Goal: Task Accomplishment & Management: Use online tool/utility

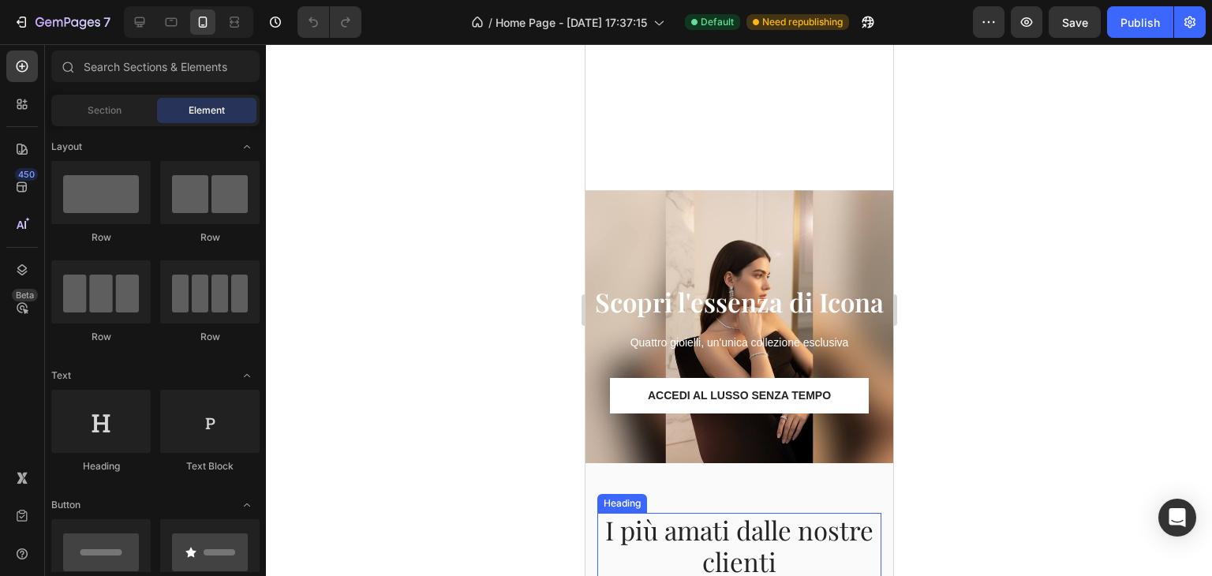
scroll to position [473, 0]
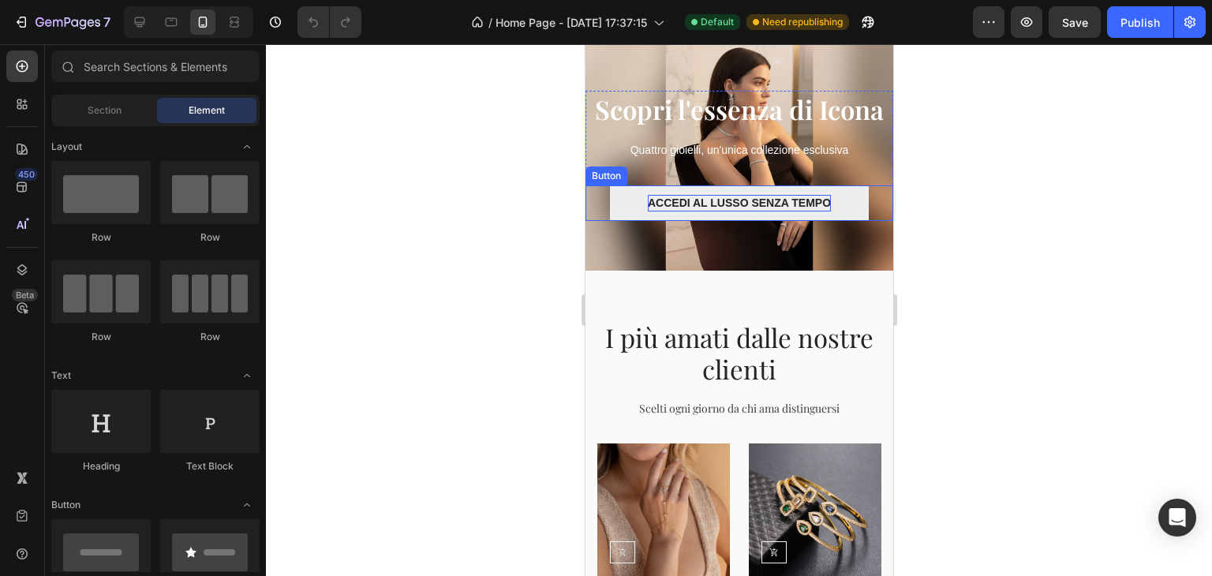
drag, startPoint x: 805, startPoint y: 197, endPoint x: 783, endPoint y: 200, distance: 22.3
click at [804, 198] on p "ACCEDI AL LUSSO SENZA TEMPO" at bounding box center [738, 203] width 183 height 17
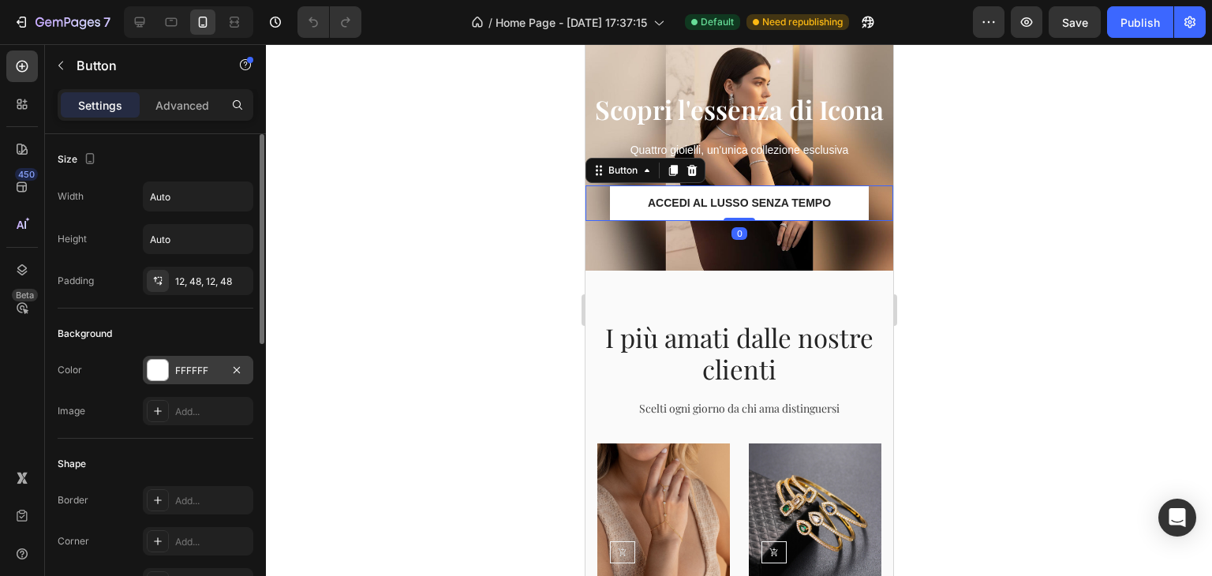
click at [184, 369] on div "FFFFFF" at bounding box center [198, 371] width 46 height 14
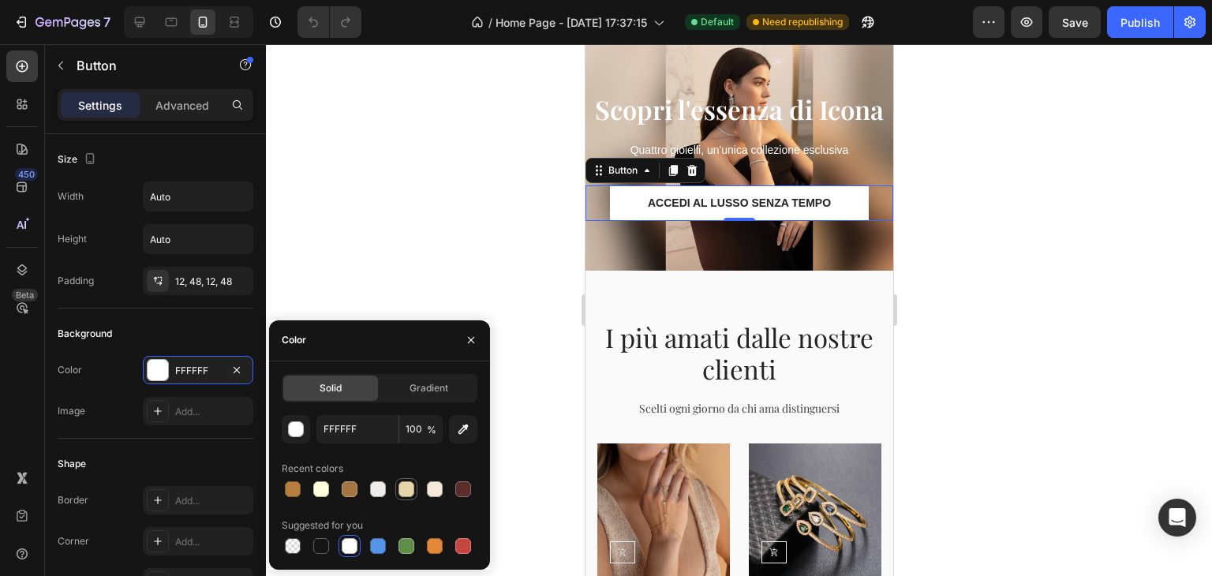
click at [399, 481] on div at bounding box center [406, 489] width 19 height 19
type input "E5D6AC"
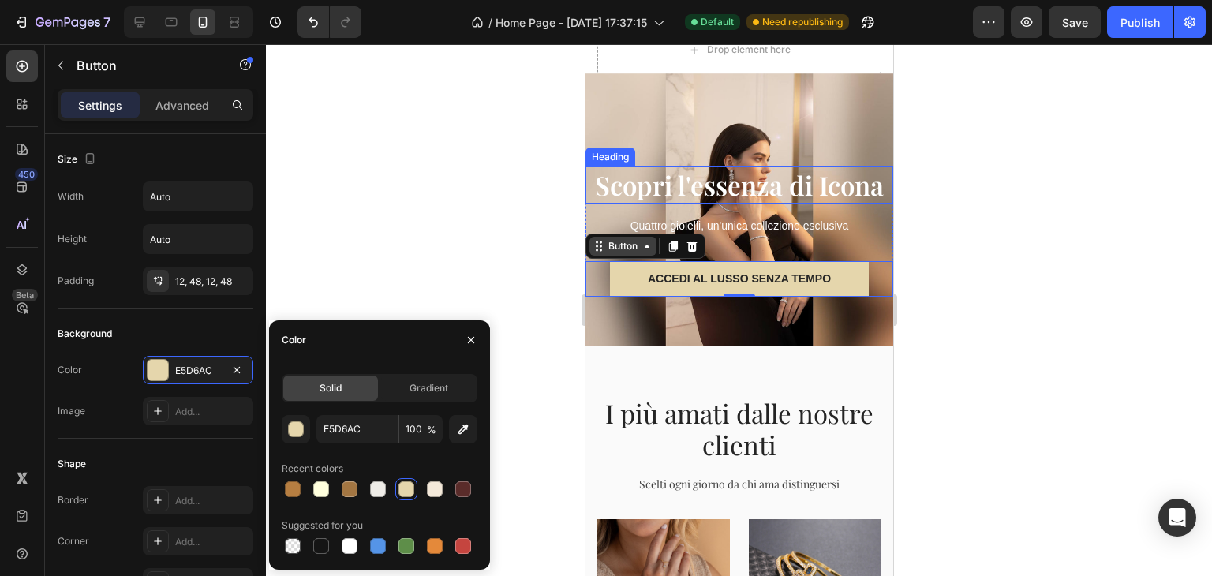
scroll to position [316, 0]
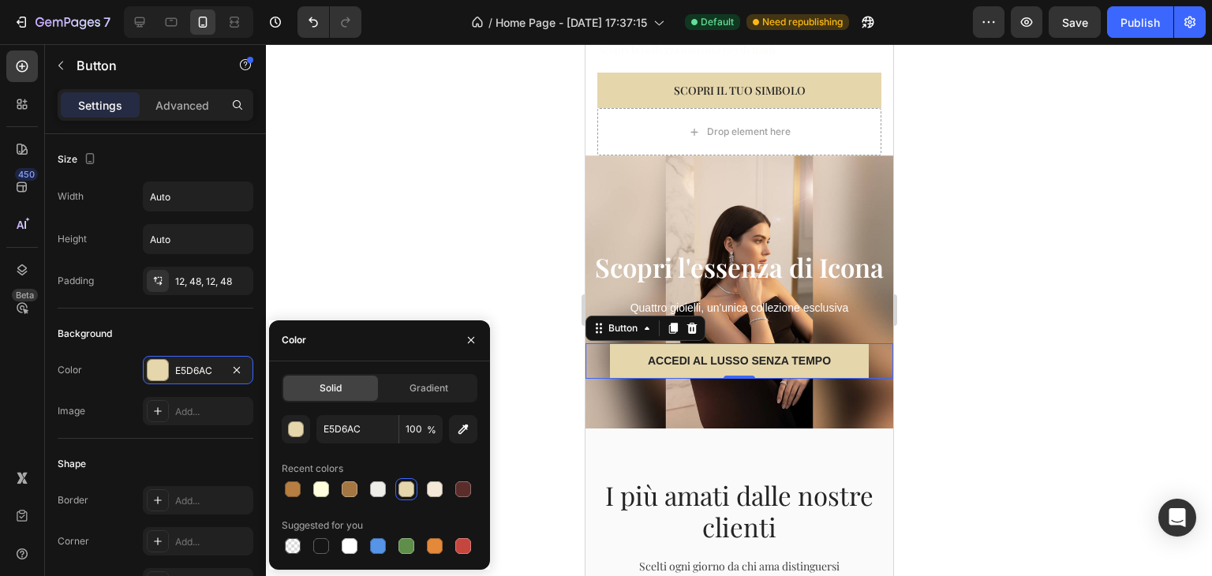
drag, startPoint x: 1045, startPoint y: 361, endPoint x: 1036, endPoint y: 363, distance: 8.8
click at [1041, 365] on div at bounding box center [739, 310] width 946 height 532
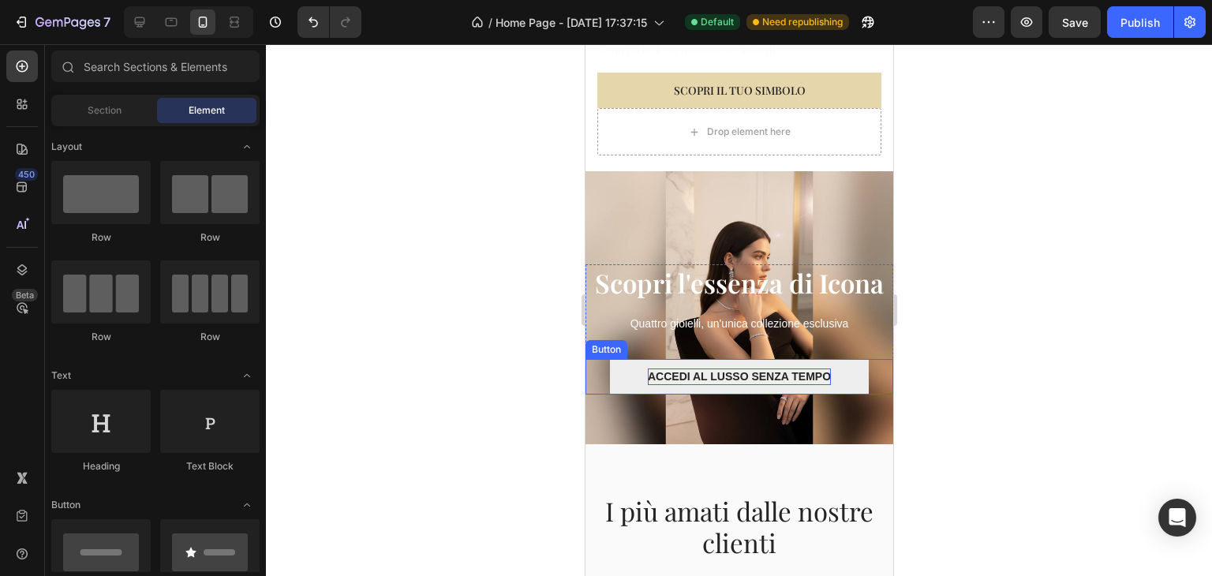
drag, startPoint x: 738, startPoint y: 360, endPoint x: 699, endPoint y: 360, distance: 38.7
click at [739, 369] on p "ACCEDI AL LUSSO SENZA TEMPO" at bounding box center [738, 377] width 183 height 17
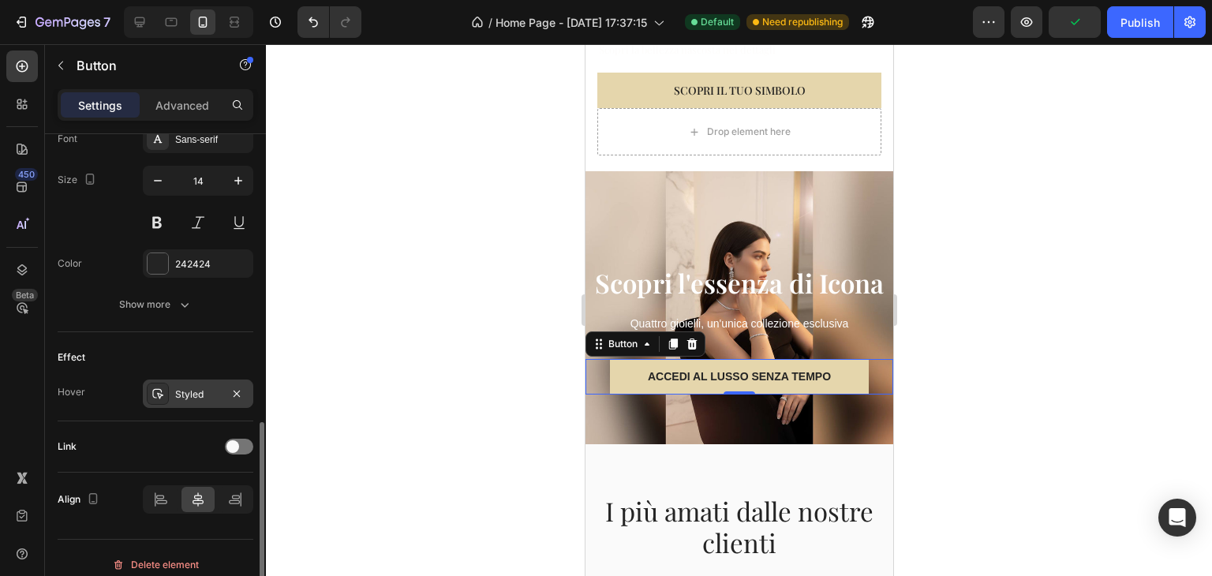
scroll to position [642, 0]
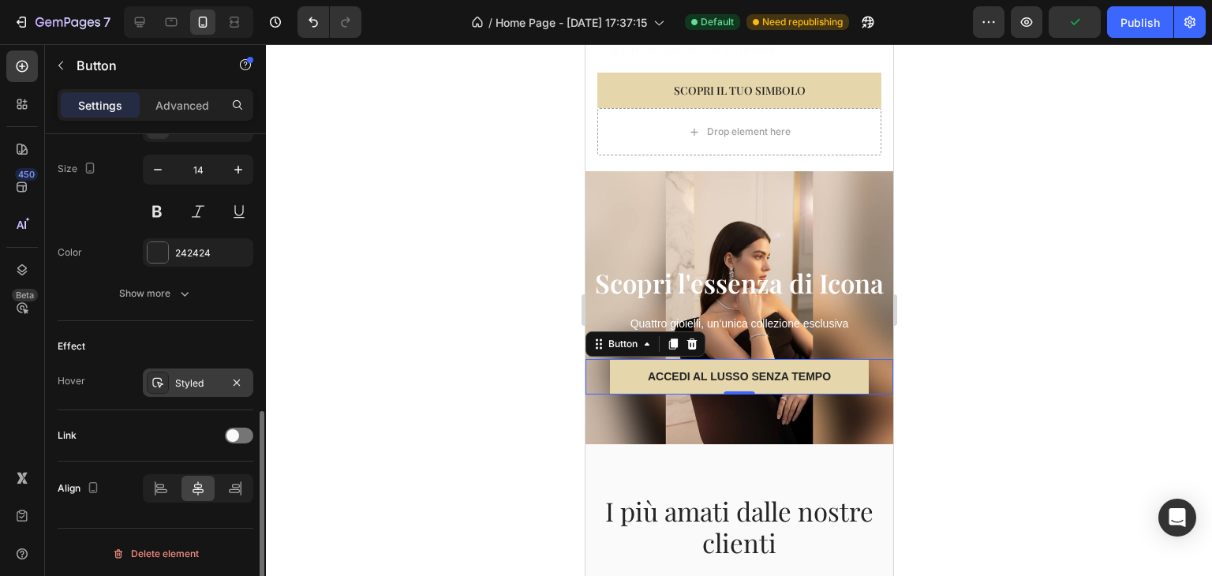
click at [184, 386] on div "Styled" at bounding box center [198, 383] width 46 height 14
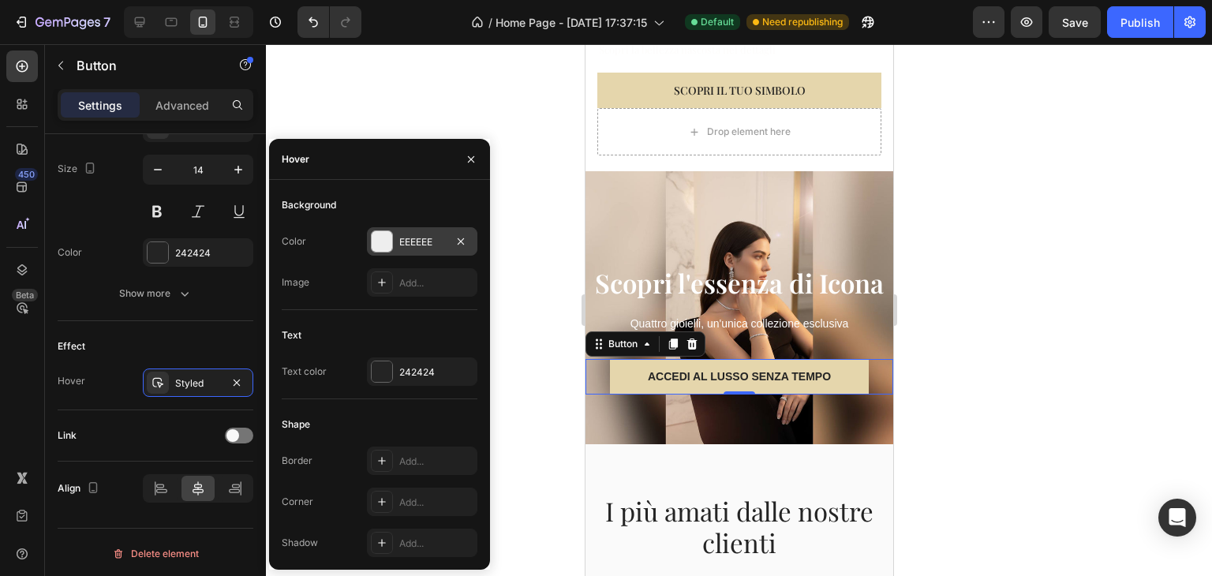
click at [398, 246] on div "EEEEEE" at bounding box center [422, 241] width 110 height 28
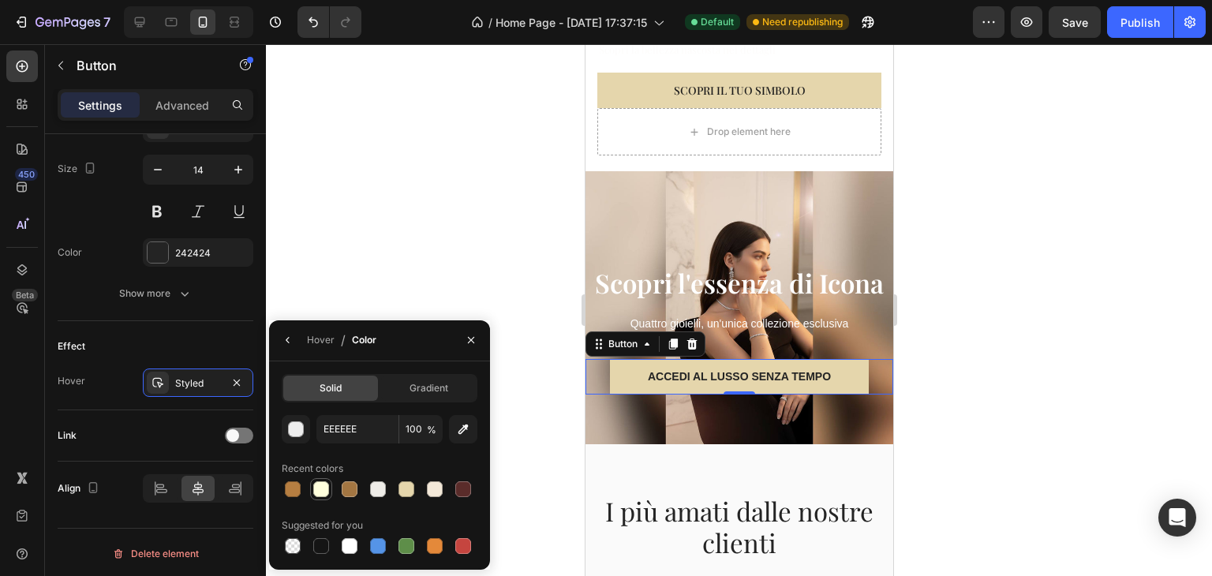
click at [322, 488] on div at bounding box center [321, 489] width 16 height 16
click at [375, 485] on div at bounding box center [378, 489] width 16 height 16
click at [319, 487] on div at bounding box center [321, 489] width 16 height 16
click at [426, 487] on div at bounding box center [434, 489] width 19 height 19
type input "F4E9D9"
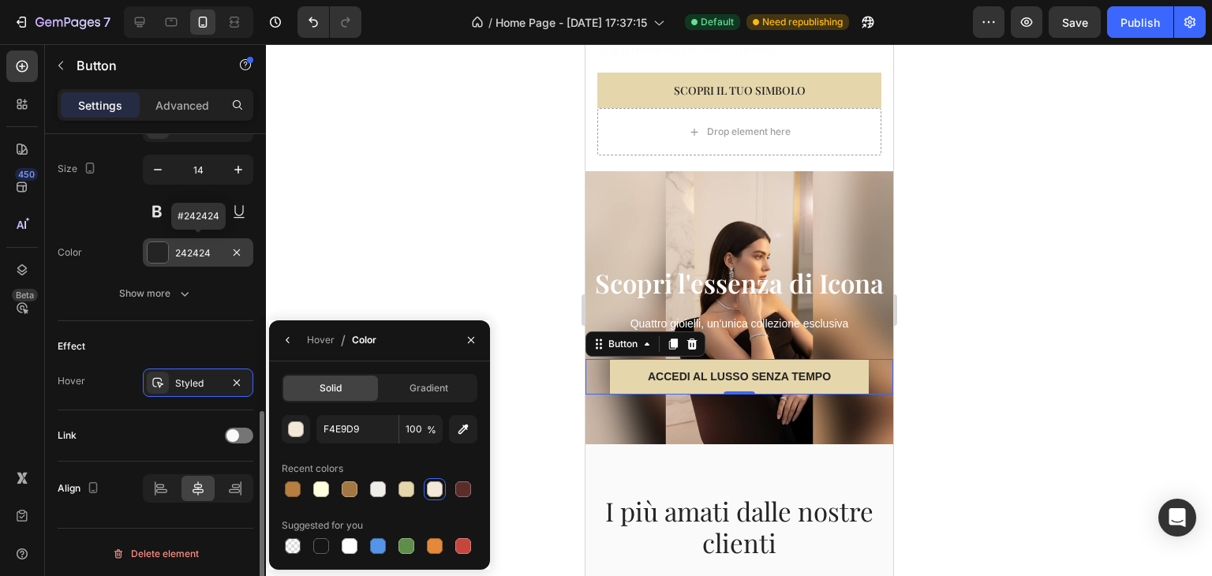
click at [199, 247] on div "242424" at bounding box center [198, 253] width 46 height 14
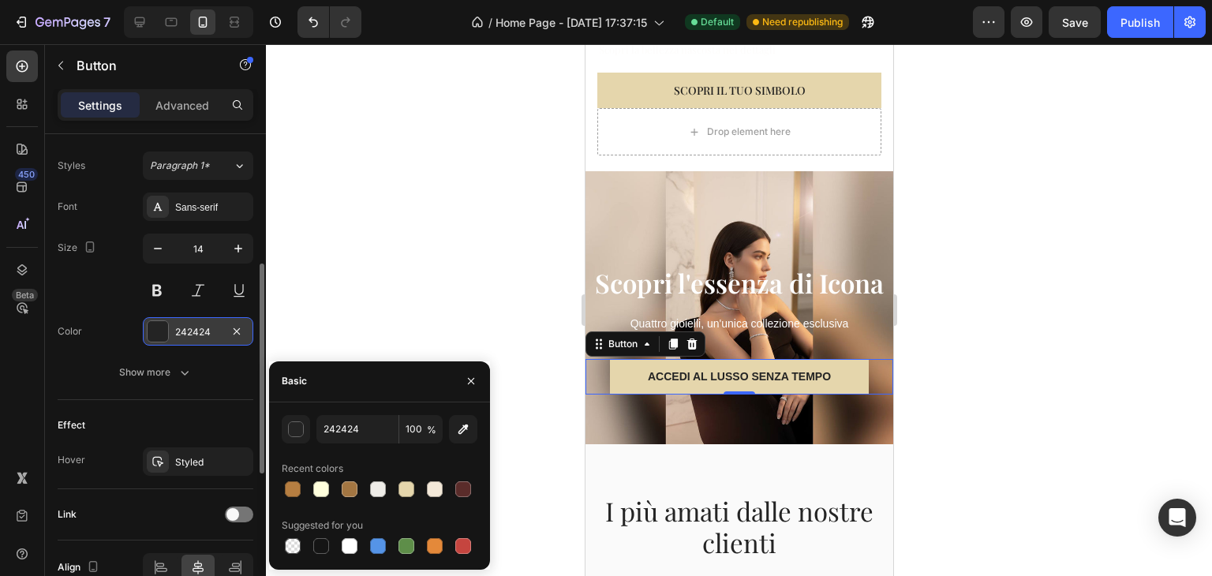
scroll to position [485, 0]
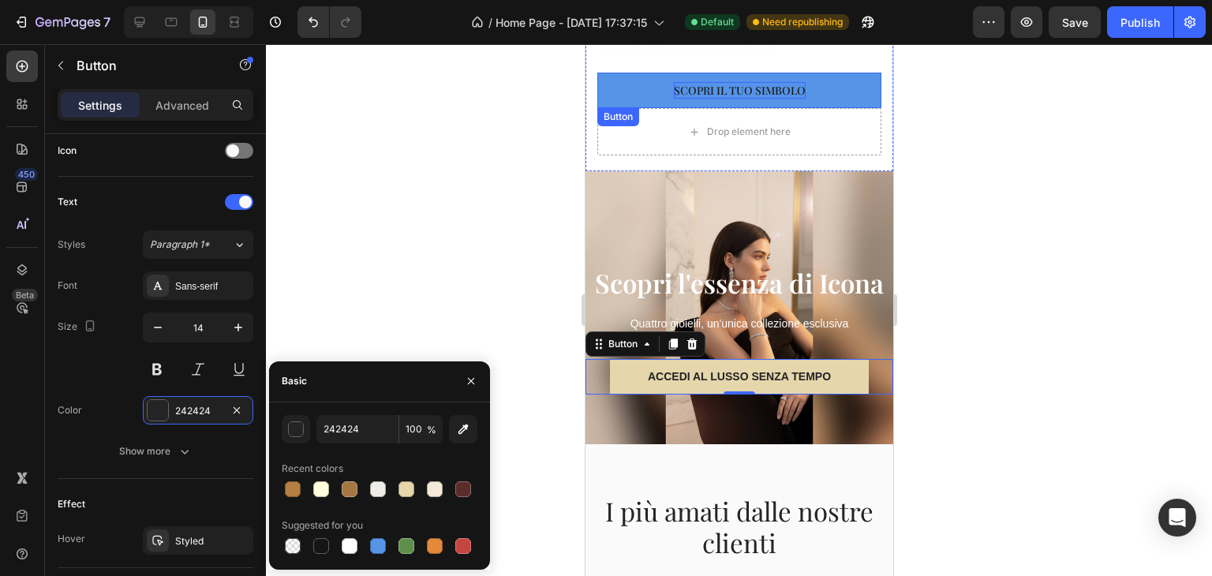
click at [702, 82] on p "Scopri il tuo simbolo" at bounding box center [739, 90] width 132 height 17
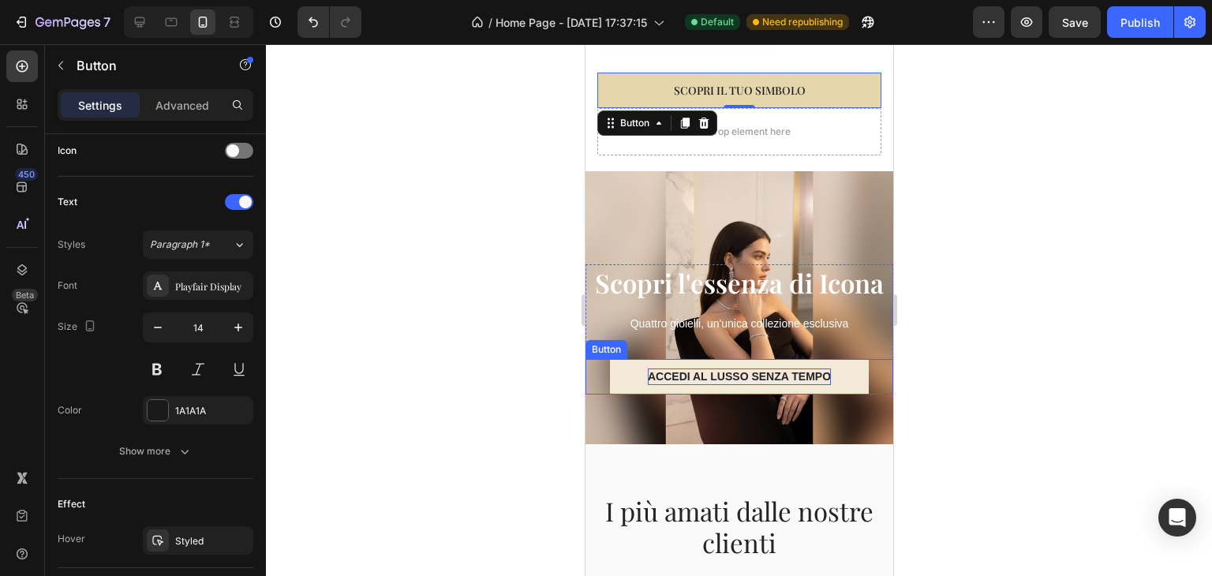
click at [709, 369] on p "ACCEDI AL LUSSO SENZA TEMPO" at bounding box center [738, 377] width 183 height 17
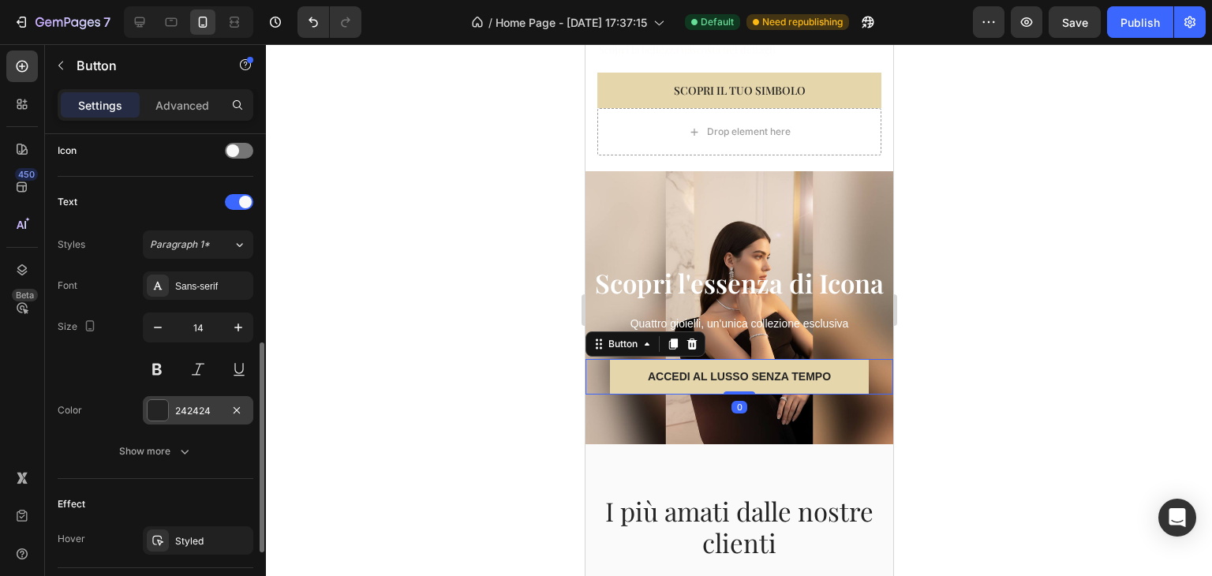
click at [155, 402] on div at bounding box center [158, 410] width 21 height 21
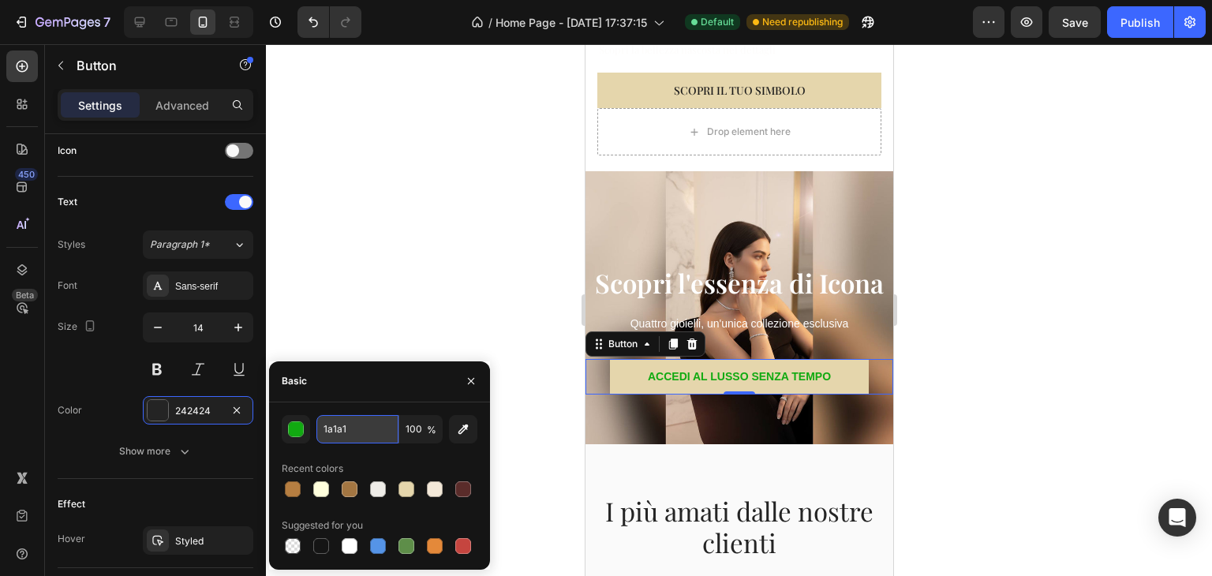
type input "1a1a1a"
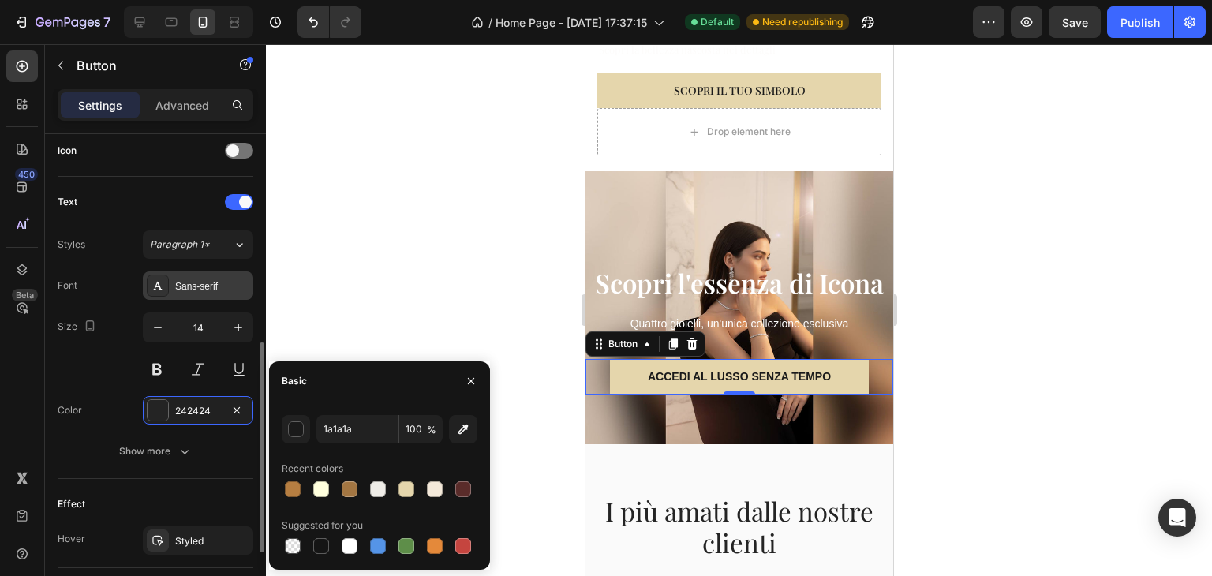
click at [223, 295] on div "Sans-serif" at bounding box center [198, 285] width 110 height 28
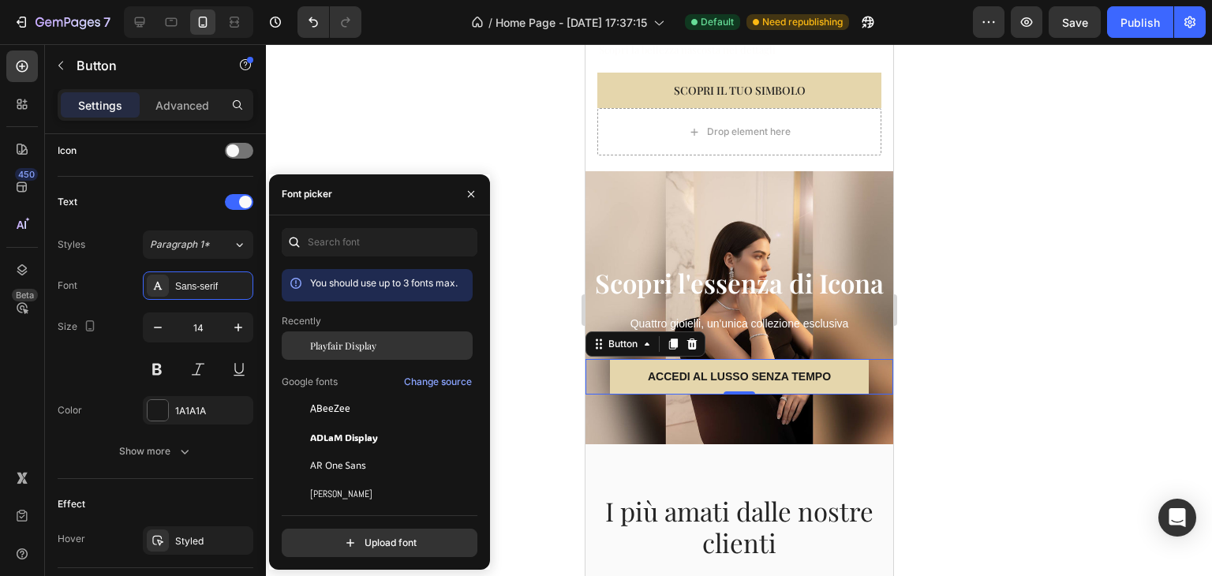
click at [341, 354] on div "Playfair Display" at bounding box center [377, 345] width 191 height 28
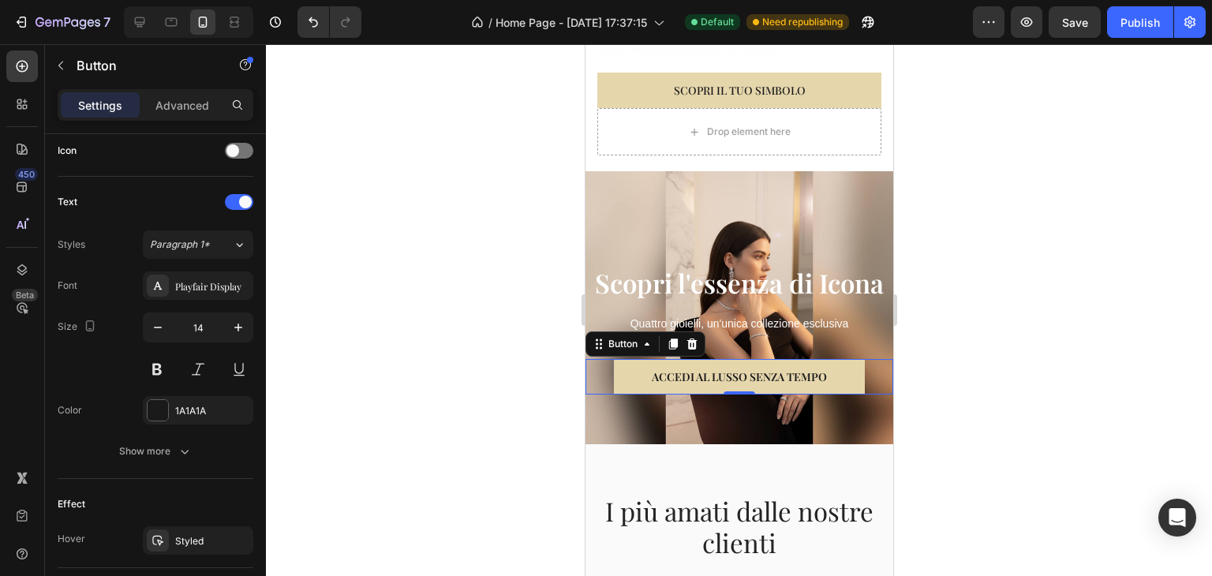
click at [964, 307] on div at bounding box center [739, 310] width 946 height 532
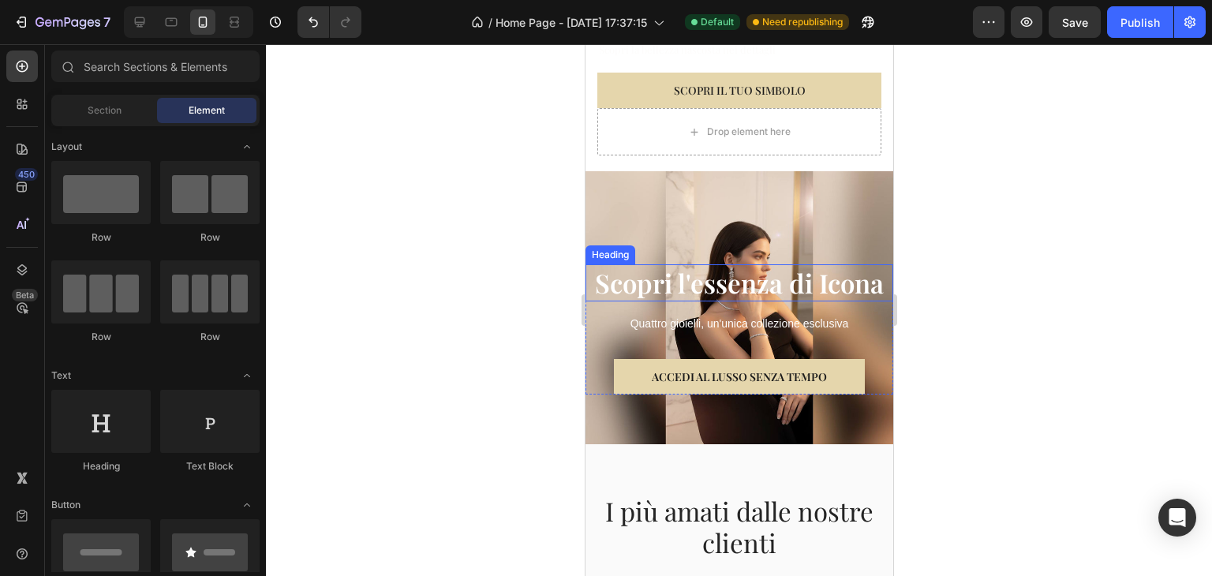
drag, startPoint x: 745, startPoint y: 274, endPoint x: 609, endPoint y: 297, distance: 137.6
click at [746, 275] on h2 "Scopri l'essenza di Icona" at bounding box center [739, 282] width 308 height 37
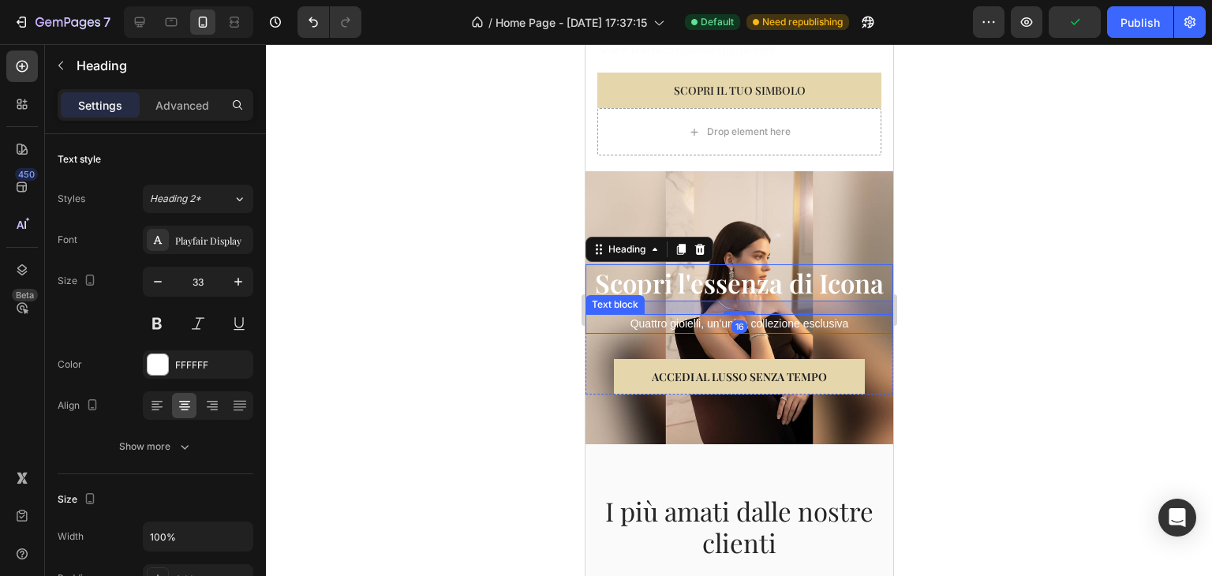
click at [642, 316] on p "Quattro gioielli, un'unica collezione esclusiva" at bounding box center [738, 324] width 305 height 17
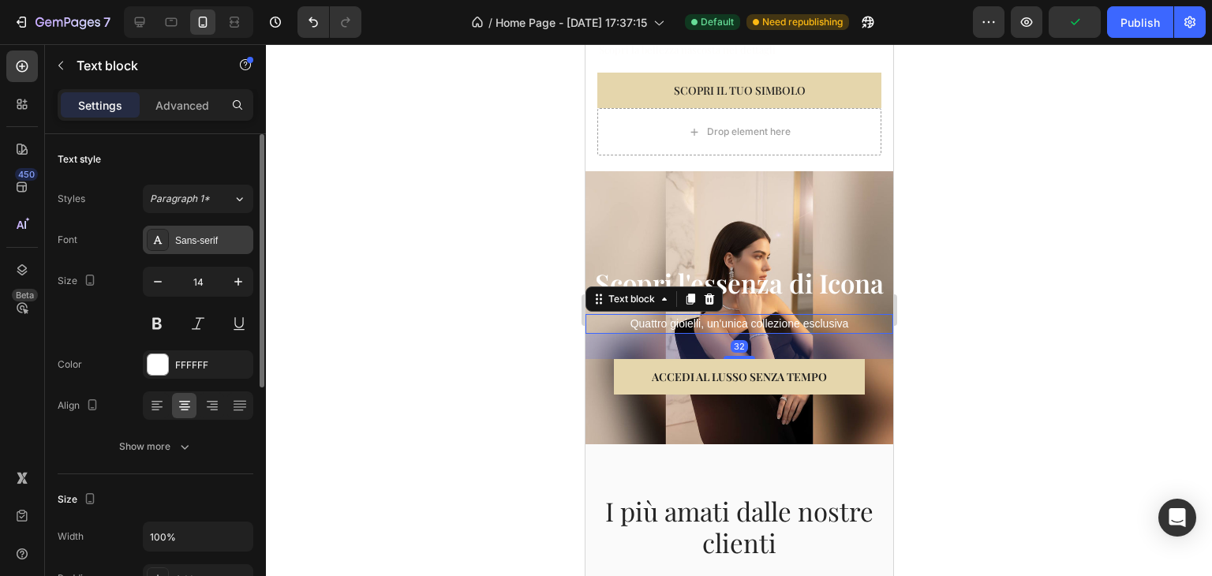
drag, startPoint x: 178, startPoint y: 243, endPoint x: 174, endPoint y: 250, distance: 8.1
click at [179, 254] on div "Font Sans-serif Size 14 Color FFFFFF Align Show more" at bounding box center [156, 343] width 196 height 235
click at [179, 249] on div "Sans-serif" at bounding box center [198, 240] width 110 height 28
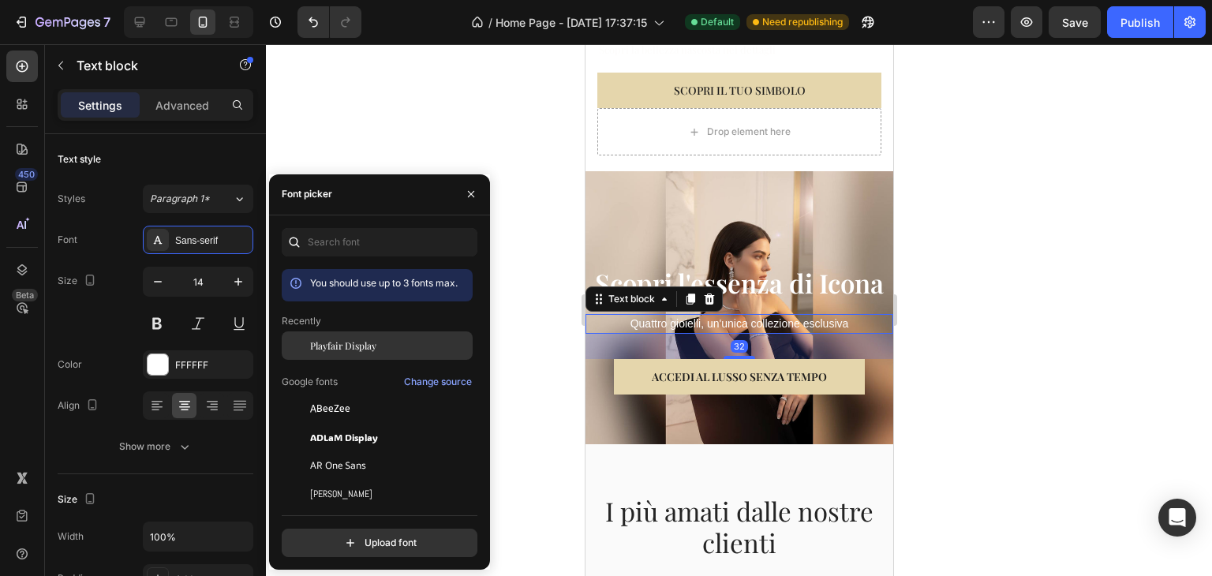
click at [307, 340] on div at bounding box center [296, 345] width 28 height 28
click at [1042, 313] on div at bounding box center [739, 310] width 946 height 532
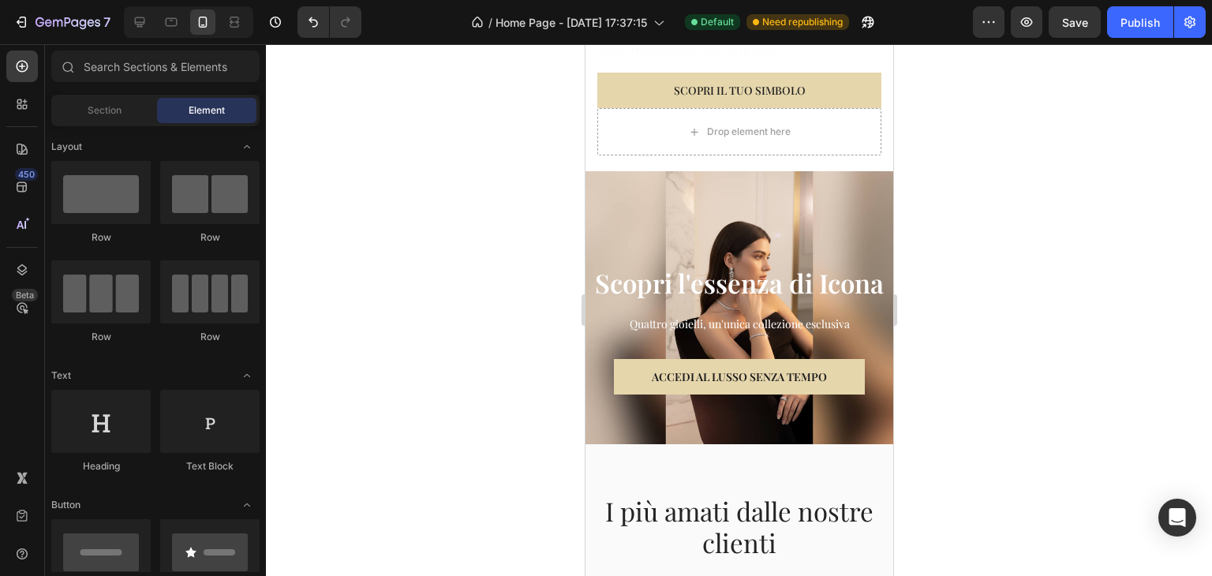
click at [966, 343] on div at bounding box center [739, 310] width 946 height 532
click at [752, 275] on h2 "Scopri l'essenza di Icona" at bounding box center [739, 282] width 308 height 37
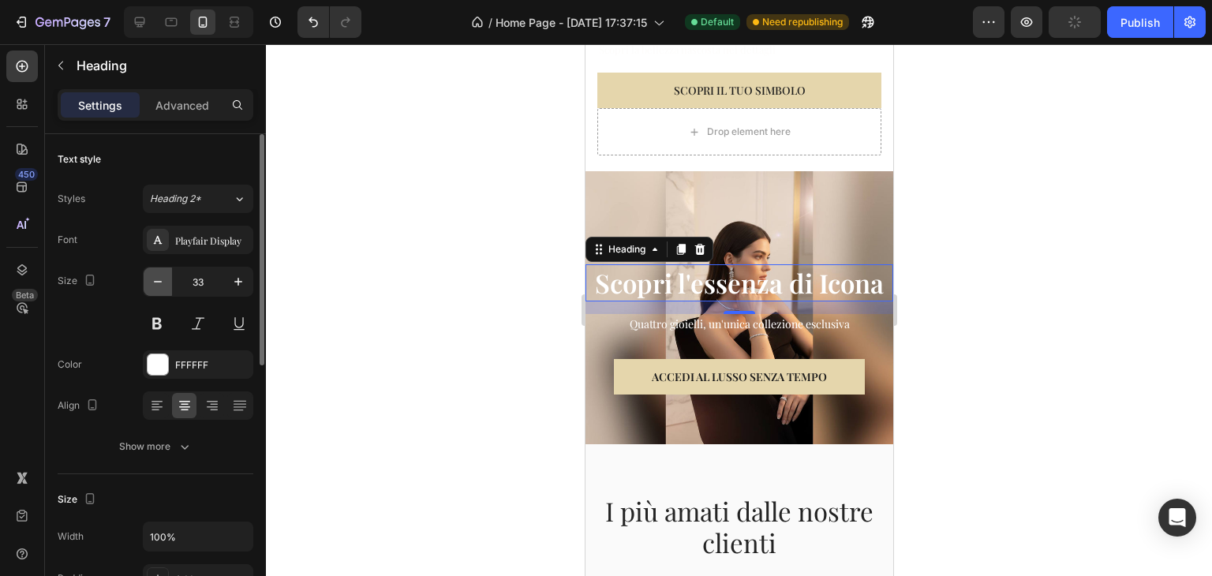
click at [160, 285] on icon "button" at bounding box center [158, 282] width 16 height 16
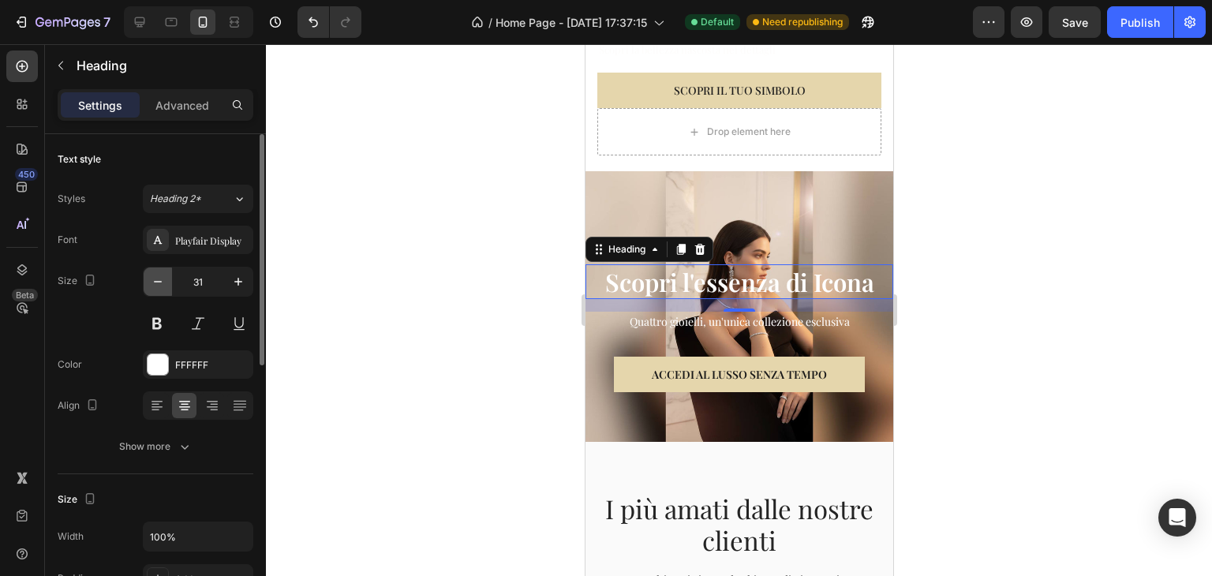
click at [160, 285] on icon "button" at bounding box center [158, 282] width 16 height 16
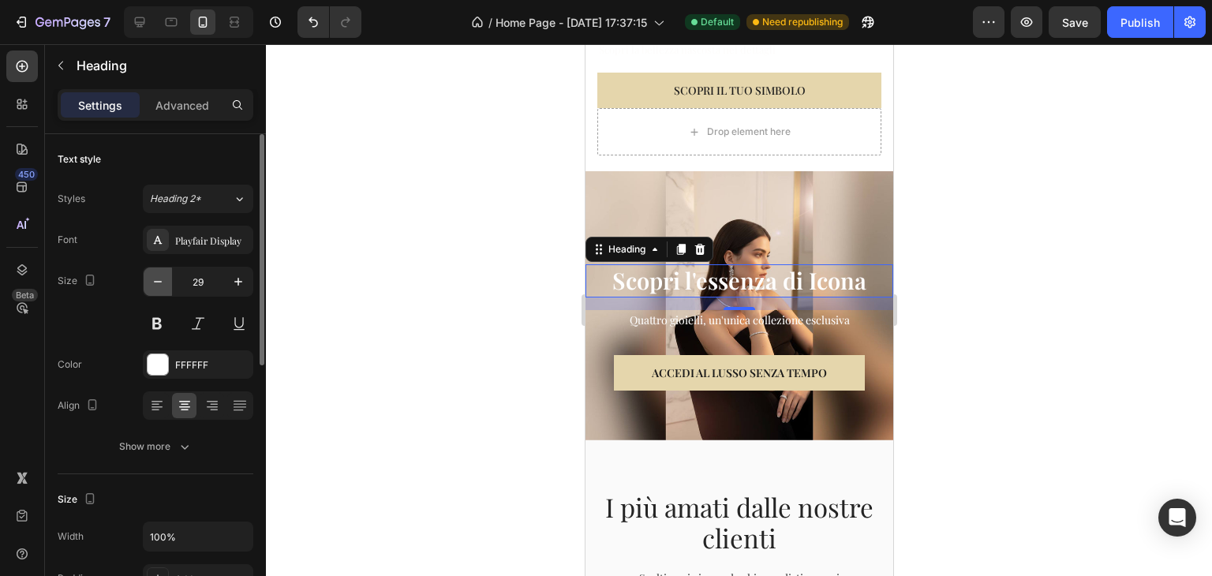
click at [160, 285] on icon "button" at bounding box center [158, 282] width 16 height 16
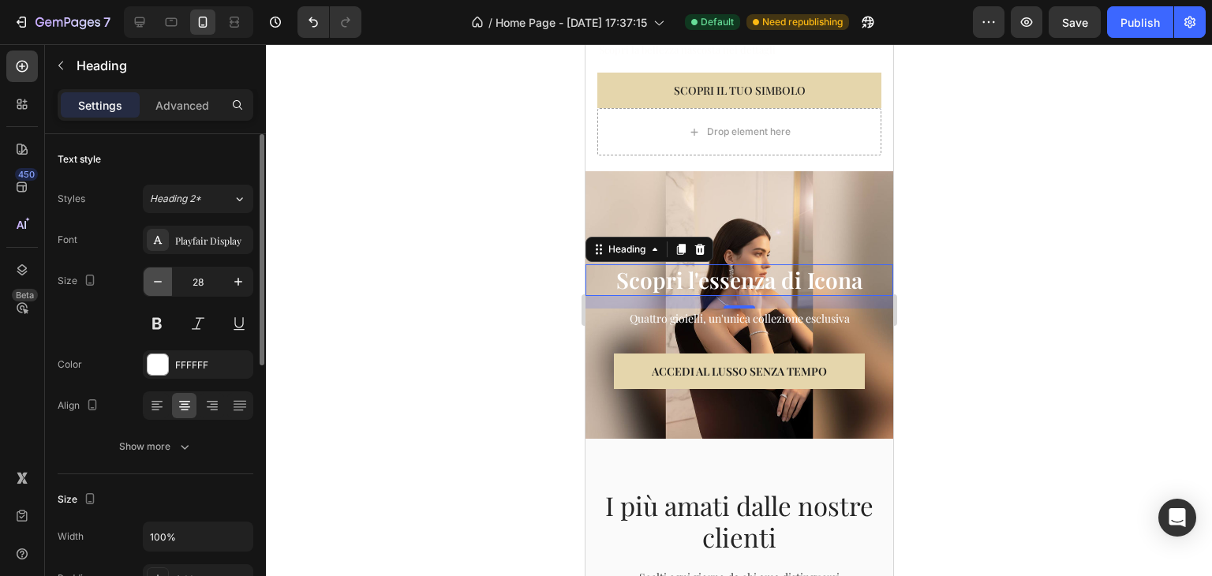
click at [160, 285] on icon "button" at bounding box center [158, 282] width 16 height 16
type input "27"
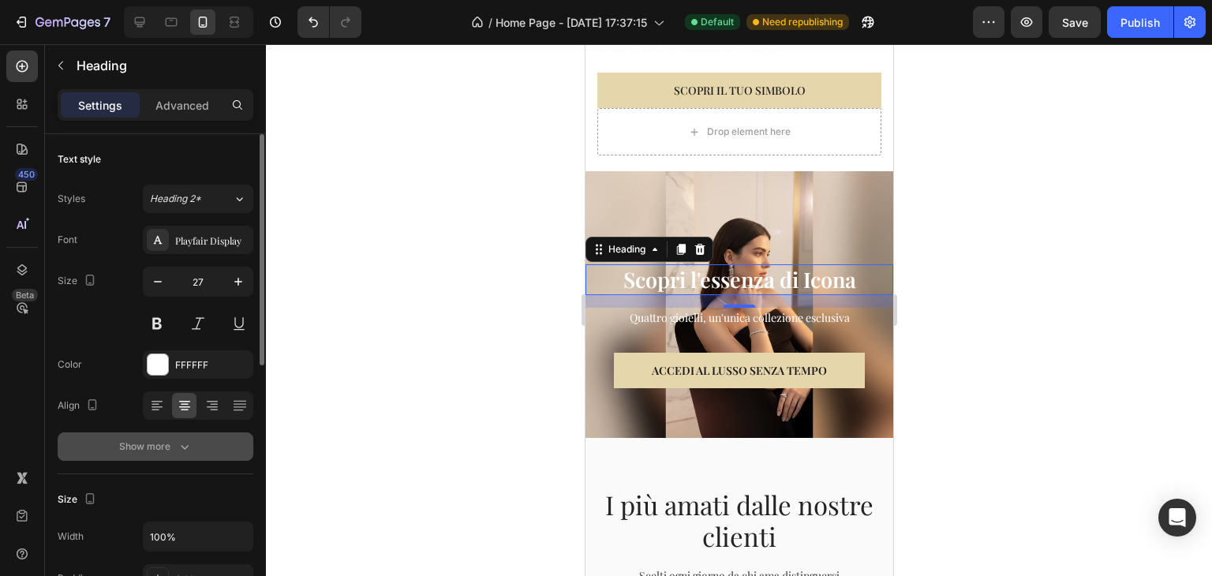
click at [206, 440] on button "Show more" at bounding box center [156, 446] width 196 height 28
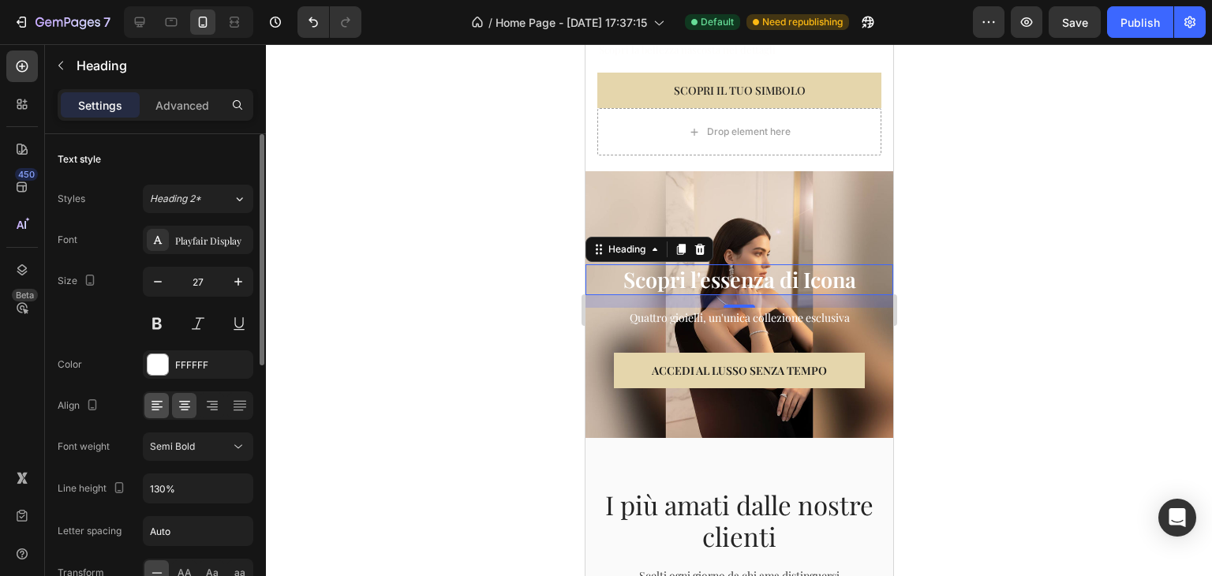
click at [159, 417] on div at bounding box center [198, 405] width 110 height 28
click at [164, 399] on div at bounding box center [156, 405] width 24 height 25
click at [193, 403] on div at bounding box center [184, 405] width 24 height 25
click at [218, 440] on div "Semi Bold" at bounding box center [190, 447] width 80 height 14
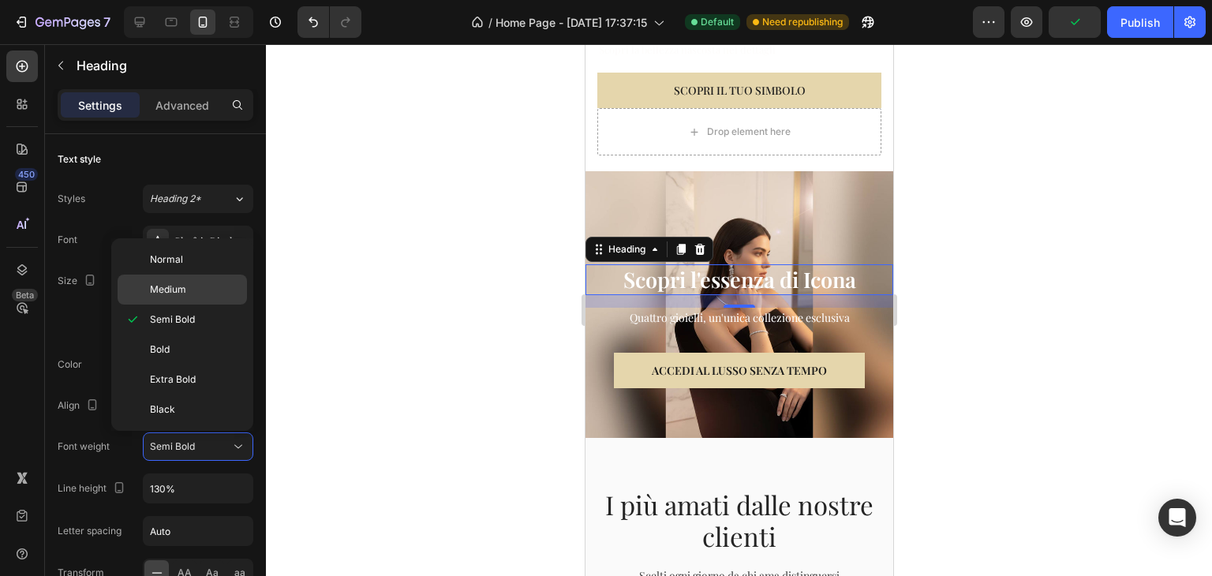
click at [207, 279] on div "Medium" at bounding box center [182, 290] width 129 height 30
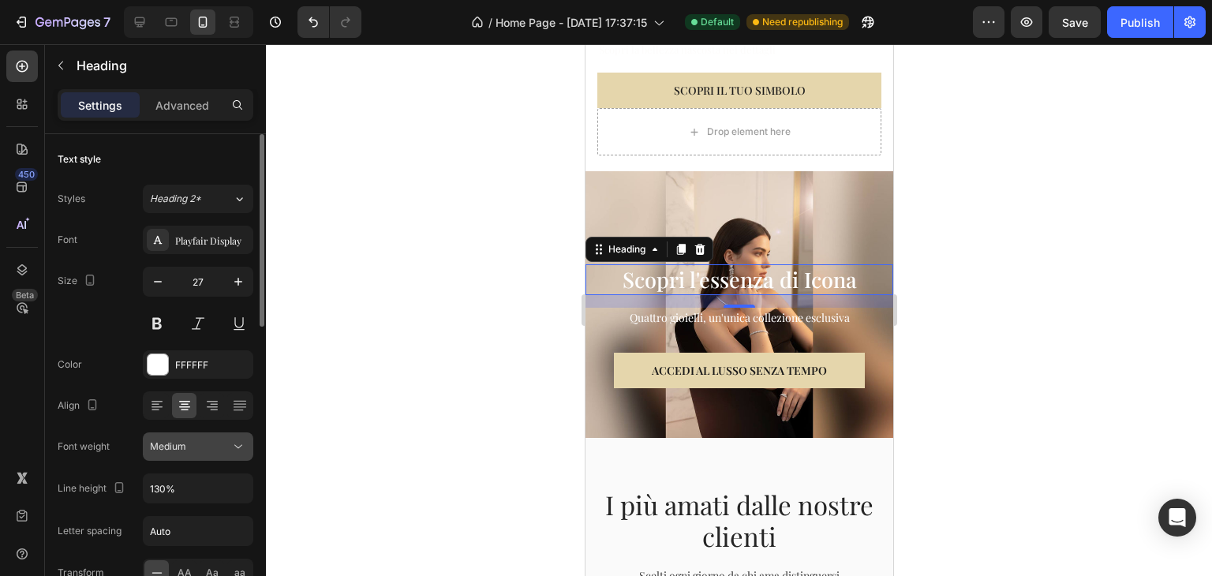
click at [187, 449] on div "Medium" at bounding box center [190, 447] width 80 height 14
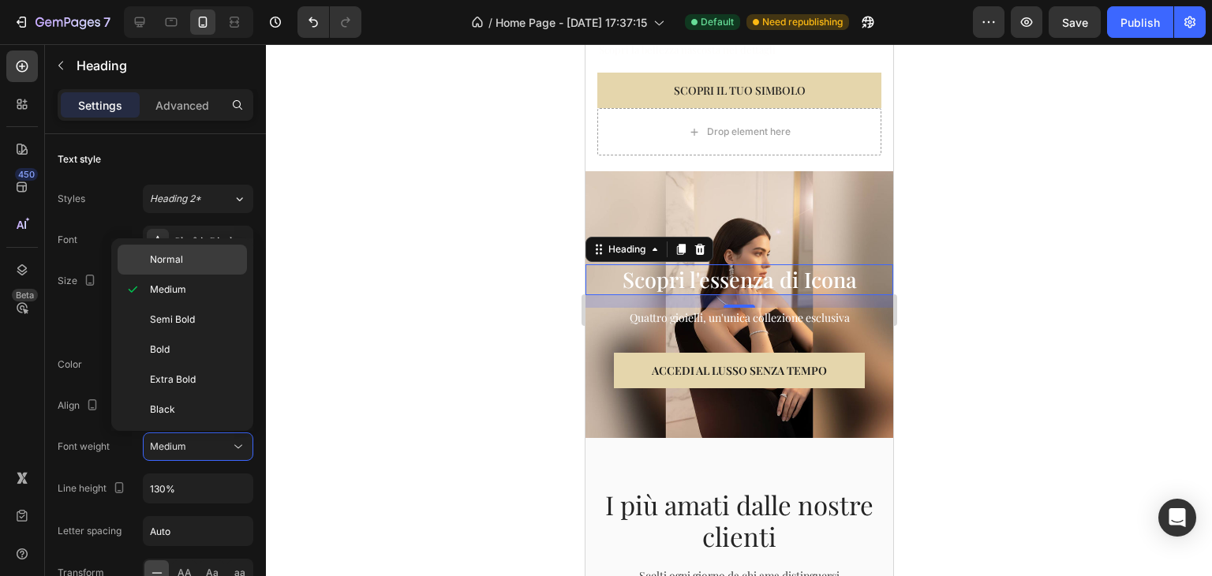
click at [206, 264] on p "Normal" at bounding box center [195, 260] width 90 height 14
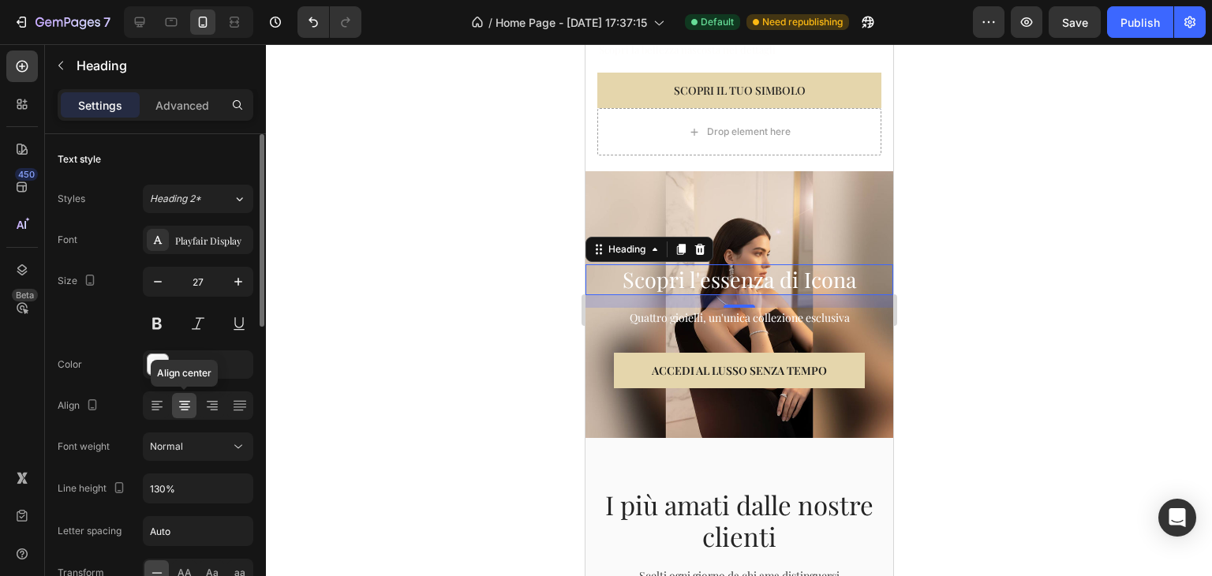
scroll to position [158, 0]
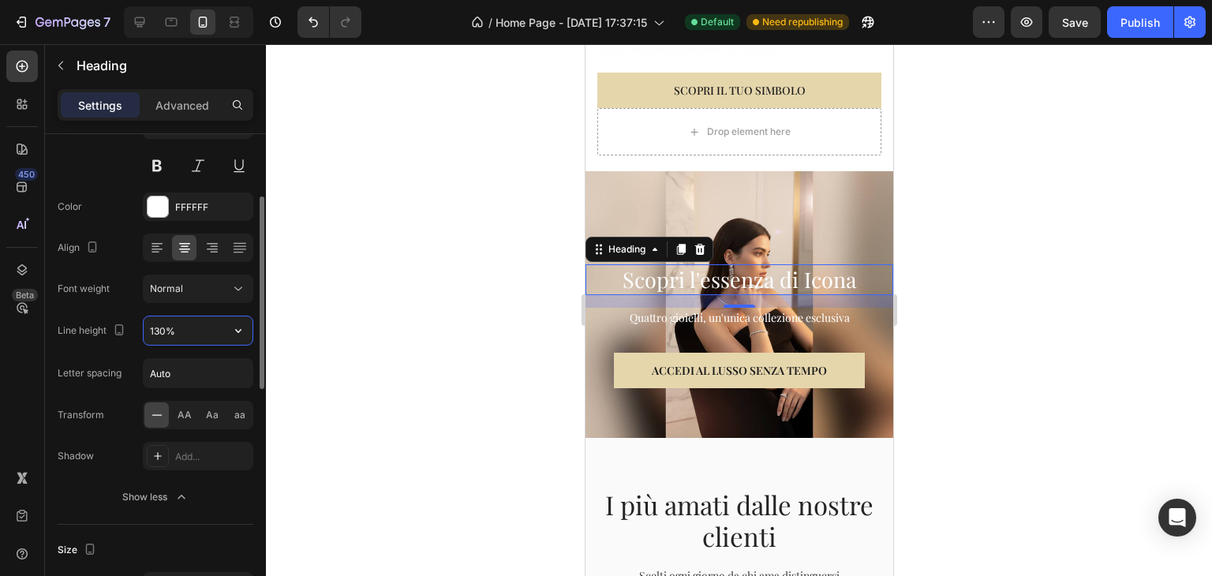
click at [179, 333] on input "130%" at bounding box center [198, 330] width 109 height 28
click at [245, 336] on icon "button" at bounding box center [238, 331] width 16 height 16
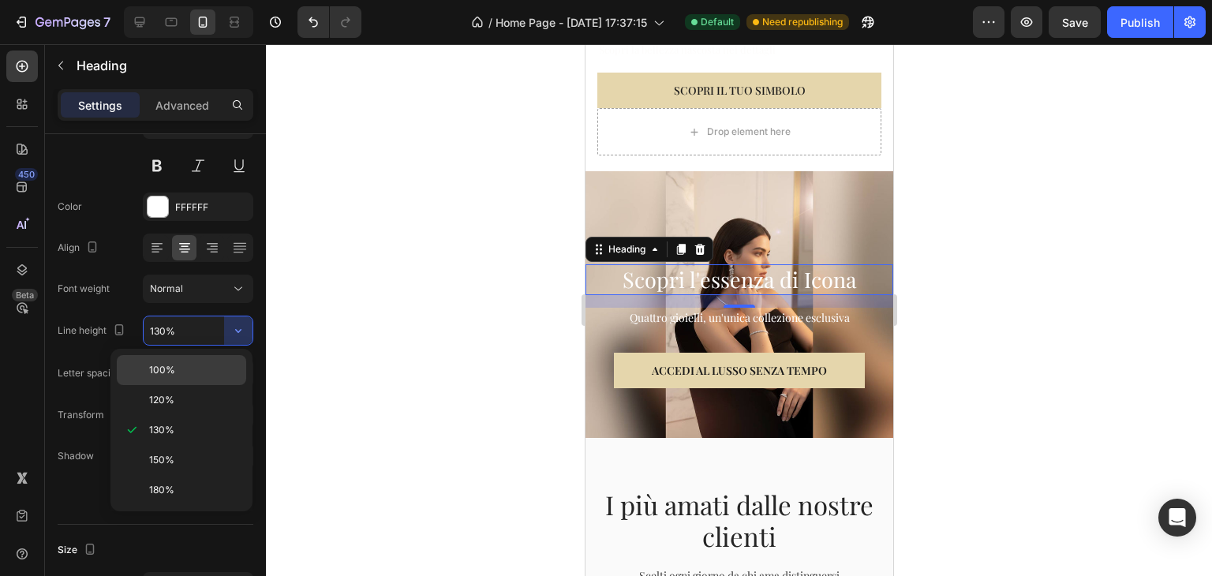
click at [200, 367] on p "100%" at bounding box center [194, 370] width 90 height 14
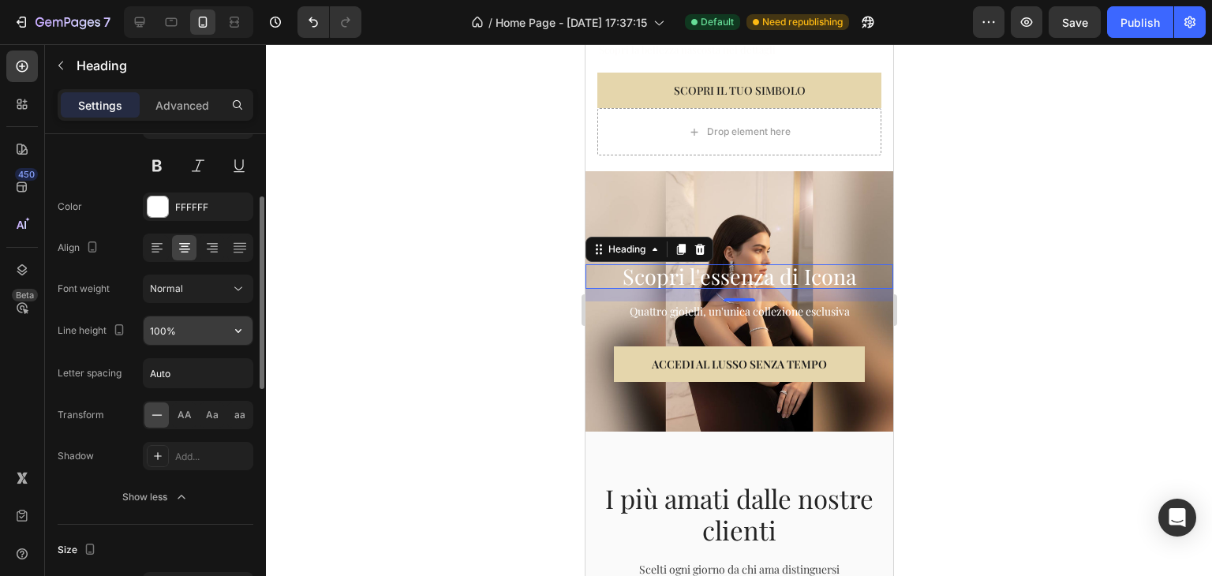
click at [211, 336] on input "100%" at bounding box center [198, 330] width 109 height 28
click at [241, 326] on icon "button" at bounding box center [238, 331] width 16 height 16
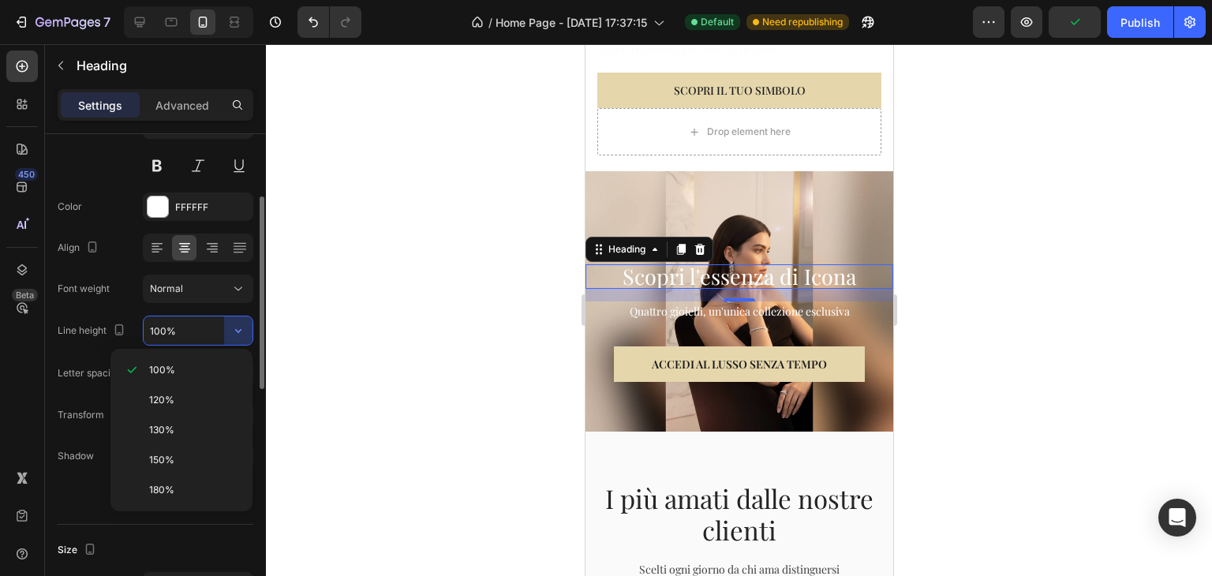
drag, startPoint x: 194, startPoint y: 417, endPoint x: 183, endPoint y: 387, distance: 32.0
click at [193, 417] on div "130%" at bounding box center [181, 430] width 129 height 30
type input "130%"
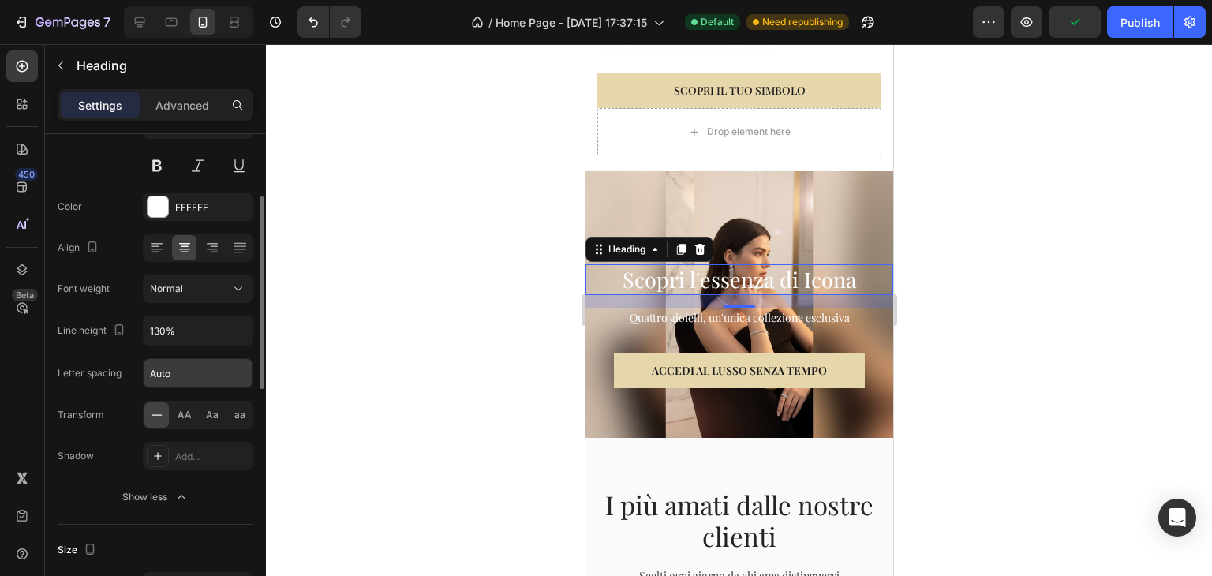
click at [180, 375] on input "Auto" at bounding box center [198, 373] width 109 height 28
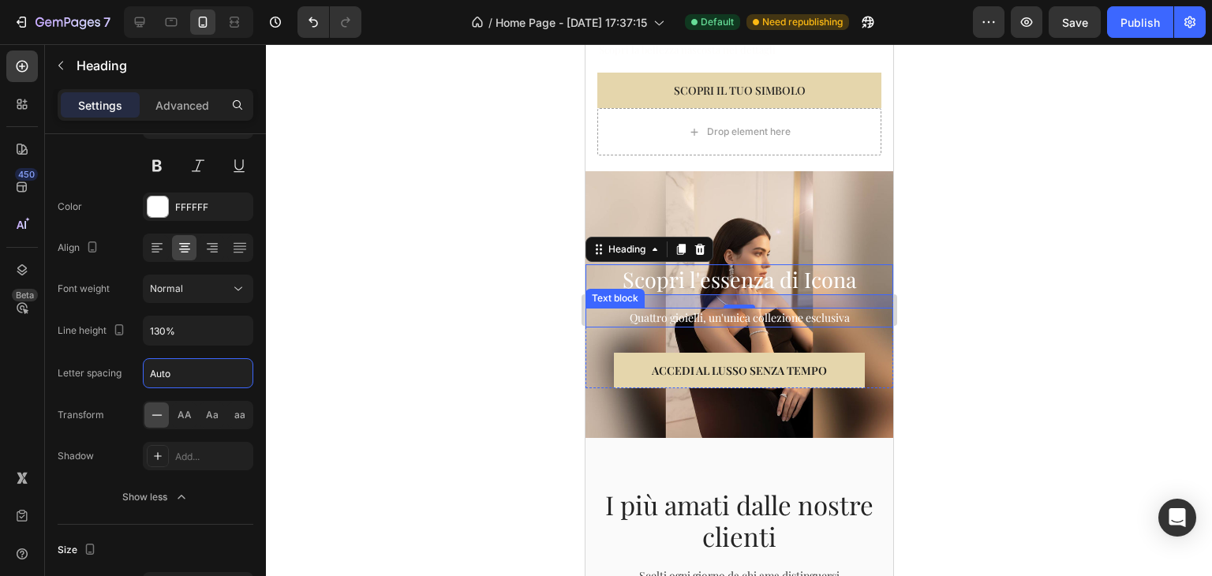
click at [1000, 299] on div at bounding box center [739, 310] width 946 height 532
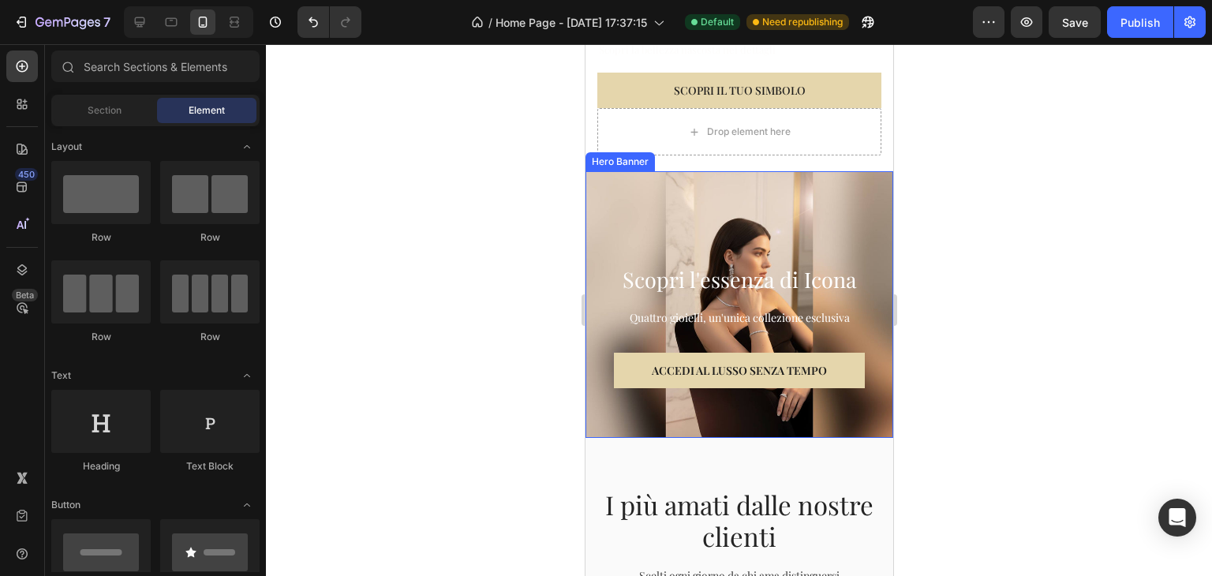
drag, startPoint x: 747, startPoint y: 240, endPoint x: 759, endPoint y: 271, distance: 34.0
click at [747, 241] on div "Scopri l'essenza di Icona Heading Quattro gioielli, un'unica collezione esclusi…" at bounding box center [739, 304] width 308 height 267
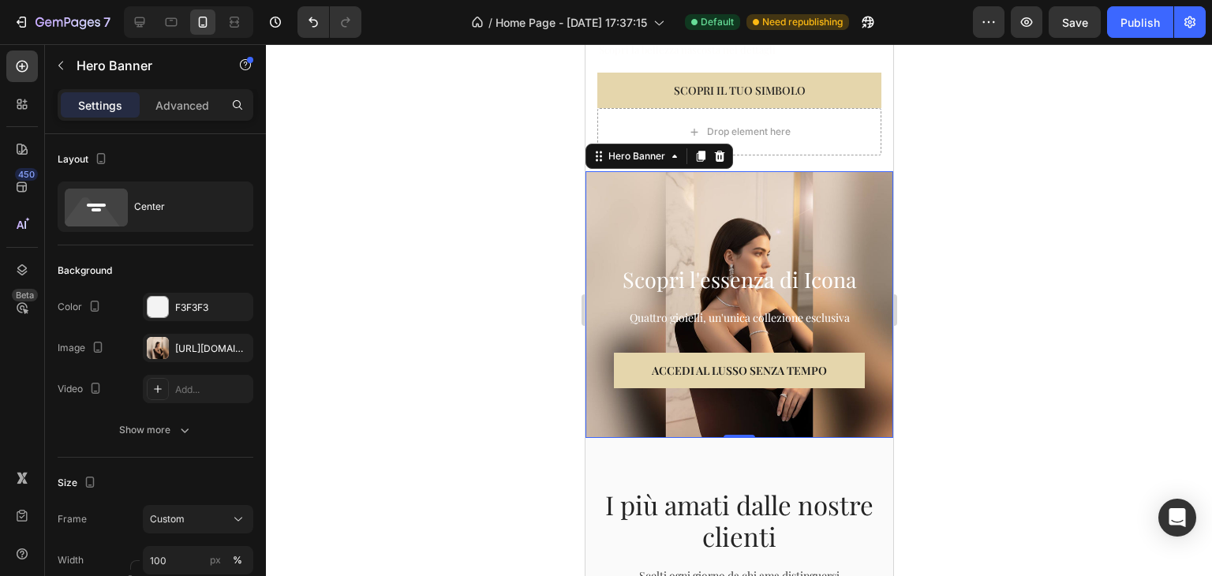
click at [724, 217] on div "Scopri l'essenza di Icona Heading Quattro gioielli, un'unica collezione esclusi…" at bounding box center [739, 304] width 308 height 267
click at [1200, 564] on div at bounding box center [1200, 564] width 0 height 0
click at [724, 192] on div "Scopri l'essenza di Icona Heading Quattro gioielli, un'unica collezione esclusi…" at bounding box center [739, 304] width 308 height 267
click at [204, 350] on div "[URL][DOMAIN_NAME]" at bounding box center [198, 349] width 46 height 14
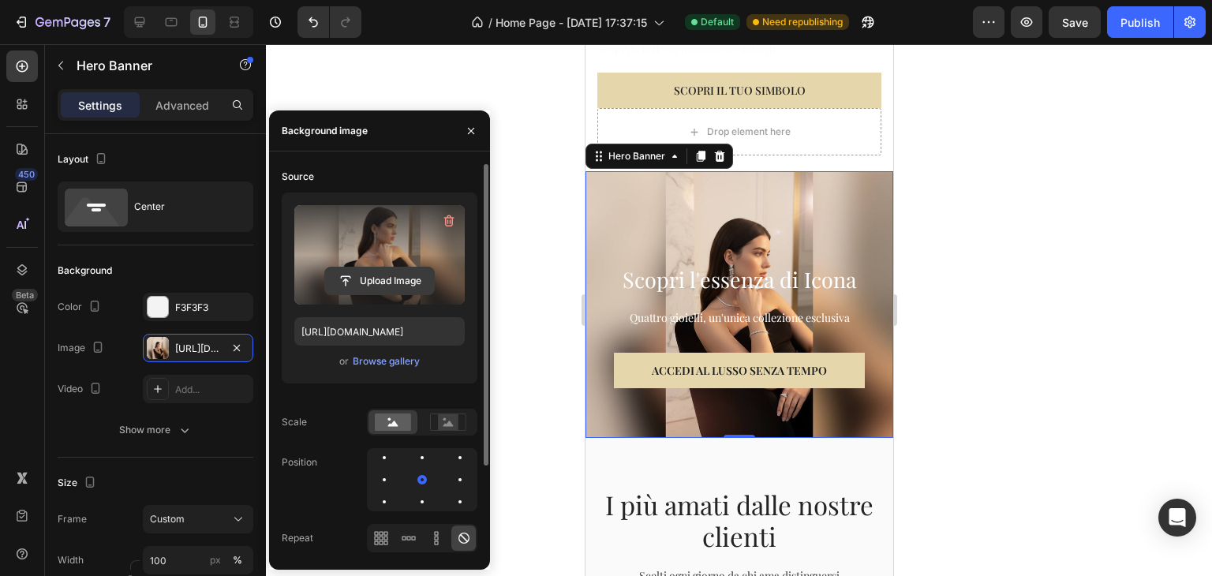
click at [388, 274] on input "file" at bounding box center [379, 281] width 109 height 27
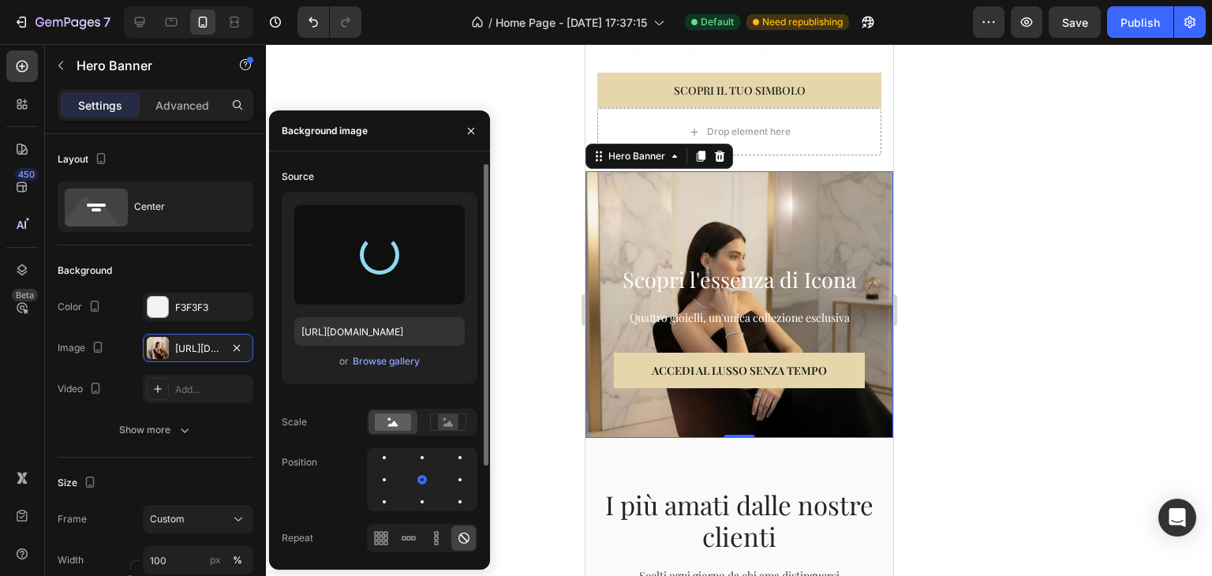
type input "[URL][DOMAIN_NAME]"
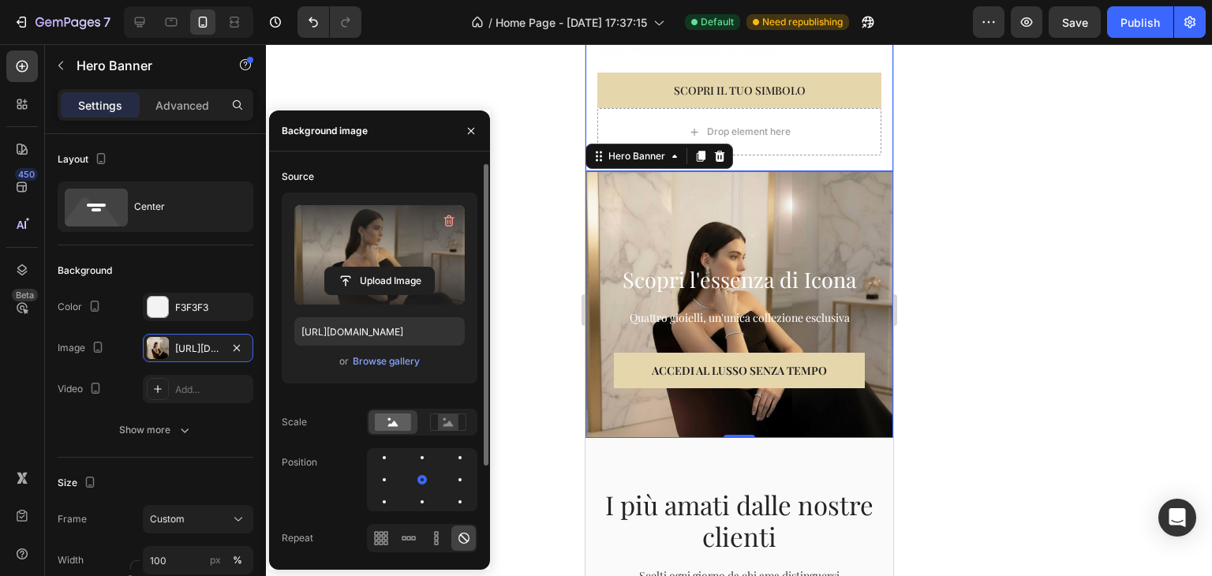
click at [554, 95] on div at bounding box center [739, 310] width 946 height 532
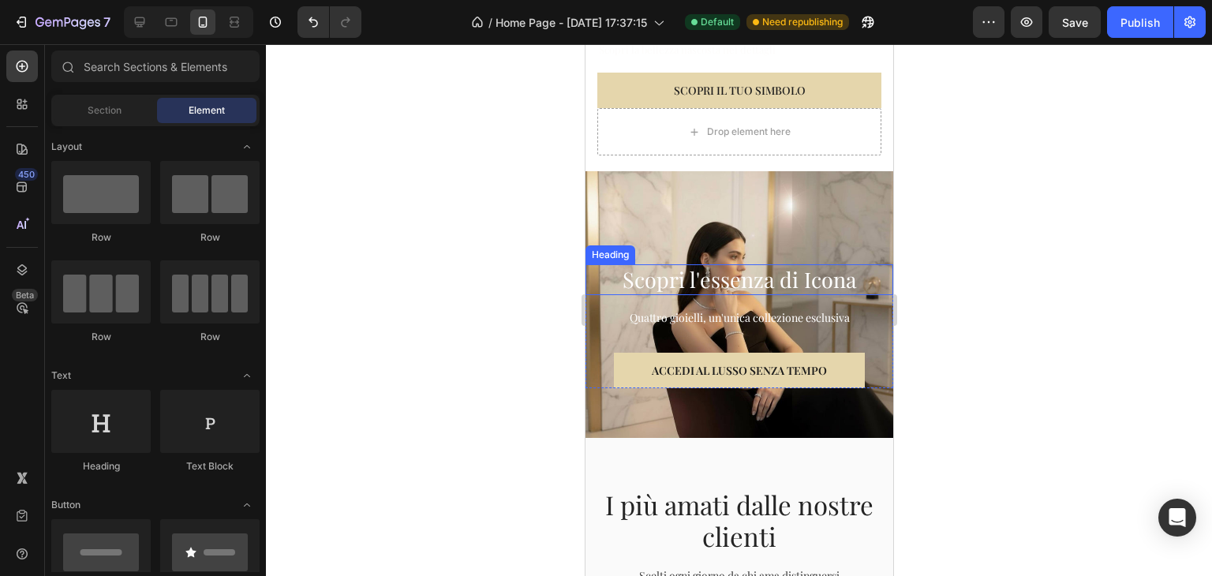
click at [816, 264] on h2 "Scopri l'essenza di Icona" at bounding box center [739, 279] width 308 height 31
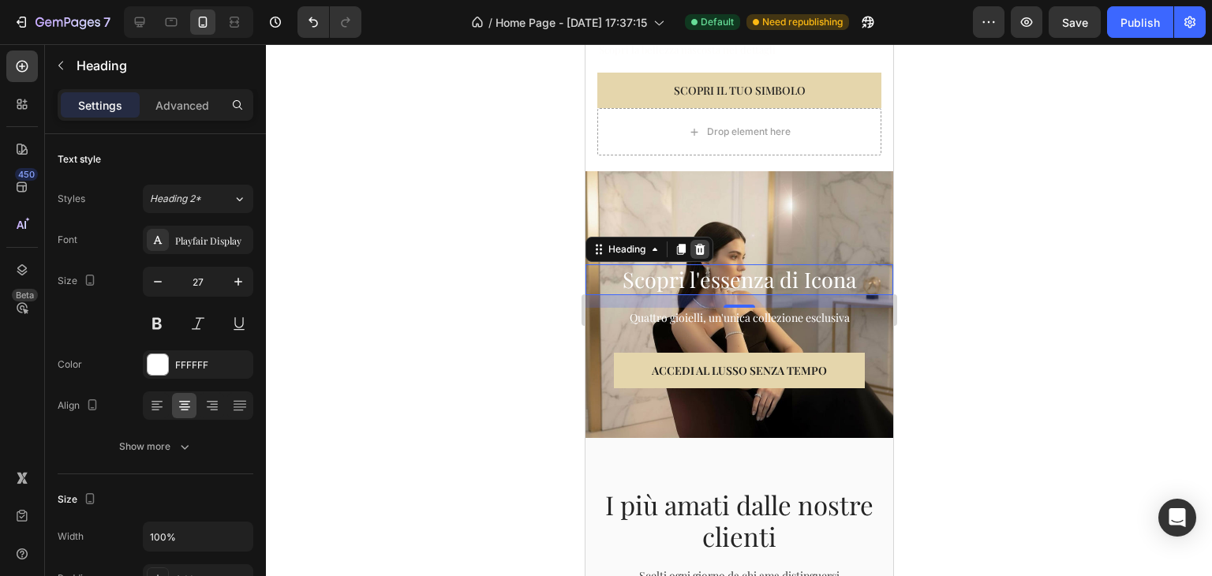
click at [703, 244] on icon at bounding box center [699, 249] width 10 height 11
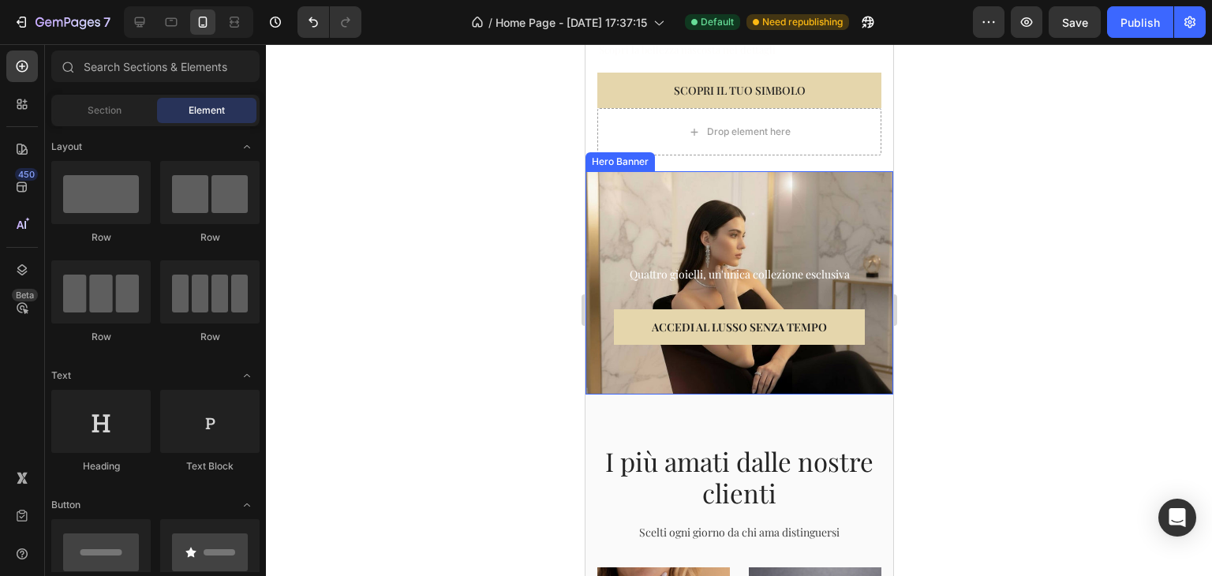
click at [739, 208] on div "Quattro gioielli, un'unica collezione esclusiva Text block ACCEDI AL LUSSO SENZ…" at bounding box center [739, 282] width 308 height 223
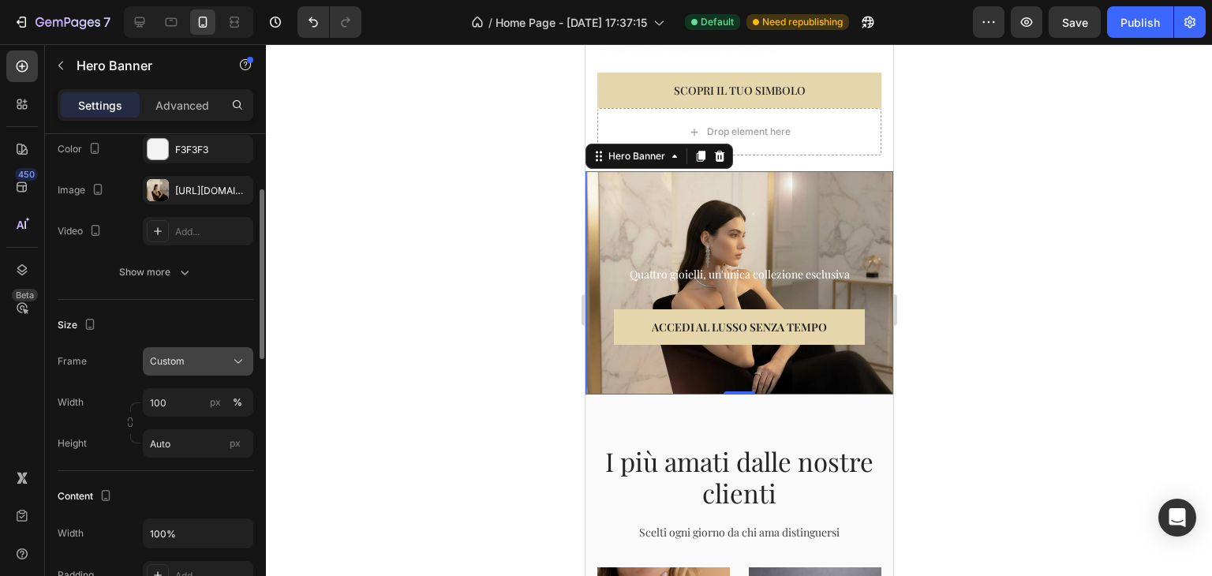
click at [181, 367] on span "Custom" at bounding box center [167, 361] width 35 height 14
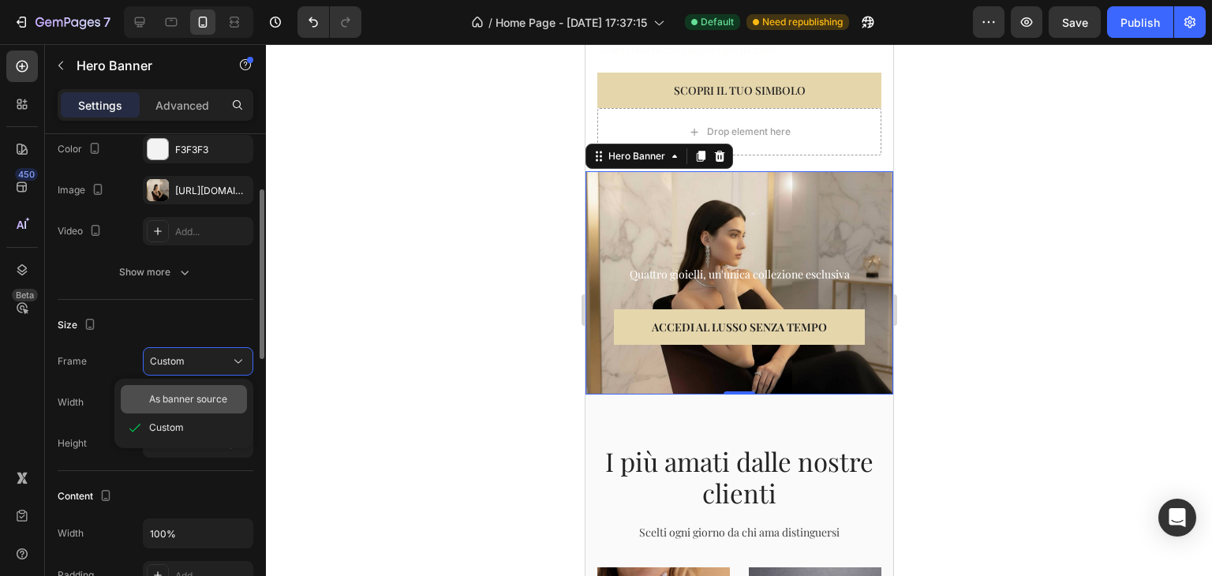
click at [183, 404] on span "As banner source" at bounding box center [188, 399] width 78 height 14
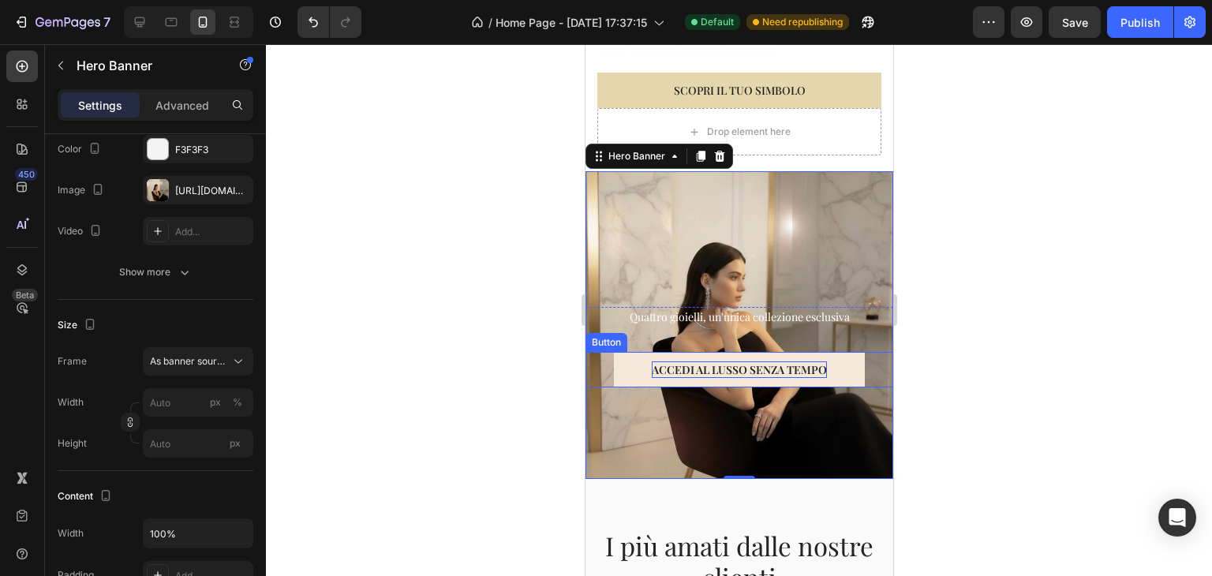
click at [796, 361] on p "ACCEDI AL LUSSO SENZA TEMPO" at bounding box center [738, 369] width 175 height 17
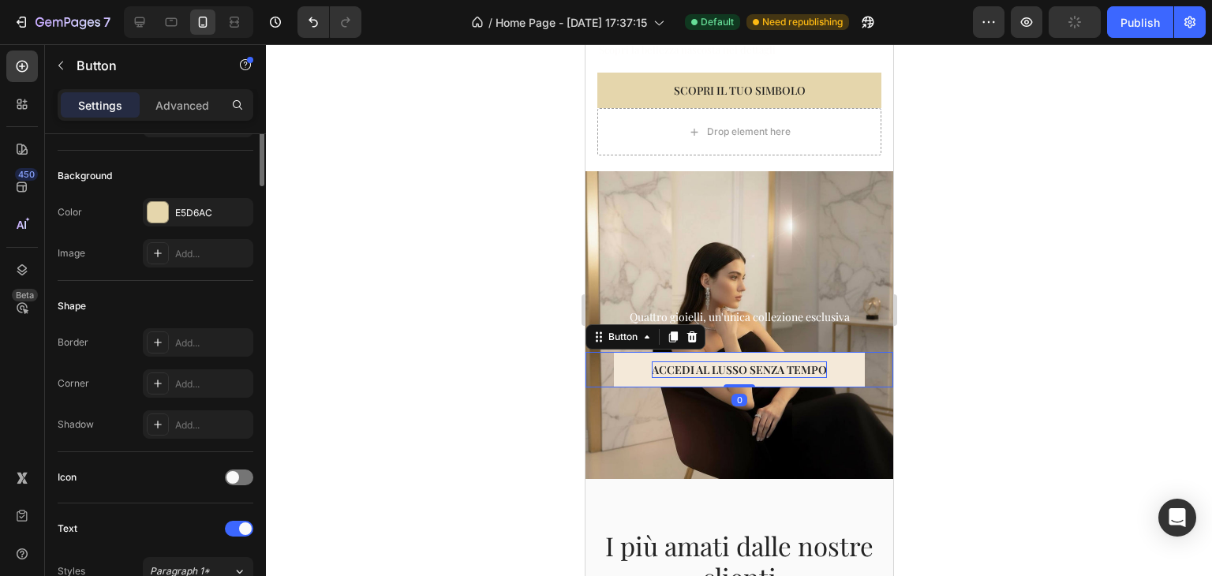
scroll to position [0, 0]
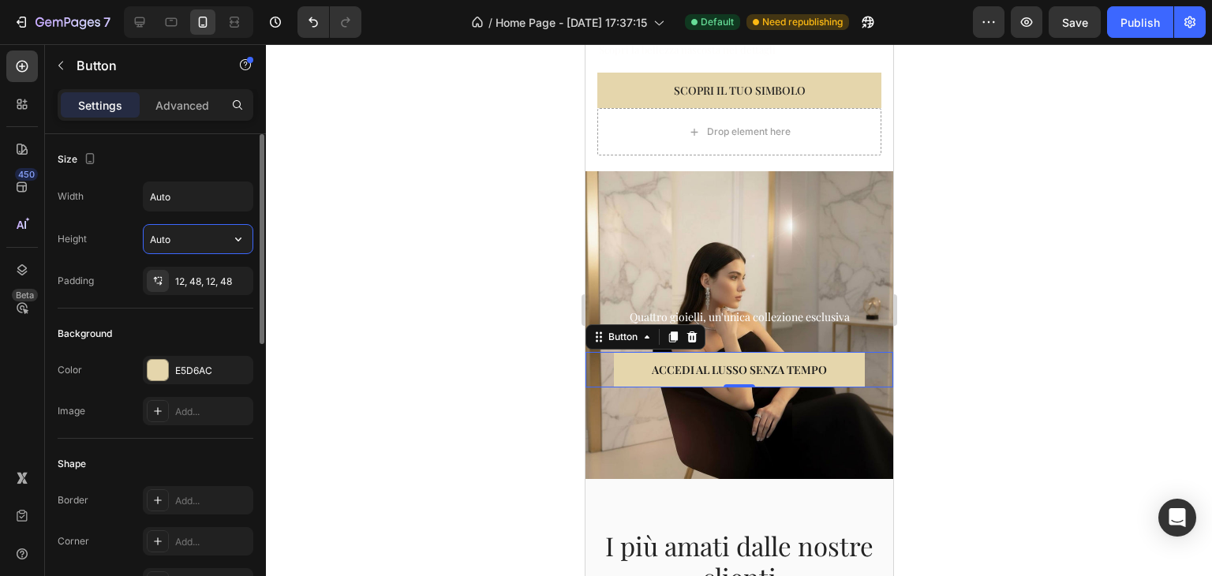
click at [164, 238] on input "Auto" at bounding box center [198, 239] width 109 height 28
click at [218, 245] on input "Auto" at bounding box center [198, 239] width 109 height 28
click at [1012, 290] on div at bounding box center [739, 310] width 946 height 532
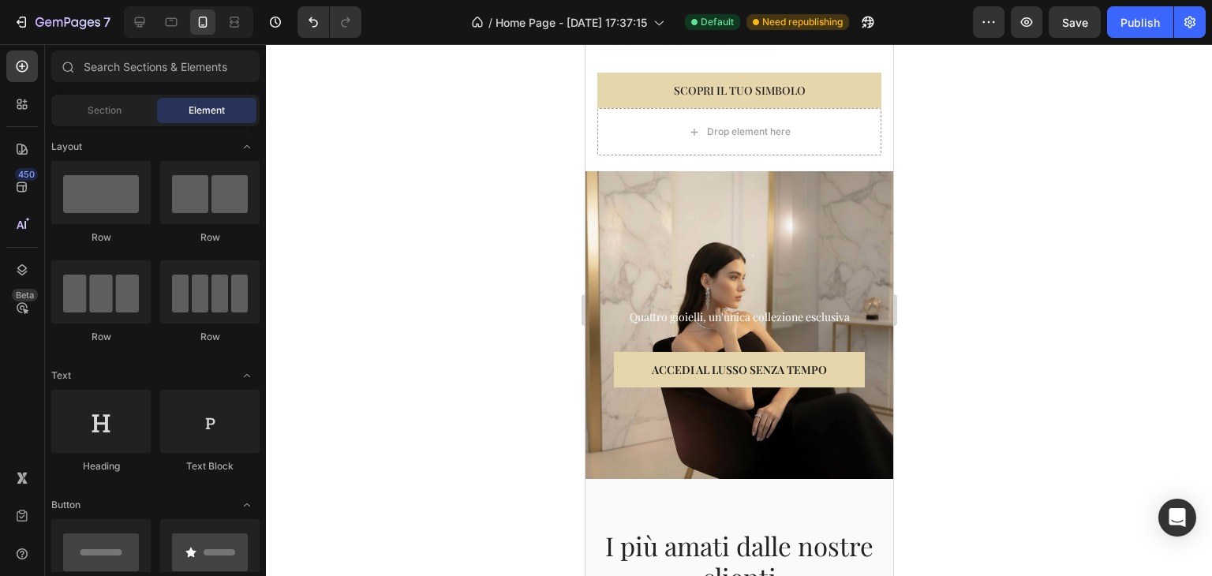
click at [954, 231] on div at bounding box center [739, 310] width 946 height 532
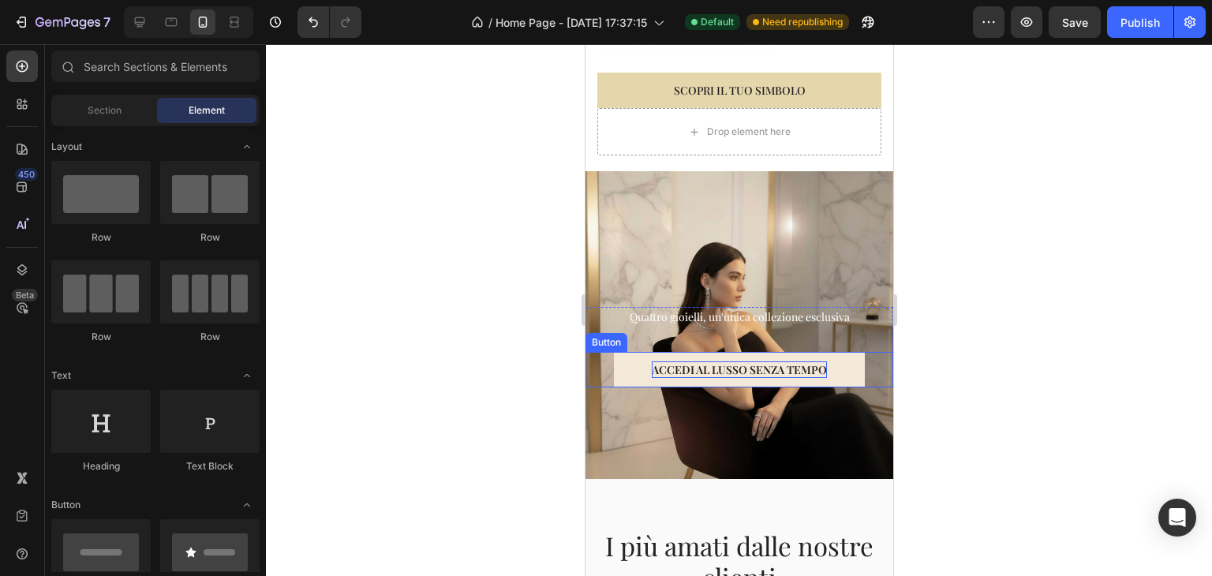
click at [724, 361] on p "ACCEDI AL LUSSO SENZA TEMPO" at bounding box center [738, 369] width 175 height 17
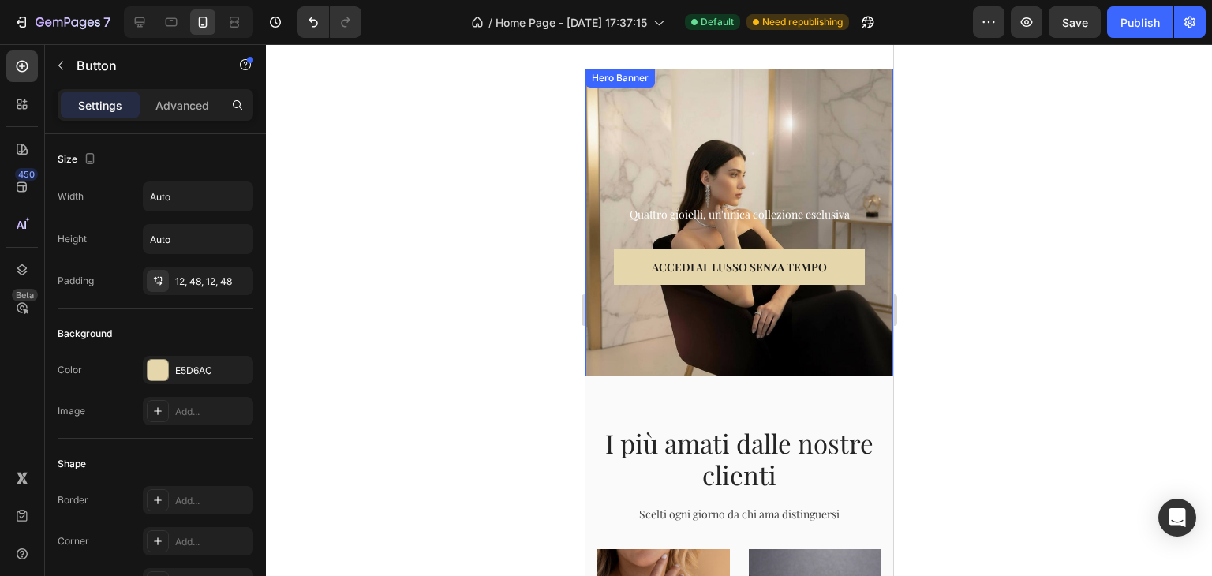
scroll to position [473, 0]
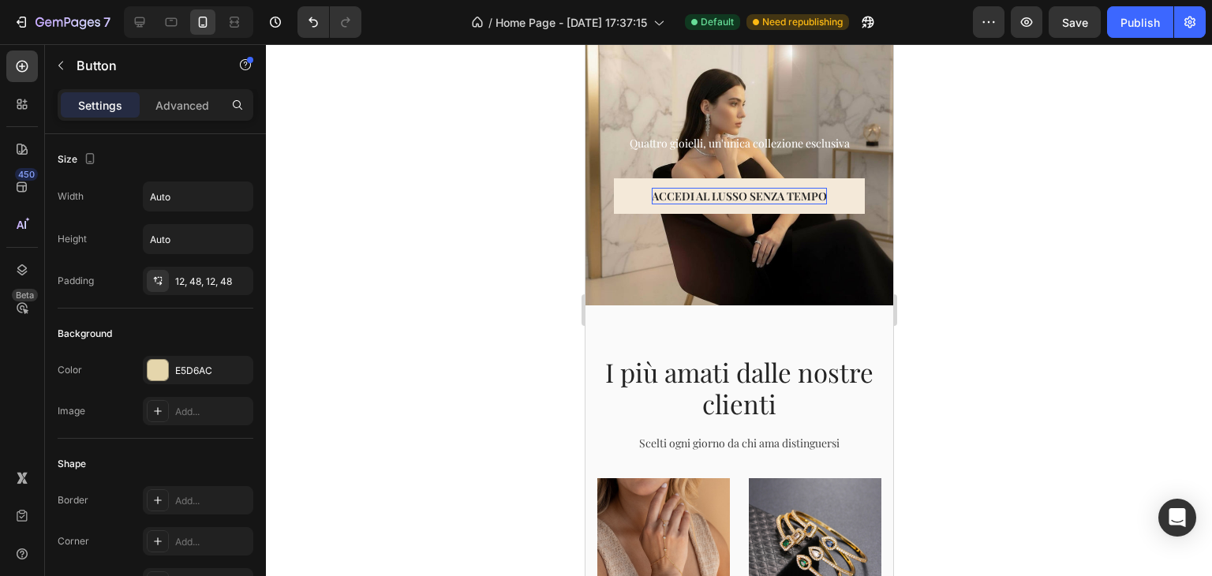
click at [728, 190] on p "ACCEDI AL LUSSO SENZA TEMPO" at bounding box center [738, 196] width 175 height 17
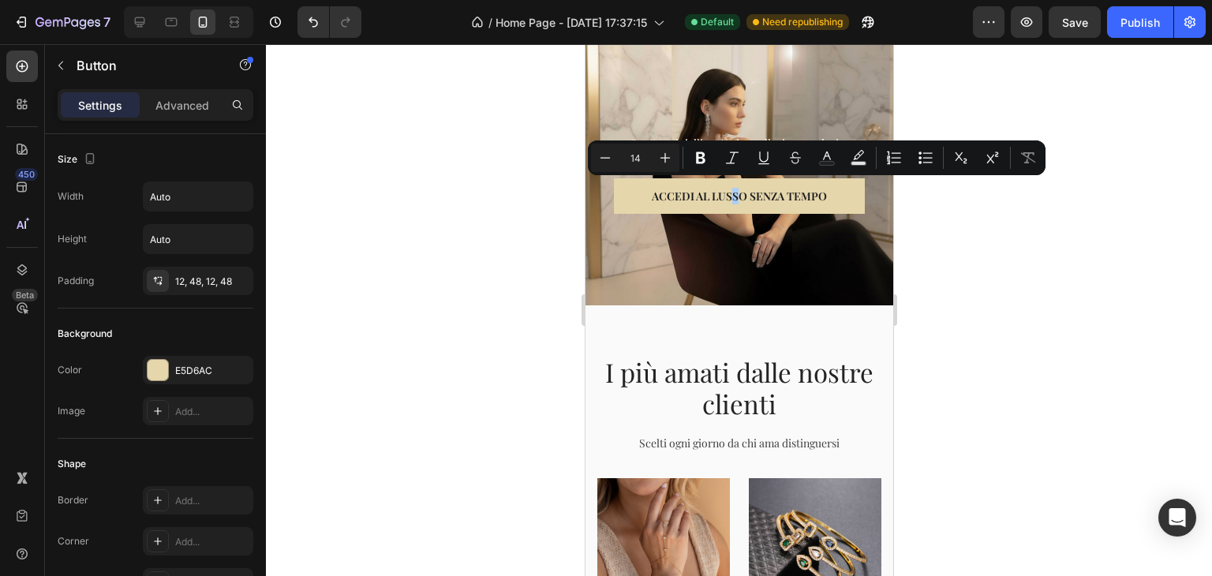
click at [386, 249] on div at bounding box center [739, 310] width 946 height 532
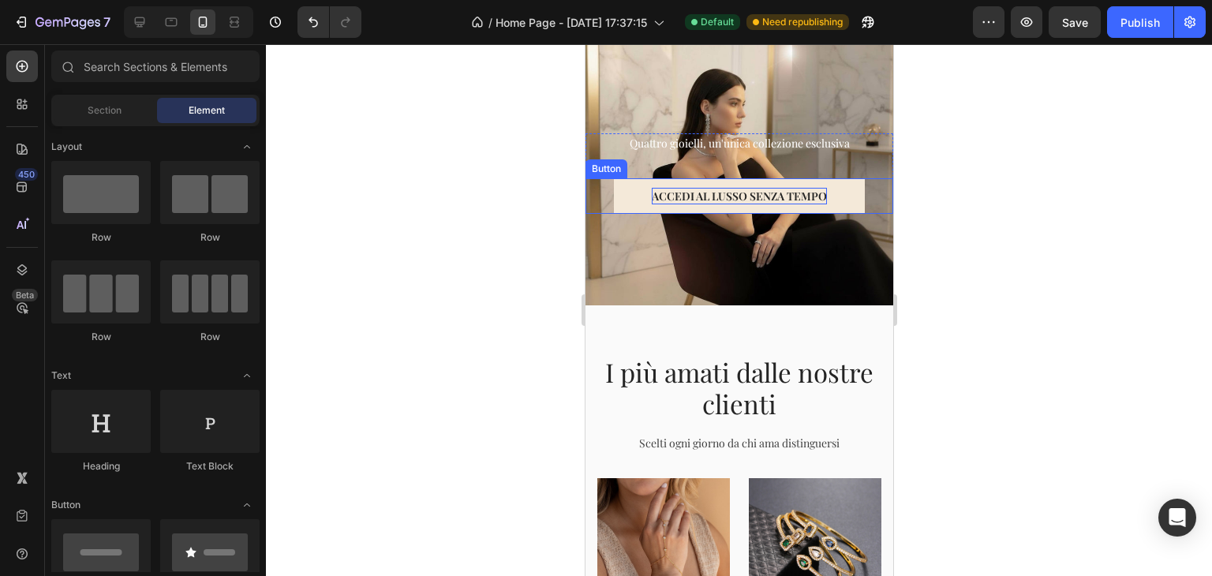
click at [717, 196] on p "ACCEDI AL LUSSO SENZA TEMPO" at bounding box center [738, 196] width 175 height 17
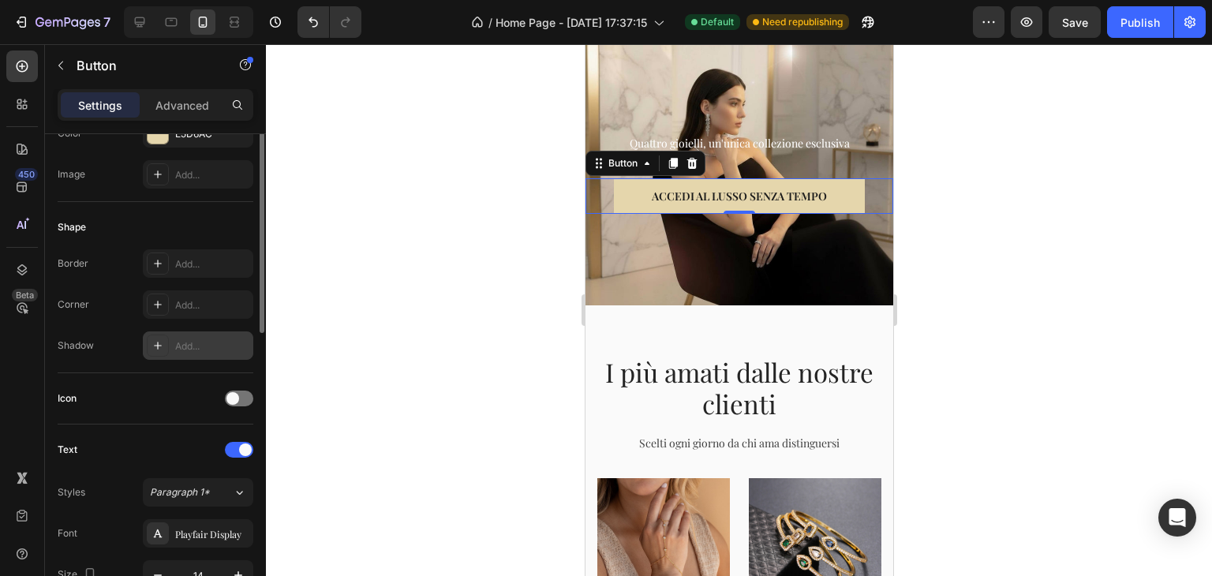
scroll to position [158, 0]
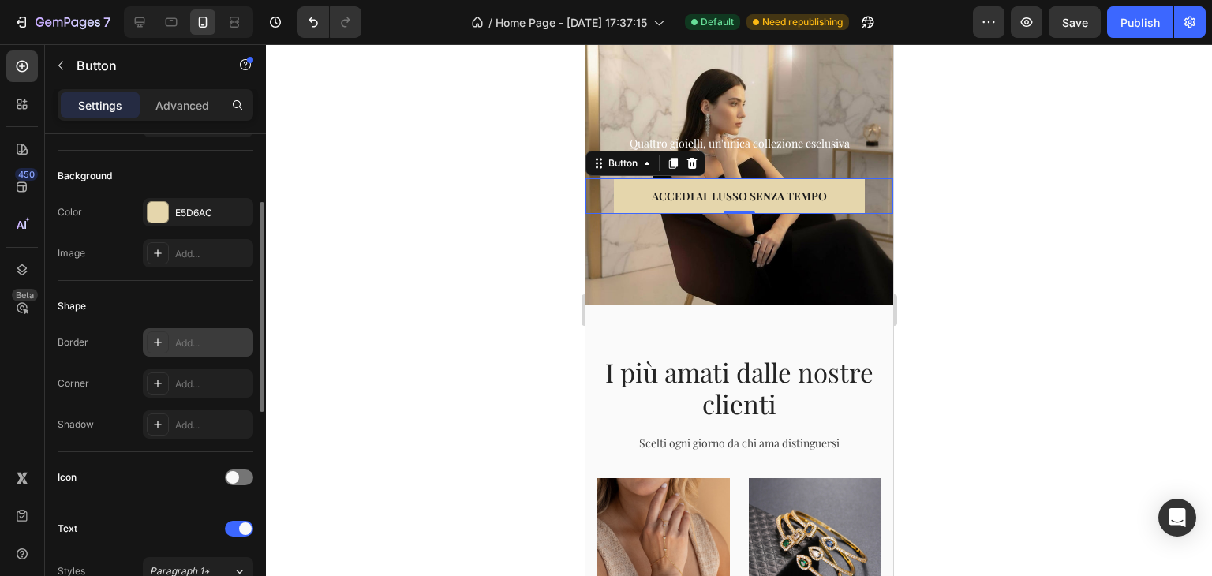
click at [166, 340] on div at bounding box center [158, 342] width 22 height 22
click at [162, 369] on div "Add..." at bounding box center [198, 383] width 110 height 28
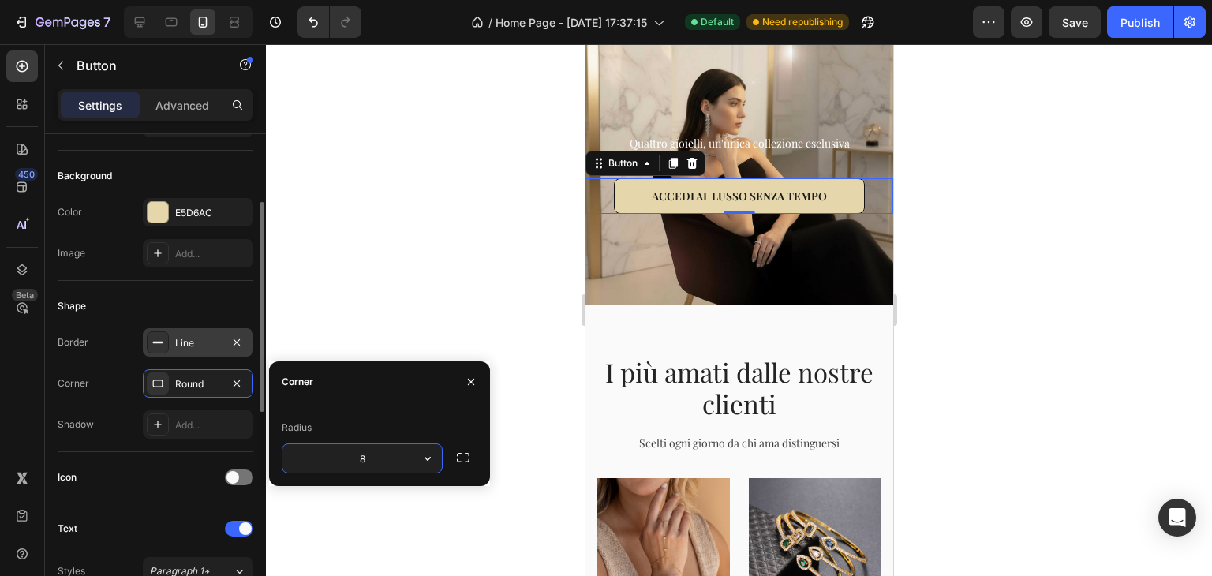
click at [210, 332] on div "Line" at bounding box center [198, 342] width 110 height 28
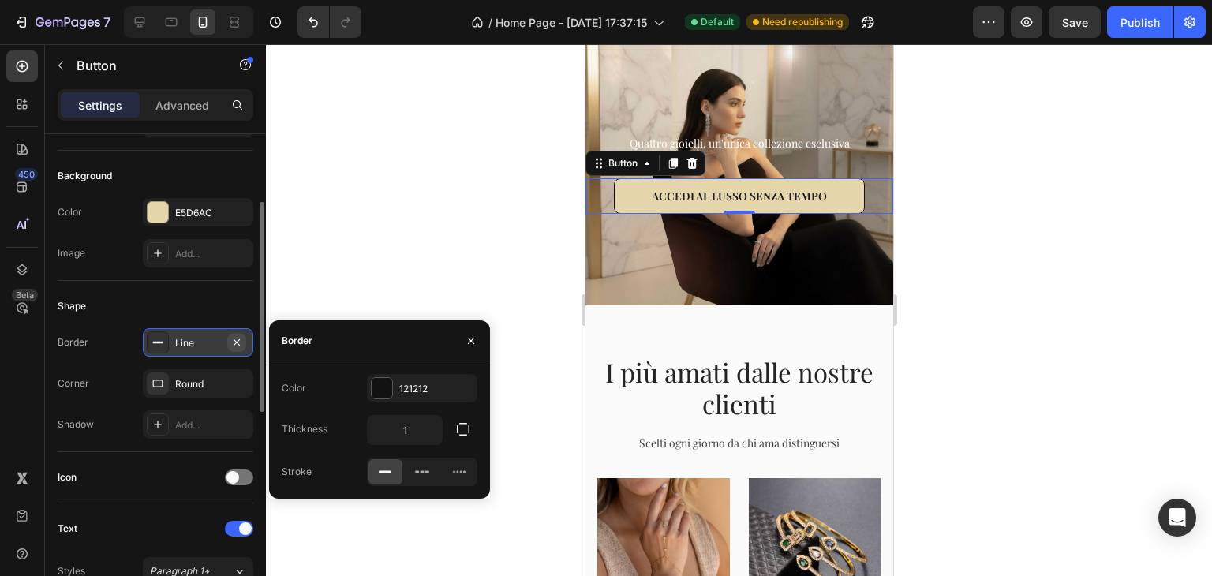
click at [235, 342] on icon "button" at bounding box center [237, 342] width 6 height 6
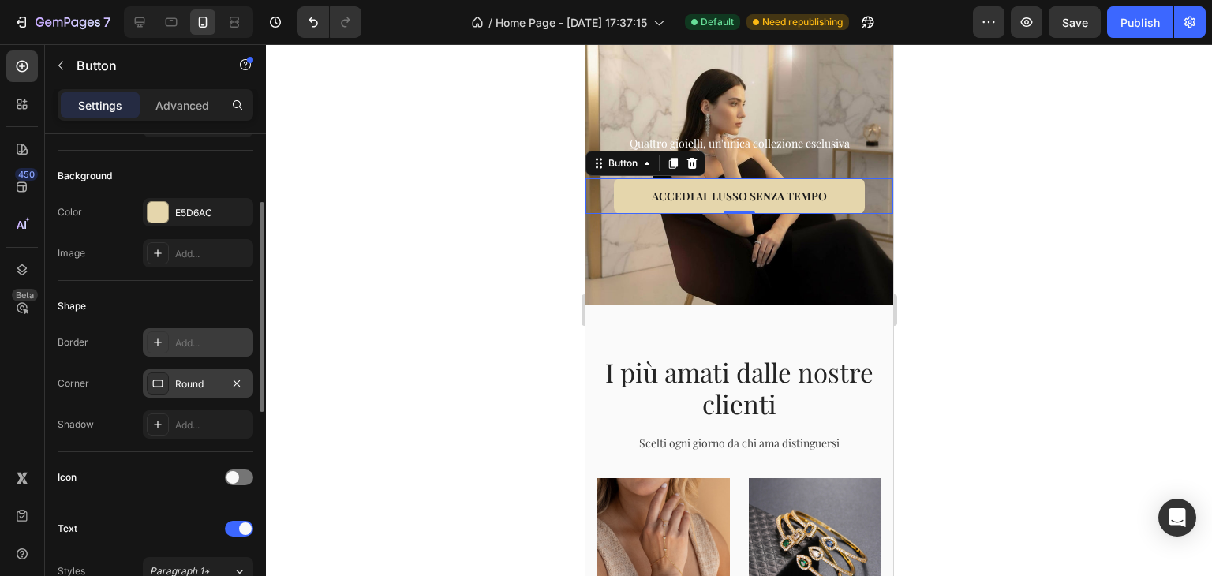
click at [198, 391] on div "Round" at bounding box center [198, 383] width 110 height 28
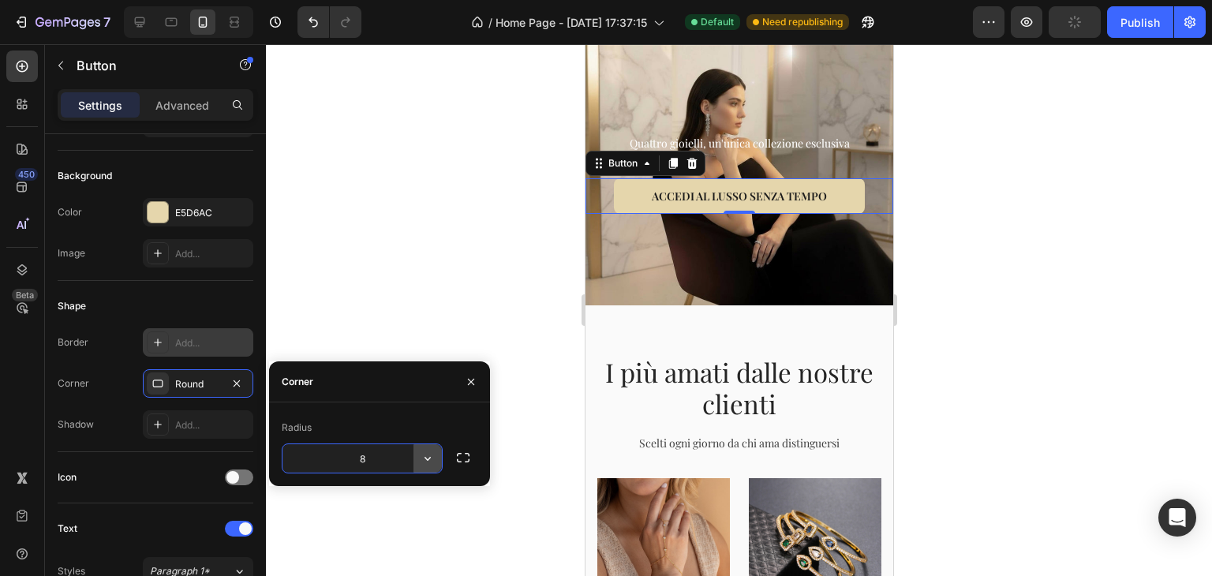
click at [423, 455] on icon "button" at bounding box center [428, 459] width 16 height 16
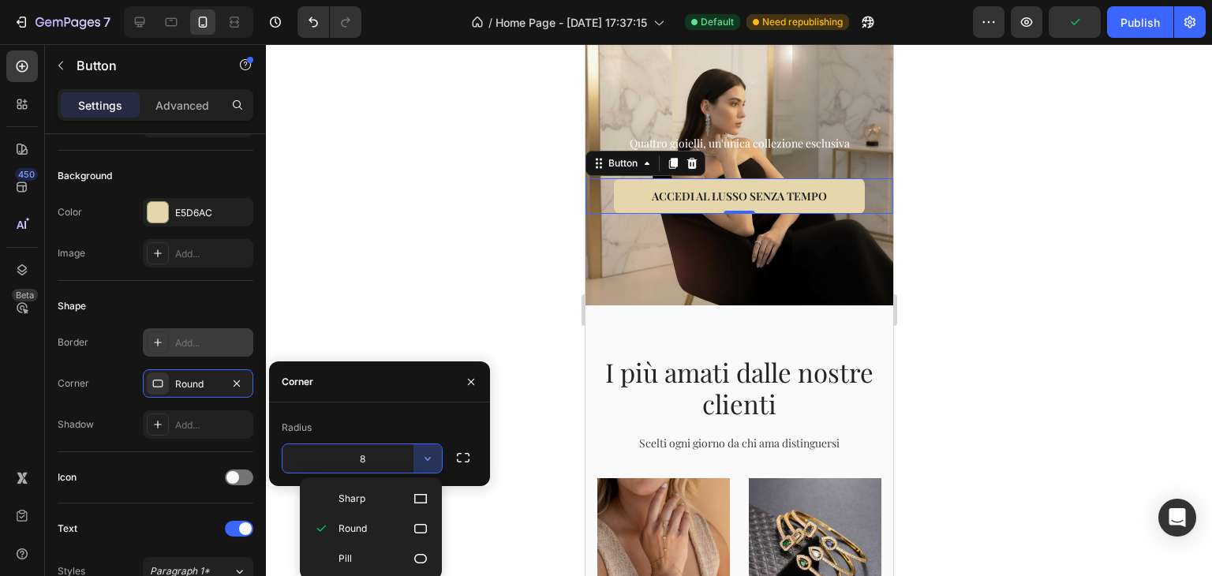
click at [372, 458] on input "8" at bounding box center [362, 458] width 159 height 28
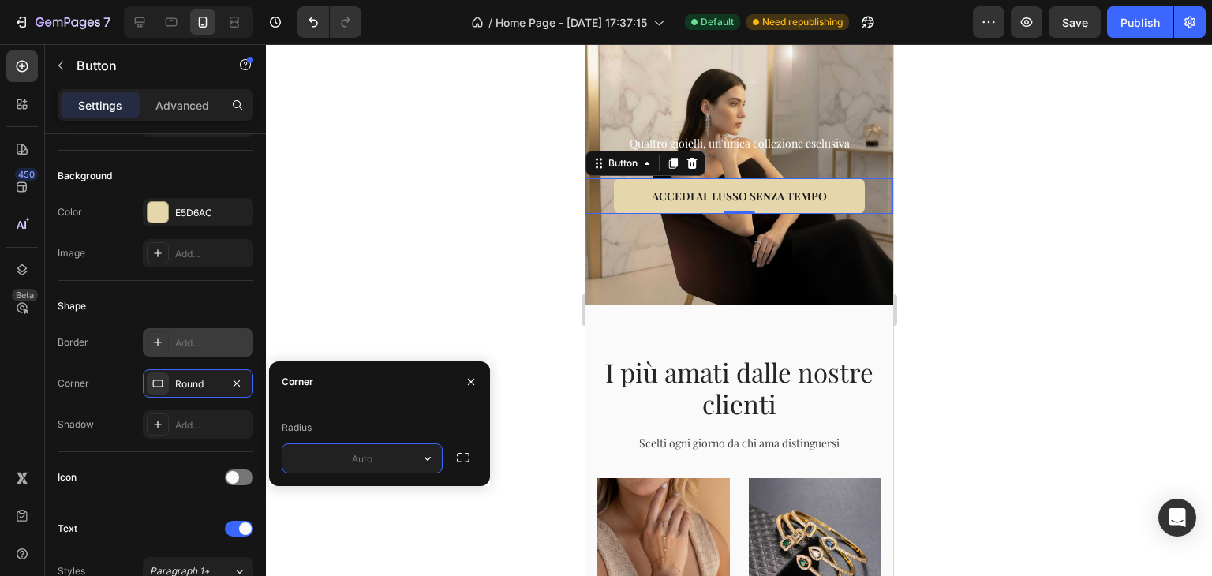
type input "5"
type input "6"
type input "5"
click at [193, 410] on div "Add..." at bounding box center [198, 424] width 110 height 28
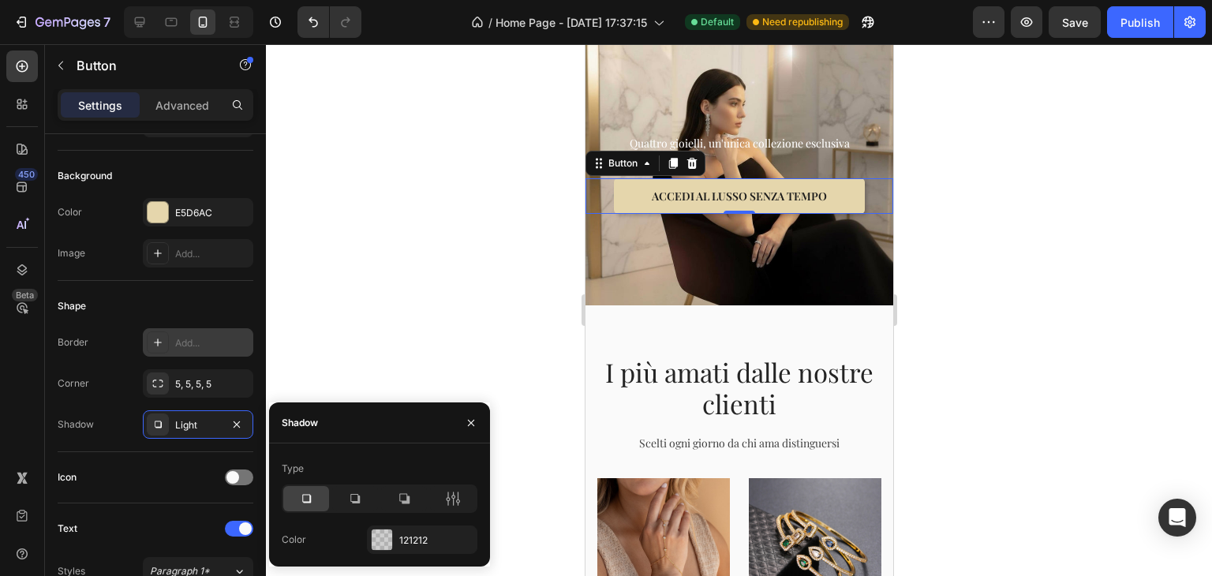
click at [469, 406] on div at bounding box center [471, 422] width 38 height 40
click at [468, 423] on icon "button" at bounding box center [471, 423] width 13 height 13
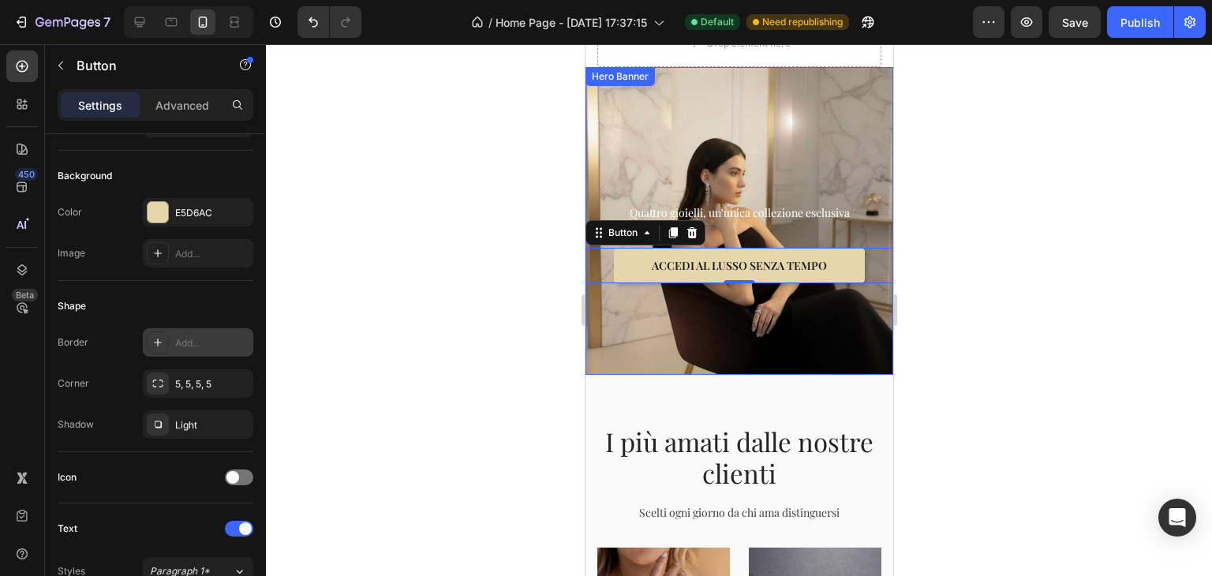
scroll to position [395, 0]
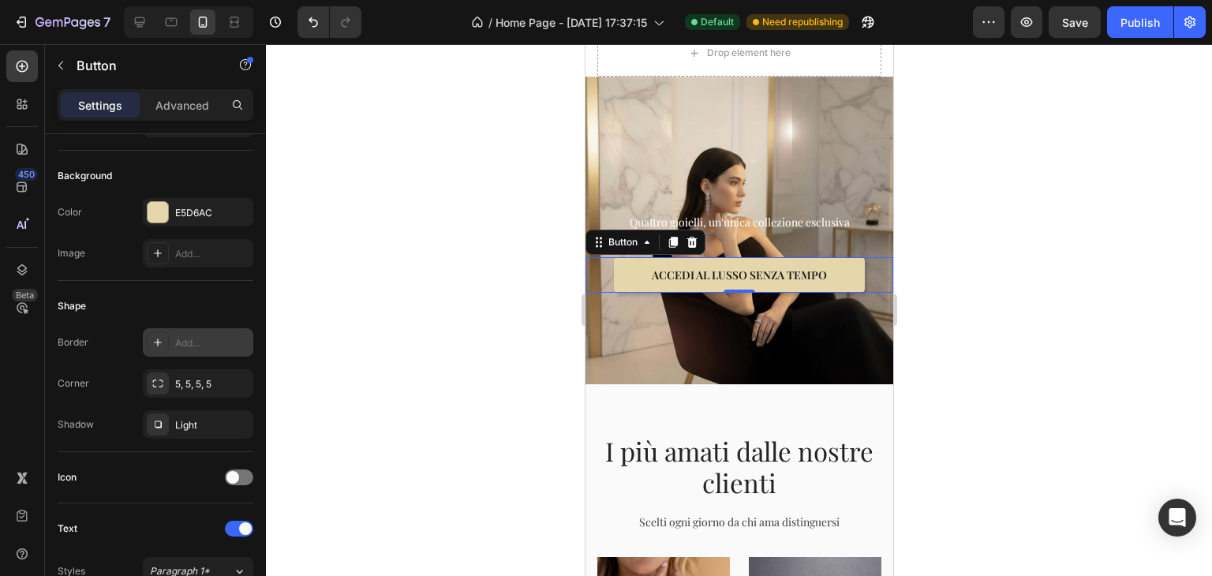
click at [930, 310] on div at bounding box center [739, 310] width 946 height 532
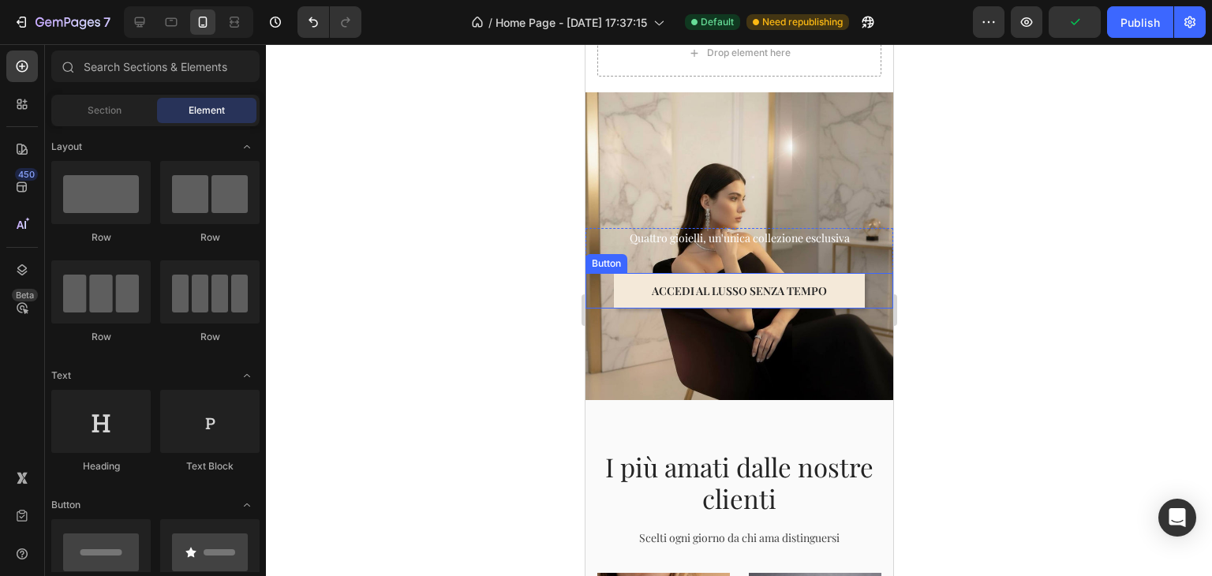
click at [704, 282] on button "ACCEDI AL LUSSO SENZA TEMPO" at bounding box center [738, 291] width 251 height 36
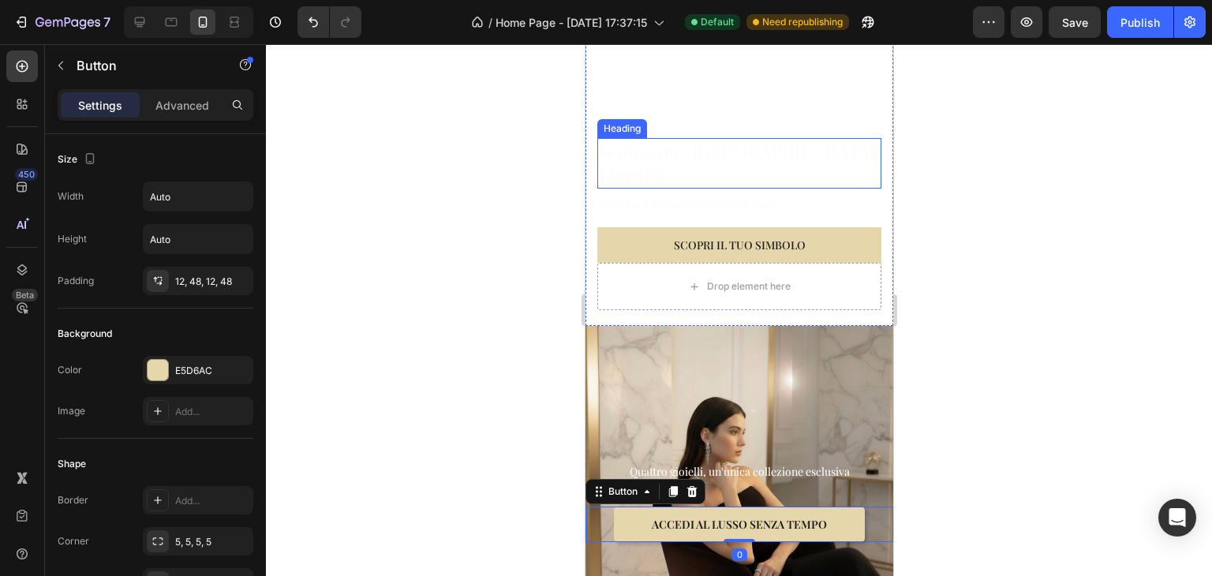
scroll to position [158, 0]
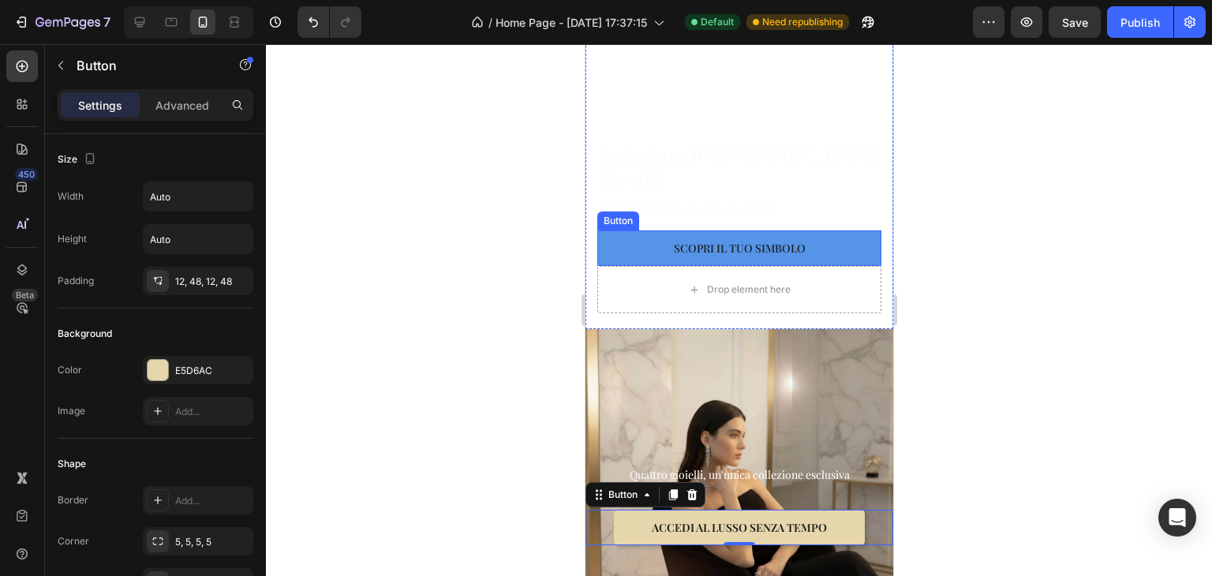
click at [632, 241] on button "Scopri il tuo simbolo" at bounding box center [739, 248] width 284 height 36
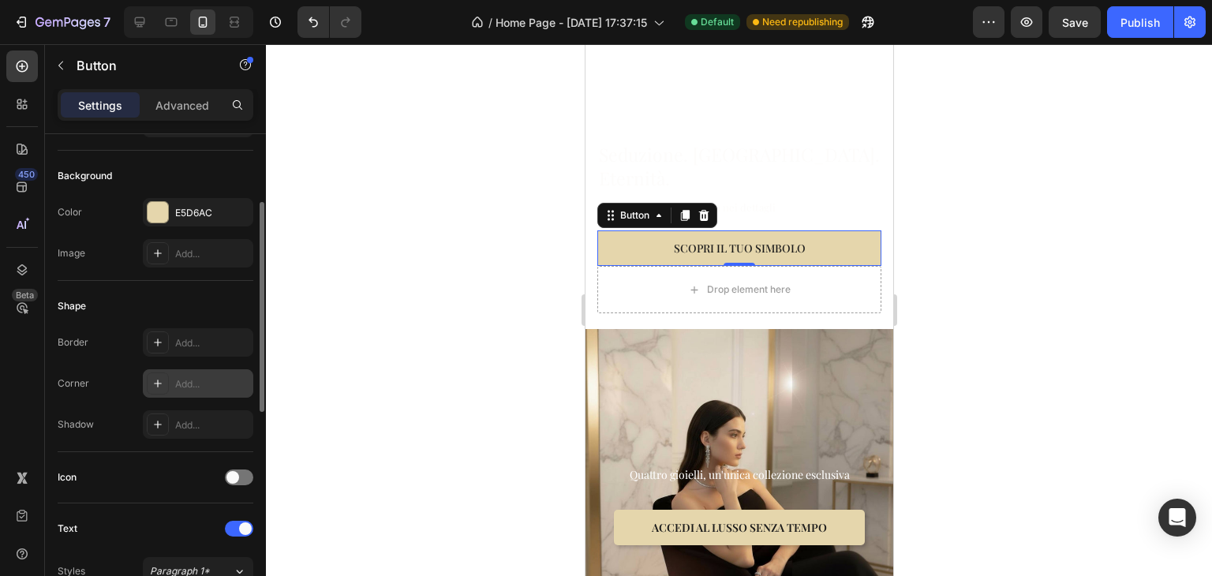
click at [170, 381] on div "Add..." at bounding box center [198, 383] width 110 height 28
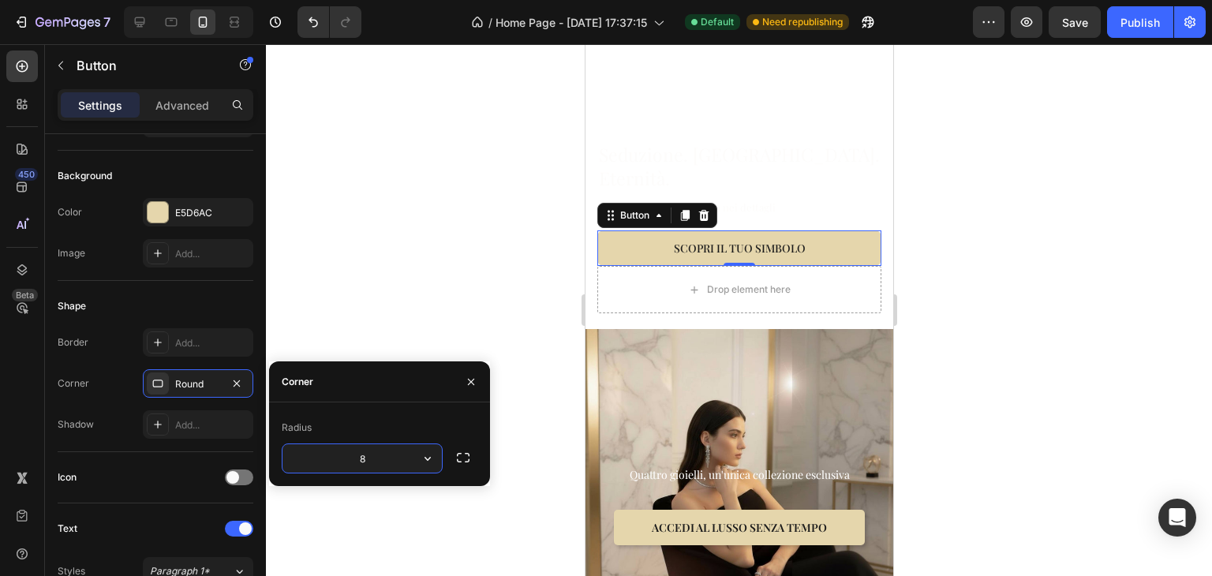
type input "5"
click at [233, 423] on div "Add..." at bounding box center [212, 425] width 74 height 14
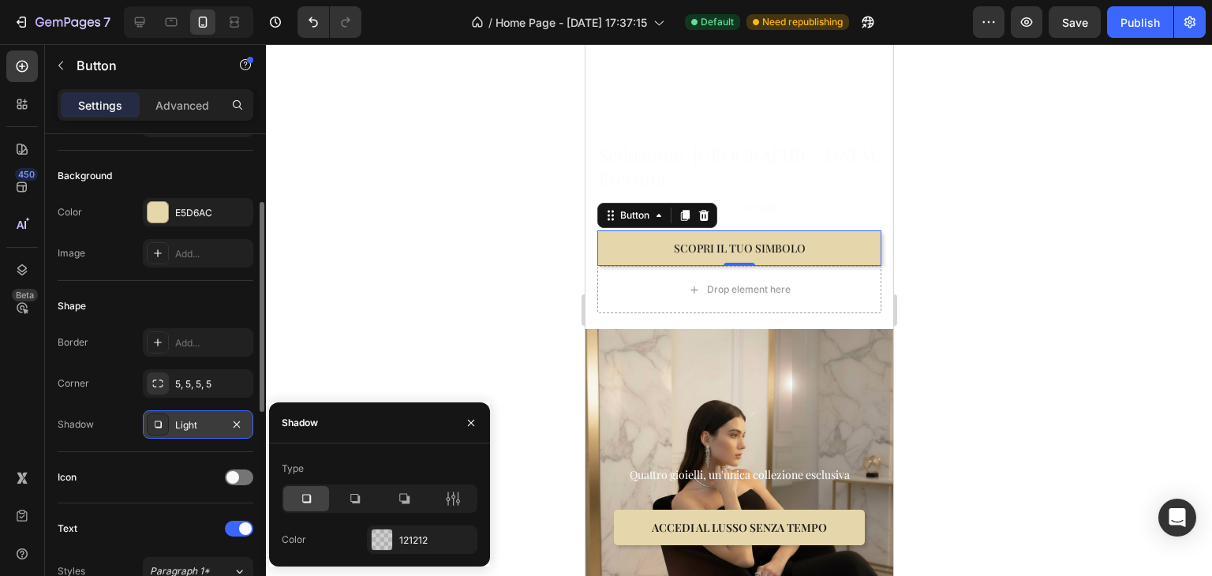
click at [297, 364] on div at bounding box center [739, 310] width 946 height 532
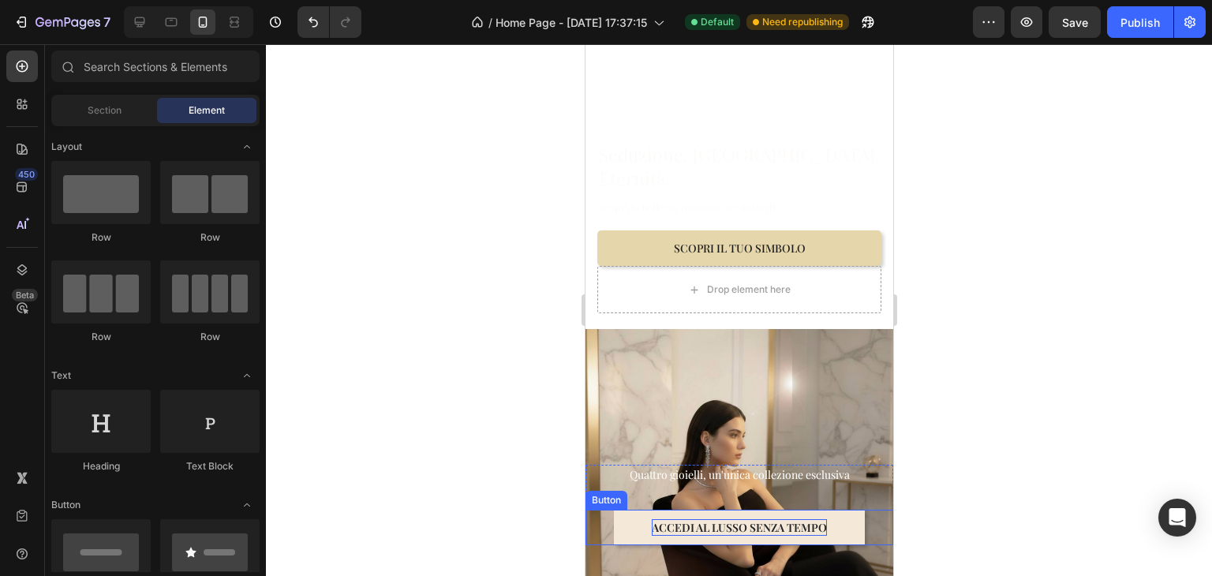
click at [776, 519] on p "ACCEDI AL LUSSO SENZA TEMPO" at bounding box center [738, 527] width 175 height 17
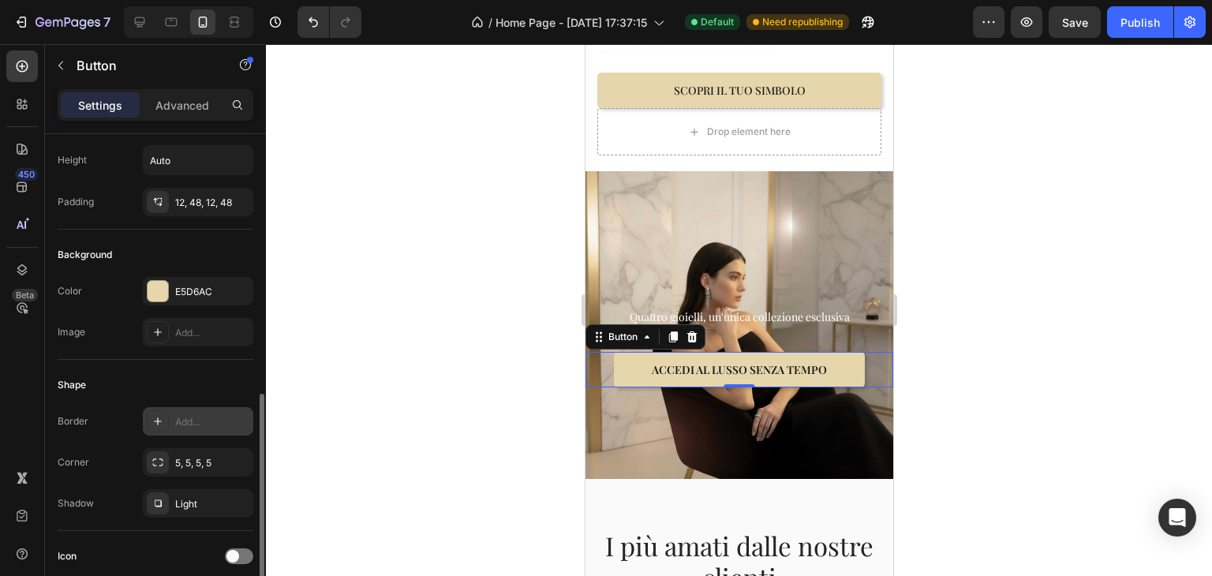
scroll to position [237, 0]
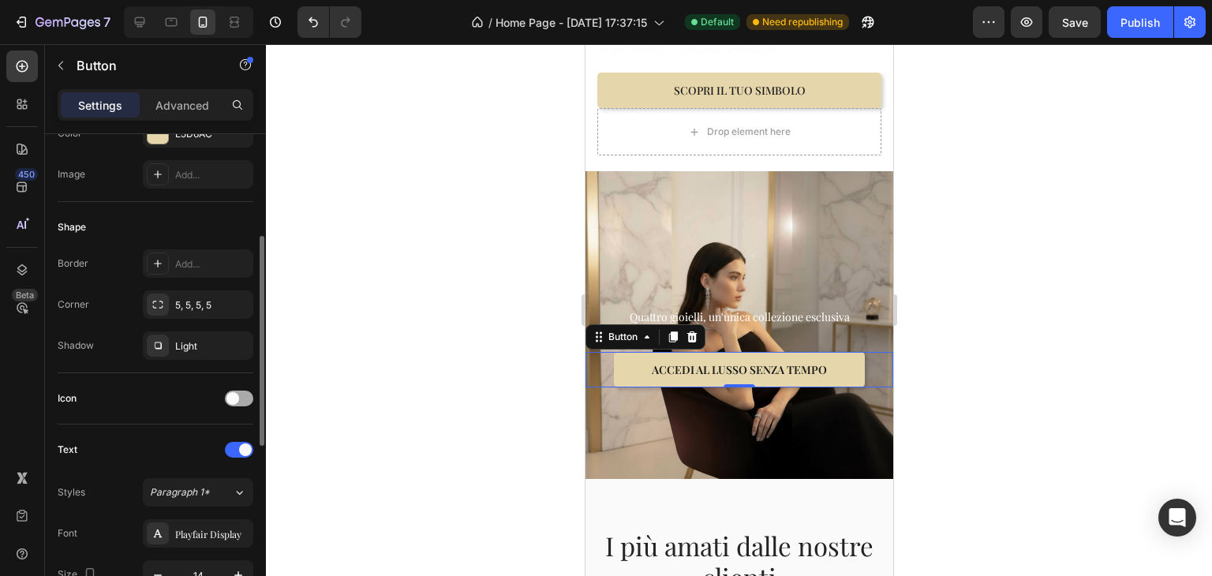
click at [230, 395] on span at bounding box center [232, 398] width 13 height 13
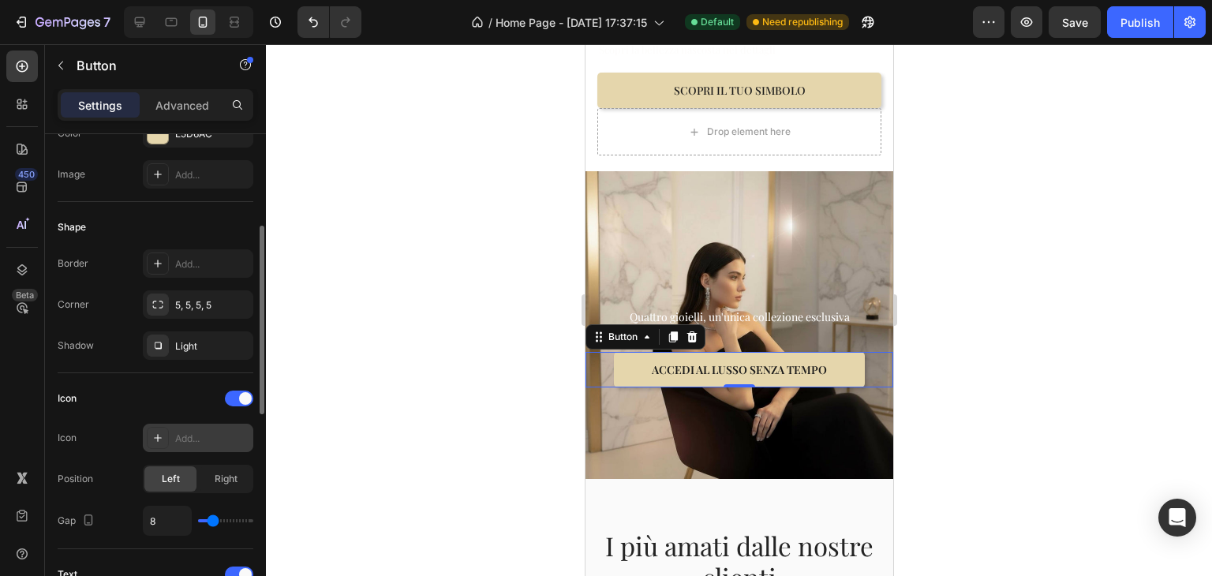
click at [188, 436] on div "Add..." at bounding box center [212, 439] width 74 height 14
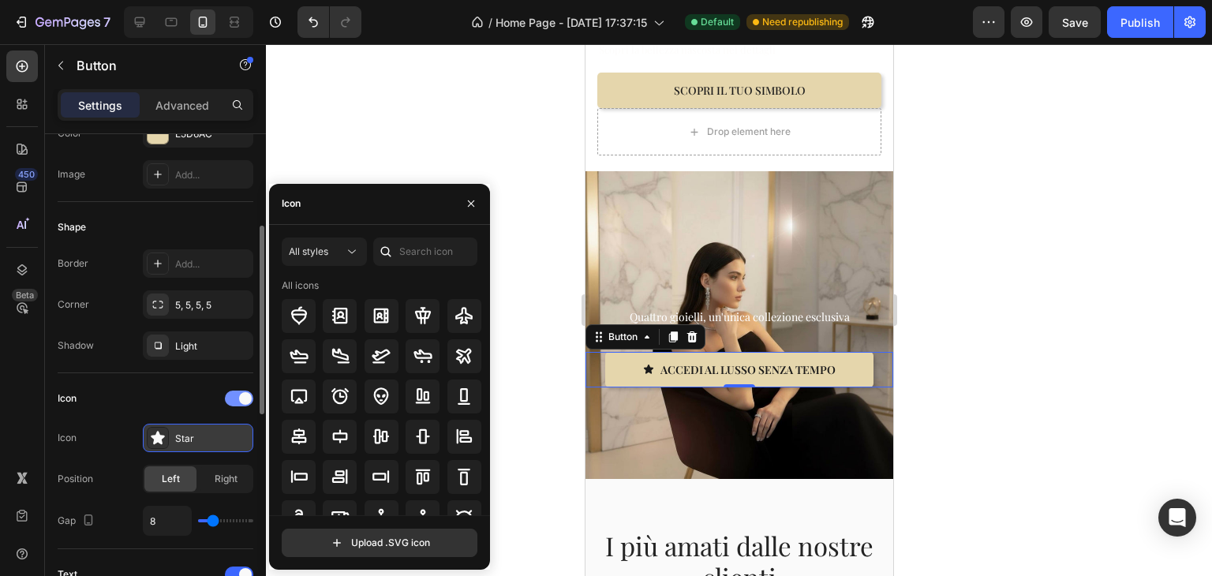
click at [238, 401] on div at bounding box center [239, 399] width 28 height 16
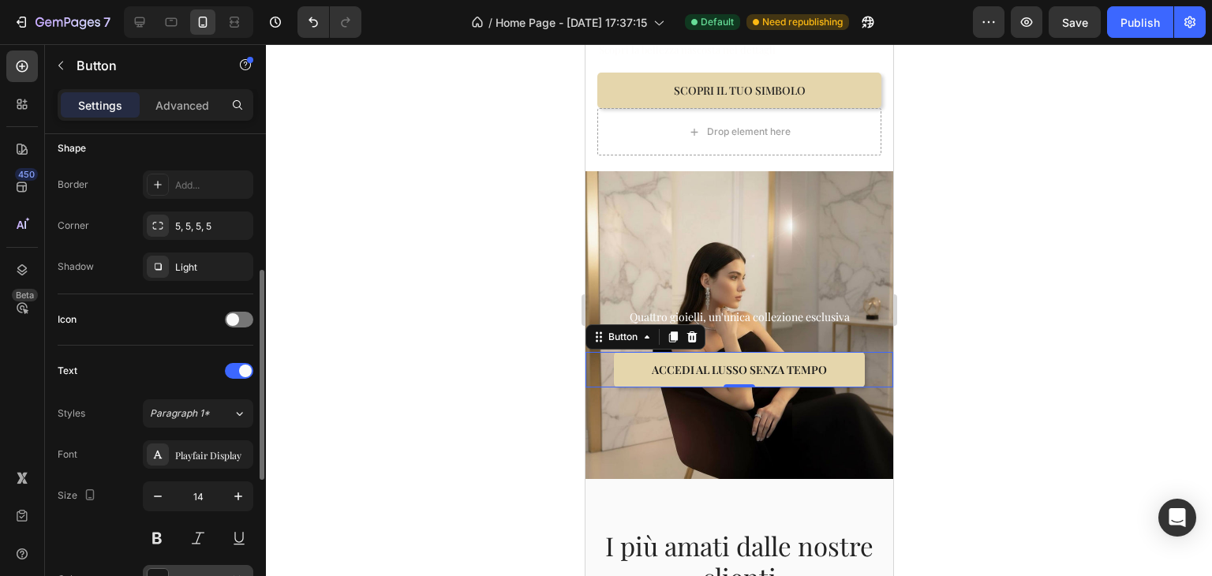
scroll to position [473, 0]
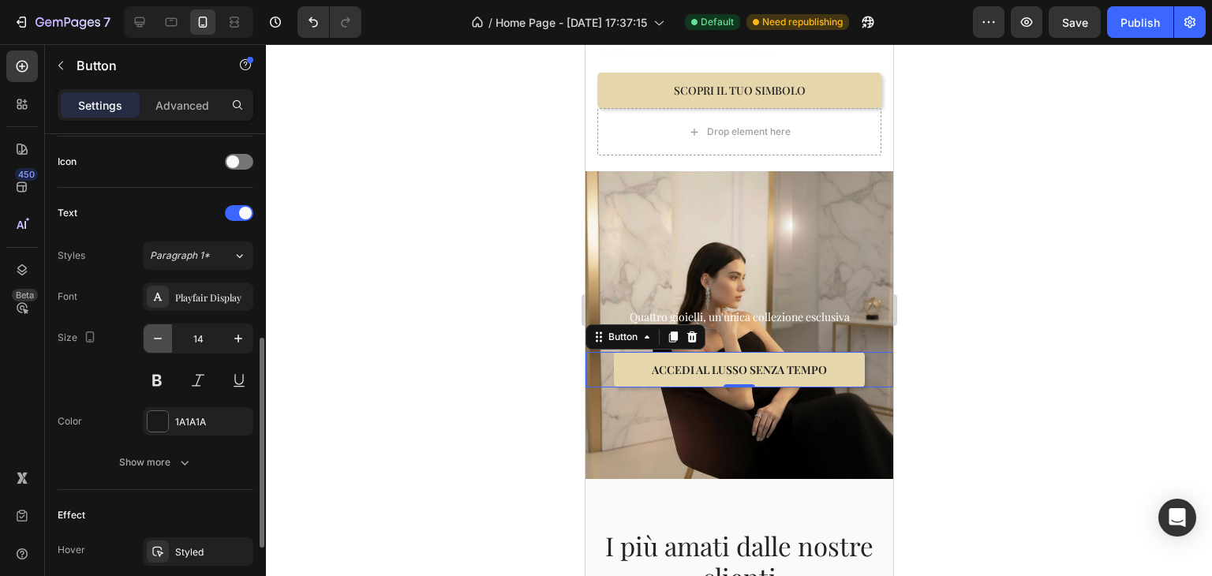
click at [159, 343] on icon "button" at bounding box center [158, 339] width 16 height 16
type input "12"
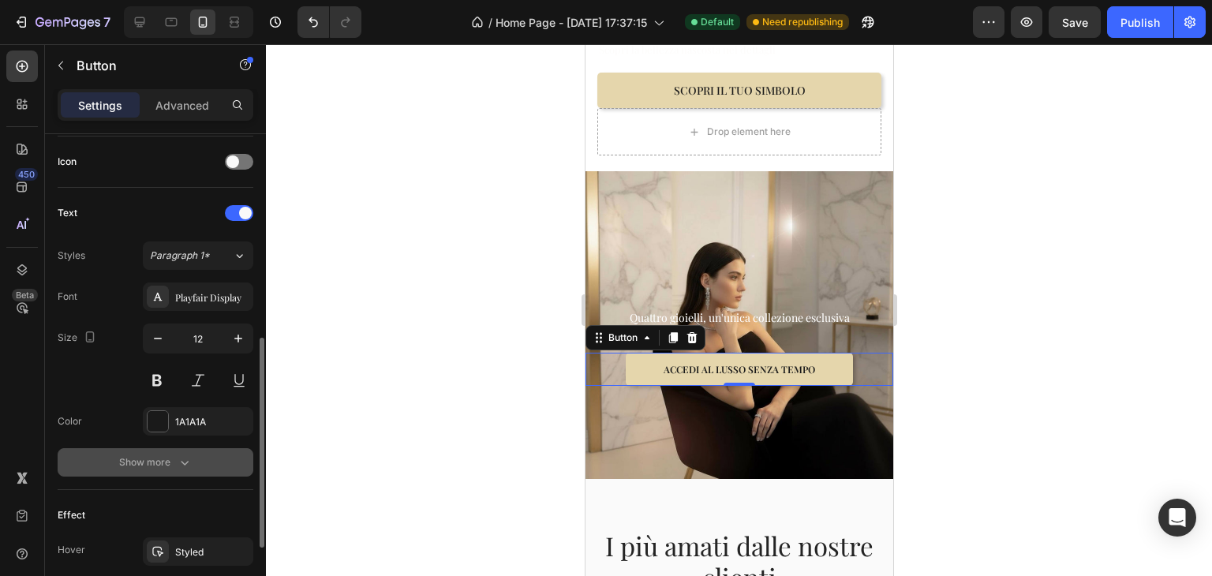
click at [169, 455] on div "Show more" at bounding box center [155, 463] width 73 height 16
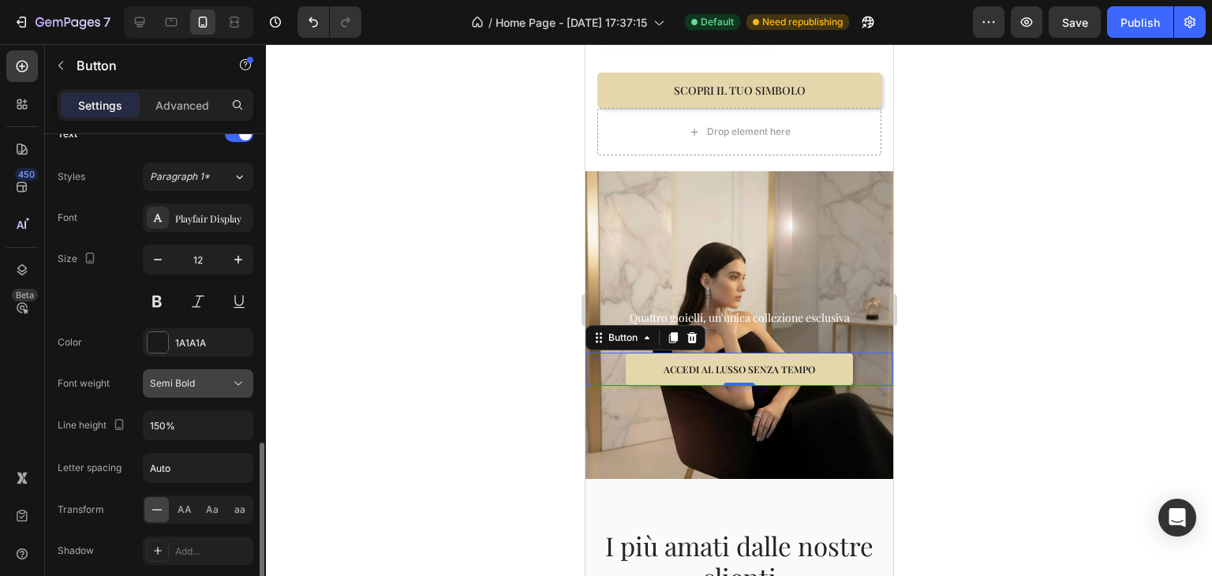
scroll to position [631, 0]
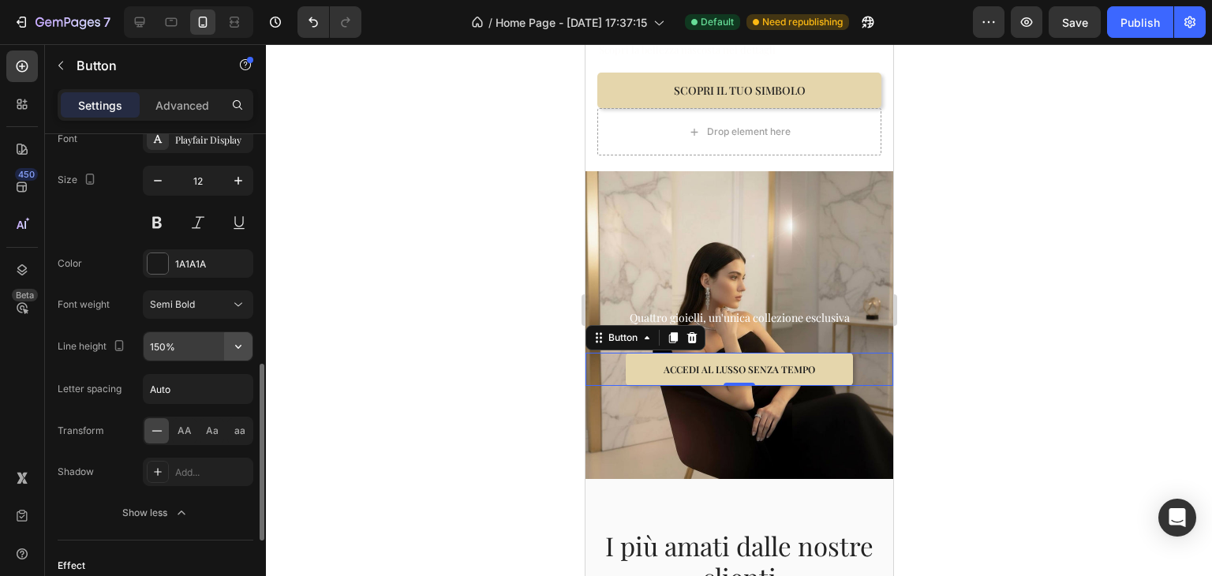
click at [248, 352] on button "button" at bounding box center [238, 346] width 28 height 28
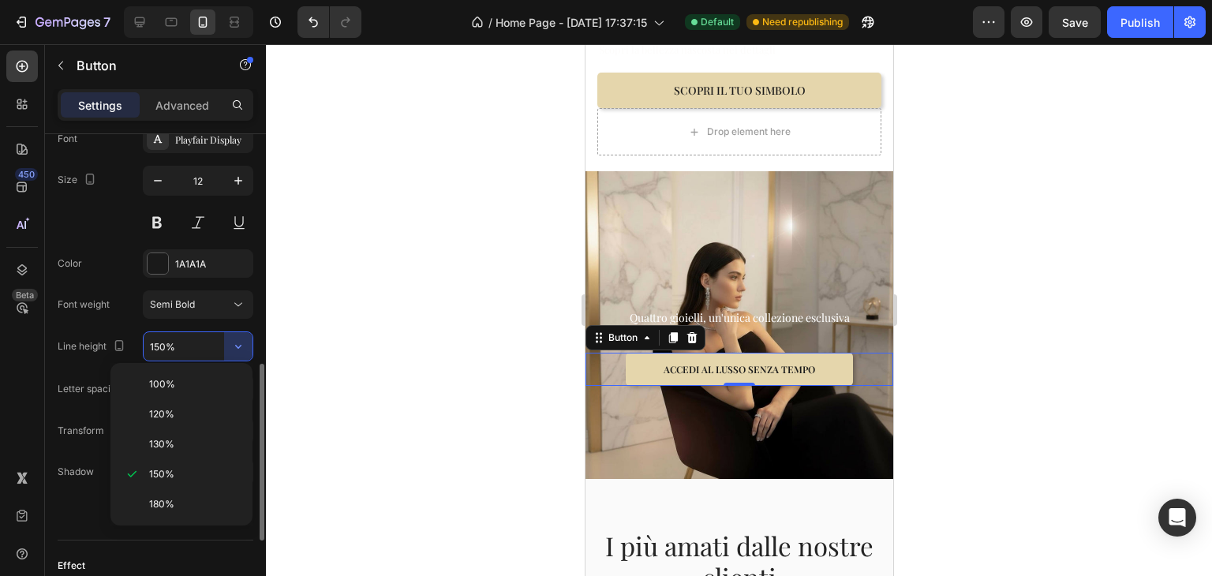
click at [202, 380] on p "100%" at bounding box center [194, 384] width 90 height 14
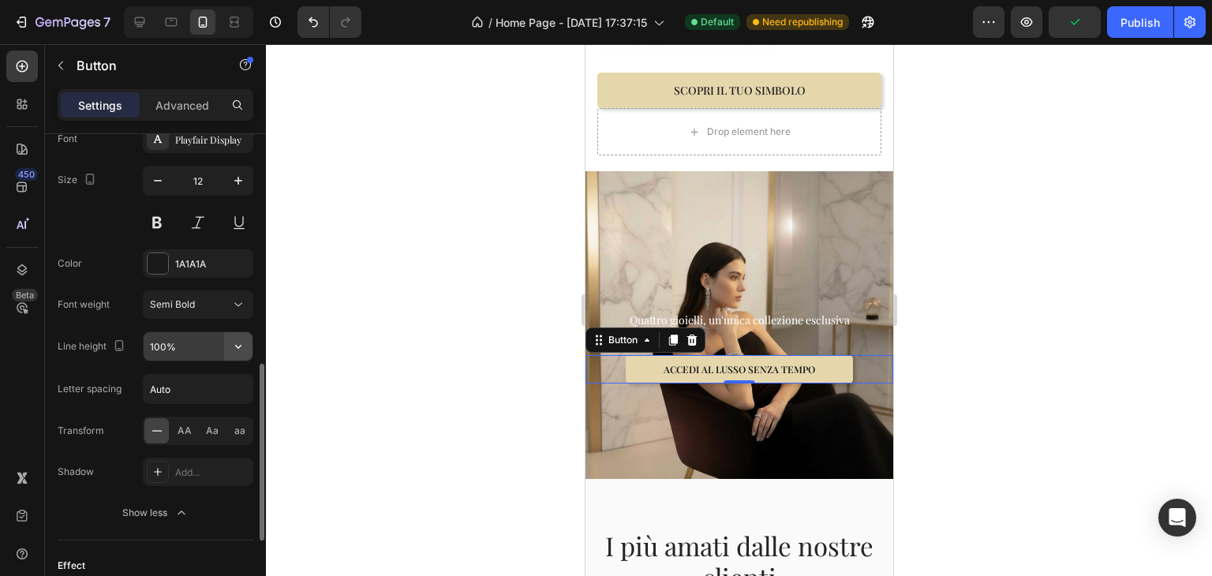
click at [248, 347] on button "button" at bounding box center [238, 346] width 28 height 28
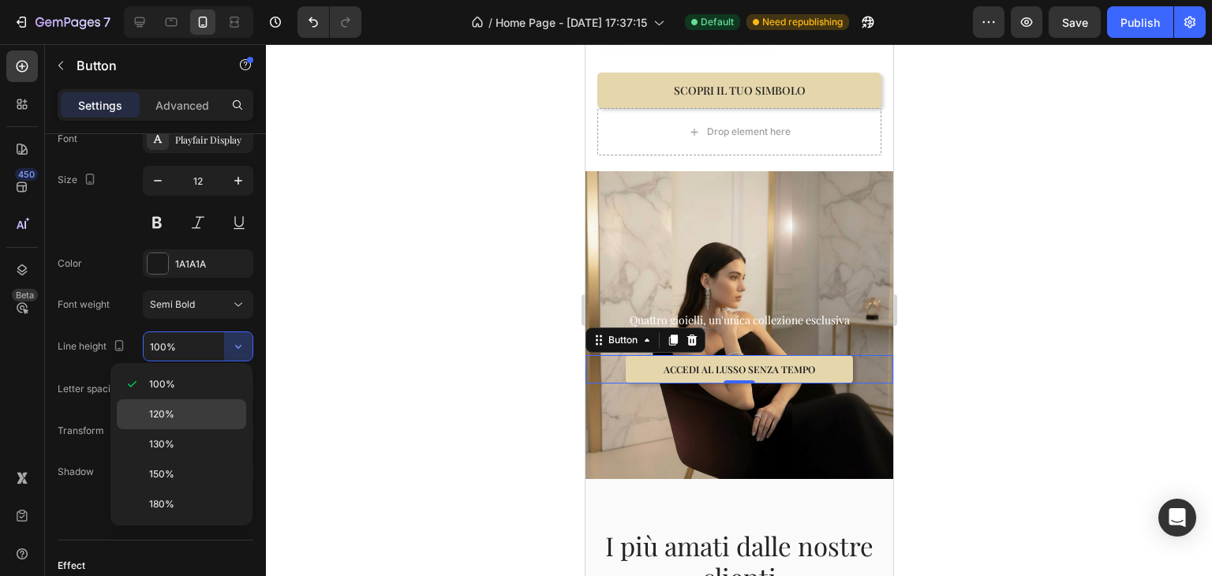
click at [174, 405] on div "120%" at bounding box center [181, 414] width 129 height 30
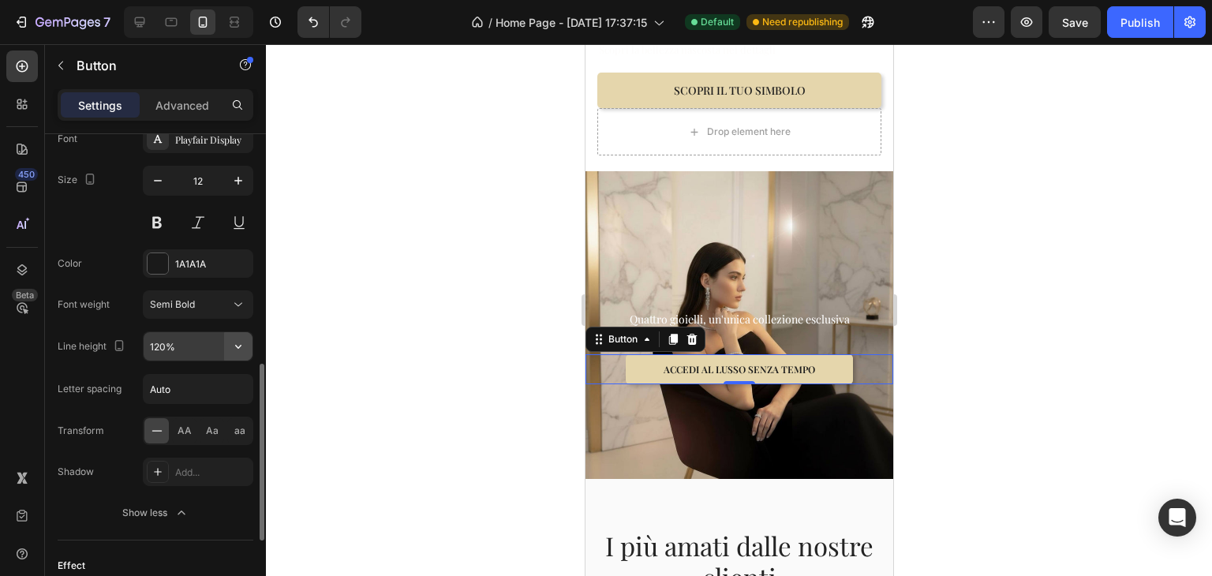
click at [225, 344] on button "button" at bounding box center [238, 346] width 28 height 28
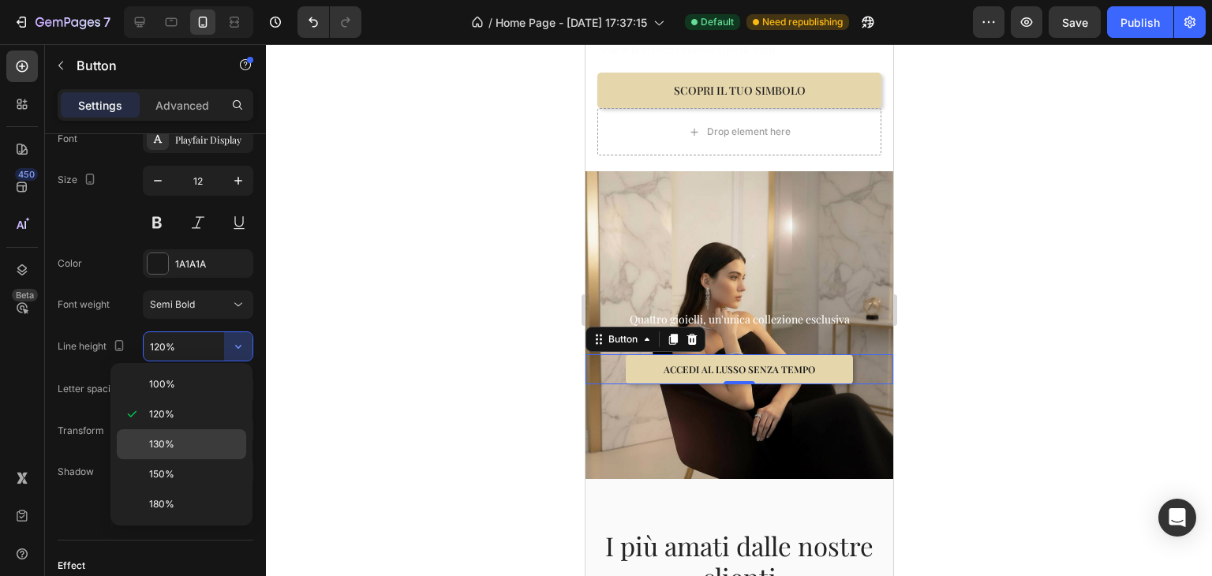
click at [207, 429] on div "130%" at bounding box center [181, 444] width 129 height 30
type input "130%"
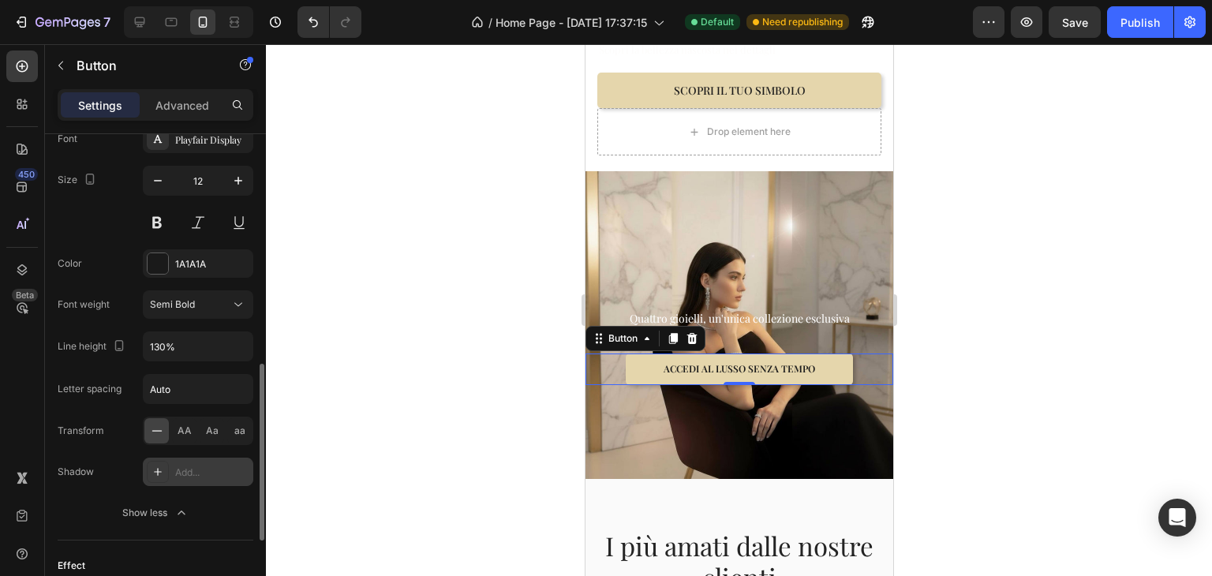
click at [178, 476] on div "Add..." at bounding box center [212, 473] width 74 height 14
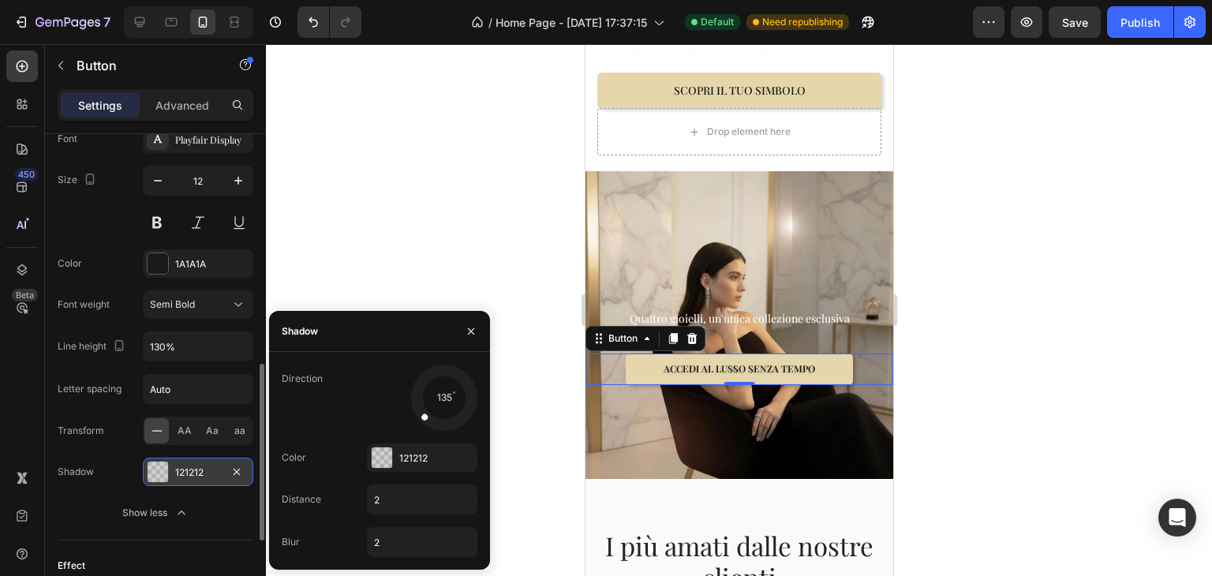
click at [114, 421] on div "Transform AA Aa aa" at bounding box center [156, 431] width 196 height 28
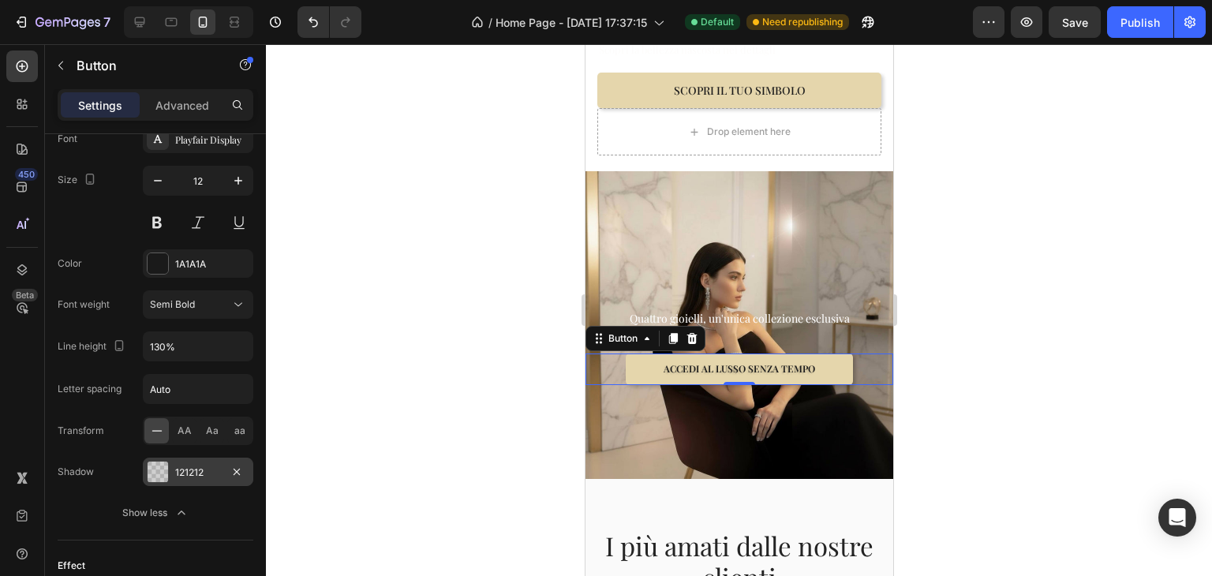
click at [161, 458] on div "121212" at bounding box center [198, 472] width 110 height 28
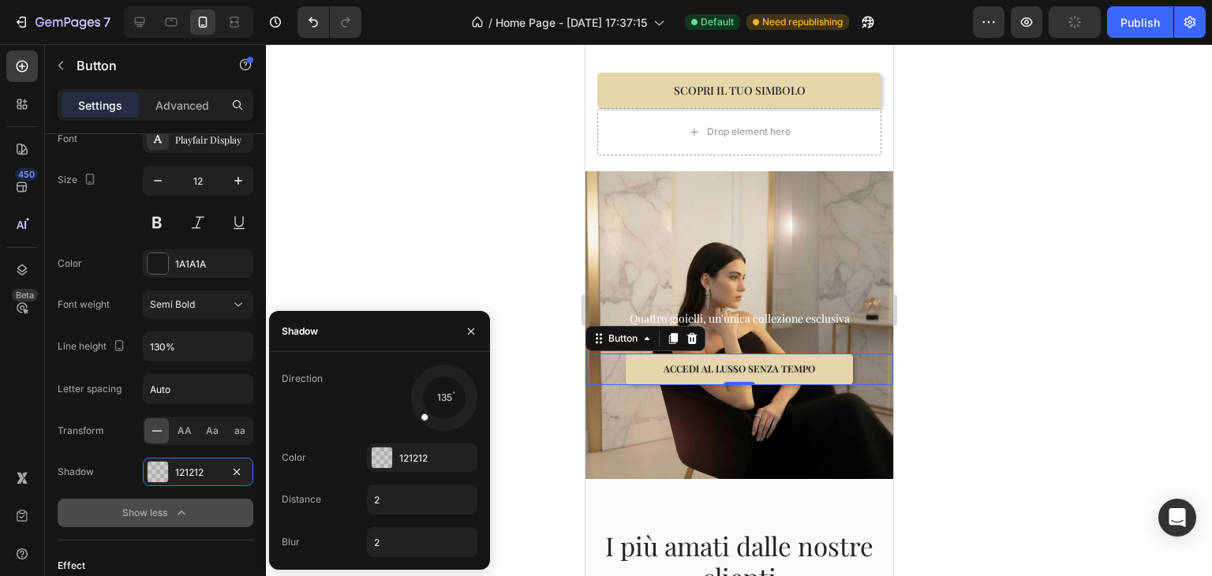
click at [234, 466] on icon "button" at bounding box center [236, 472] width 13 height 13
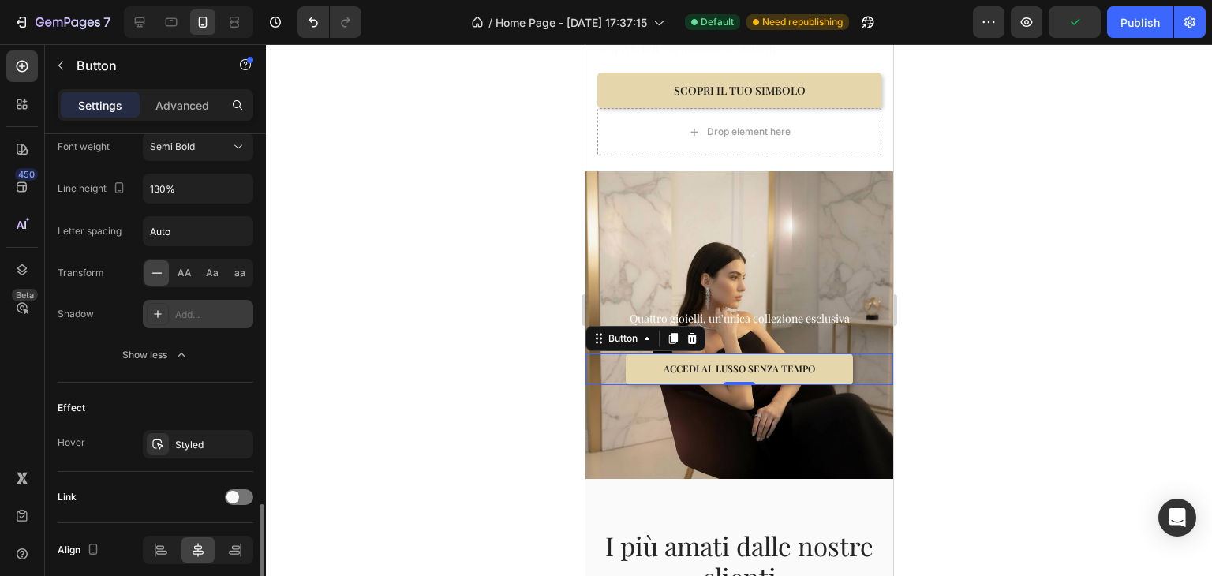
scroll to position [850, 0]
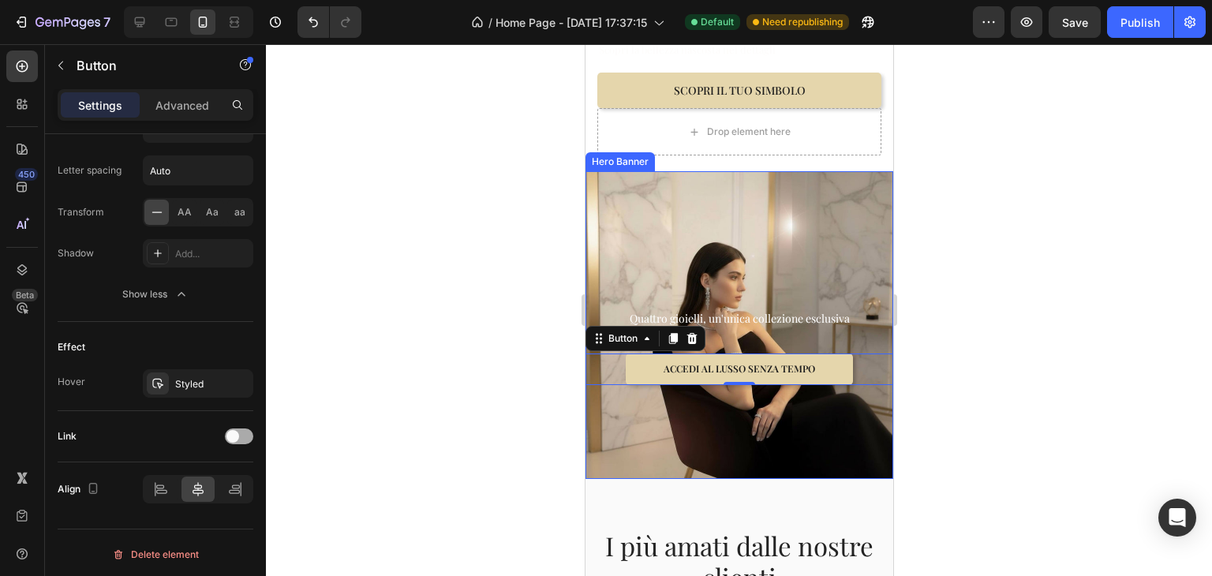
click at [230, 433] on span at bounding box center [232, 436] width 13 height 13
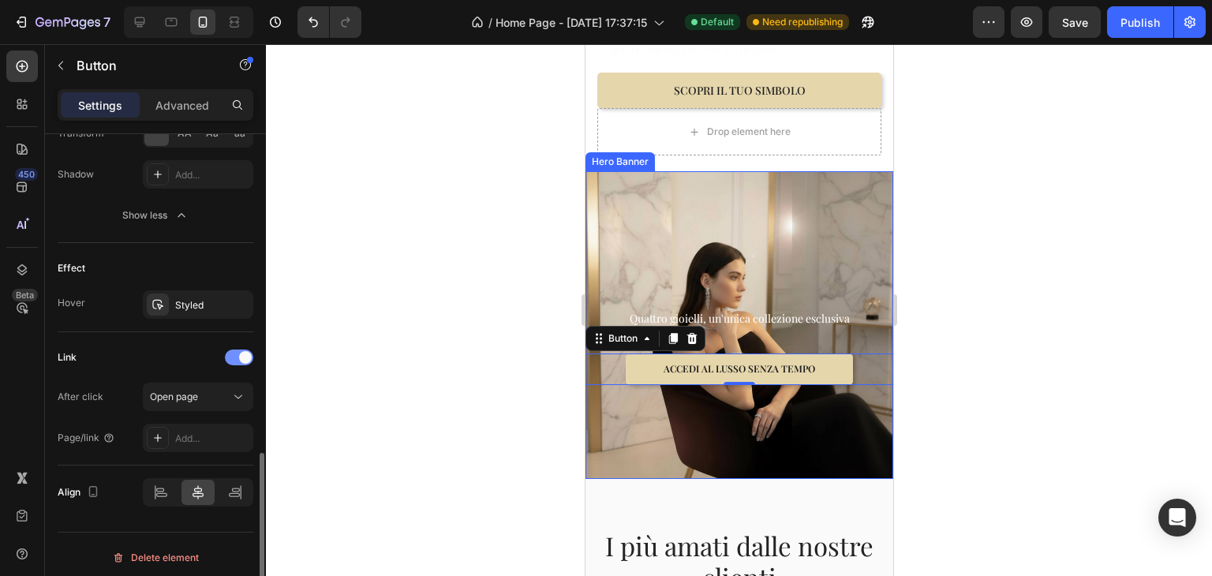
scroll to position [932, 0]
click at [240, 351] on span at bounding box center [245, 354] width 13 height 13
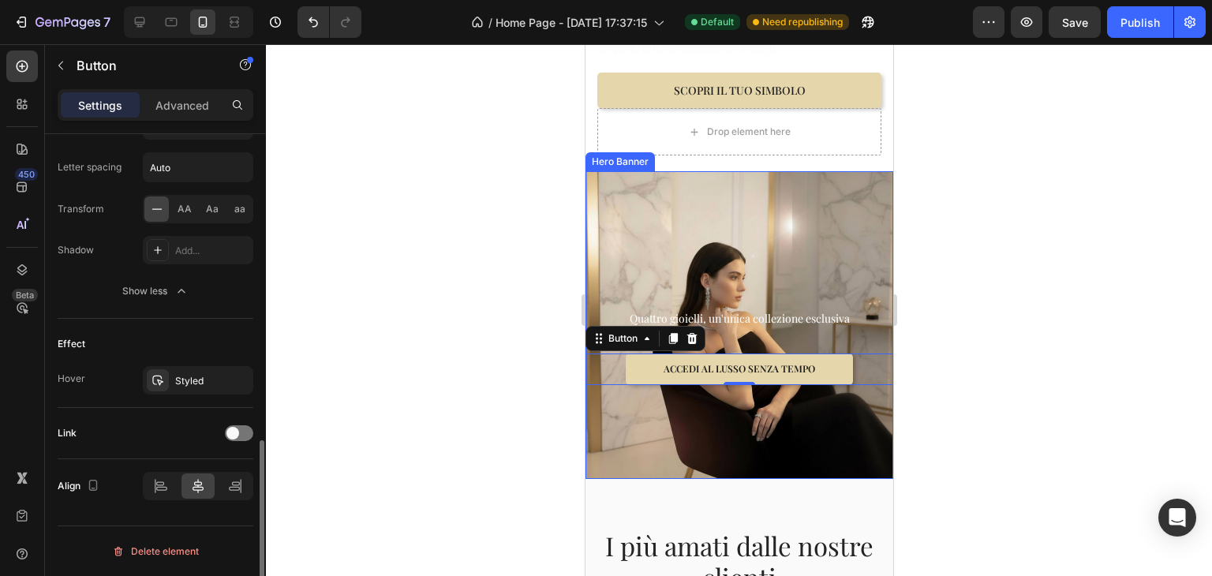
scroll to position [850, 0]
click at [174, 105] on p "Advanced" at bounding box center [182, 105] width 54 height 17
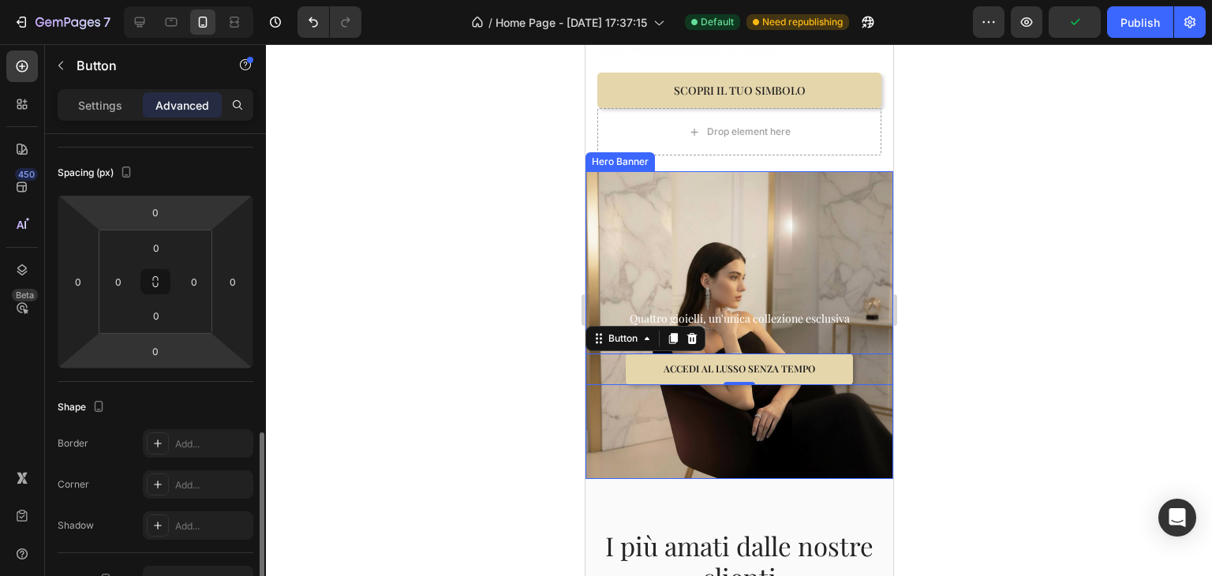
scroll to position [316, 0]
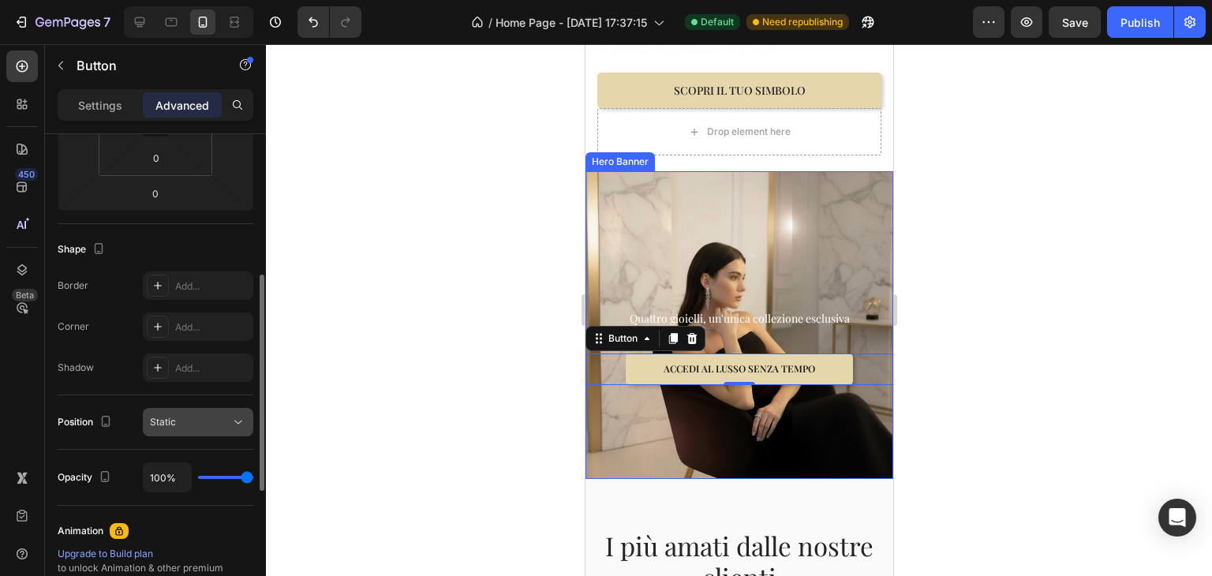
click at [167, 434] on button "Static" at bounding box center [198, 422] width 110 height 28
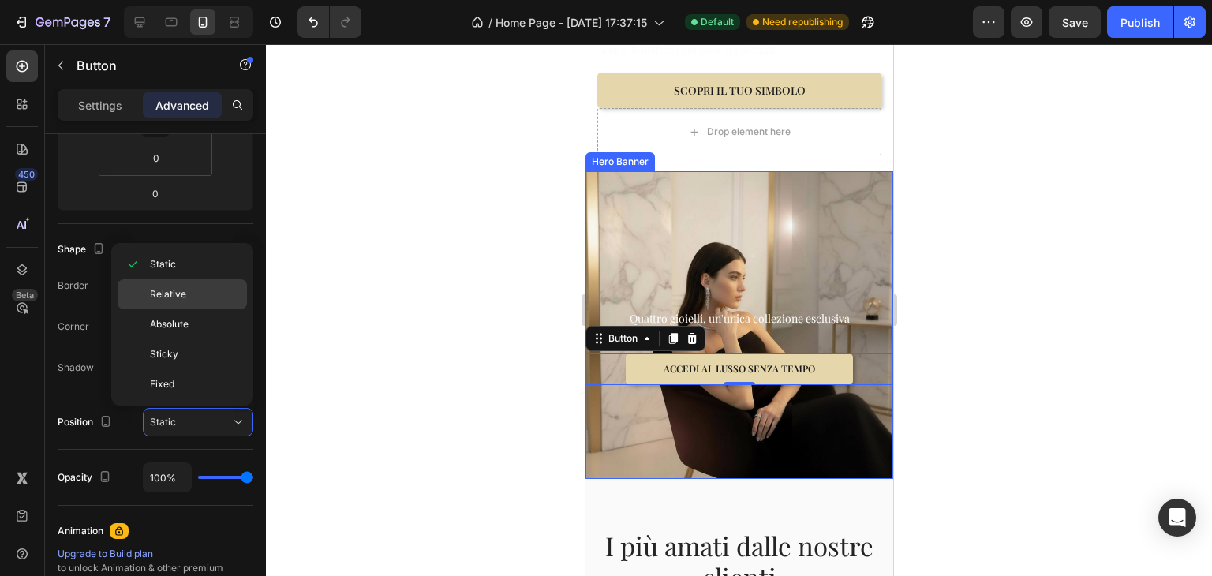
click at [166, 289] on span "Relative" at bounding box center [168, 294] width 36 height 14
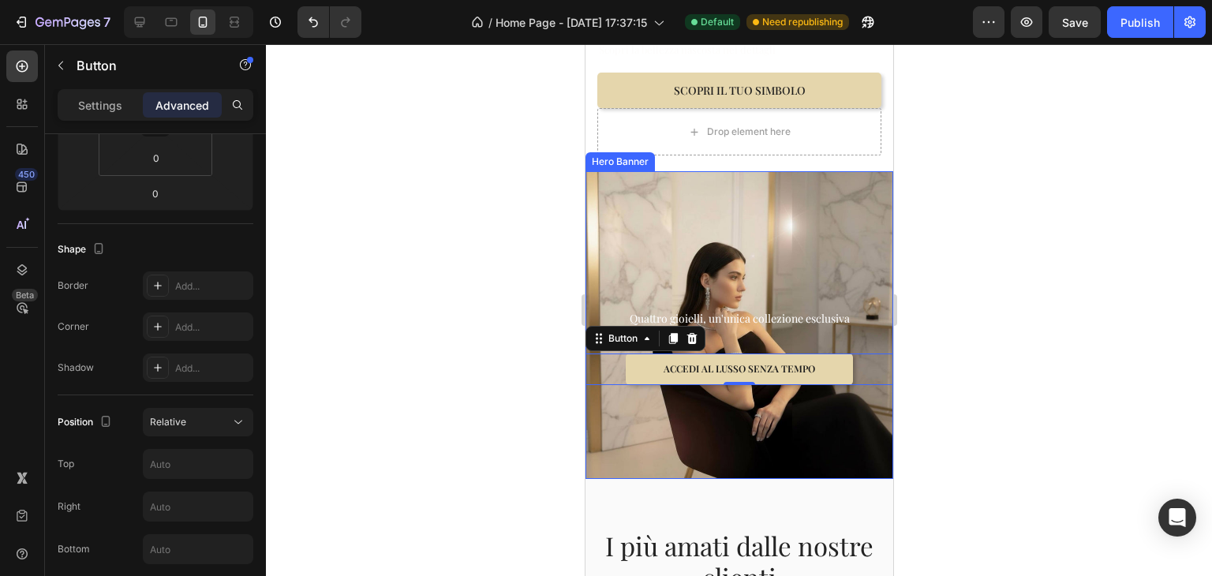
scroll to position [395, 0]
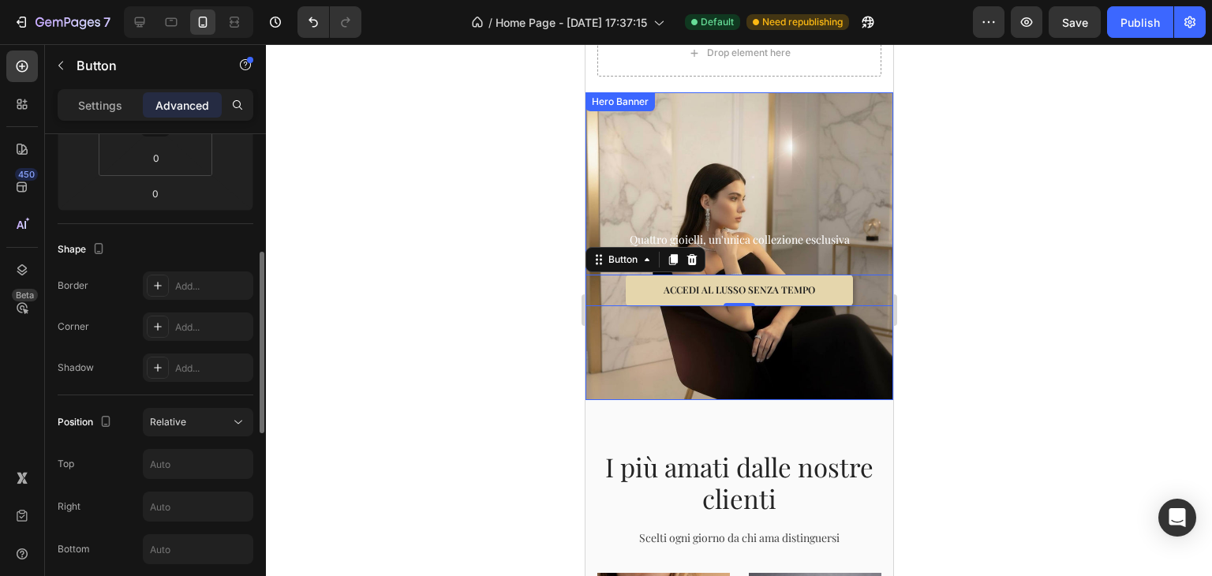
click at [196, 436] on div "Position Relative Top Right Bottom Left Z-Index" at bounding box center [156, 528] width 196 height 240
click at [205, 421] on div "Relative" at bounding box center [190, 422] width 80 height 14
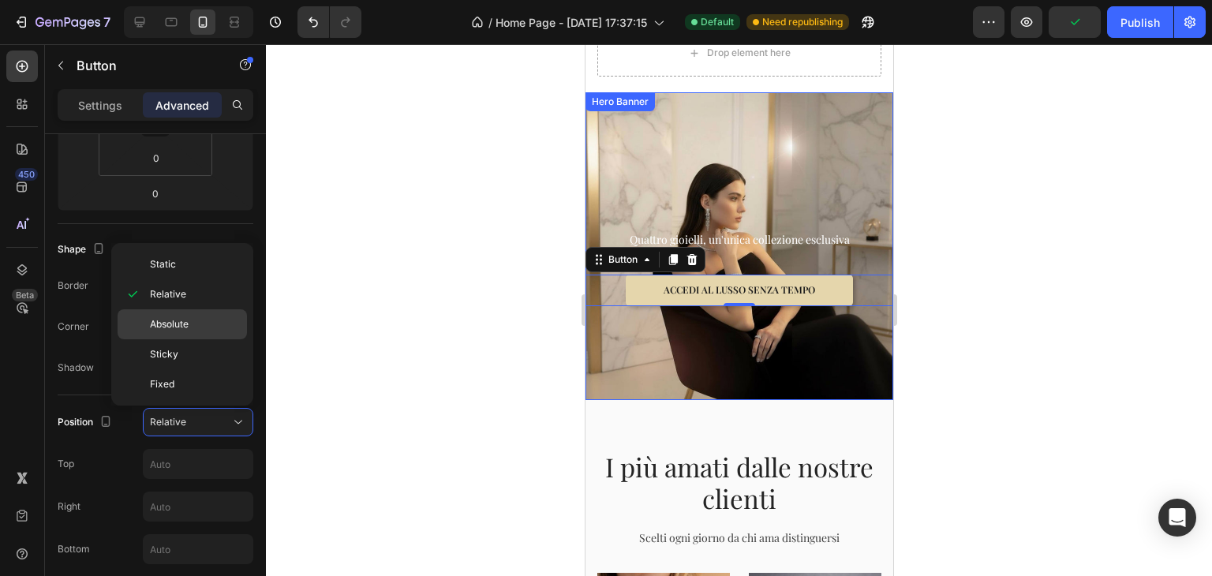
click at [200, 326] on p "Absolute" at bounding box center [195, 324] width 90 height 14
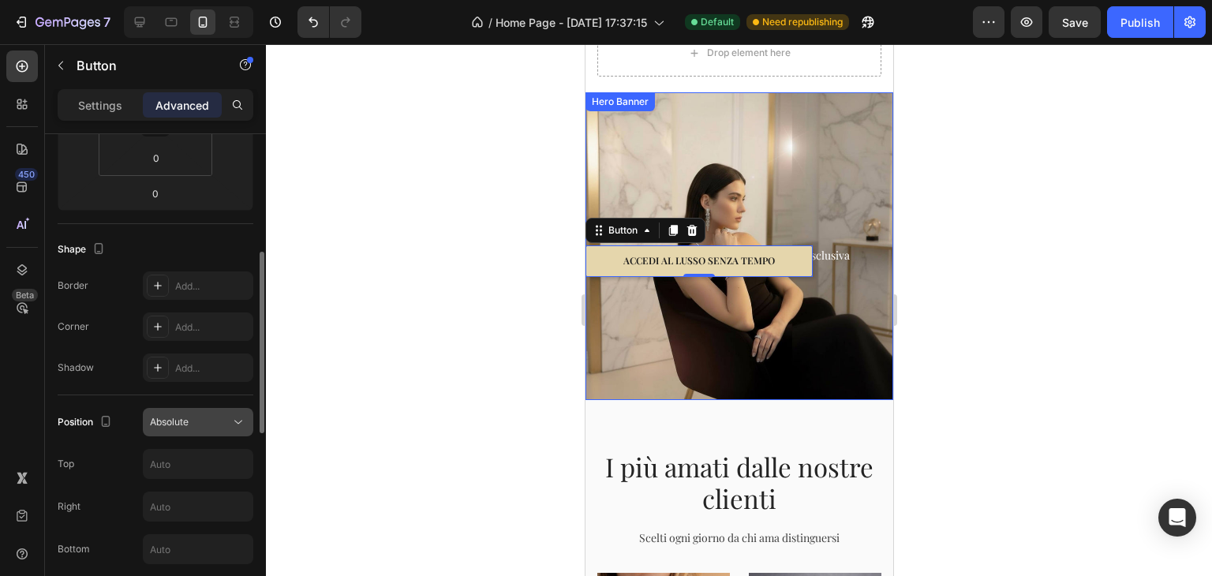
click at [164, 427] on span "Absolute" at bounding box center [169, 422] width 39 height 14
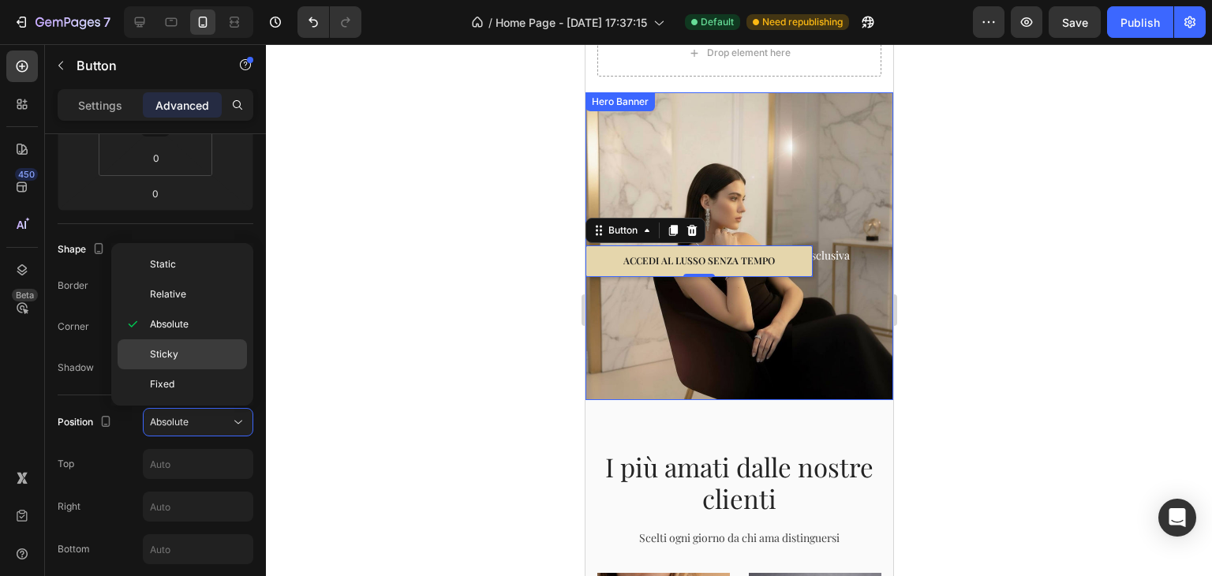
click at [165, 342] on div "Sticky" at bounding box center [182, 354] width 129 height 30
type input "0"
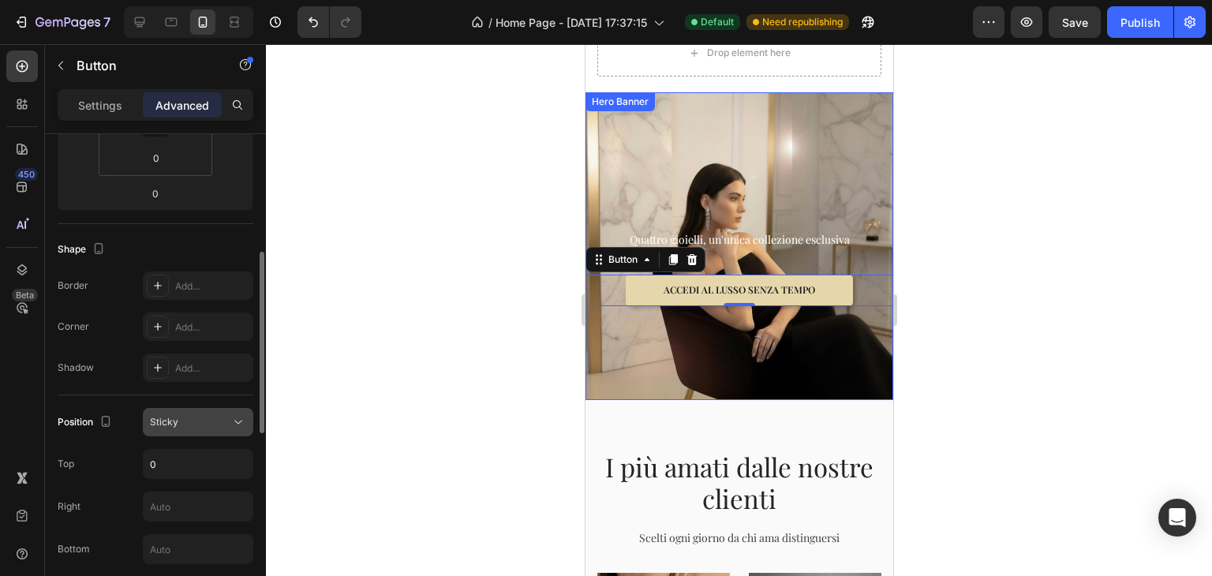
click at [174, 421] on span "Sticky" at bounding box center [164, 422] width 28 height 12
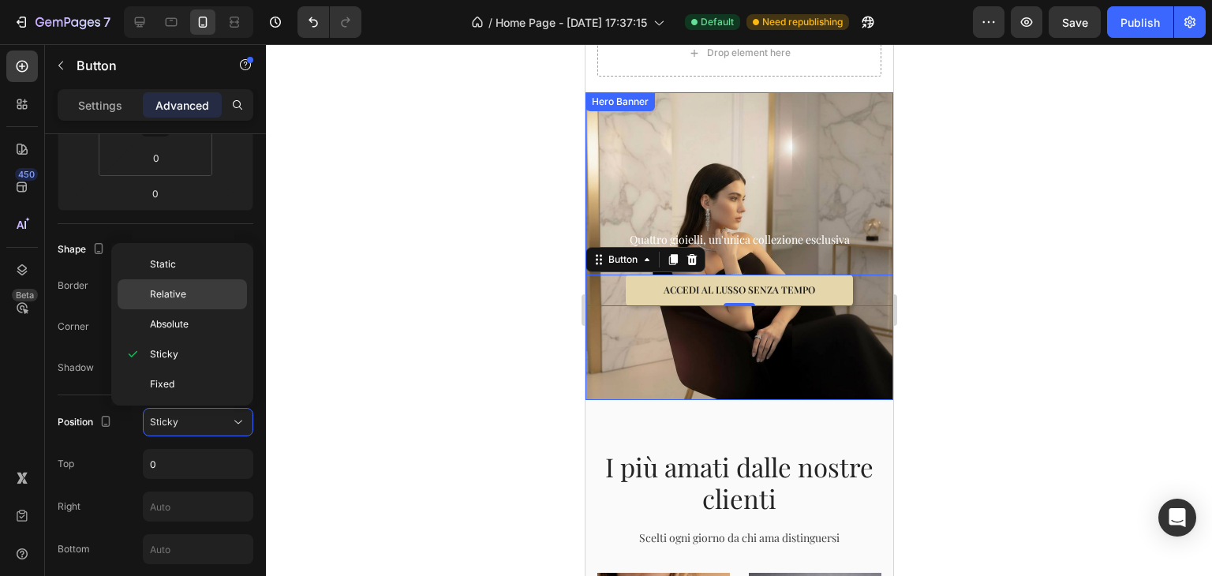
click at [190, 298] on p "Relative" at bounding box center [195, 294] width 90 height 14
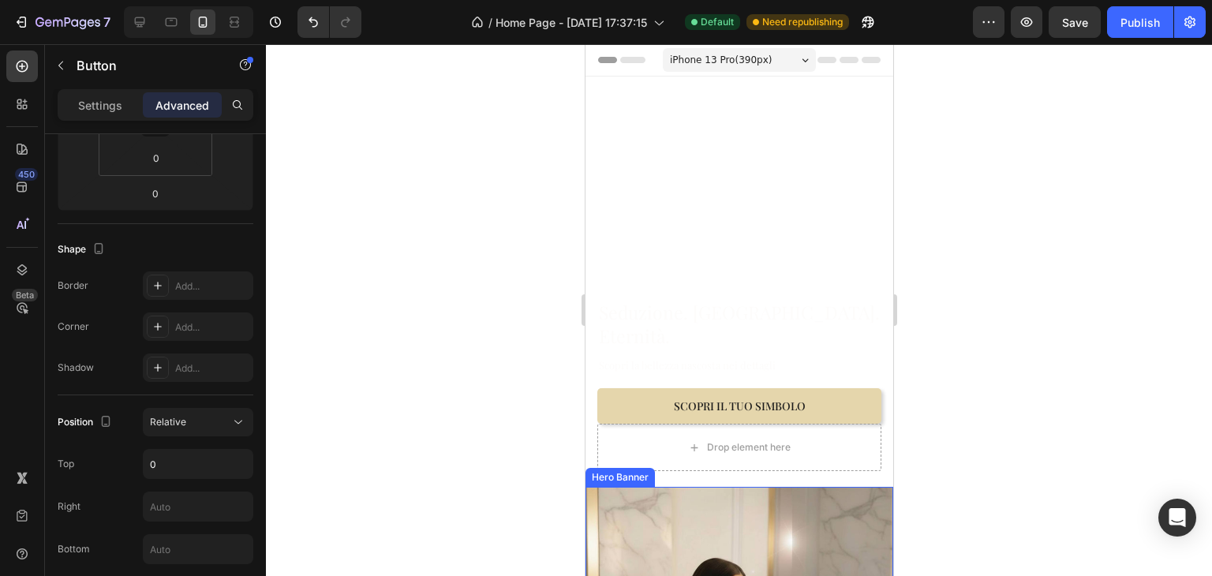
scroll to position [316, 0]
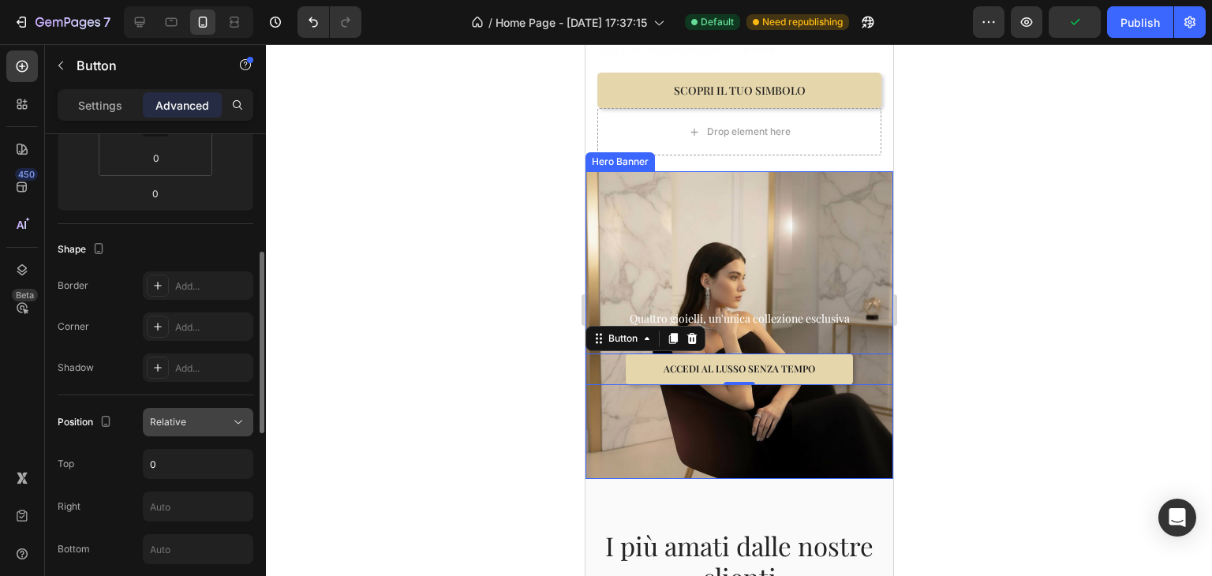
click at [192, 417] on div "Relative" at bounding box center [190, 422] width 80 height 14
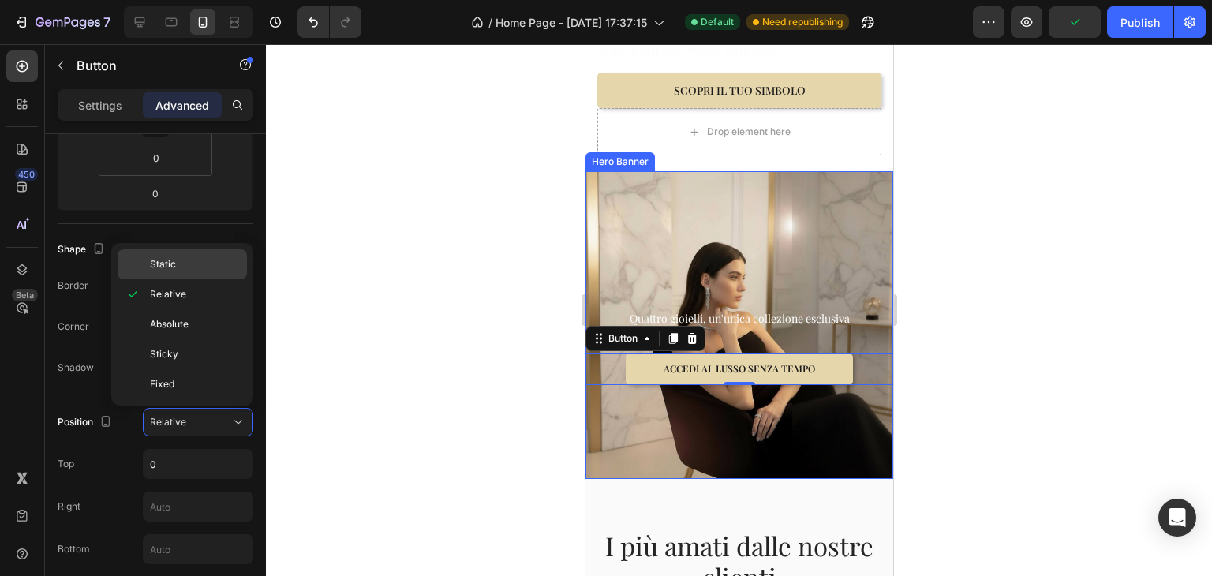
click at [215, 267] on p "Static" at bounding box center [195, 264] width 90 height 14
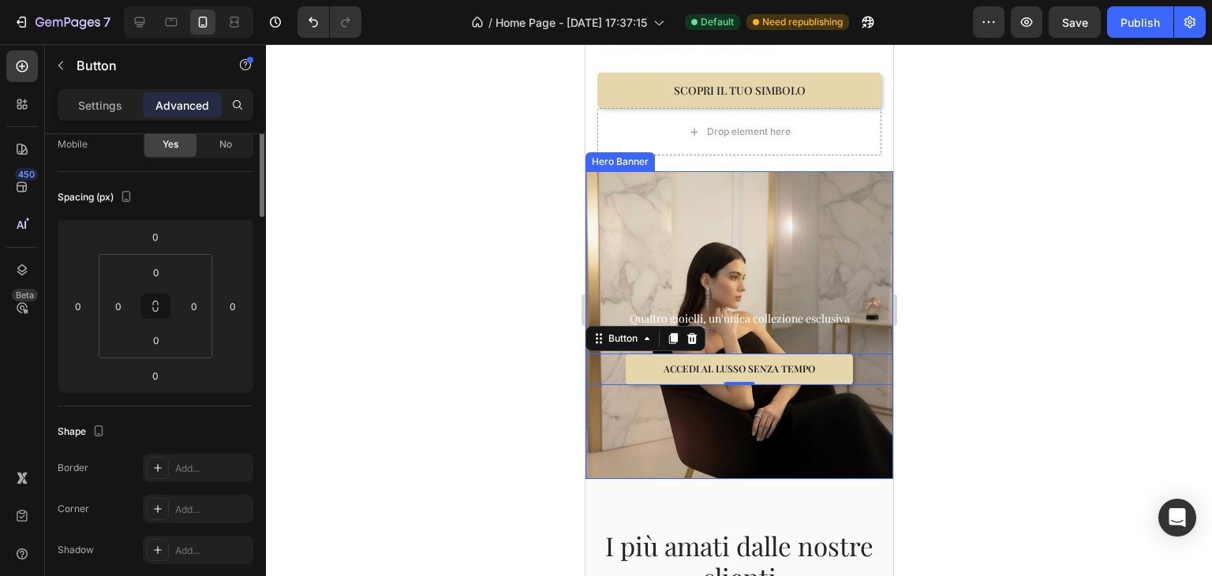
scroll to position [0, 0]
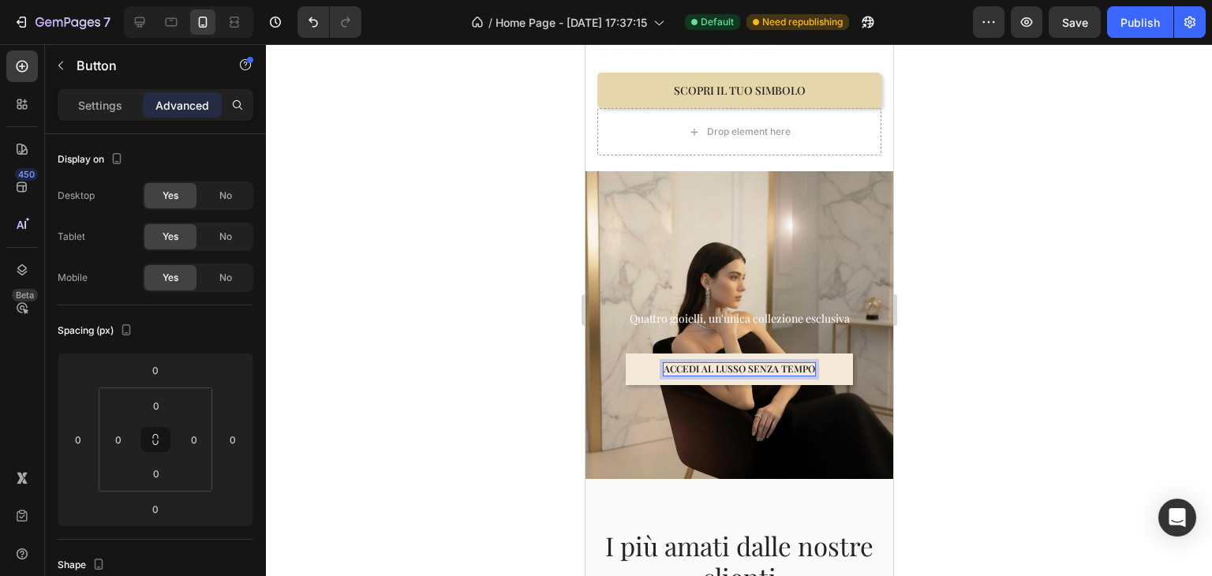
click at [938, 216] on div at bounding box center [739, 310] width 946 height 532
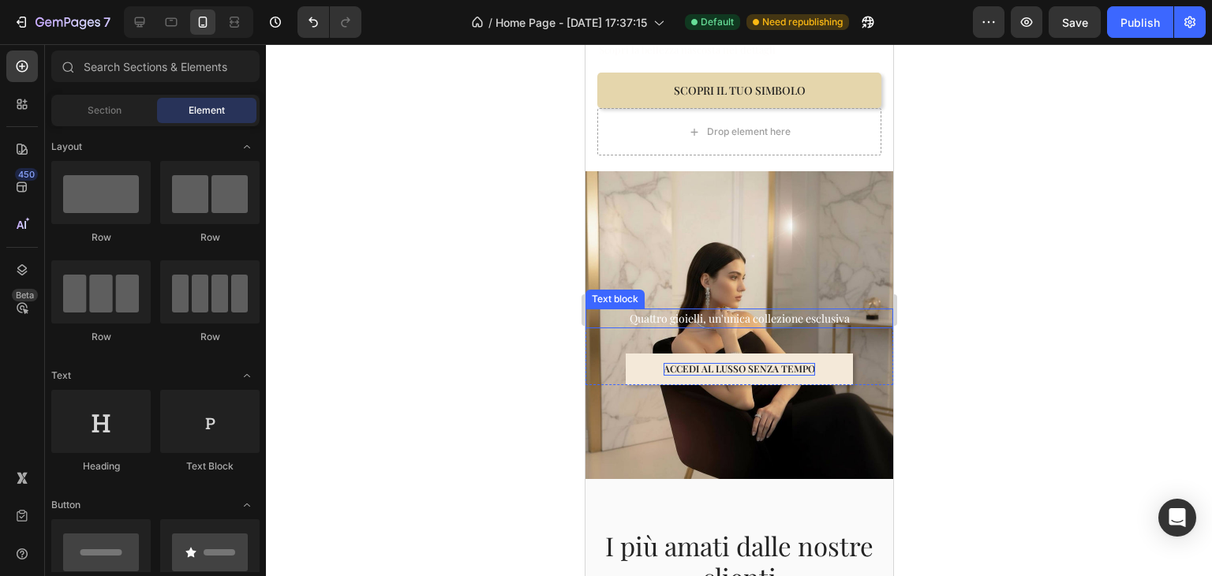
click at [799, 310] on p "Quattro gioielli, un'unica collezione esclusiva" at bounding box center [738, 318] width 305 height 17
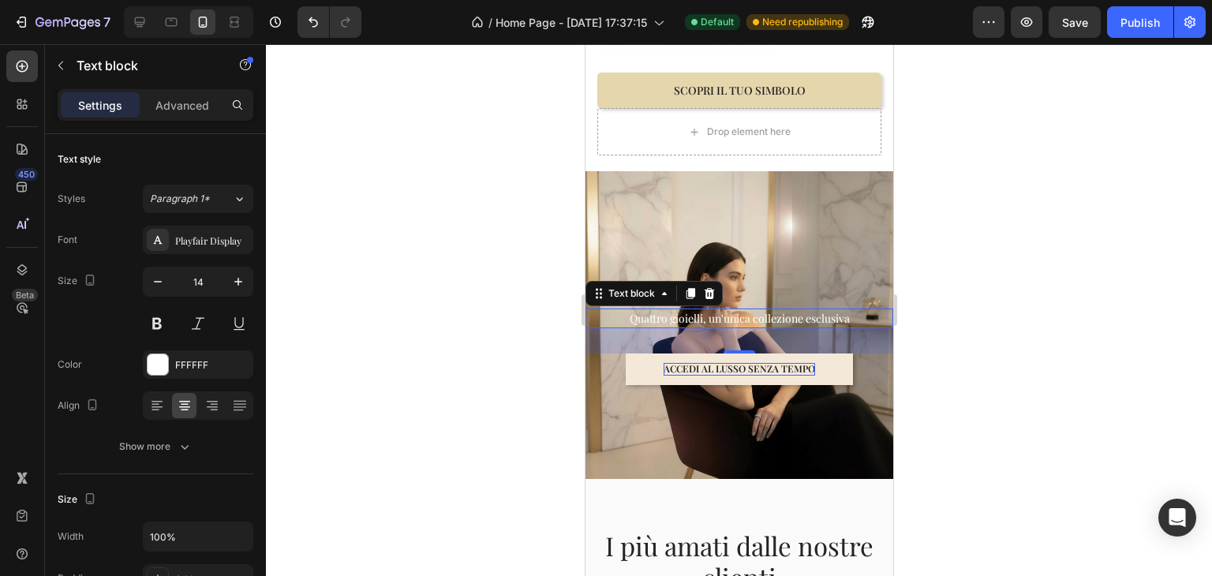
drag, startPoint x: 1033, startPoint y: 298, endPoint x: 1024, endPoint y: 303, distance: 9.9
click at [1033, 299] on div at bounding box center [739, 310] width 946 height 532
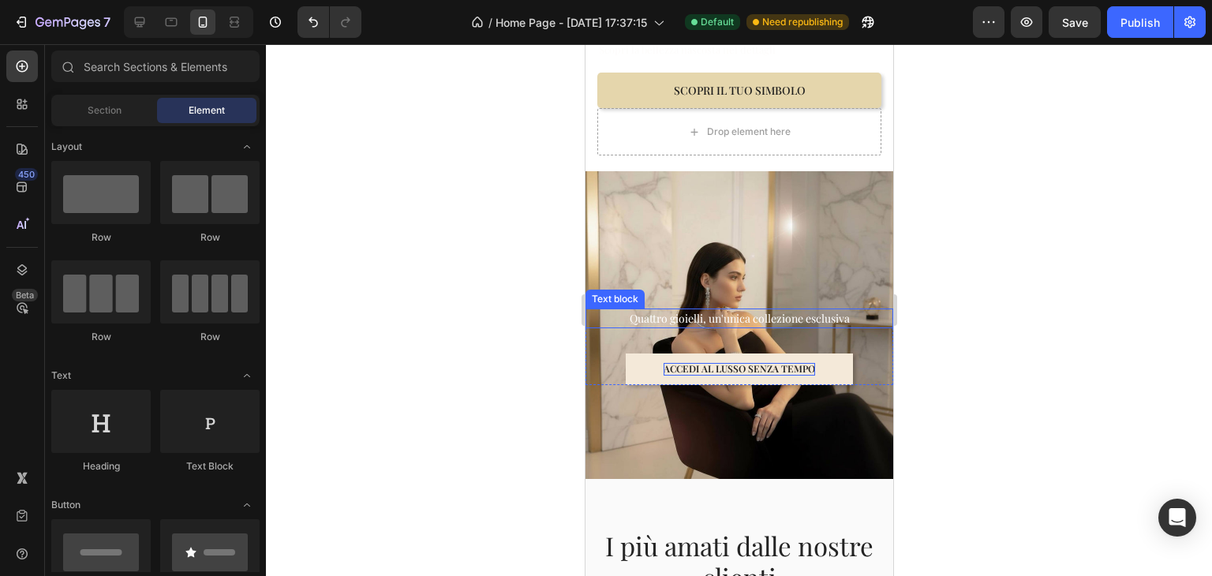
click at [831, 310] on p "Quattro gioielli, un'unica collezione esclusiva" at bounding box center [738, 318] width 305 height 17
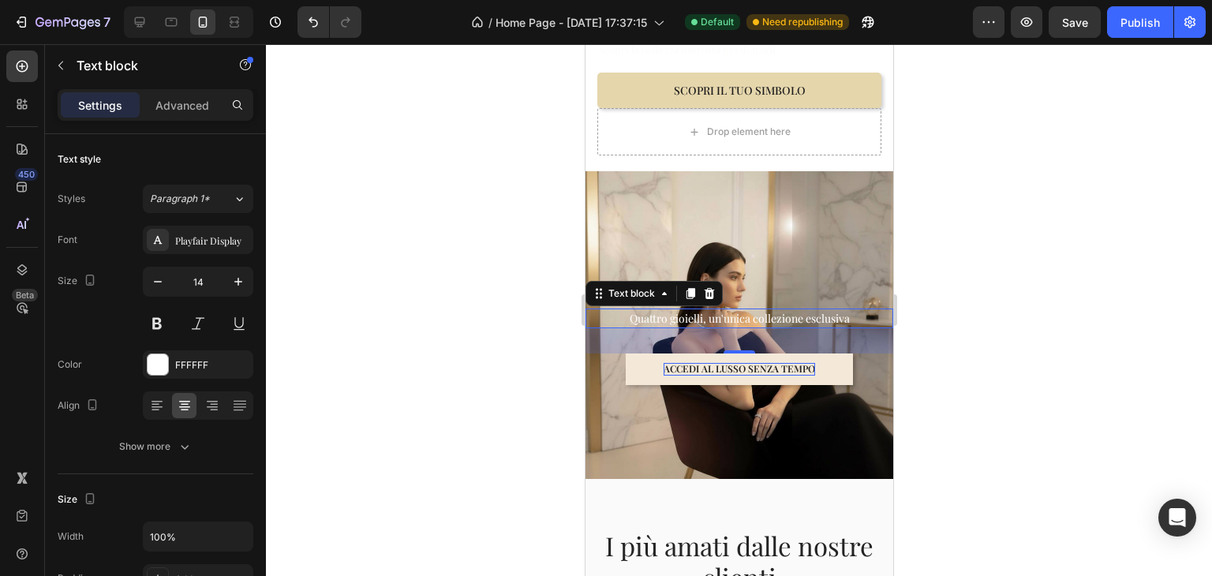
click at [854, 310] on p "Quattro gioielli, un'unica collezione esclusiva" at bounding box center [738, 318] width 305 height 17
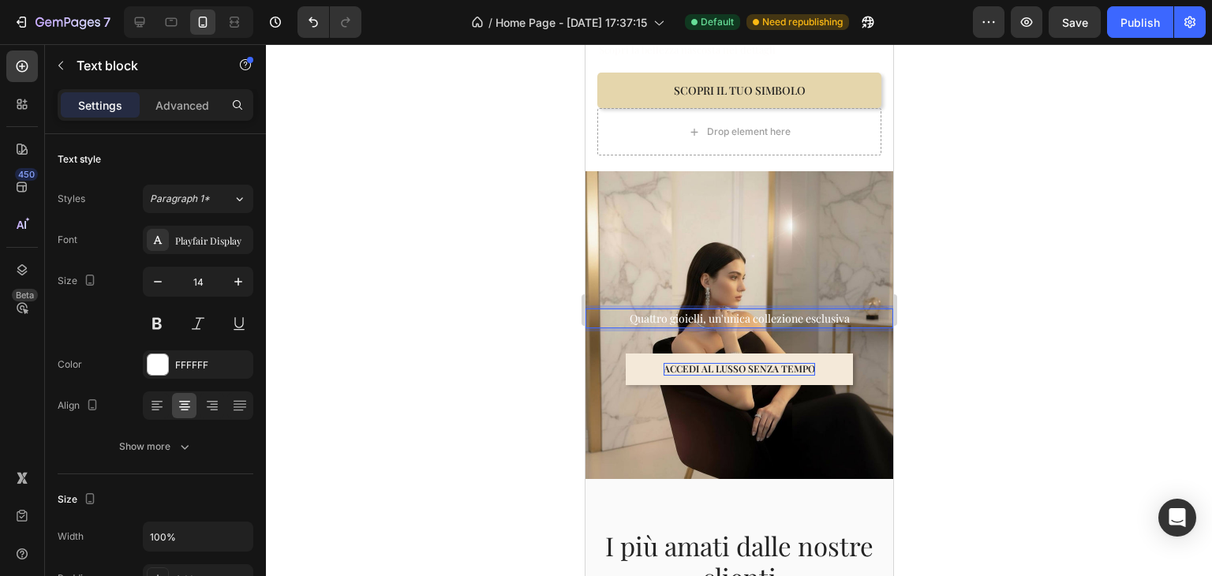
click at [912, 298] on div at bounding box center [739, 310] width 946 height 532
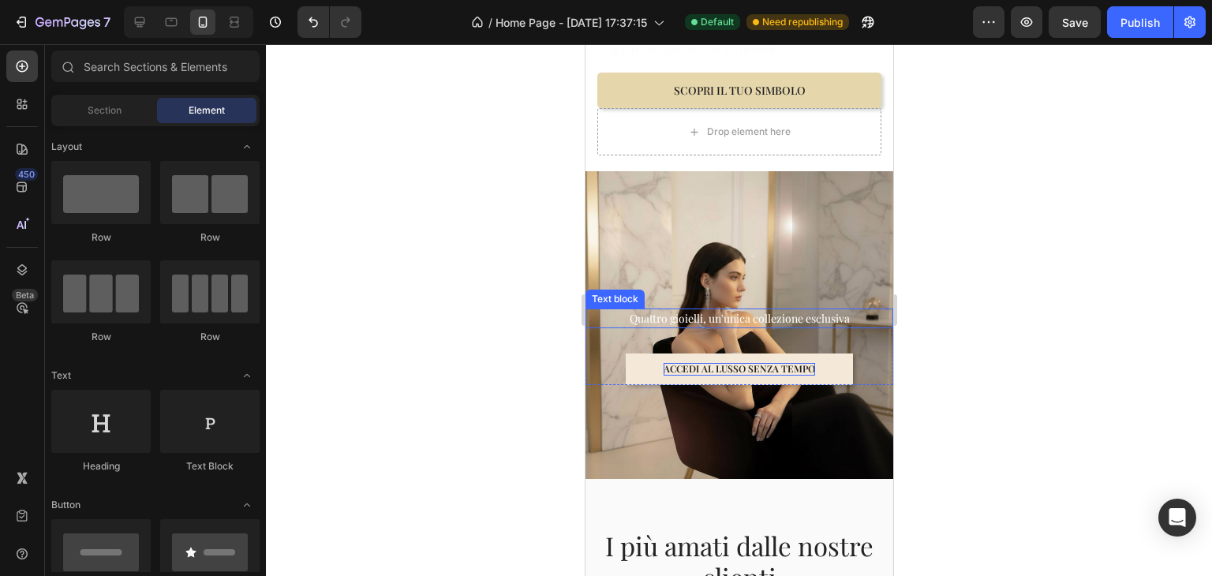
click at [827, 310] on p "Quattro gioielli, un'unica collezione esclusiva" at bounding box center [738, 318] width 305 height 17
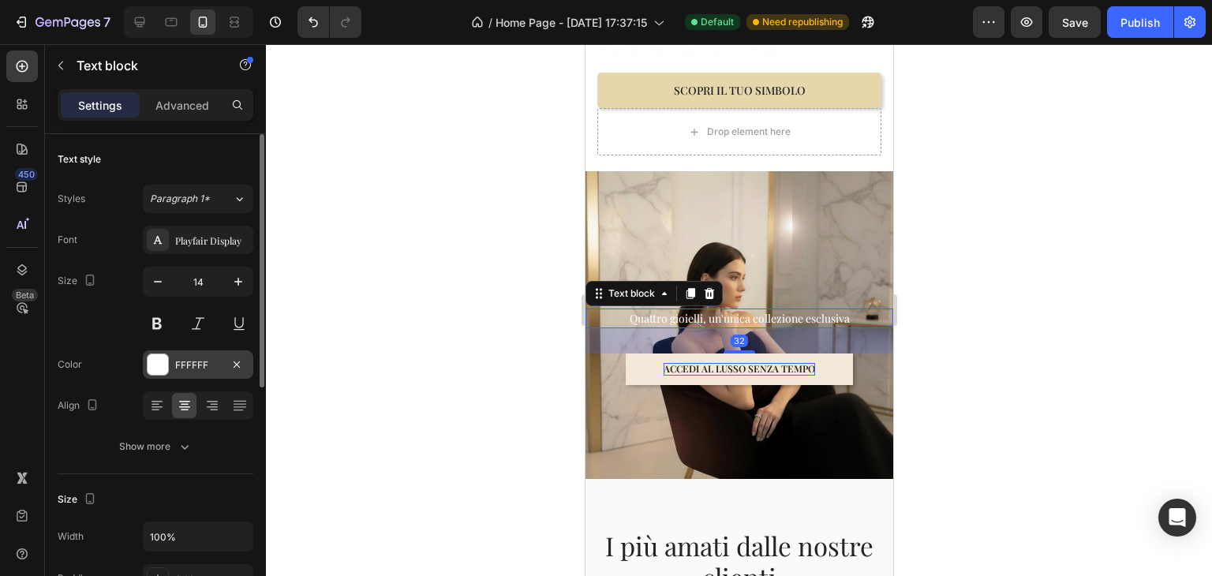
click at [196, 375] on div "FFFFFF" at bounding box center [198, 364] width 110 height 28
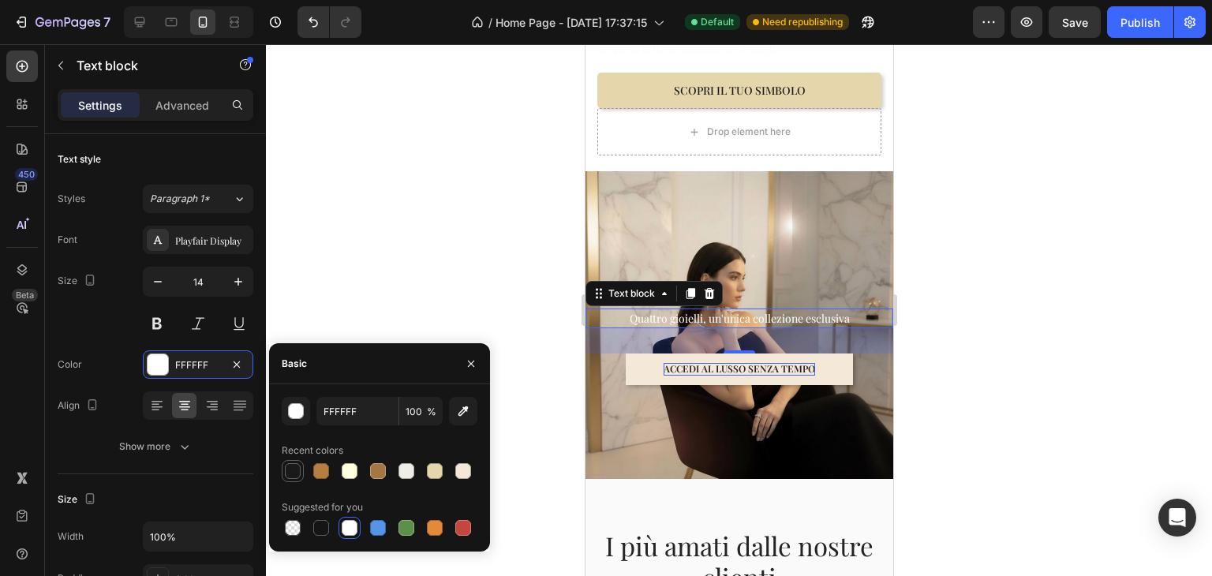
click at [294, 468] on div at bounding box center [293, 471] width 16 height 16
type input "1A1A1A"
click at [357, 327] on div at bounding box center [739, 310] width 946 height 532
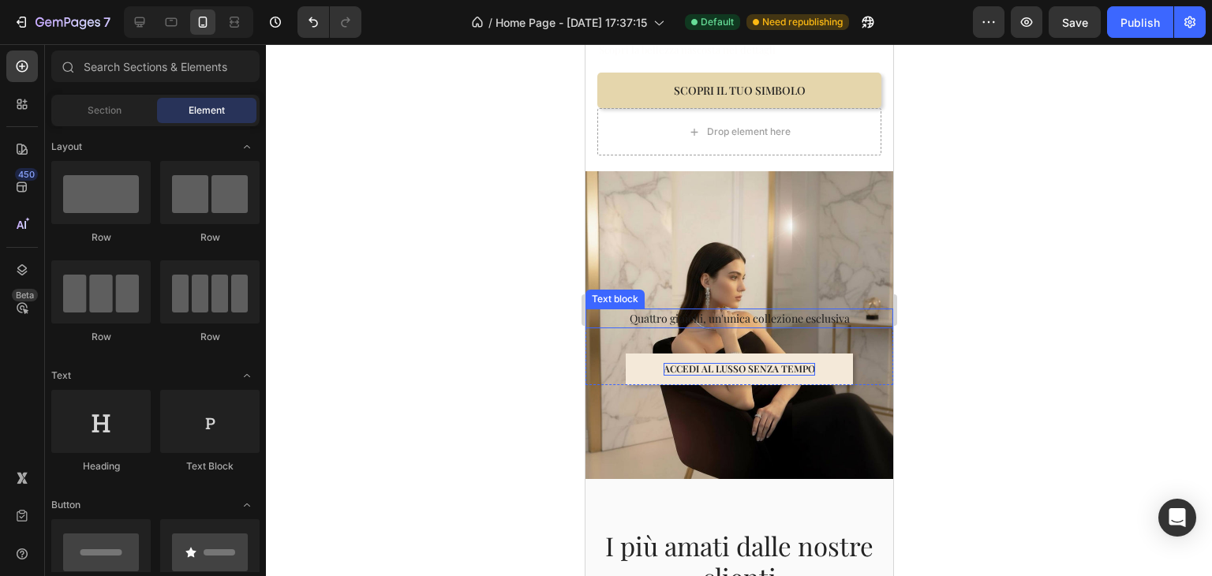
click at [807, 310] on p "Quattro gioielli, un'unica collezione esclusiva" at bounding box center [738, 318] width 305 height 17
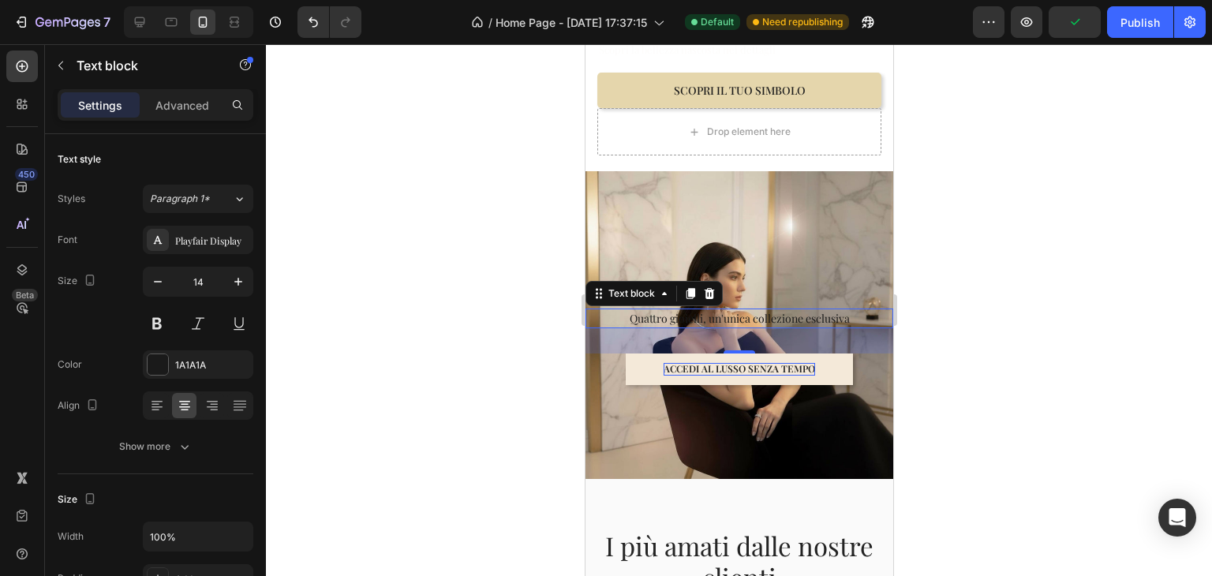
click at [1005, 252] on div at bounding box center [739, 310] width 946 height 532
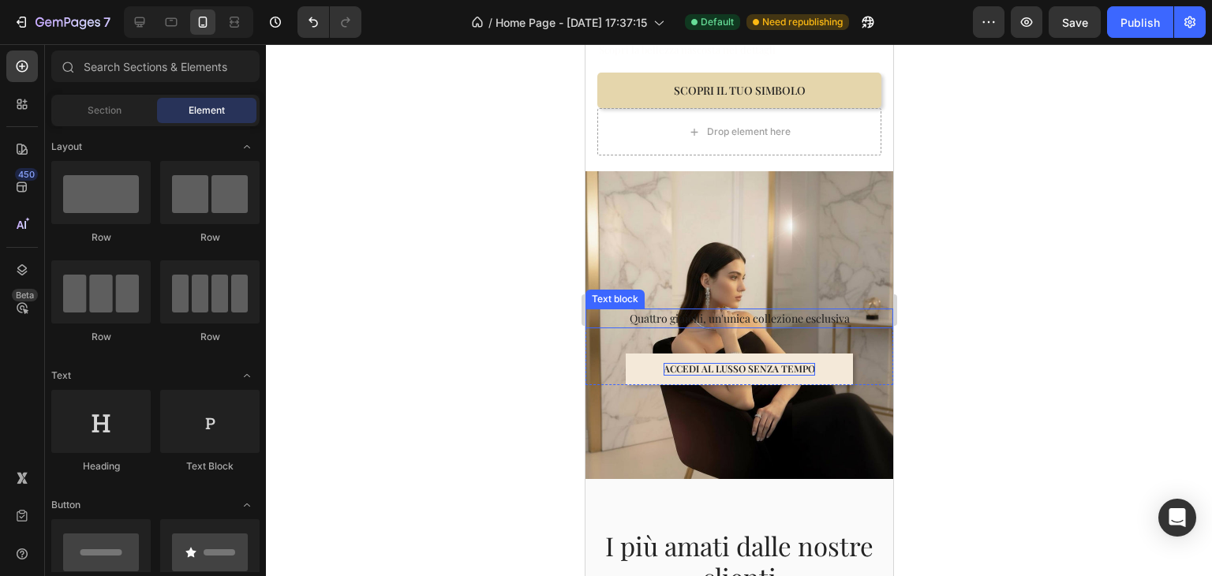
click at [801, 310] on p "Quattro gioielli, un'unica collezione esclusiva" at bounding box center [738, 318] width 305 height 17
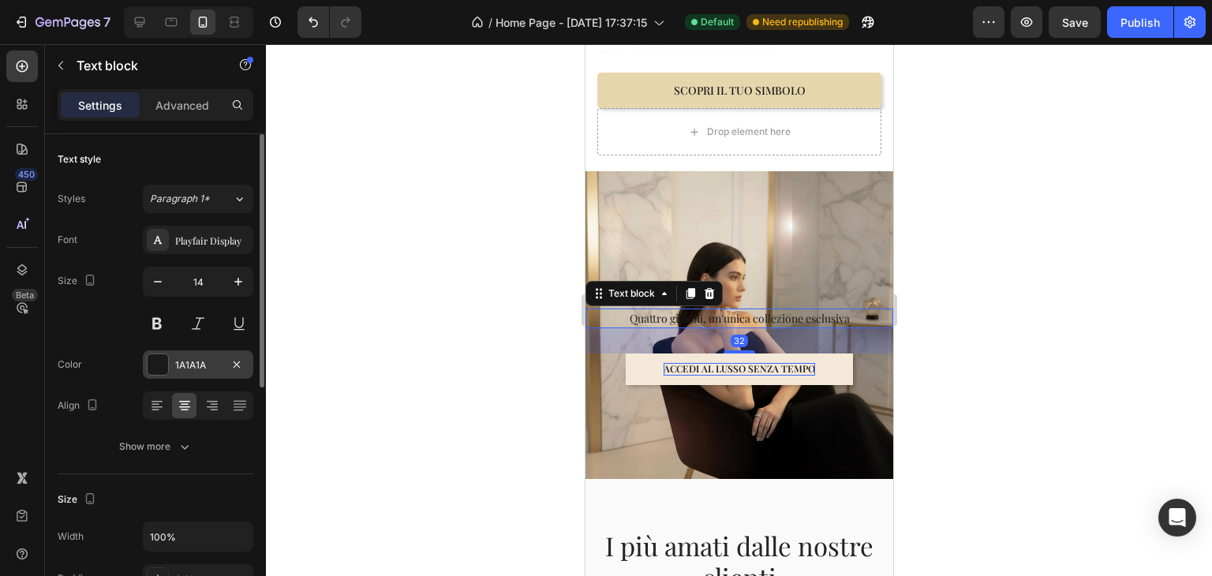
click at [188, 366] on div "1A1A1A" at bounding box center [198, 365] width 46 height 14
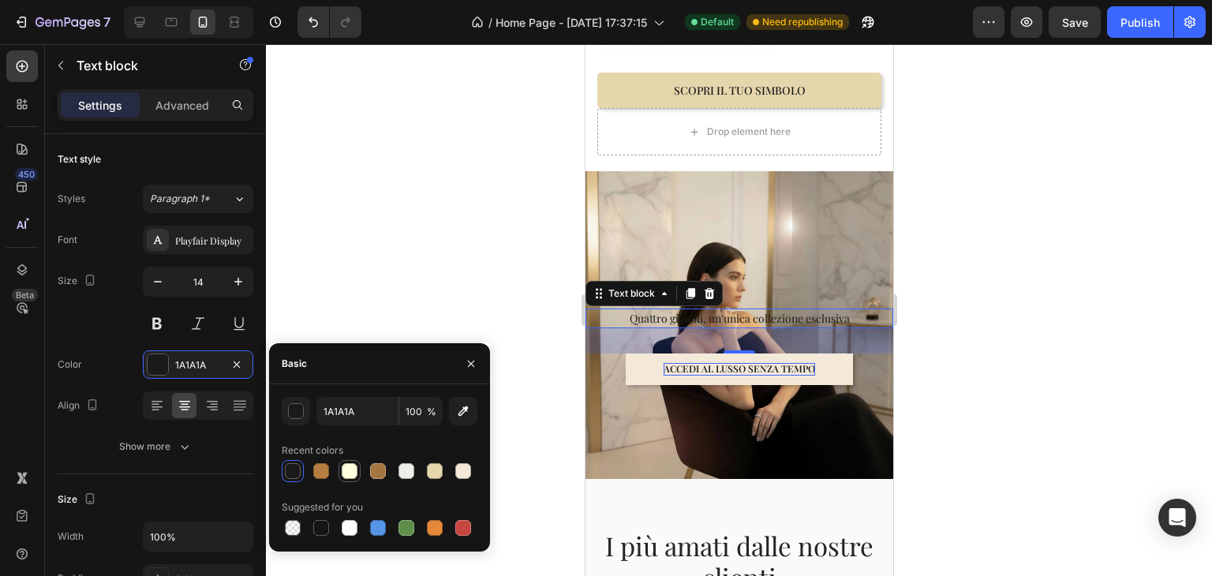
click at [353, 474] on div at bounding box center [350, 471] width 16 height 16
type input "FFFFDD"
click at [924, 250] on div at bounding box center [739, 310] width 946 height 532
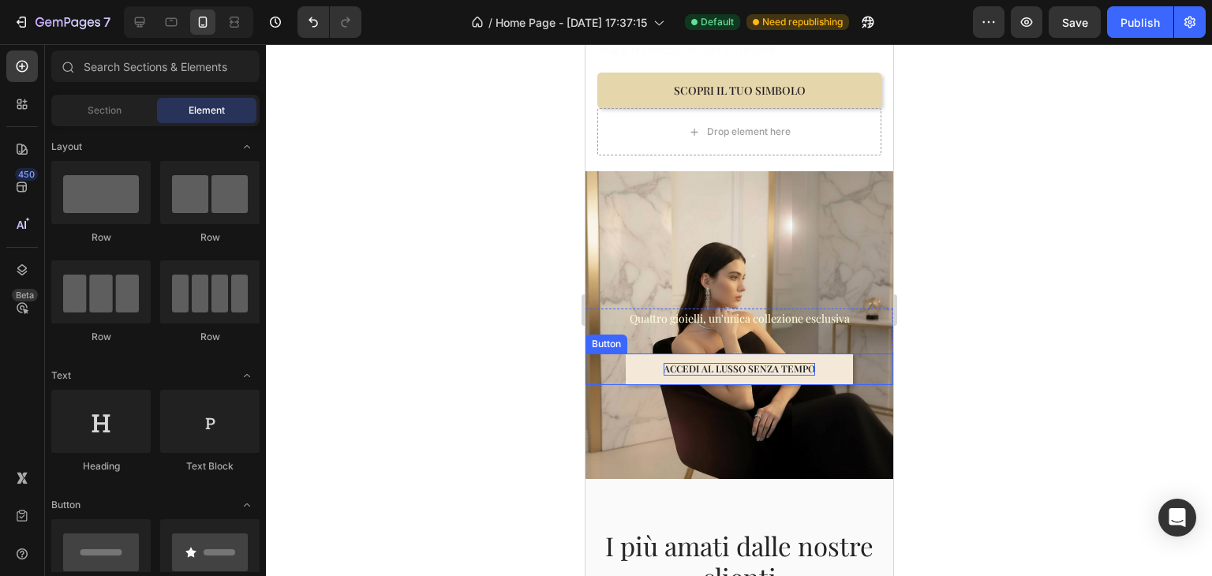
click at [825, 354] on button "ACCEDI AL LUSSO SENZA TEMPO" at bounding box center [738, 370] width 227 height 32
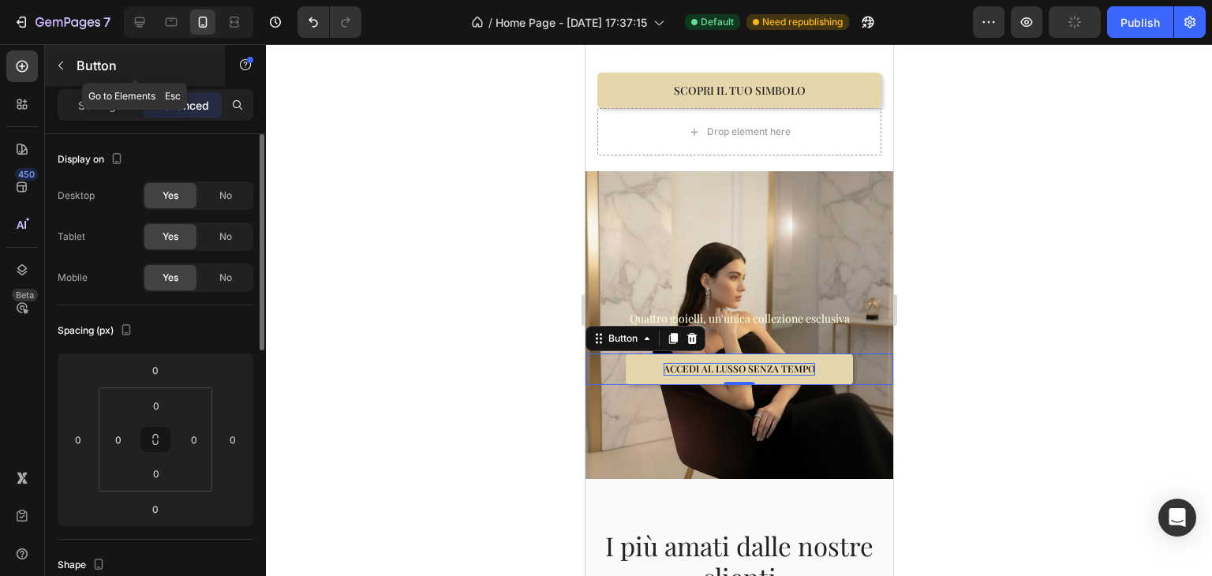
click at [116, 77] on div "Button" at bounding box center [135, 65] width 180 height 41
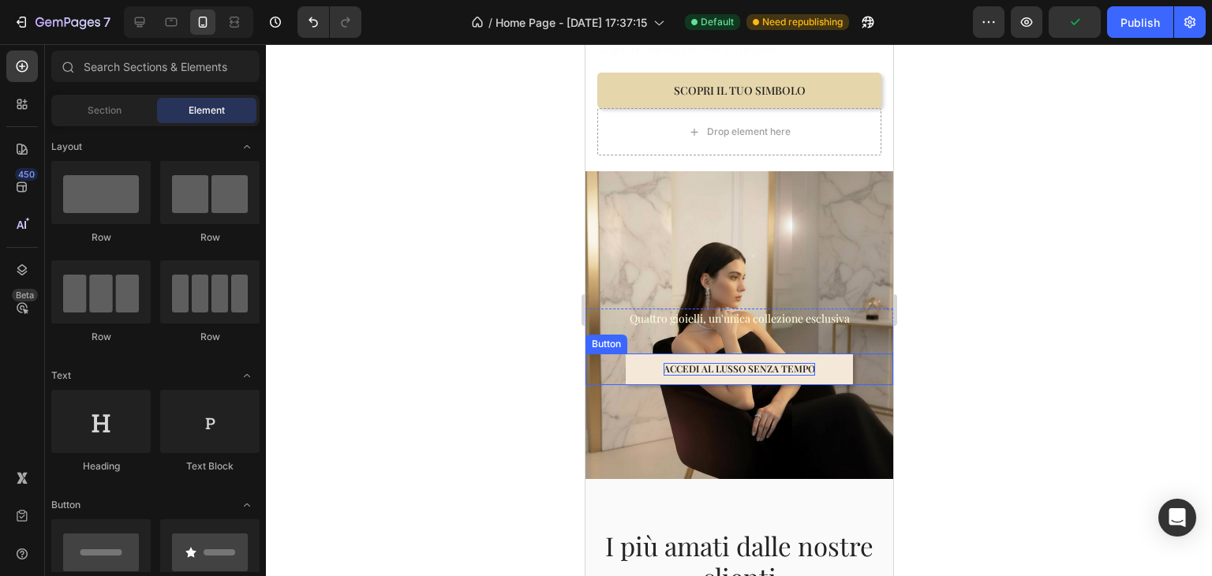
click at [724, 359] on button "ACCEDI AL LUSSO SENZA TEMPO" at bounding box center [738, 370] width 227 height 32
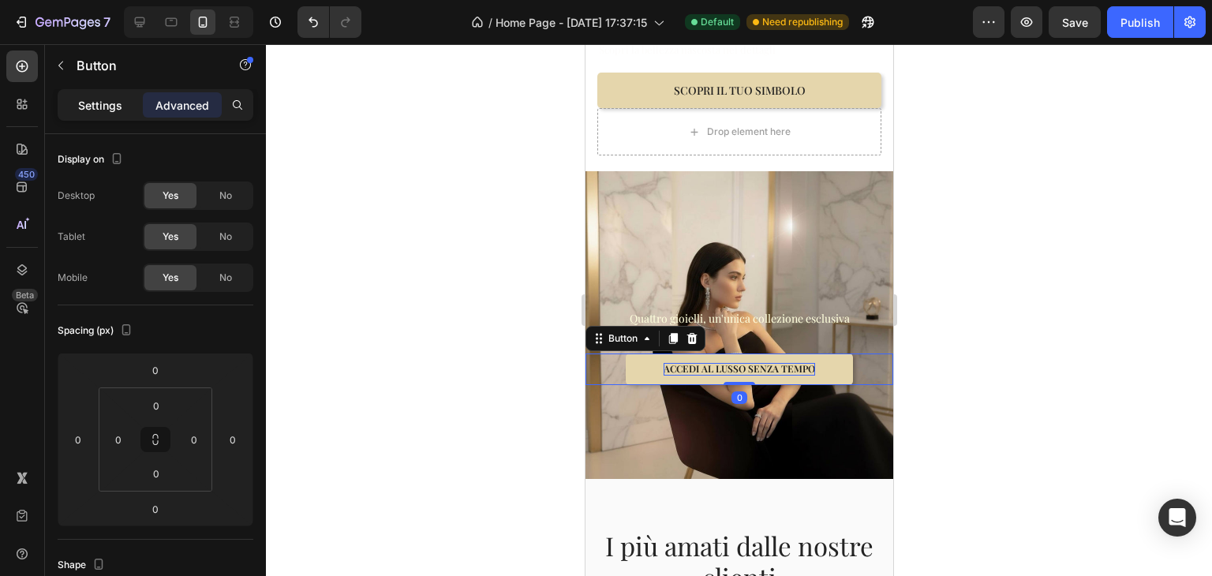
click at [100, 112] on p "Settings" at bounding box center [100, 105] width 44 height 17
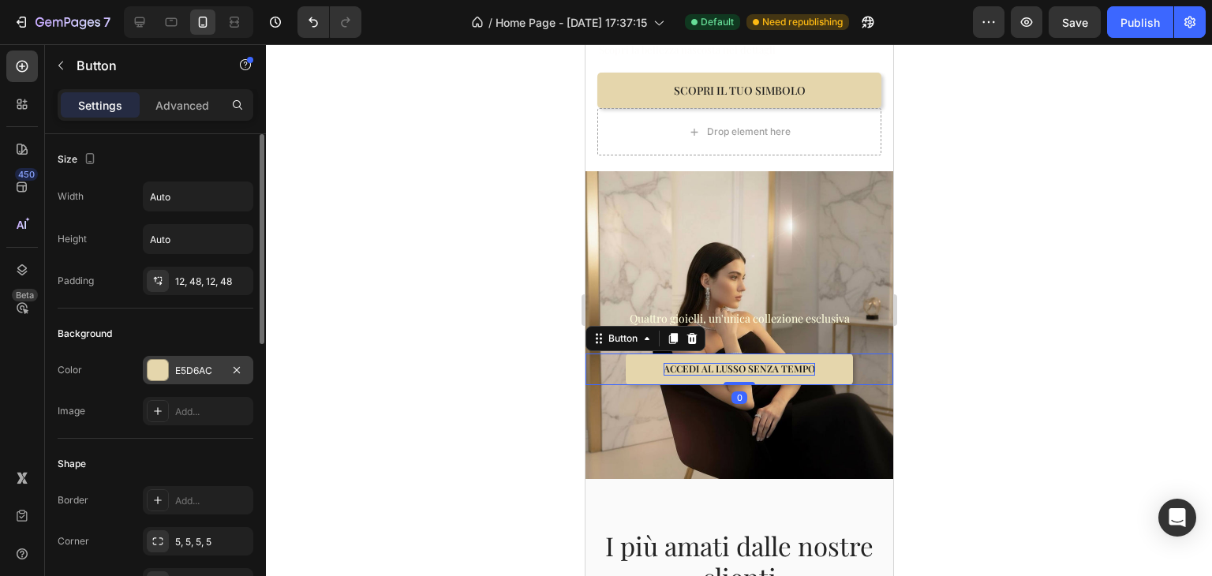
click at [198, 369] on div "E5D6AC" at bounding box center [198, 371] width 46 height 14
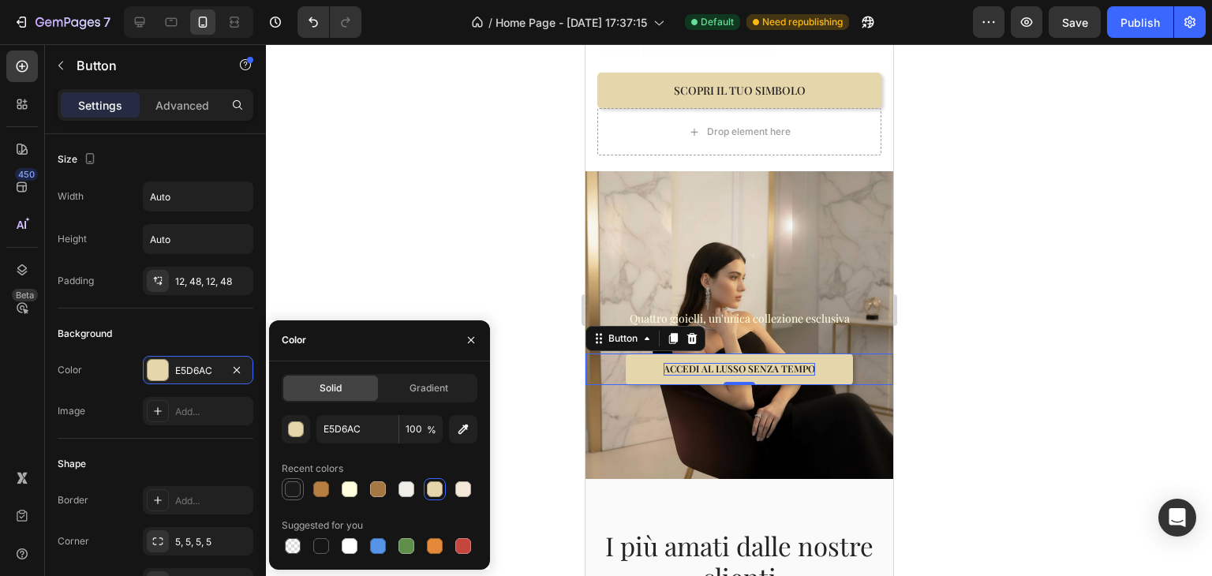
click at [299, 485] on div at bounding box center [293, 489] width 16 height 16
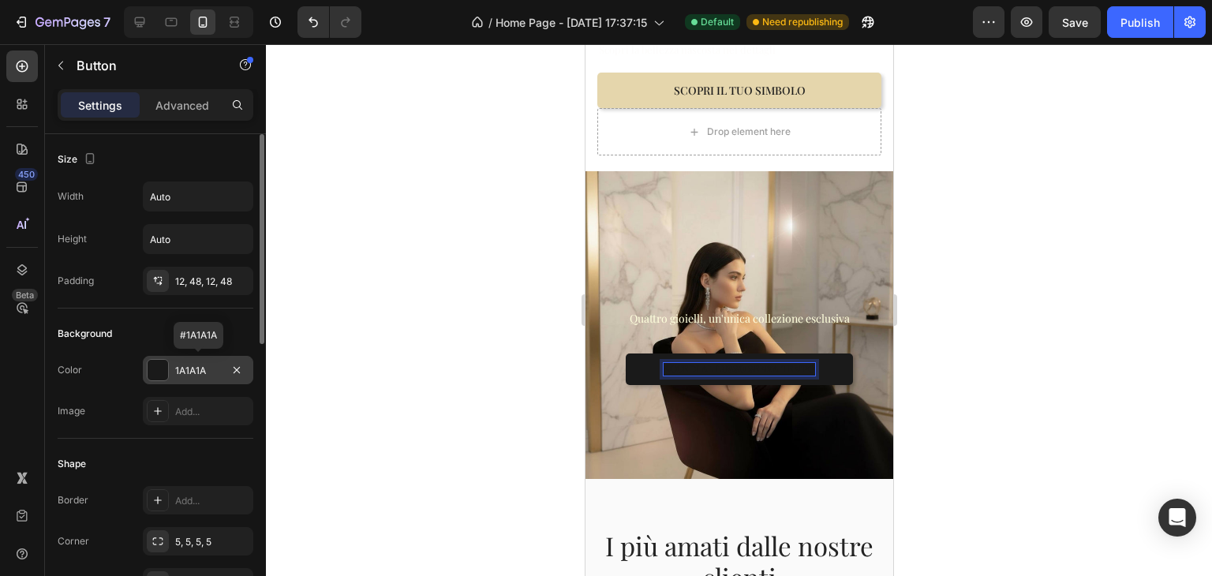
click at [204, 376] on div "1A1A1A" at bounding box center [198, 371] width 46 height 14
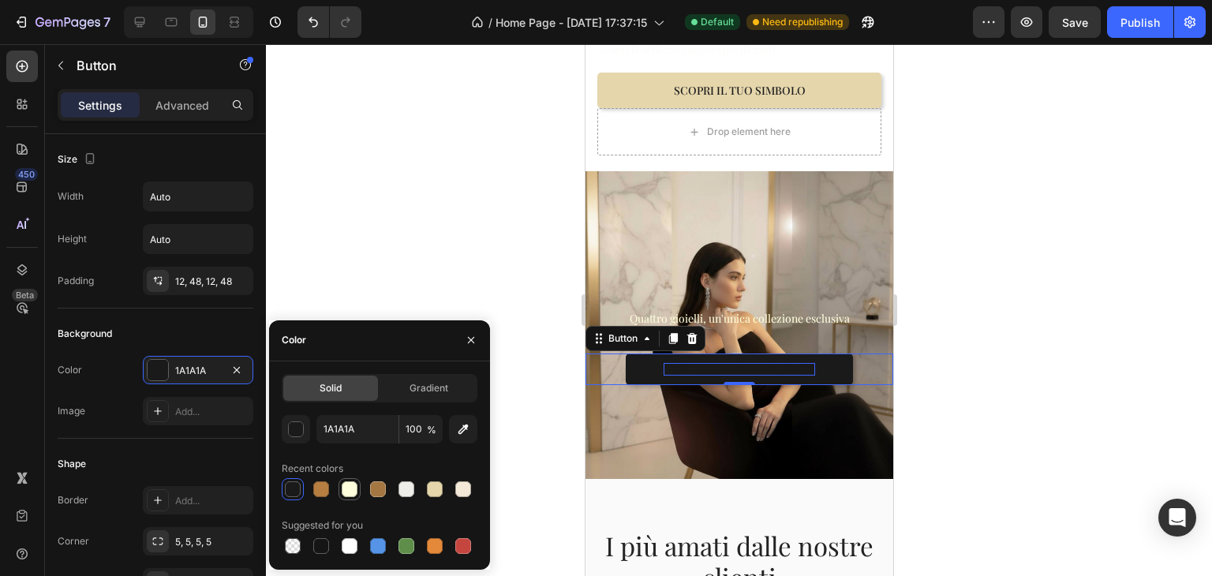
click at [350, 488] on div at bounding box center [350, 489] width 16 height 16
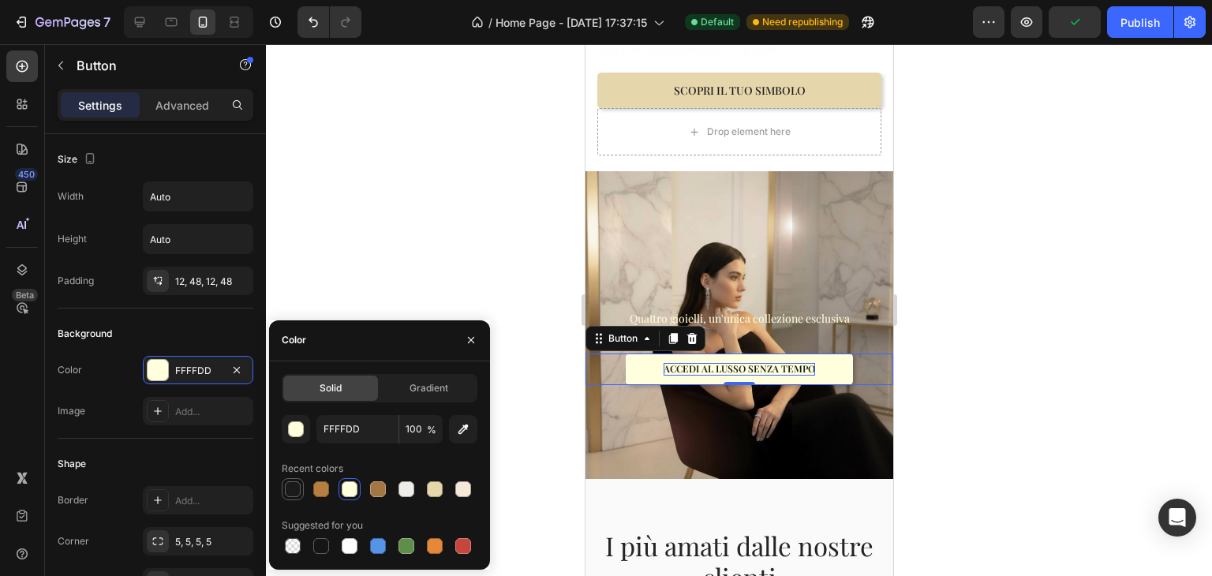
click at [290, 487] on div at bounding box center [293, 489] width 16 height 16
type input "1A1A1A"
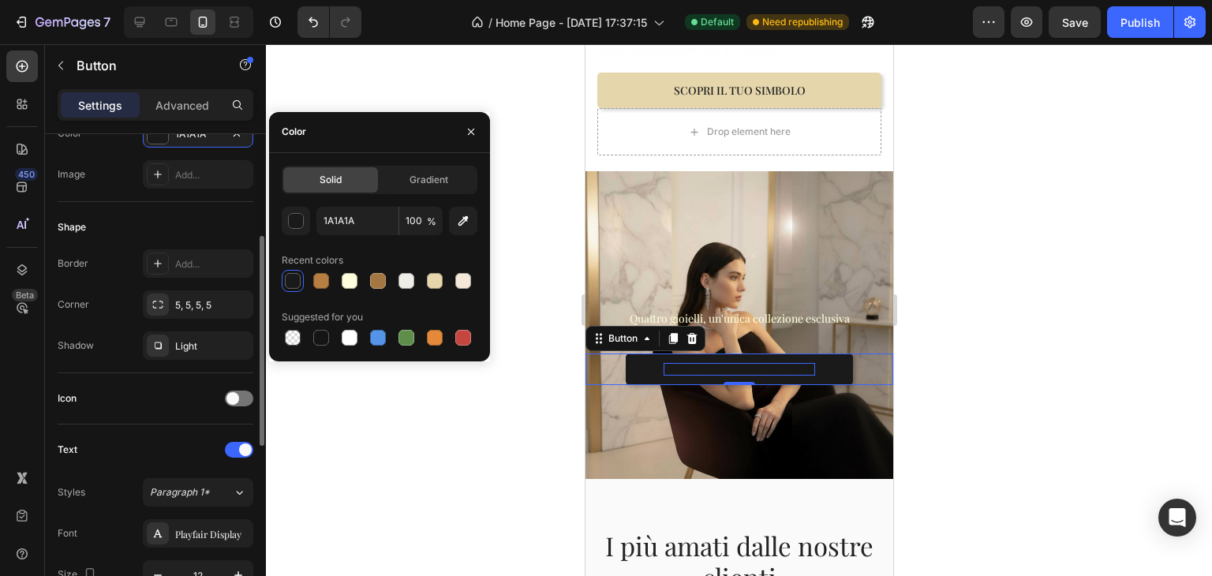
scroll to position [395, 0]
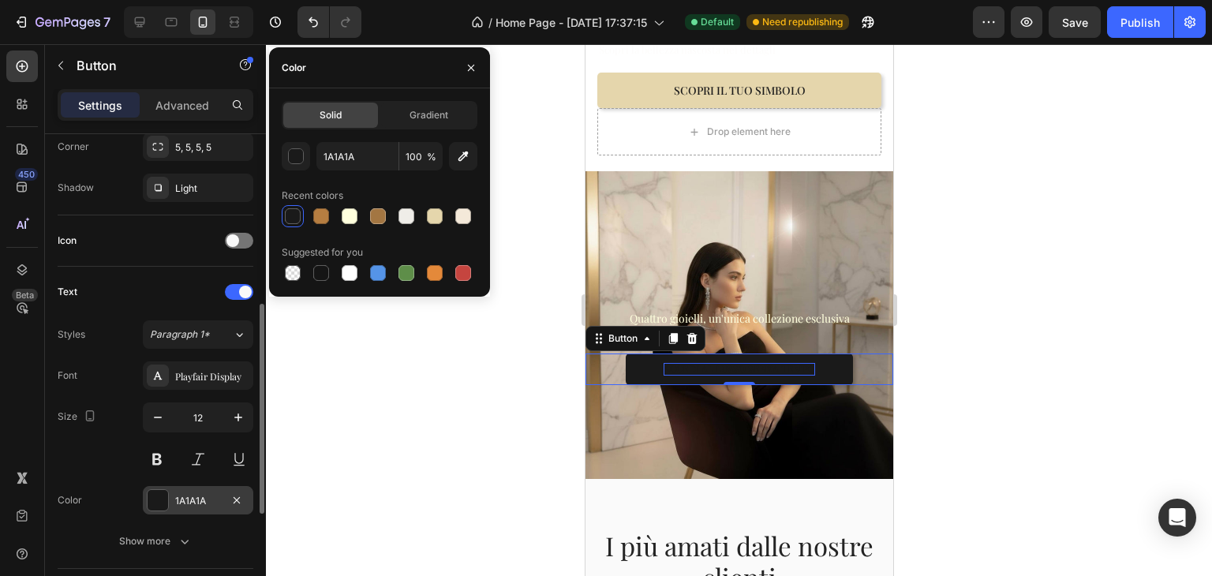
click at [203, 494] on div "1A1A1A" at bounding box center [198, 501] width 46 height 14
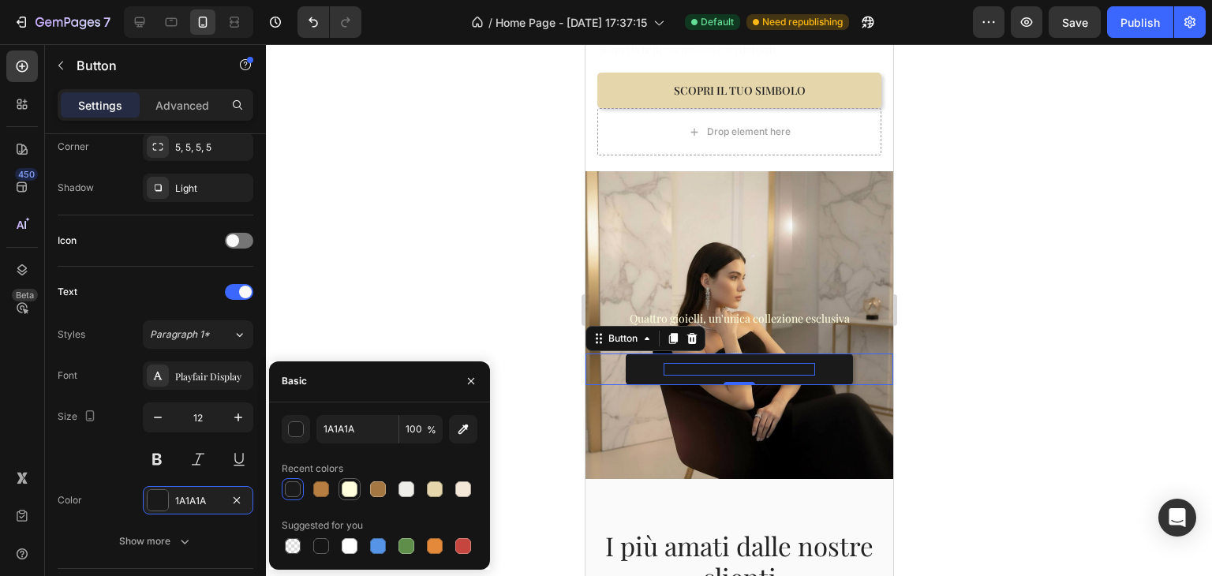
click at [354, 487] on div at bounding box center [350, 489] width 16 height 16
click at [406, 489] on div at bounding box center [407, 489] width 16 height 16
click at [458, 490] on div at bounding box center [463, 489] width 16 height 16
click at [355, 537] on div at bounding box center [349, 546] width 19 height 19
type input "FFFFFF"
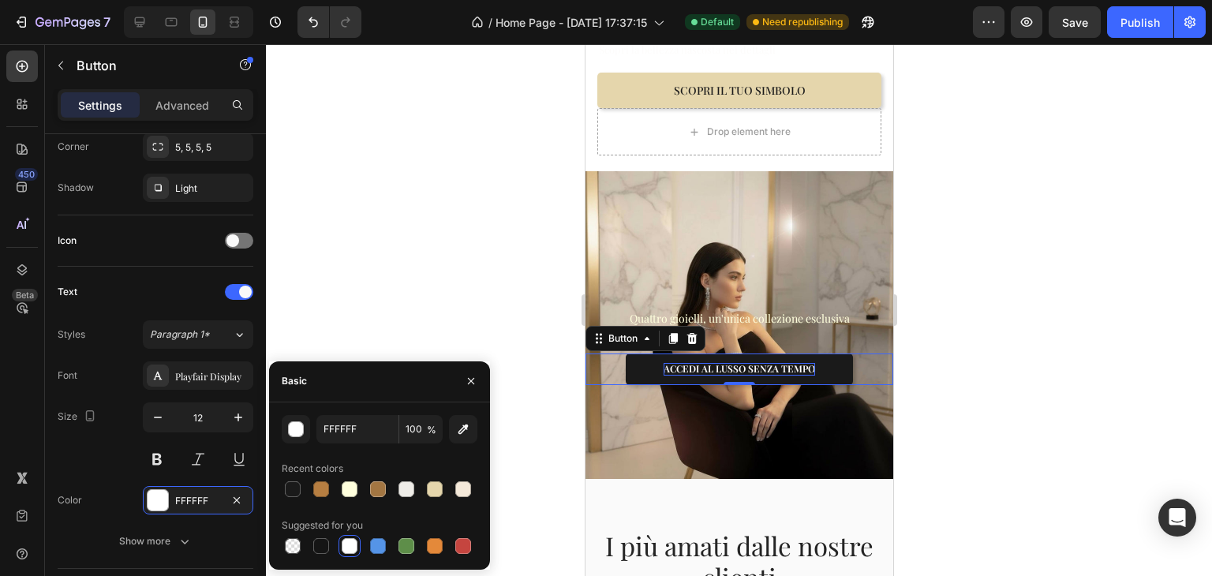
click at [956, 297] on div at bounding box center [739, 310] width 946 height 532
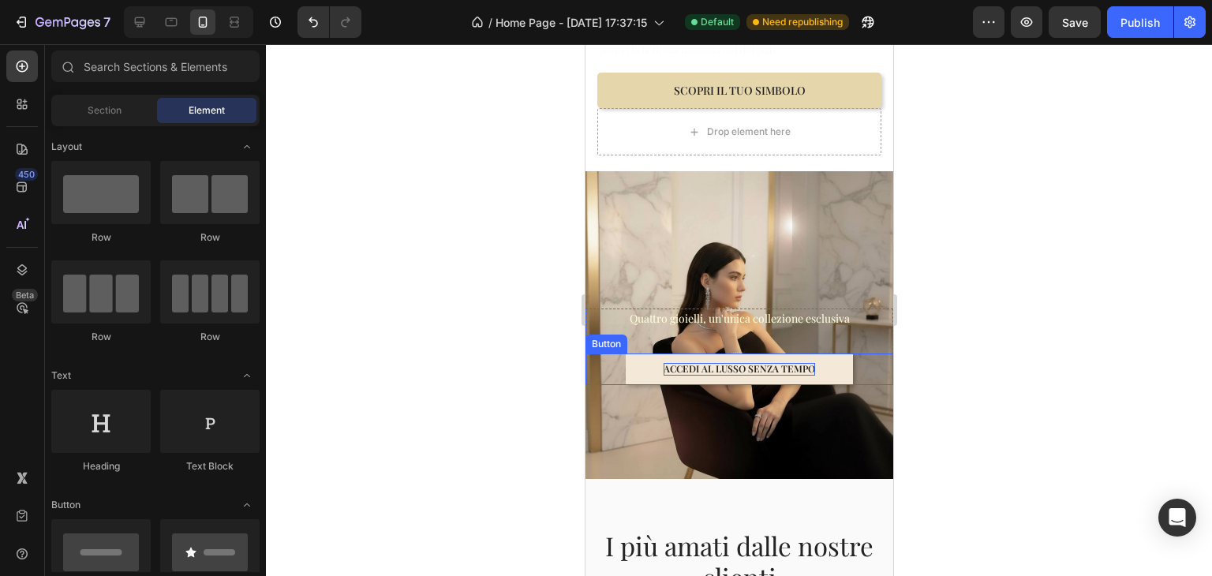
click at [825, 354] on button "ACCEDI AL LUSSO SENZA TEMPO" at bounding box center [738, 370] width 227 height 32
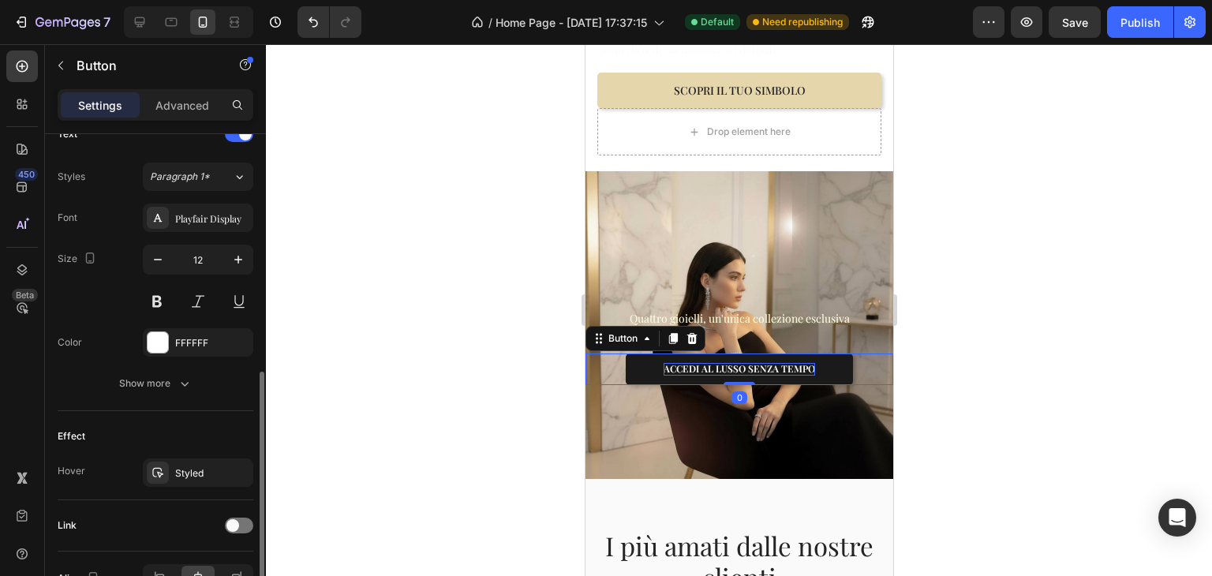
scroll to position [642, 0]
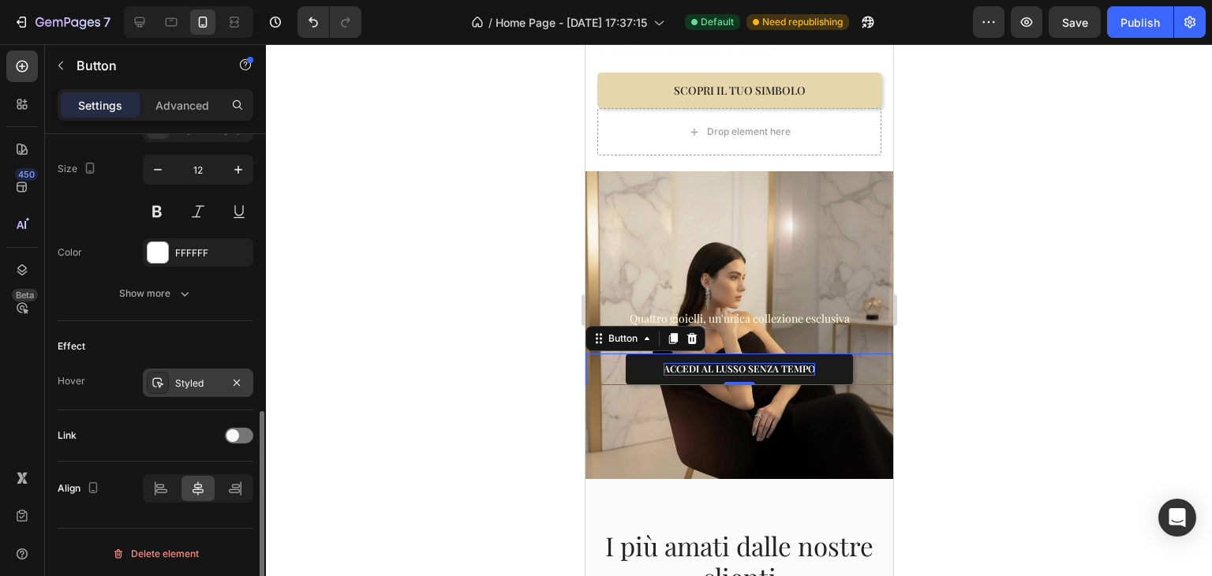
click at [193, 385] on div "Styled" at bounding box center [198, 383] width 46 height 14
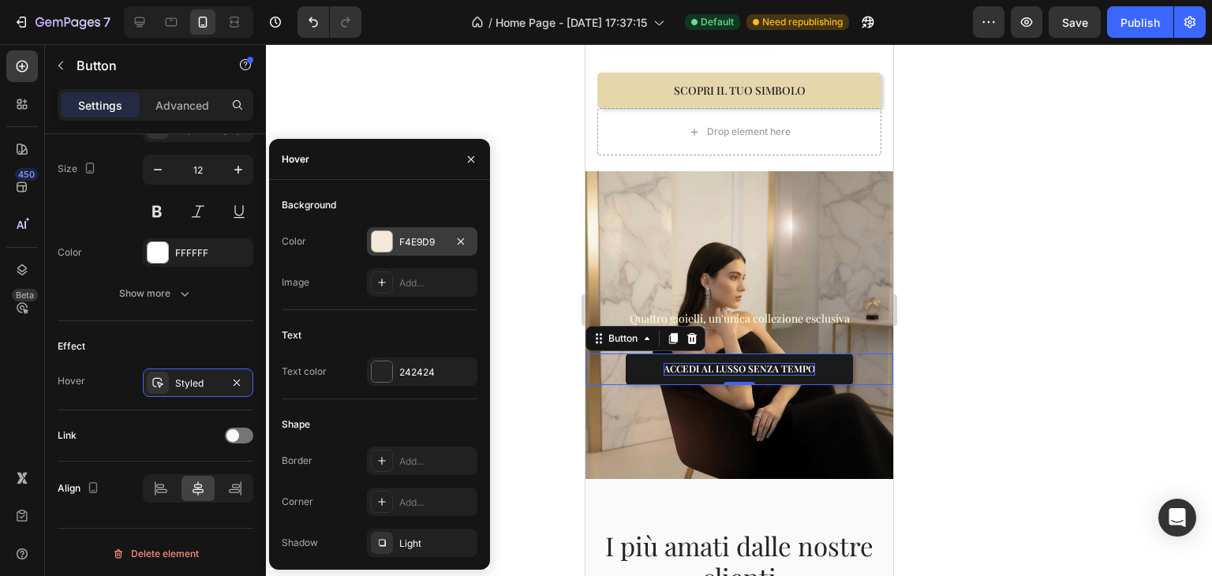
click at [409, 238] on div "F4E9D9" at bounding box center [422, 242] width 46 height 14
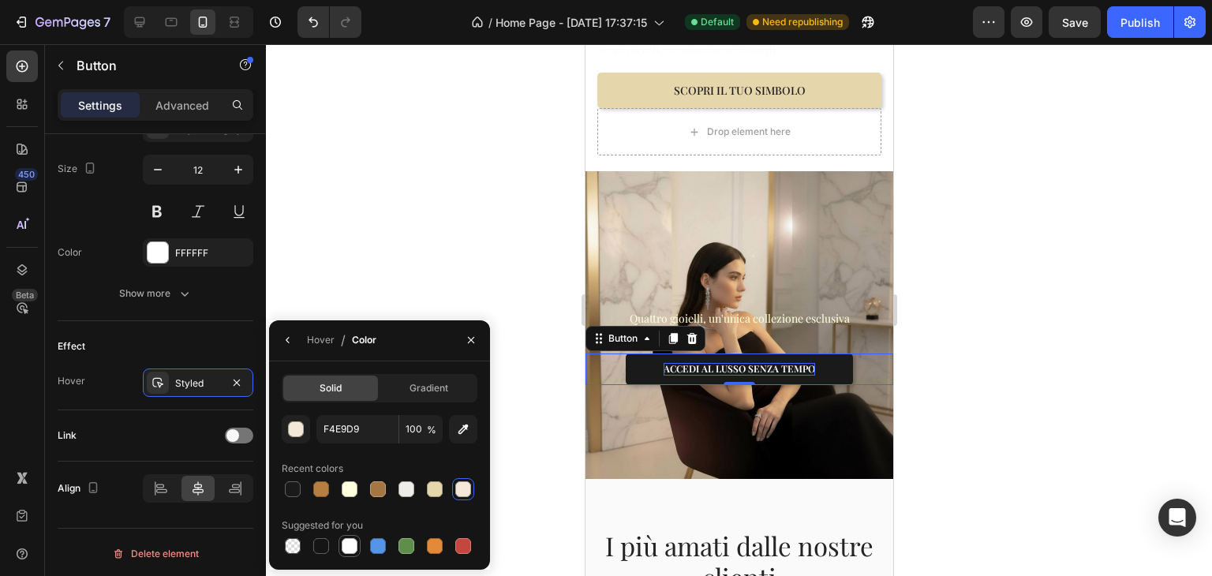
drag, startPoint x: 339, startPoint y: 543, endPoint x: 347, endPoint y: 537, distance: 9.6
click at [341, 543] on div at bounding box center [349, 546] width 19 height 19
click at [287, 485] on div at bounding box center [293, 489] width 16 height 16
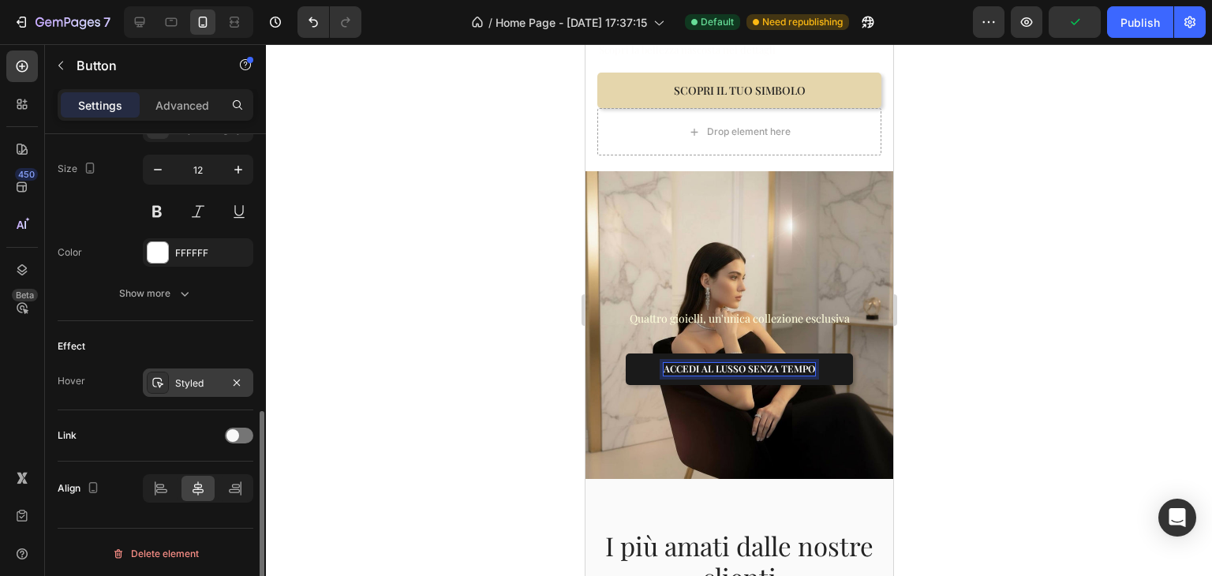
click at [182, 376] on div "Styled" at bounding box center [198, 383] width 46 height 14
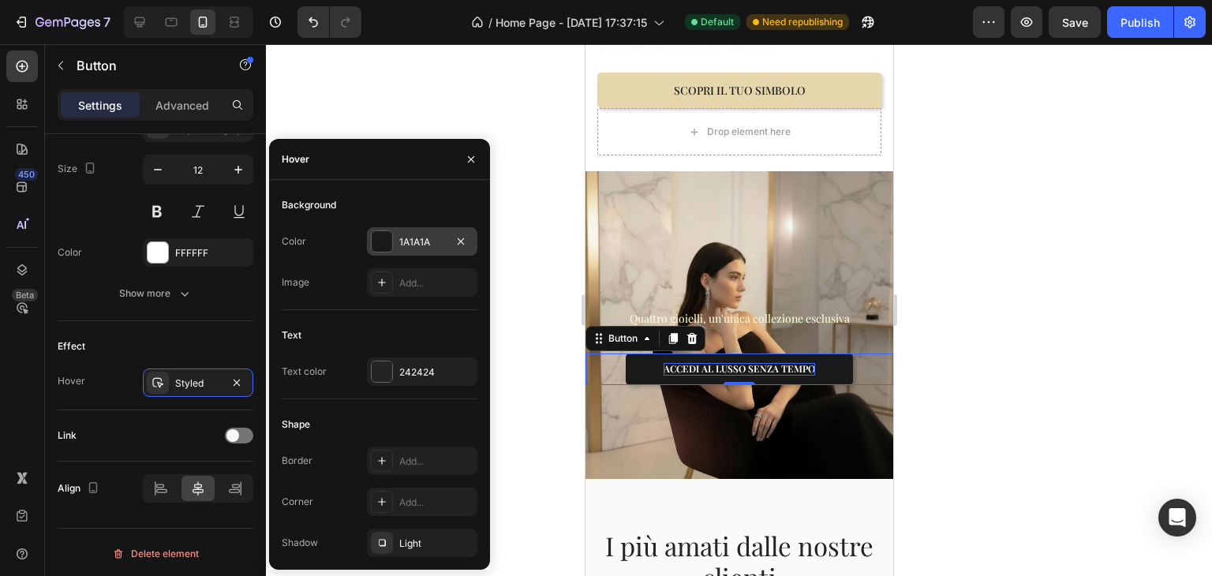
click at [444, 246] on div "1A1A1A" at bounding box center [422, 242] width 46 height 14
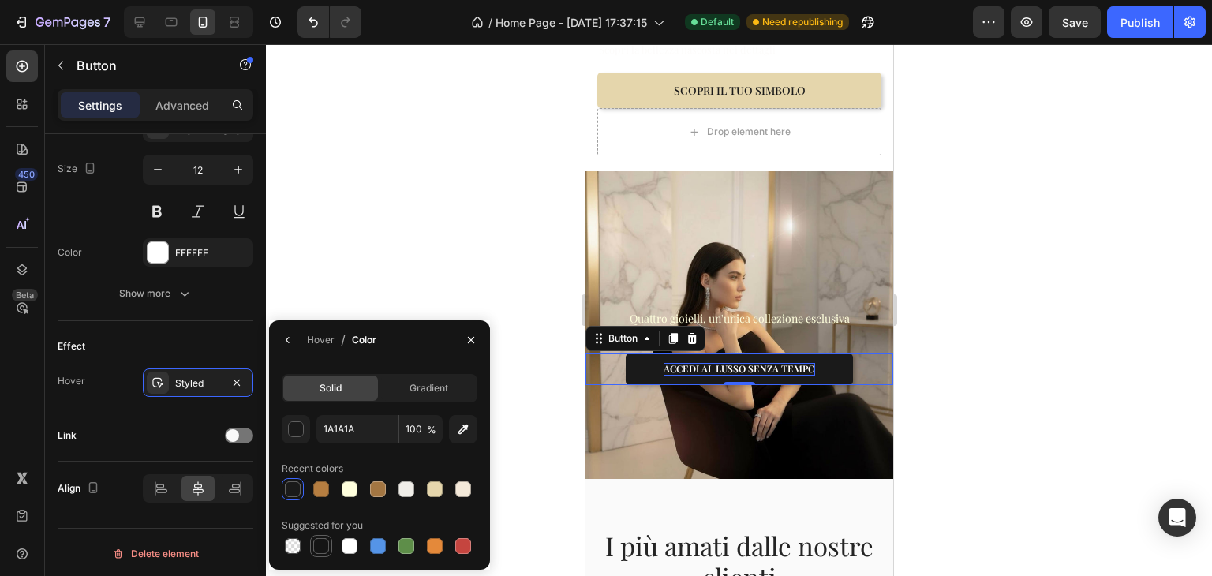
click at [325, 544] on div at bounding box center [321, 546] width 16 height 16
click at [308, 435] on button "button" at bounding box center [296, 429] width 28 height 28
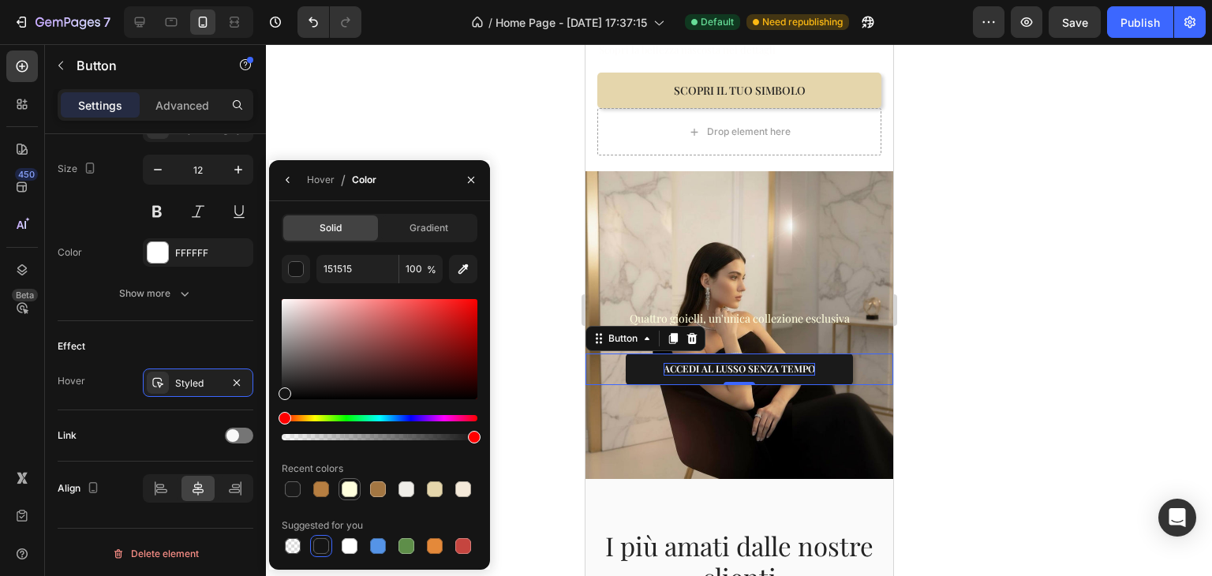
click at [347, 488] on div at bounding box center [350, 489] width 16 height 16
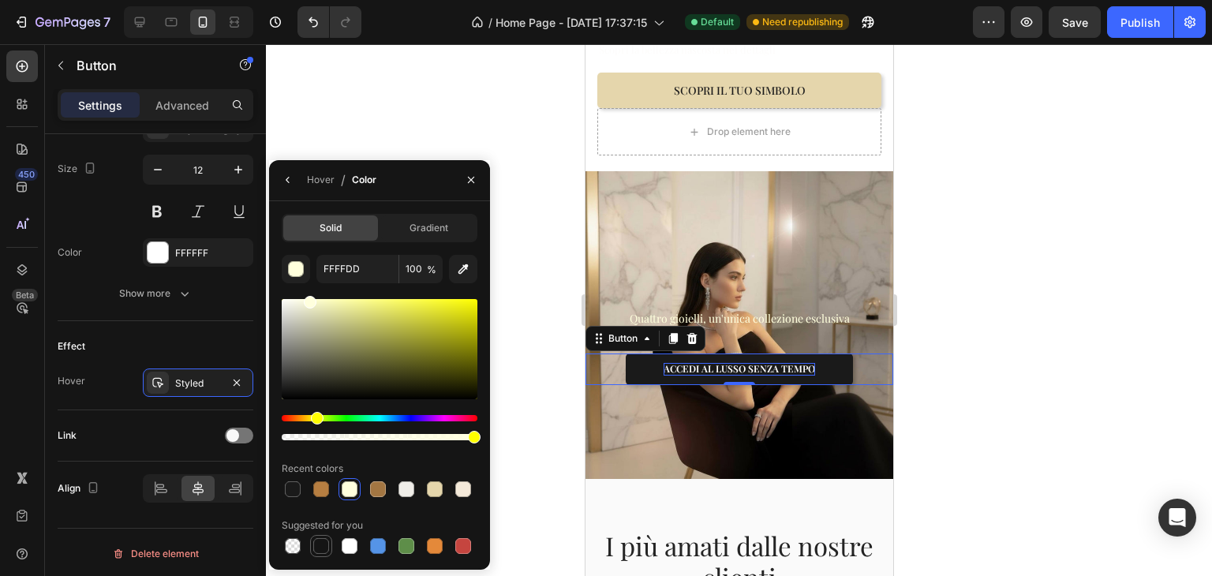
click at [319, 545] on div at bounding box center [321, 546] width 16 height 16
type input "151515"
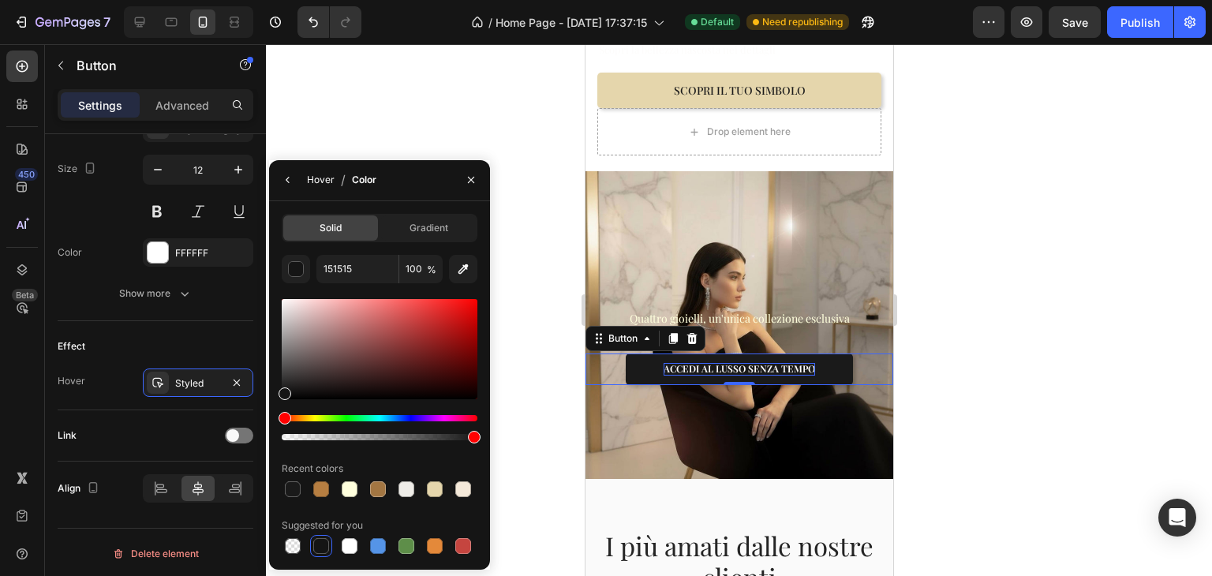
click at [316, 176] on div "Hover" at bounding box center [321, 180] width 28 height 14
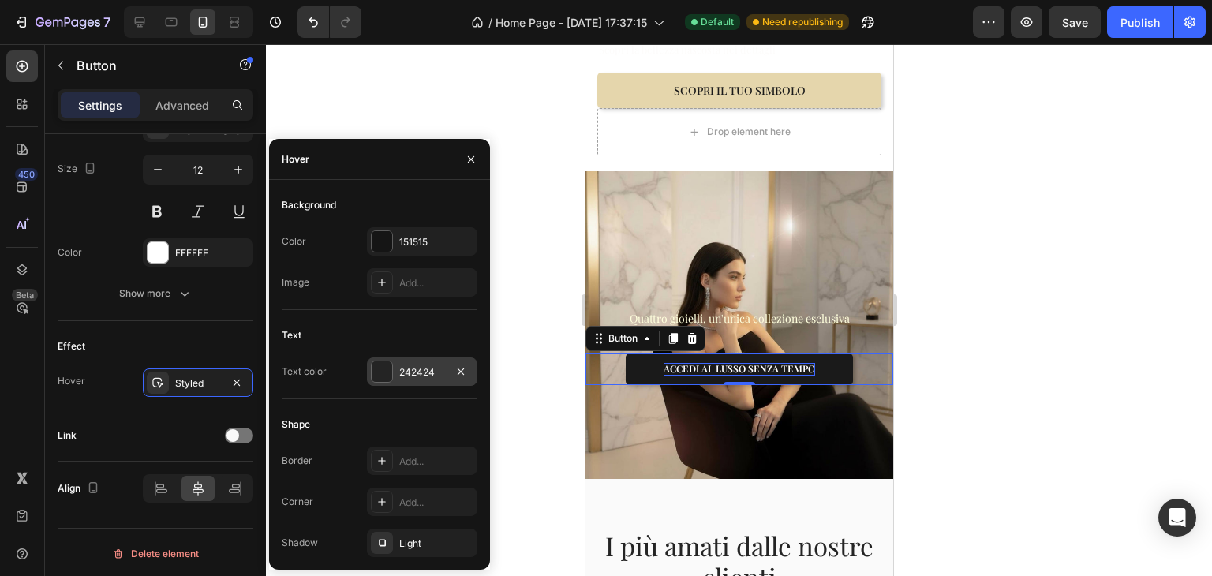
click at [399, 380] on div "242424" at bounding box center [422, 371] width 110 height 28
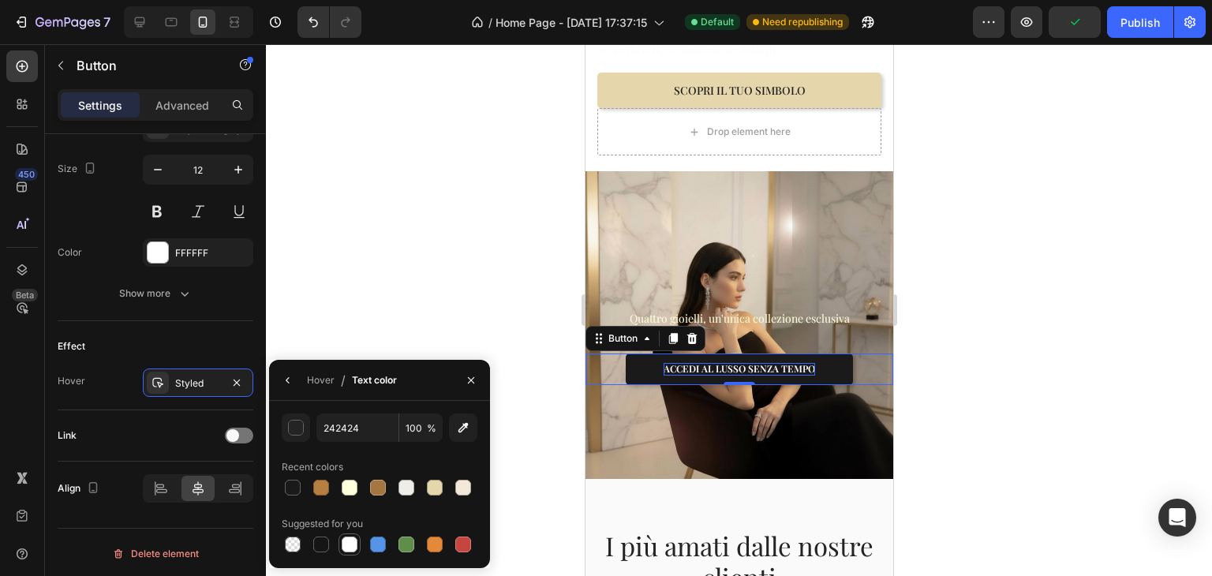
click at [353, 547] on div at bounding box center [350, 545] width 16 height 16
type input "FFFFFF"
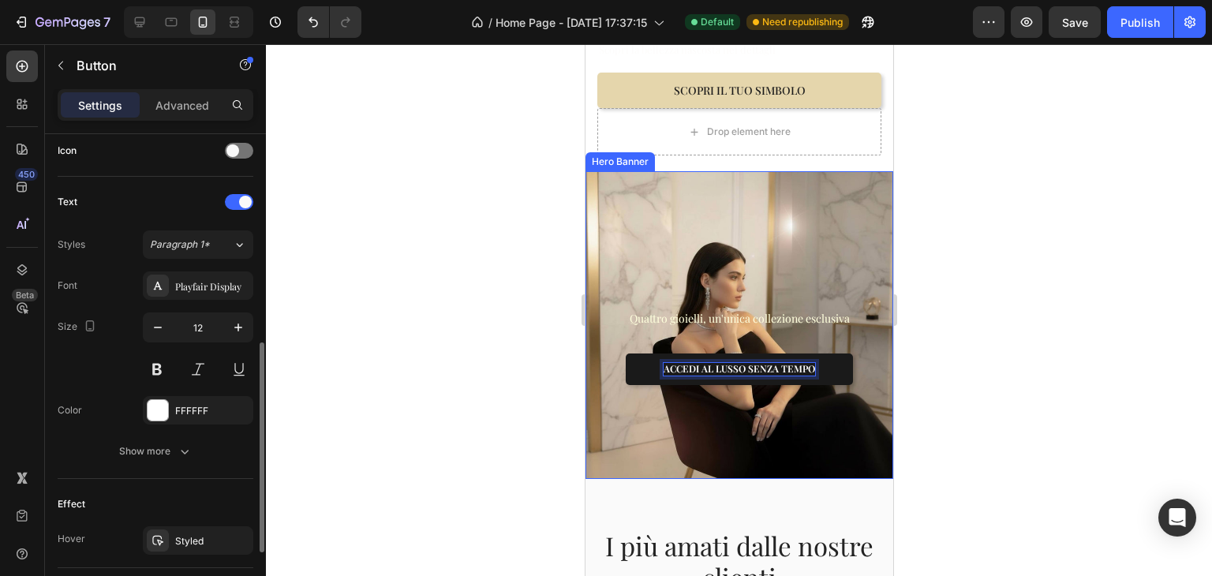
scroll to position [406, 0]
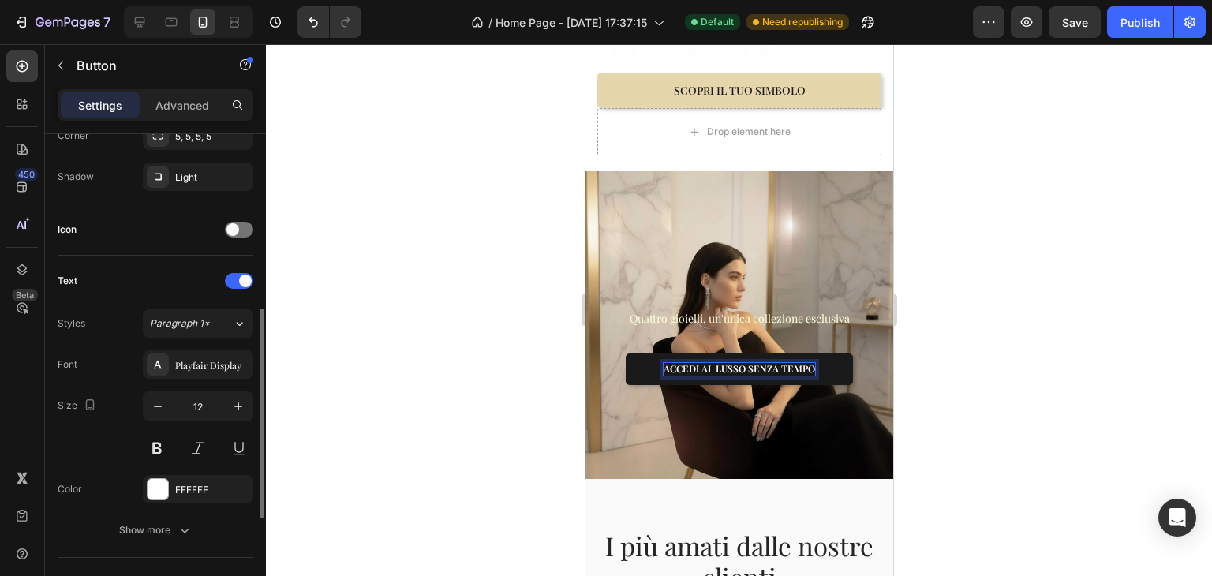
click at [1089, 380] on div at bounding box center [739, 310] width 946 height 532
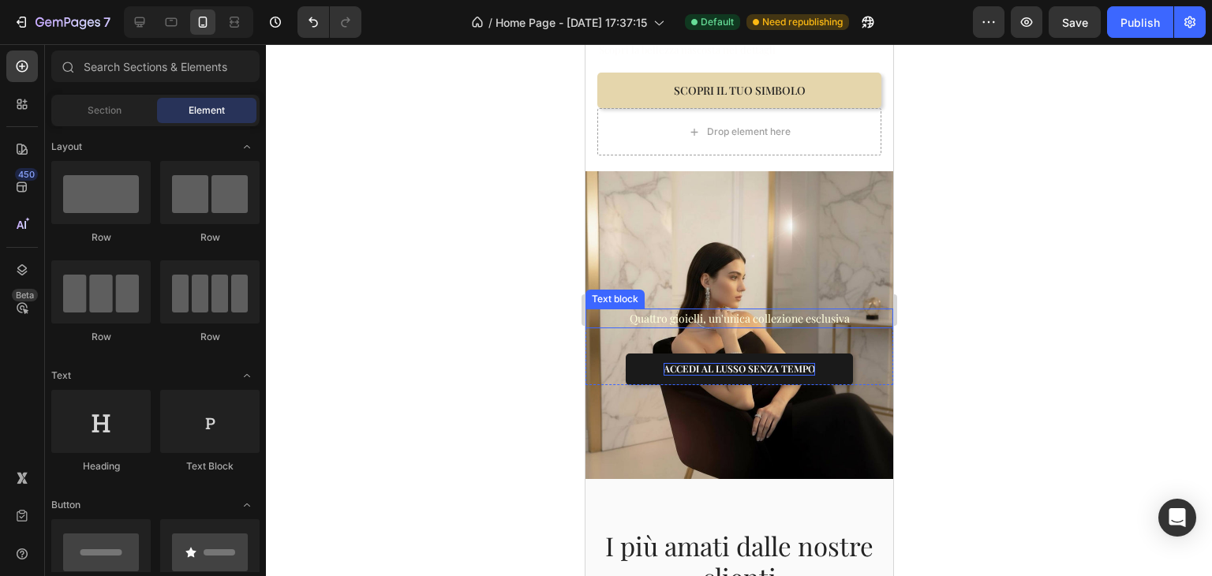
click at [777, 310] on p "Quattro gioielli, un'unica collezione esclusiva" at bounding box center [738, 318] width 305 height 17
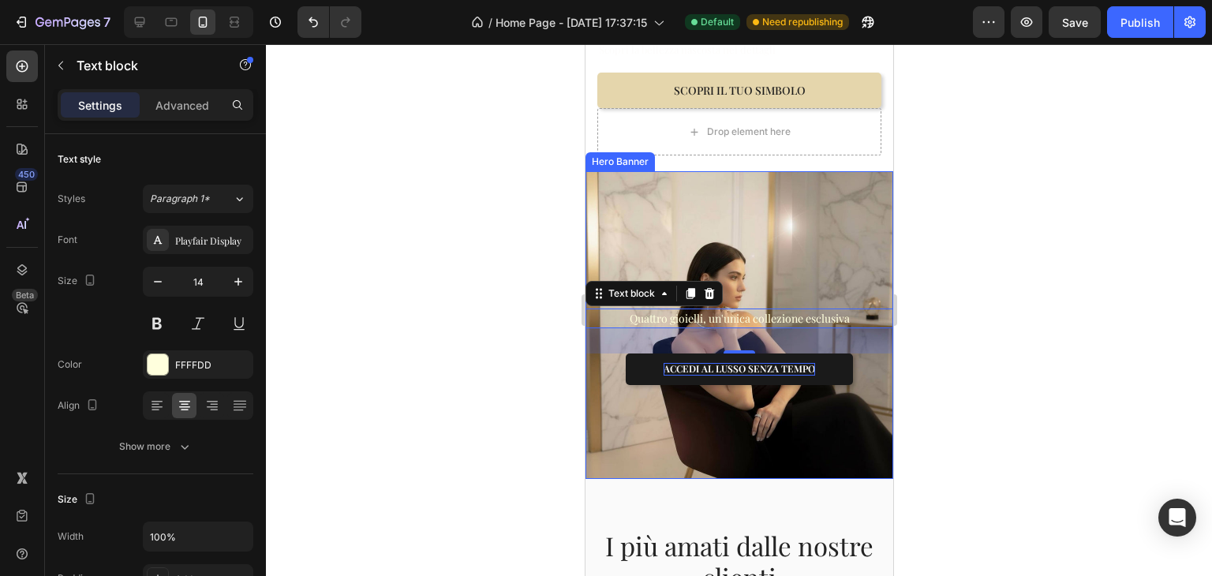
scroll to position [158, 0]
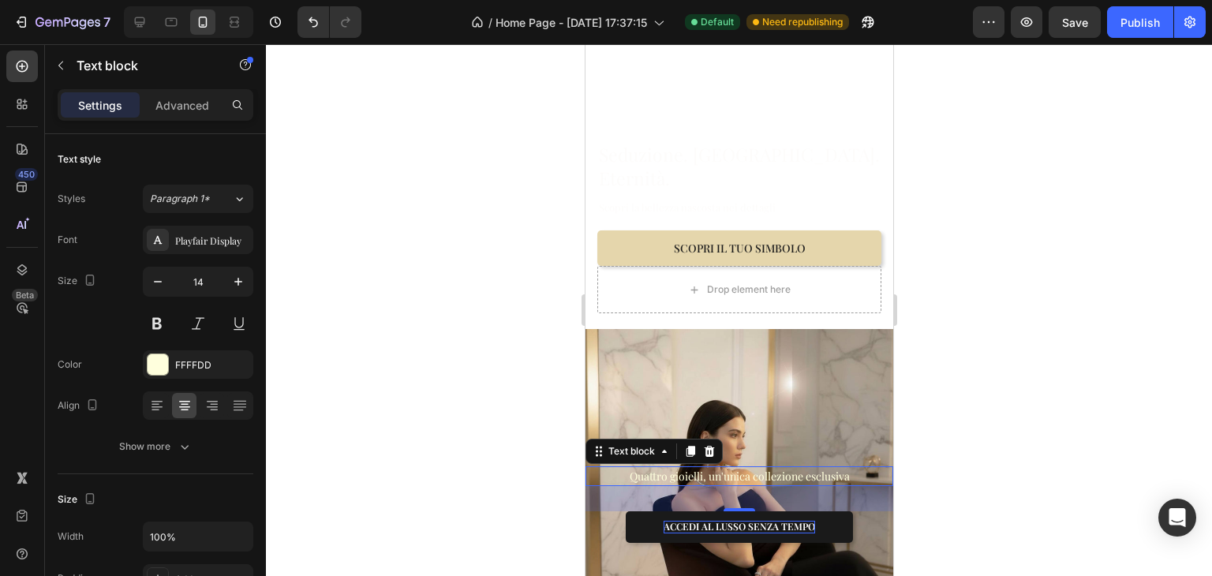
click at [1101, 264] on div at bounding box center [739, 310] width 946 height 532
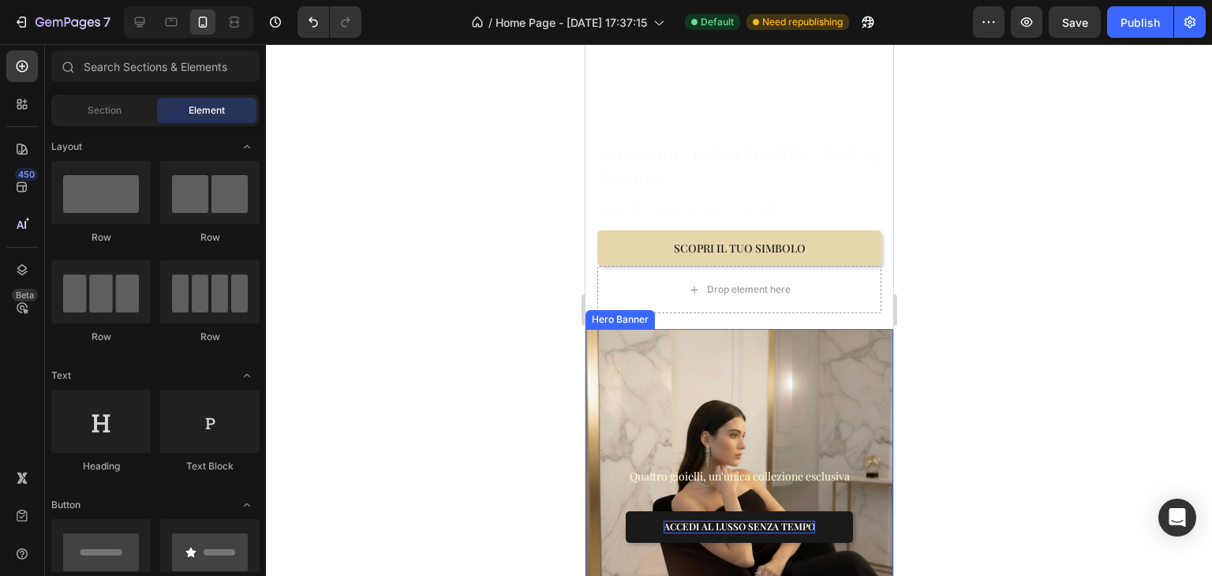
scroll to position [237, 0]
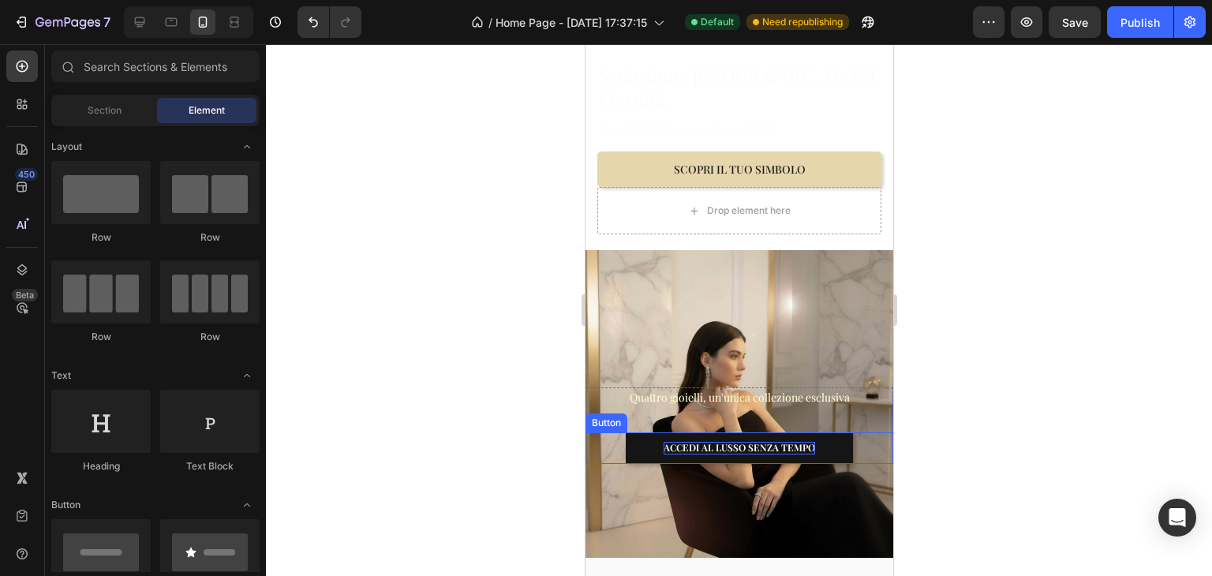
click at [651, 440] on button "ACCEDI AL LUSSO SENZA TEMPO" at bounding box center [738, 448] width 227 height 32
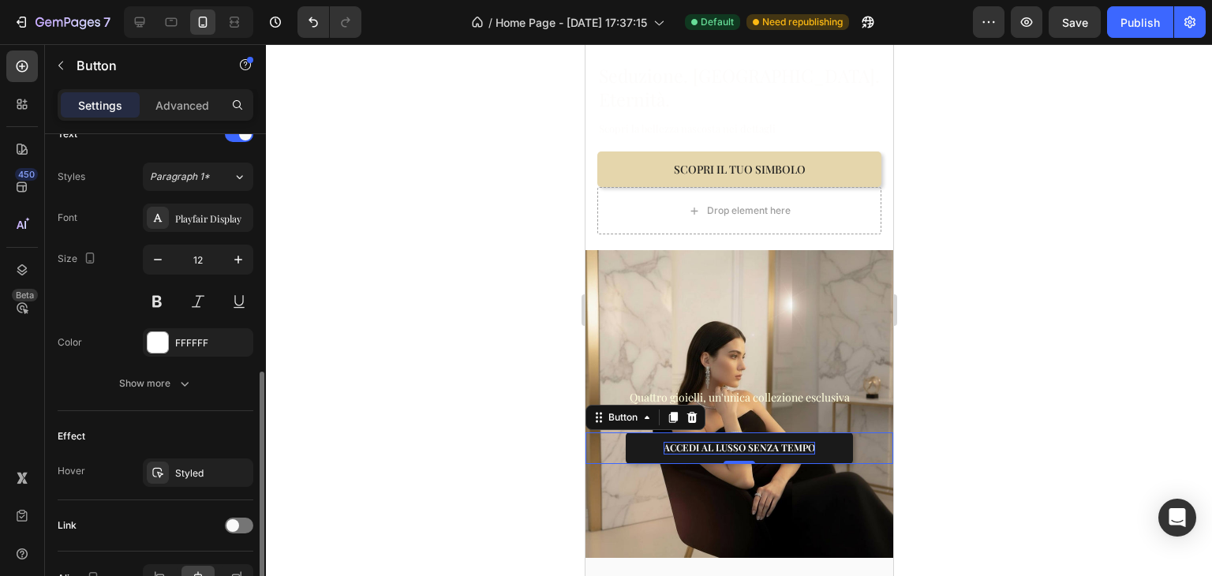
scroll to position [642, 0]
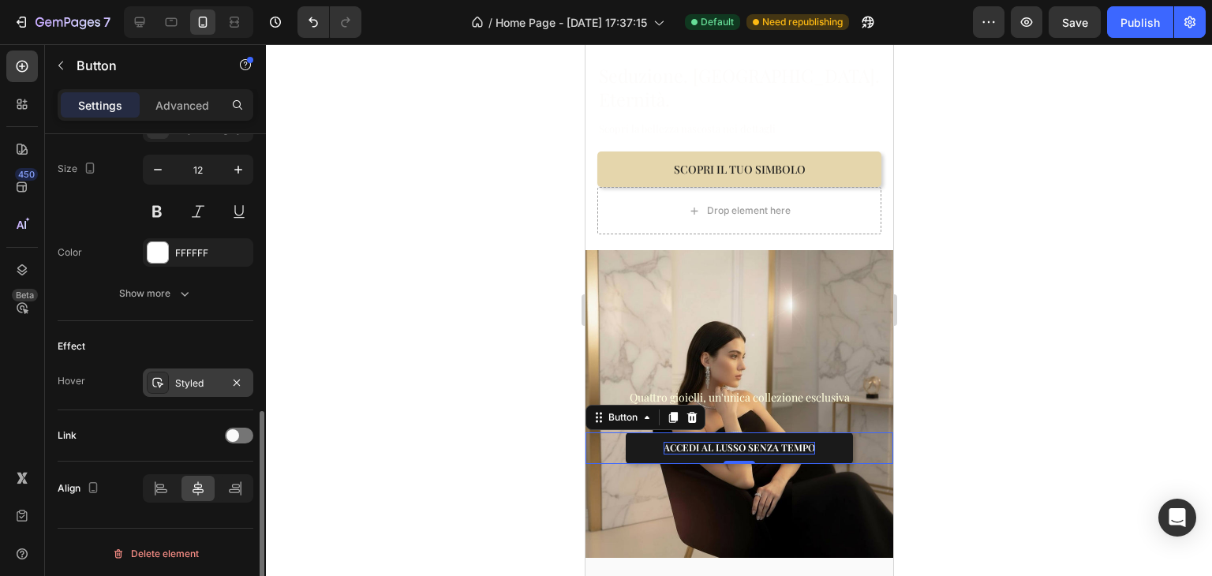
click at [170, 388] on div "Styled" at bounding box center [198, 383] width 110 height 28
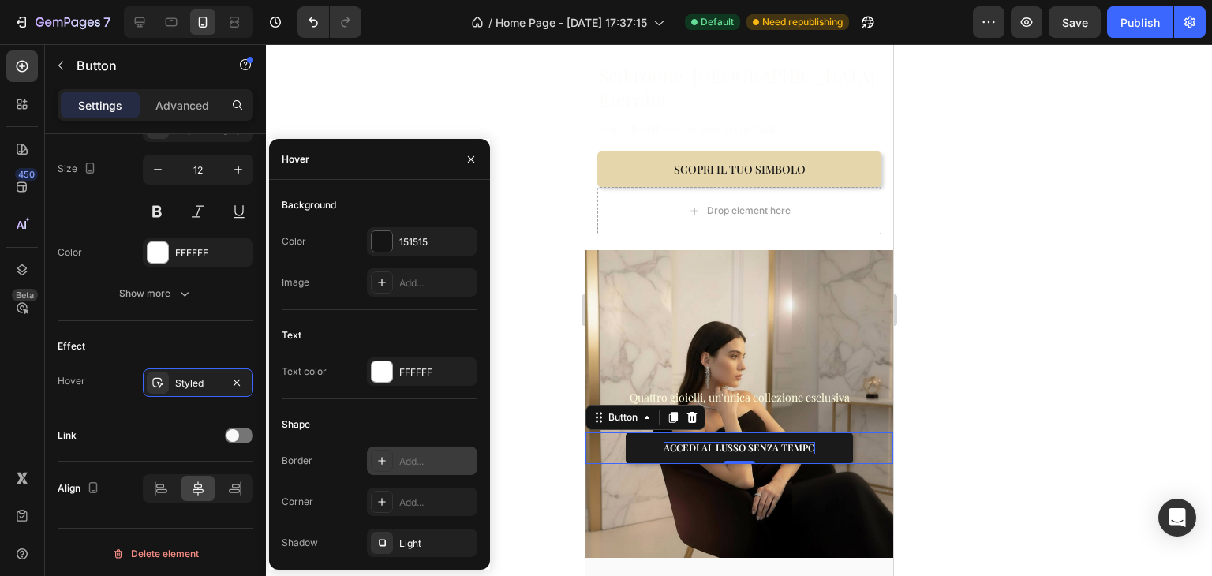
click at [407, 470] on div "Add..." at bounding box center [422, 461] width 110 height 28
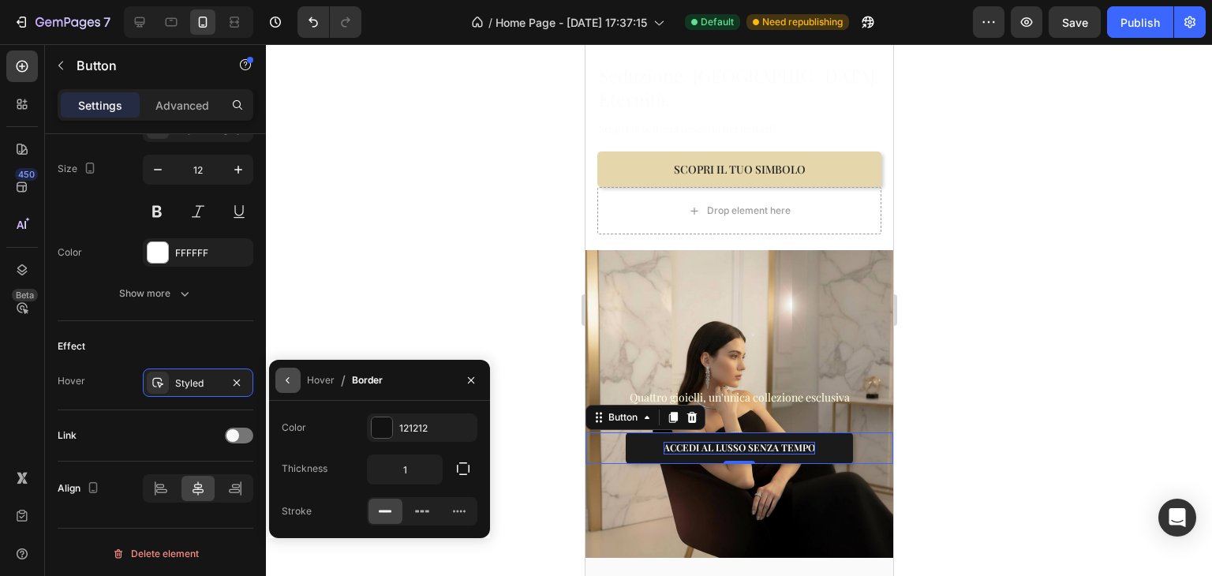
click at [289, 383] on icon "button" at bounding box center [288, 380] width 13 height 13
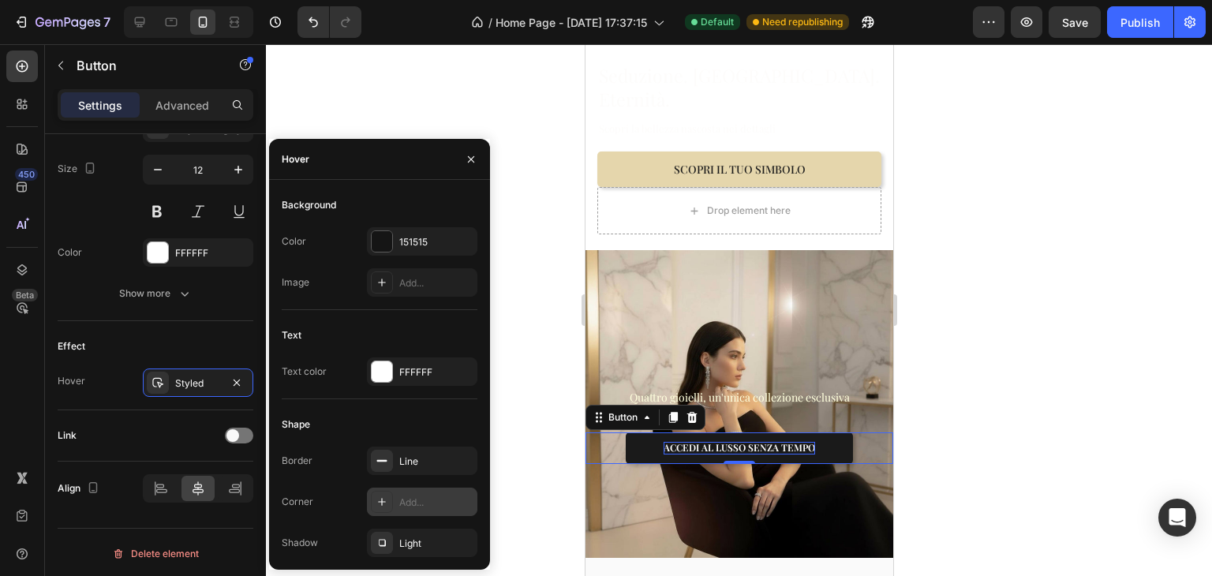
click at [407, 496] on div "Add..." at bounding box center [436, 503] width 74 height 14
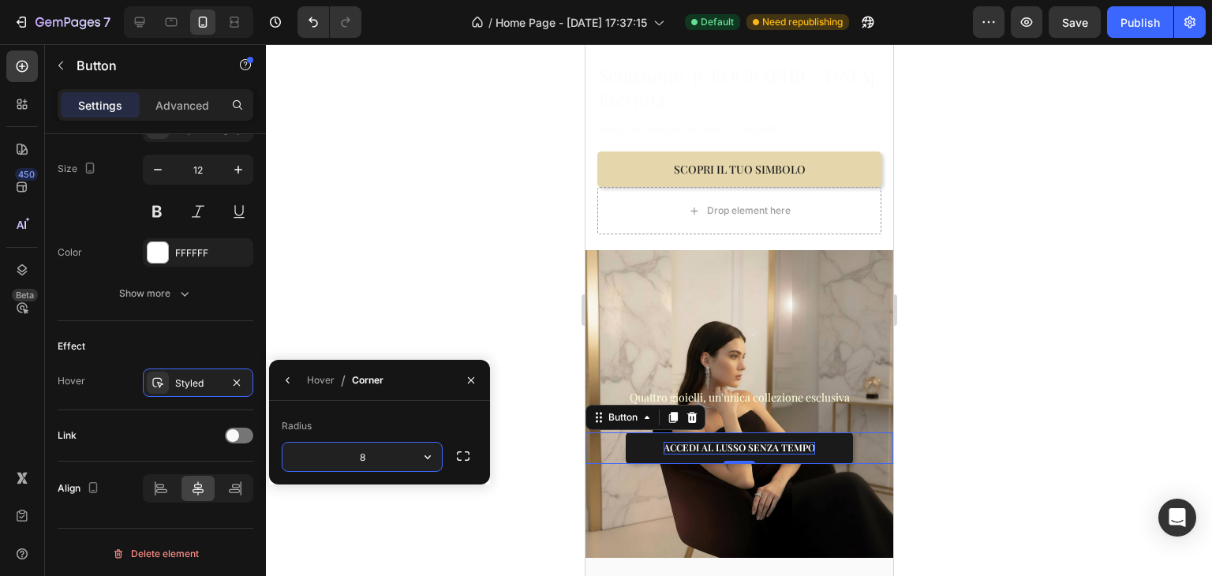
type input "5"
click at [284, 380] on icon "button" at bounding box center [288, 380] width 13 height 13
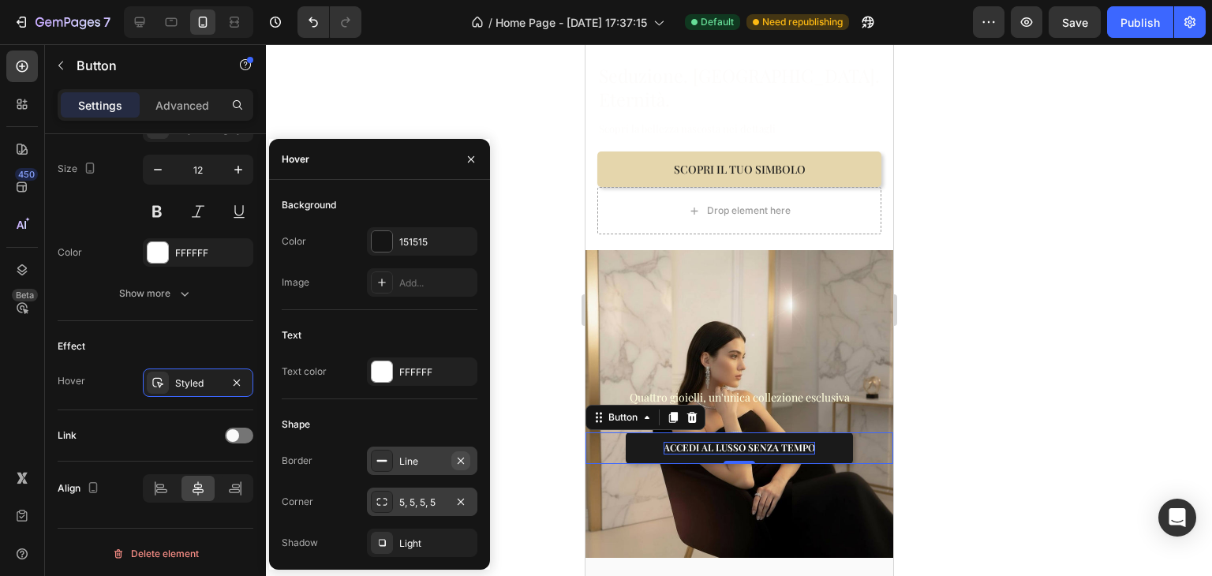
click at [458, 461] on icon "button" at bounding box center [461, 461] width 13 height 13
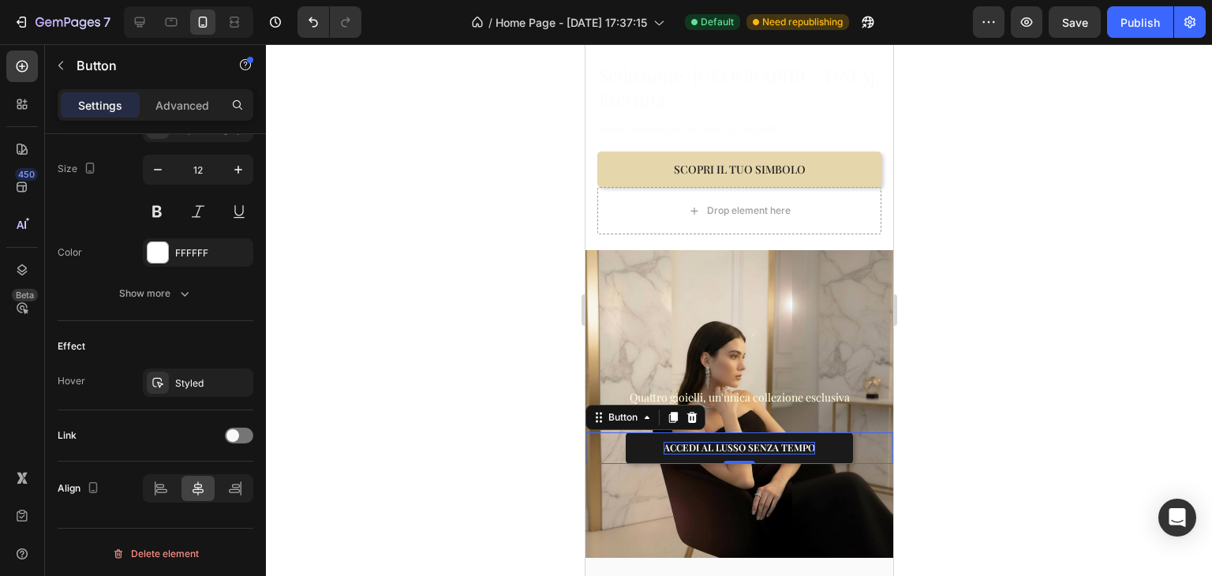
click at [510, 344] on div at bounding box center [739, 310] width 946 height 532
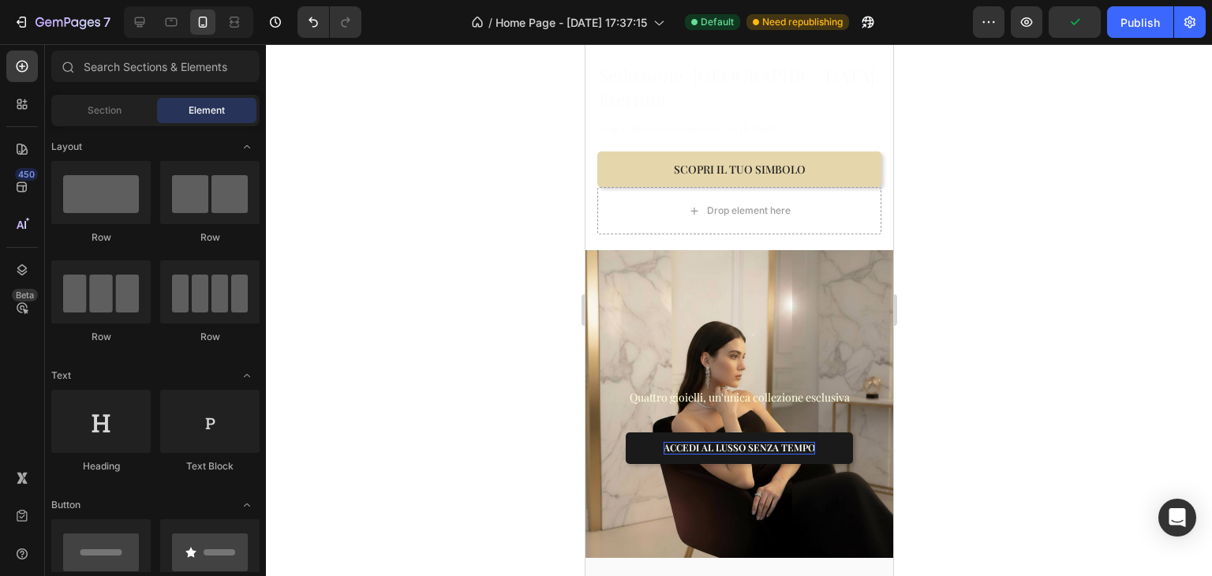
click at [1160, 253] on div at bounding box center [739, 310] width 946 height 532
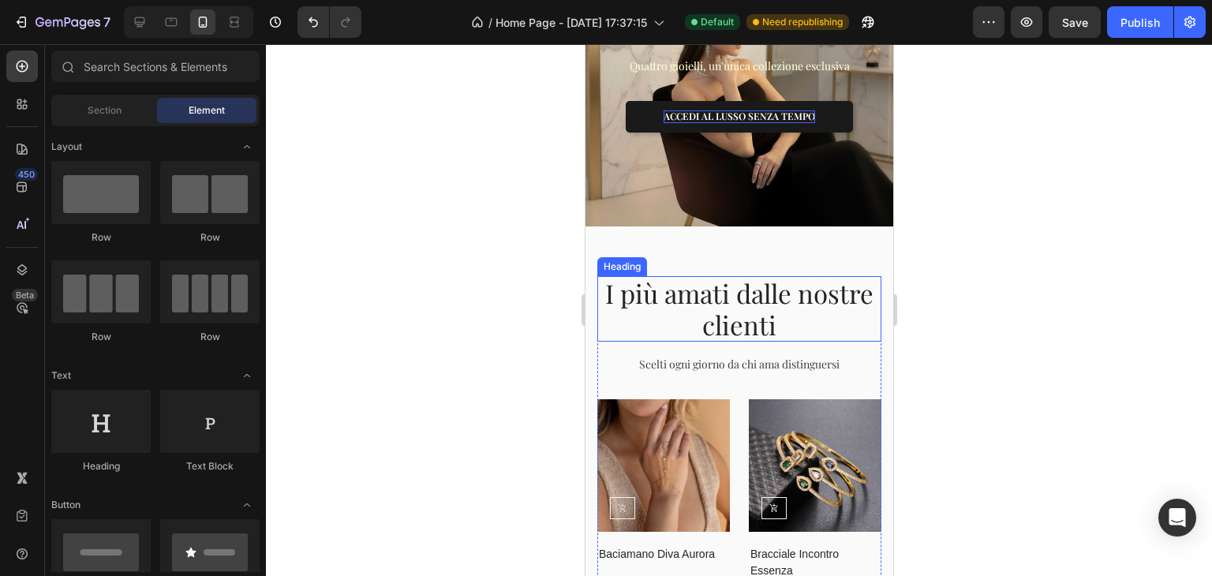
scroll to position [395, 0]
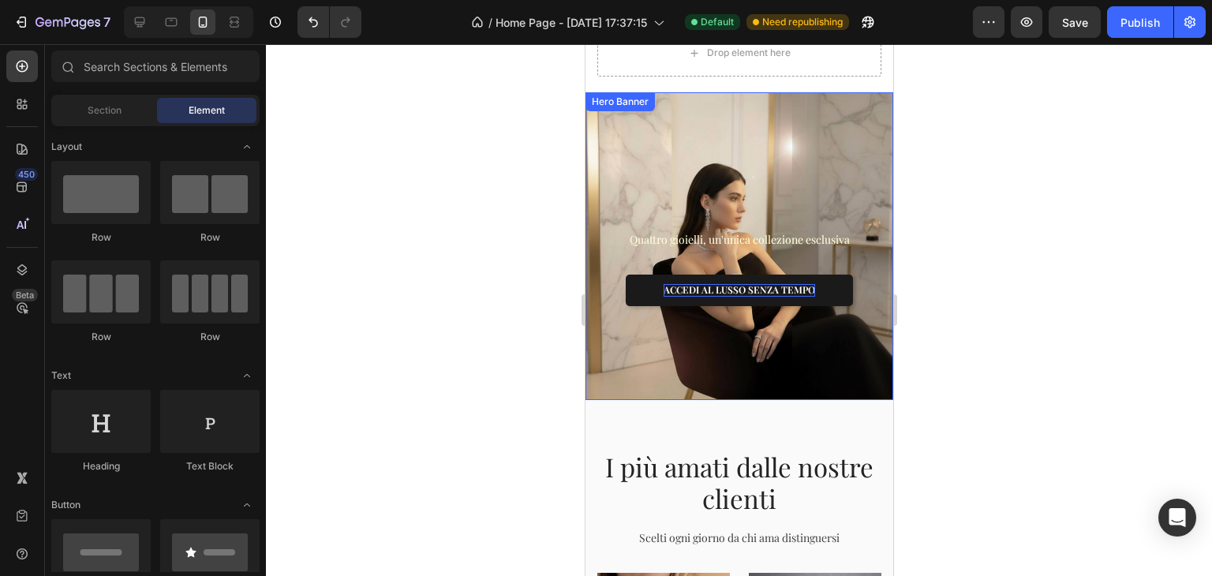
click at [608, 137] on div "Quattro gioielli, un'unica collezione esclusiva Text block ACCEDI AL LUSSO SENZ…" at bounding box center [739, 246] width 308 height 219
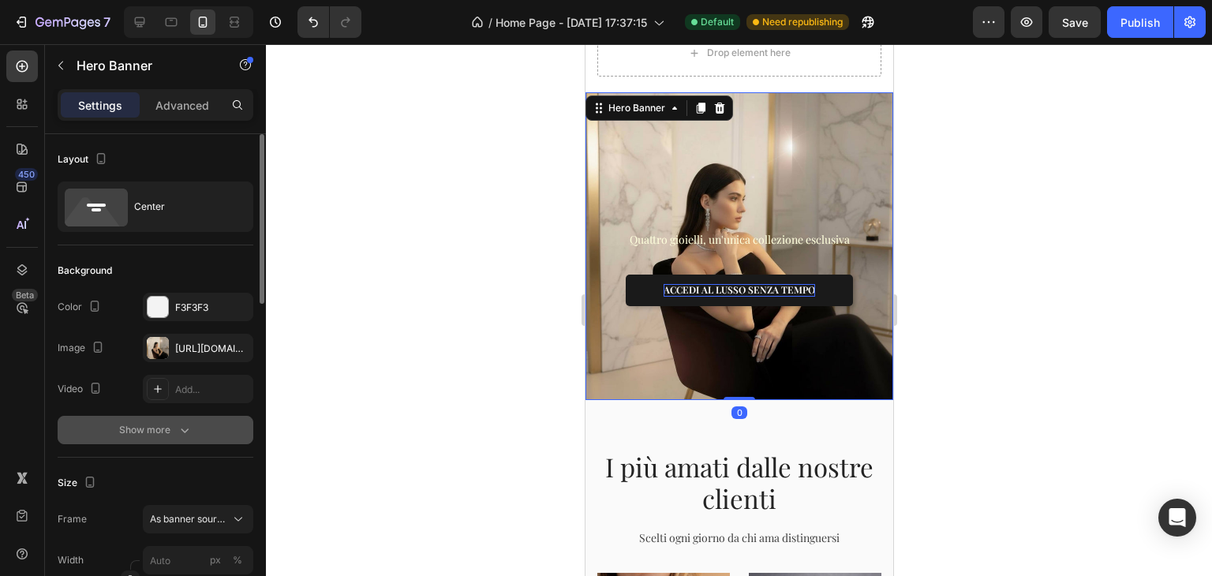
click at [193, 440] on button "Show more" at bounding box center [156, 430] width 196 height 28
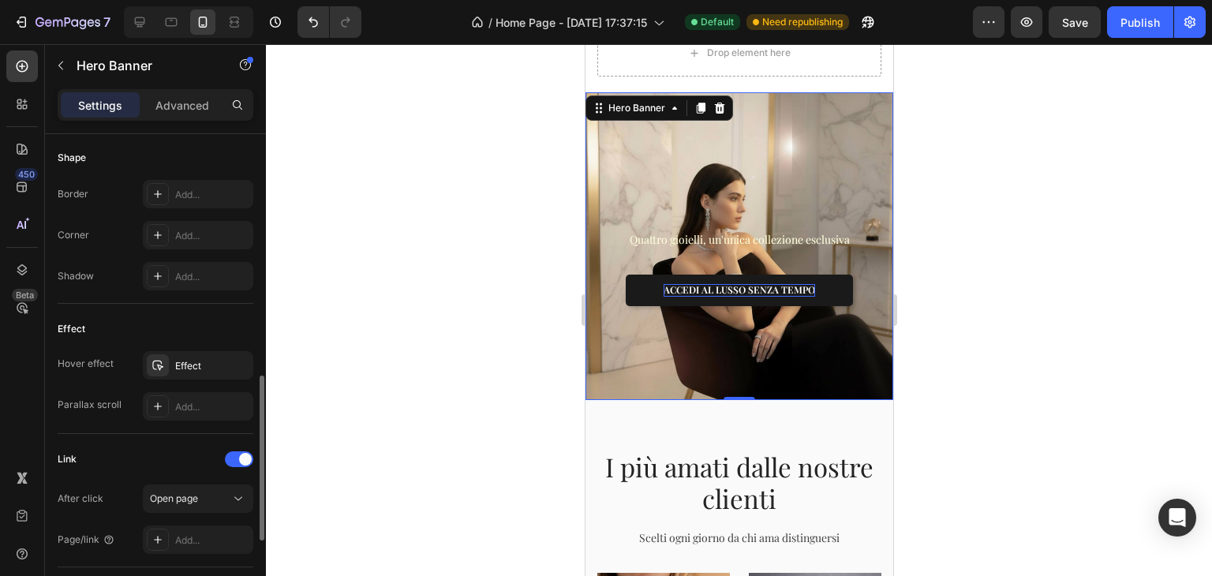
scroll to position [789, 0]
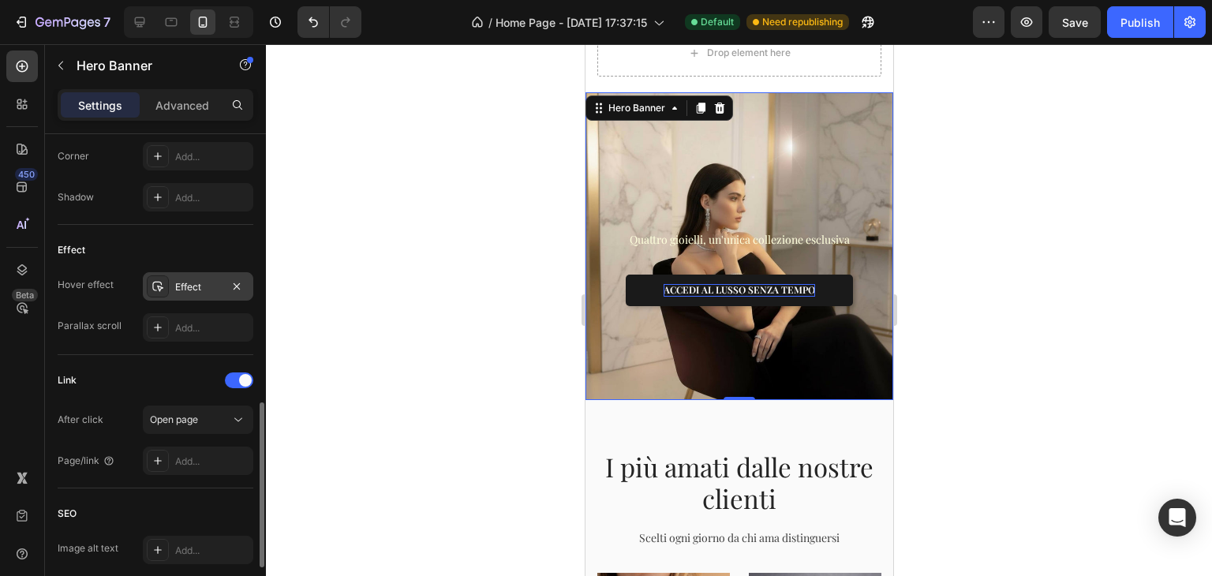
click at [208, 280] on div "Effect" at bounding box center [198, 287] width 46 height 14
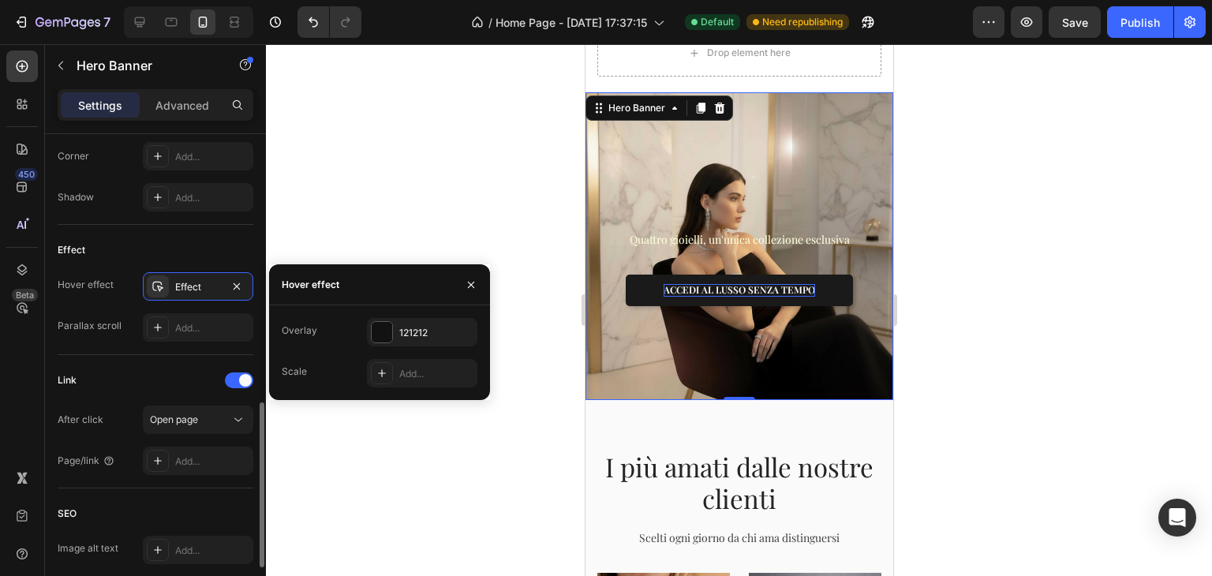
click at [152, 364] on div "Link After click Open page Page/link Add..." at bounding box center [156, 421] width 196 height 133
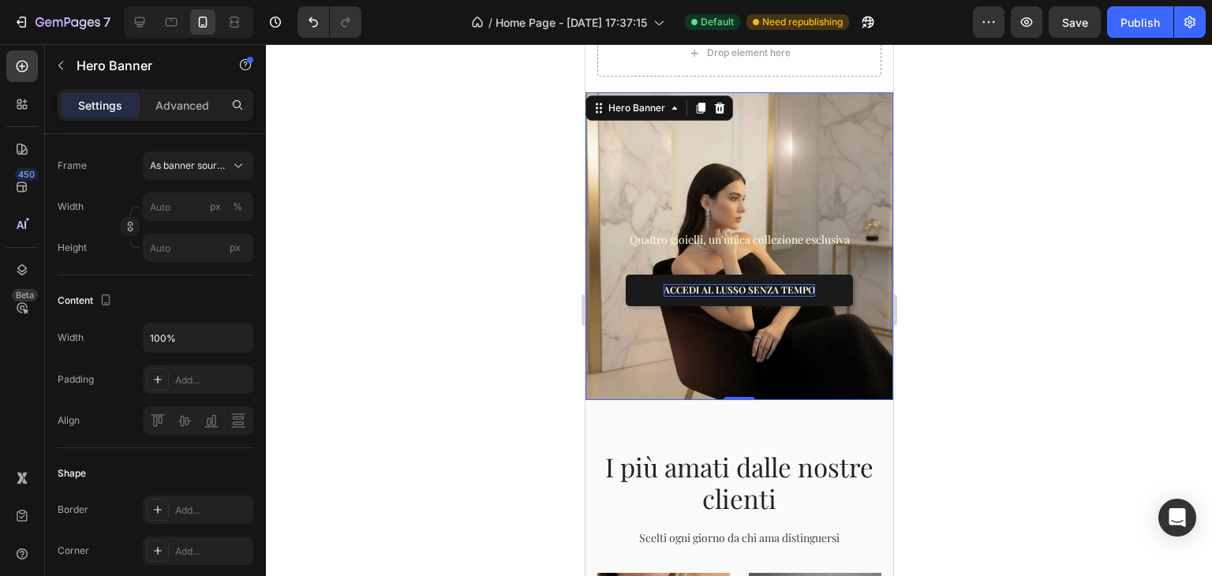
scroll to position [0, 0]
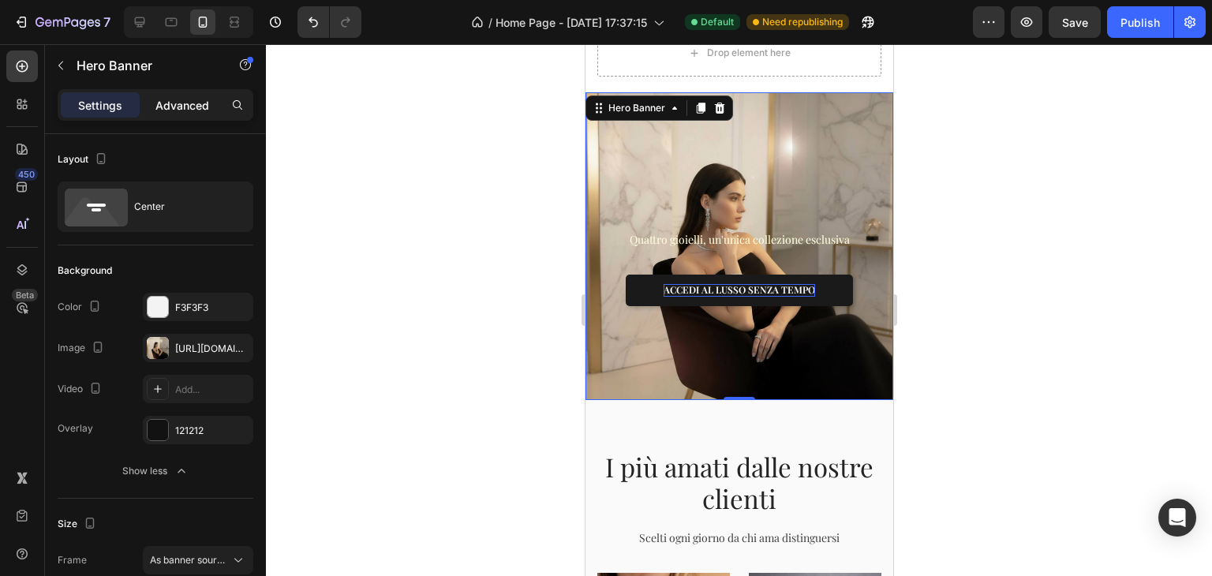
click at [180, 102] on p "Advanced" at bounding box center [182, 105] width 54 height 17
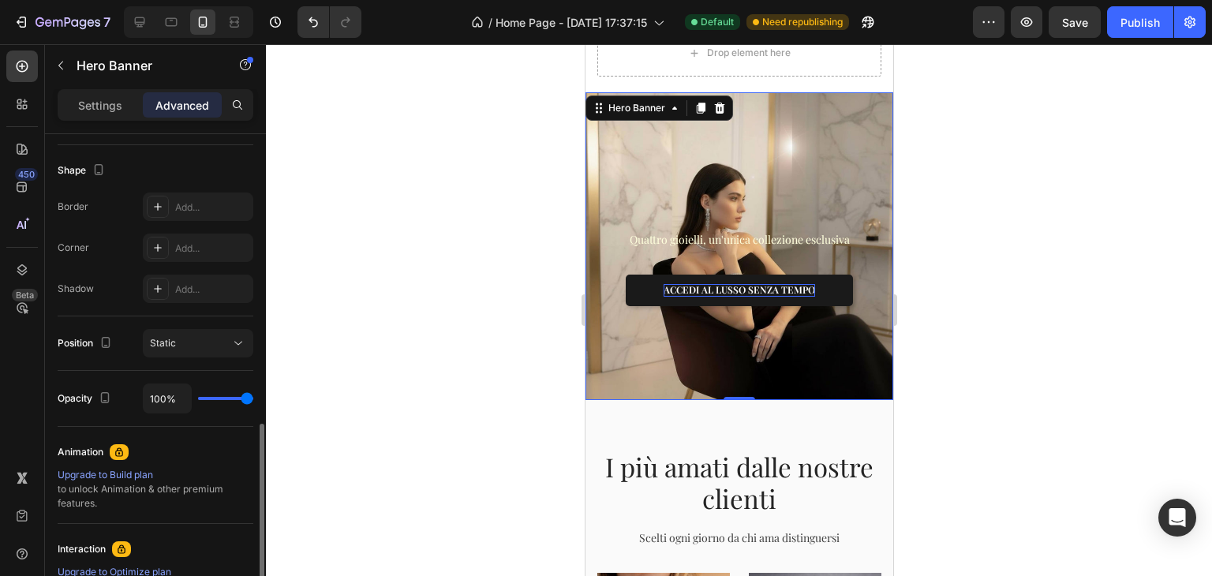
scroll to position [473, 0]
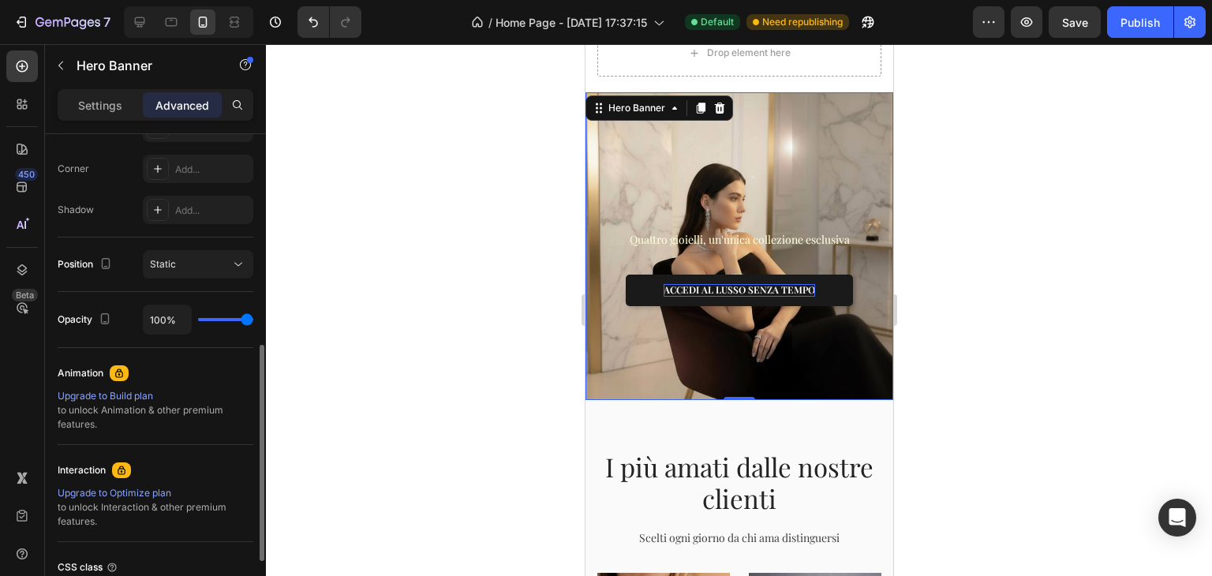
type input "31%"
type input "31"
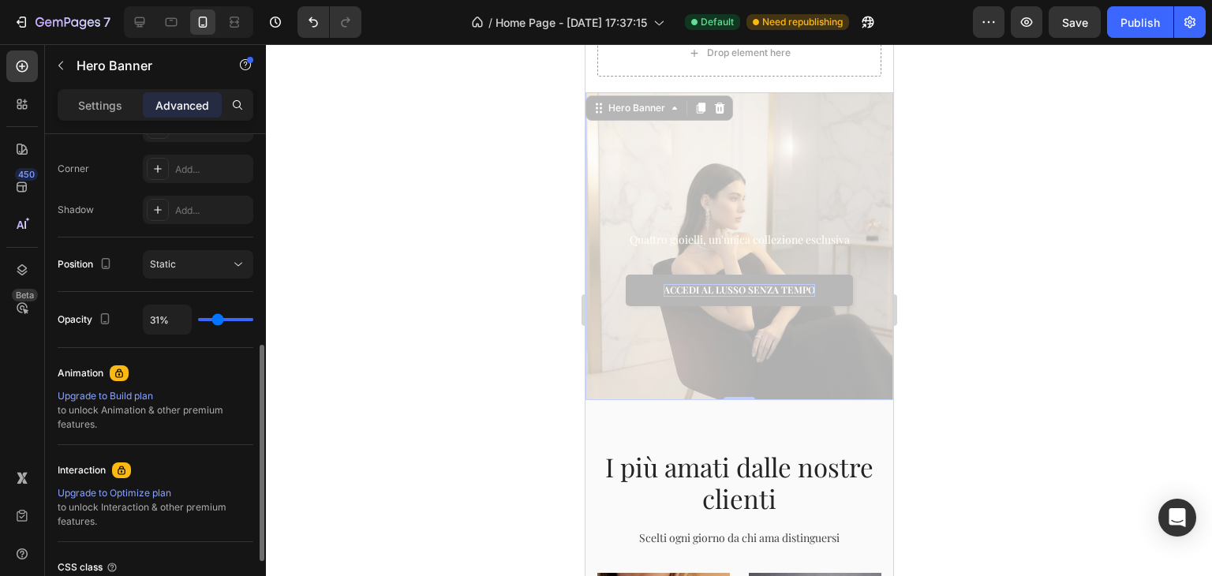
type input "11%"
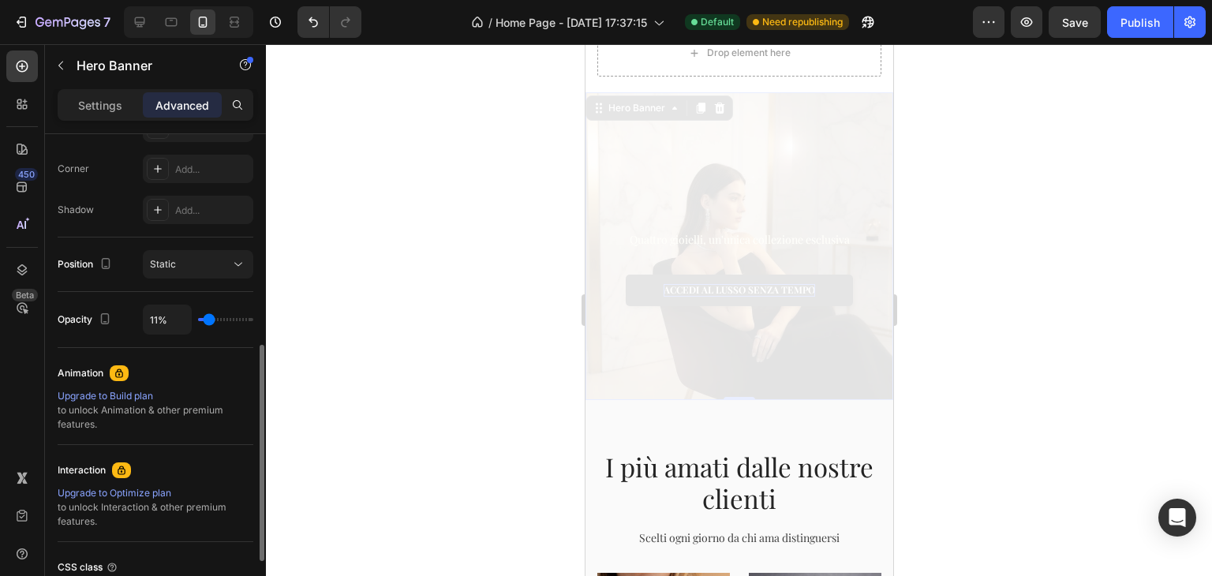
drag, startPoint x: 241, startPoint y: 321, endPoint x: 208, endPoint y: 316, distance: 32.7
type input "11"
click at [208, 318] on input "range" at bounding box center [225, 319] width 55 height 3
type input "57%"
type input "57"
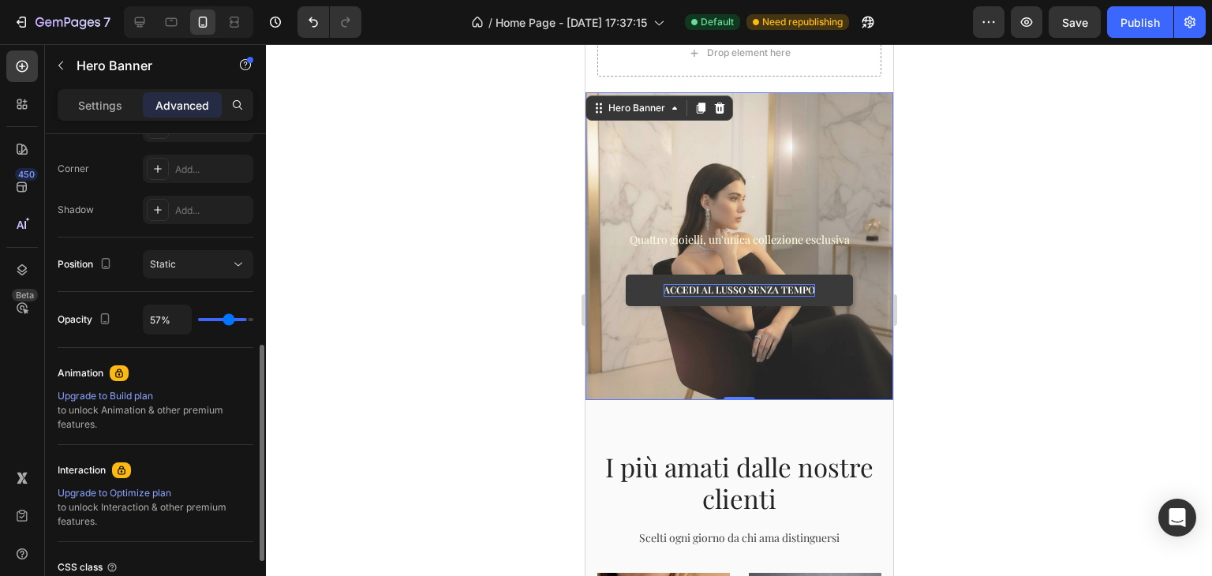
type input "86%"
type input "86"
type input "100%"
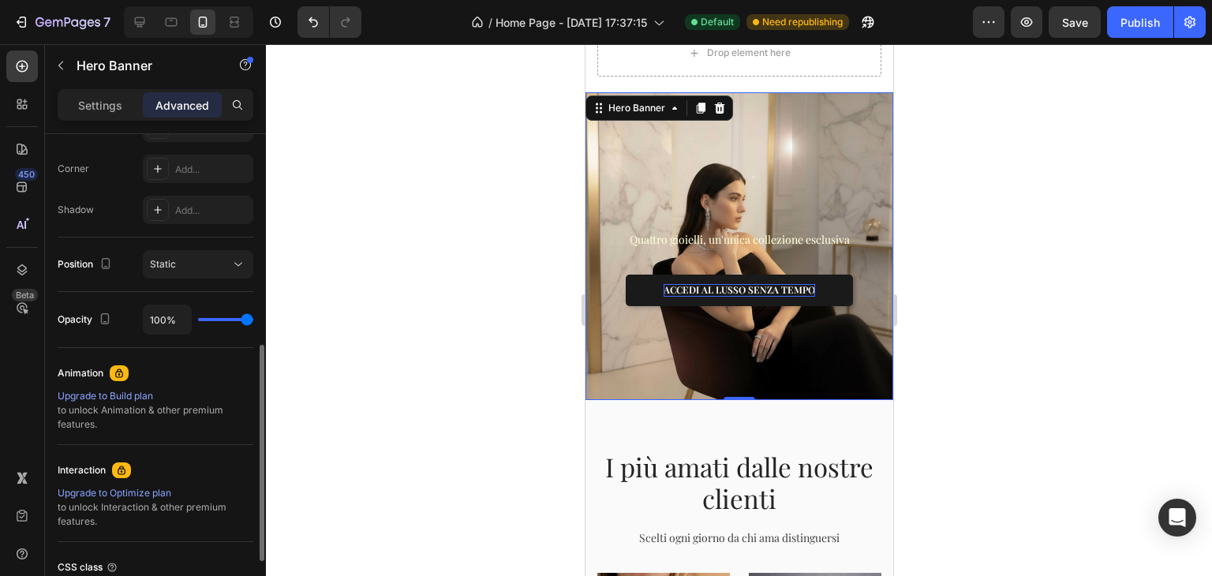
drag, startPoint x: 208, startPoint y: 316, endPoint x: 324, endPoint y: 324, distance: 115.4
type input "100"
click at [253, 321] on input "range" at bounding box center [225, 319] width 55 height 3
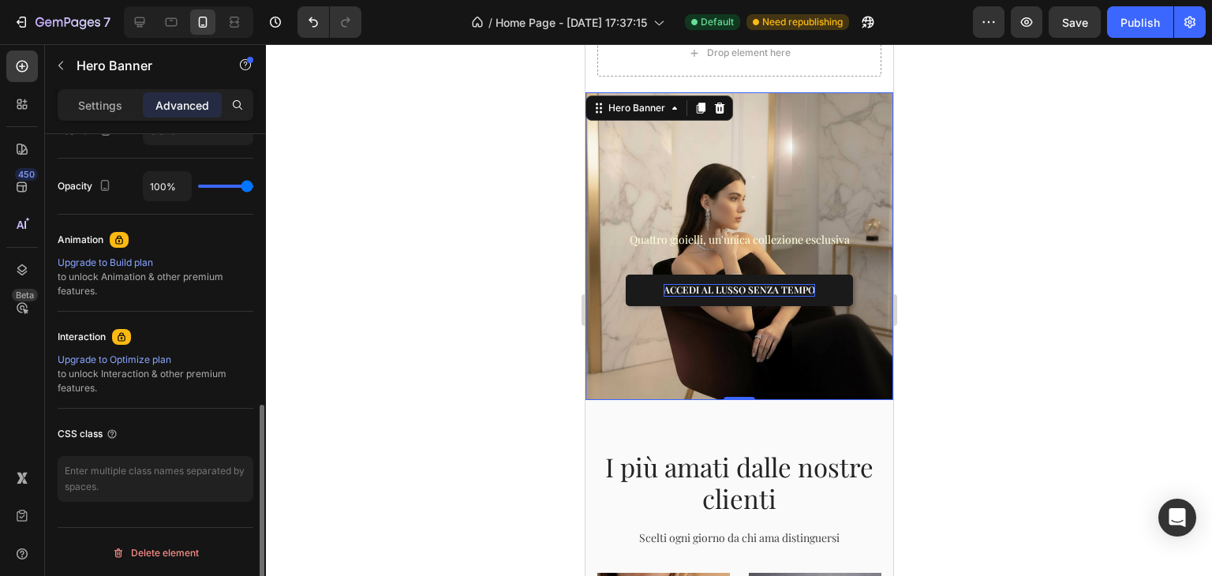
scroll to position [0, 0]
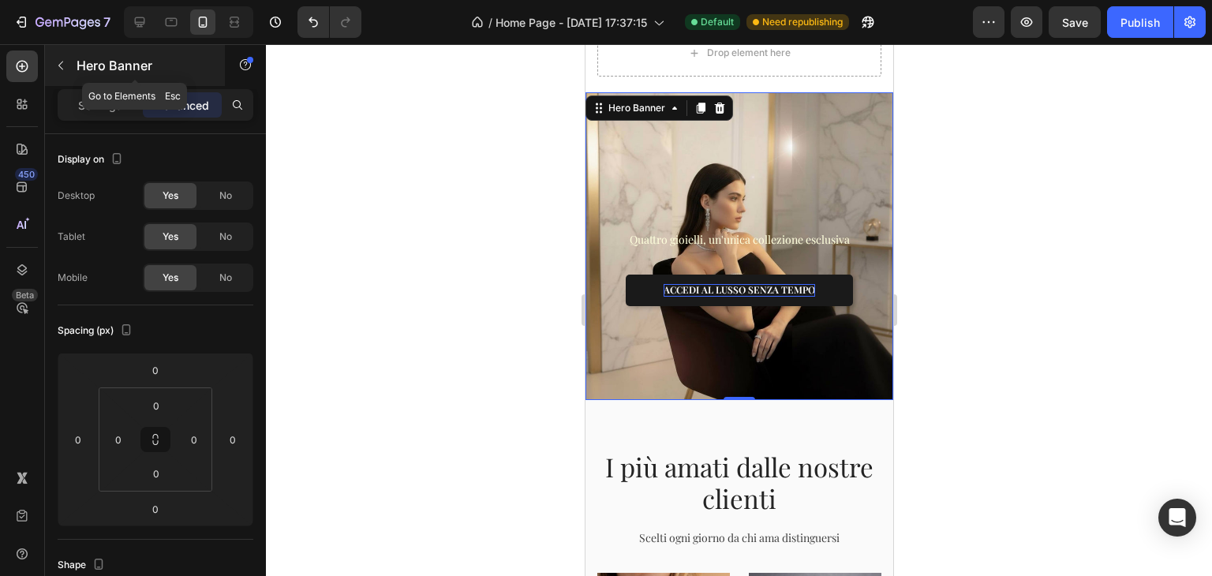
click at [61, 67] on icon "button" at bounding box center [60, 65] width 13 height 13
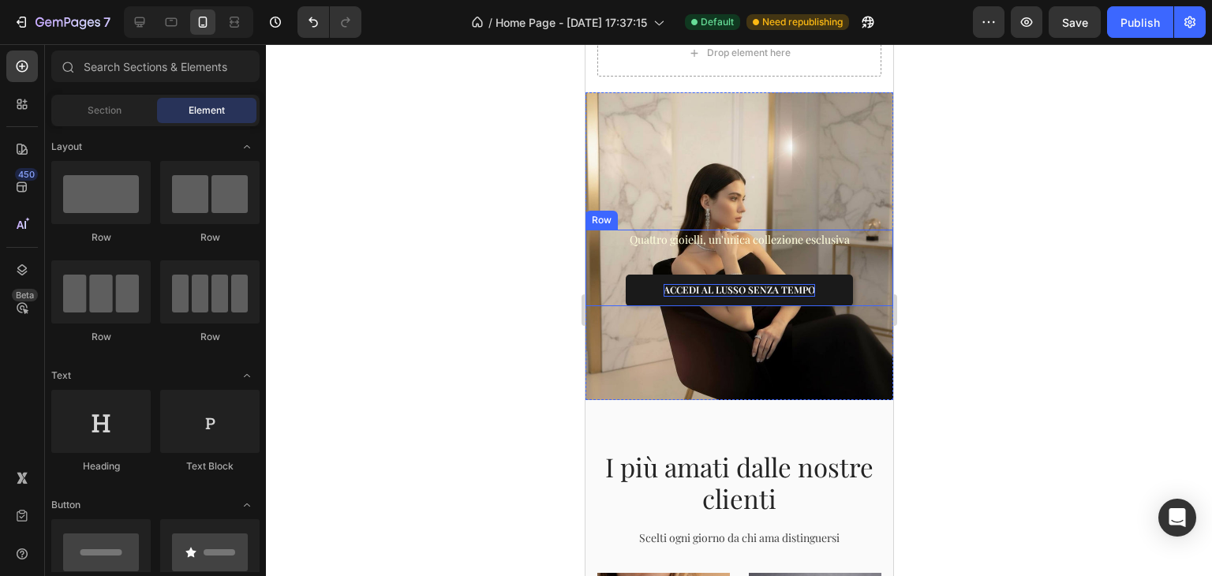
click at [720, 240] on div "Quattro gioielli, un'unica collezione esclusiva Text block ACCEDI AL LUSSO SENZ…" at bounding box center [739, 268] width 308 height 77
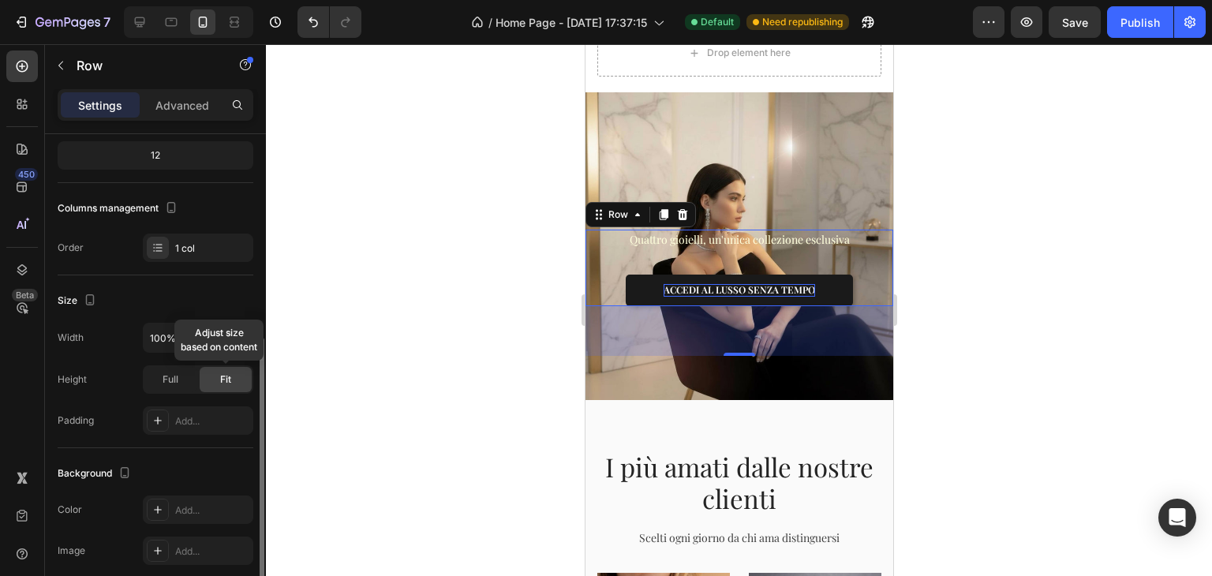
scroll to position [237, 0]
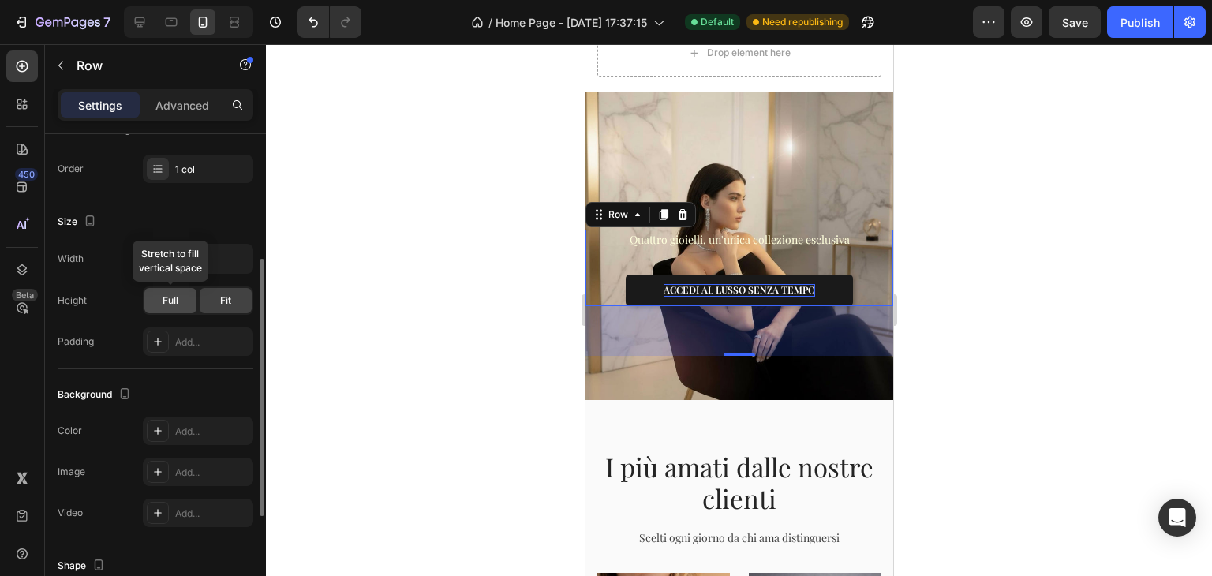
click at [179, 291] on div "Full" at bounding box center [170, 300] width 52 height 25
click at [211, 296] on div "Fit" at bounding box center [226, 300] width 52 height 25
click at [213, 198] on div "Size Width 100% Height Full Fit Padding Add..." at bounding box center [156, 282] width 196 height 173
click at [941, 210] on div at bounding box center [739, 310] width 946 height 532
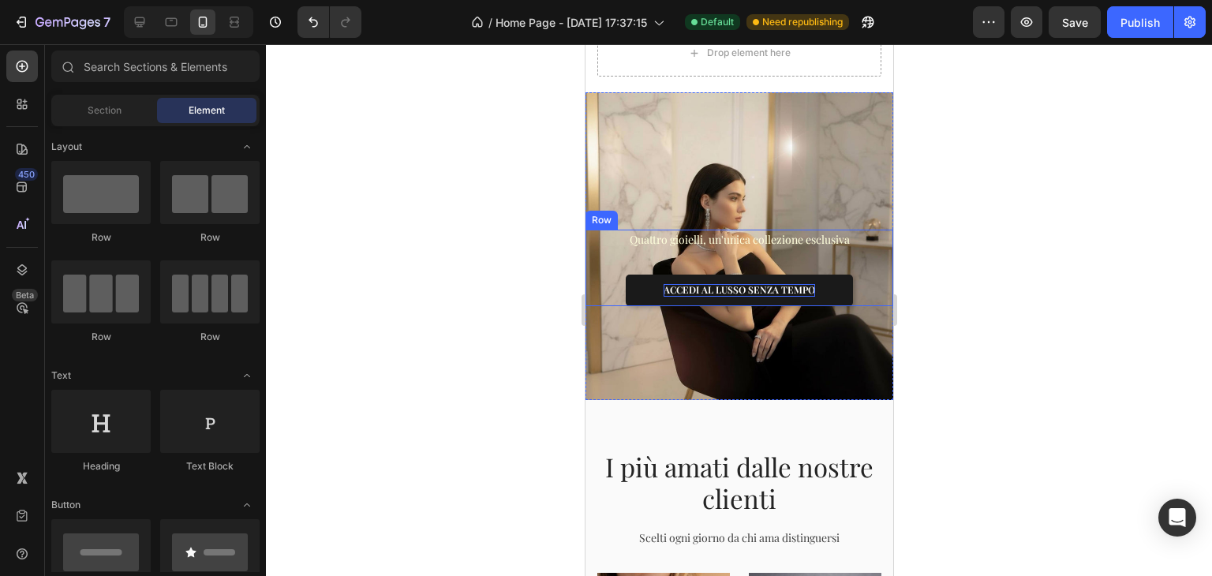
click at [769, 242] on div "Quattro gioielli, un'unica collezione esclusiva Text block ACCEDI AL LUSSO SENZ…" at bounding box center [739, 268] width 308 height 77
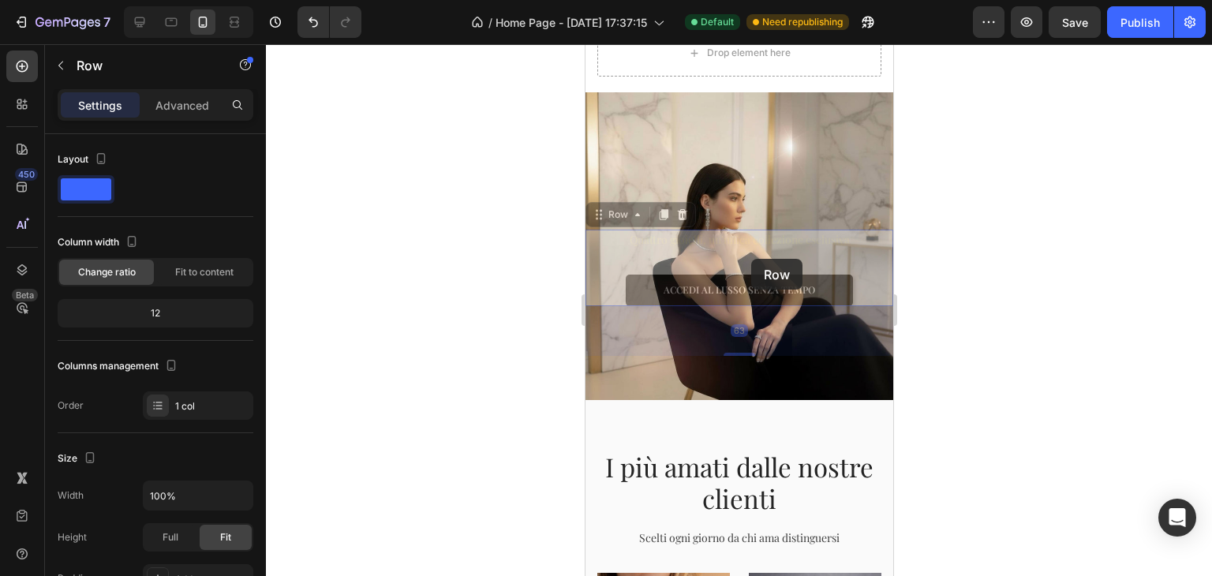
drag, startPoint x: 753, startPoint y: 241, endPoint x: 1157, endPoint y: 224, distance: 404.4
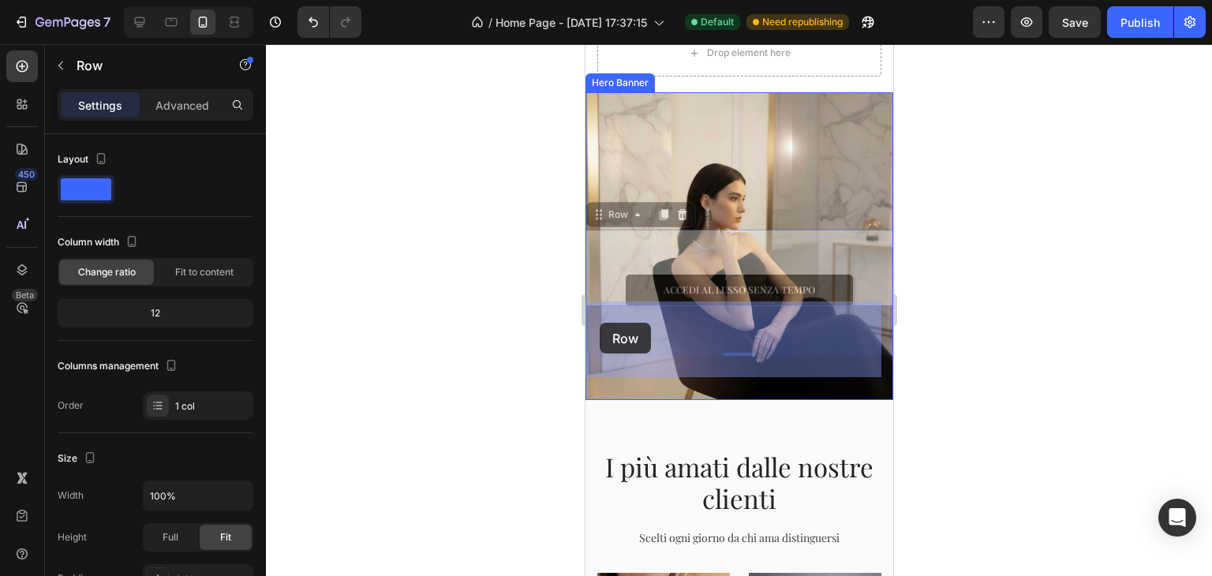
drag, startPoint x: 601, startPoint y: 190, endPoint x: 596, endPoint y: 323, distance: 132.7
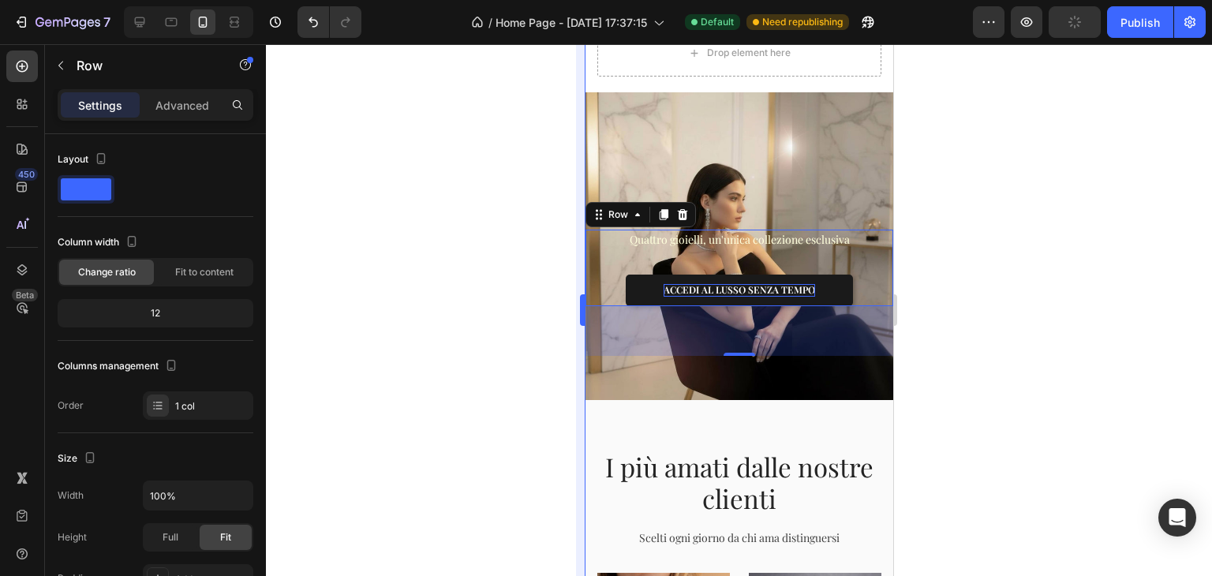
drag, startPoint x: 514, startPoint y: 234, endPoint x: 579, endPoint y: 240, distance: 65.8
click at [515, 234] on div at bounding box center [739, 310] width 946 height 532
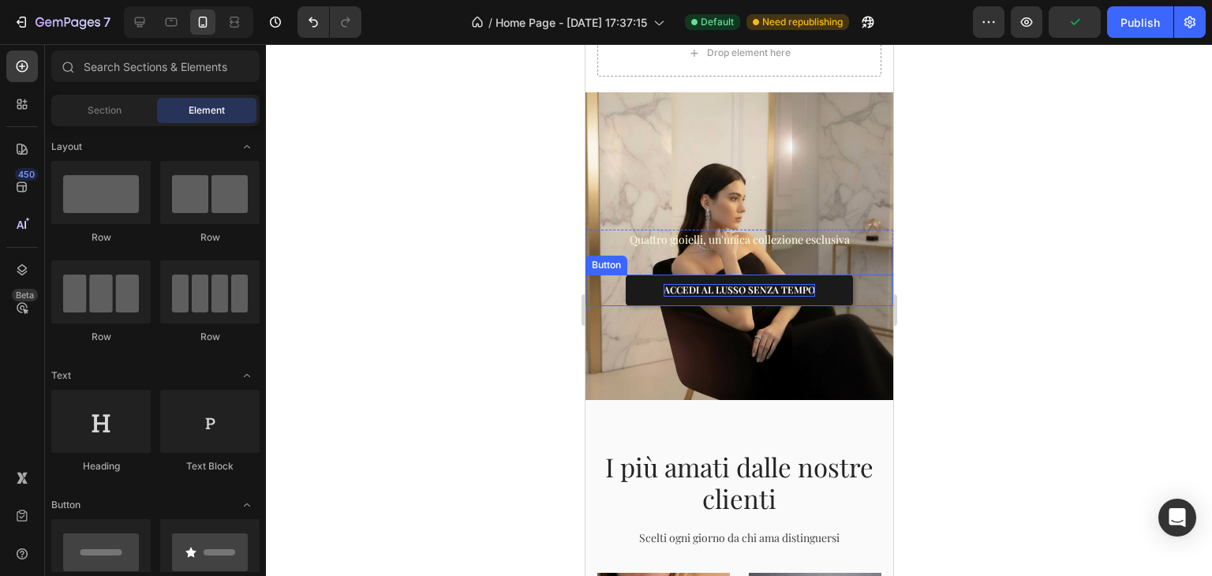
drag, startPoint x: 657, startPoint y: 256, endPoint x: 642, endPoint y: 248, distance: 16.9
click at [657, 275] on button "ACCEDI AL LUSSO SENZA TEMPO" at bounding box center [738, 291] width 227 height 32
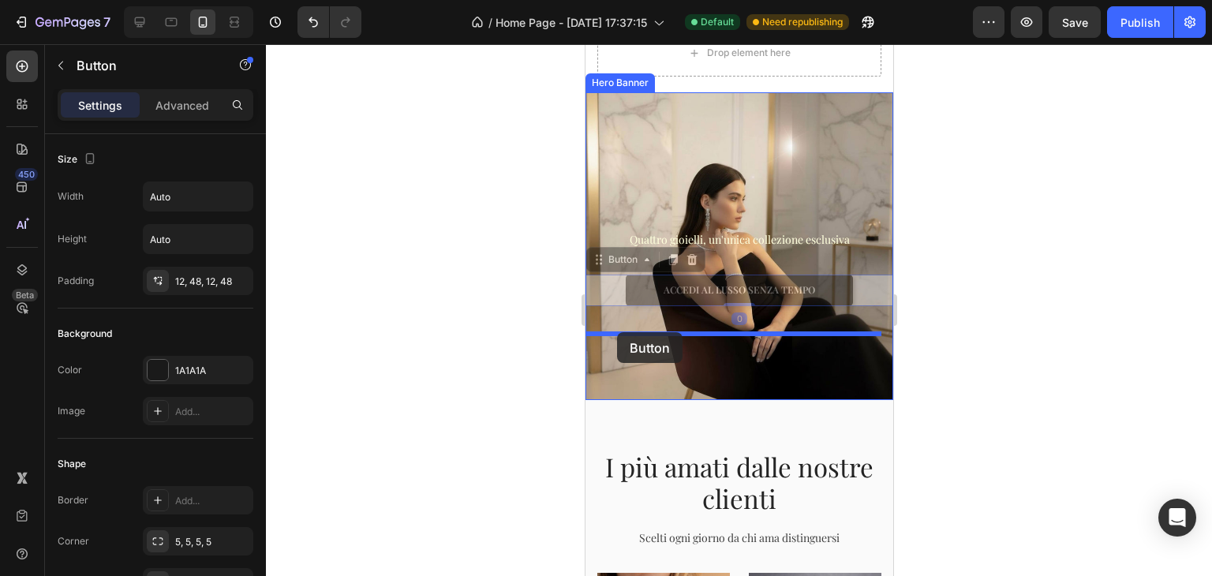
drag, startPoint x: 616, startPoint y: 241, endPoint x: 616, endPoint y: 332, distance: 91.5
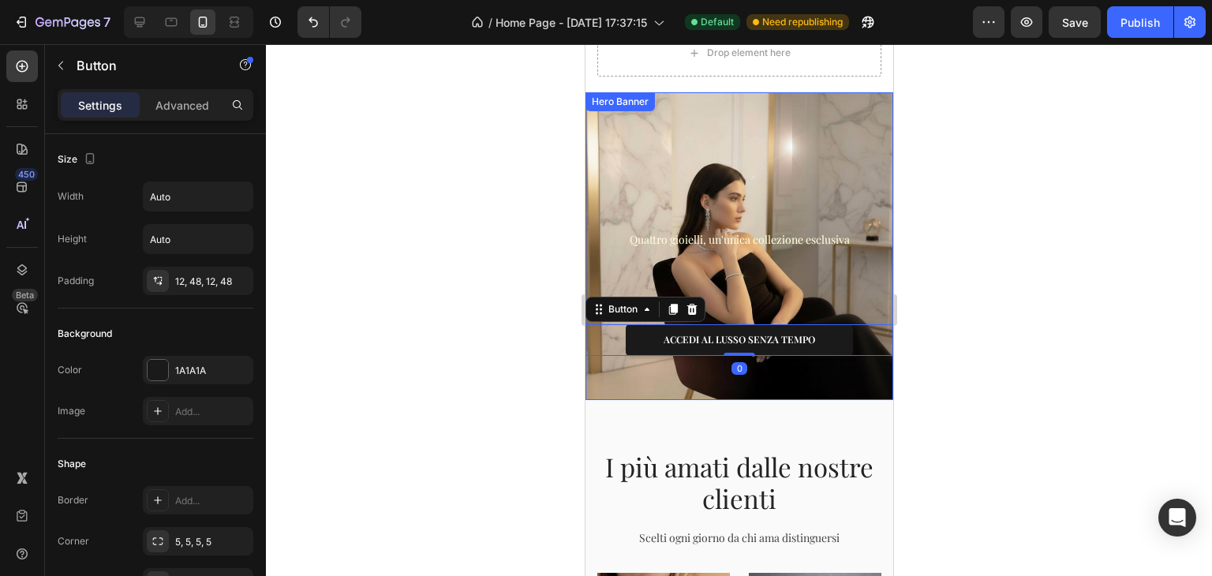
click at [660, 231] on p "Quattro gioielli, un'unica collezione esclusiva" at bounding box center [738, 239] width 305 height 17
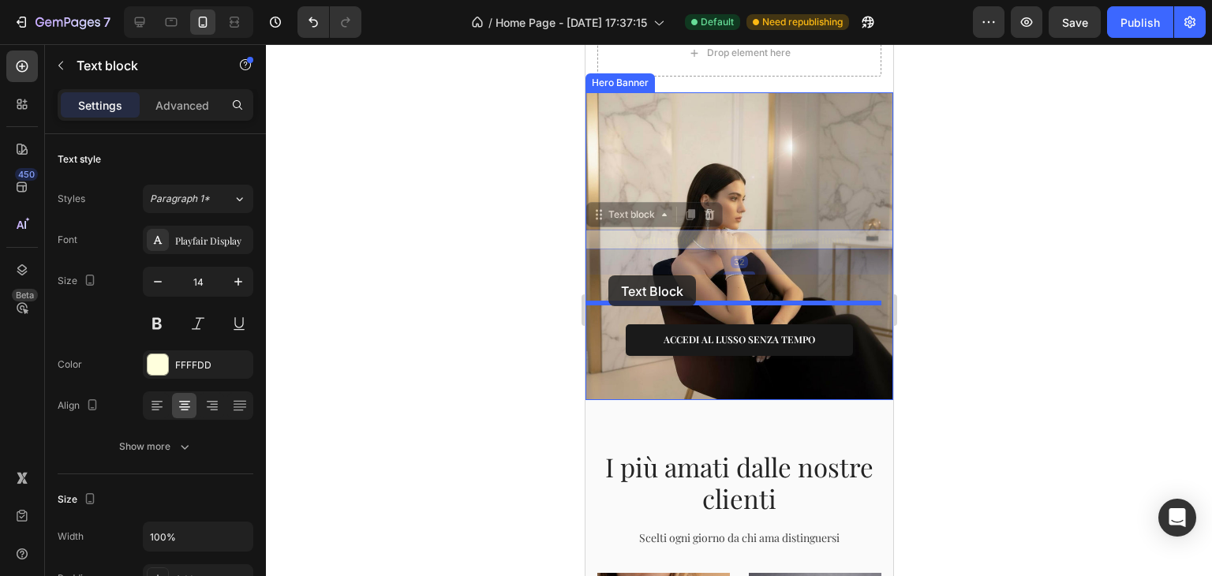
drag, startPoint x: 590, startPoint y: 193, endPoint x: 608, endPoint y: 245, distance: 55.2
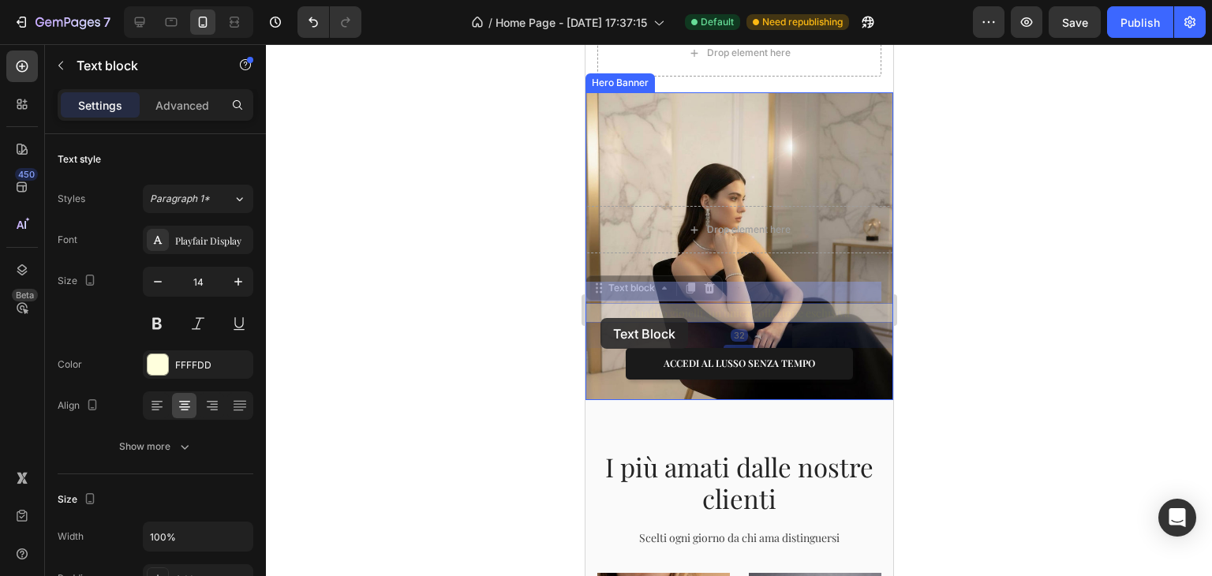
drag, startPoint x: 597, startPoint y: 262, endPoint x: 600, endPoint y: 318, distance: 56.1
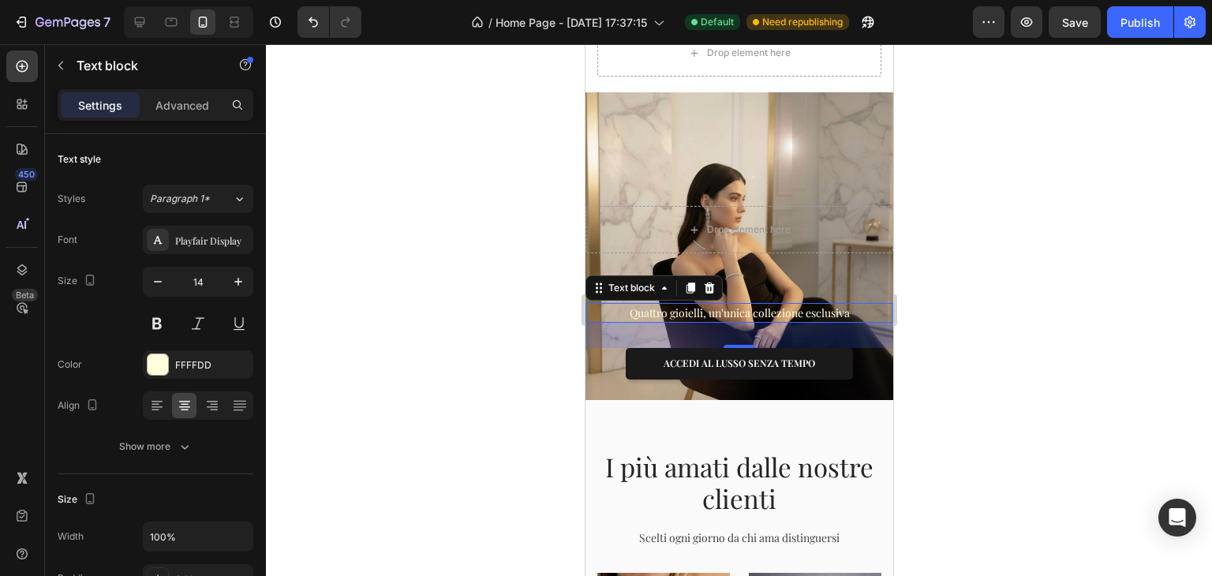
click at [1034, 262] on div at bounding box center [739, 310] width 946 height 532
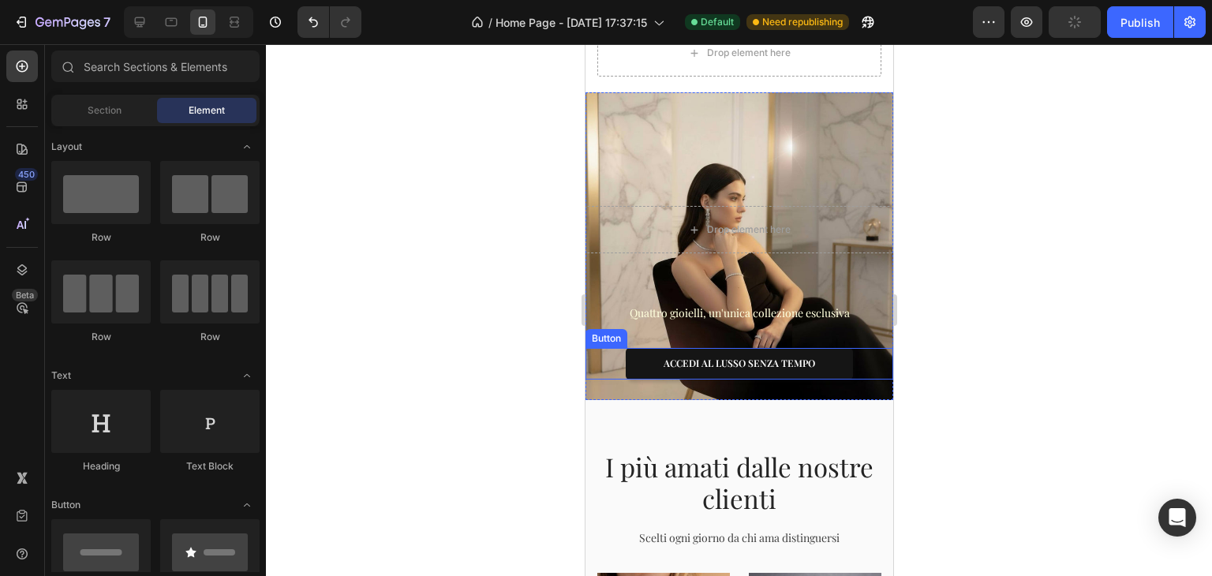
click at [788, 348] on button "ACCEDI AL LUSSO SENZA TEMPO" at bounding box center [738, 364] width 227 height 32
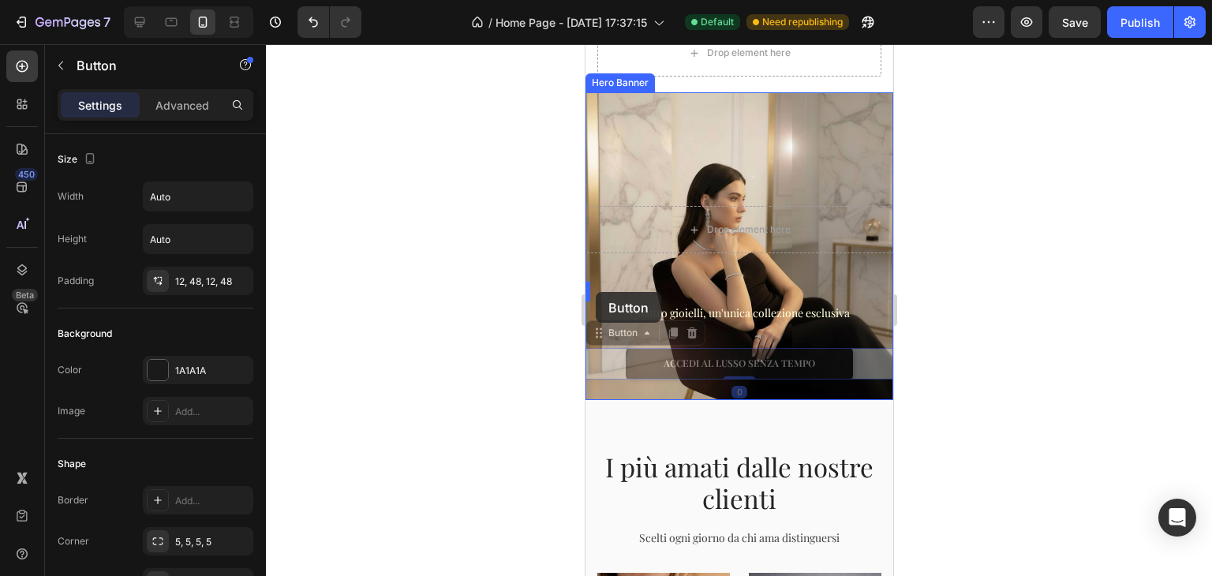
drag, startPoint x: 597, startPoint y: 316, endPoint x: 595, endPoint y: 292, distance: 23.8
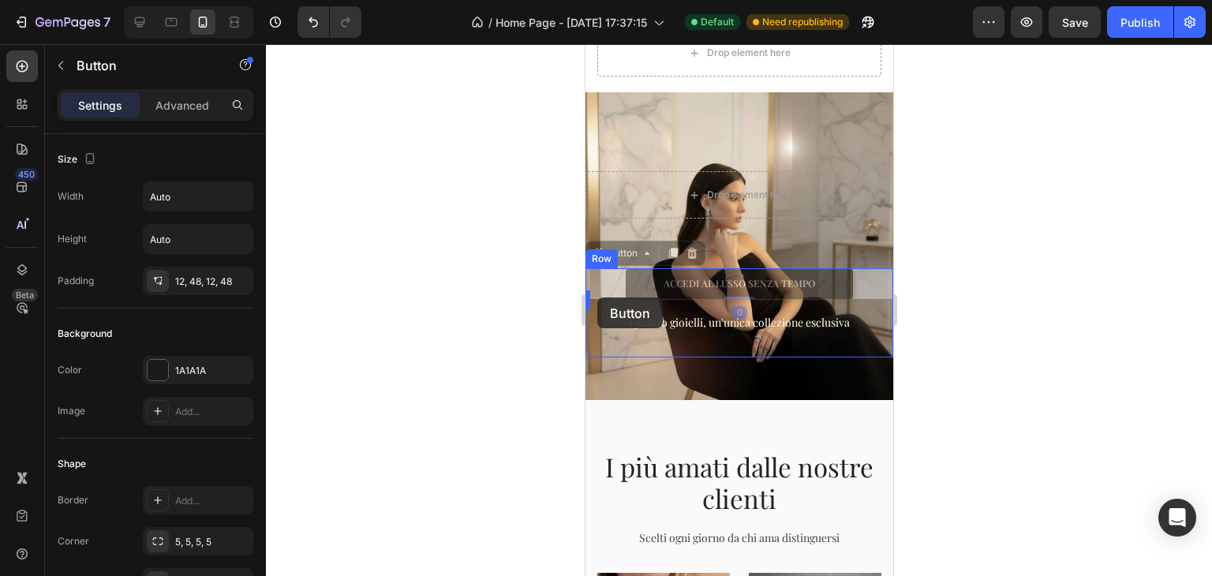
drag, startPoint x: 595, startPoint y: 230, endPoint x: 597, endPoint y: 298, distance: 67.1
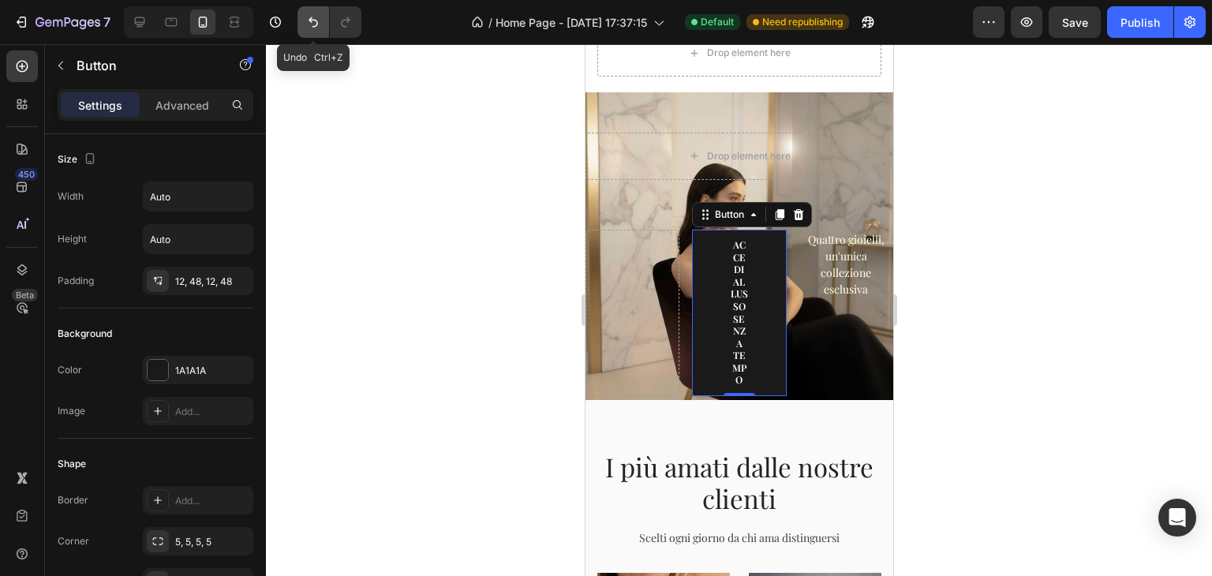
click at [312, 11] on button "Undo/Redo" at bounding box center [314, 22] width 32 height 32
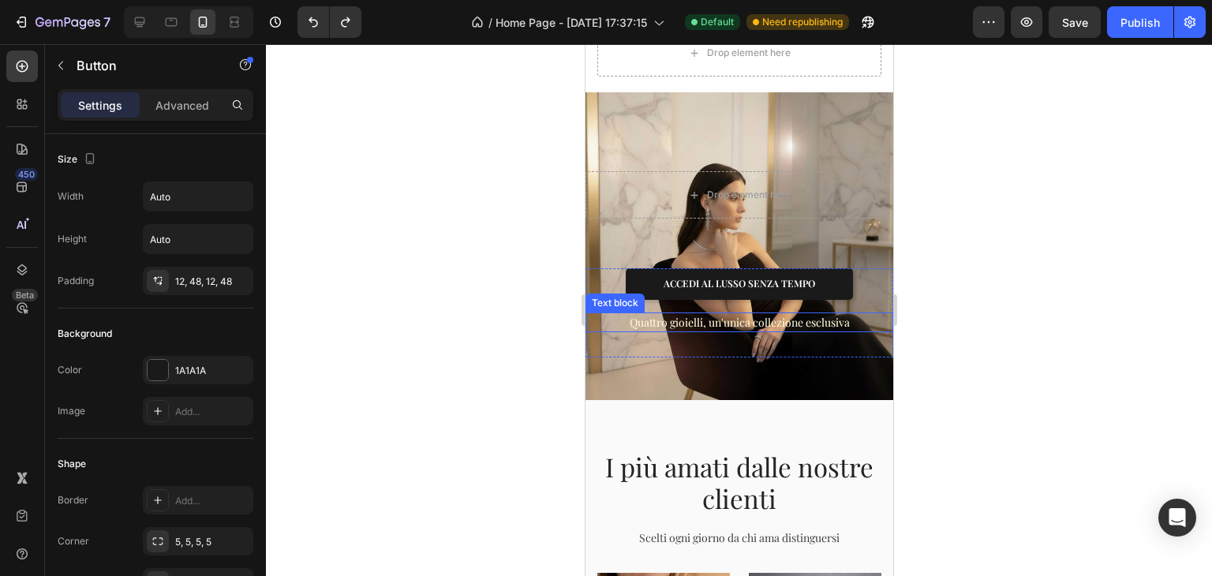
click at [673, 314] on p "Quattro gioielli, un'unica collezione esclusiva" at bounding box center [738, 322] width 305 height 17
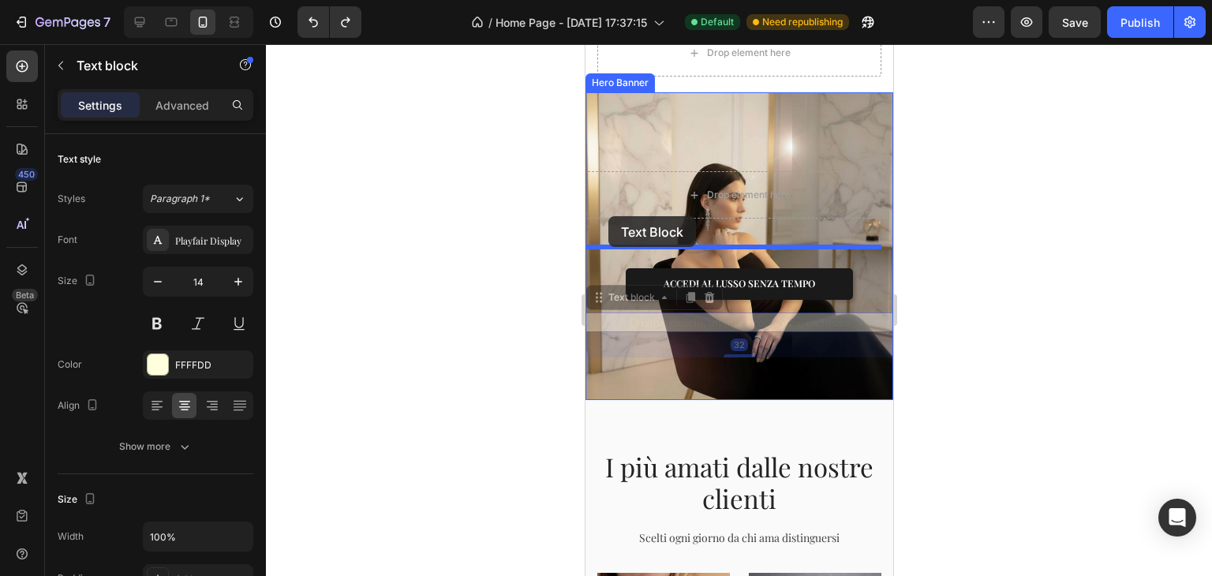
drag, startPoint x: 607, startPoint y: 280, endPoint x: 608, endPoint y: 216, distance: 63.9
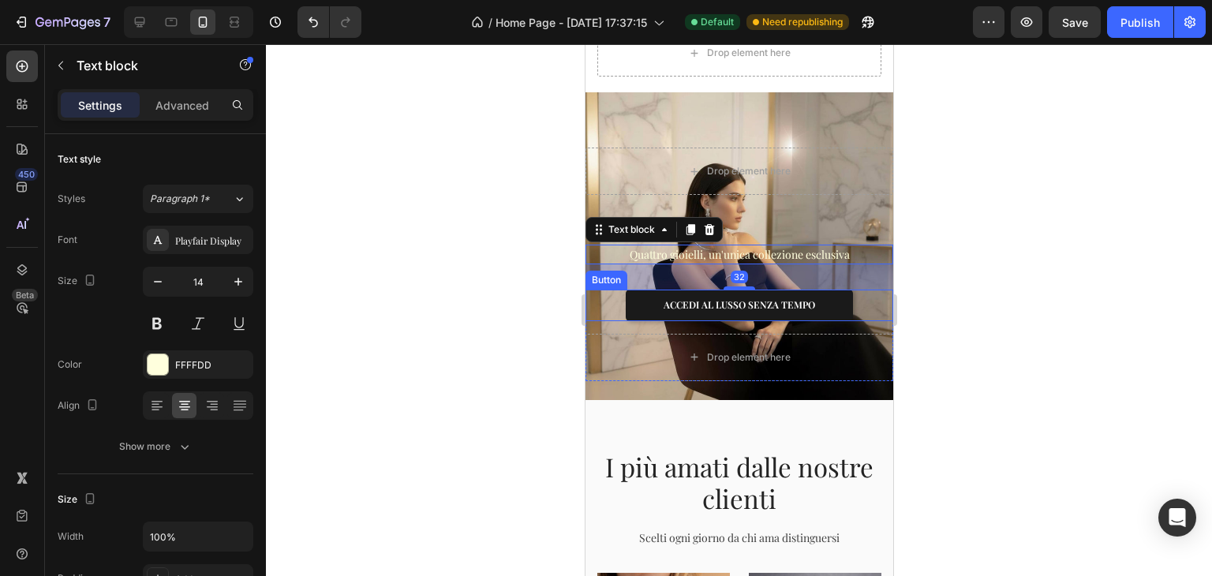
click at [555, 278] on div at bounding box center [739, 310] width 946 height 532
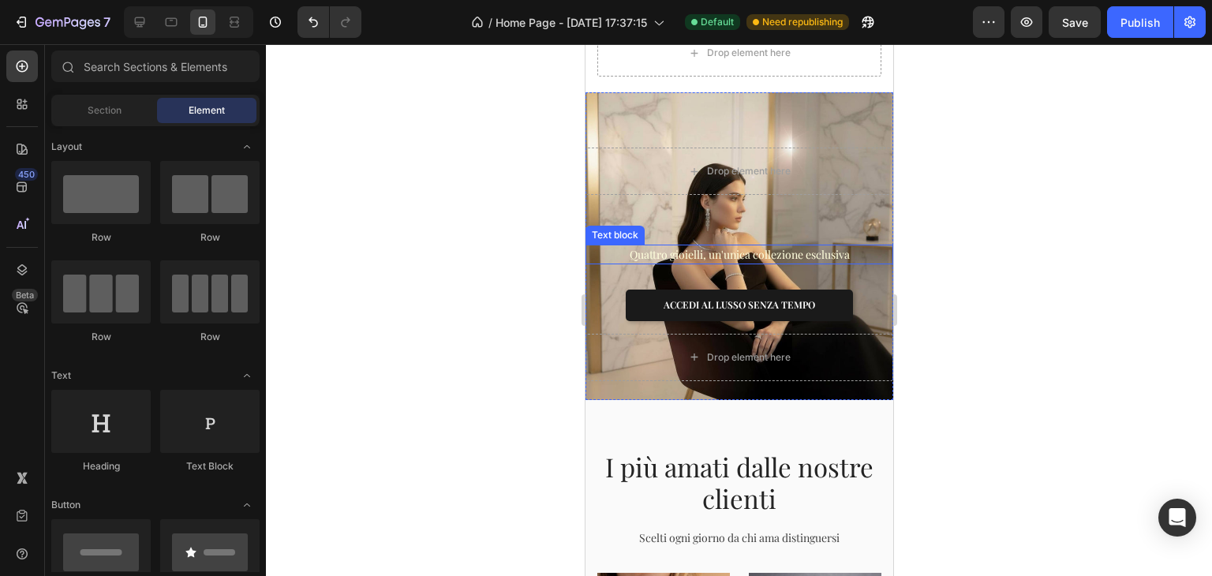
click at [705, 246] on p "Quattro gioielli, un'unica collezione esclusiva" at bounding box center [738, 254] width 305 height 17
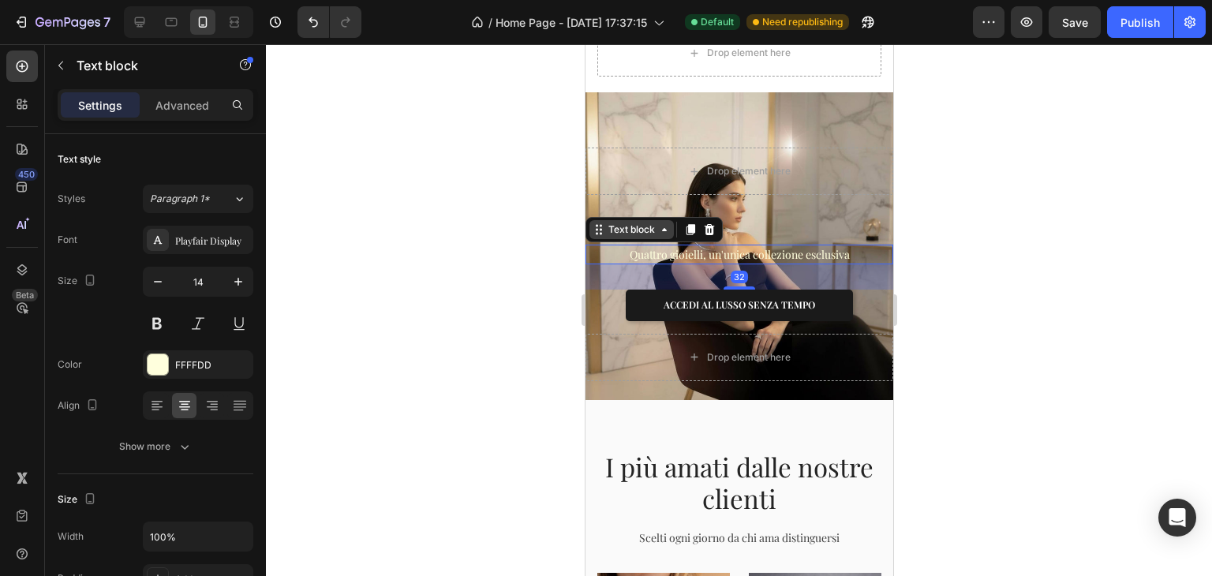
click at [652, 220] on div "Text block" at bounding box center [631, 229] width 84 height 19
click at [182, 113] on div "Advanced" at bounding box center [182, 104] width 79 height 25
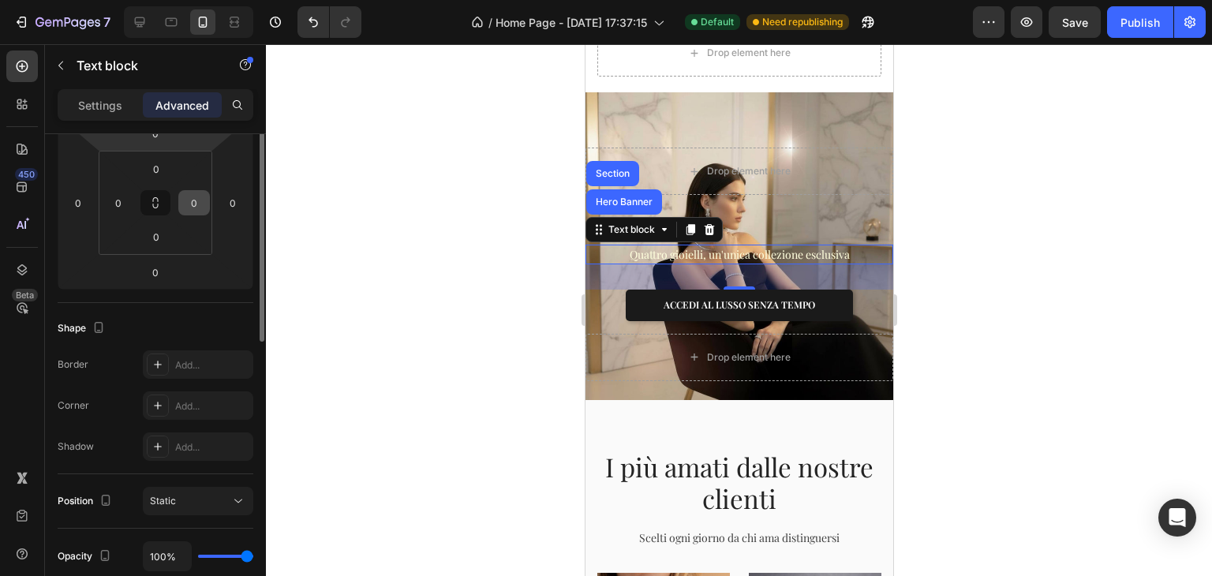
scroll to position [158, 0]
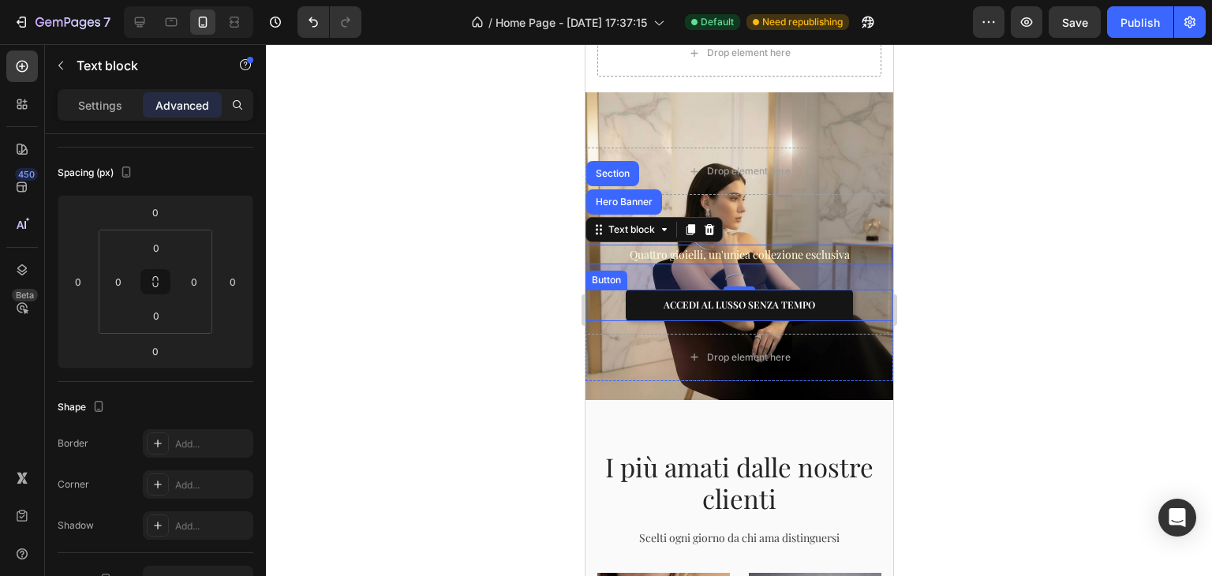
click at [639, 290] on button "ACCEDI AL LUSSO SENZA TEMPO" at bounding box center [738, 306] width 227 height 32
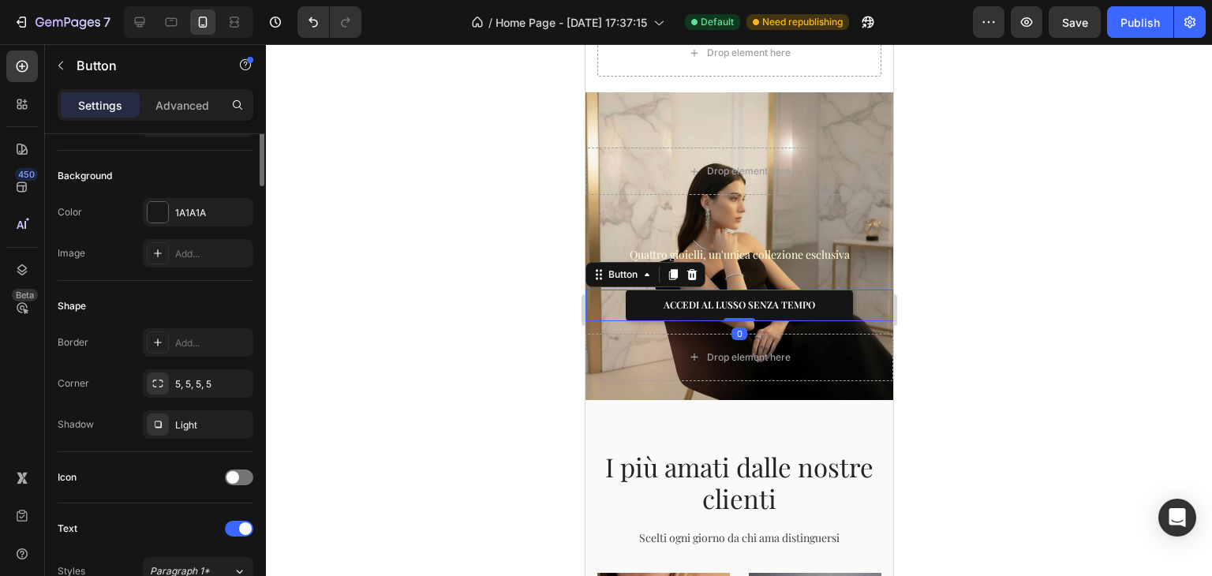
scroll to position [0, 0]
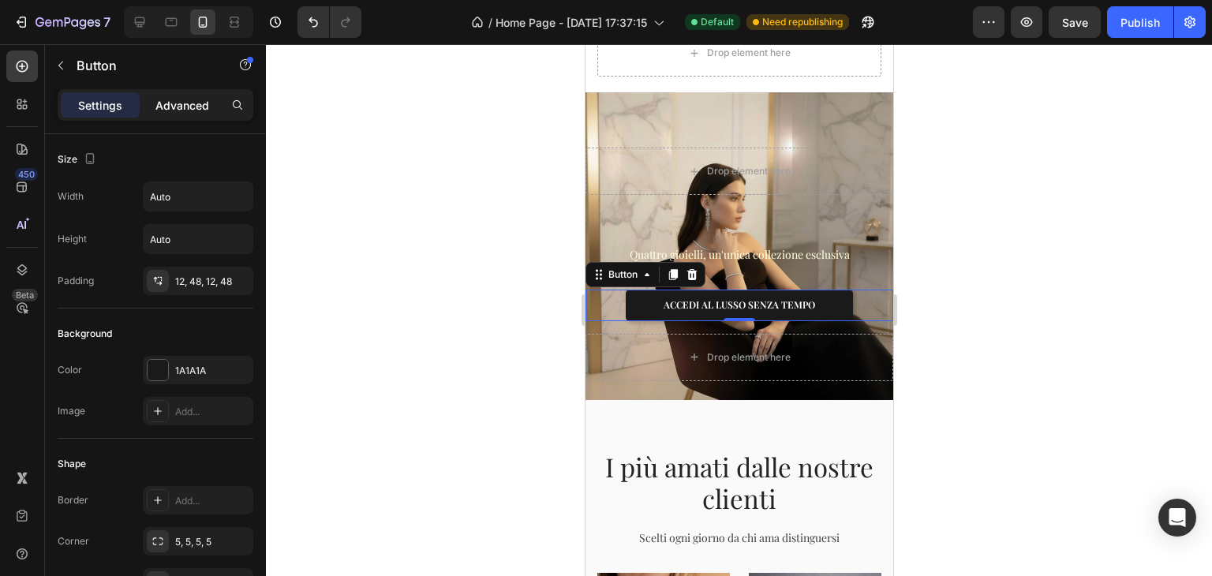
click at [172, 103] on p "Advanced" at bounding box center [182, 105] width 54 height 17
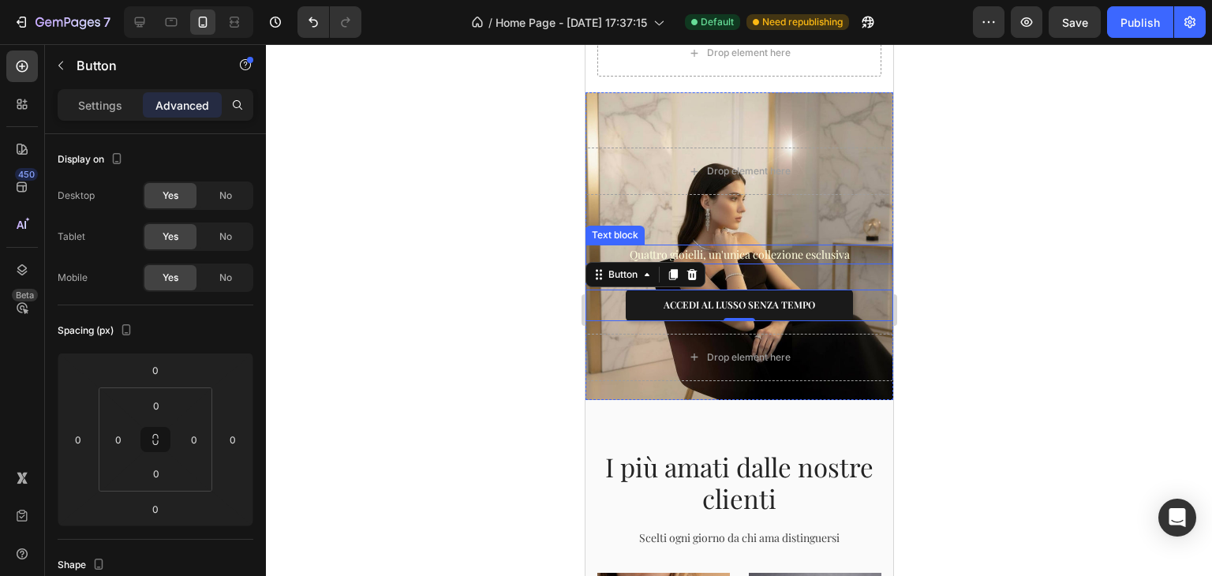
click at [649, 246] on p "Quattro gioielli, un'unica collezione esclusiva" at bounding box center [738, 254] width 305 height 17
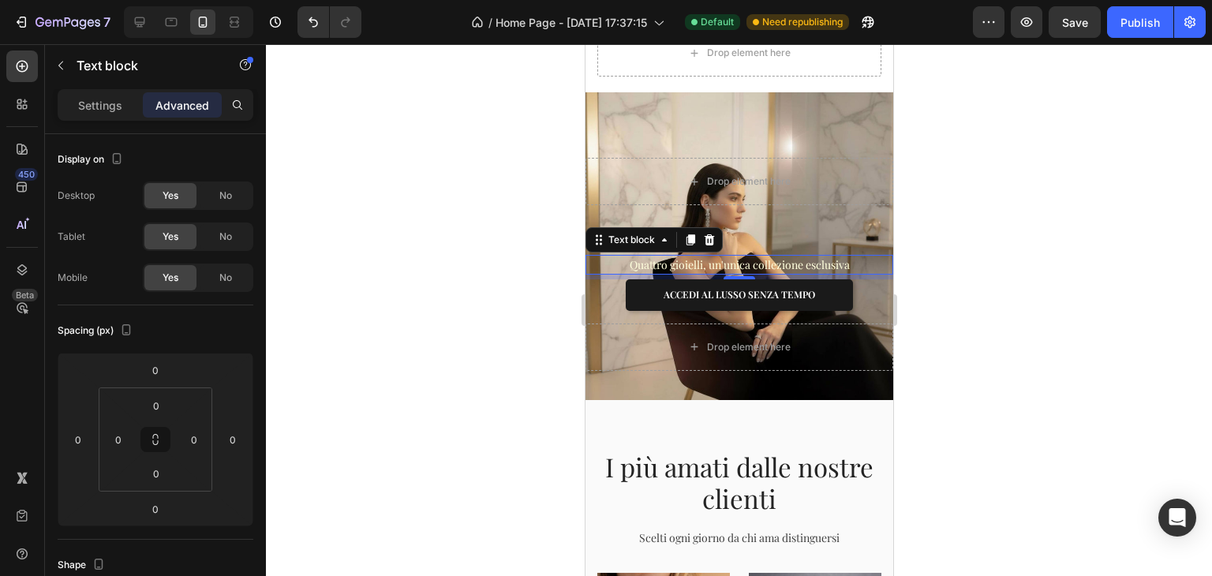
drag, startPoint x: 730, startPoint y: 264, endPoint x: 729, endPoint y: 244, distance: 20.5
click at [729, 255] on div "Quattro gioielli, un'unica collezione esclusiva Text block 6" at bounding box center [739, 265] width 308 height 20
type input "6"
click at [926, 215] on div at bounding box center [739, 310] width 946 height 532
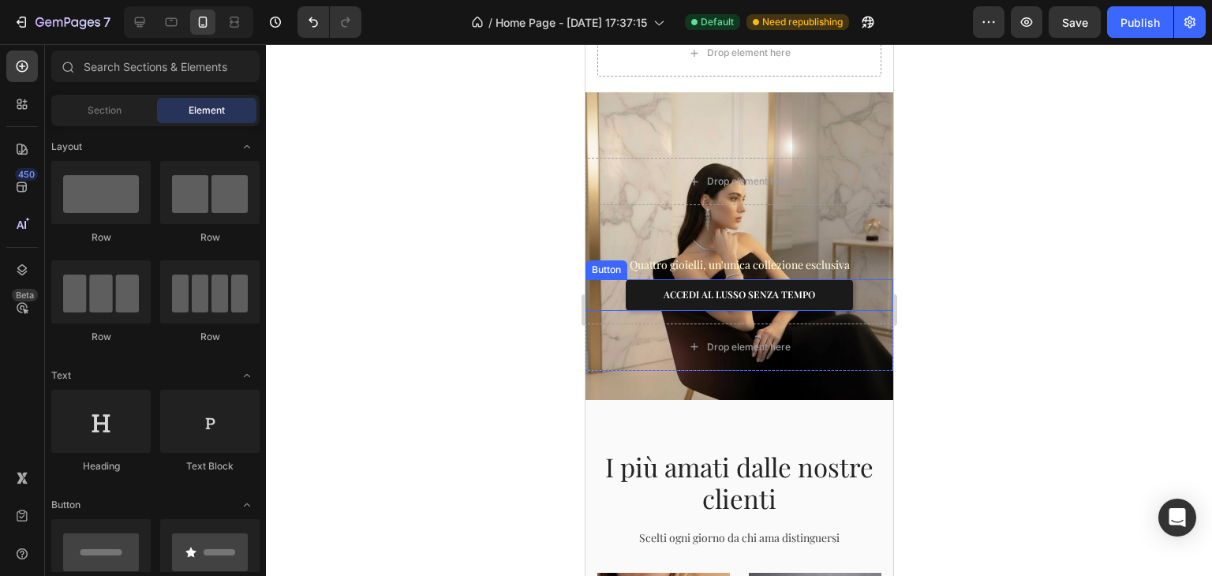
click at [612, 279] on div "ACCEDI AL LUSSO SENZA TEMPO Button" at bounding box center [739, 295] width 308 height 32
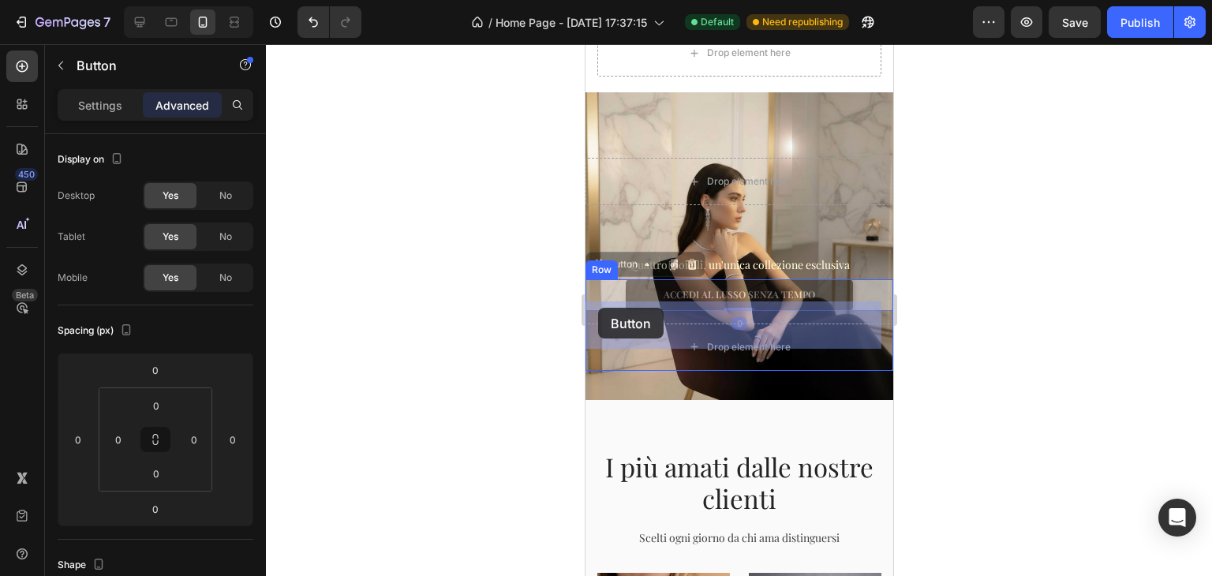
drag, startPoint x: 598, startPoint y: 247, endPoint x: 598, endPoint y: 307, distance: 60.0
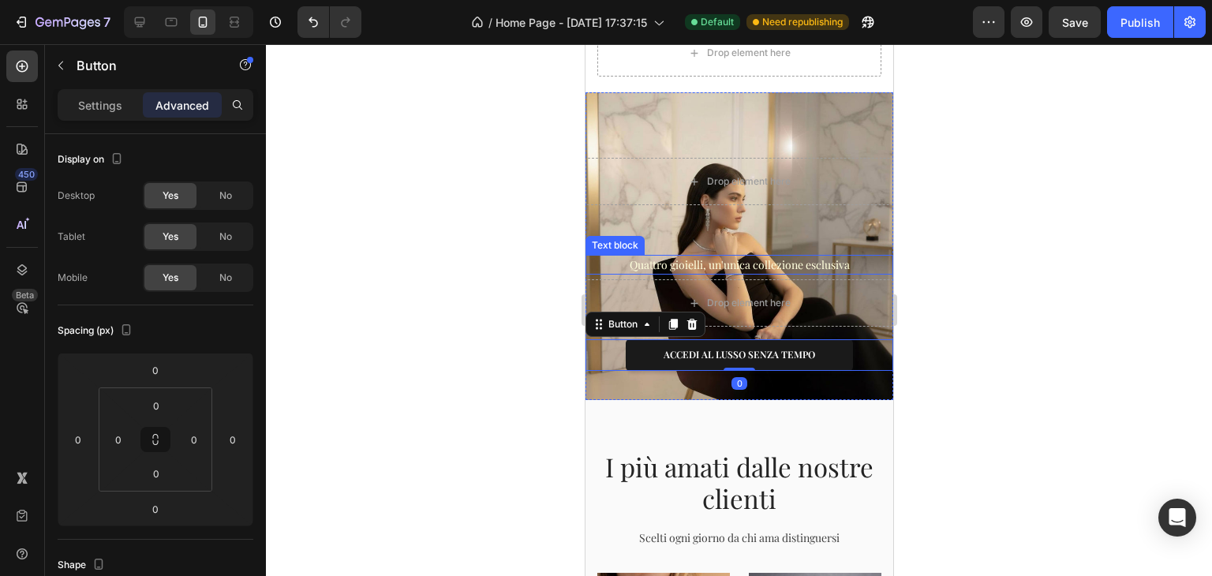
click at [627, 256] on p "Quattro gioielli, un'unica collezione esclusiva" at bounding box center [738, 264] width 305 height 17
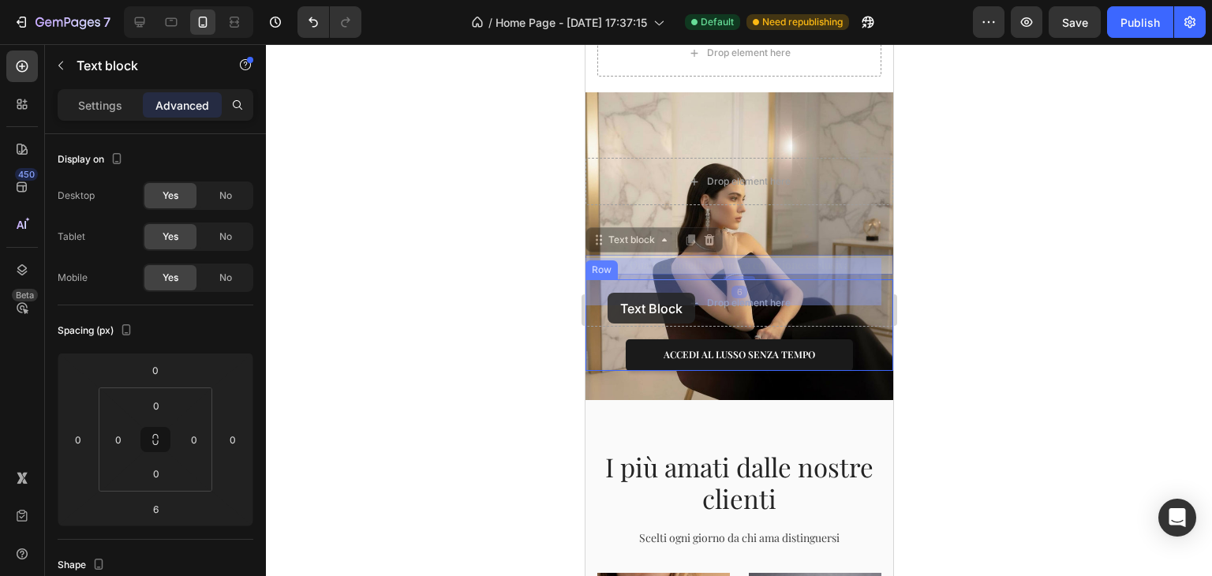
drag, startPoint x: 597, startPoint y: 219, endPoint x: 607, endPoint y: 293, distance: 74.0
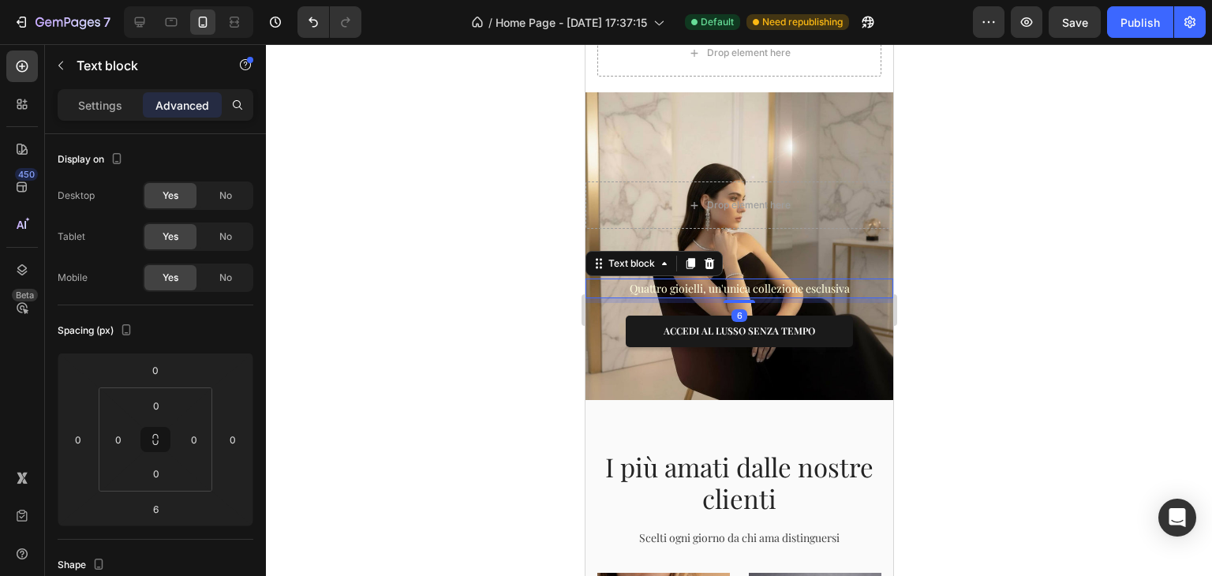
click at [1054, 209] on div at bounding box center [739, 310] width 946 height 532
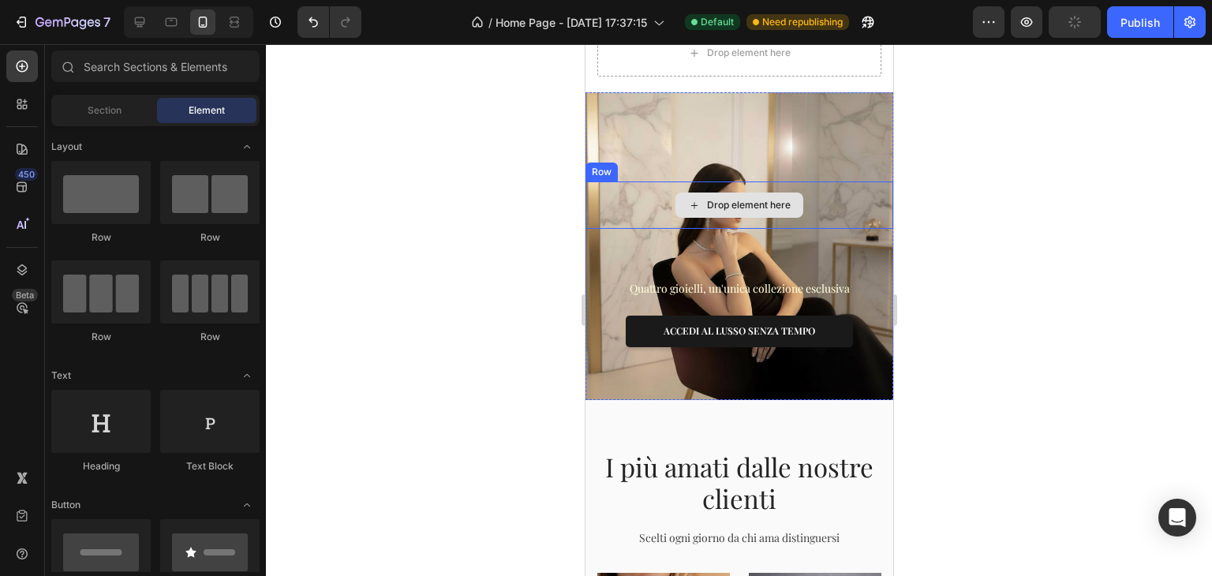
click at [836, 184] on div "Drop element here" at bounding box center [739, 205] width 308 height 47
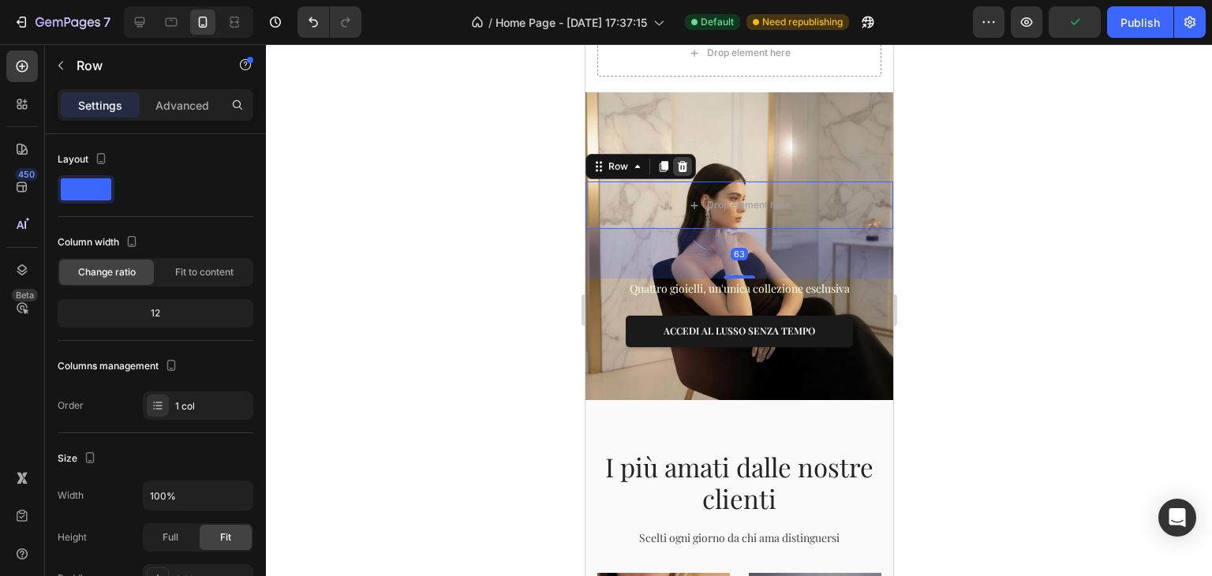
click at [683, 160] on icon at bounding box center [682, 166] width 13 height 13
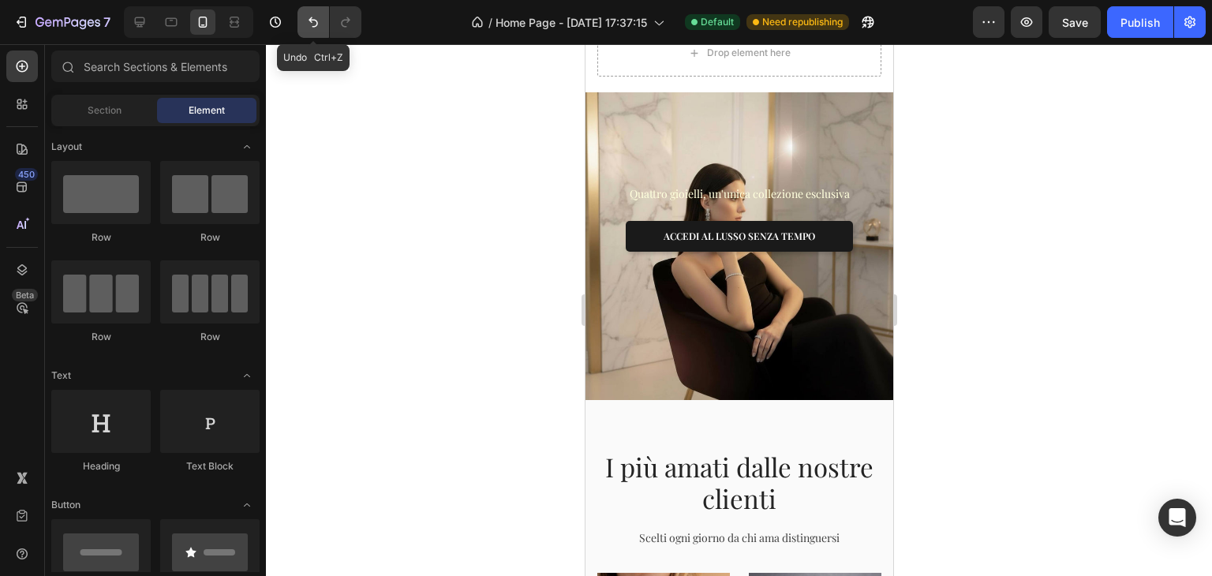
click at [325, 30] on button "Undo/Redo" at bounding box center [314, 22] width 32 height 32
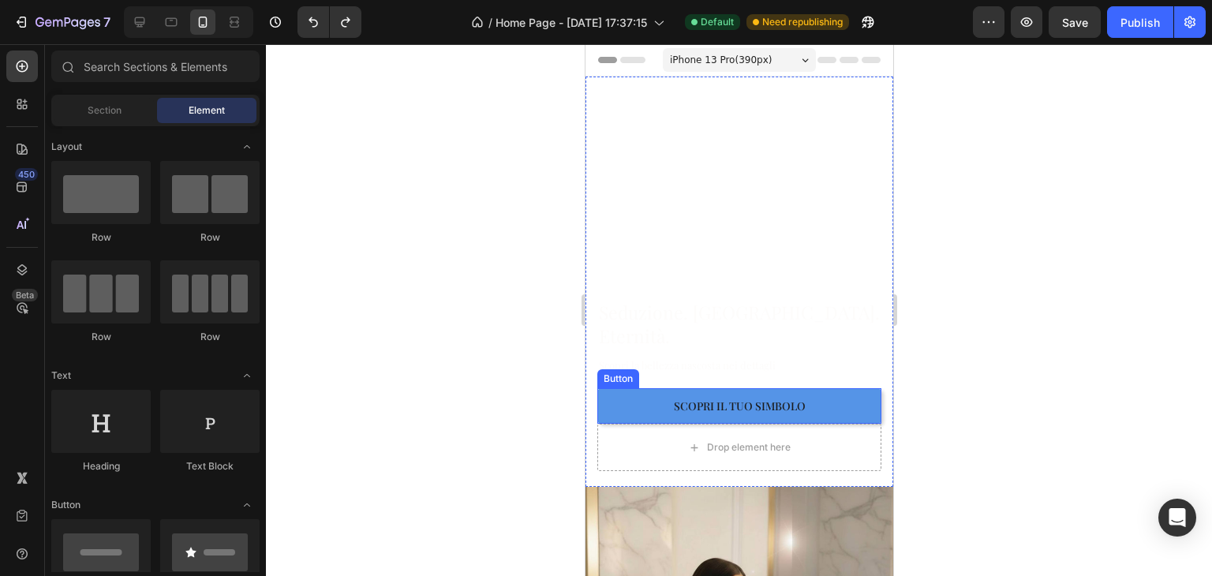
click at [661, 395] on button "Scopri il tuo simbolo" at bounding box center [739, 406] width 284 height 36
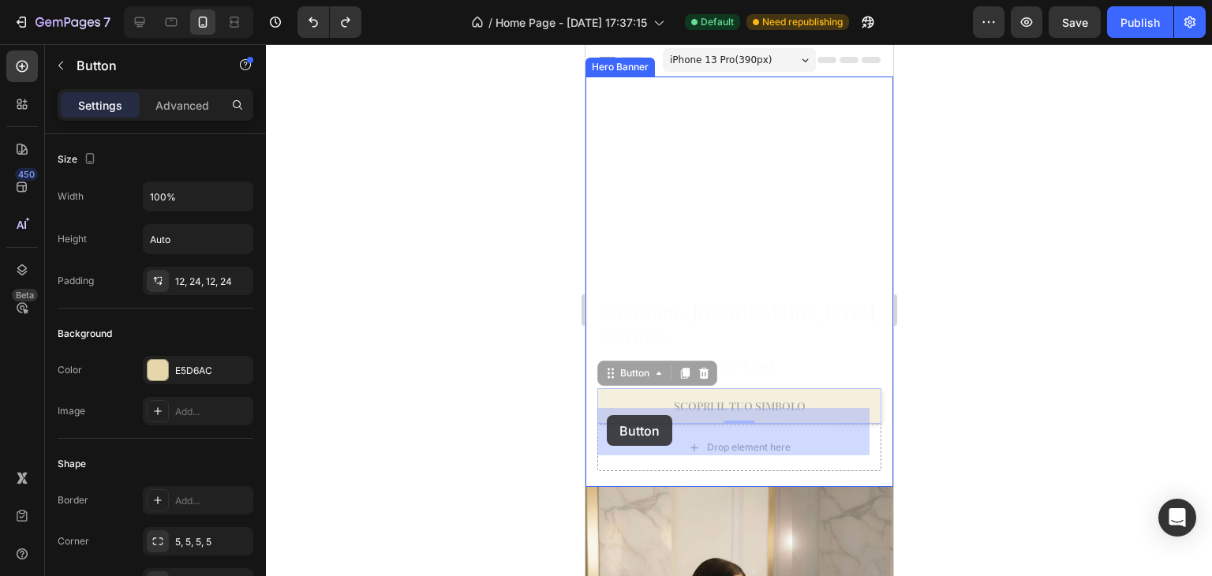
drag, startPoint x: 604, startPoint y: 361, endPoint x: 606, endPoint y: 415, distance: 54.5
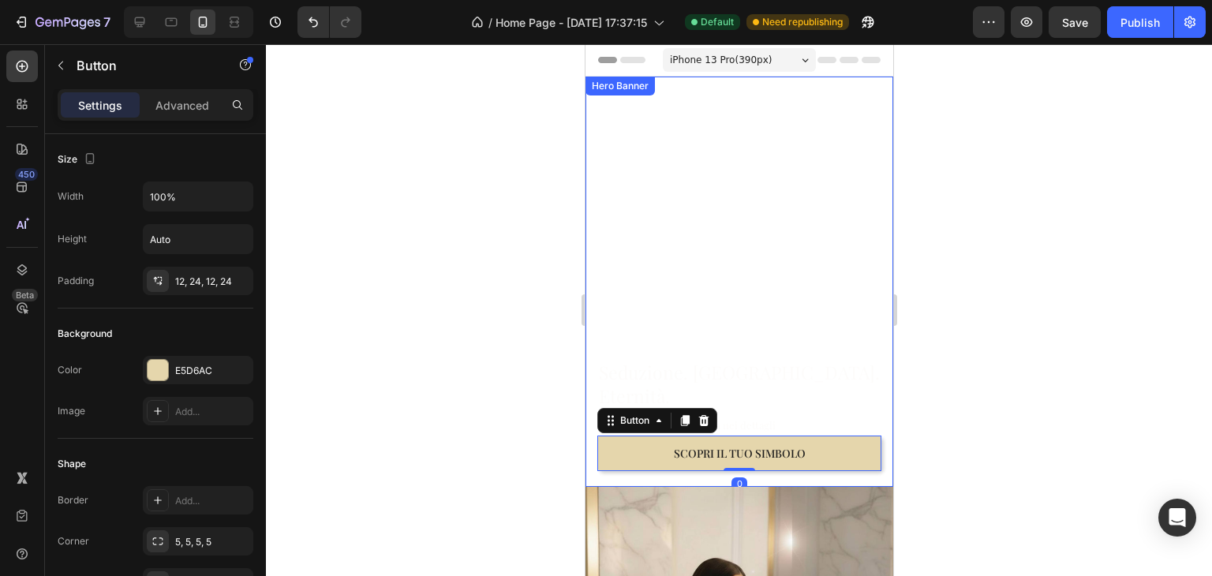
click at [1027, 319] on div at bounding box center [739, 310] width 946 height 532
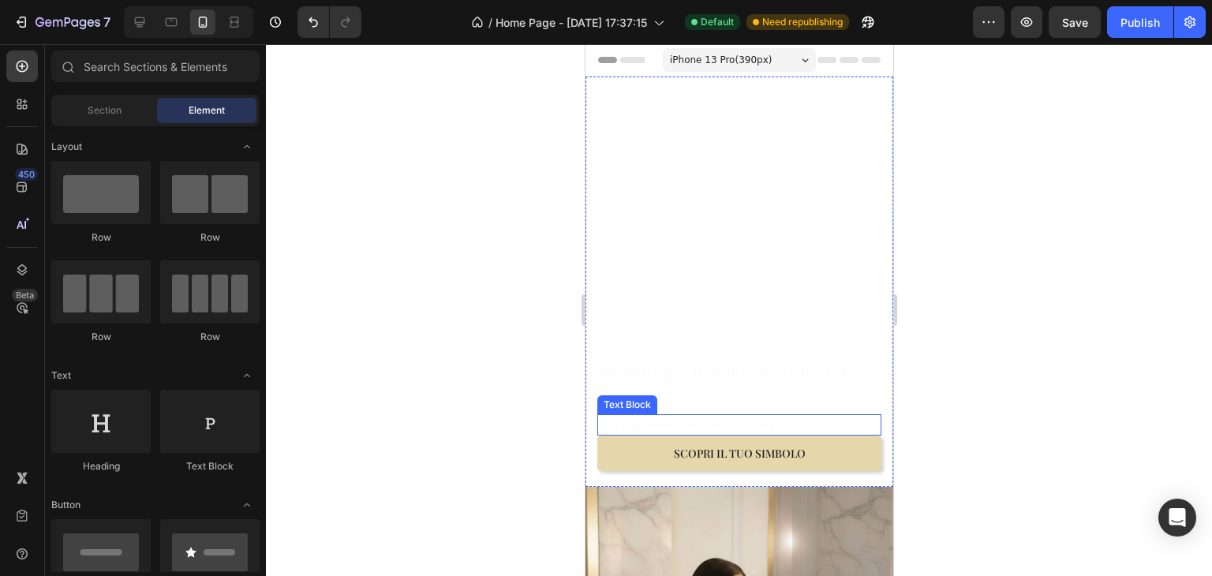
click at [758, 416] on p "Scopri la bellezza nascosta nei dettagli" at bounding box center [738, 425] width 281 height 18
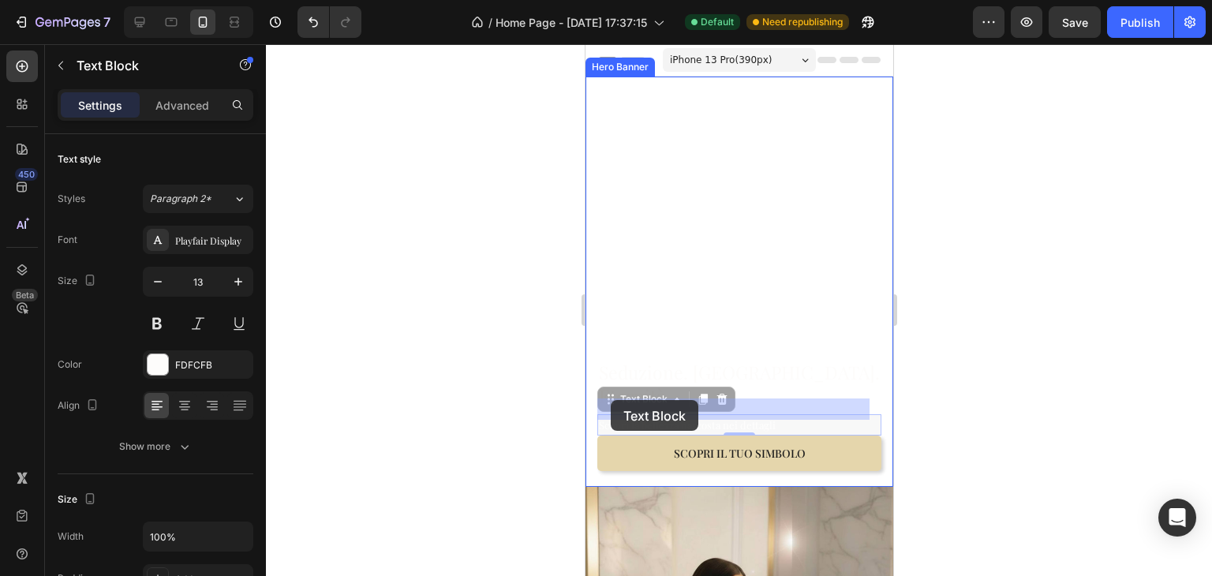
drag, startPoint x: 608, startPoint y: 387, endPoint x: 610, endPoint y: 400, distance: 13.6
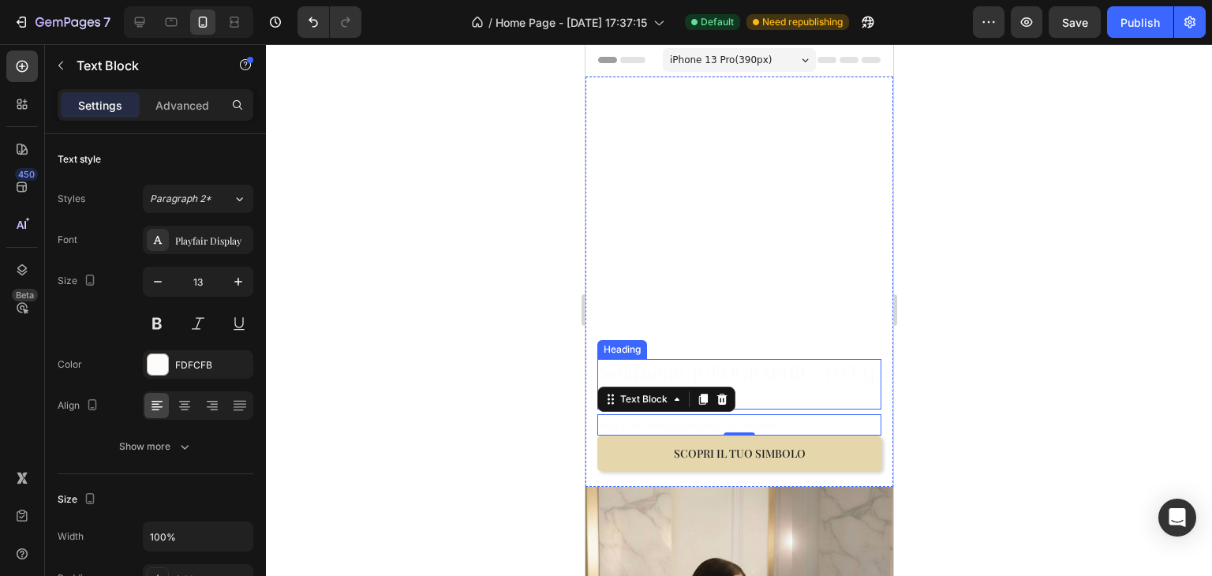
click at [987, 342] on div at bounding box center [739, 310] width 946 height 532
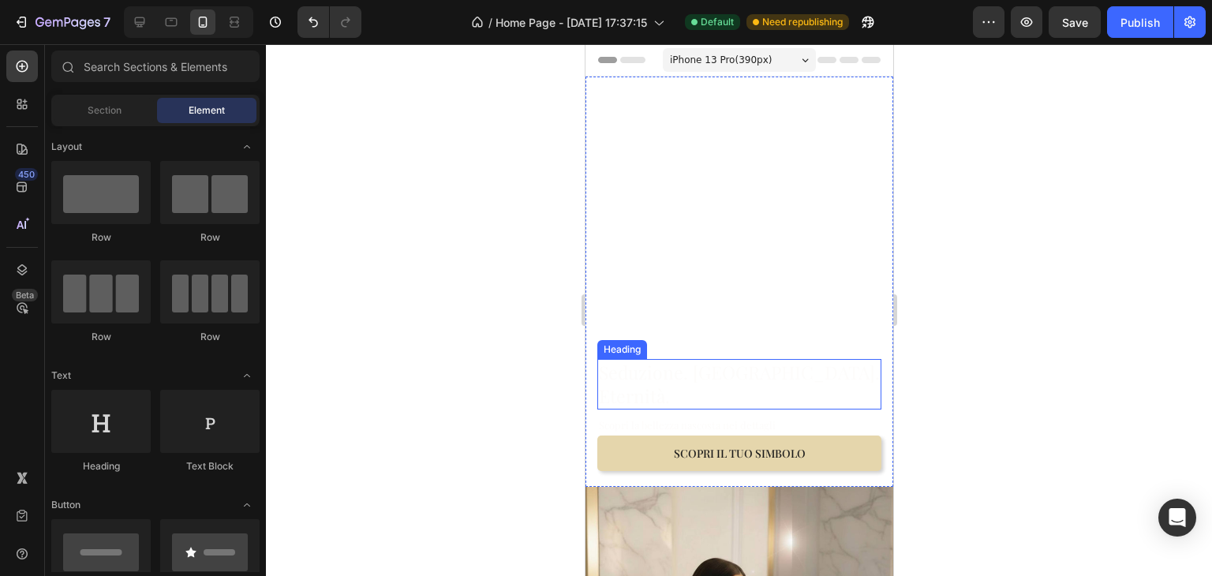
click at [768, 380] on h2 "Seduzione. [GEOGRAPHIC_DATA]. Eternità." at bounding box center [739, 384] width 284 height 51
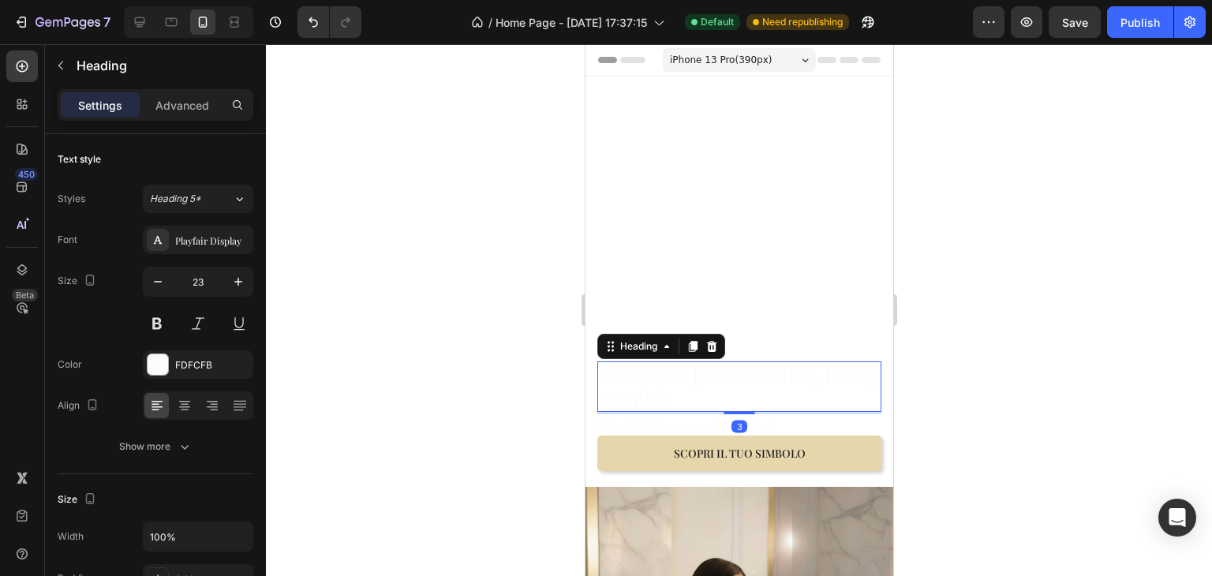
click at [730, 393] on div "Seduzione. [GEOGRAPHIC_DATA]. Eternità. Heading 3" at bounding box center [739, 386] width 284 height 51
click at [994, 317] on div at bounding box center [739, 310] width 946 height 532
click at [982, 313] on div at bounding box center [739, 310] width 946 height 532
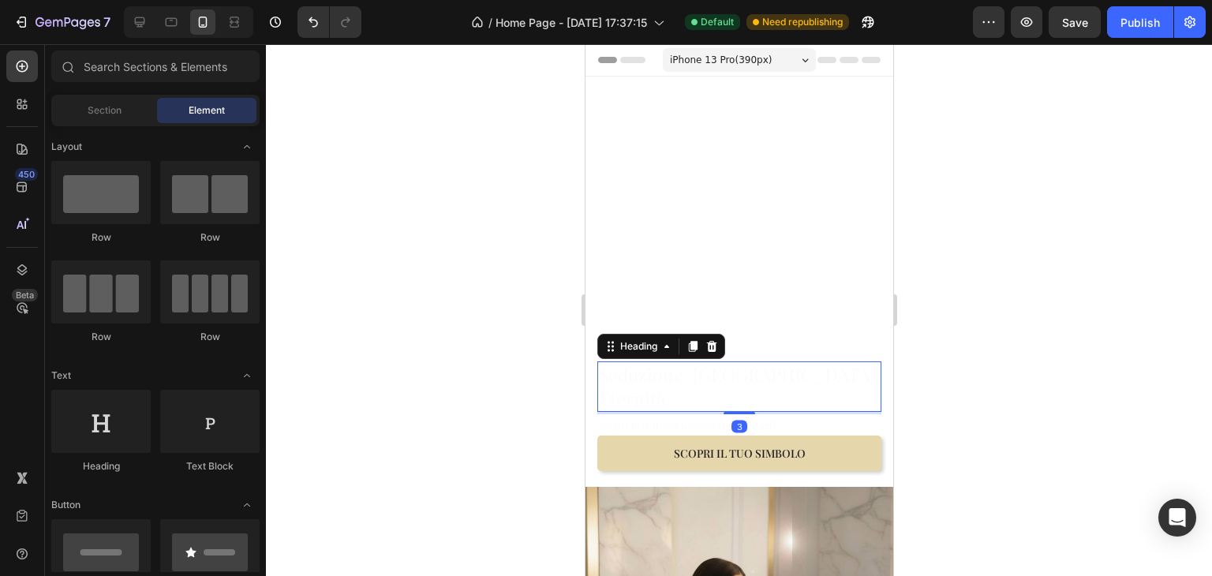
click at [938, 318] on div at bounding box center [739, 310] width 946 height 532
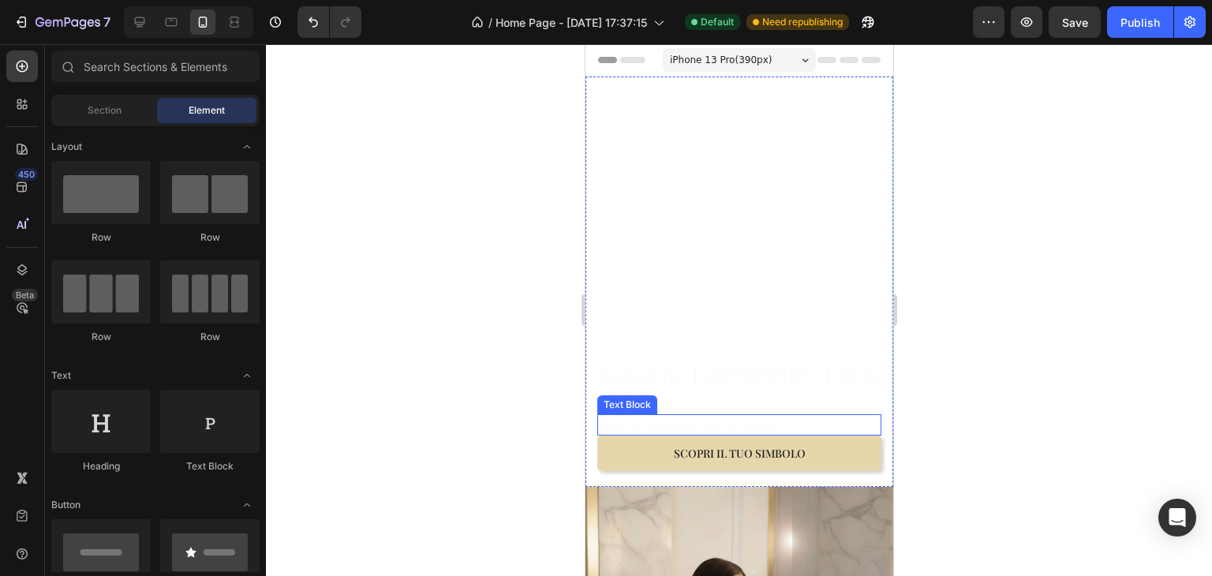
click at [780, 416] on p "Scopri la bellezza nascosta nei dettagli" at bounding box center [738, 425] width 281 height 18
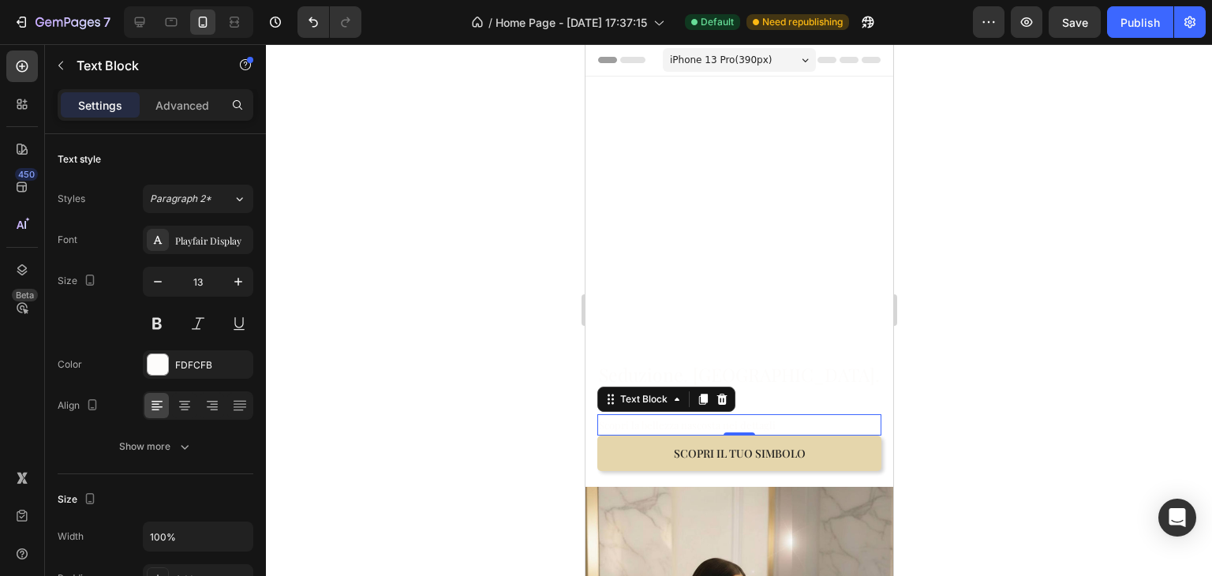
click at [926, 409] on div at bounding box center [739, 310] width 946 height 532
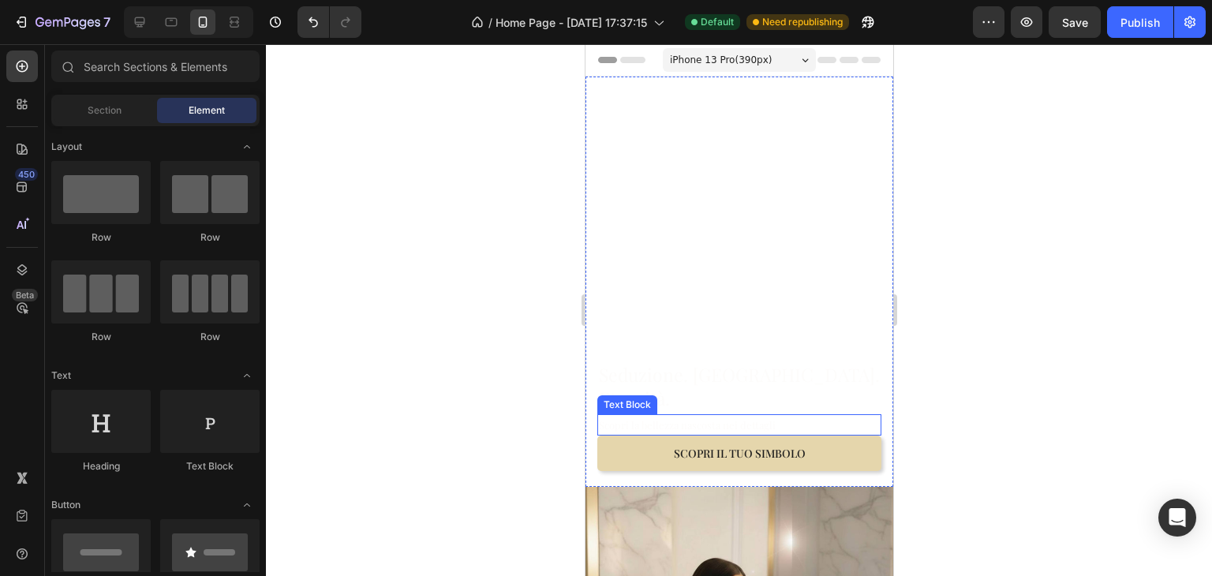
click at [733, 416] on p "Scopri la bellezza nascosta nei dettagli" at bounding box center [738, 425] width 281 height 18
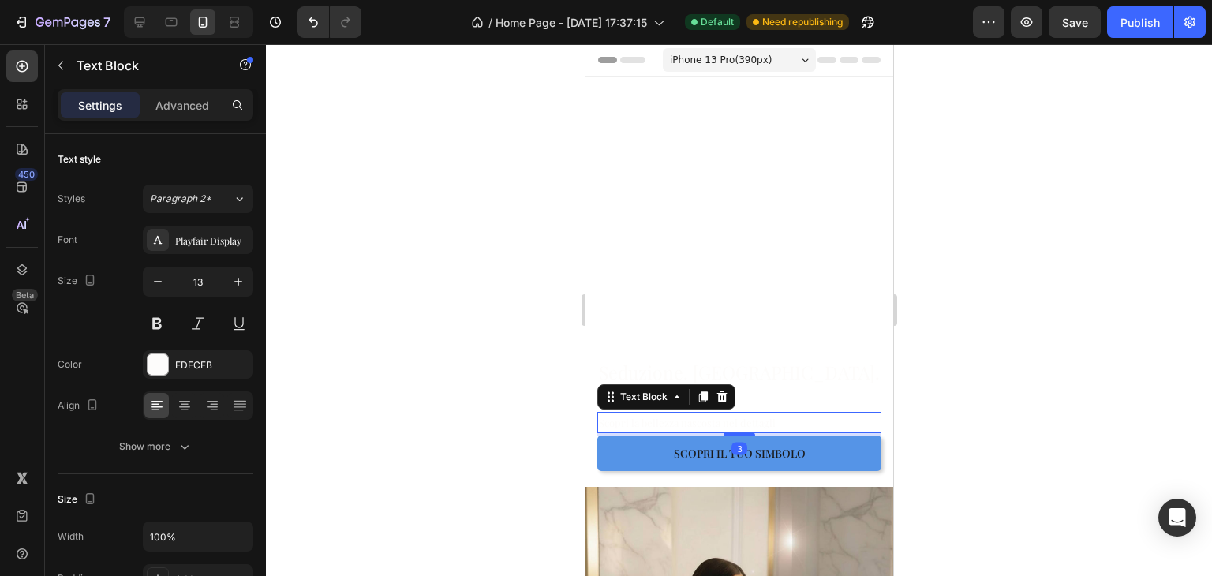
drag, startPoint x: 732, startPoint y: 417, endPoint x: 1562, endPoint y: 377, distance: 831.2
click at [732, 420] on div "Seduzione. [GEOGRAPHIC_DATA]. Eternità. Heading Scopri la bellezza nascosta nei…" at bounding box center [739, 416] width 308 height 140
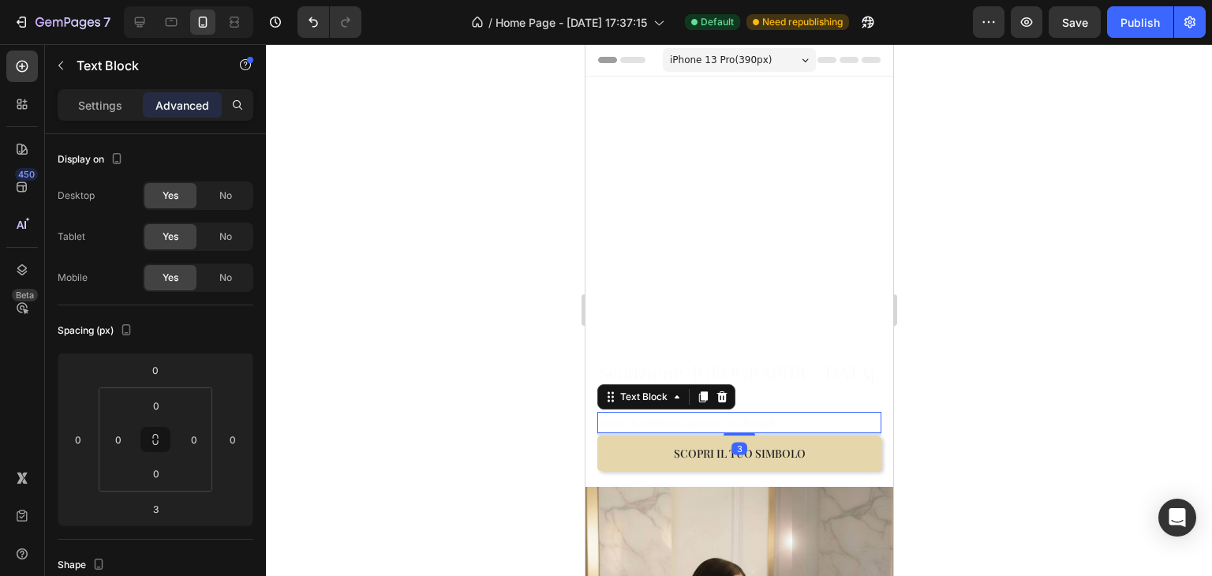
click at [967, 331] on div at bounding box center [739, 310] width 946 height 532
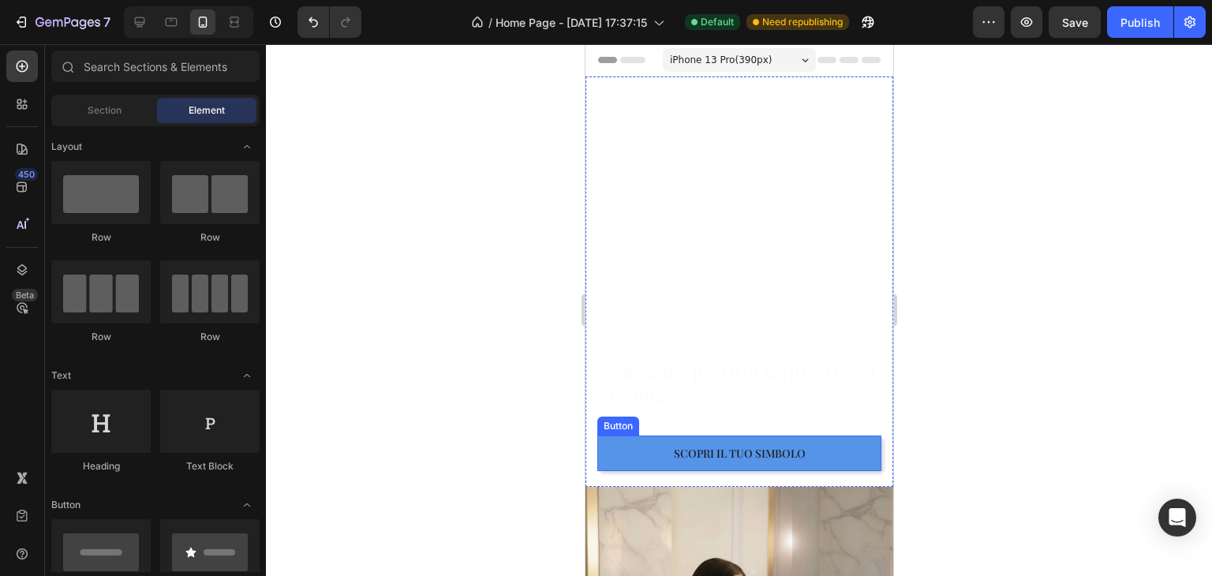
click at [840, 437] on button "Scopri il tuo simbolo" at bounding box center [739, 454] width 284 height 36
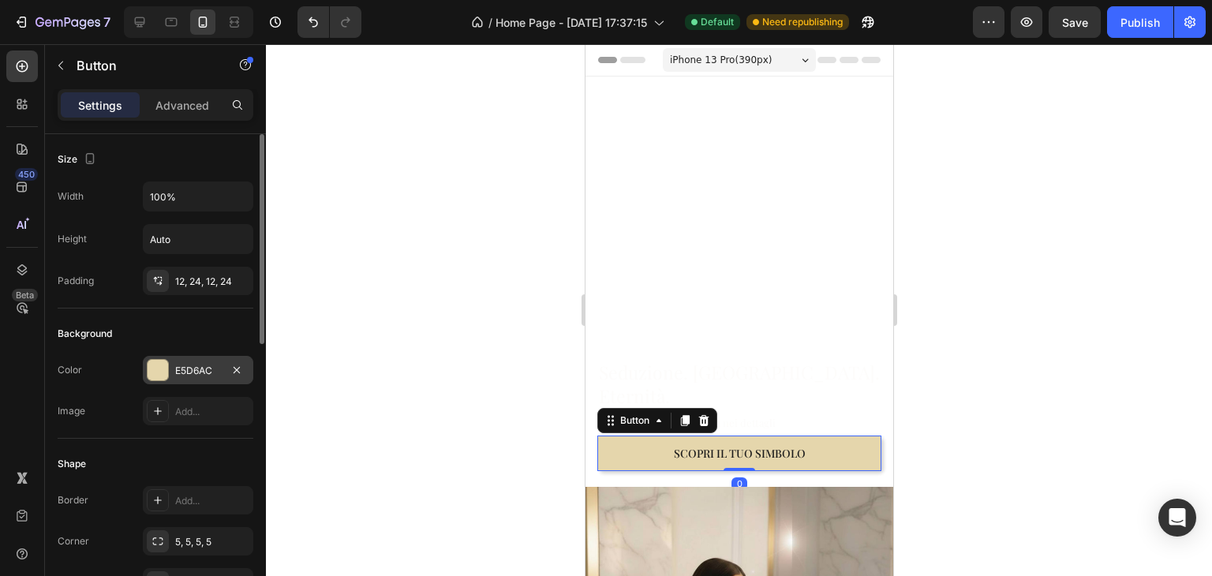
click at [191, 376] on div "E5D6AC" at bounding box center [198, 371] width 46 height 14
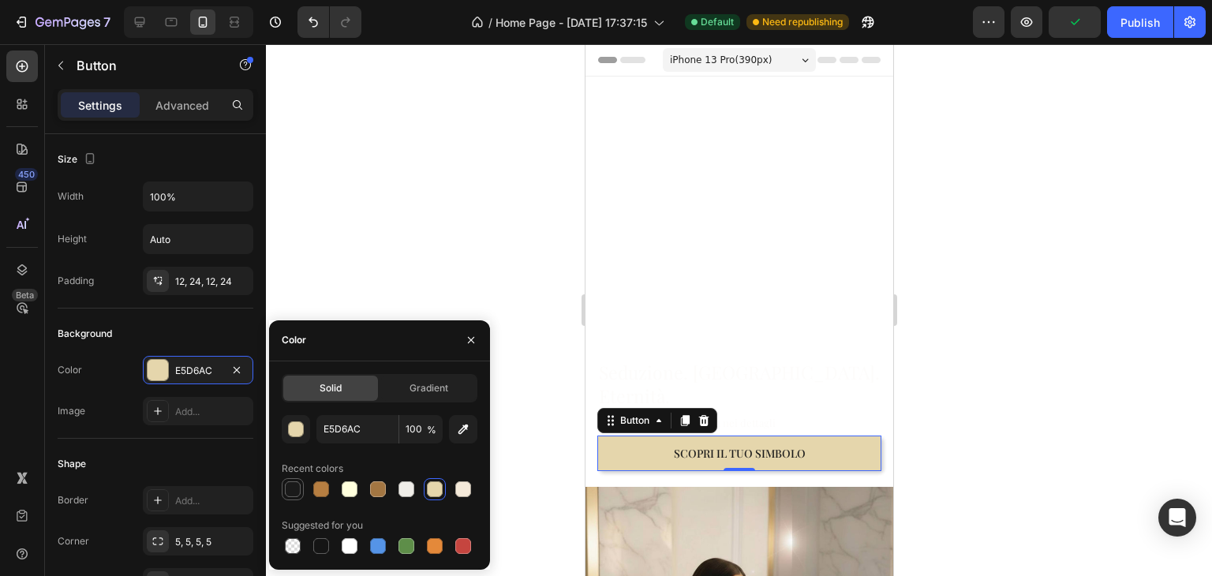
click at [295, 478] on div at bounding box center [293, 489] width 22 height 22
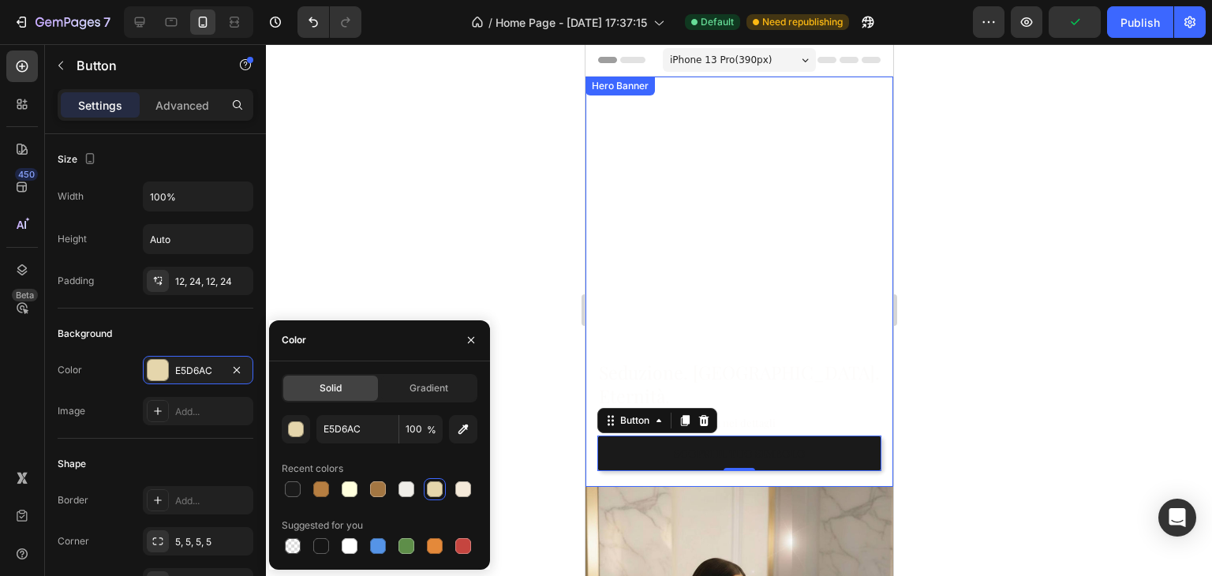
type input "1A1A1A"
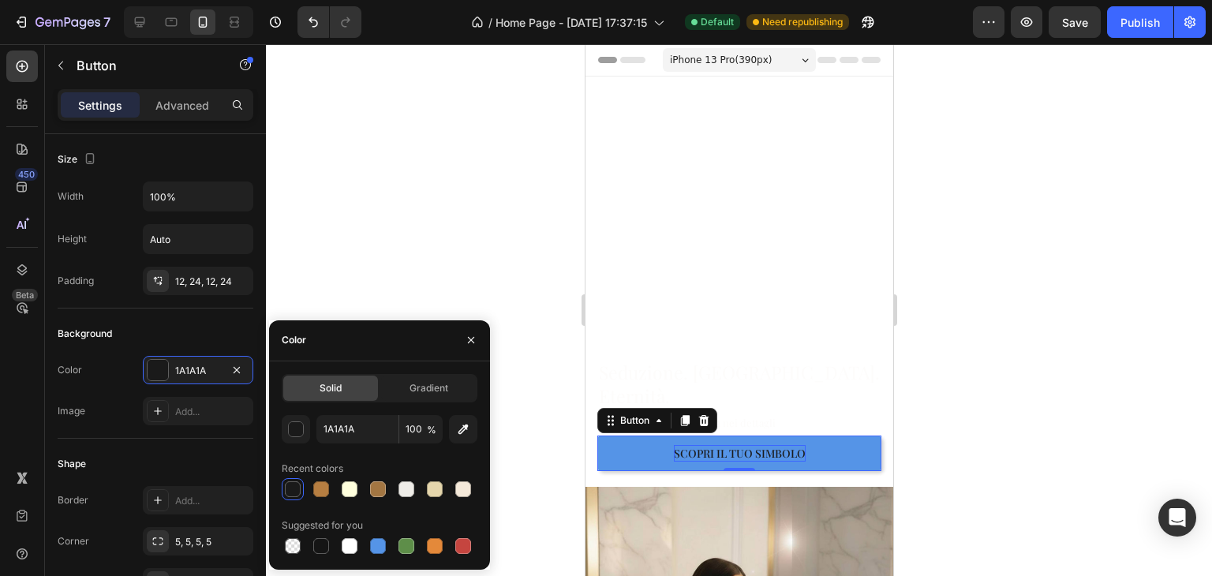
click at [720, 445] on p "Scopri il tuo simbolo" at bounding box center [739, 453] width 132 height 17
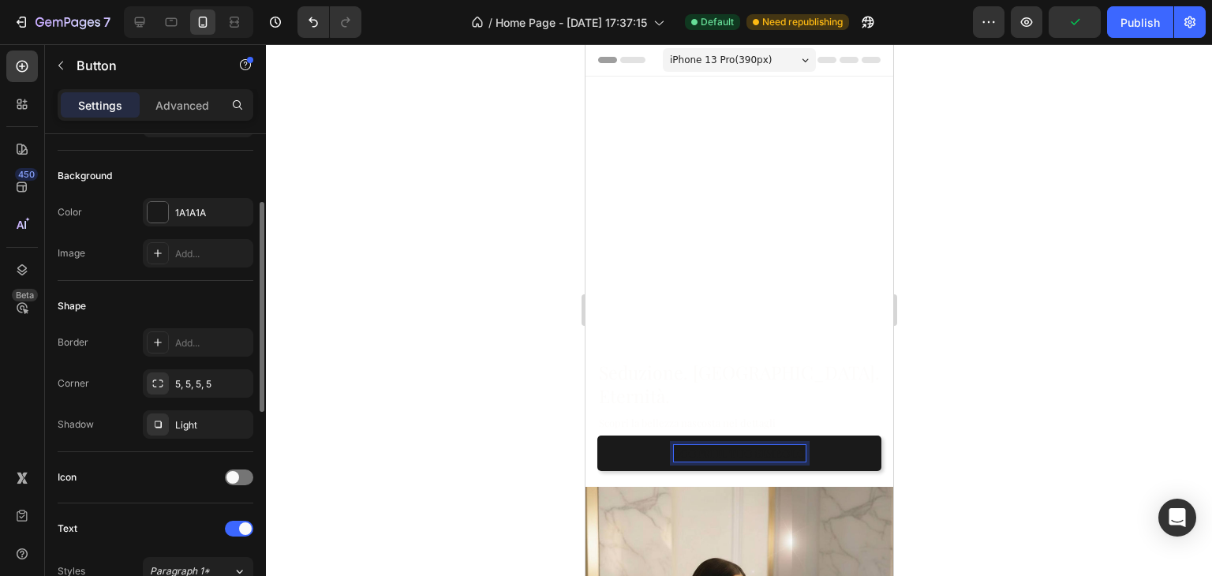
scroll to position [395, 0]
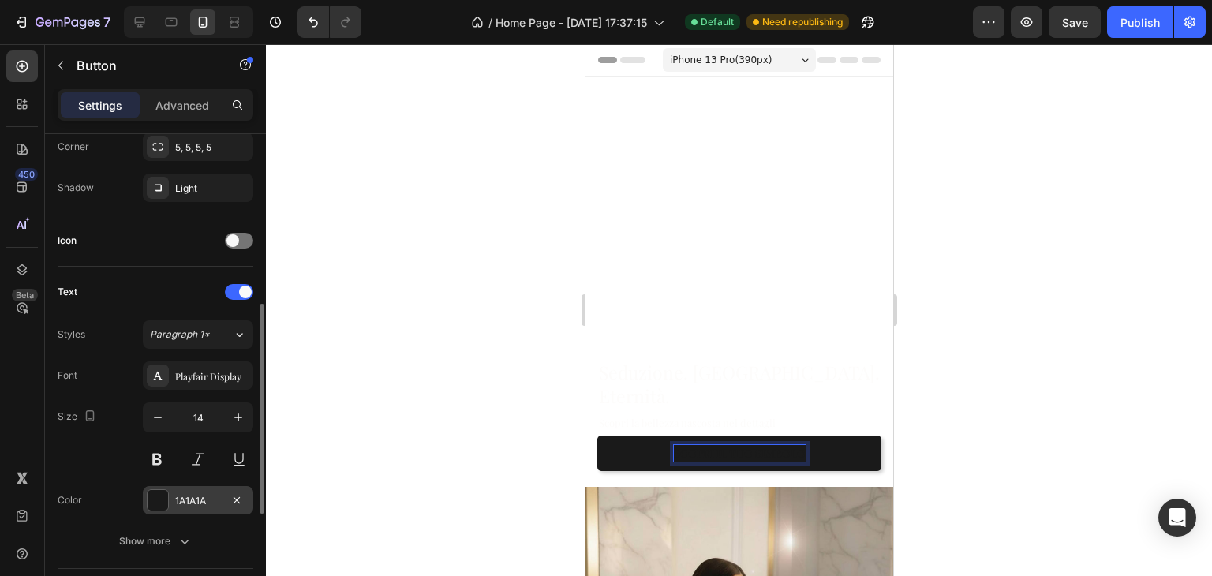
click at [181, 511] on div "1A1A1A" at bounding box center [198, 500] width 110 height 28
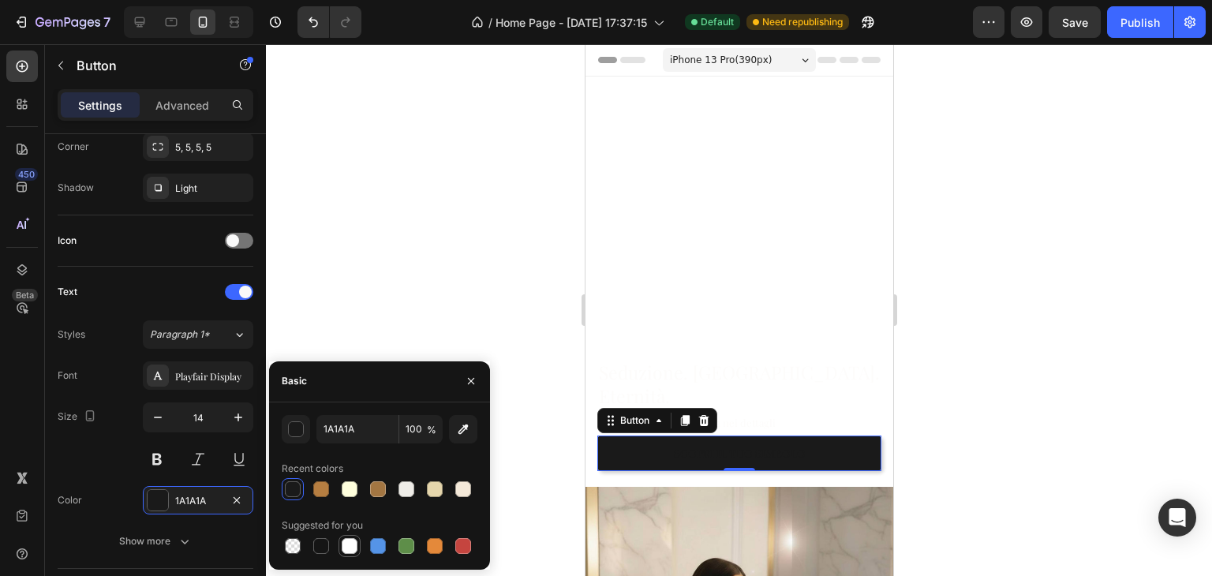
click at [342, 541] on div at bounding box center [350, 546] width 16 height 16
type input "FFFFFF"
click at [981, 364] on div at bounding box center [739, 310] width 946 height 532
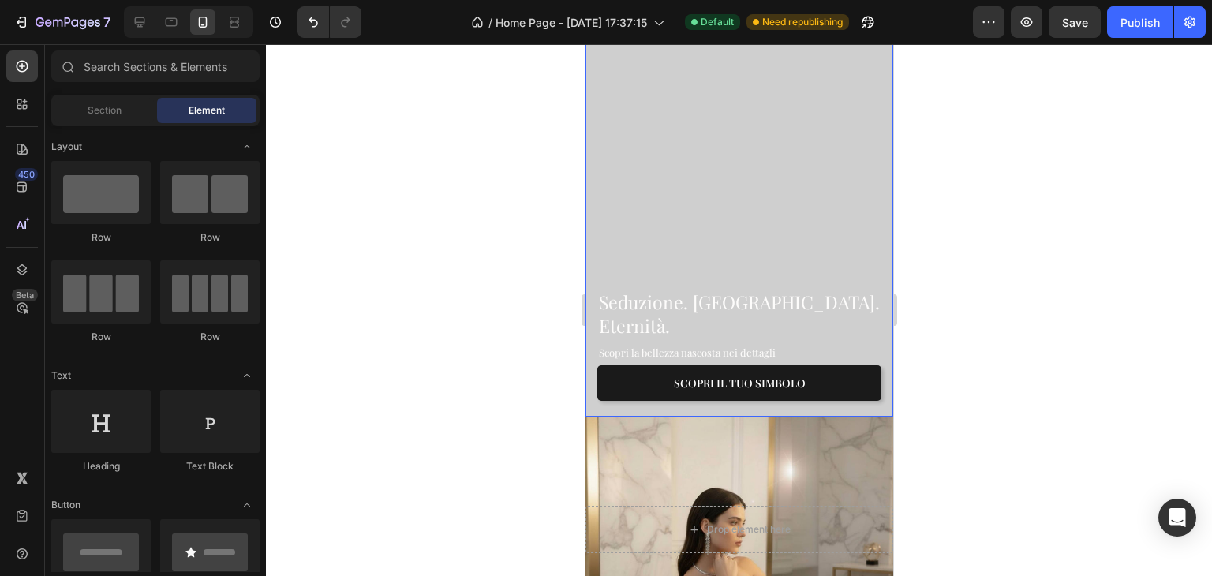
scroll to position [79, 0]
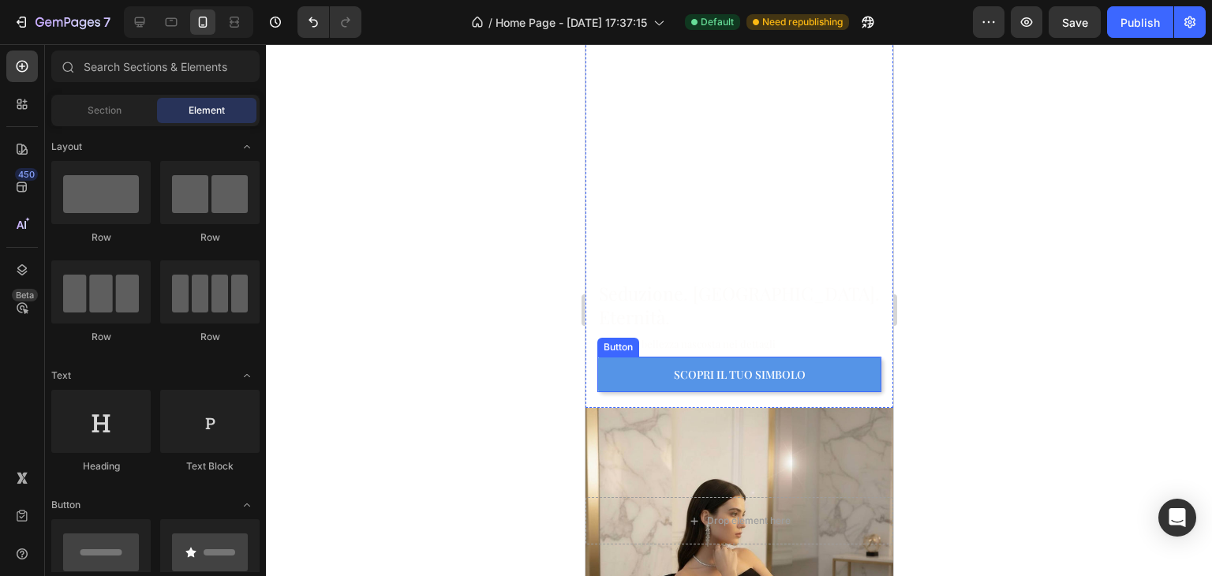
click at [825, 357] on button "Scopri il tuo simbolo" at bounding box center [739, 375] width 284 height 36
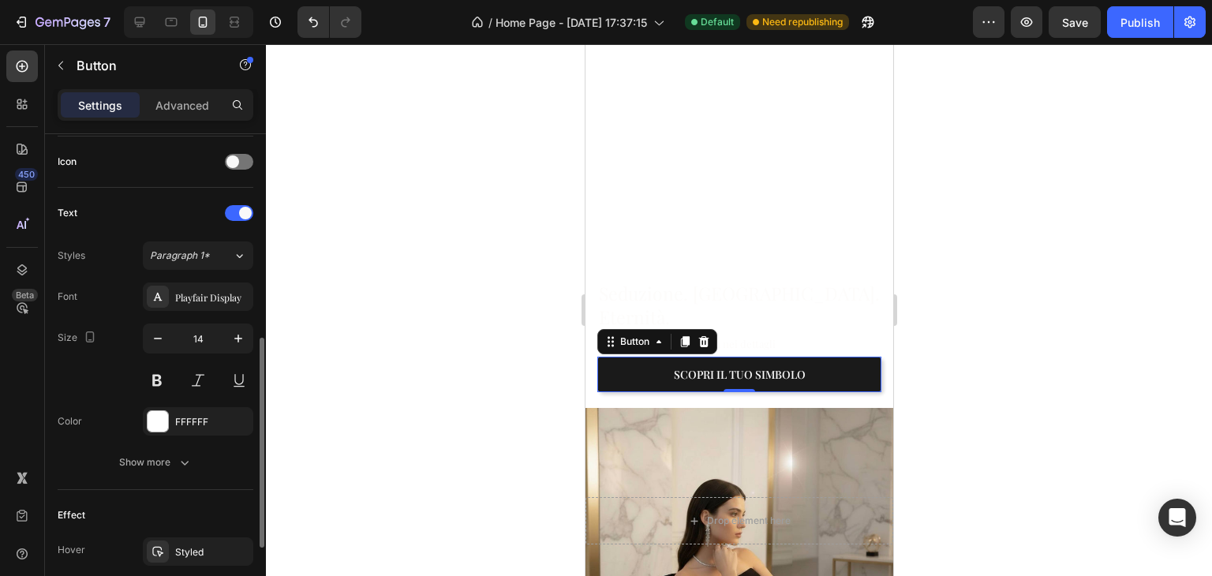
scroll to position [631, 0]
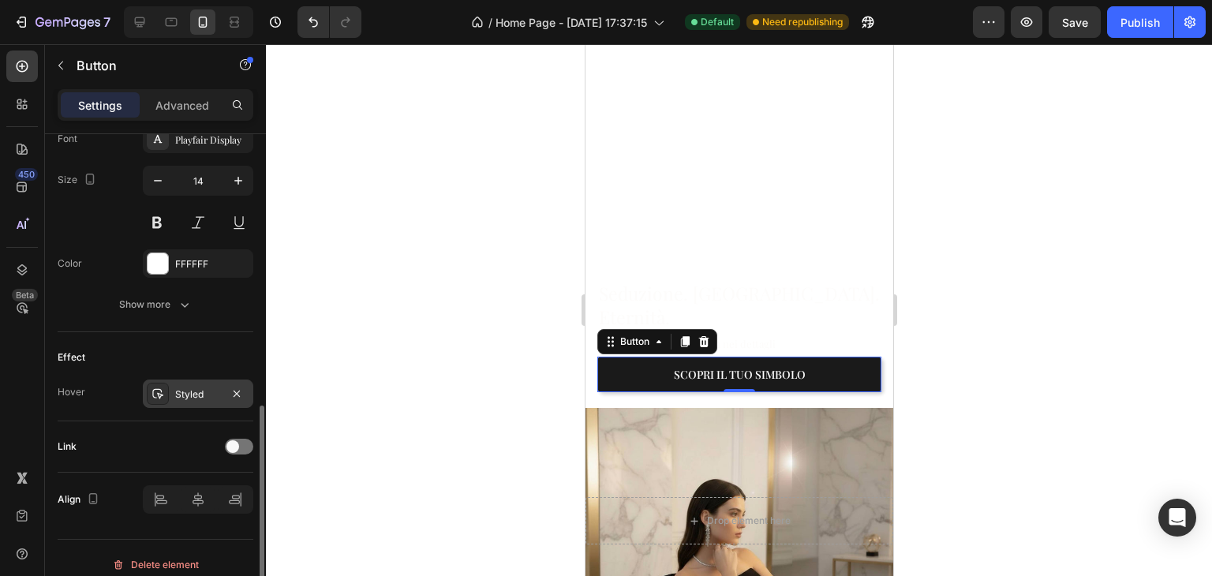
click at [187, 394] on div "Styled" at bounding box center [198, 394] width 46 height 14
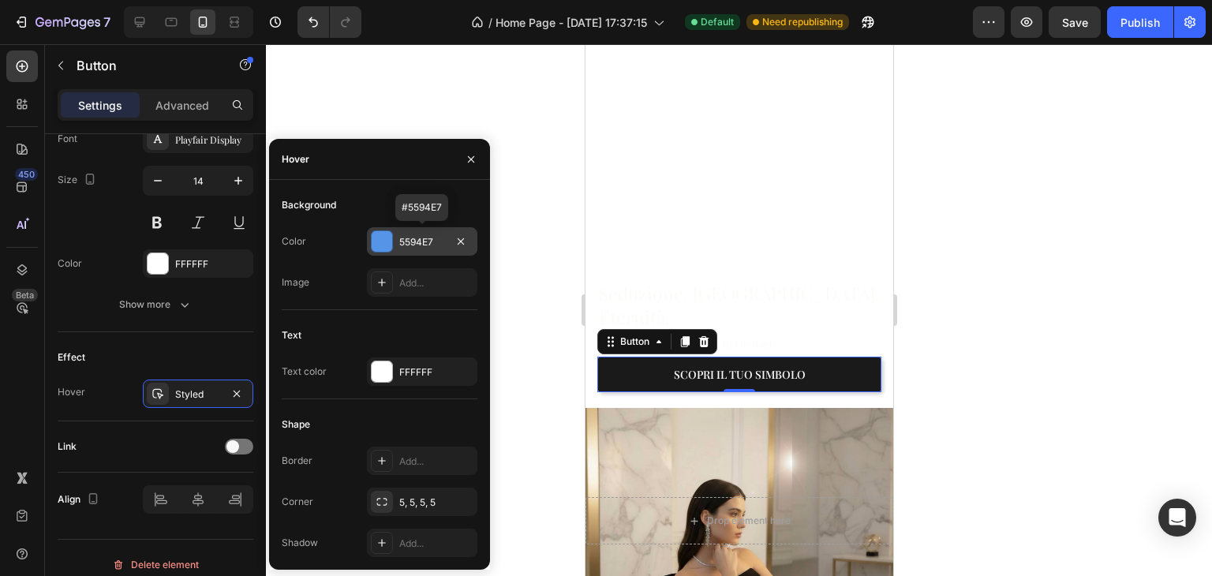
click at [425, 232] on div "5594E7" at bounding box center [422, 241] width 110 height 28
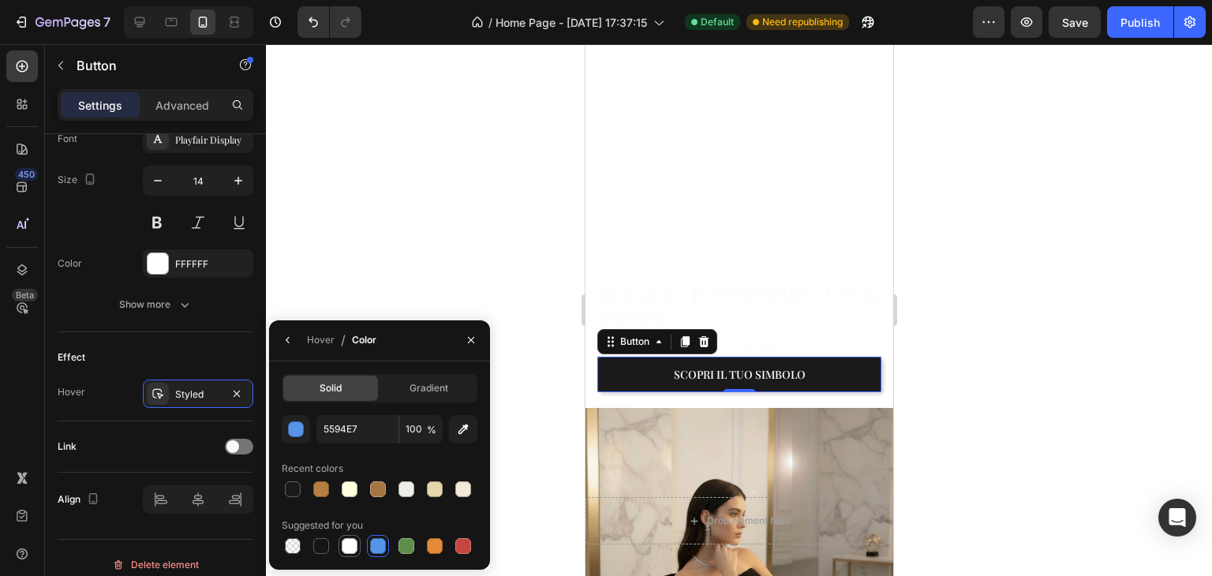
click at [346, 541] on div at bounding box center [350, 546] width 16 height 16
click at [280, 346] on button "button" at bounding box center [287, 339] width 25 height 25
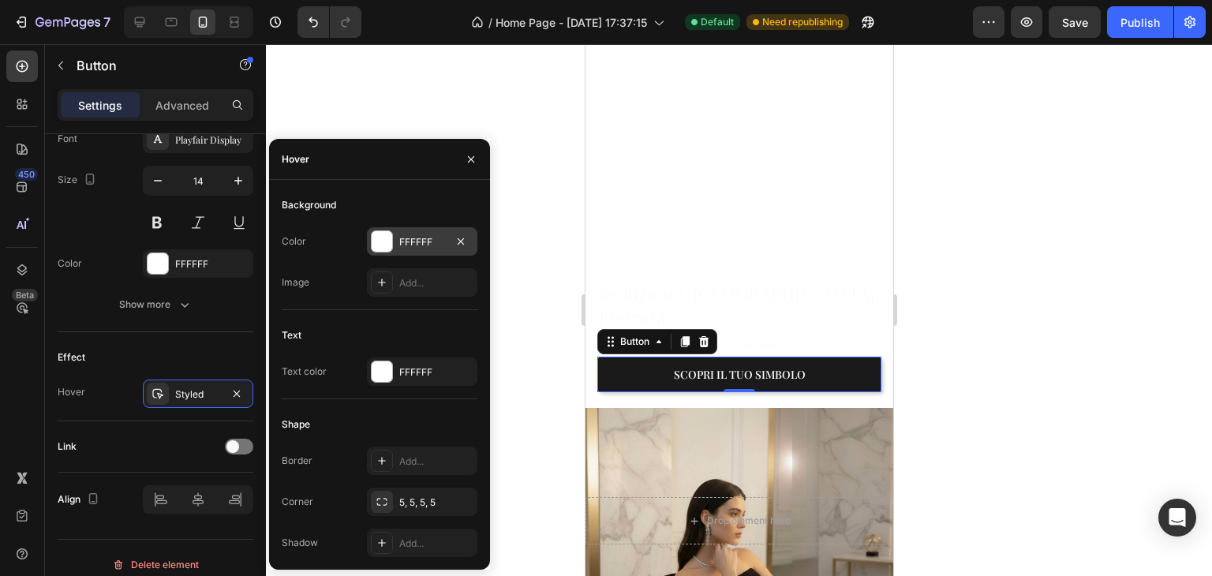
click at [399, 240] on div "FFFFFF" at bounding box center [422, 242] width 46 height 14
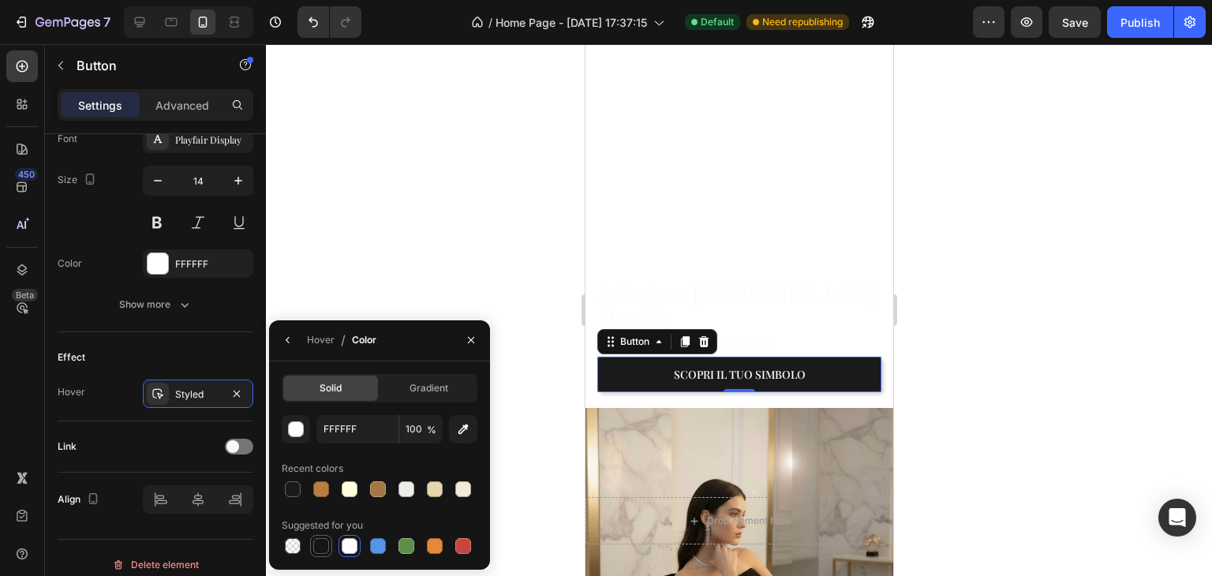
click at [324, 542] on div at bounding box center [321, 546] width 16 height 16
type input "151515"
click at [991, 326] on div at bounding box center [739, 310] width 946 height 532
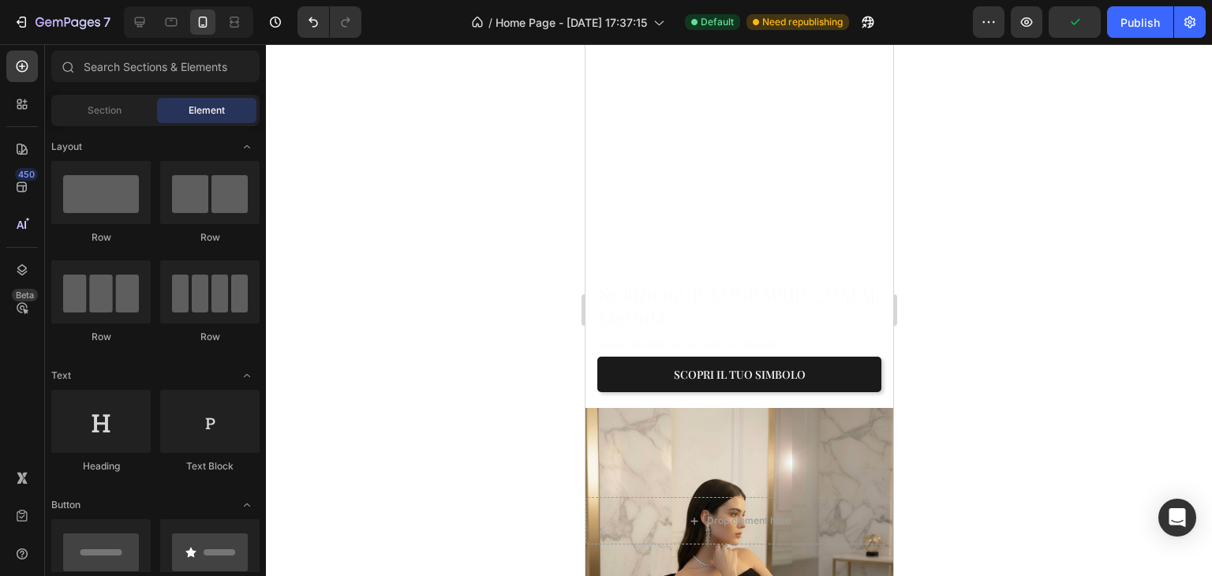
click at [1039, 373] on div at bounding box center [739, 310] width 946 height 532
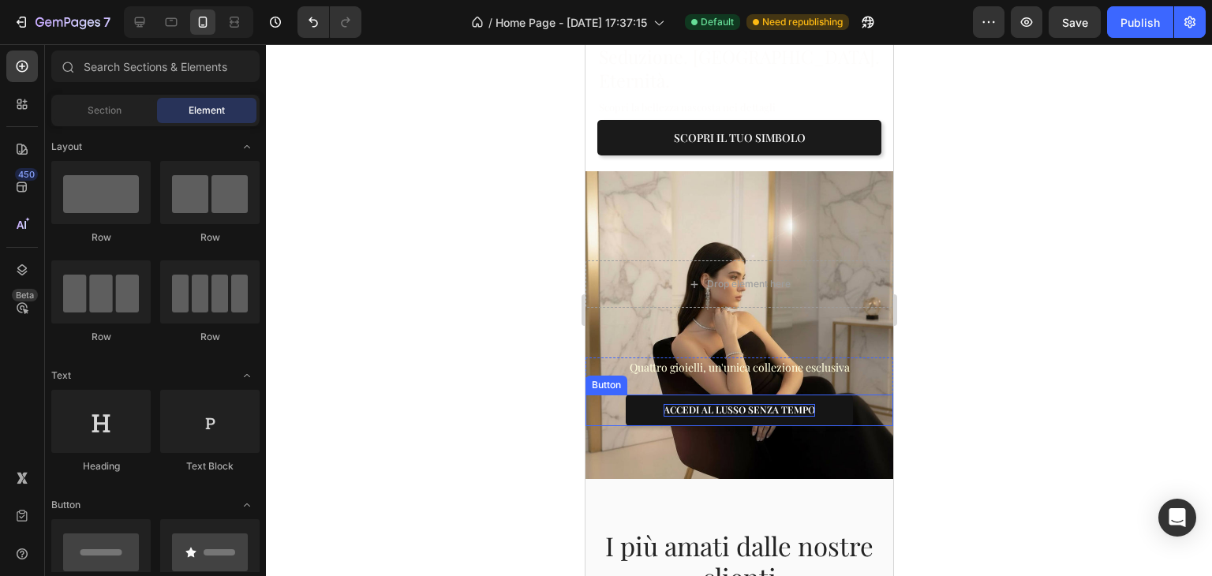
click at [744, 404] on p "ACCEDI AL LUSSO SENZA TEMPO" at bounding box center [739, 410] width 152 height 13
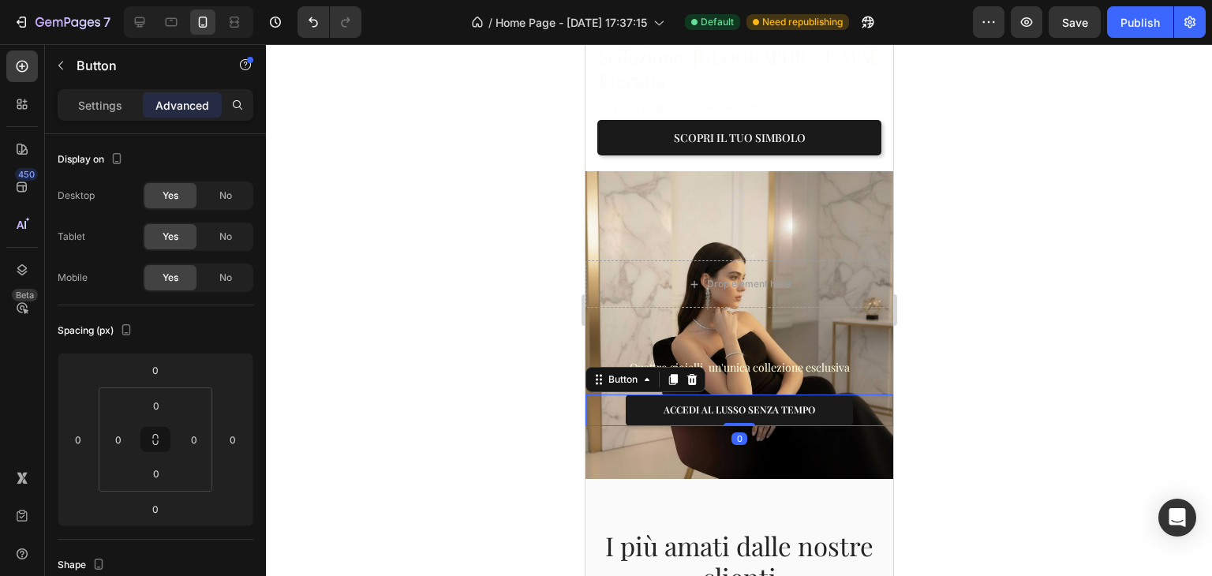
click at [89, 90] on div "Settings Advanced" at bounding box center [156, 105] width 196 height 32
click at [104, 108] on p "Settings" at bounding box center [100, 105] width 44 height 17
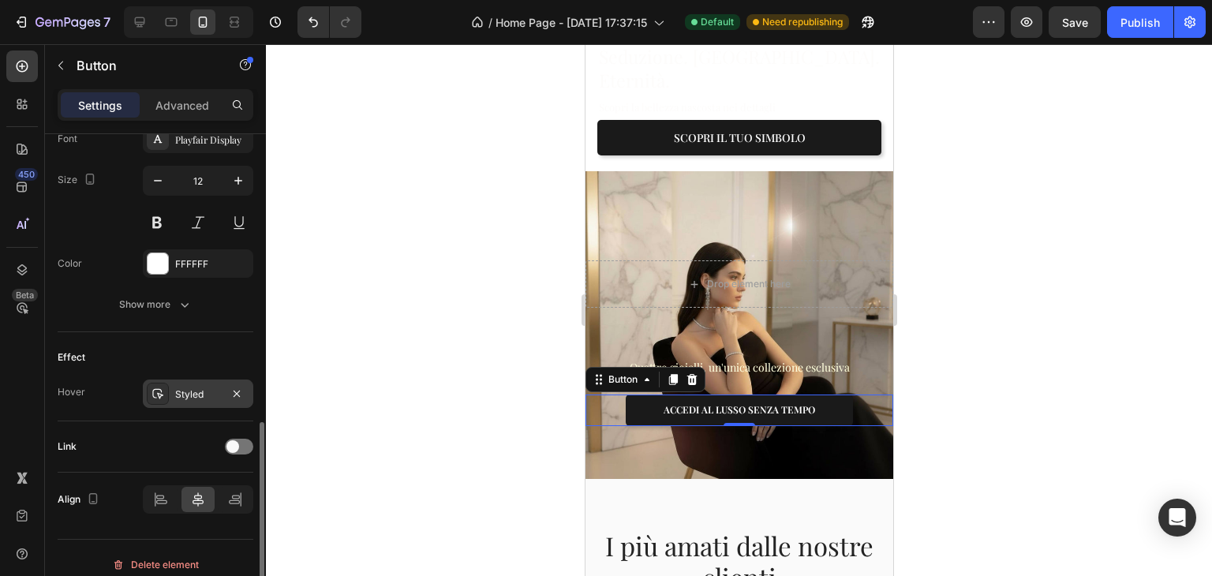
scroll to position [642, 0]
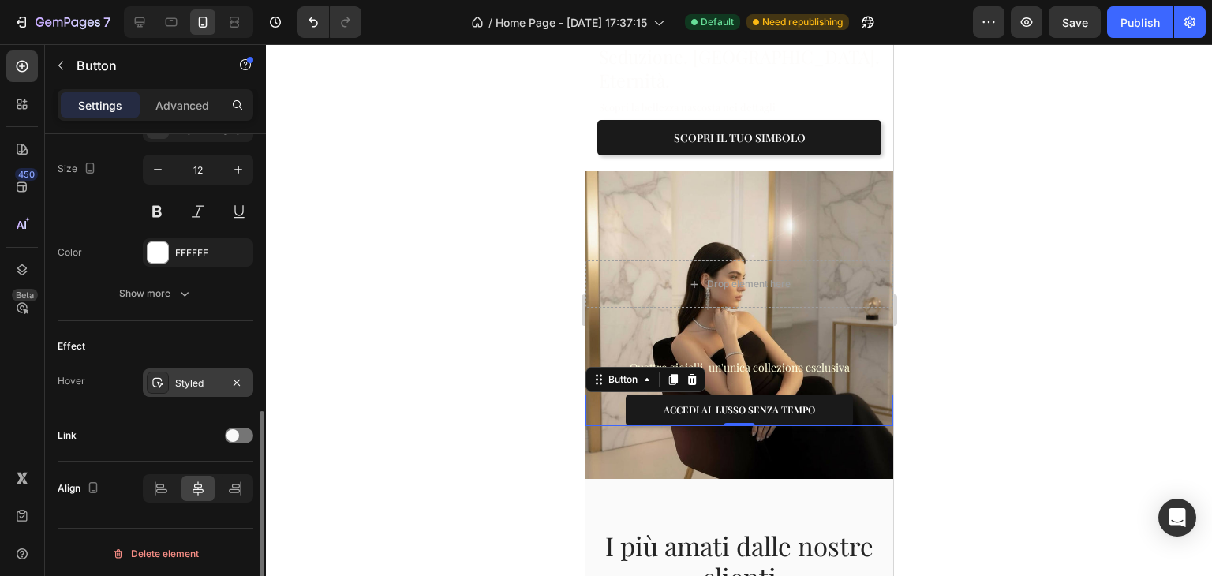
click at [176, 376] on div "Styled" at bounding box center [198, 383] width 46 height 14
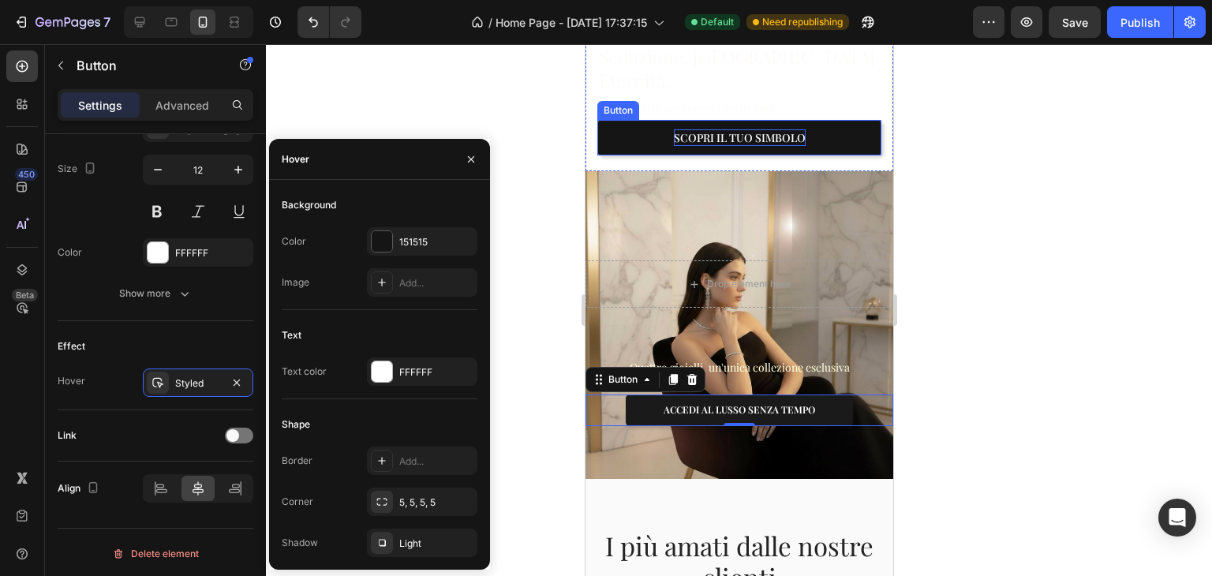
click at [745, 129] on p "Scopri il tuo simbolo" at bounding box center [739, 137] width 132 height 17
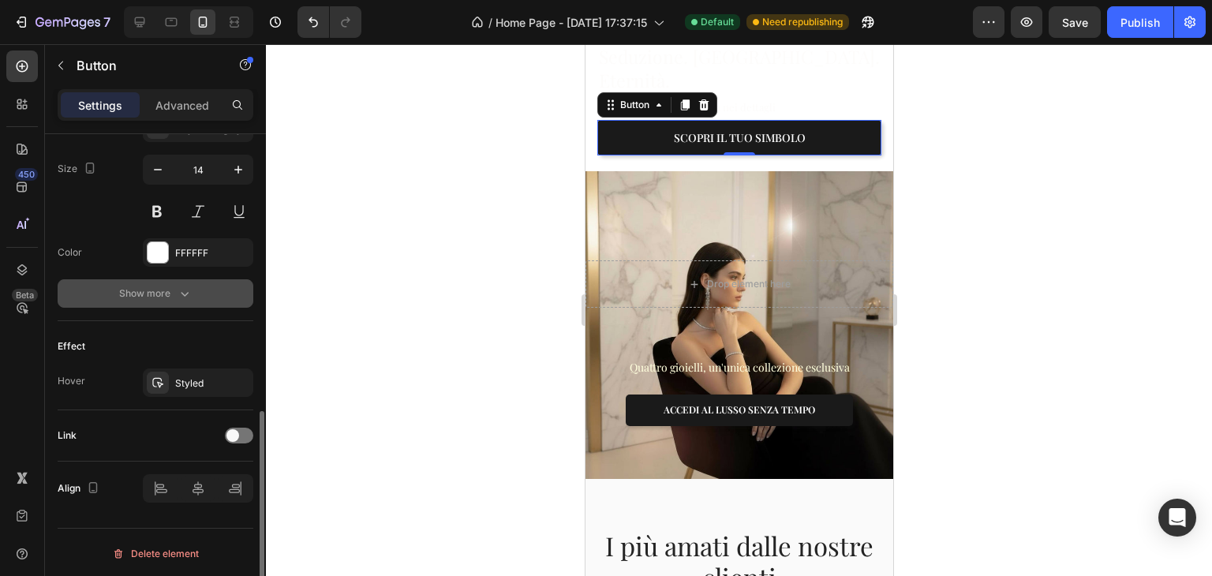
click at [182, 297] on icon "button" at bounding box center [185, 294] width 16 height 16
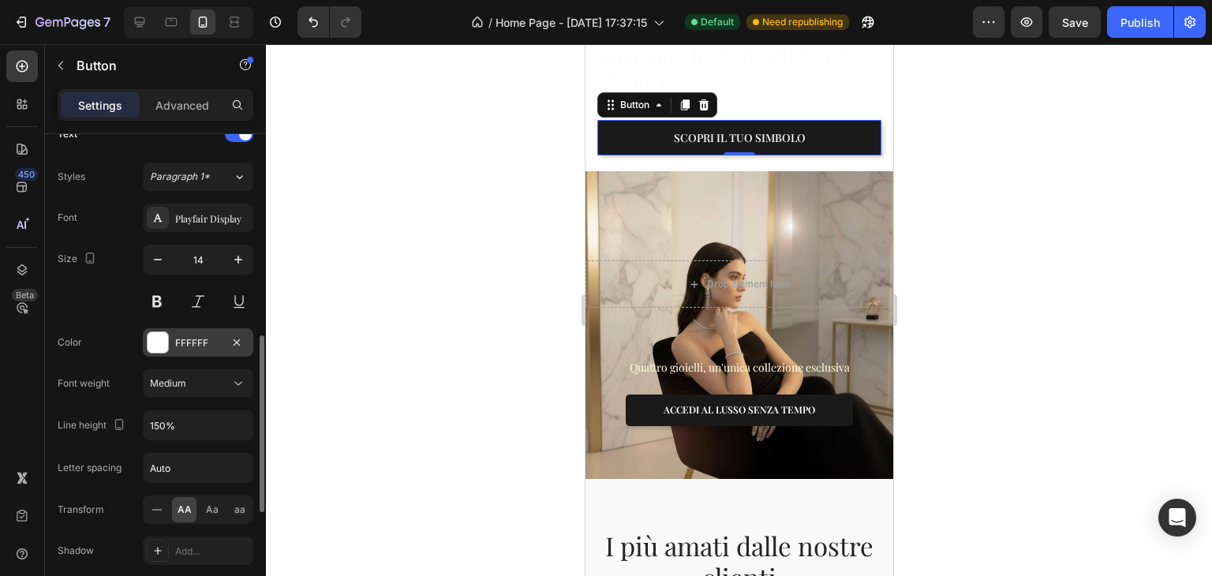
scroll to position [850, 0]
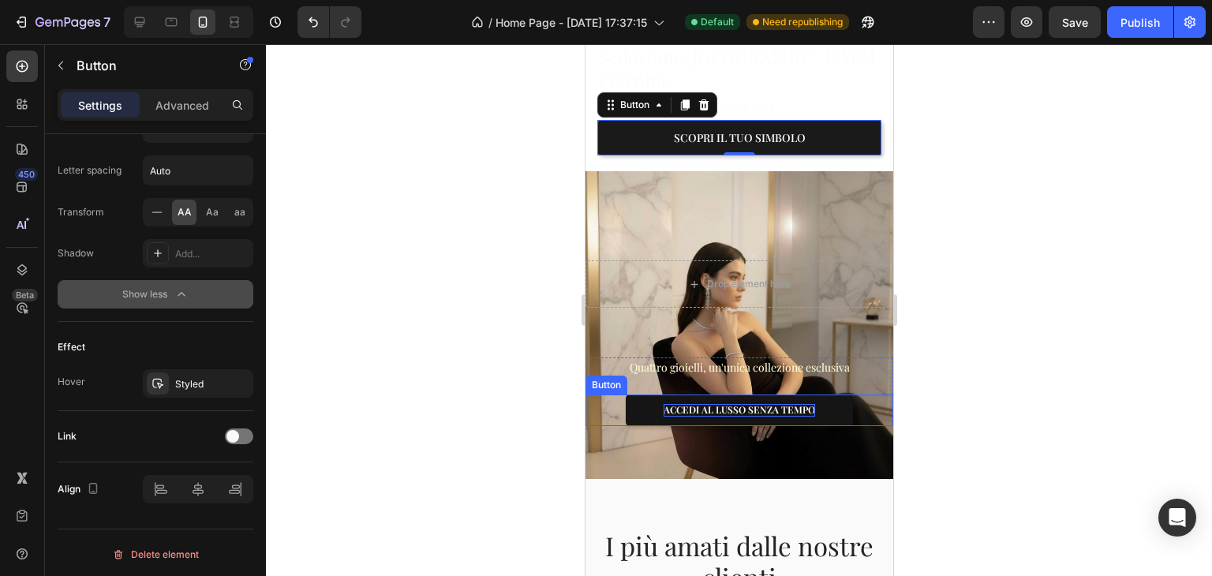
click at [664, 395] on button "ACCEDI AL LUSSO SENZA TEMPO" at bounding box center [738, 411] width 227 height 32
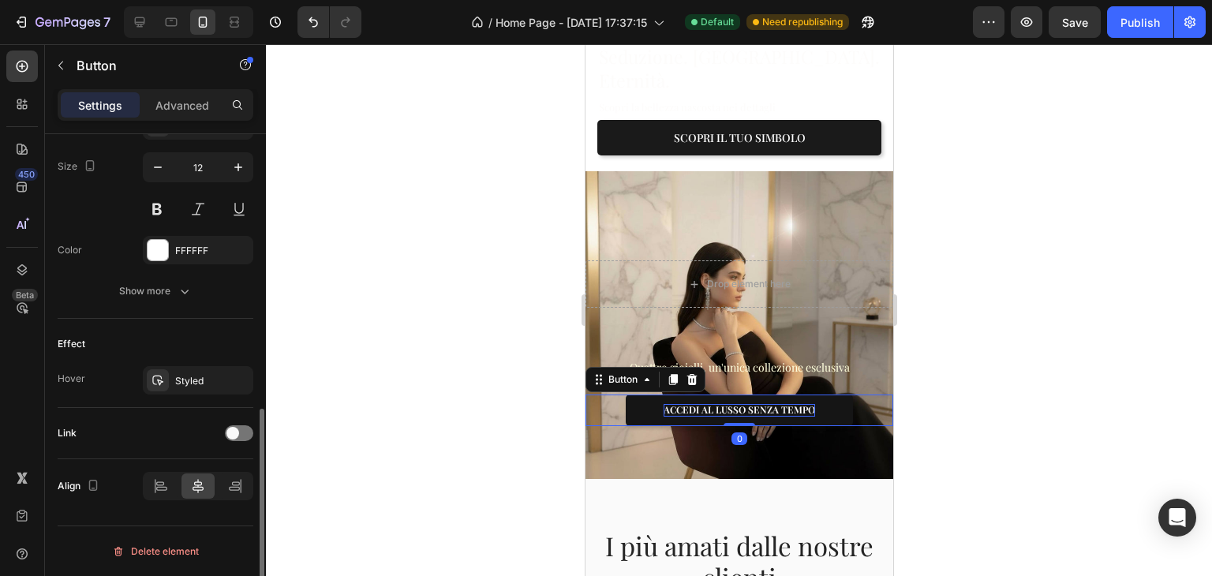
scroll to position [642, 0]
click at [664, 404] on p "ACCEDI AL LUSSO SENZA TEMPO" at bounding box center [739, 410] width 152 height 13
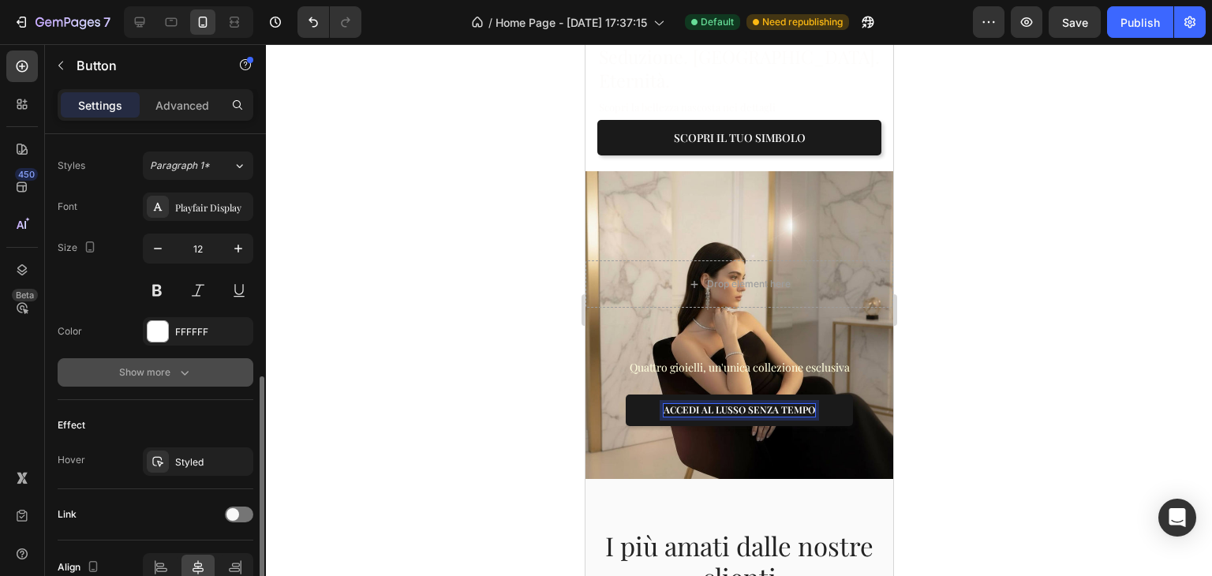
scroll to position [485, 0]
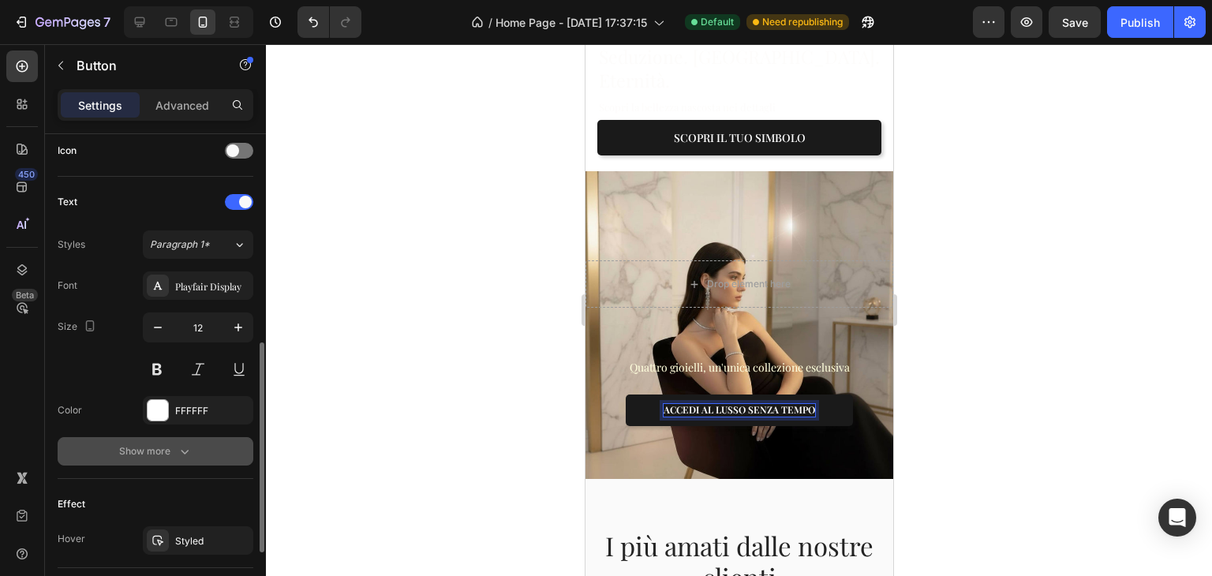
click at [161, 446] on div "Show more" at bounding box center [155, 452] width 73 height 16
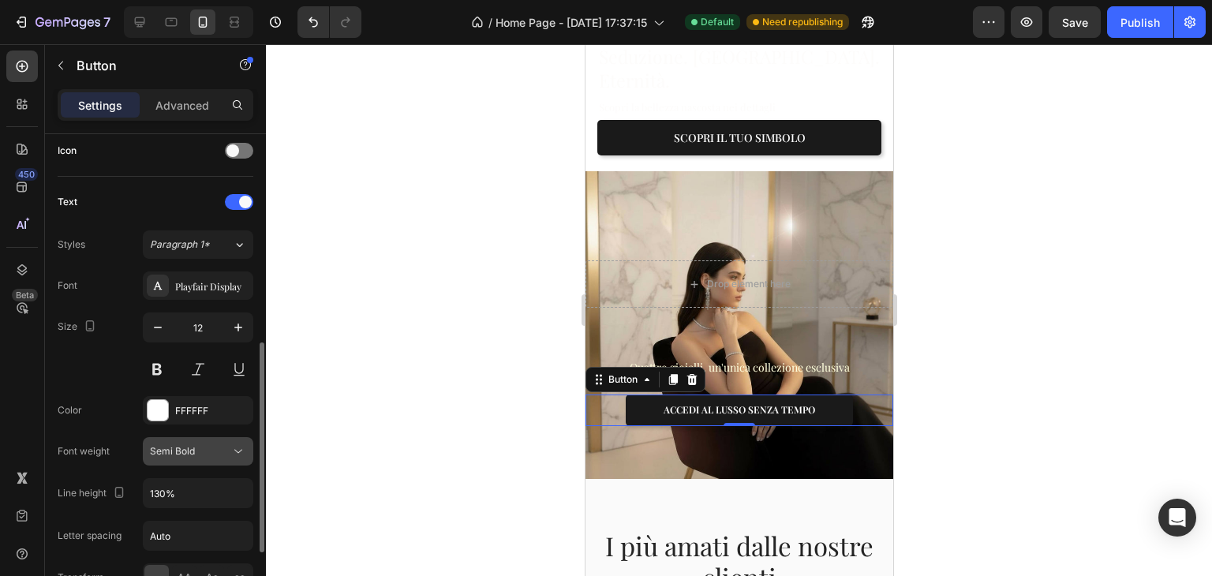
click at [167, 445] on span "Semi Bold" at bounding box center [172, 451] width 45 height 12
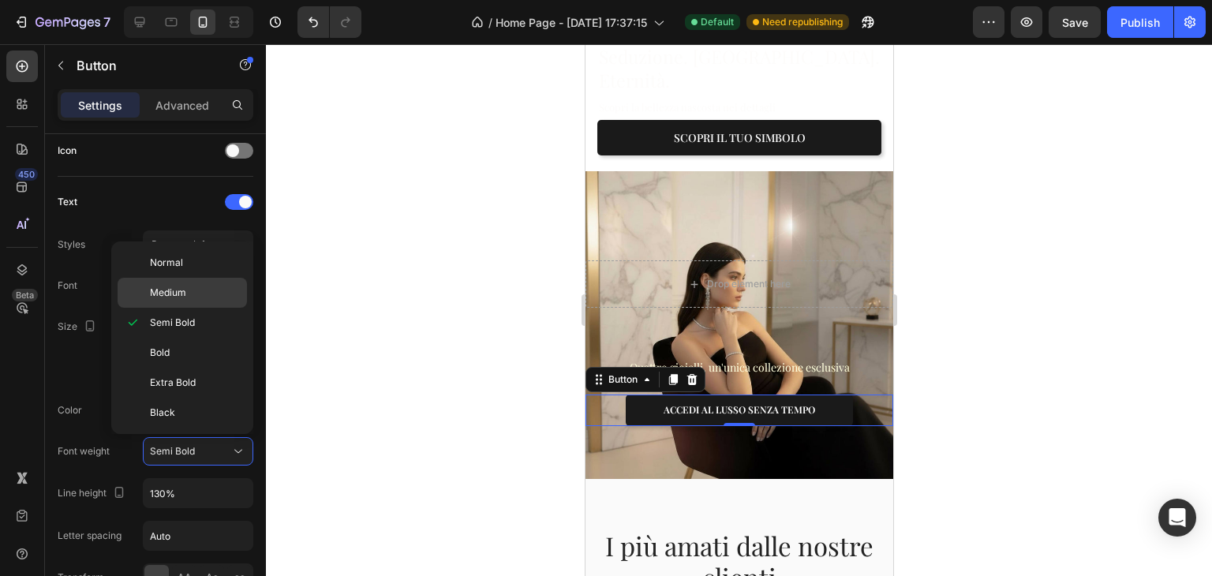
click at [192, 299] on div "Medium" at bounding box center [182, 293] width 129 height 30
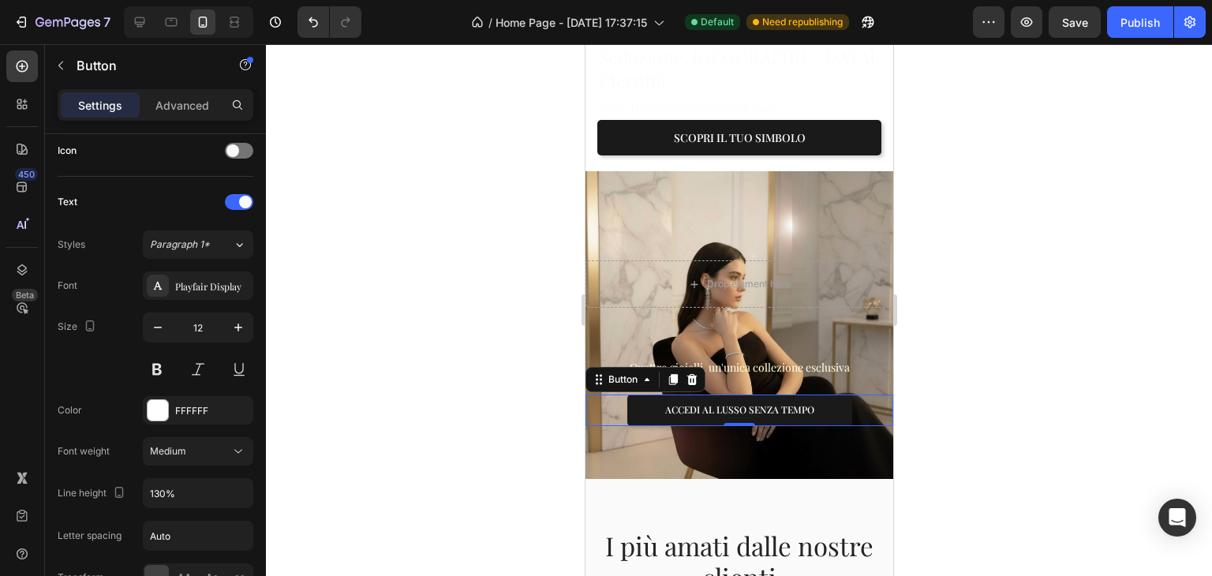
click at [930, 294] on div at bounding box center [739, 310] width 946 height 532
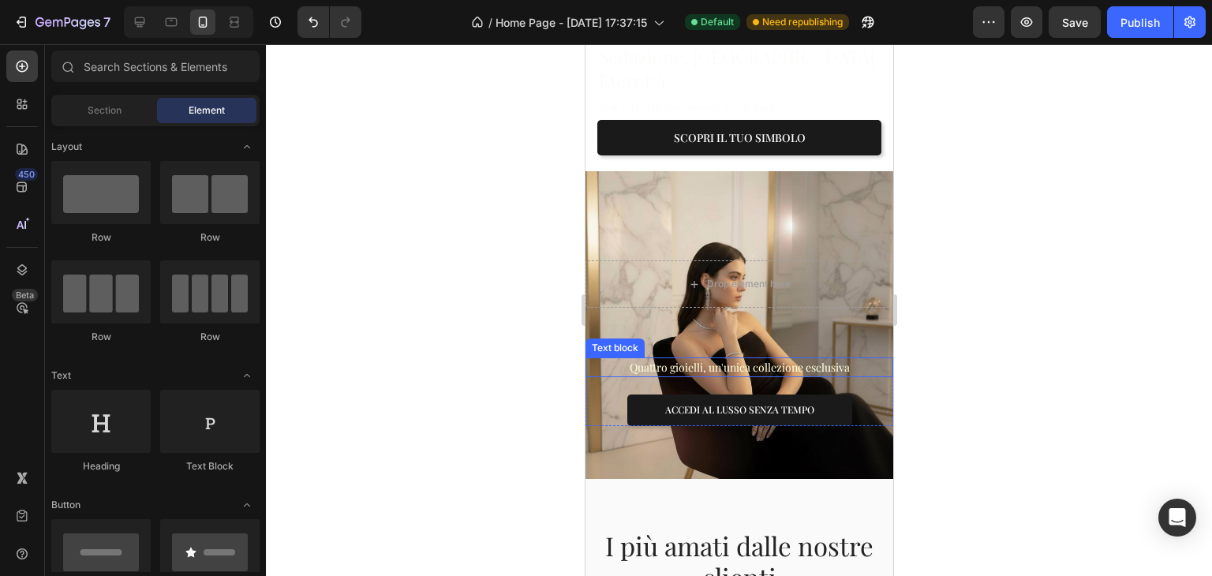
click at [729, 359] on p "Quattro gioielli, un'unica collezione esclusiva" at bounding box center [738, 367] width 305 height 17
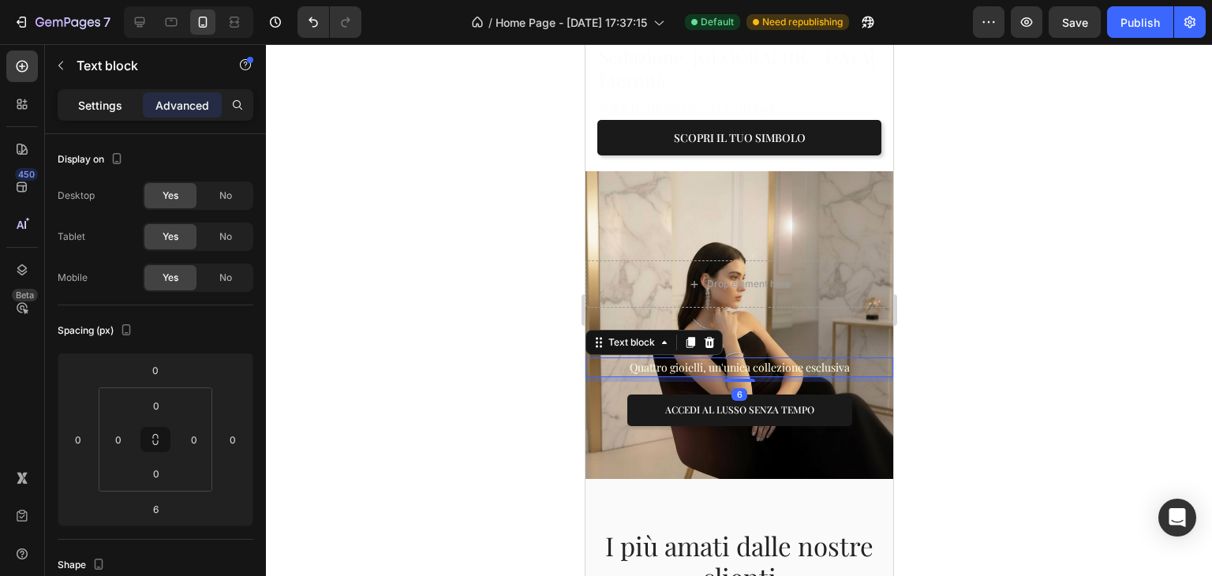
click at [116, 110] on p "Settings" at bounding box center [100, 105] width 44 height 17
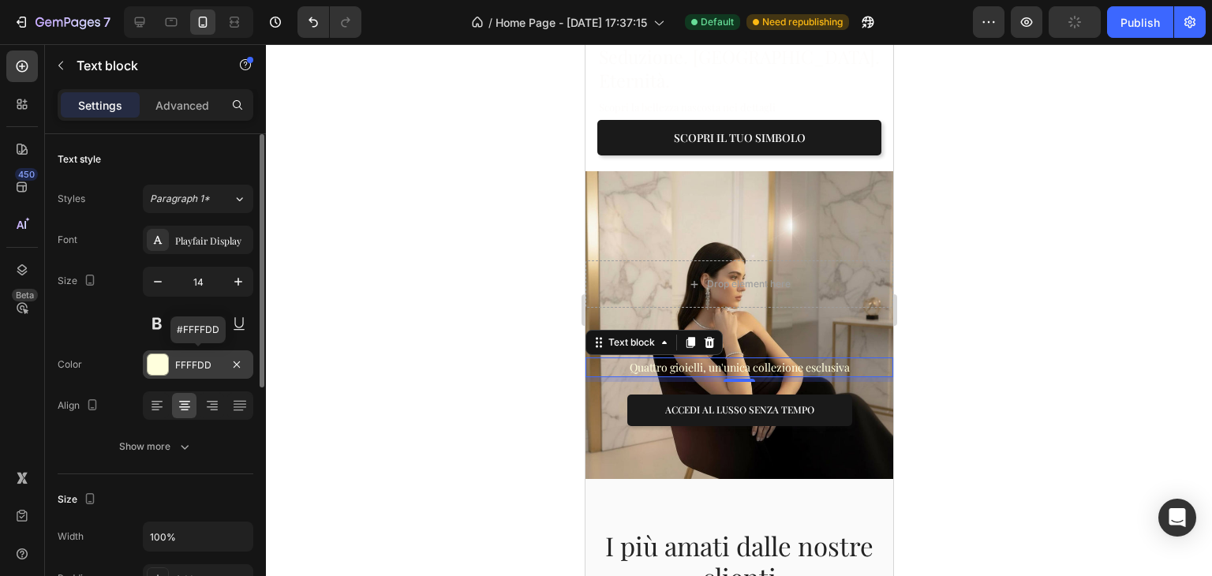
click at [183, 371] on div "FFFFDD" at bounding box center [198, 365] width 46 height 14
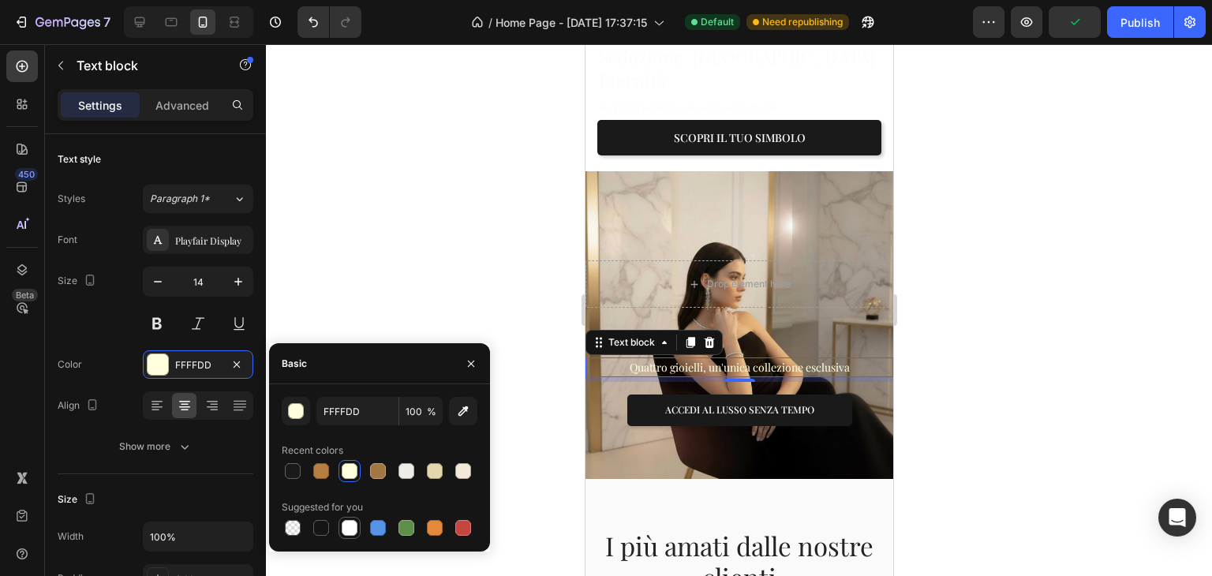
click at [352, 532] on div at bounding box center [350, 528] width 16 height 16
type input "FFFFFF"
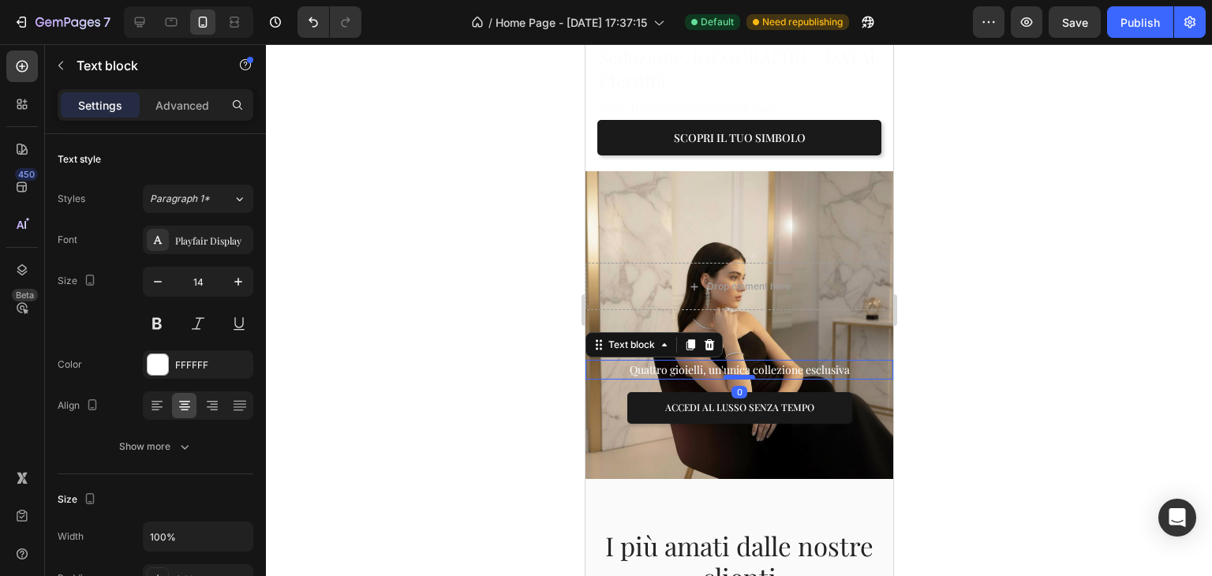
click at [737, 375] on div at bounding box center [739, 377] width 32 height 5
click at [1106, 279] on div at bounding box center [739, 310] width 946 height 532
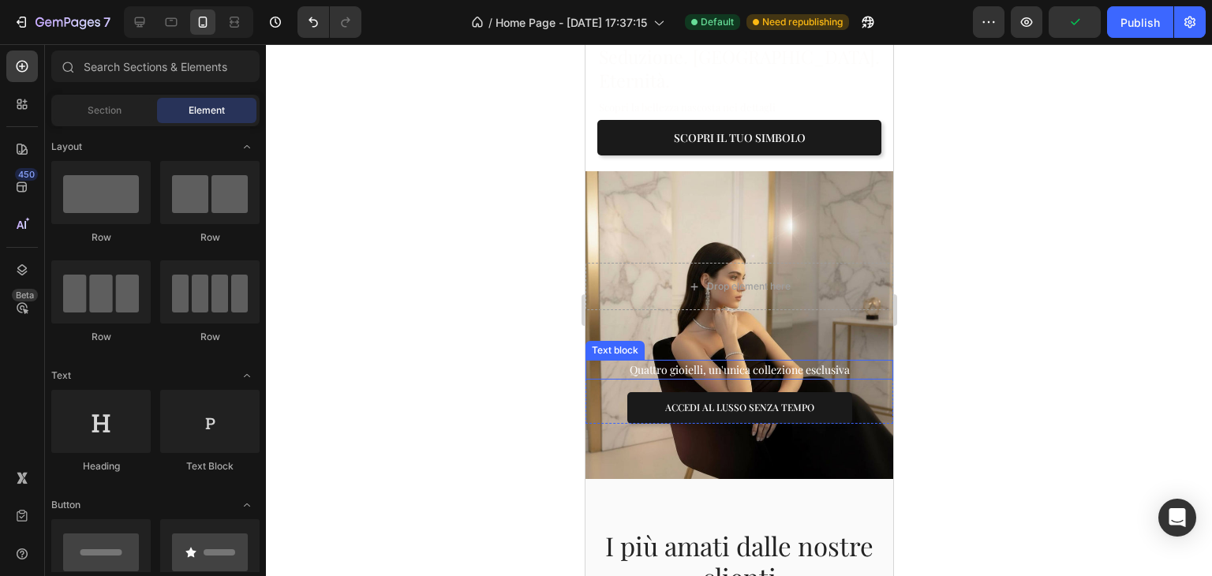
click at [796, 361] on p "Quattro gioielli, un'unica collezione esclusiva" at bounding box center [738, 369] width 305 height 17
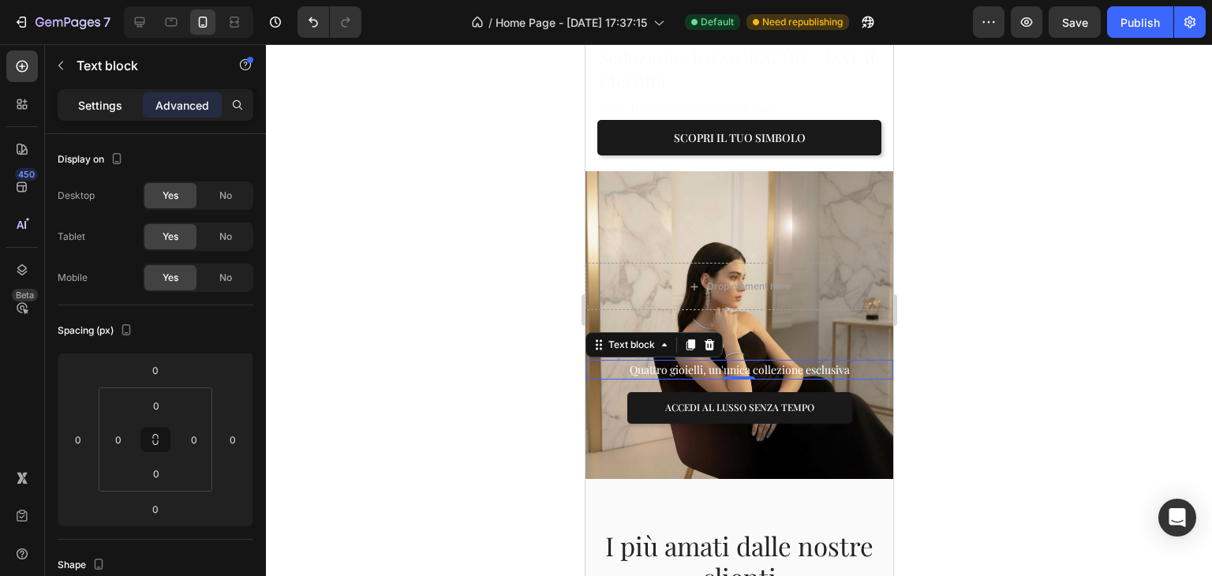
click at [116, 109] on p "Settings" at bounding box center [100, 105] width 44 height 17
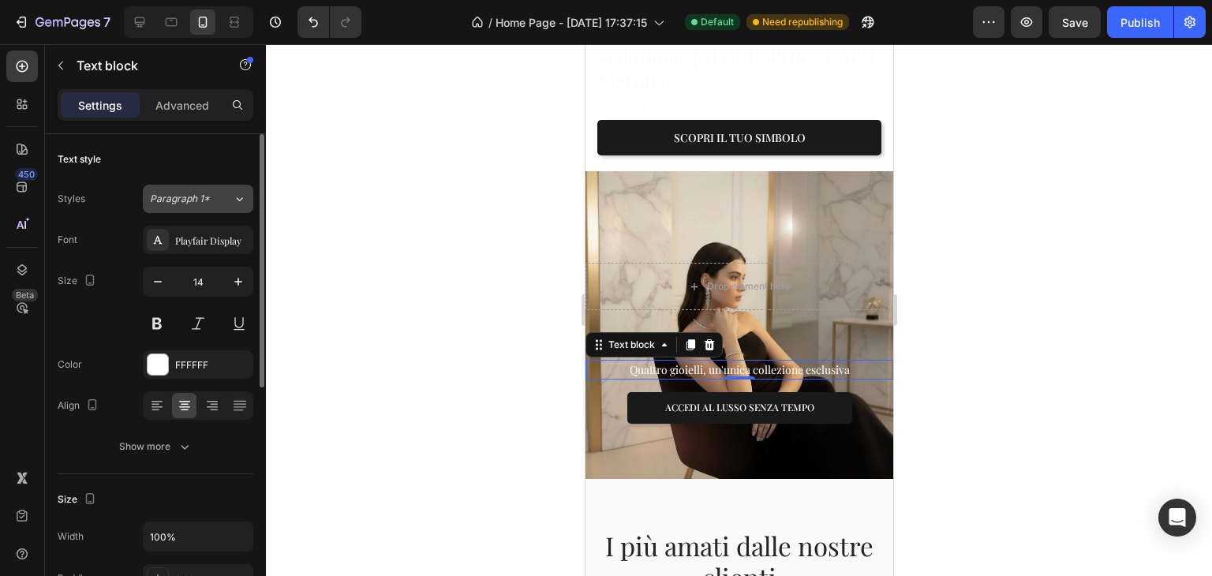
click at [165, 196] on span "Paragraph 1*" at bounding box center [180, 199] width 60 height 14
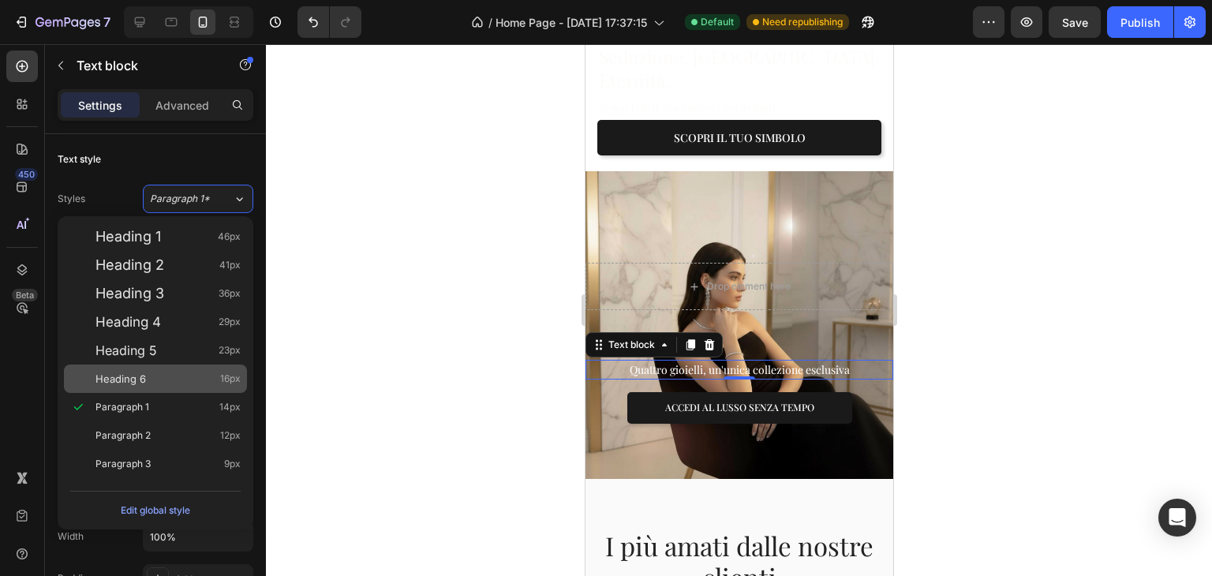
click at [146, 373] on div "Heading 6 16px" at bounding box center [167, 379] width 145 height 16
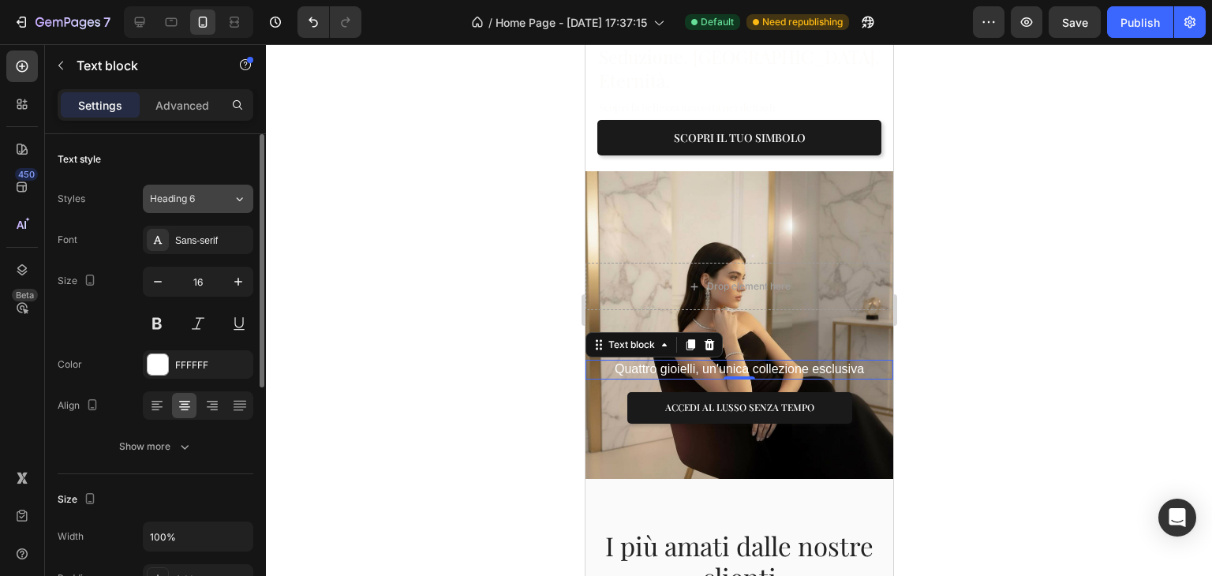
click at [186, 199] on span "Heading 6" at bounding box center [172, 199] width 45 height 14
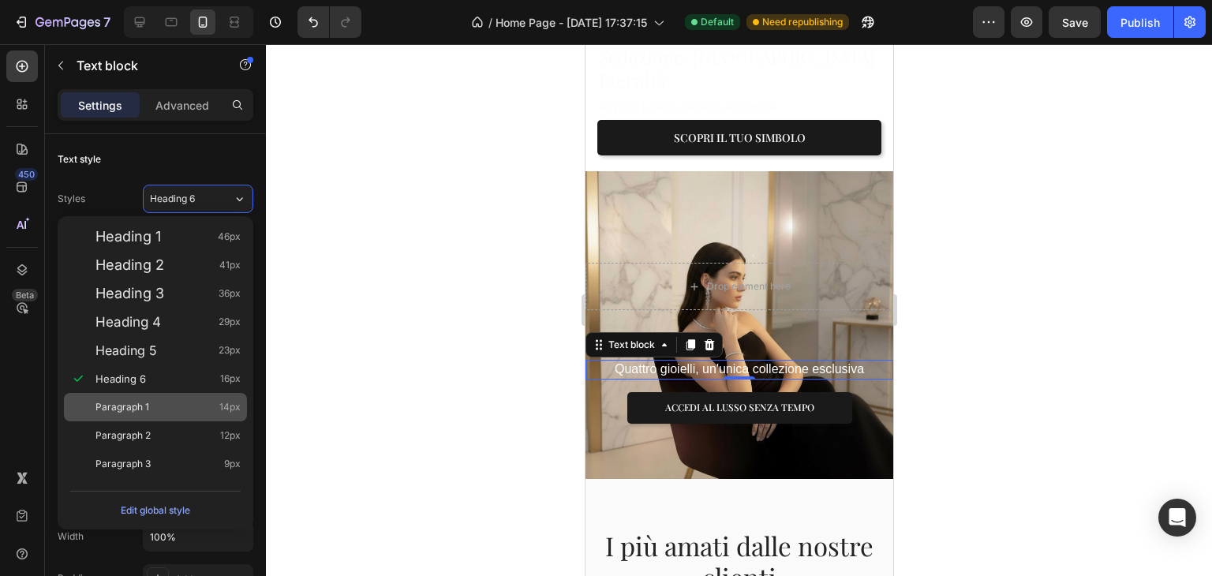
click at [139, 393] on div "Paragraph 1 14px" at bounding box center [155, 407] width 183 height 28
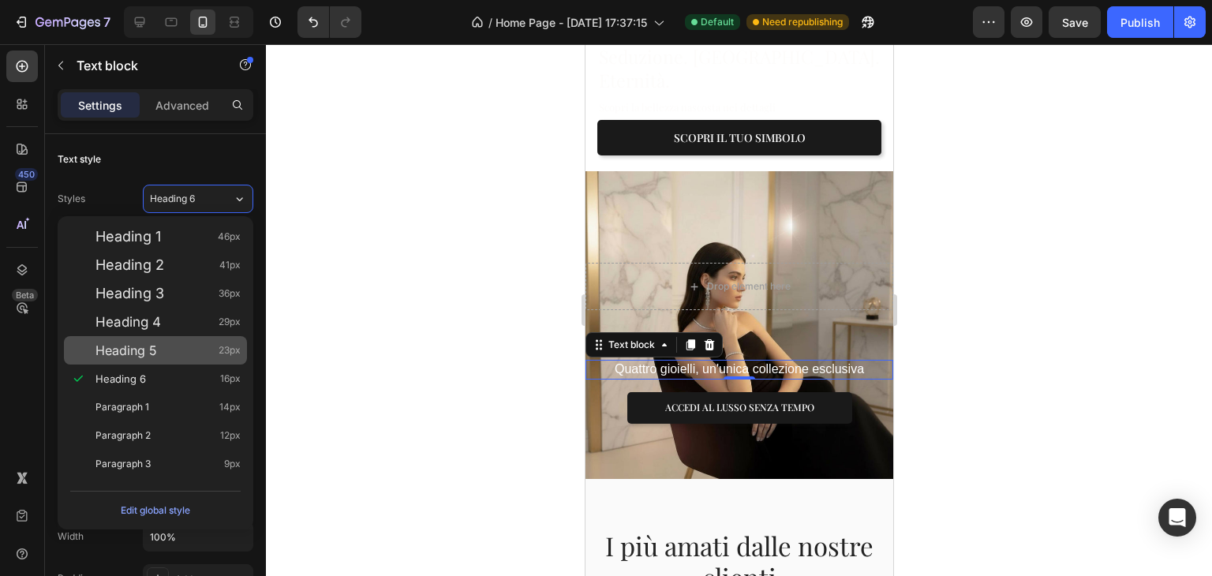
type input "14"
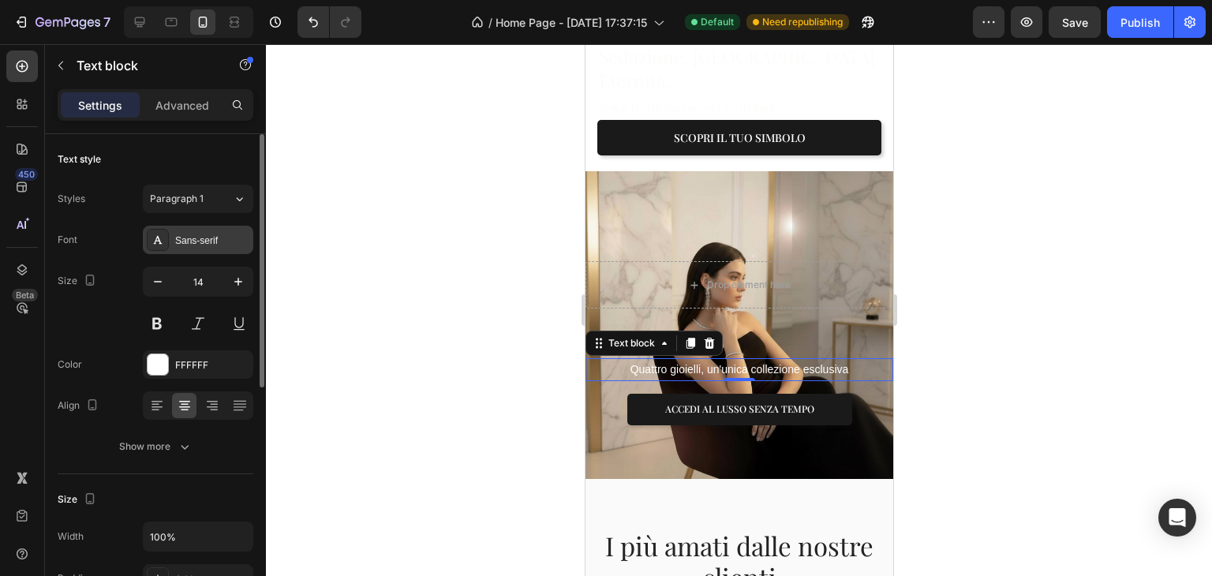
click at [177, 241] on div "Sans-serif" at bounding box center [212, 241] width 74 height 14
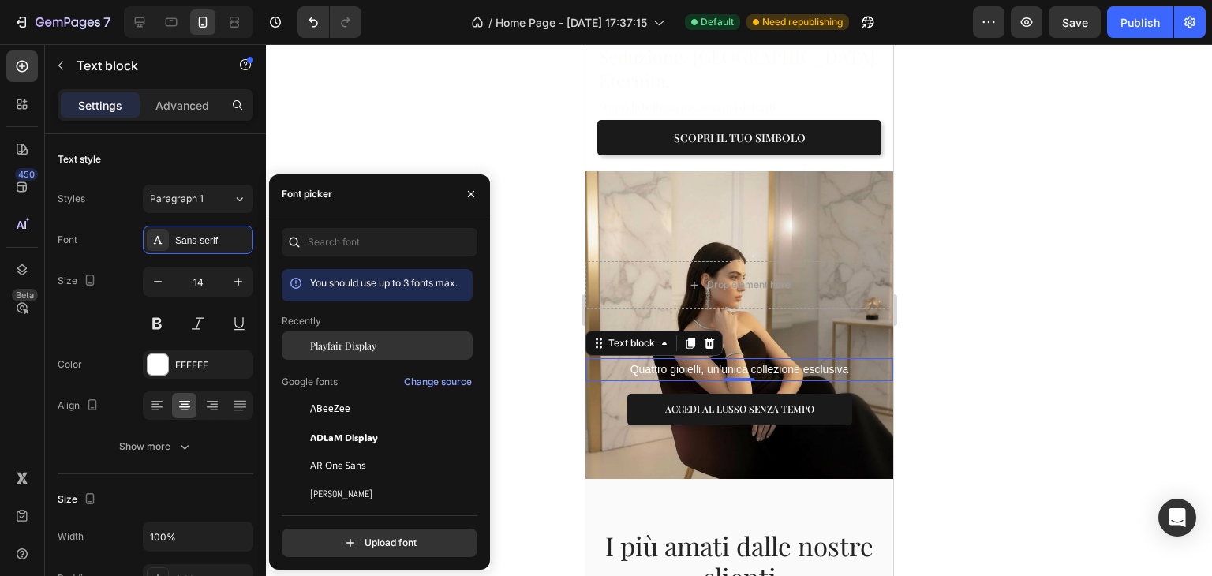
click at [325, 353] on div "Playfair Display" at bounding box center [377, 345] width 191 height 28
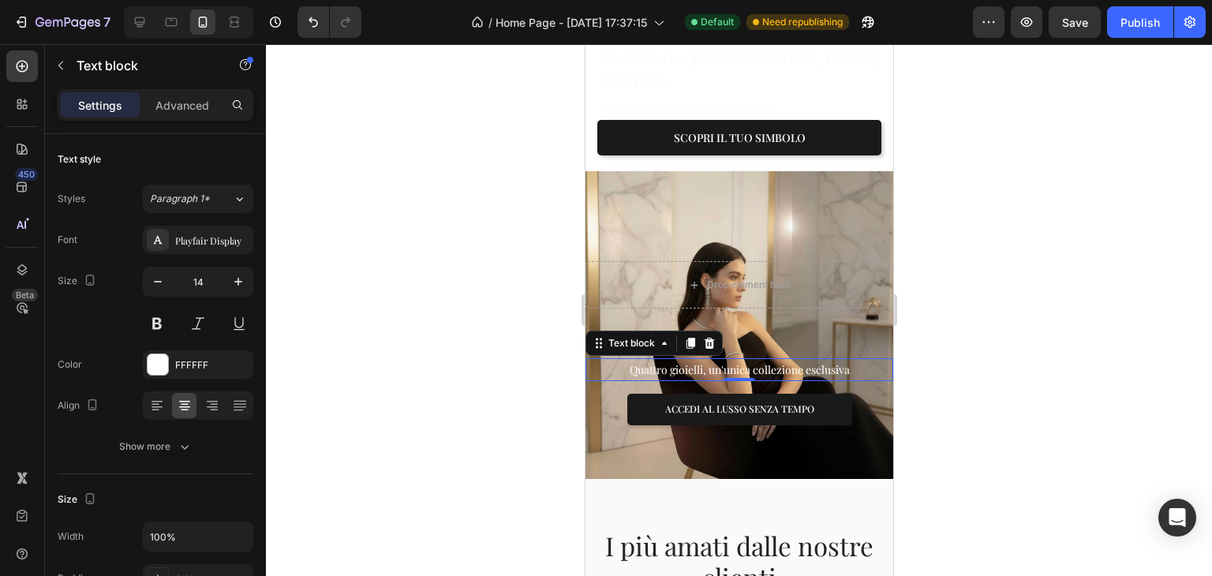
click at [996, 254] on div at bounding box center [739, 310] width 946 height 532
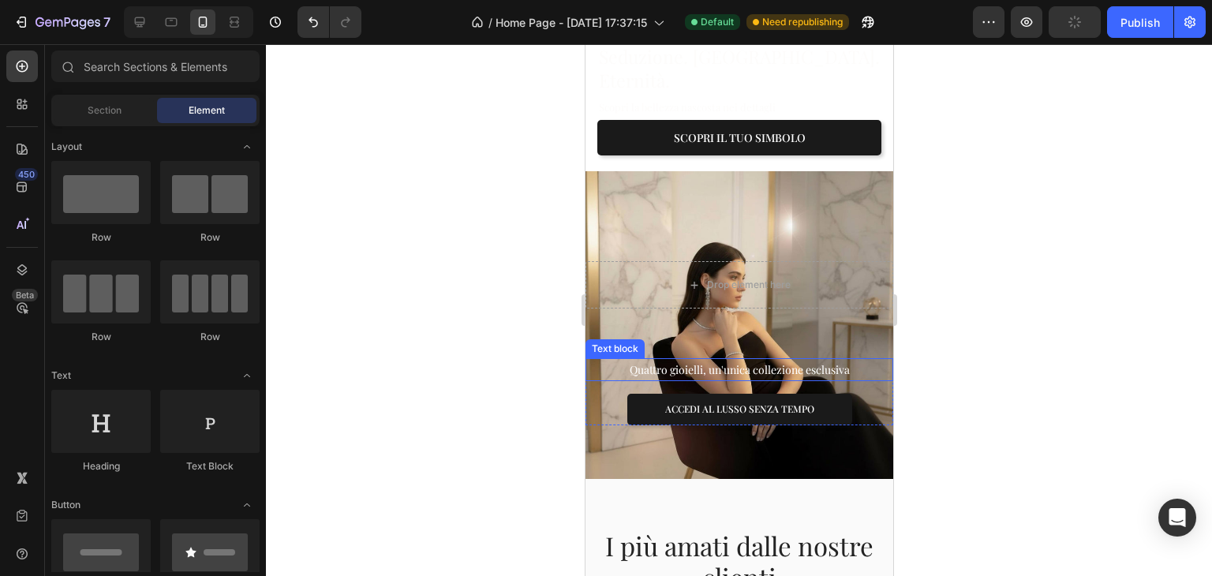
click at [756, 360] on p "Quattro gioielli, un'unica collezione esclusiva" at bounding box center [738, 370] width 305 height 20
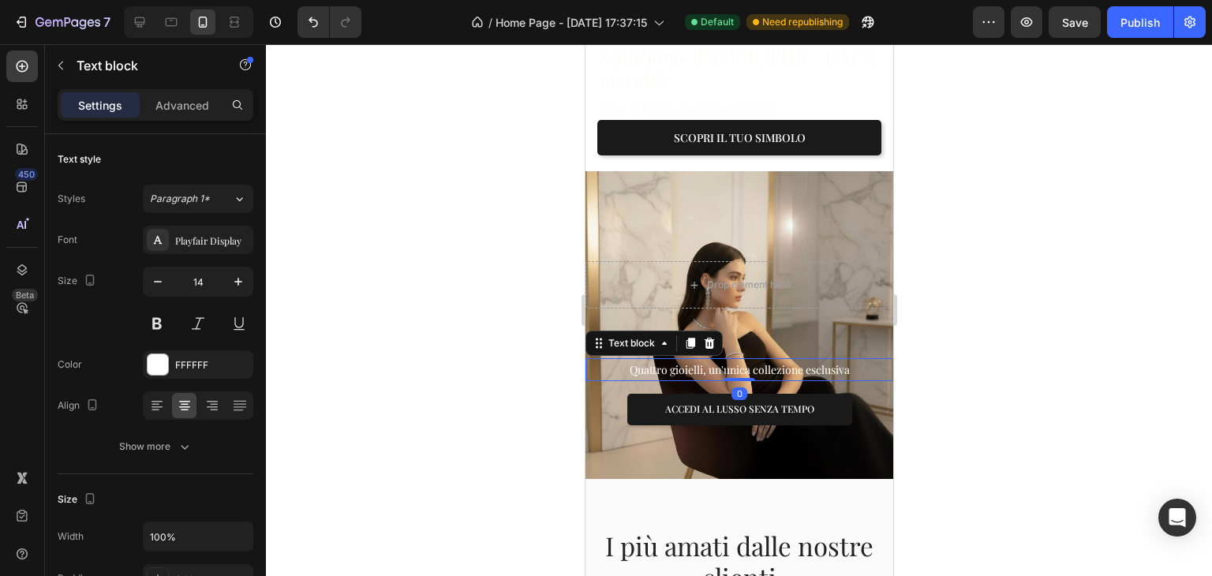
click at [742, 358] on div "Quattro gioielli, un'unica collezione esclusiva Text block 0" at bounding box center [739, 369] width 308 height 23
click at [945, 376] on div at bounding box center [739, 310] width 946 height 532
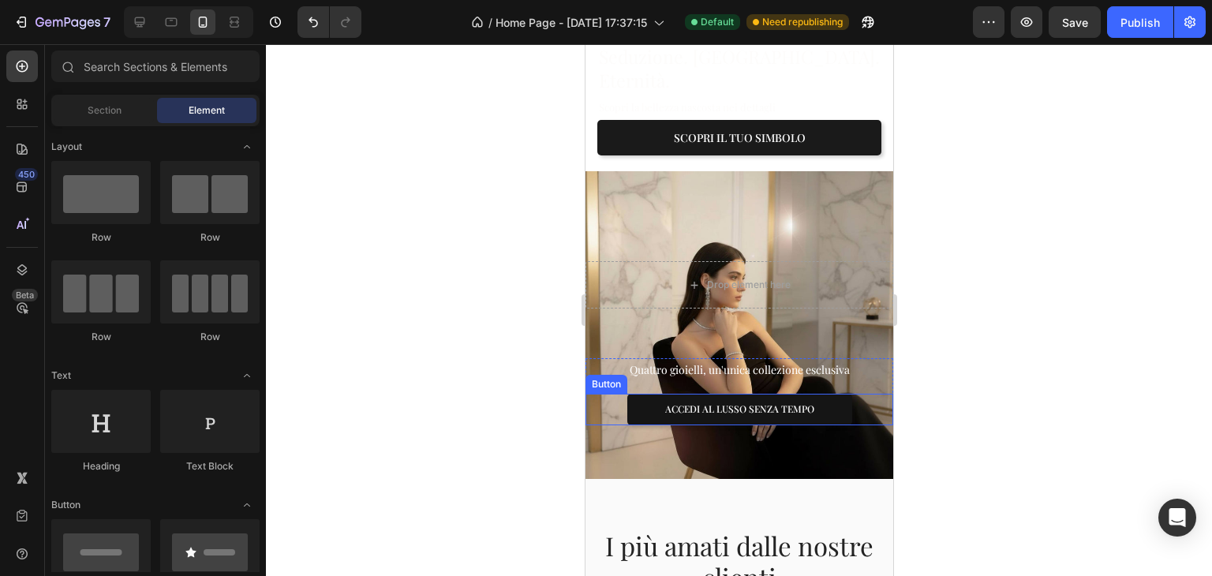
click at [809, 394] on button "ACCEDI AL LUSSO SENZA TEMPO" at bounding box center [739, 410] width 225 height 32
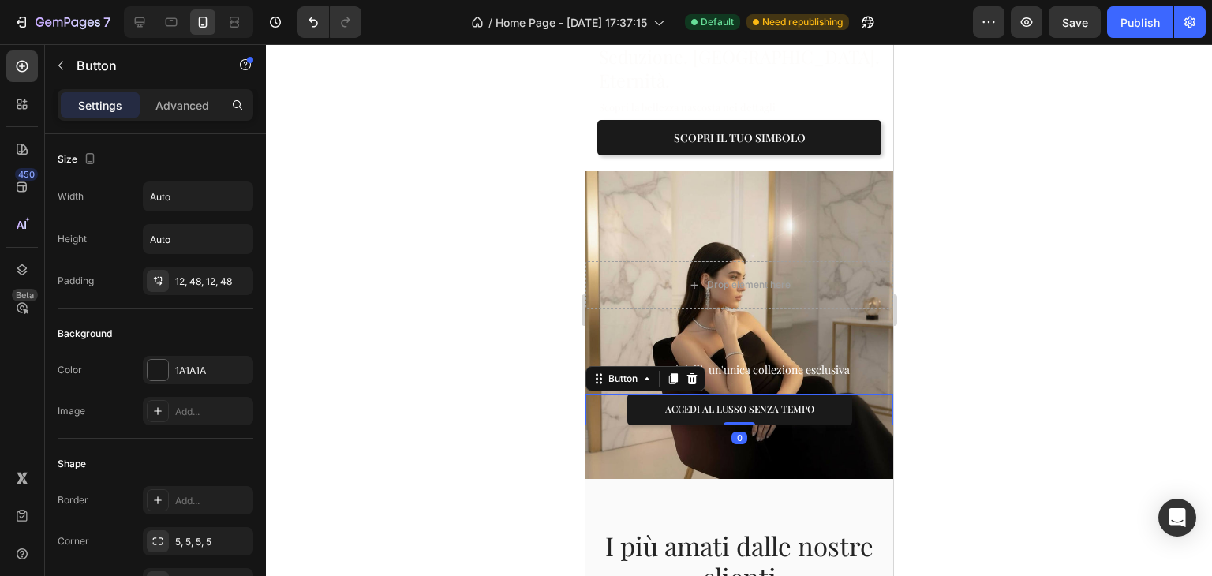
click at [978, 327] on div at bounding box center [739, 310] width 946 height 532
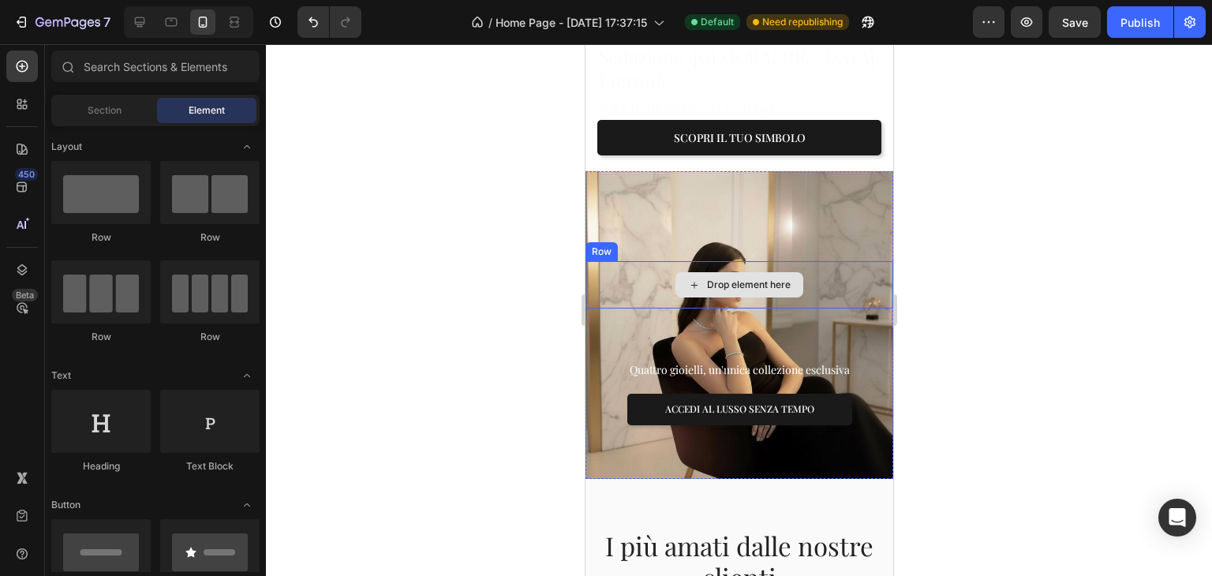
scroll to position [237, 0]
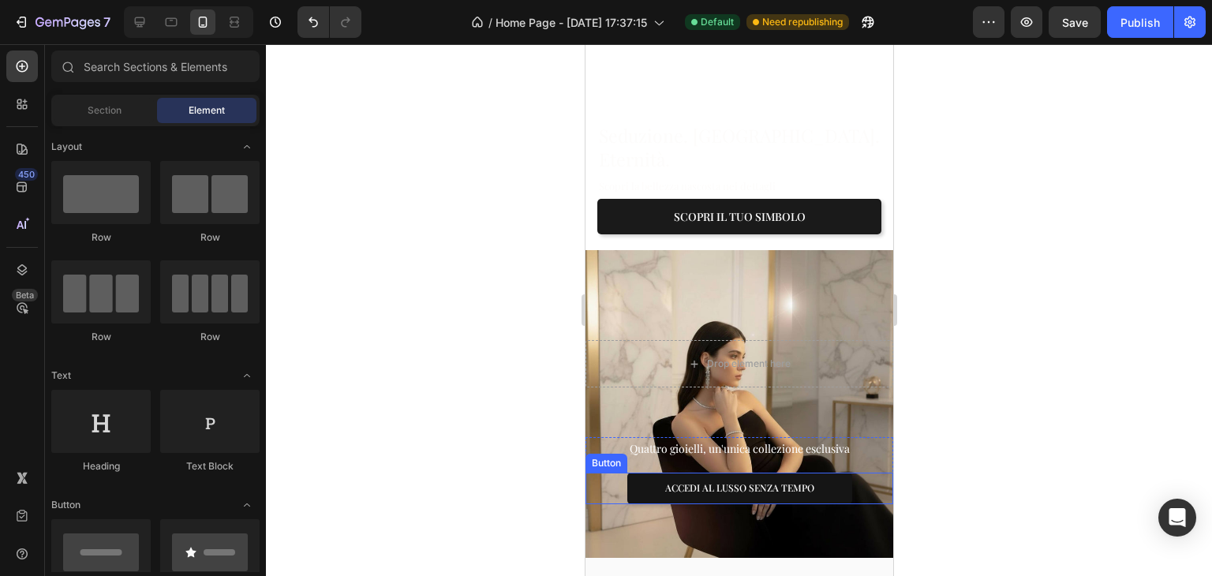
click at [815, 473] on button "ACCEDI AL LUSSO SENZA TEMPO" at bounding box center [739, 489] width 225 height 32
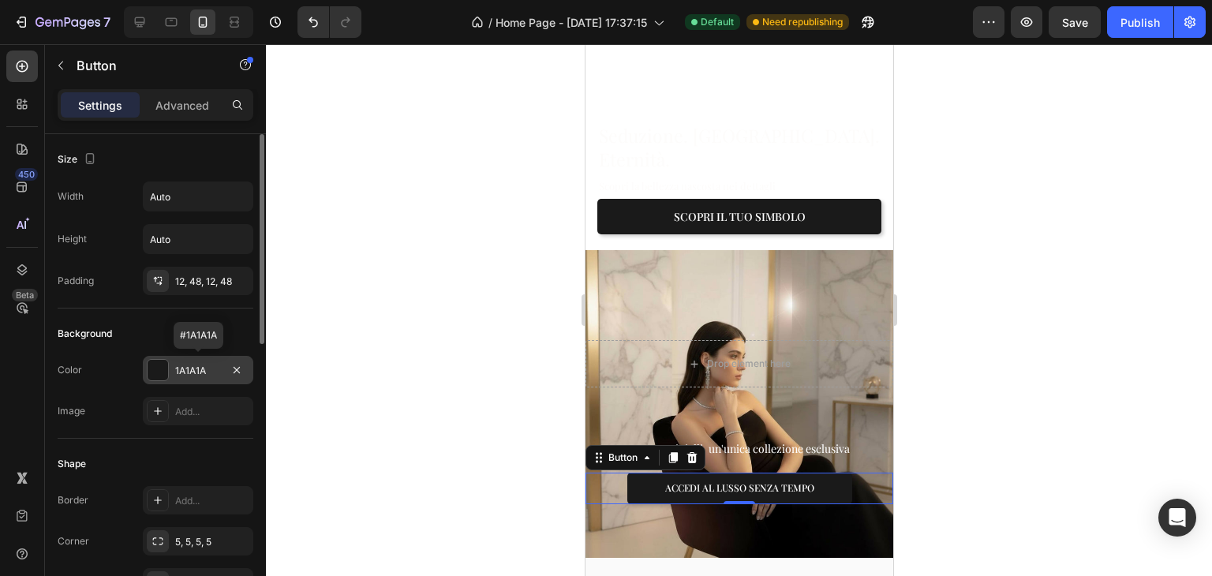
click at [182, 365] on div "1A1A1A" at bounding box center [198, 371] width 46 height 14
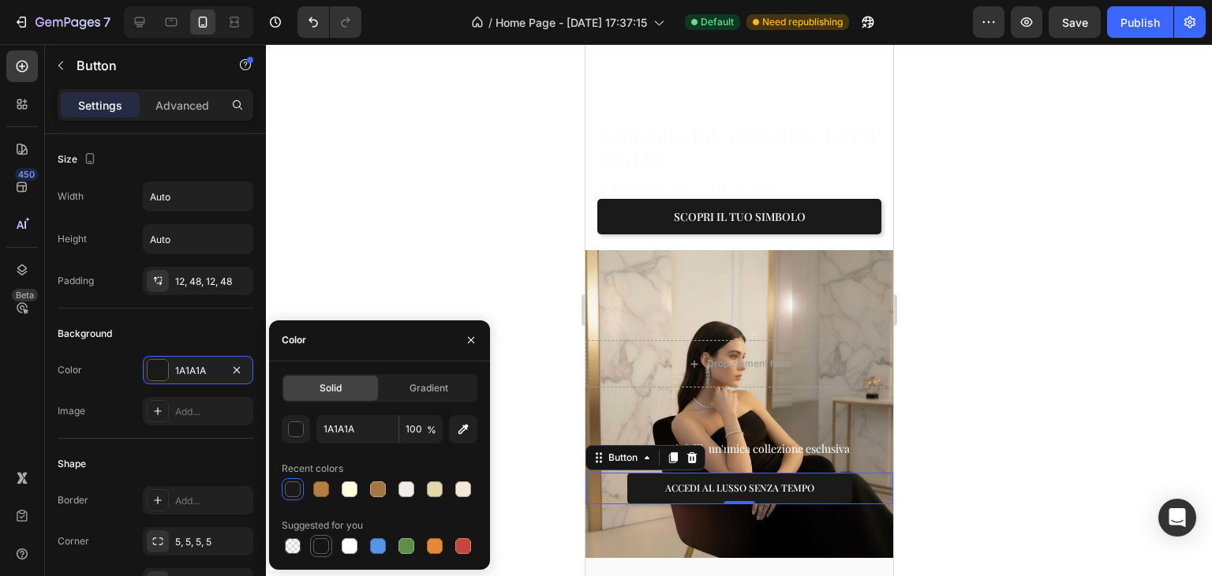
click at [325, 537] on div at bounding box center [321, 546] width 19 height 19
type input "151515"
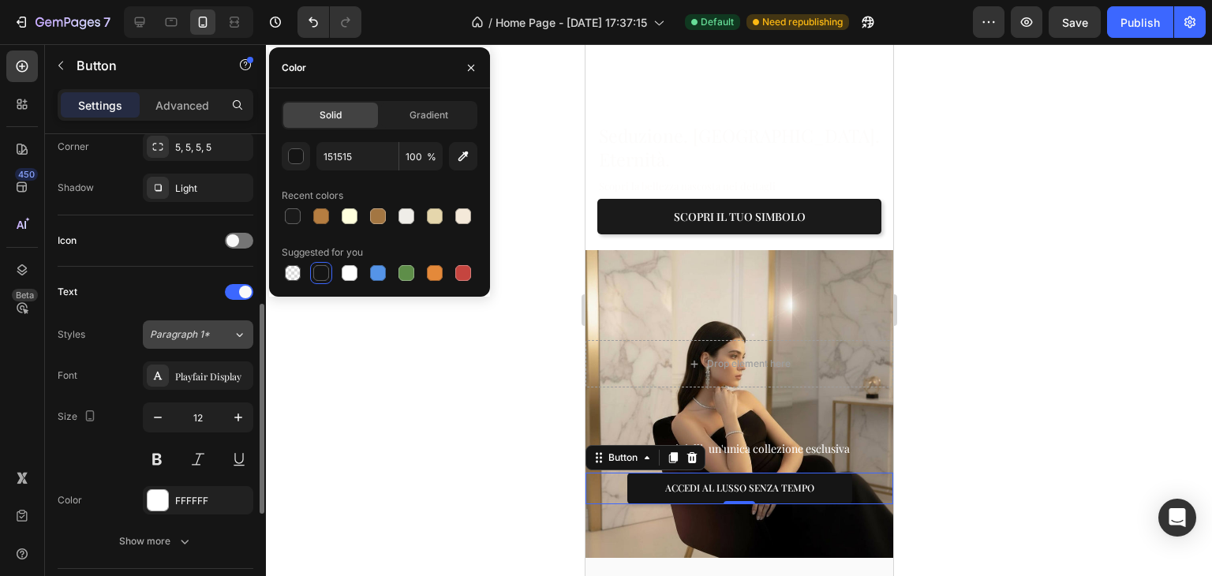
scroll to position [642, 0]
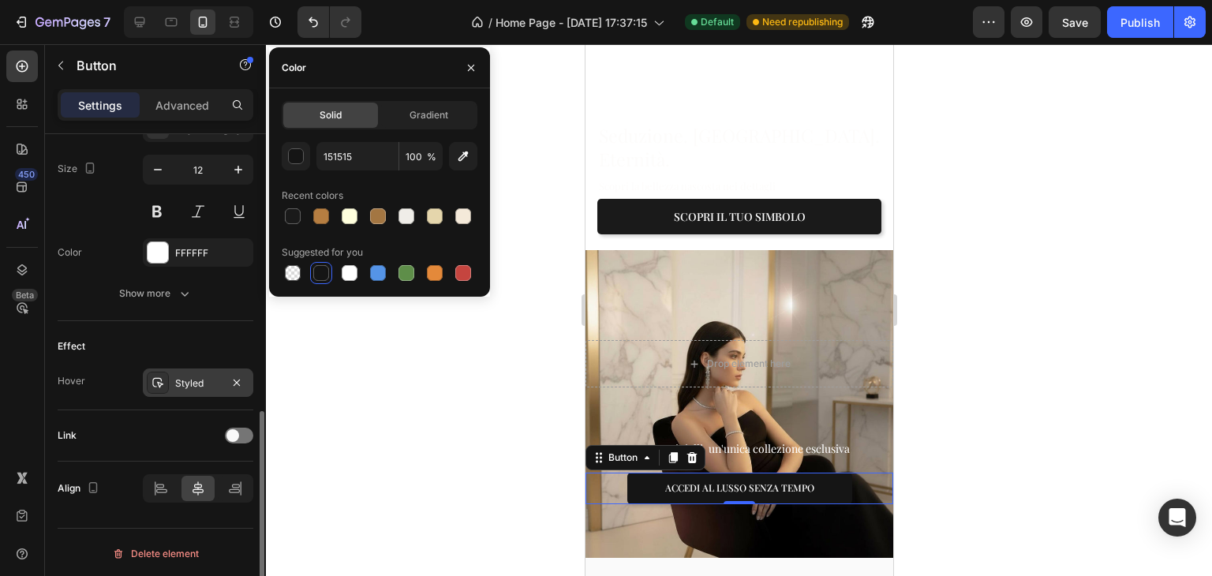
click at [200, 384] on div "Styled" at bounding box center [198, 383] width 46 height 14
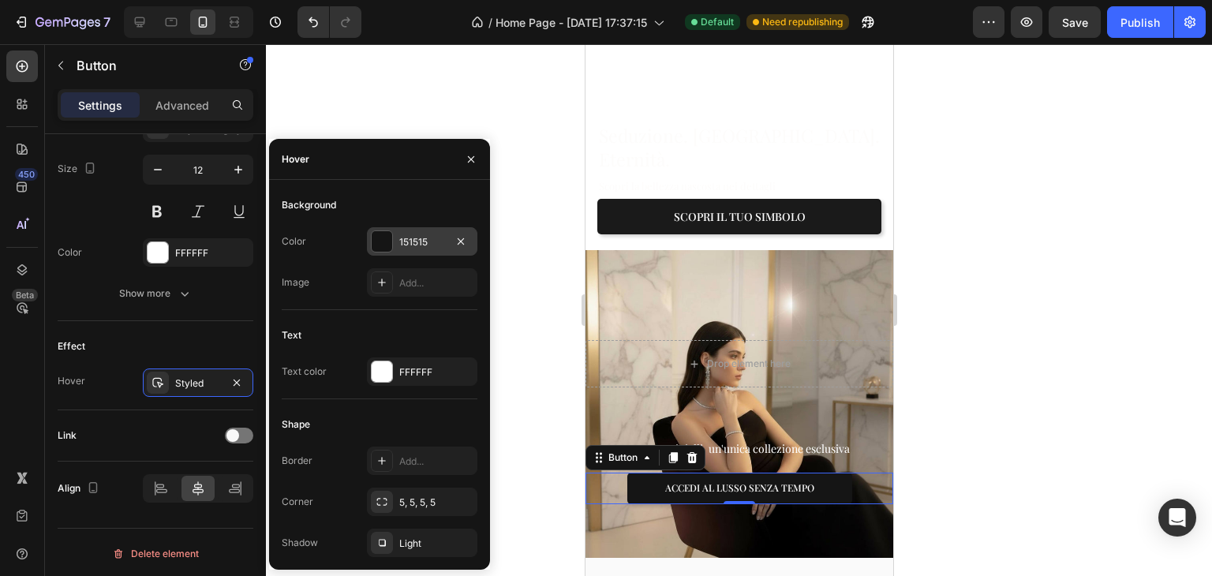
click at [408, 235] on div "151515" at bounding box center [422, 242] width 46 height 14
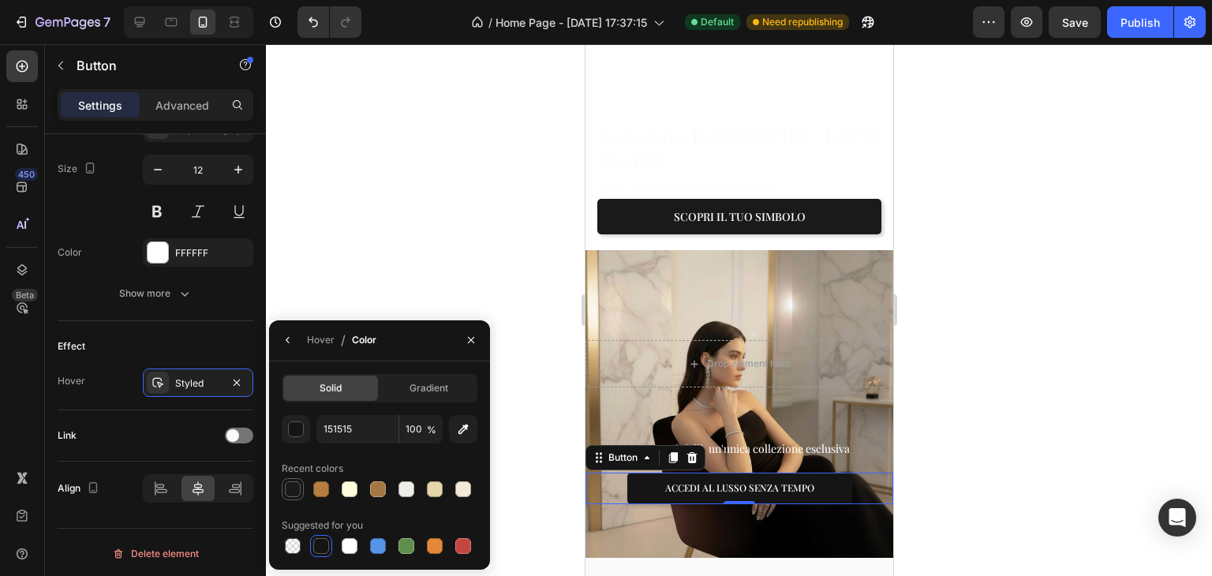
click at [294, 484] on div at bounding box center [293, 489] width 16 height 16
type input "1A1A1A"
click at [619, 207] on button "Scopri il tuo simbolo" at bounding box center [739, 217] width 284 height 36
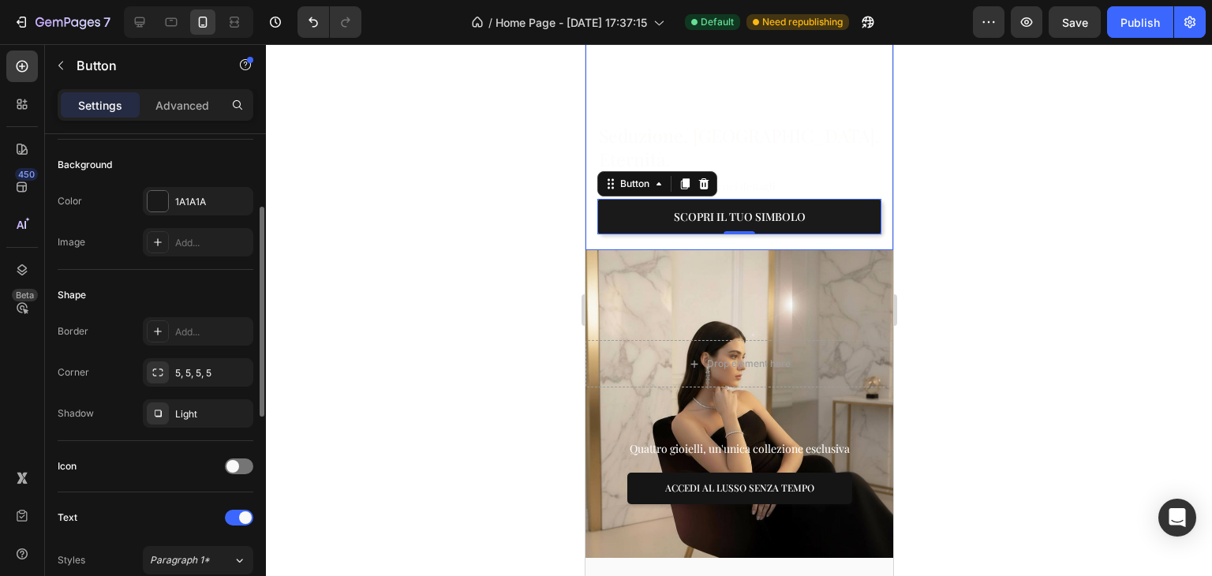
scroll to position [11, 0]
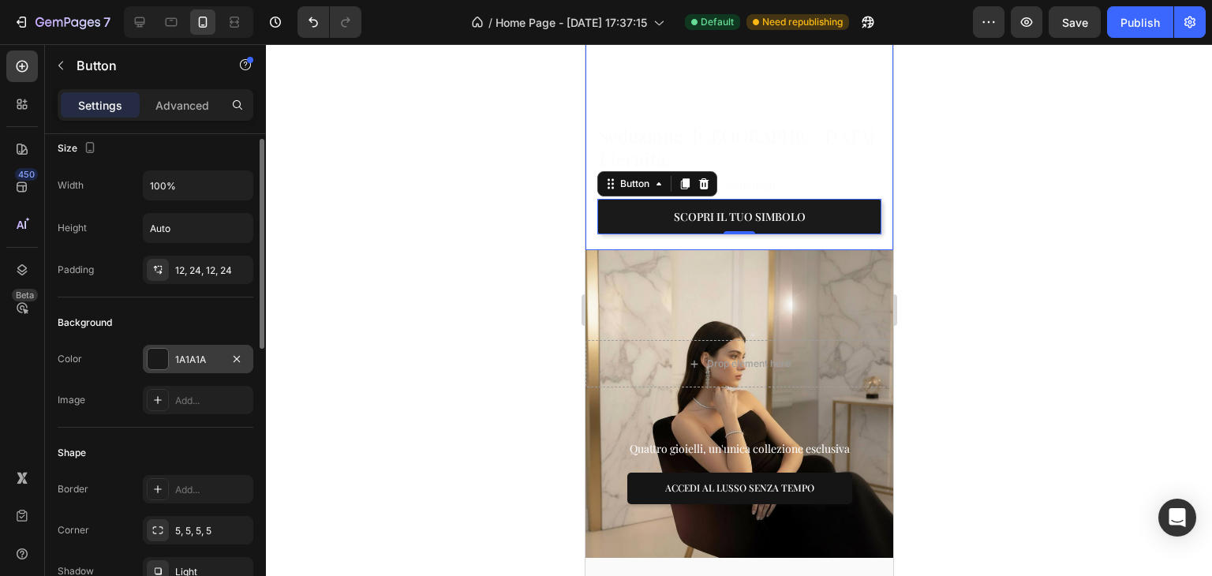
click at [211, 369] on div "1A1A1A" at bounding box center [198, 359] width 110 height 28
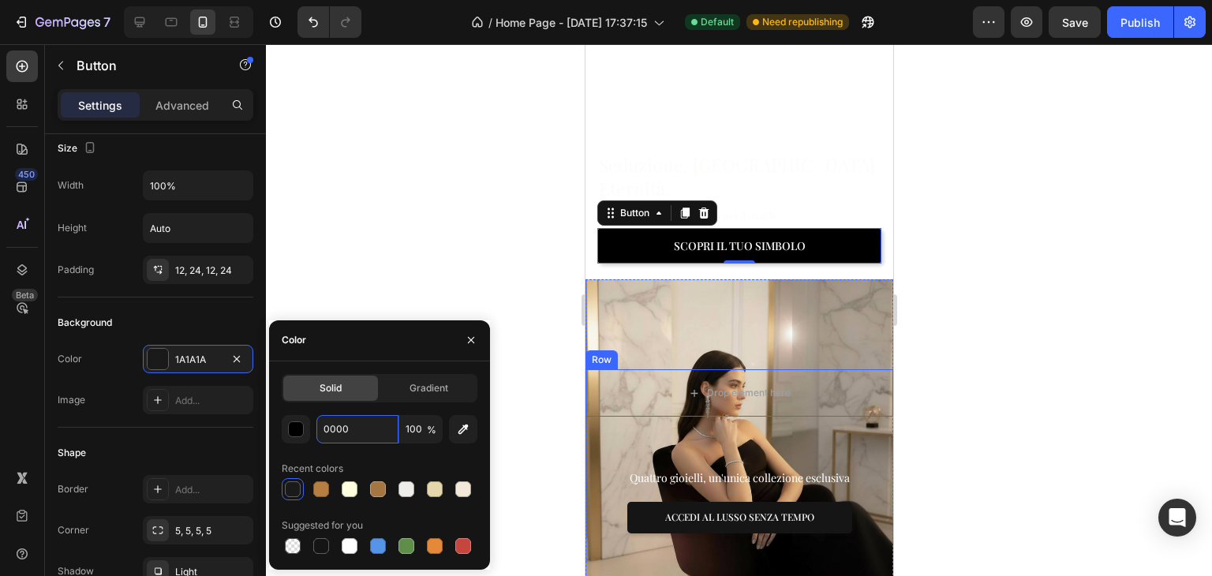
scroll to position [158, 0]
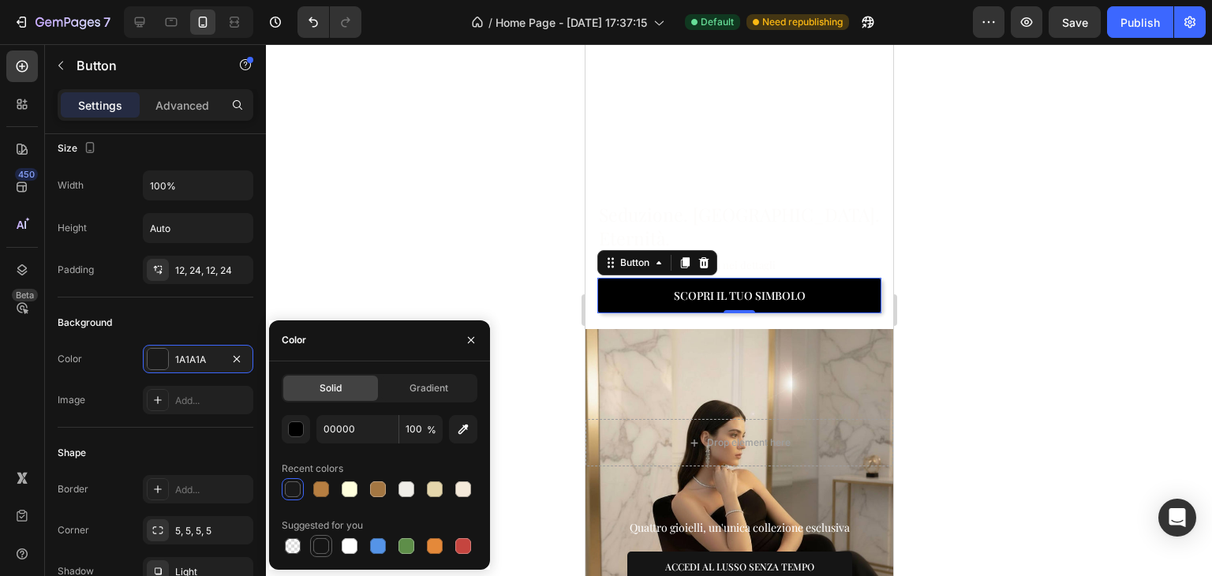
drag, startPoint x: 320, startPoint y: 544, endPoint x: 327, endPoint y: 548, distance: 8.1
click at [324, 548] on div at bounding box center [321, 546] width 16 height 16
type input "151515"
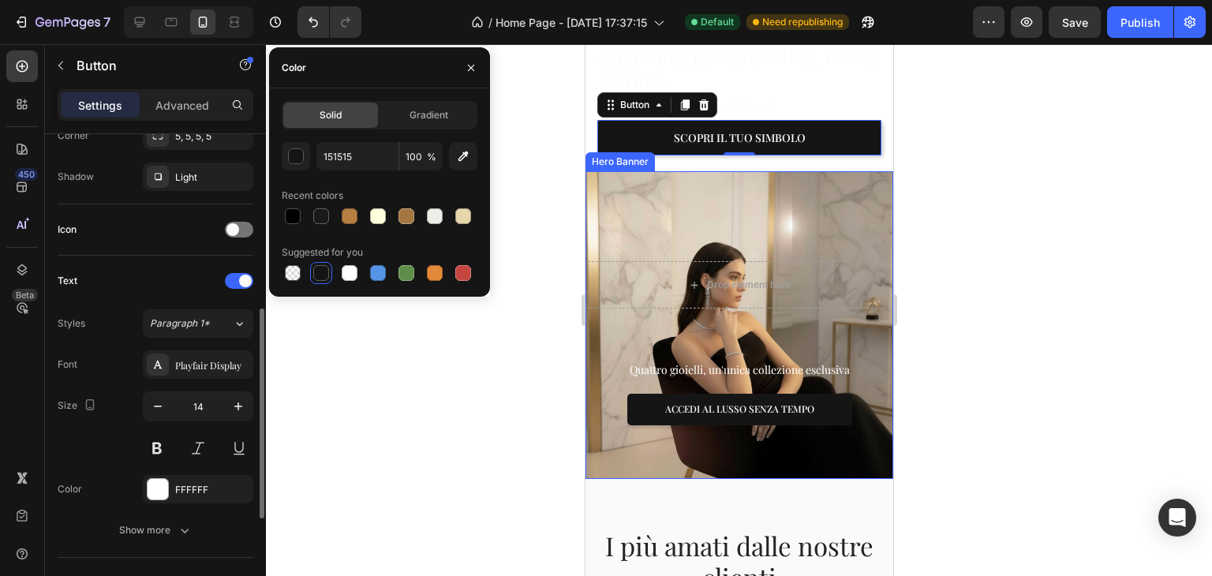
scroll to position [642, 0]
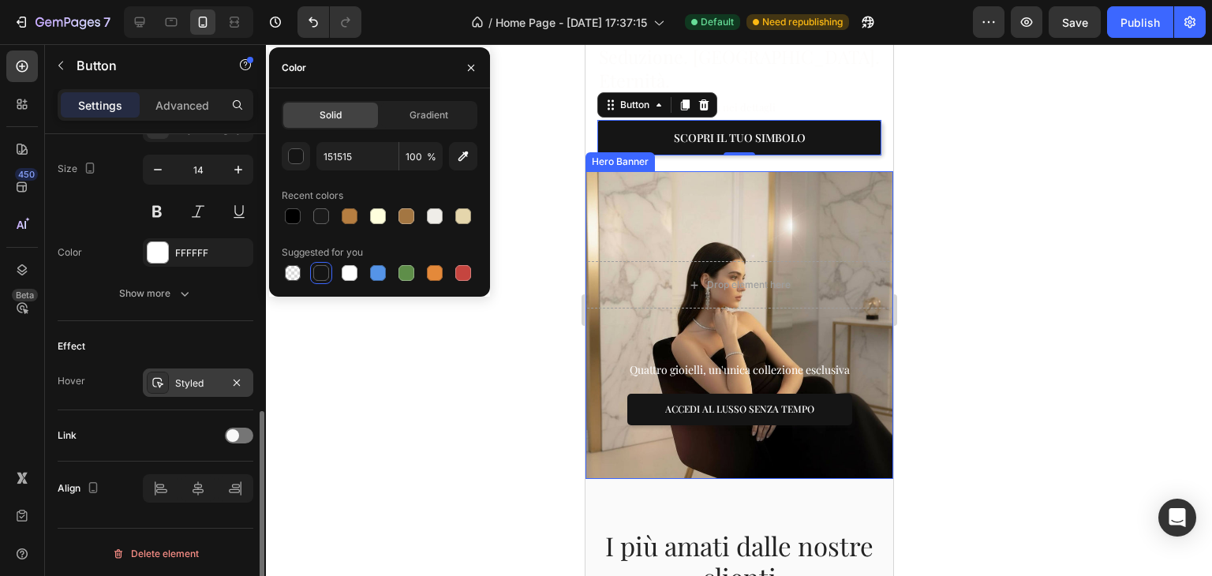
click at [193, 380] on div "Styled" at bounding box center [198, 383] width 46 height 14
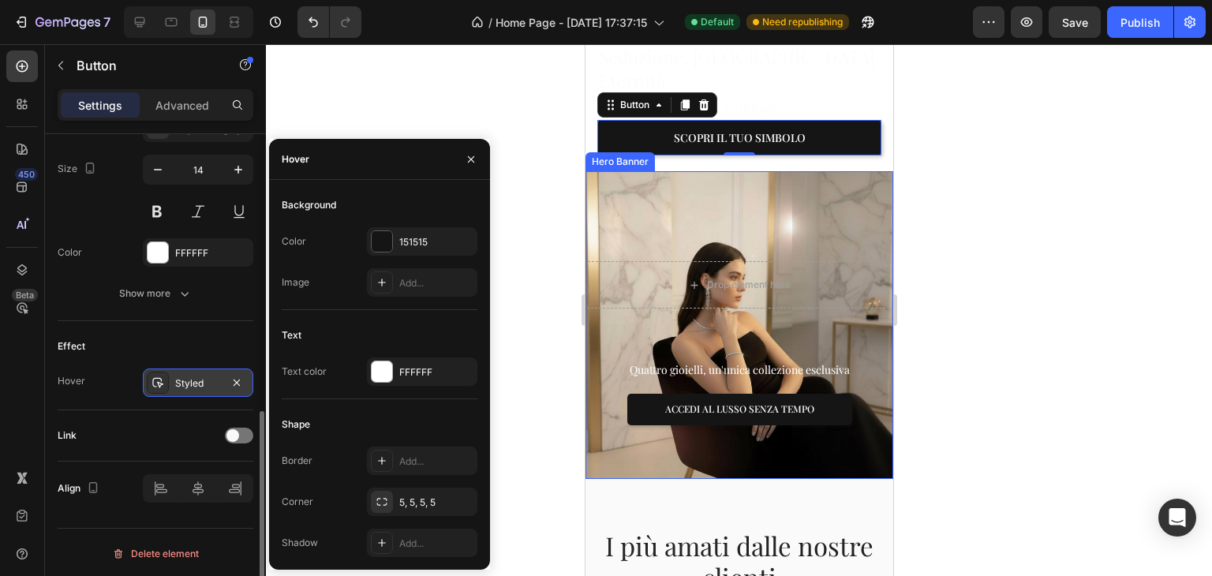
click at [178, 371] on div "Styled" at bounding box center [198, 383] width 110 height 28
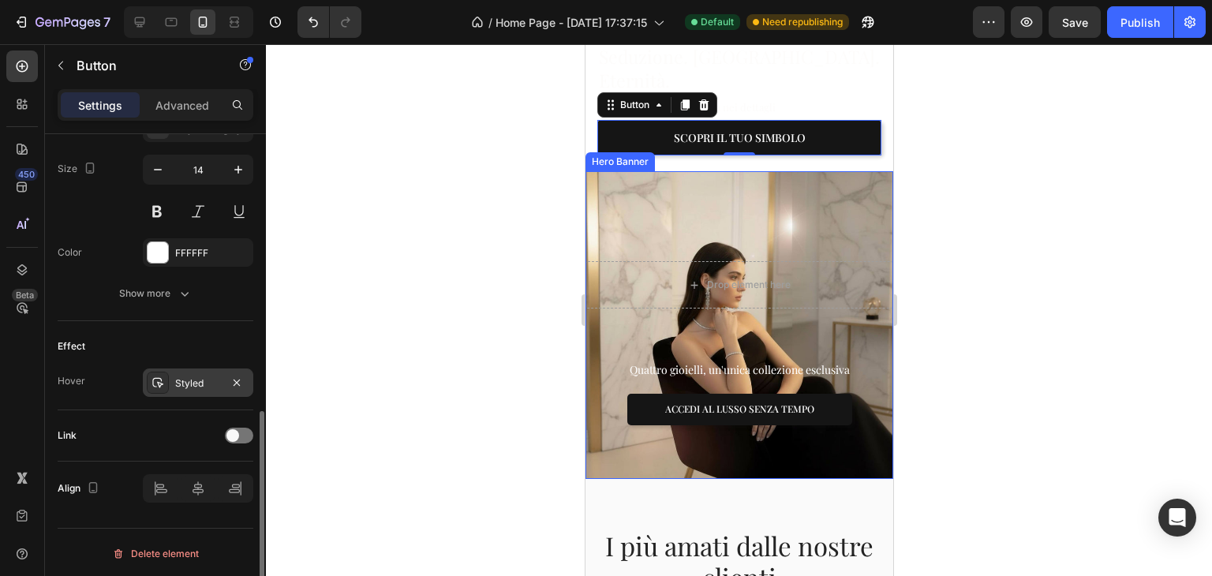
click at [178, 371] on div "Styled" at bounding box center [198, 383] width 110 height 28
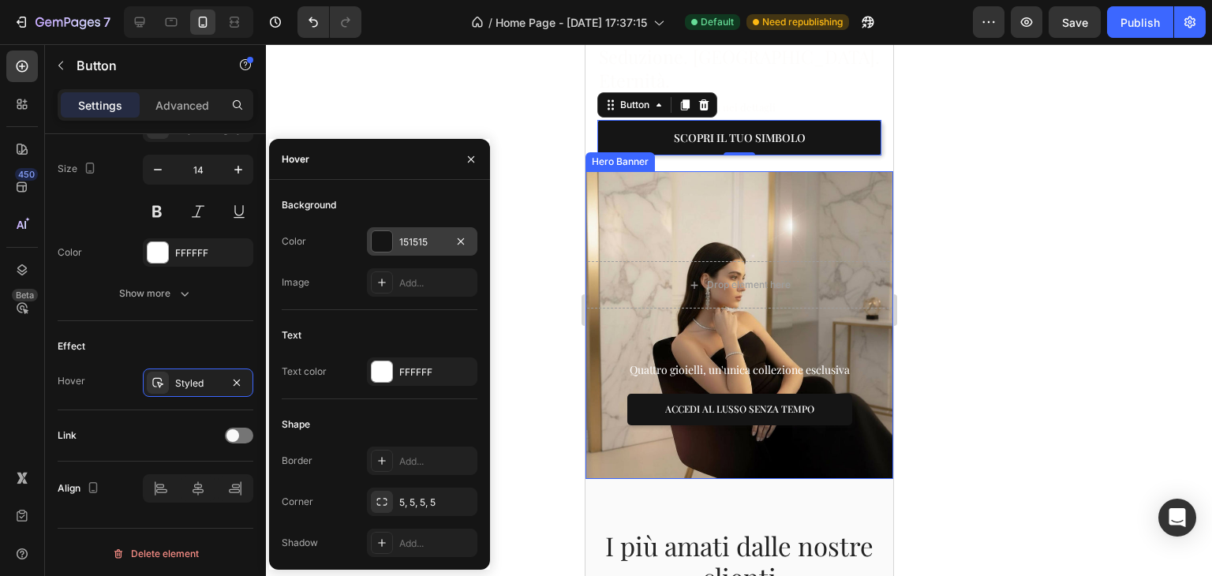
click at [422, 232] on div "151515" at bounding box center [422, 241] width 110 height 28
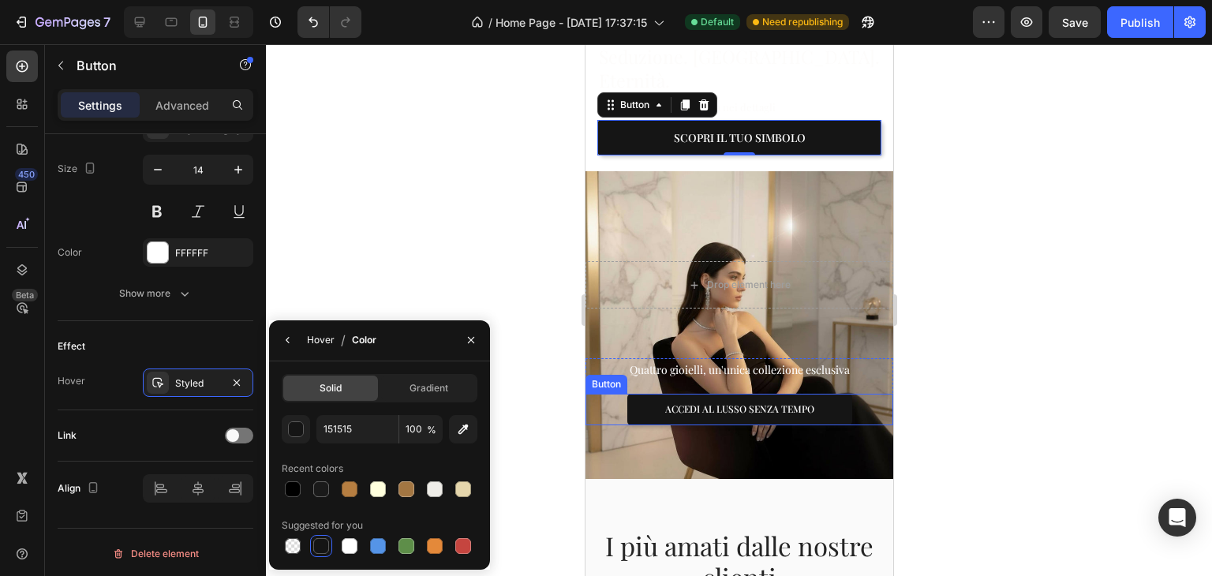
click at [321, 336] on div "Hover" at bounding box center [321, 340] width 28 height 14
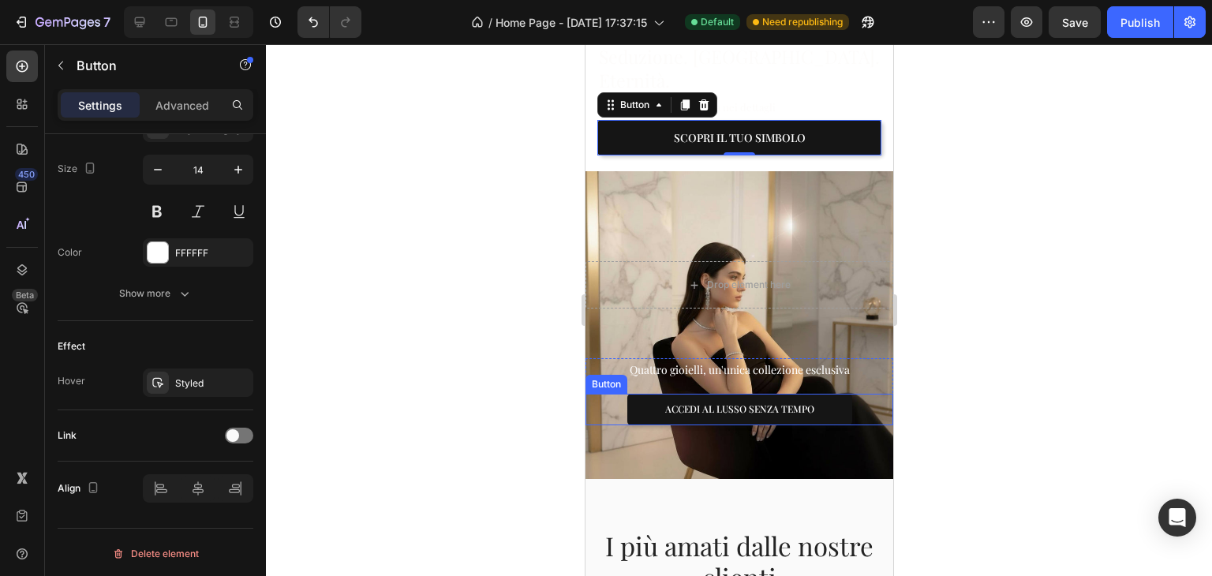
click at [477, 106] on div at bounding box center [739, 310] width 946 height 532
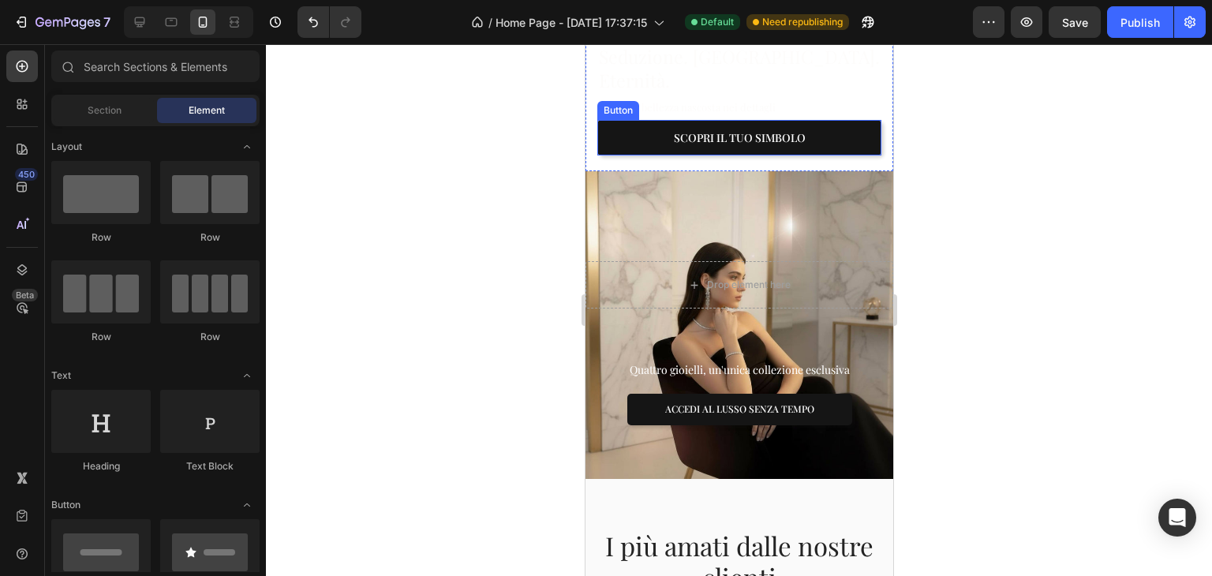
click at [613, 120] on button "Scopri il tuo simbolo" at bounding box center [739, 138] width 284 height 36
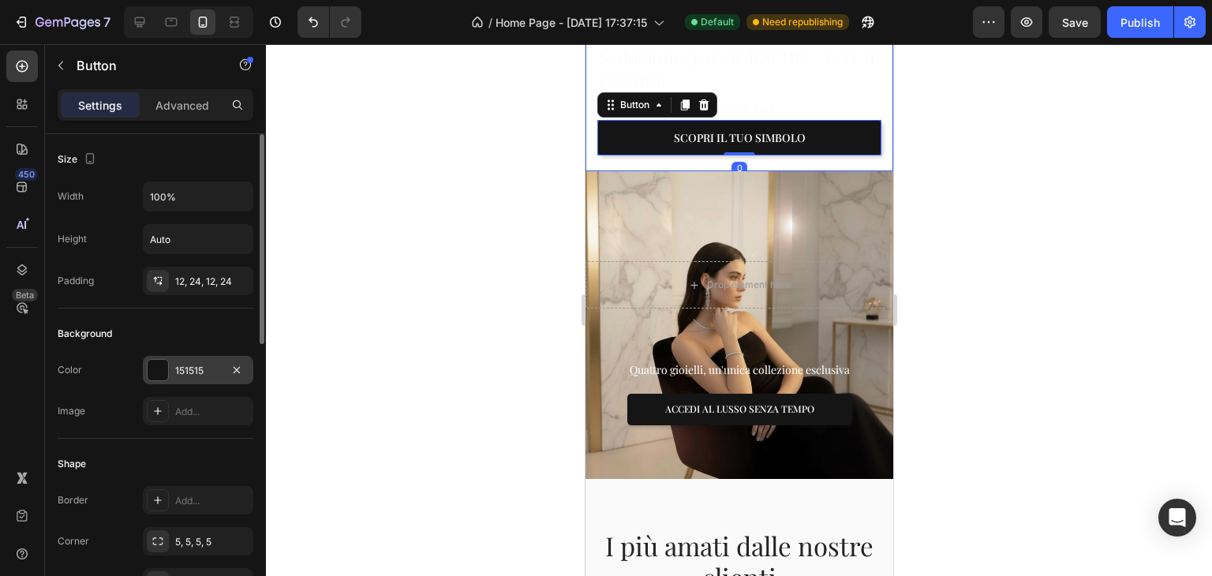
click at [180, 376] on div "151515" at bounding box center [198, 371] width 46 height 14
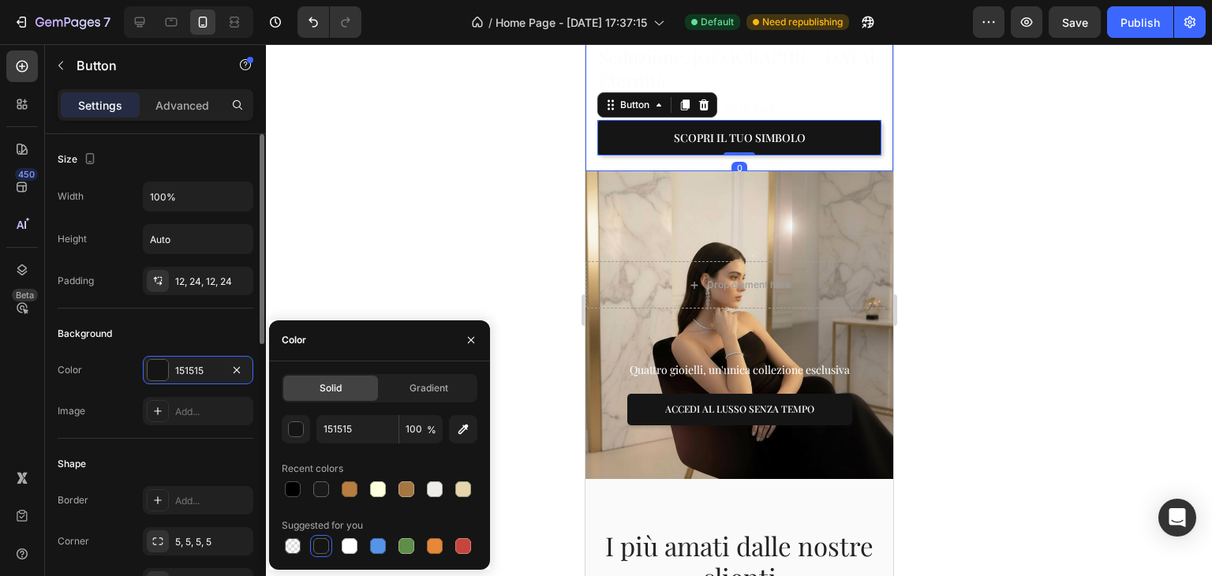
click at [128, 399] on div "Image Add..." at bounding box center [156, 411] width 196 height 28
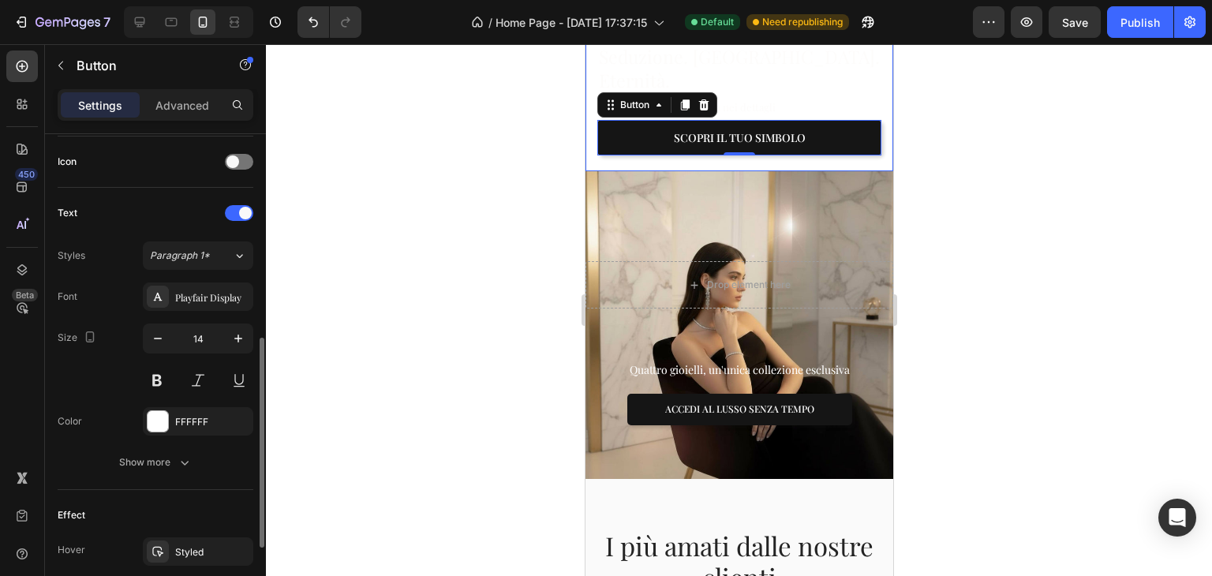
scroll to position [631, 0]
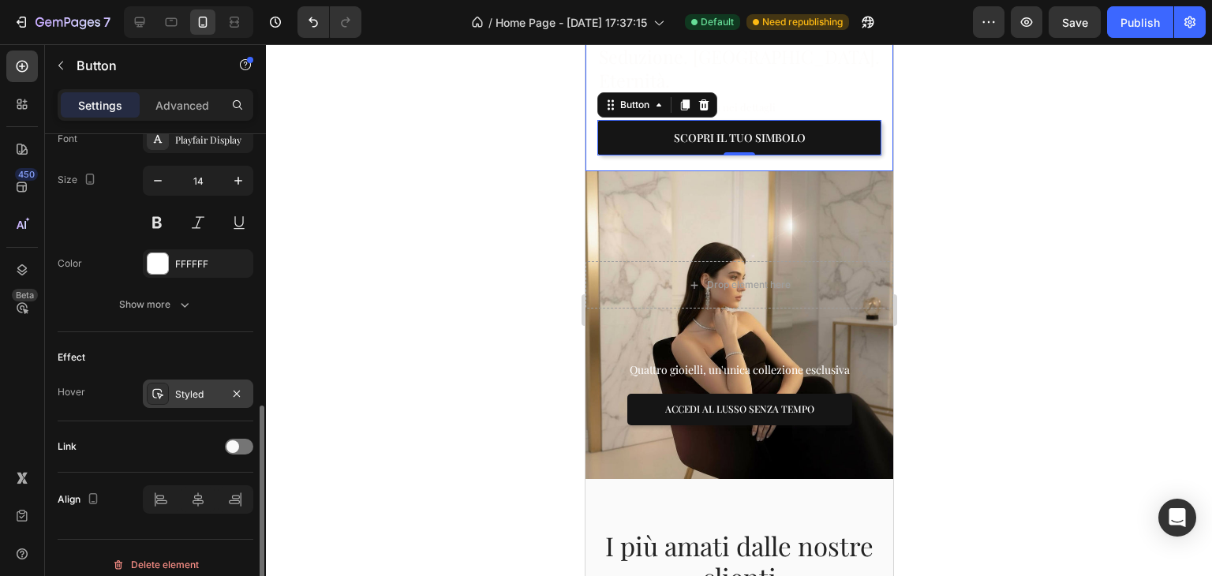
click at [177, 392] on div "Styled" at bounding box center [198, 394] width 46 height 14
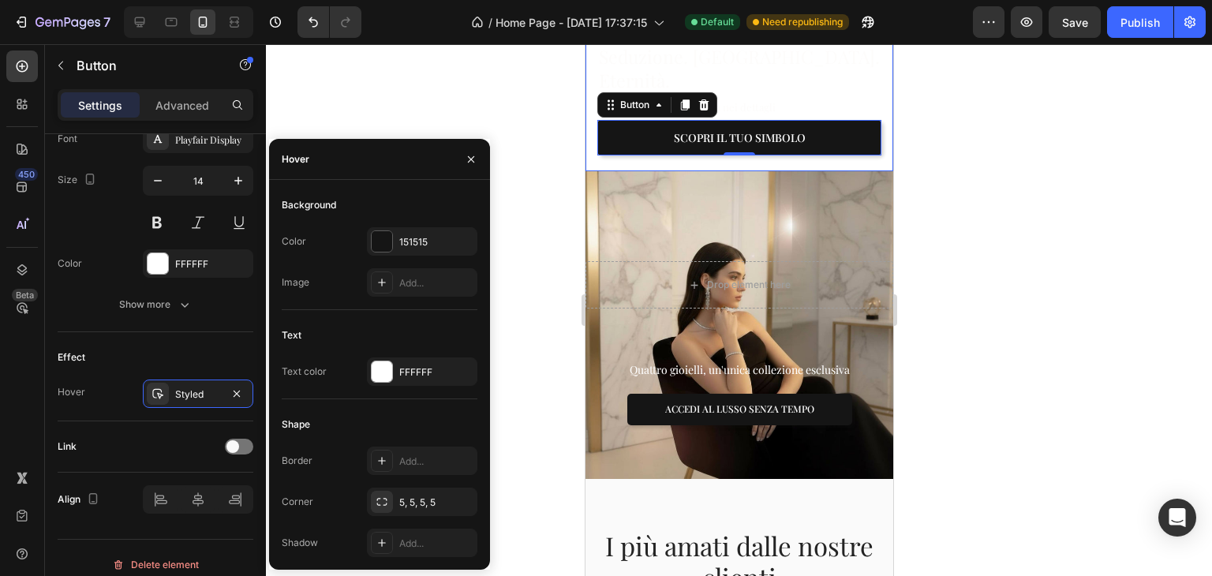
click at [517, 303] on div at bounding box center [739, 310] width 946 height 532
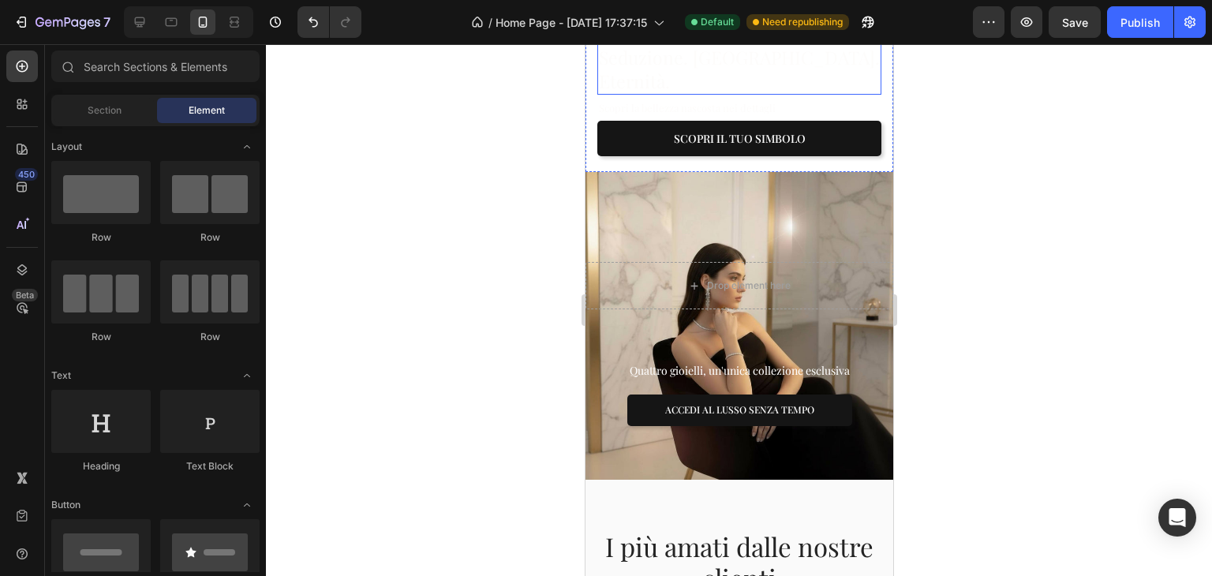
scroll to position [316, 0]
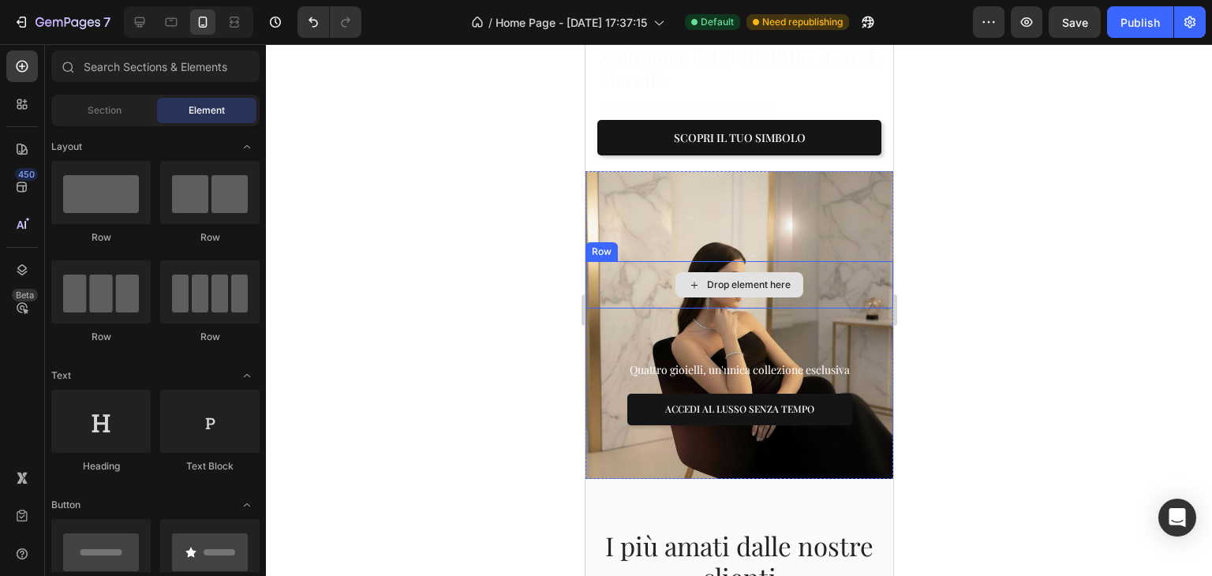
click at [853, 277] on div "Drop element here" at bounding box center [739, 284] width 308 height 47
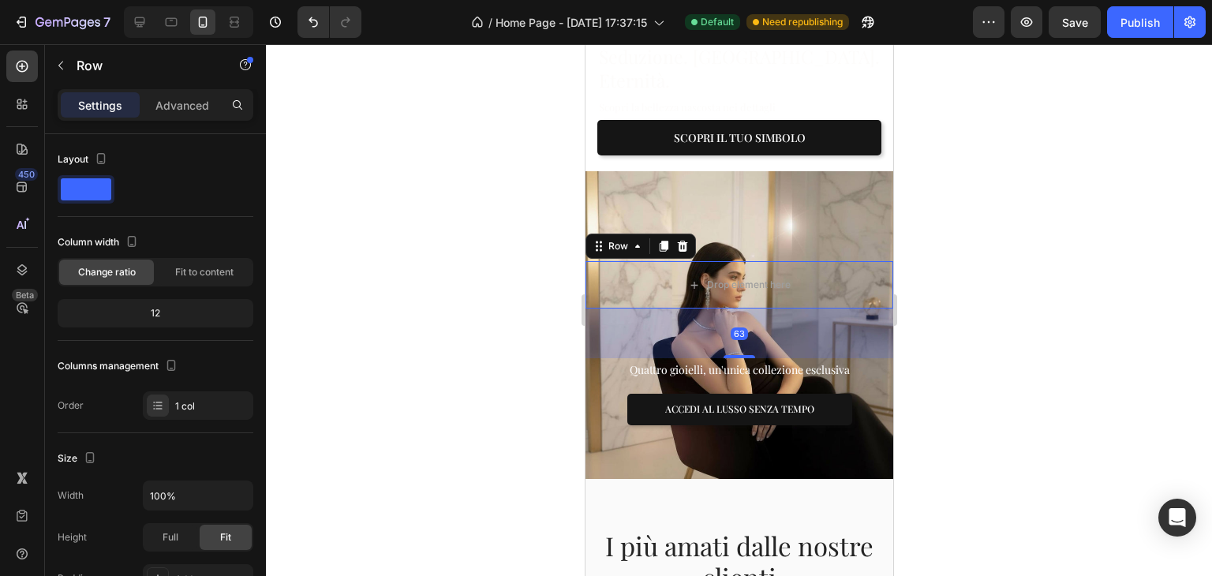
click at [955, 185] on div at bounding box center [739, 310] width 946 height 532
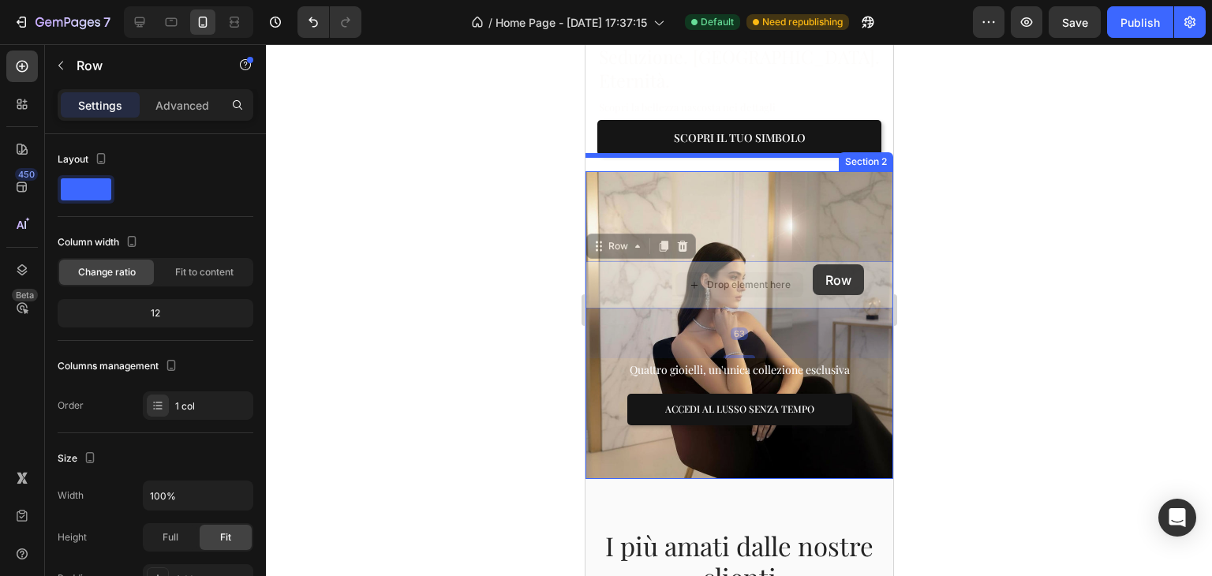
drag, startPoint x: 815, startPoint y: 253, endPoint x: 825, endPoint y: 140, distance: 114.0
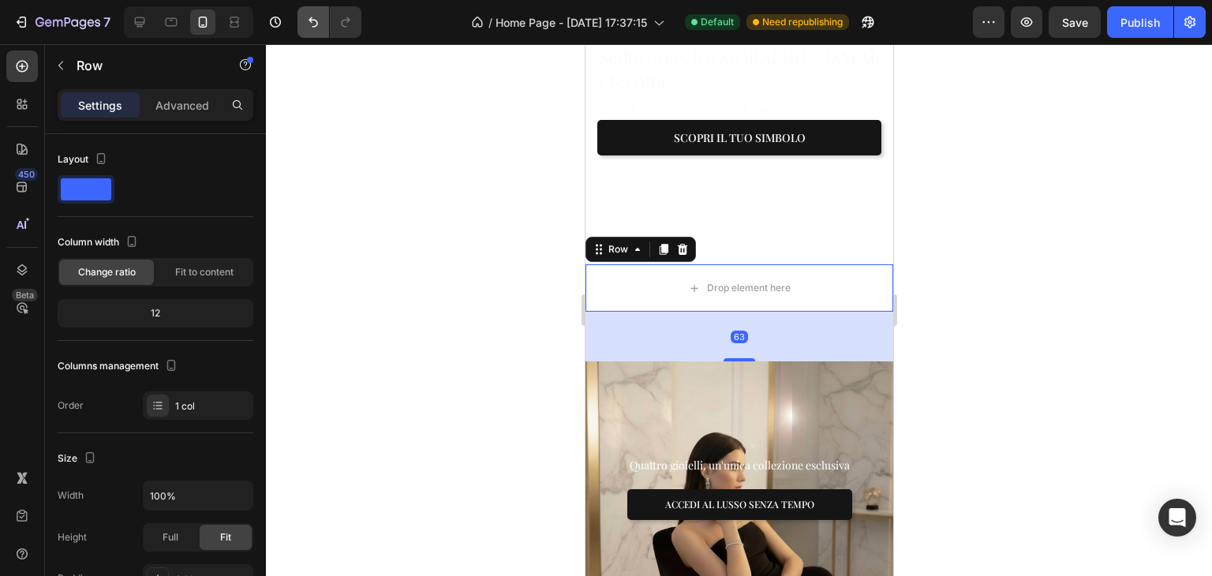
click at [322, 32] on button "Undo/Redo" at bounding box center [314, 22] width 32 height 32
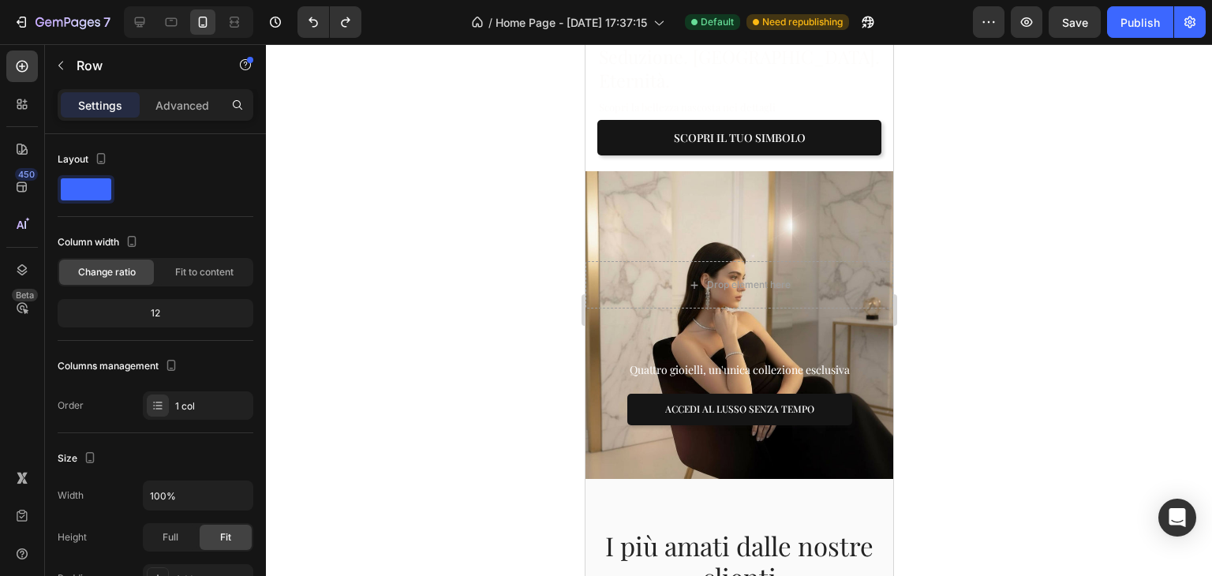
click at [1211, 315] on div at bounding box center [739, 310] width 946 height 532
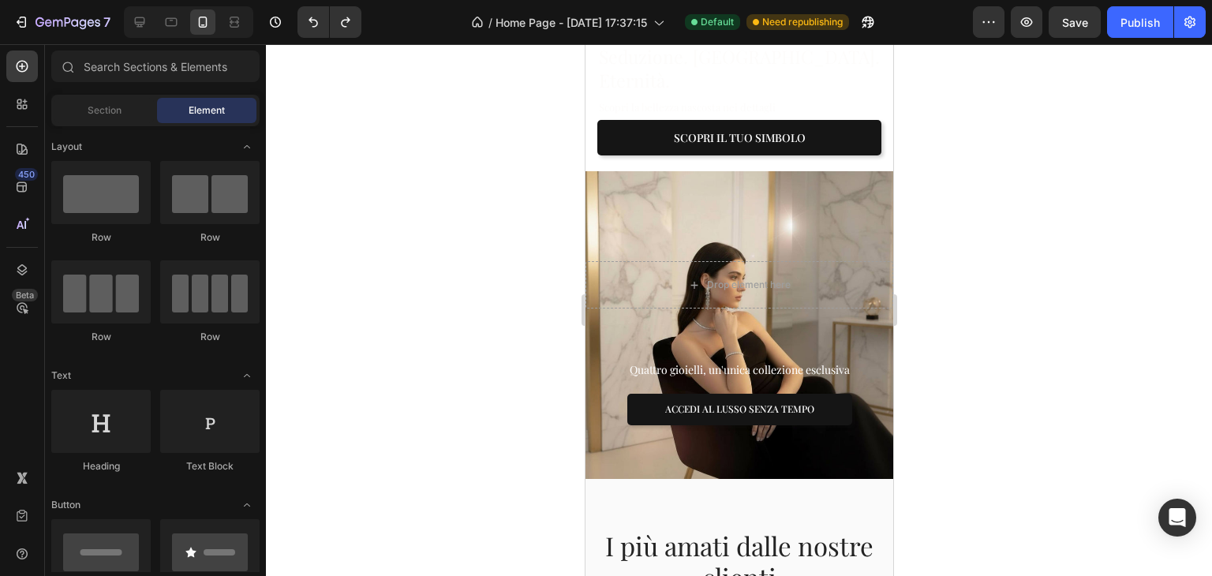
click at [1054, 263] on div at bounding box center [739, 310] width 946 height 532
click at [670, 195] on div "Drop element here Row Quattro gioielli, un'unica collezione esclusiva Text bloc…" at bounding box center [739, 325] width 308 height 314
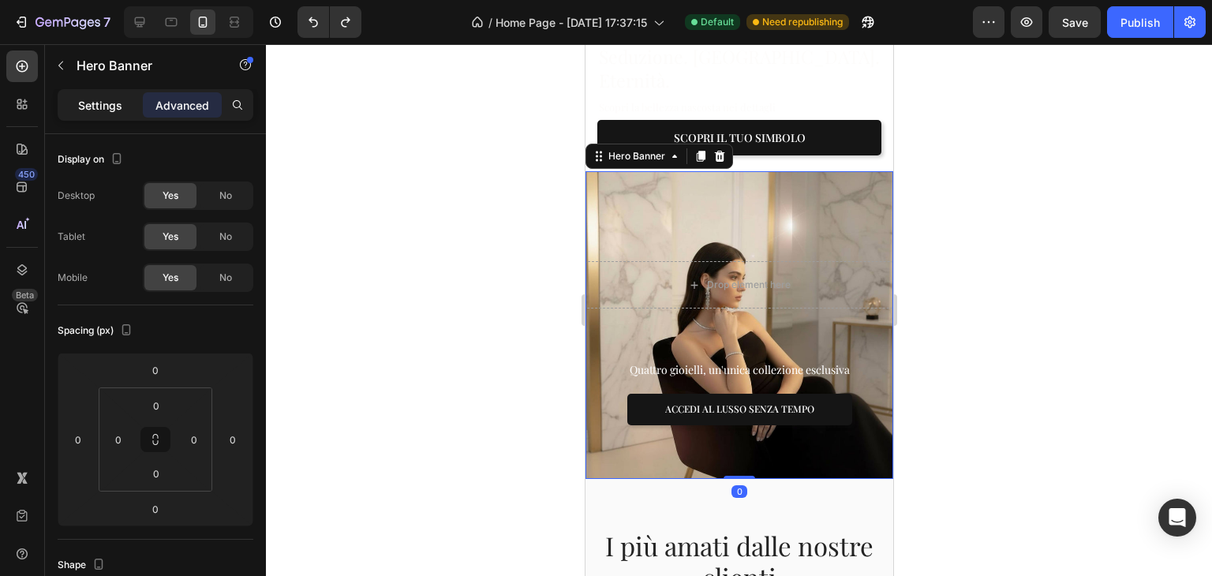
click at [125, 105] on div "Settings" at bounding box center [100, 104] width 79 height 25
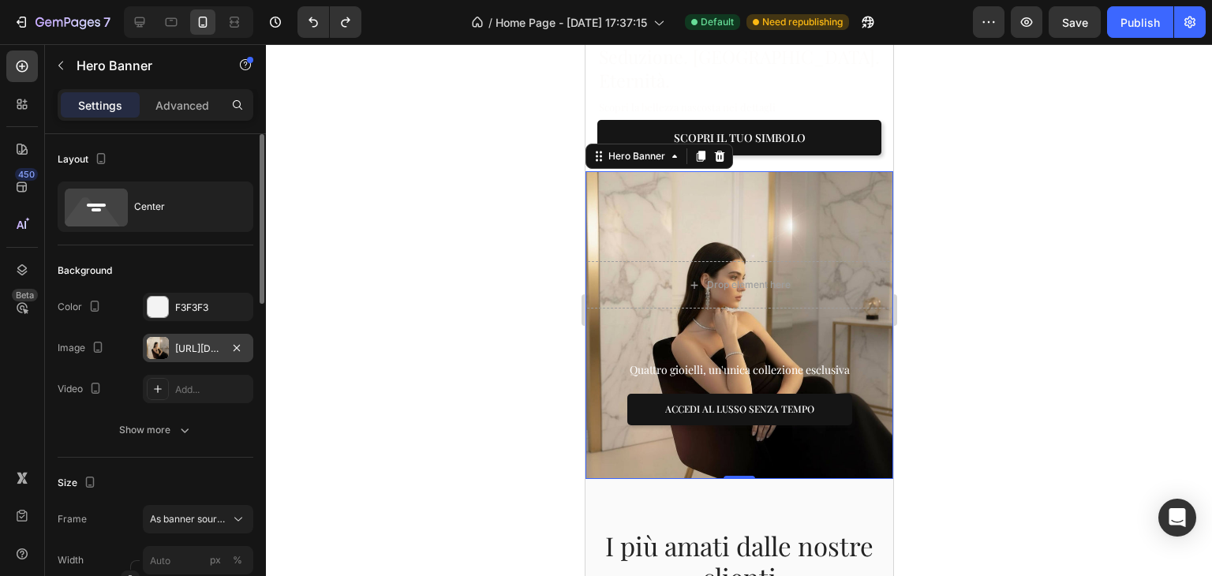
click at [174, 345] on div "[URL][DOMAIN_NAME]" at bounding box center [198, 348] width 110 height 28
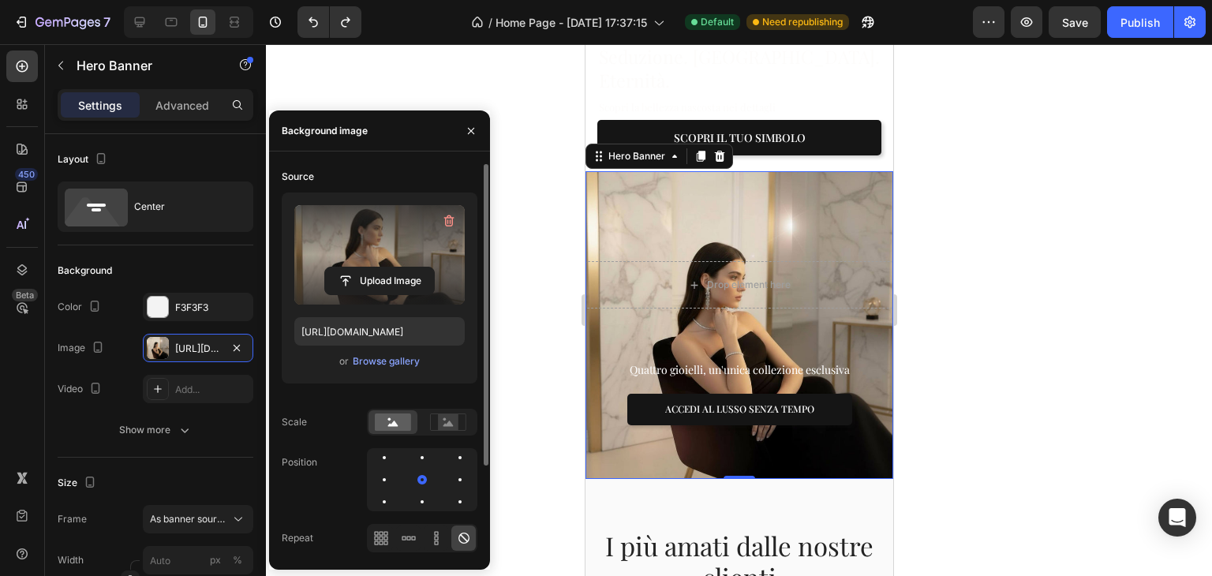
click at [425, 243] on label at bounding box center [379, 254] width 170 height 99
click at [425, 268] on input "file" at bounding box center [379, 281] width 109 height 27
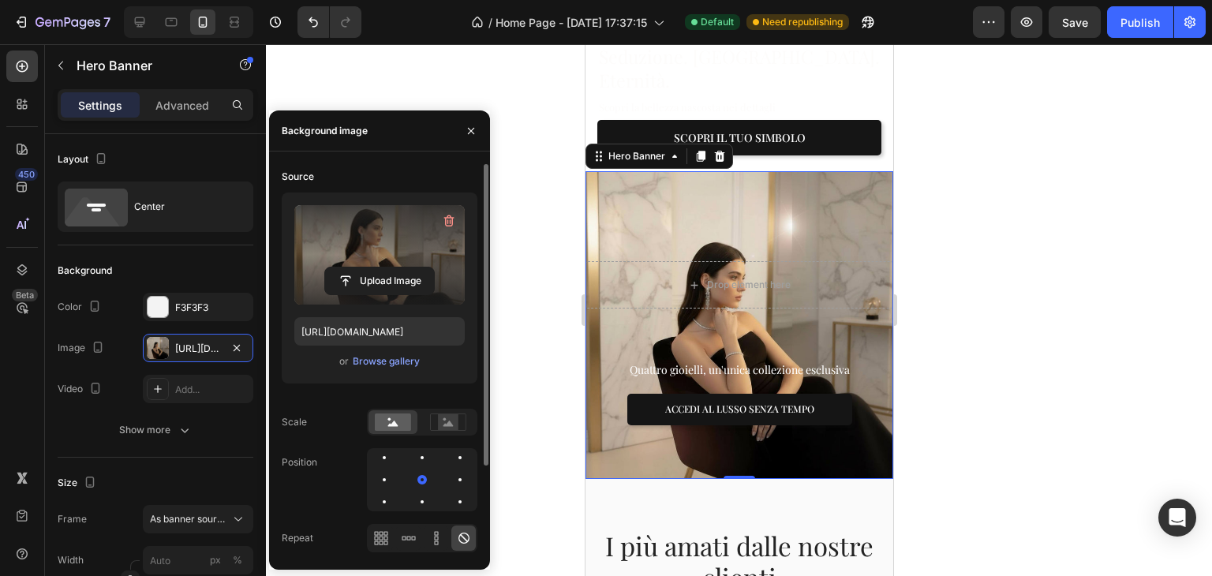
type input "https://cdn.shopify.com/s/files/1/0976/7226/5992/files/gempages_574983958953985…"
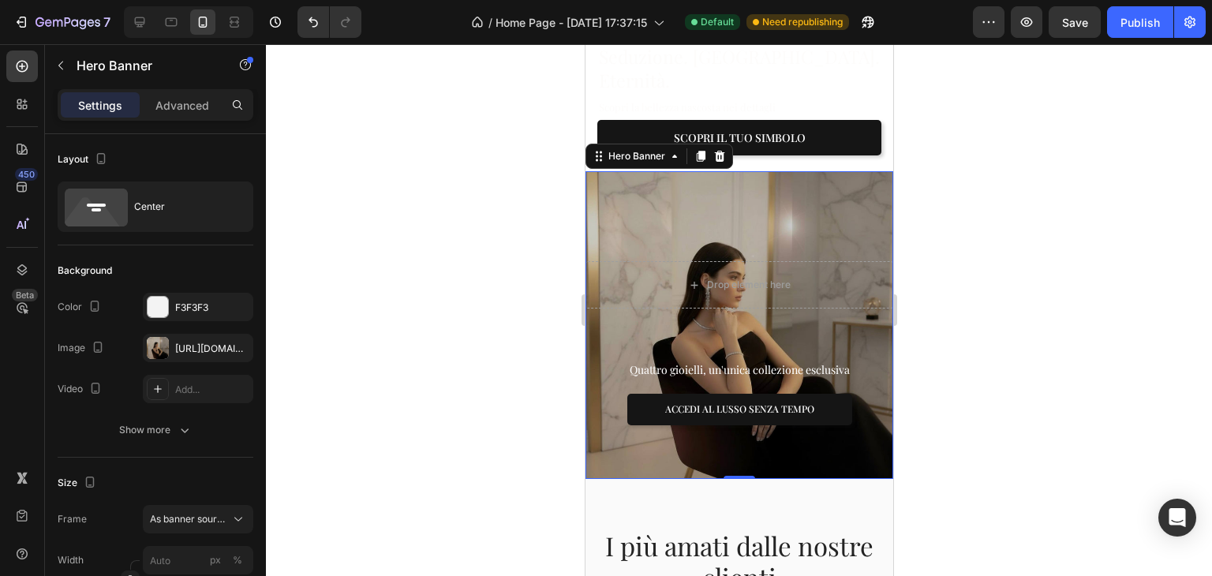
click at [1037, 253] on div at bounding box center [739, 310] width 946 height 532
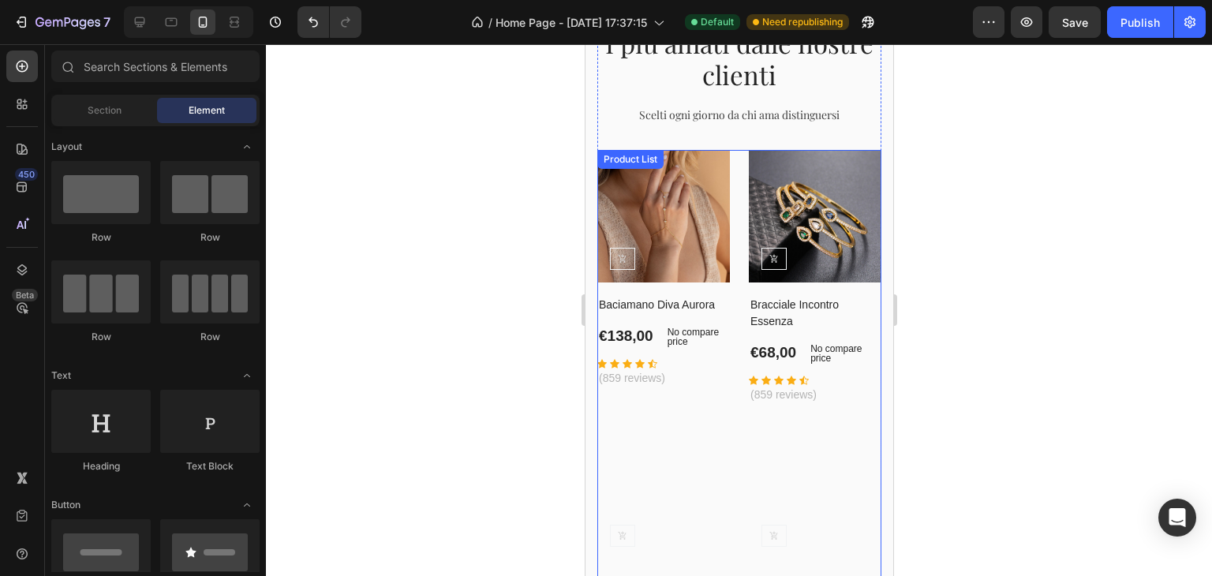
scroll to position [710, 0]
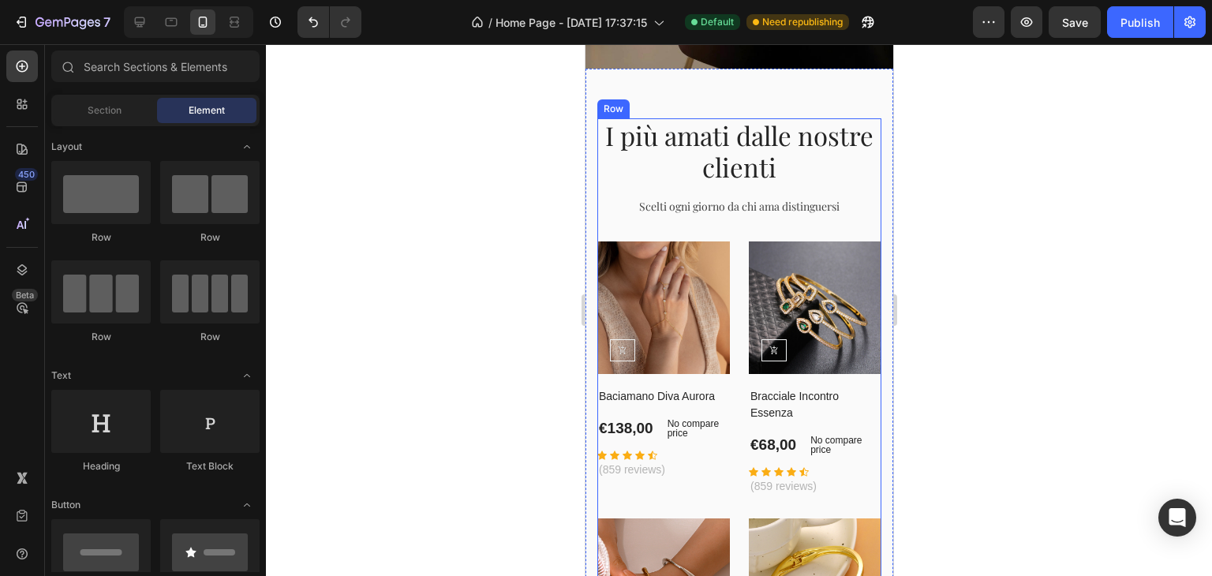
click at [622, 226] on div "I più amati dalle nostre clienti Heading Scelti ogni giorno da chi ama distingu…" at bounding box center [739, 437] width 284 height 638
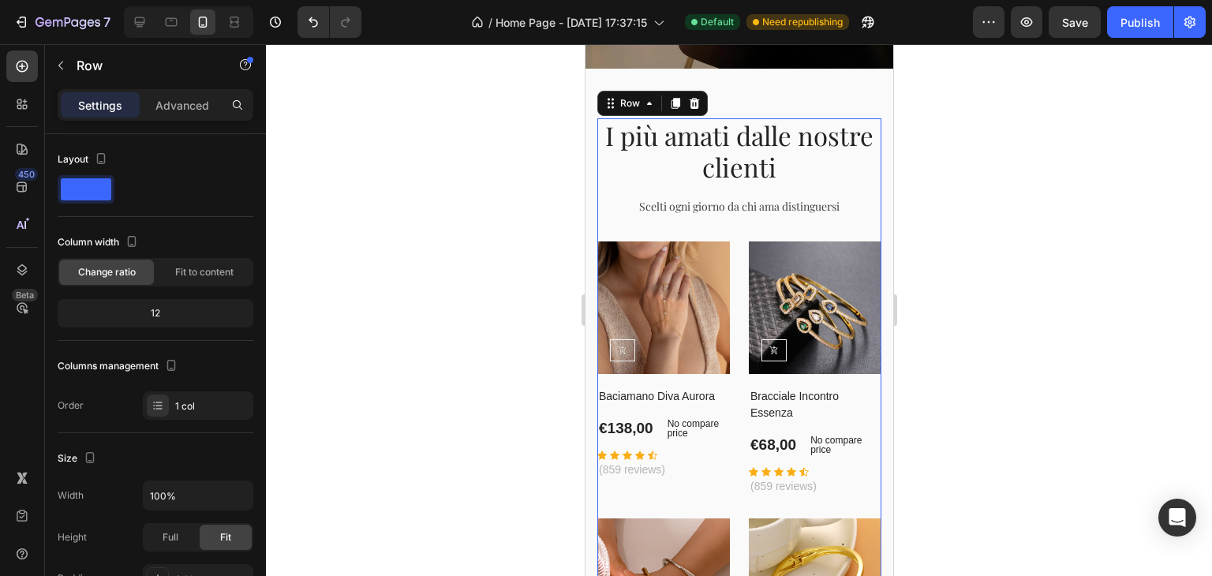
click at [698, 101] on div "Row" at bounding box center [652, 103] width 110 height 25
click at [693, 97] on icon at bounding box center [693, 103] width 13 height 13
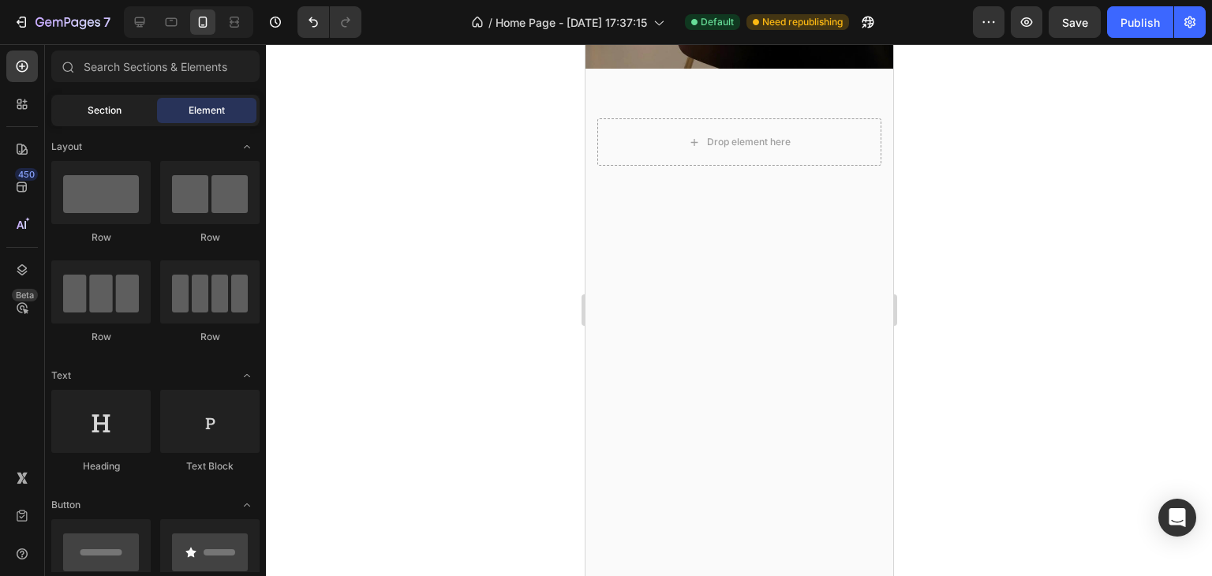
click at [140, 118] on div "Section" at bounding box center [103, 110] width 99 height 25
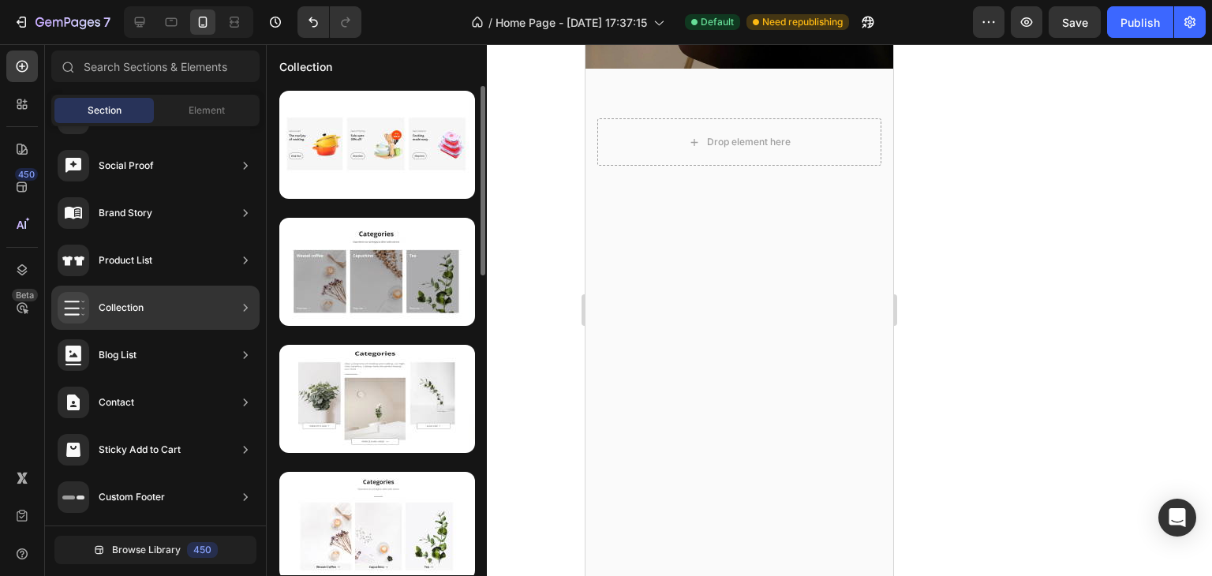
scroll to position [79, 0]
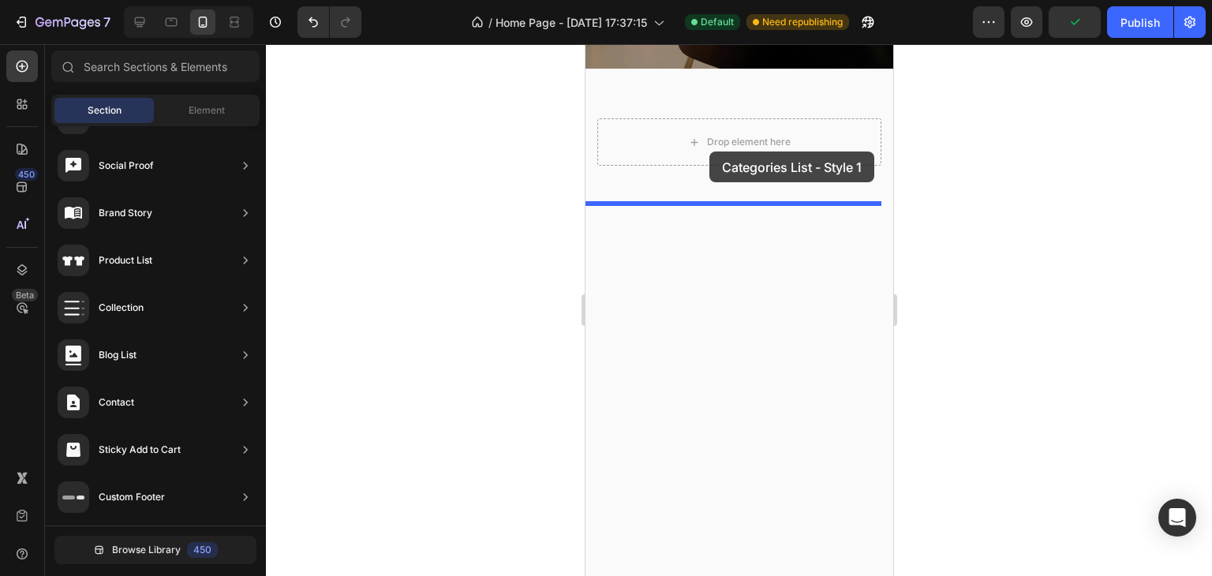
drag, startPoint x: 945, startPoint y: 260, endPoint x: 713, endPoint y: 146, distance: 258.7
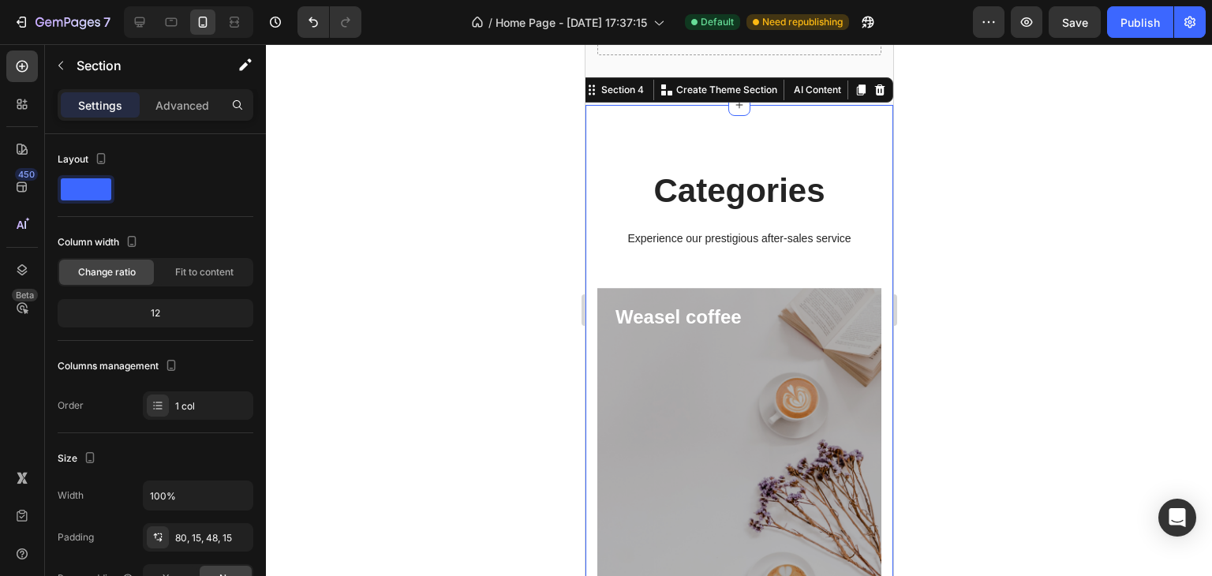
scroll to position [657, 0]
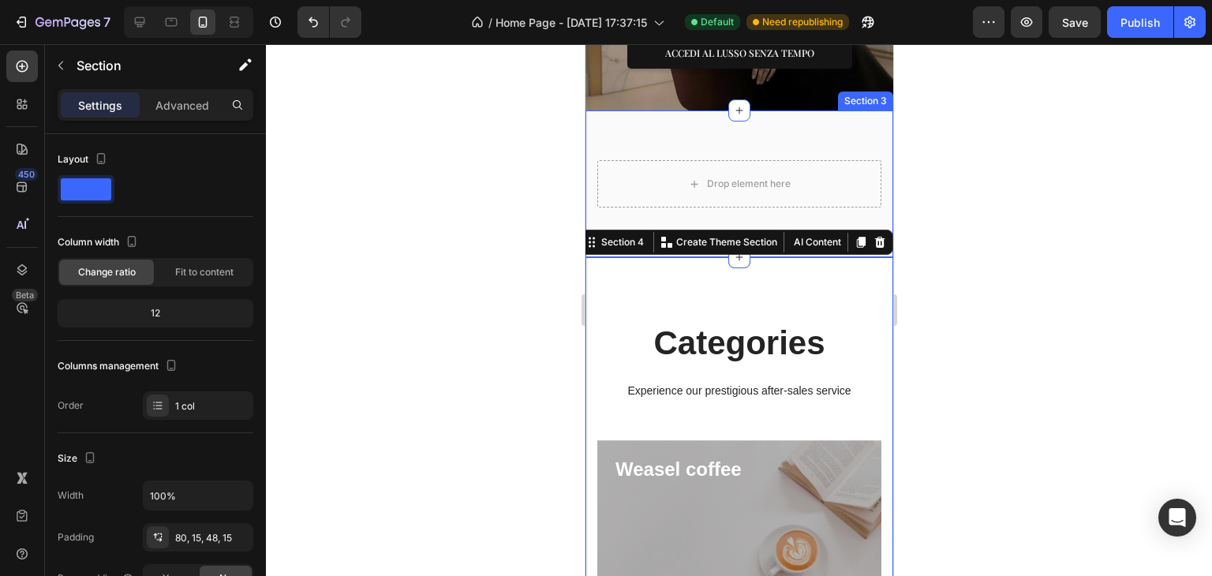
click at [796, 152] on div "Drop element here Section 3" at bounding box center [739, 183] width 308 height 147
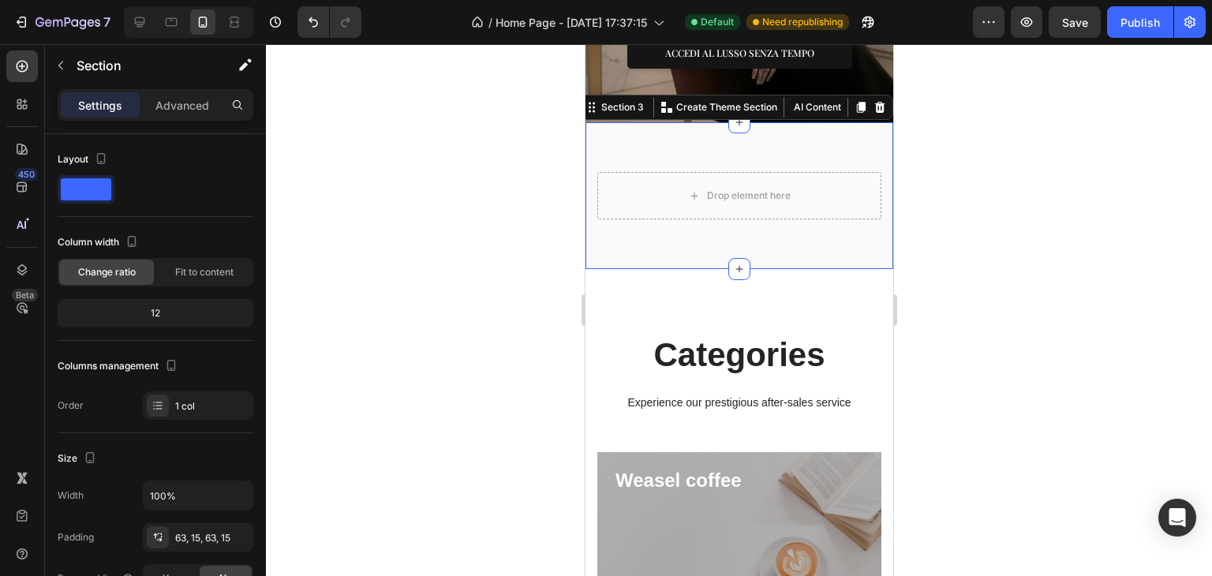
scroll to position [433, 0]
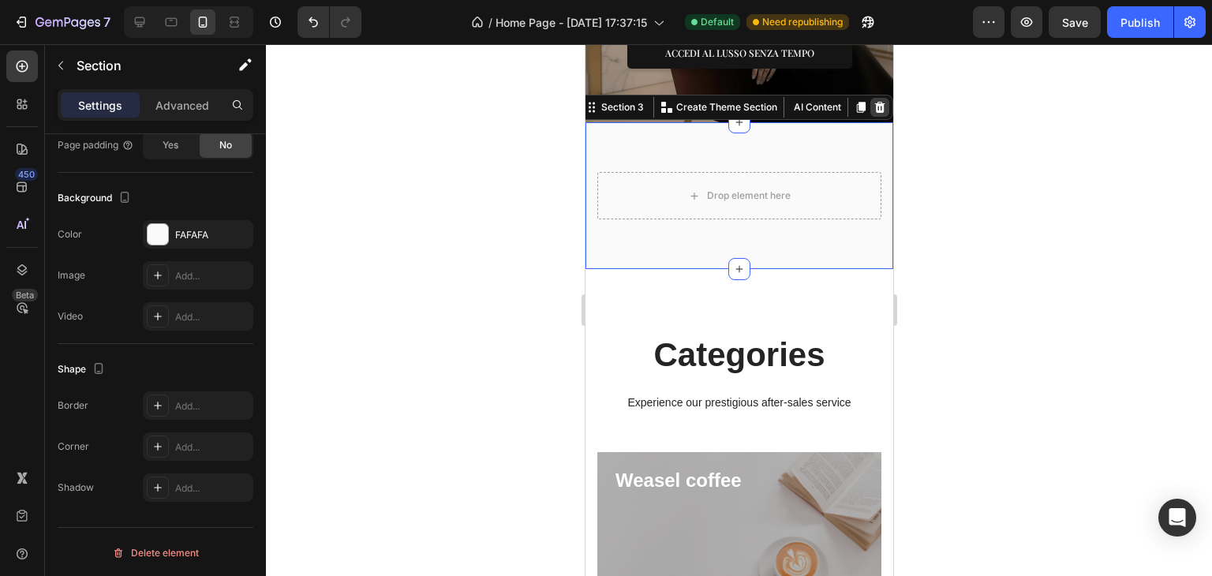
click at [874, 102] on div at bounding box center [879, 107] width 19 height 19
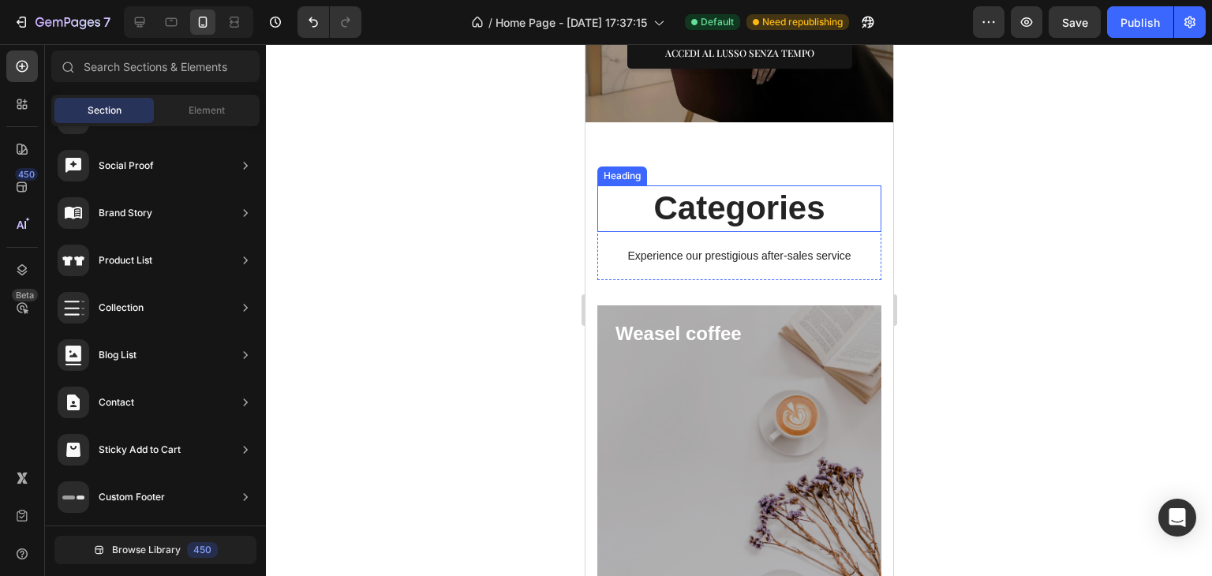
click at [752, 204] on p "Categories" at bounding box center [738, 208] width 281 height 43
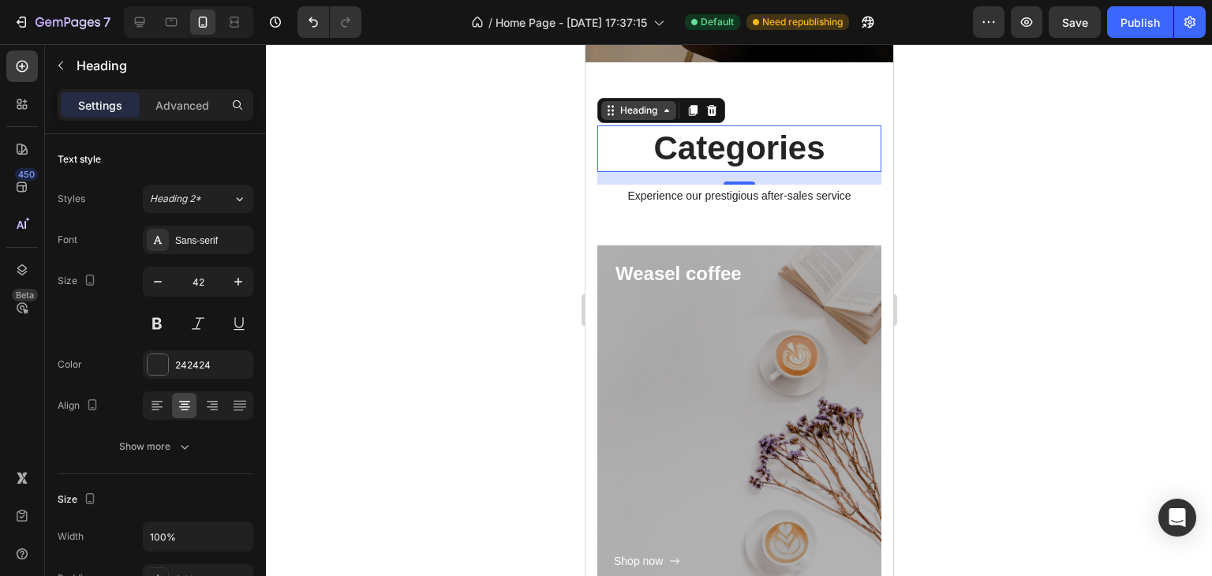
scroll to position [814, 0]
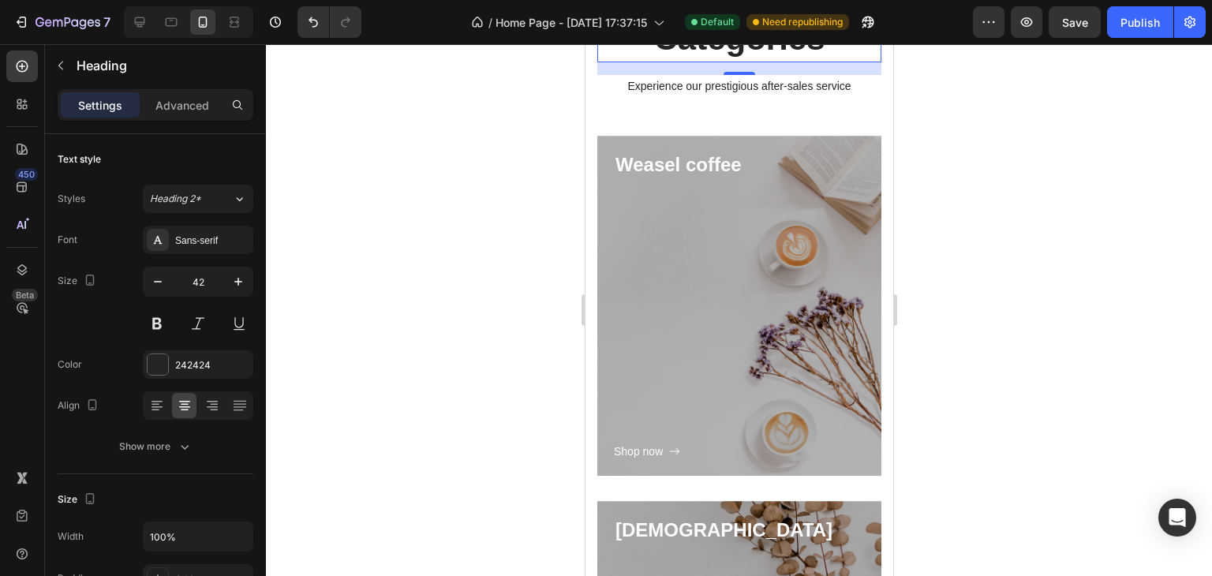
click at [962, 234] on div at bounding box center [739, 310] width 946 height 532
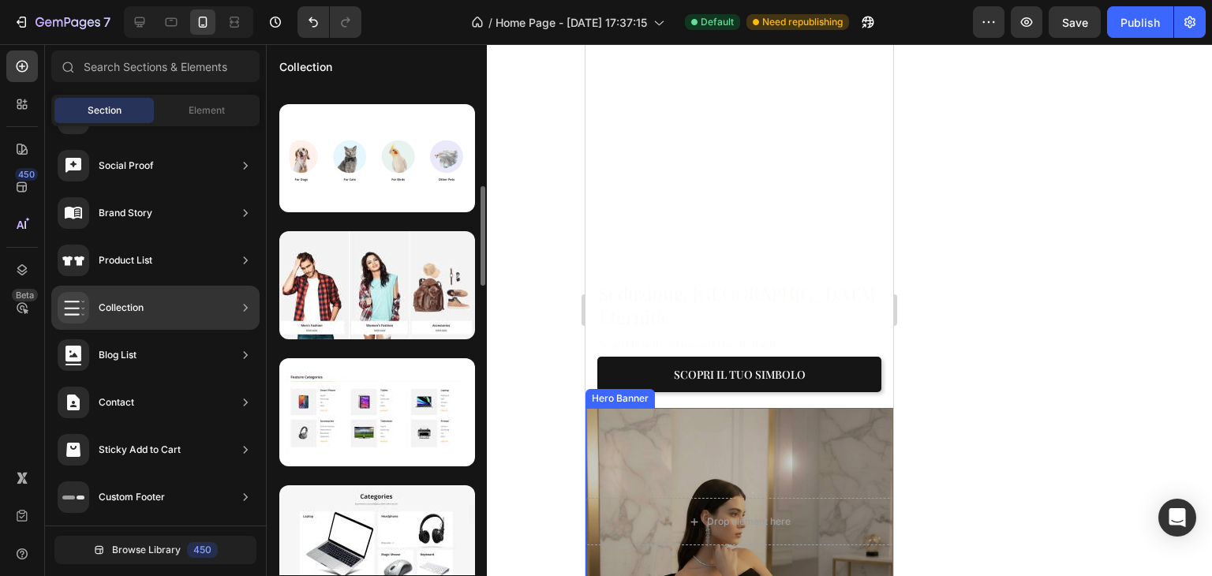
scroll to position [337, 0]
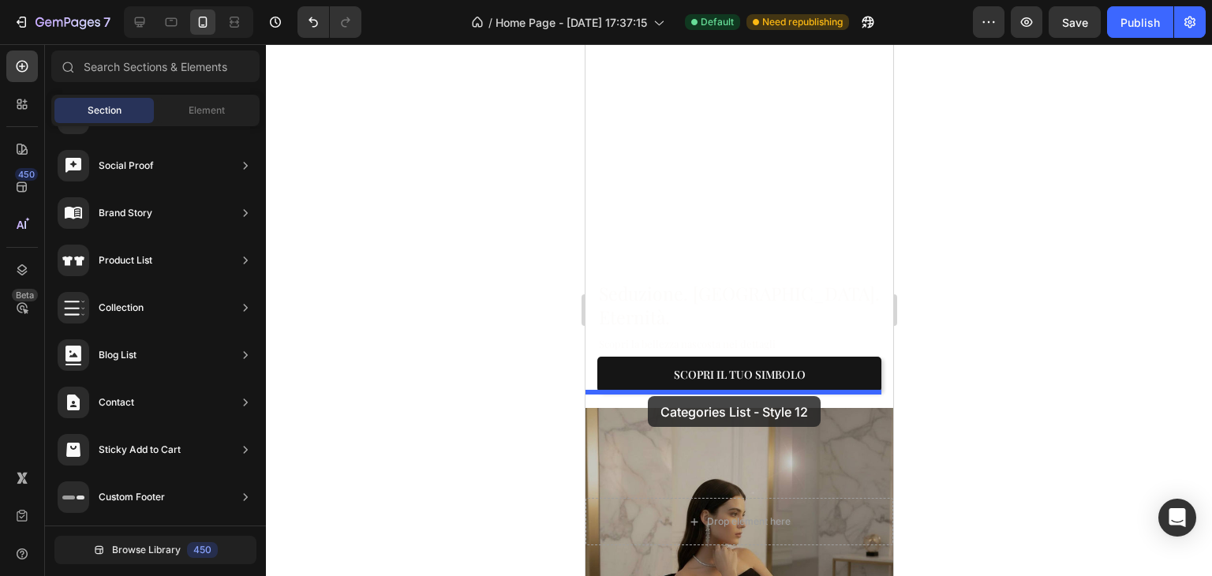
drag, startPoint x: 908, startPoint y: 369, endPoint x: 647, endPoint y: 395, distance: 261.8
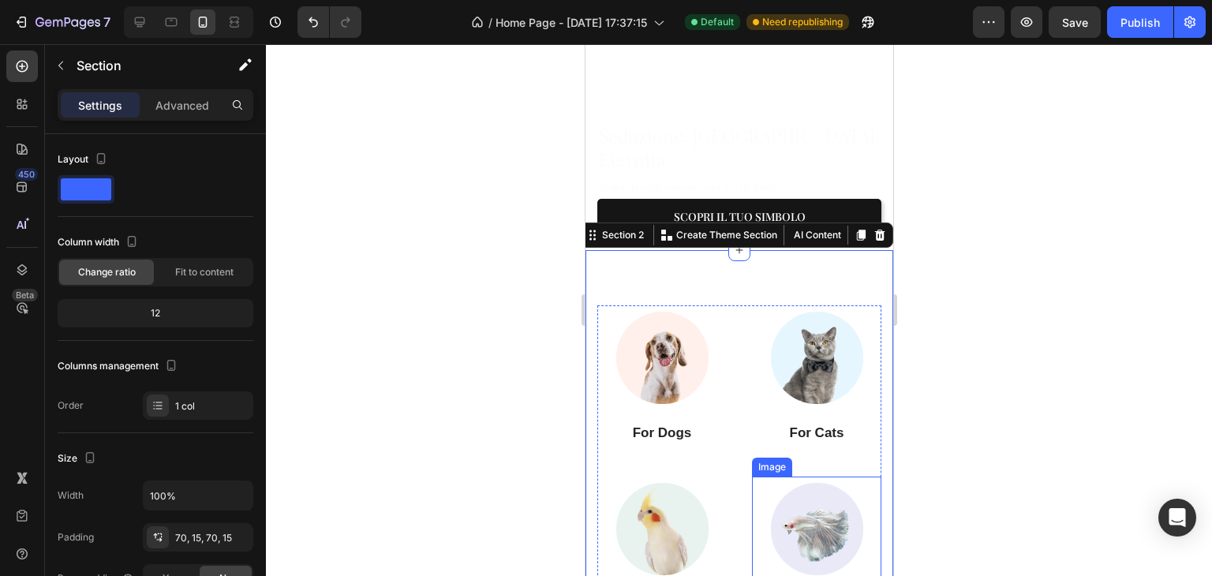
scroll to position [395, 0]
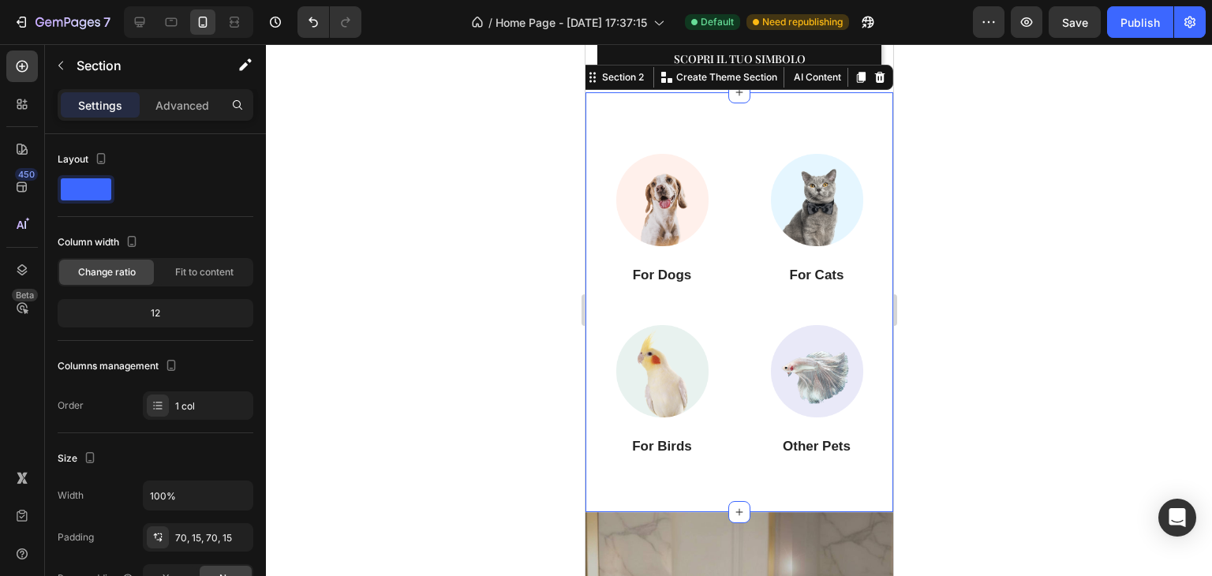
click at [982, 140] on div at bounding box center [739, 310] width 946 height 532
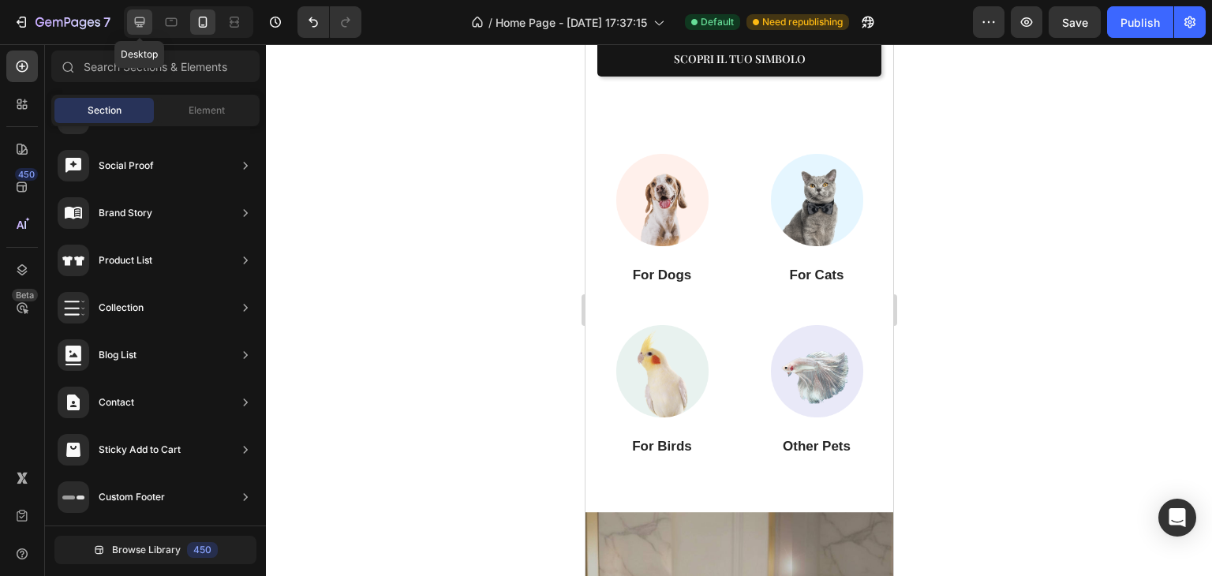
click at [145, 16] on icon at bounding box center [140, 22] width 16 height 16
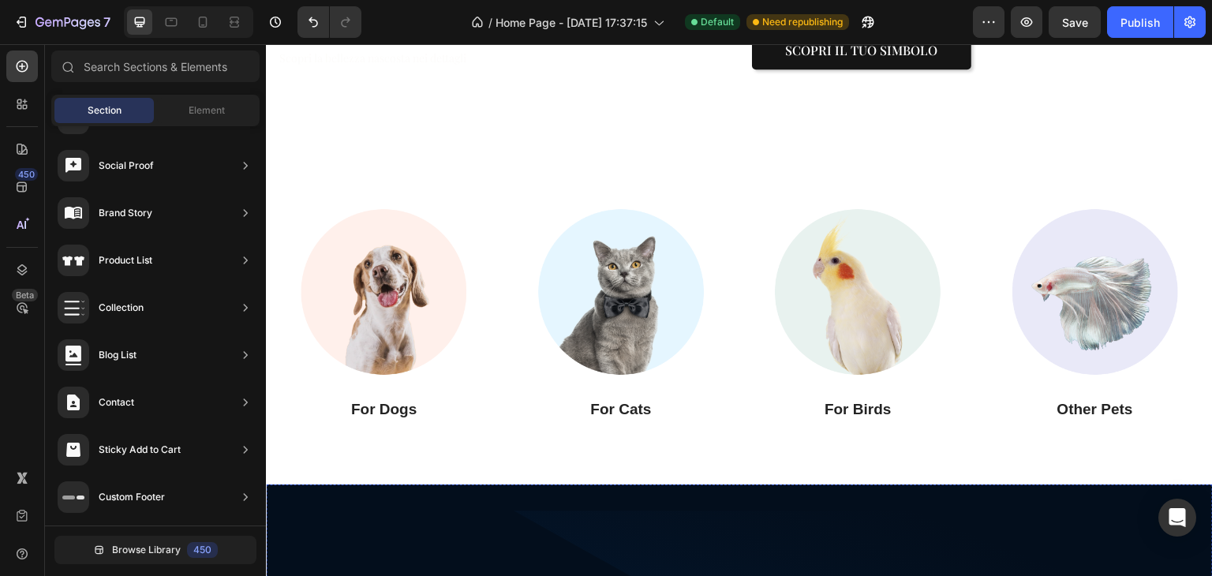
scroll to position [395, 0]
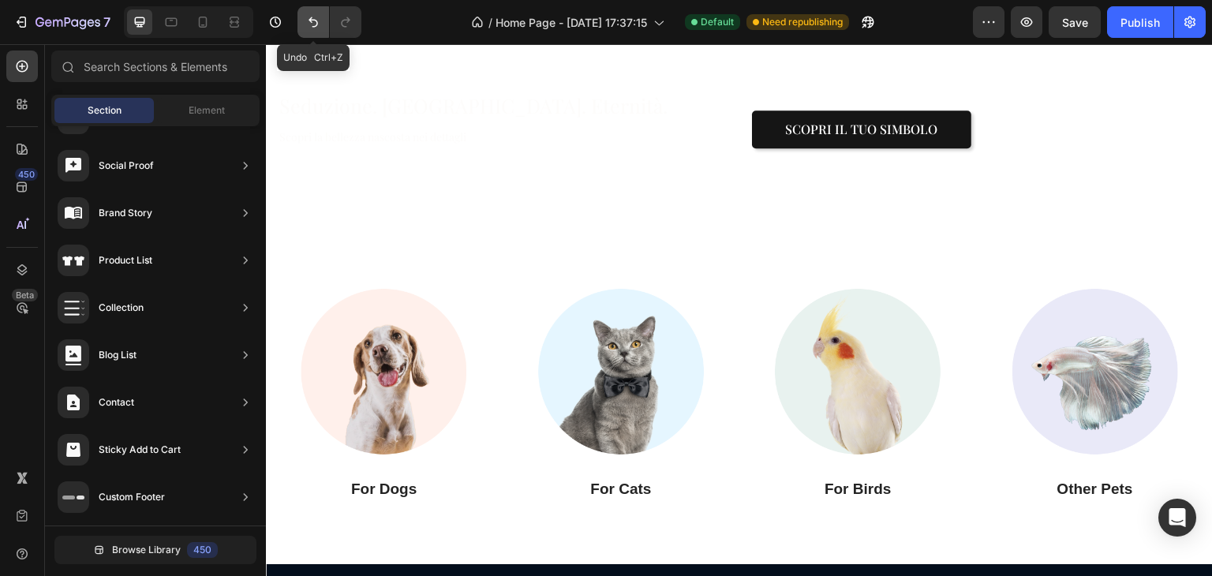
click at [311, 23] on icon "Undo/Redo" at bounding box center [313, 22] width 16 height 16
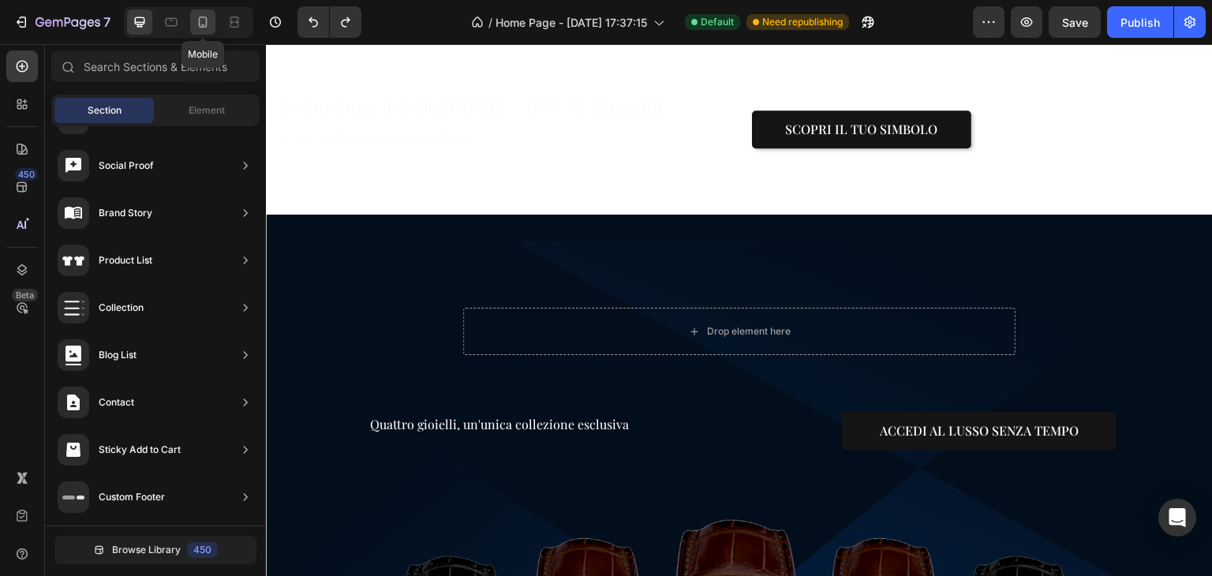
click at [213, 25] on div at bounding box center [202, 21] width 25 height 25
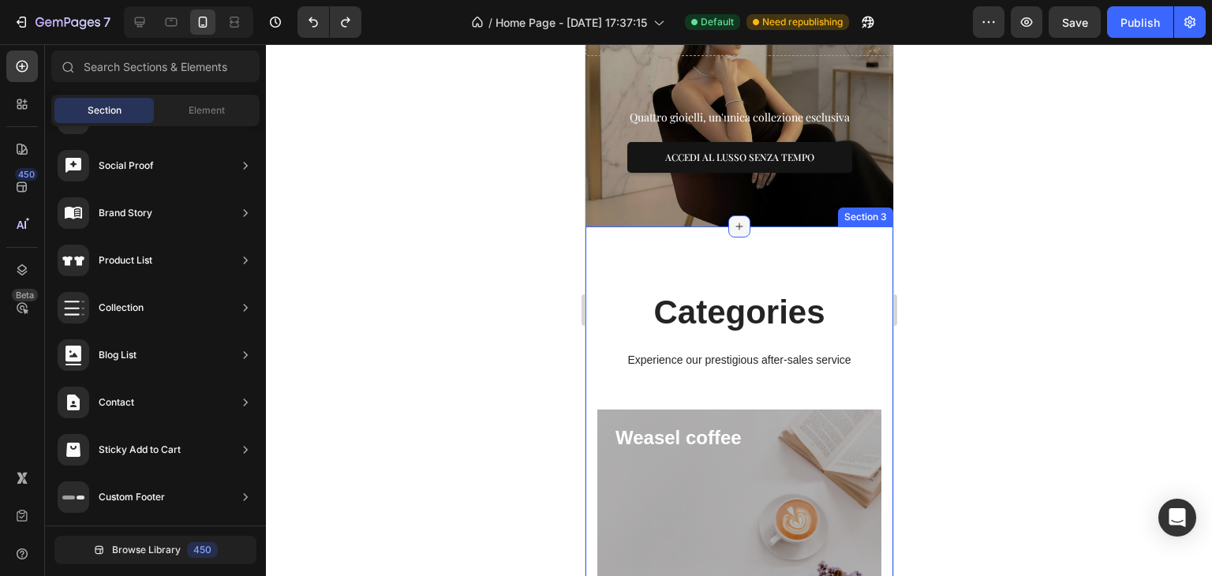
click at [735, 220] on icon at bounding box center [738, 226] width 13 height 13
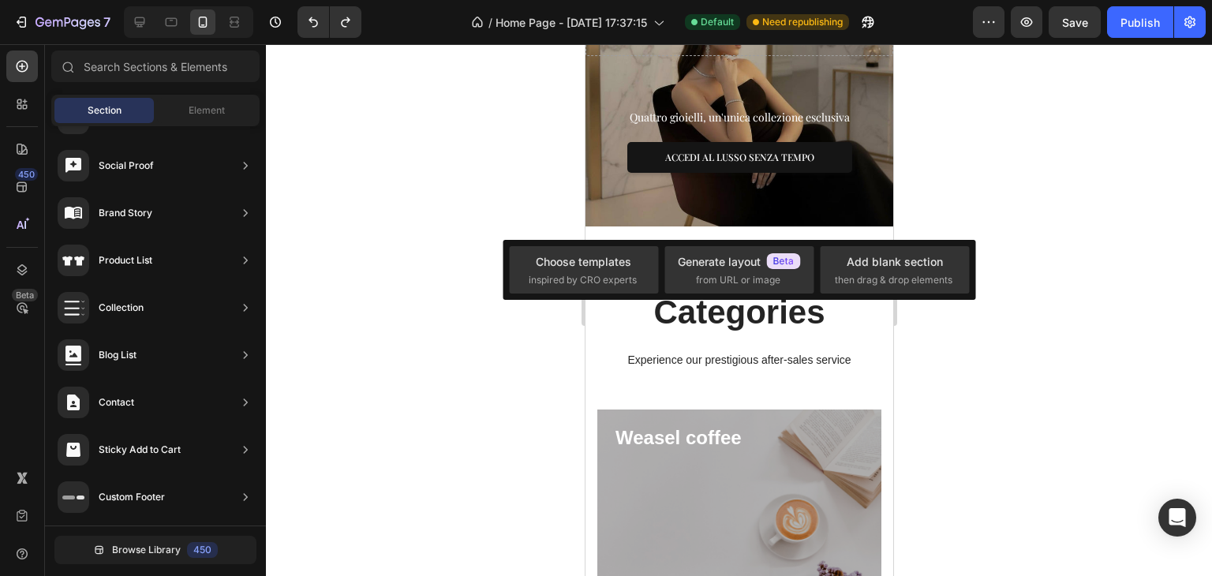
click at [969, 203] on div at bounding box center [739, 310] width 946 height 532
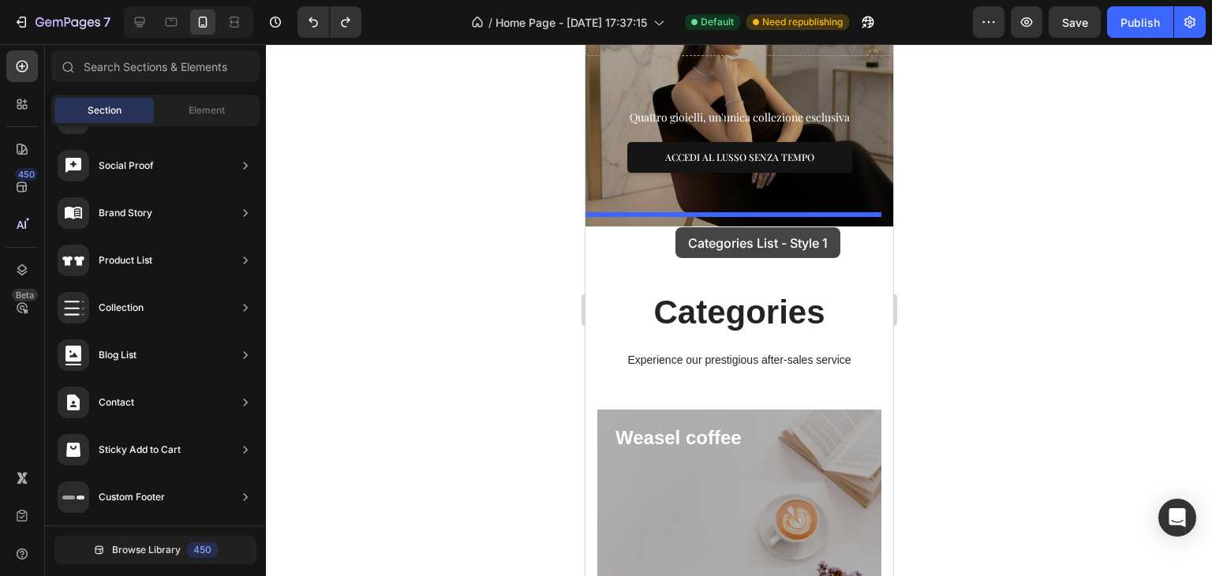
drag, startPoint x: 902, startPoint y: 324, endPoint x: 675, endPoint y: 227, distance: 247.1
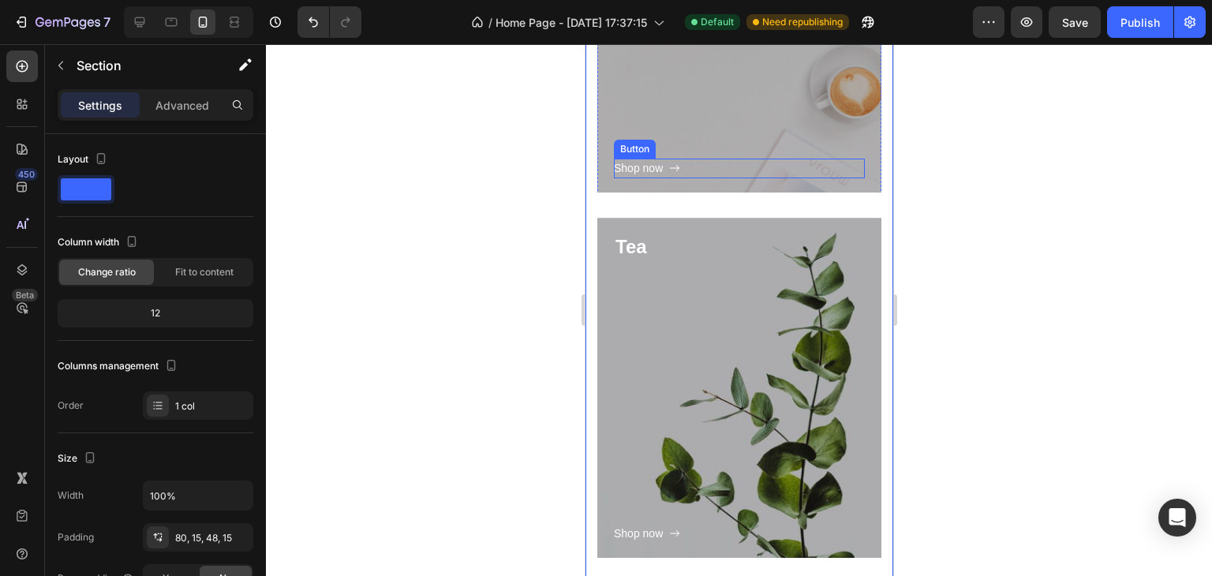
scroll to position [1536, 0]
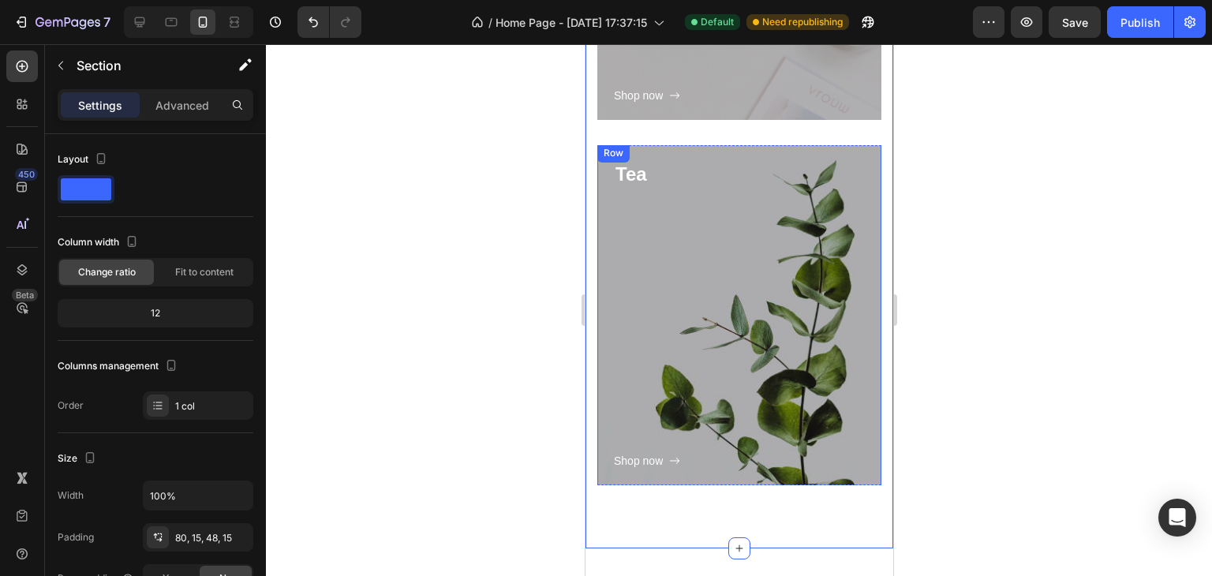
click at [670, 255] on div "Shop now Button" at bounding box center [738, 329] width 251 height 283
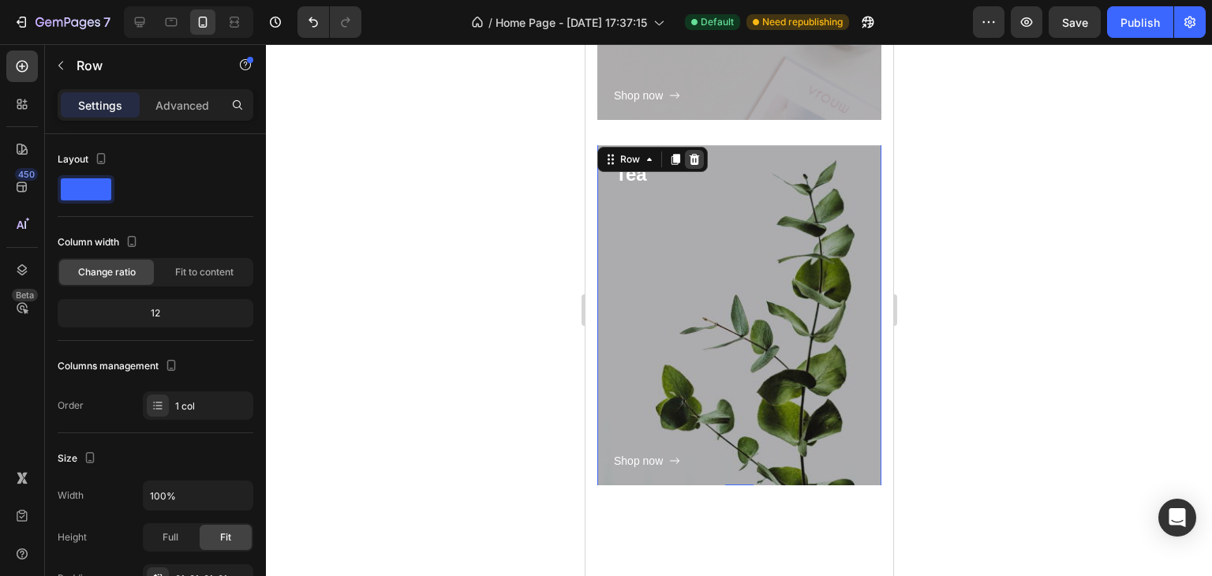
click at [692, 162] on icon at bounding box center [694, 158] width 10 height 11
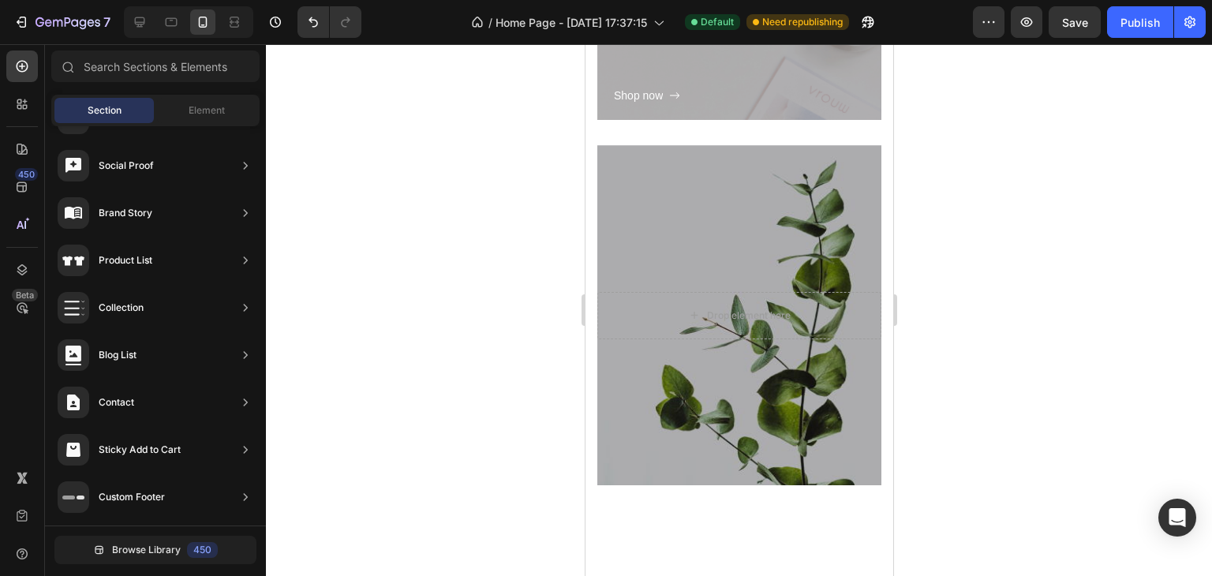
click at [692, 162] on div "Overlay" at bounding box center [739, 315] width 284 height 340
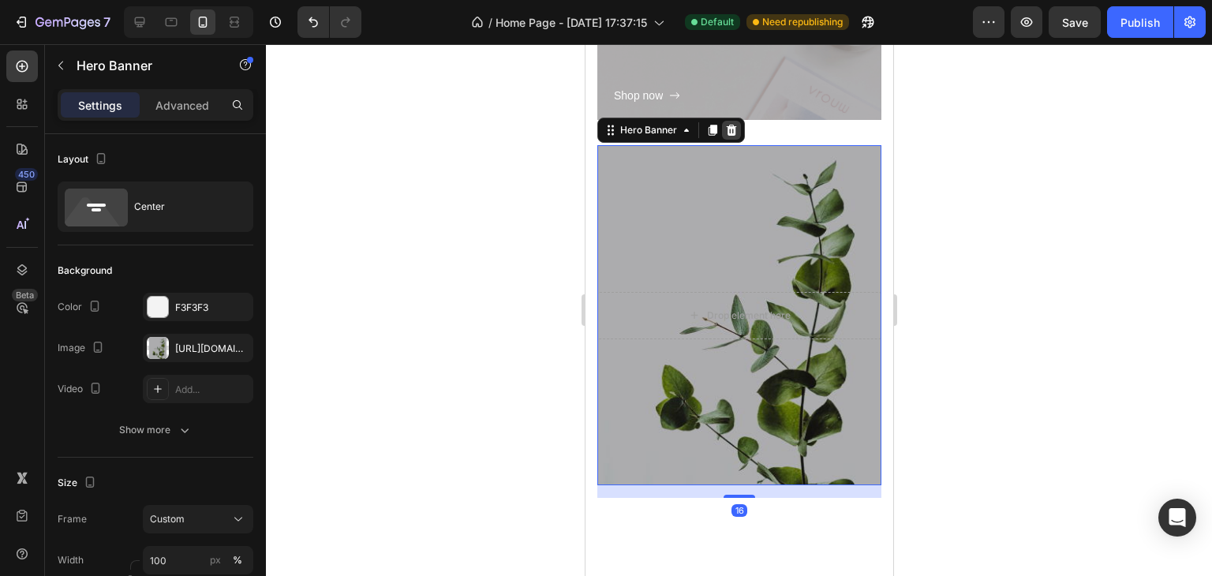
click at [723, 135] on div at bounding box center [730, 130] width 19 height 19
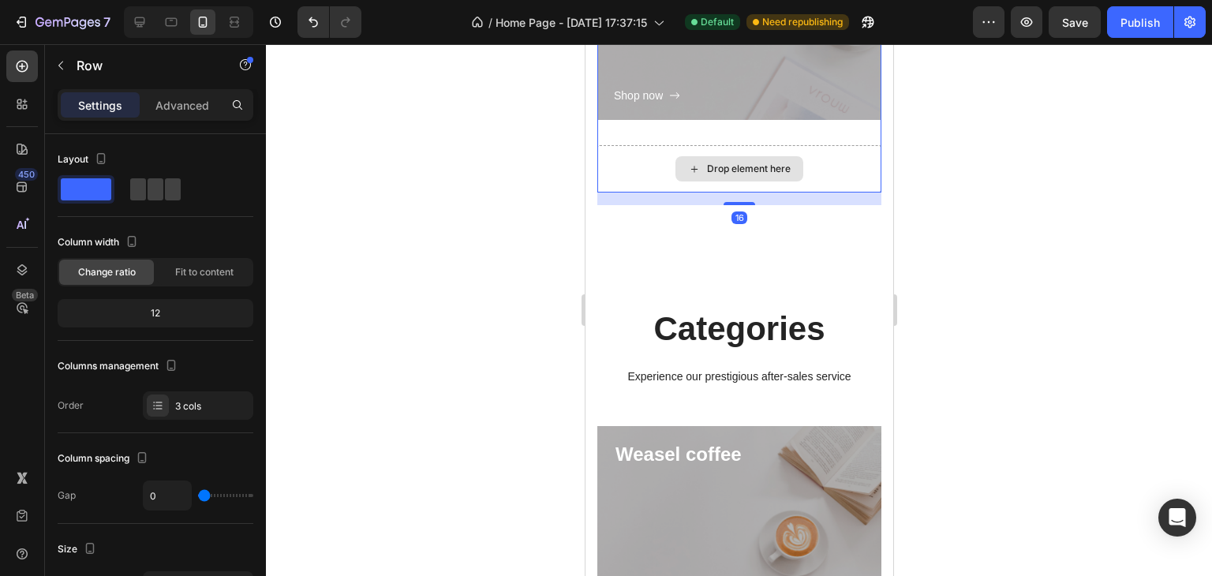
click at [717, 189] on div "Drop element here" at bounding box center [739, 168] width 284 height 47
click at [645, 189] on div "Drop element here" at bounding box center [739, 168] width 284 height 47
click at [556, 174] on div at bounding box center [739, 310] width 946 height 532
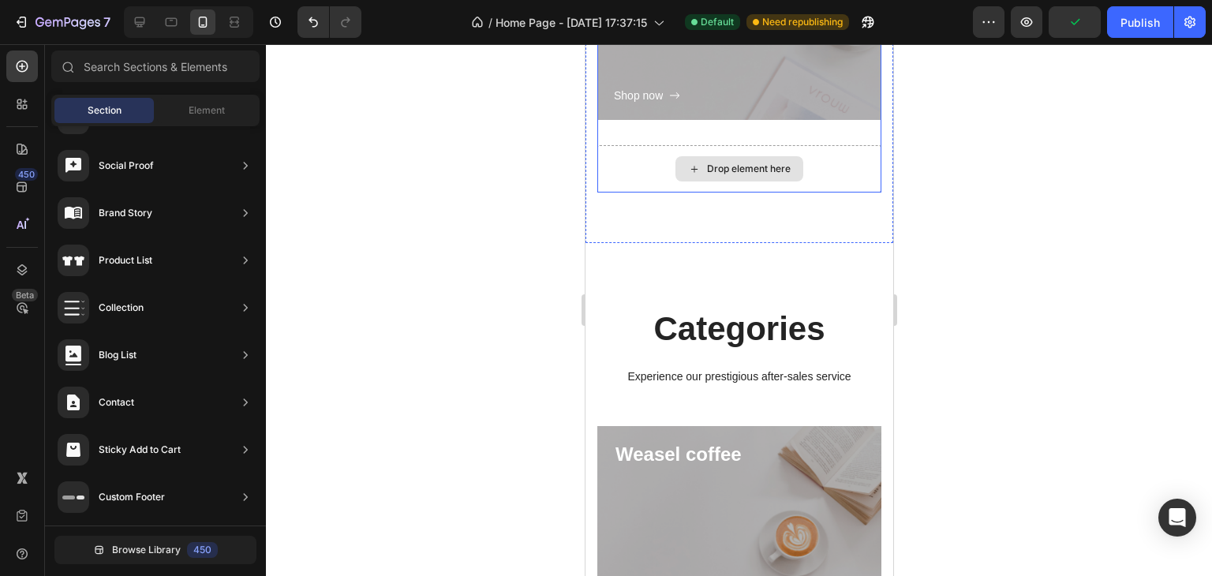
click at [644, 174] on div "Drop element here" at bounding box center [739, 168] width 284 height 47
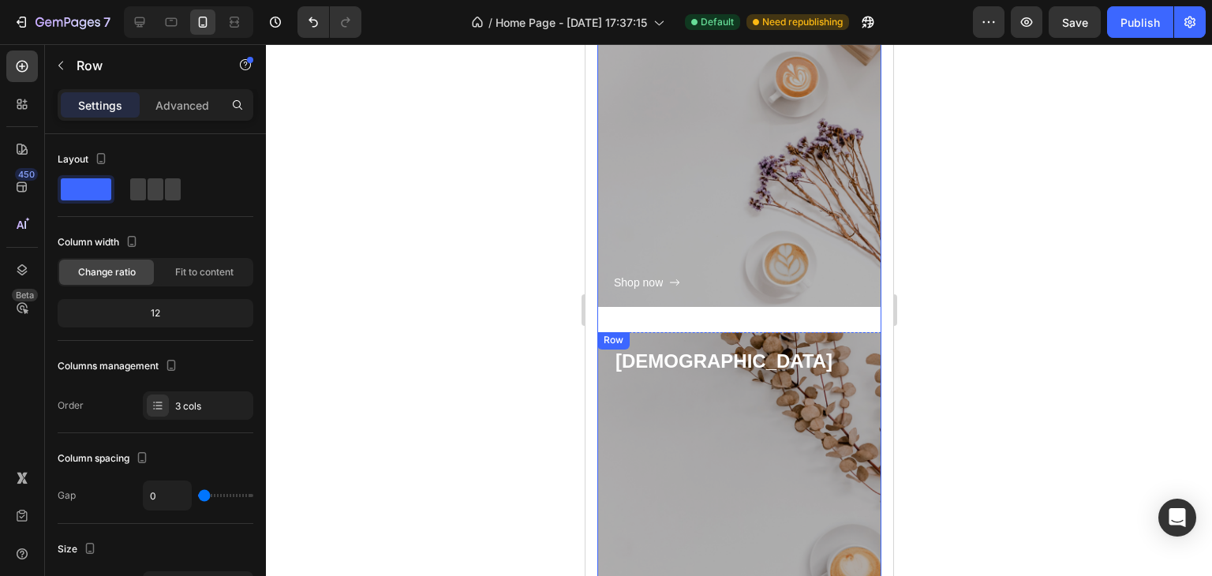
scroll to position [825, 0]
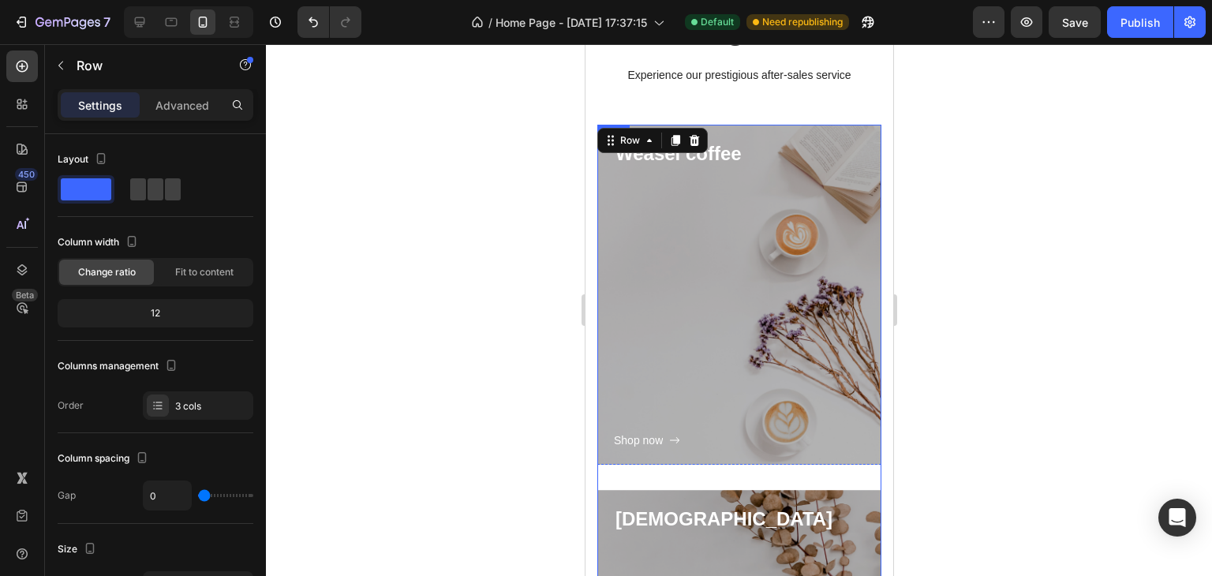
click at [680, 427] on div "Shop now Button" at bounding box center [738, 308] width 251 height 283
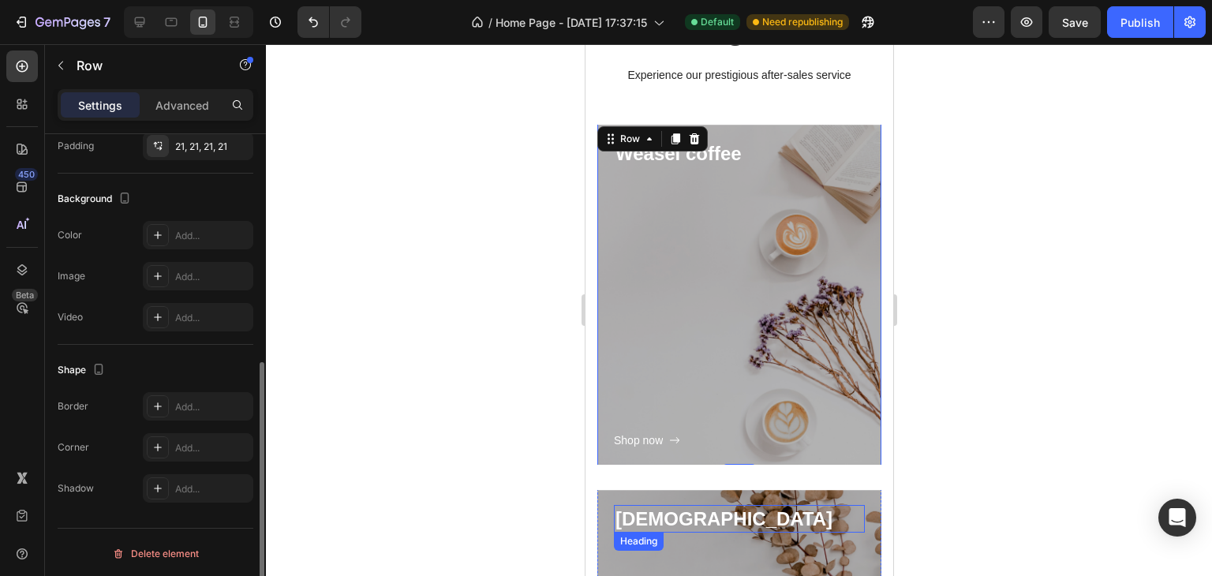
click at [707, 529] on p "Capuchino" at bounding box center [739, 519] width 248 height 24
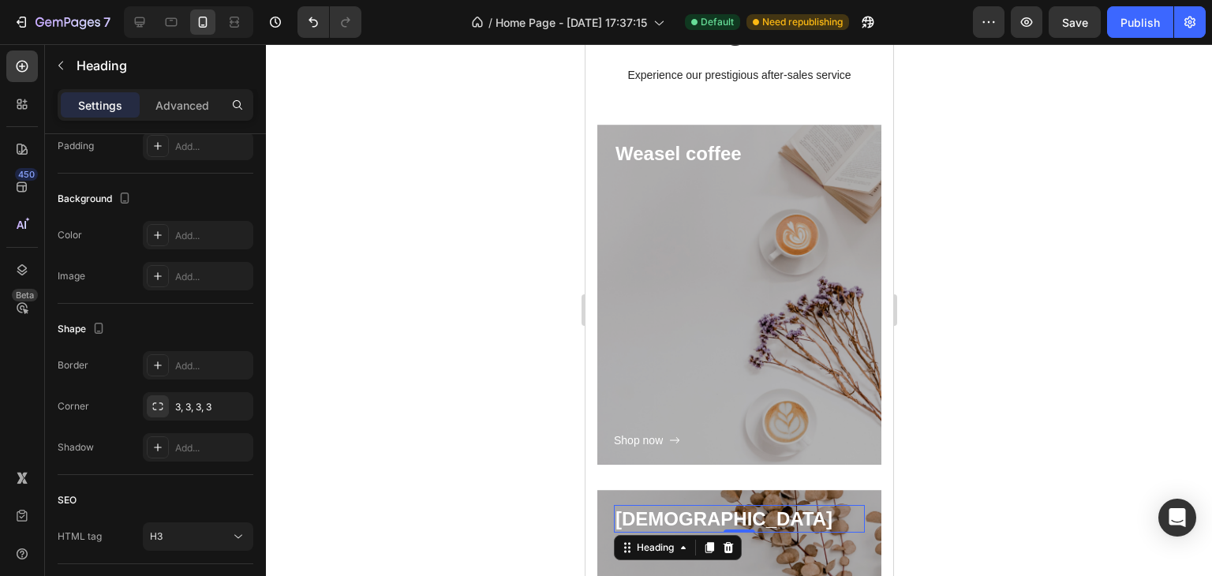
scroll to position [0, 0]
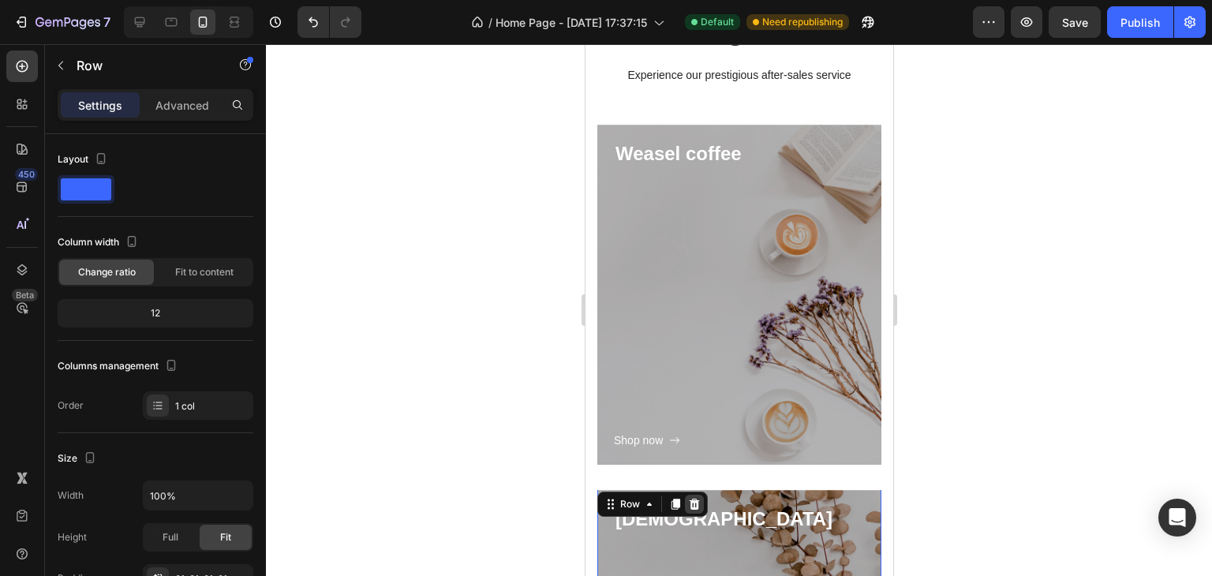
click at [698, 506] on icon at bounding box center [693, 504] width 13 height 13
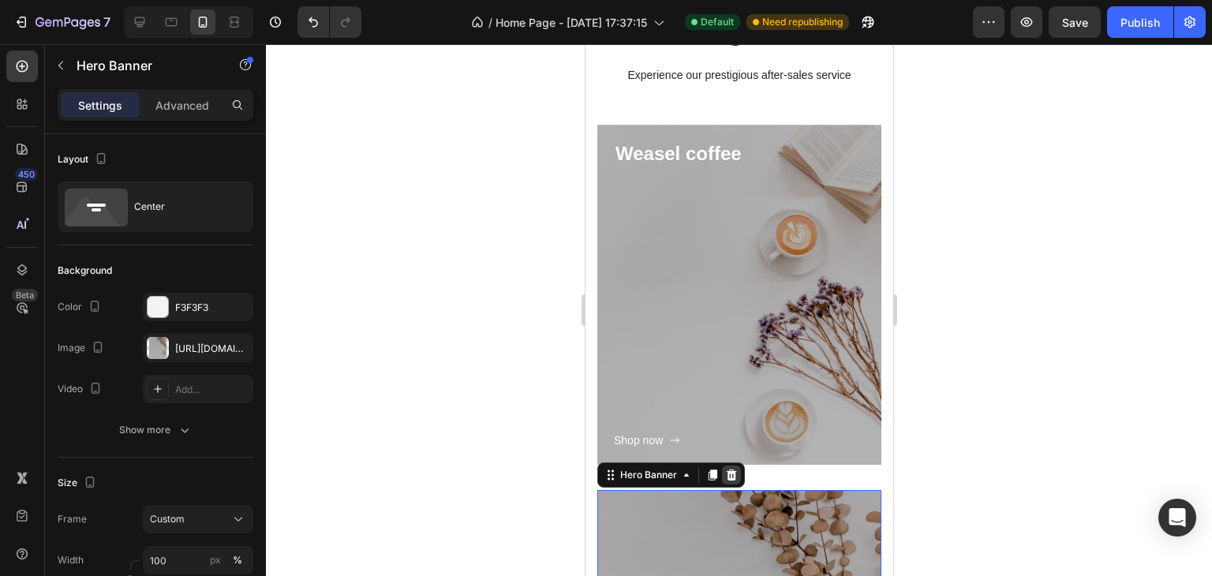
click at [739, 467] on div at bounding box center [730, 475] width 19 height 19
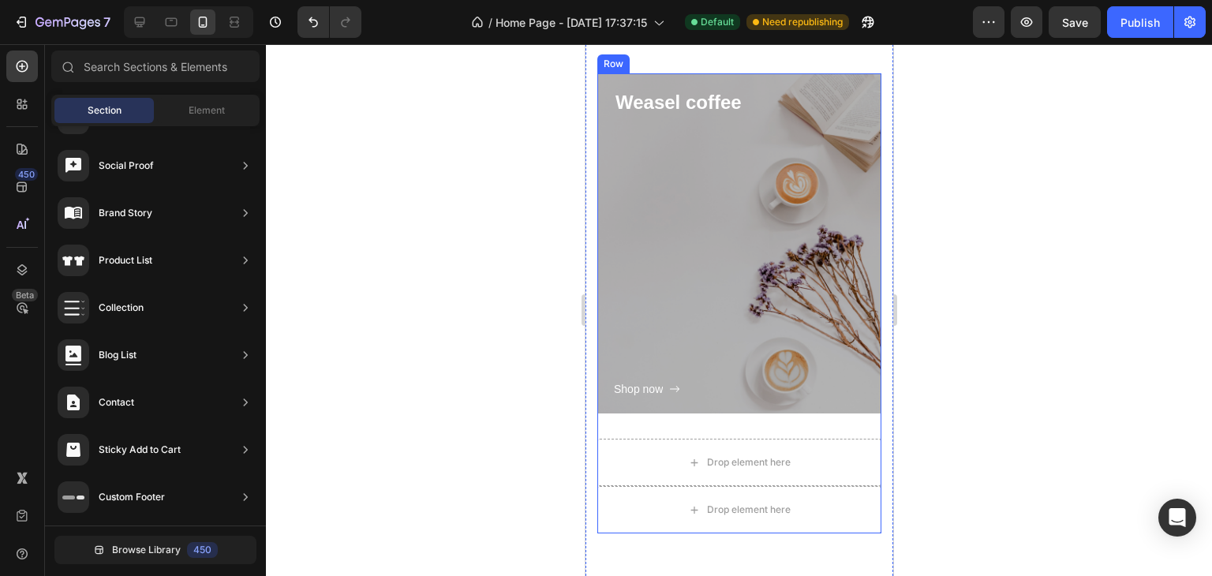
scroll to position [904, 0]
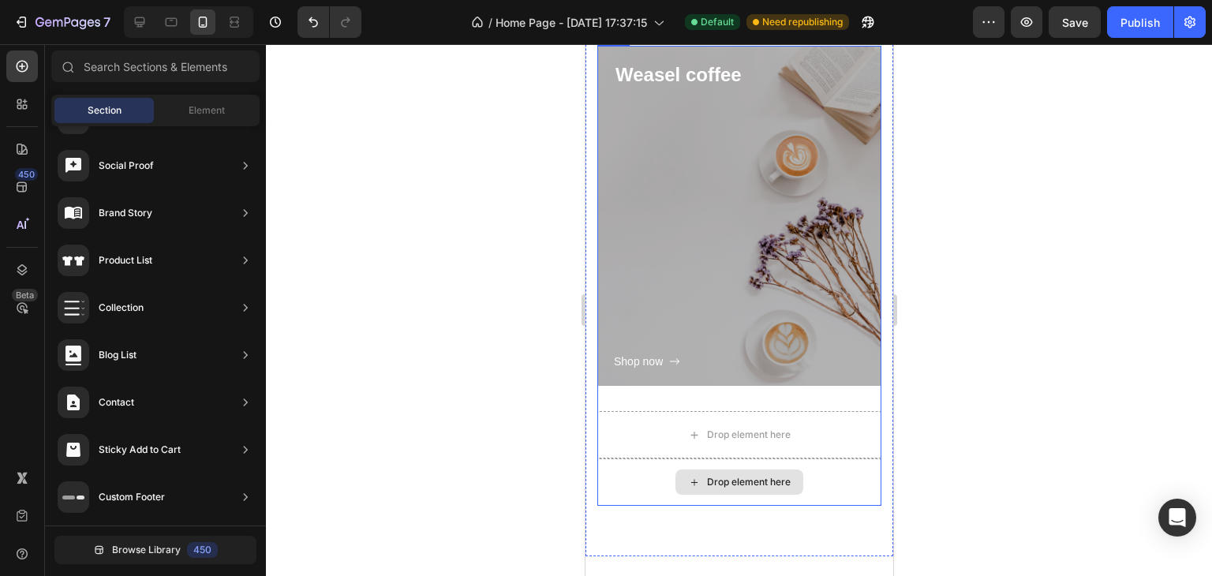
click at [732, 503] on div "Drop element here" at bounding box center [739, 481] width 284 height 47
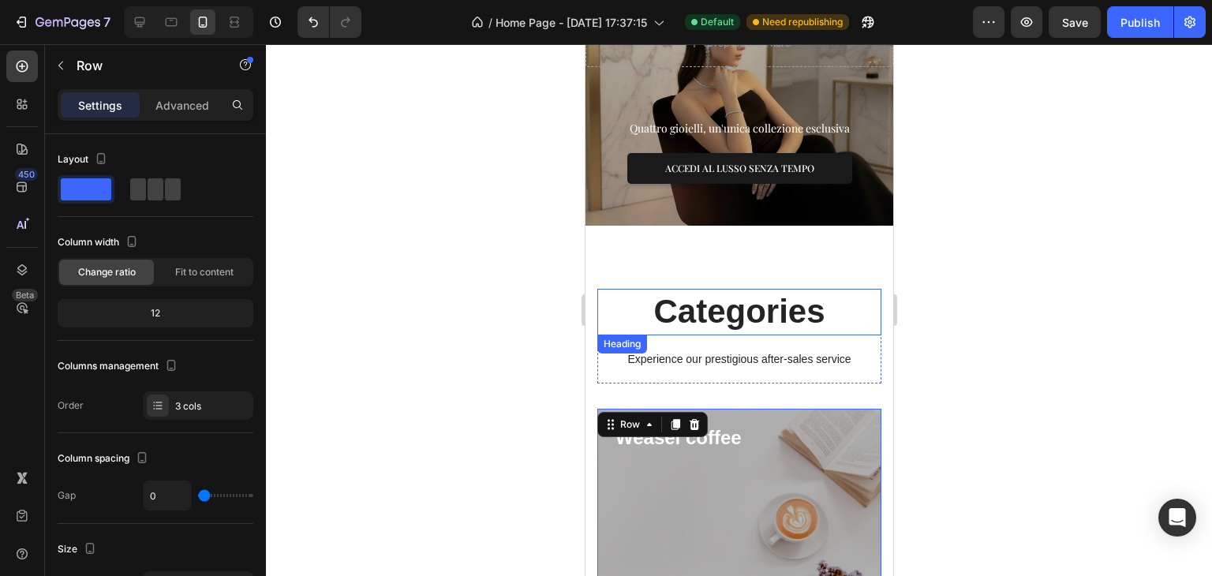
scroll to position [510, 0]
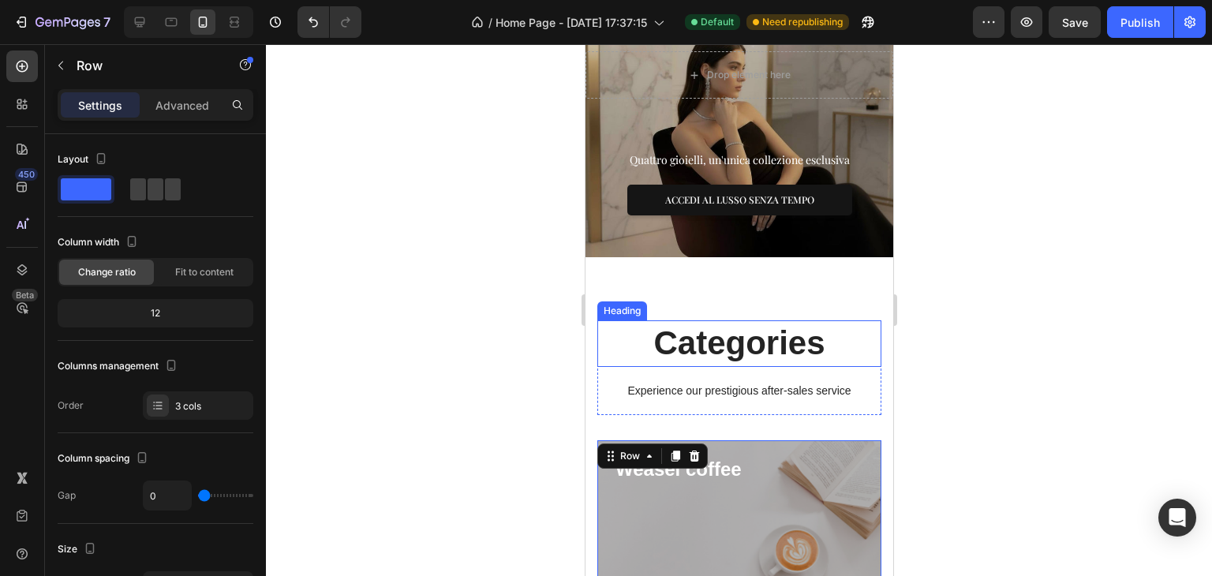
click at [724, 342] on p "Categories" at bounding box center [738, 343] width 281 height 43
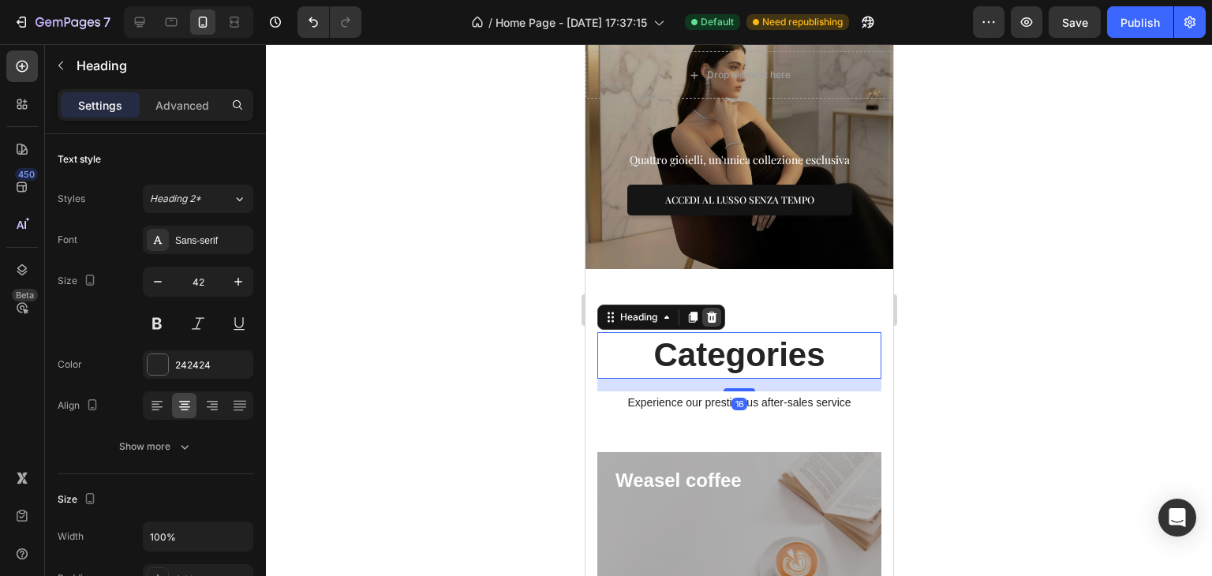
click at [711, 312] on icon at bounding box center [711, 317] width 10 height 11
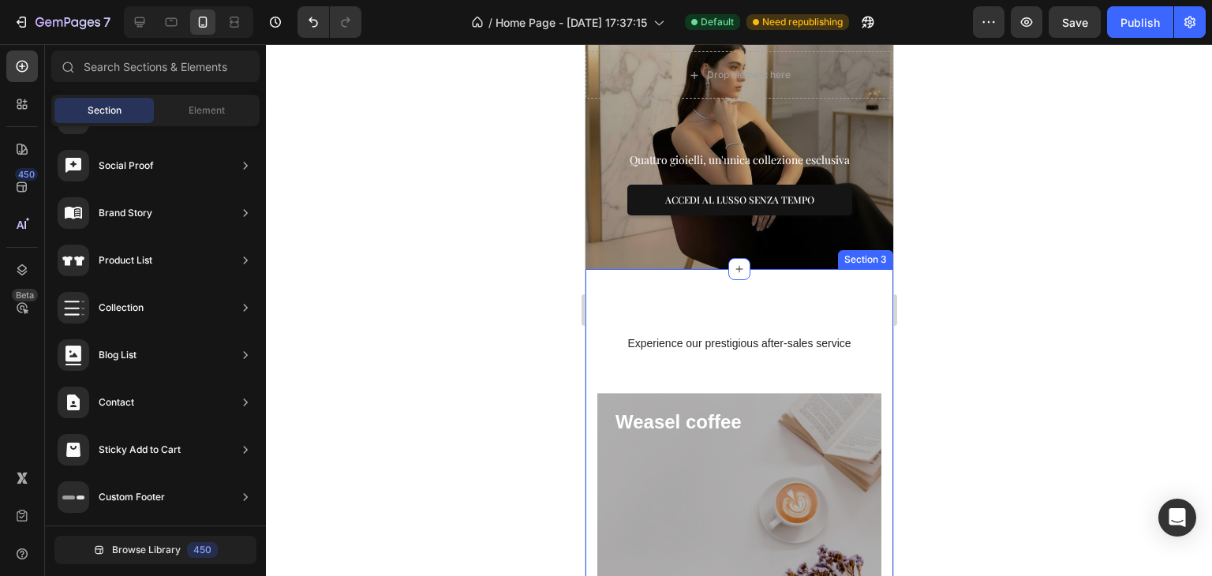
click at [725, 336] on p "Experience our prestigious after-sales service" at bounding box center [738, 344] width 281 height 20
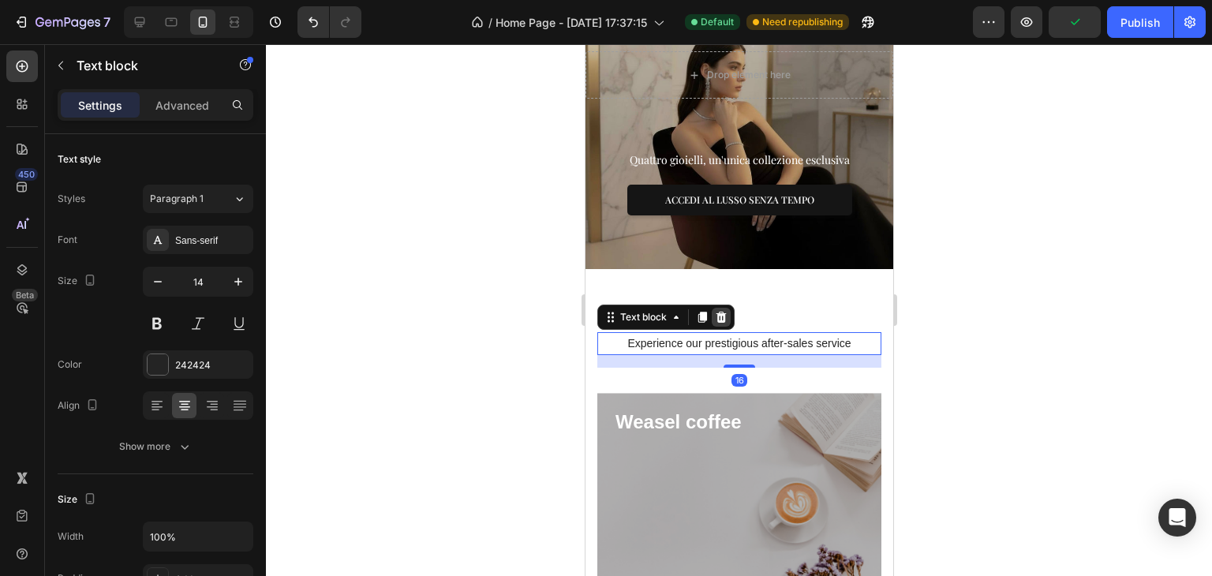
click at [728, 310] on div at bounding box center [720, 317] width 19 height 19
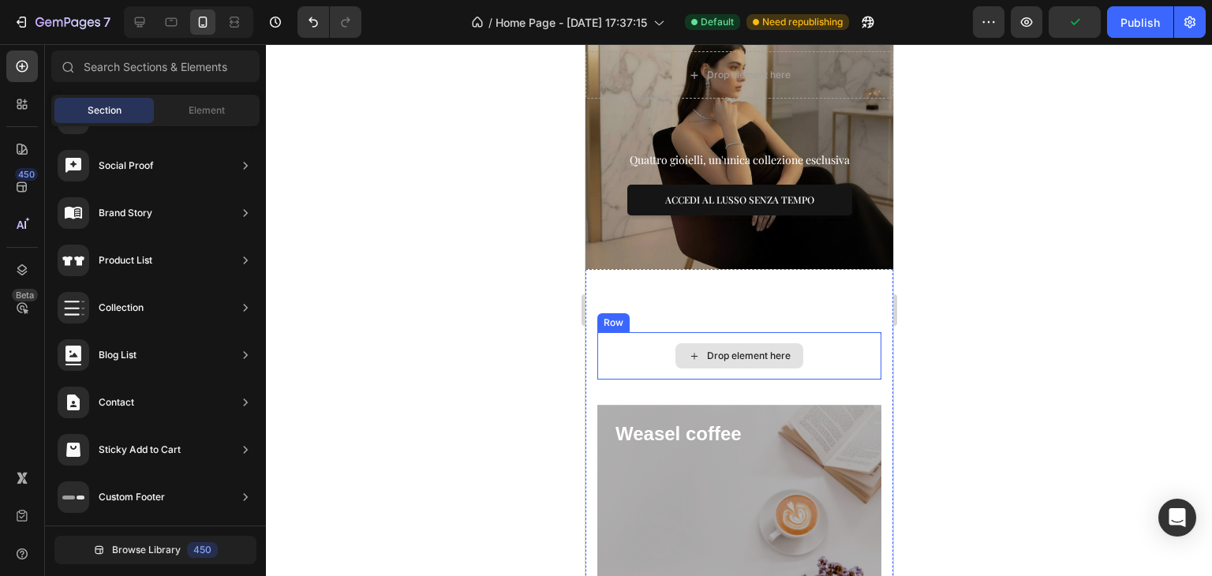
click at [721, 350] on div "Drop element here" at bounding box center [748, 356] width 84 height 13
click at [622, 317] on div "Row" at bounding box center [613, 322] width 32 height 19
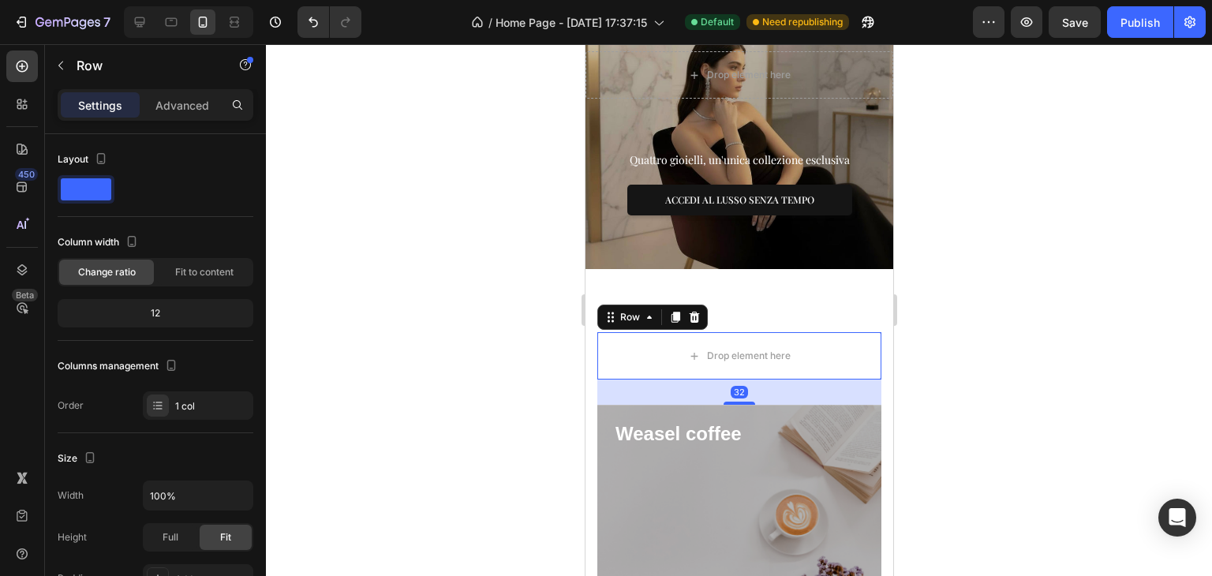
click at [696, 311] on icon at bounding box center [693, 317] width 13 height 13
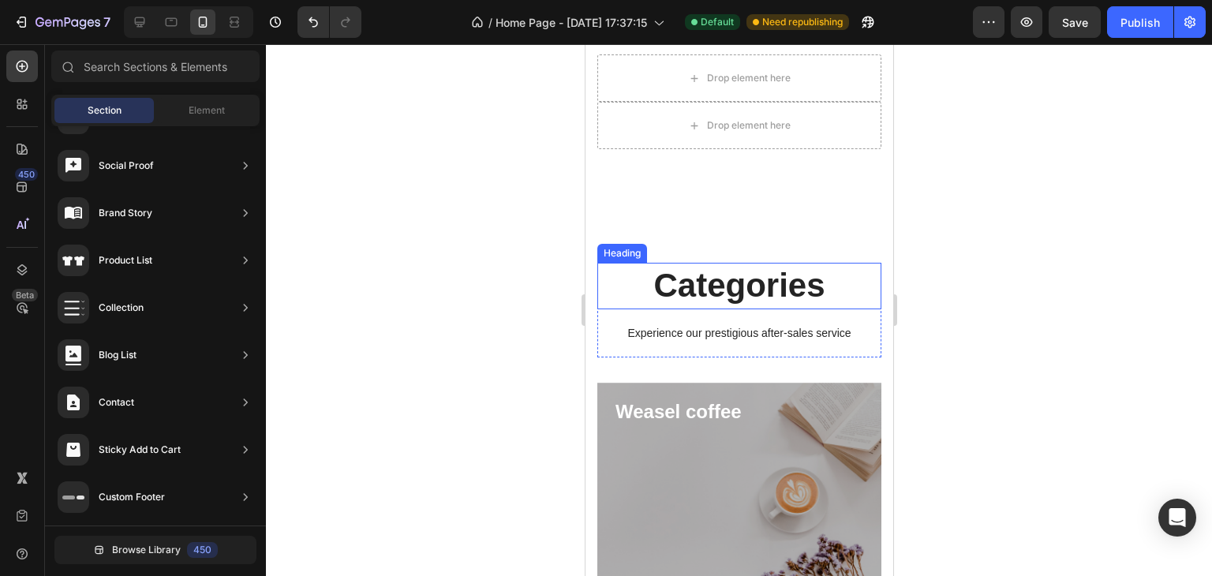
scroll to position [904, 0]
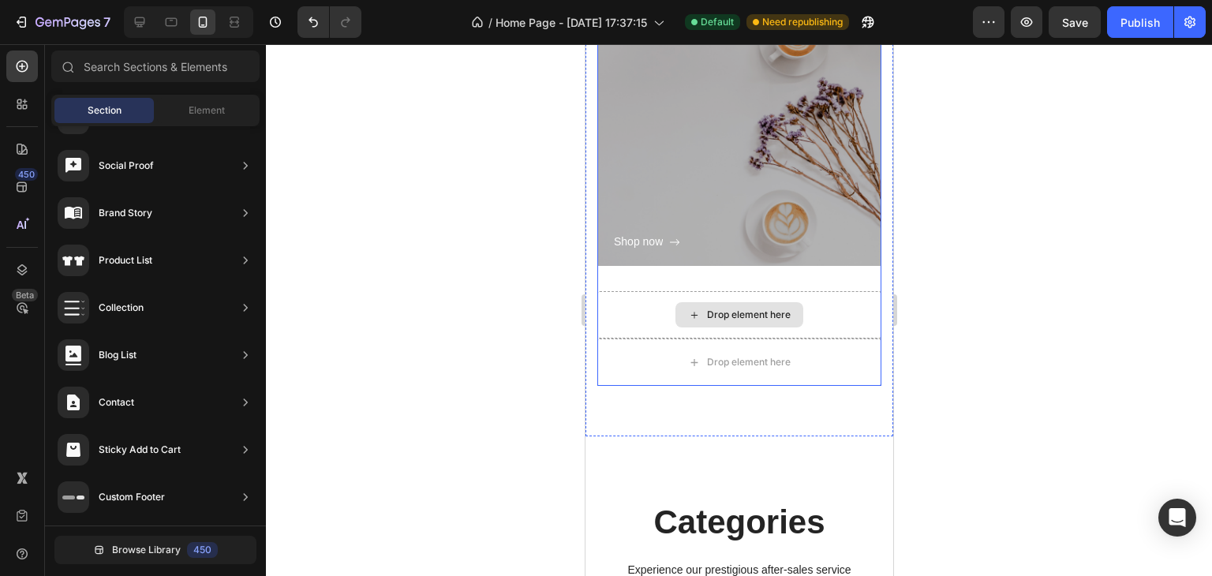
click at [632, 310] on div "Drop element here" at bounding box center [739, 314] width 284 height 47
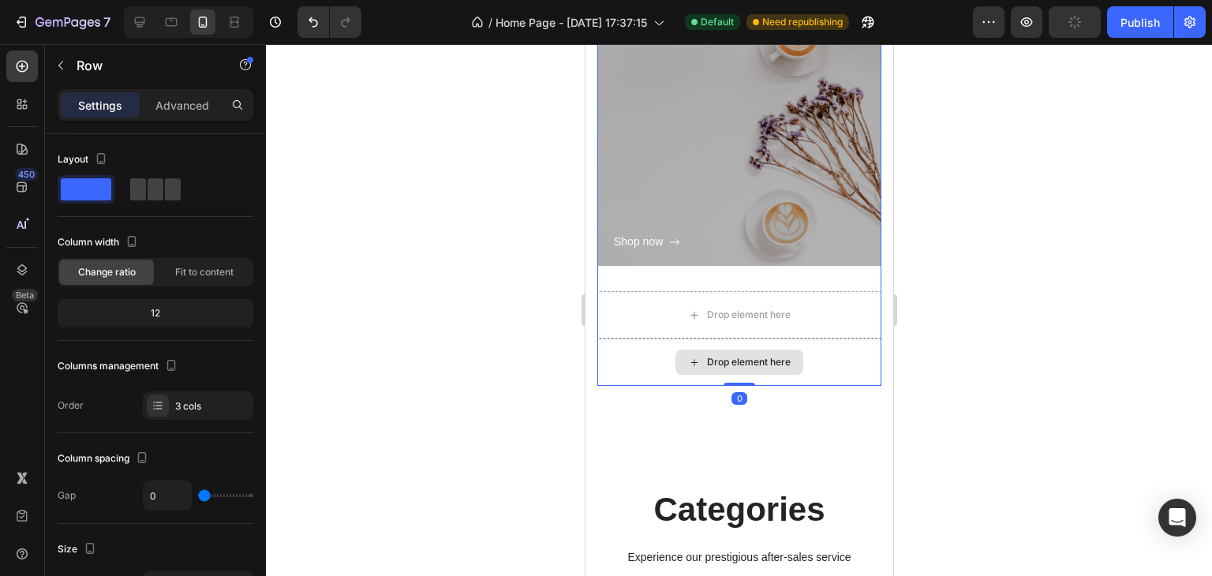
drag, startPoint x: 732, startPoint y: 398, endPoint x: 728, endPoint y: 373, distance: 24.8
click at [728, 373] on div "Weasel coffee Heading Shop now Button Row Hero Banner Drop element here Drop el…" at bounding box center [739, 156] width 284 height 460
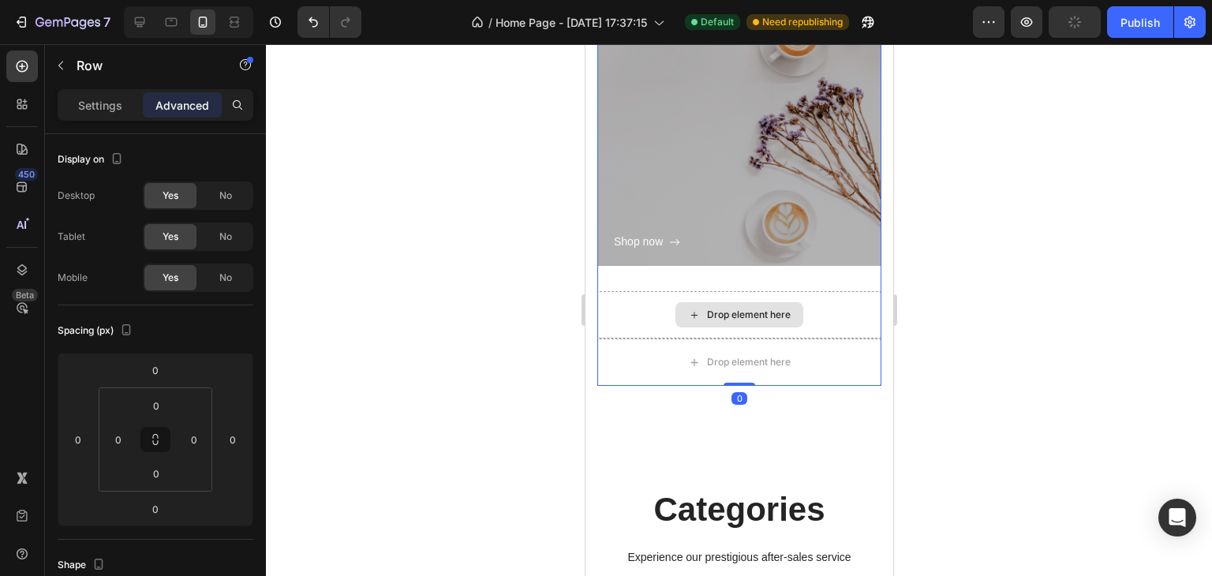
click at [613, 298] on div "Drop element here" at bounding box center [739, 314] width 284 height 47
click at [694, 303] on div "Drop element here" at bounding box center [739, 314] width 128 height 25
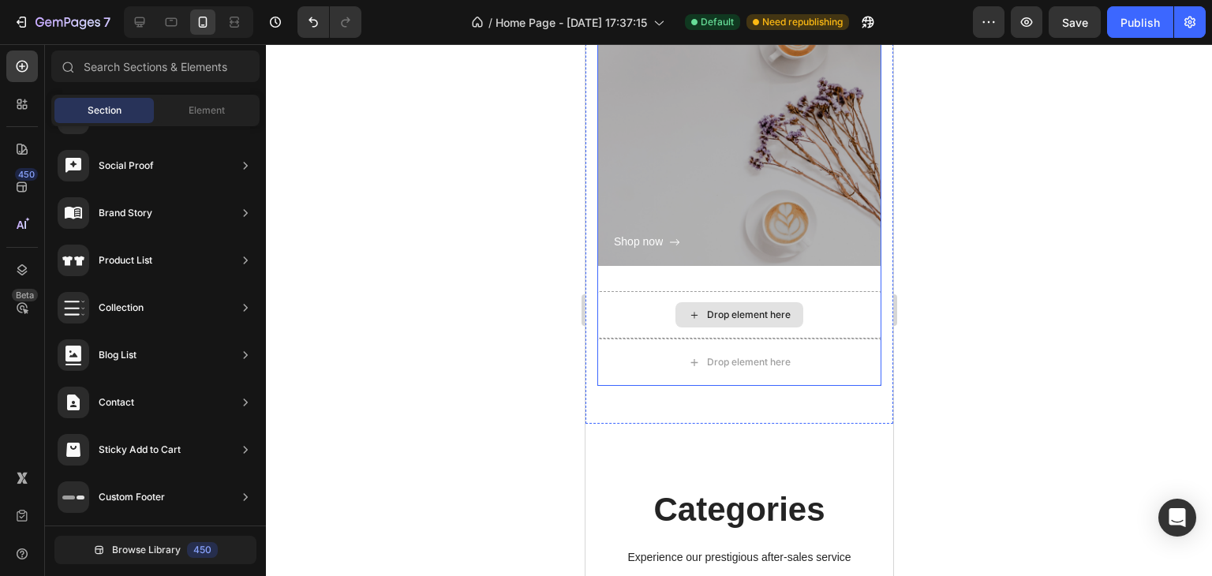
click at [689, 310] on icon at bounding box center [693, 315] width 13 height 13
click at [635, 298] on div "Drop element here" at bounding box center [739, 314] width 284 height 47
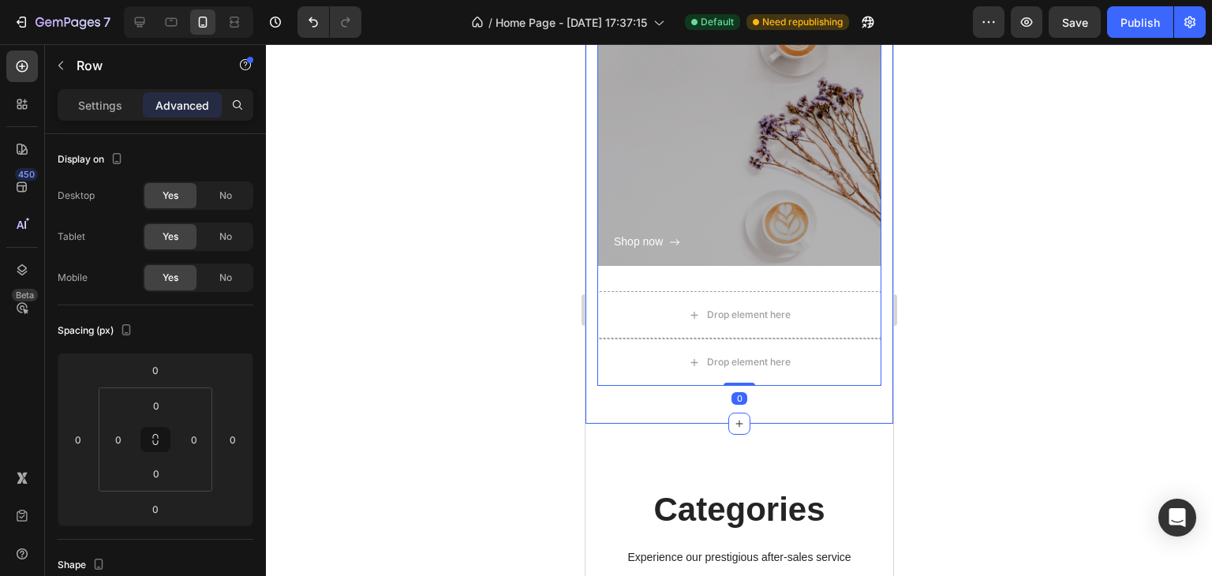
click at [548, 288] on div at bounding box center [739, 310] width 946 height 532
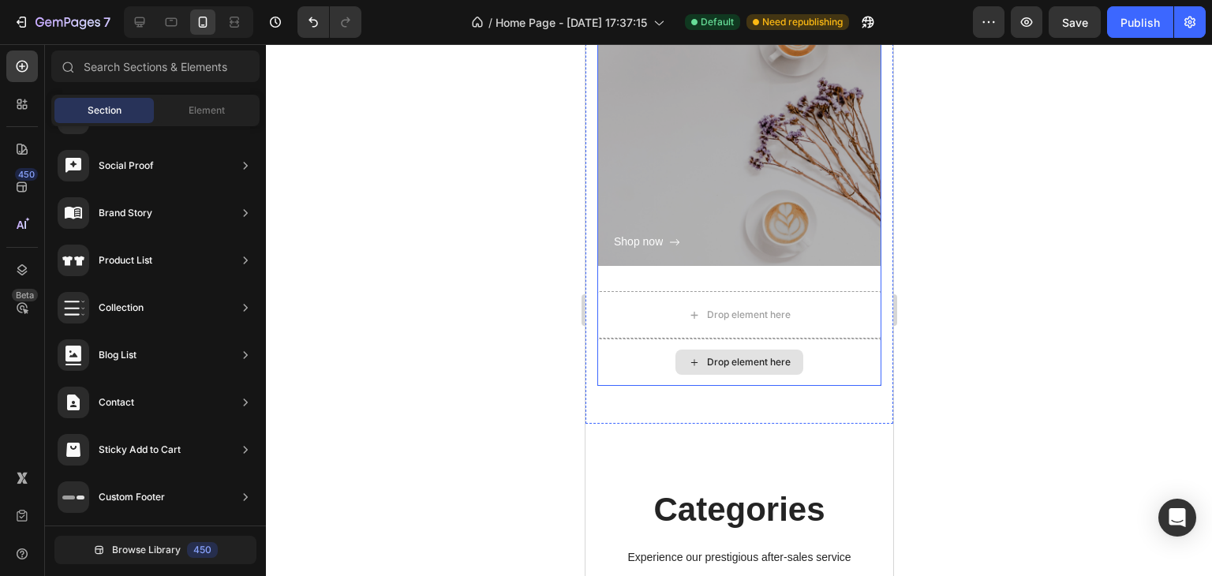
click at [655, 342] on div "Drop element here" at bounding box center [739, 362] width 284 height 47
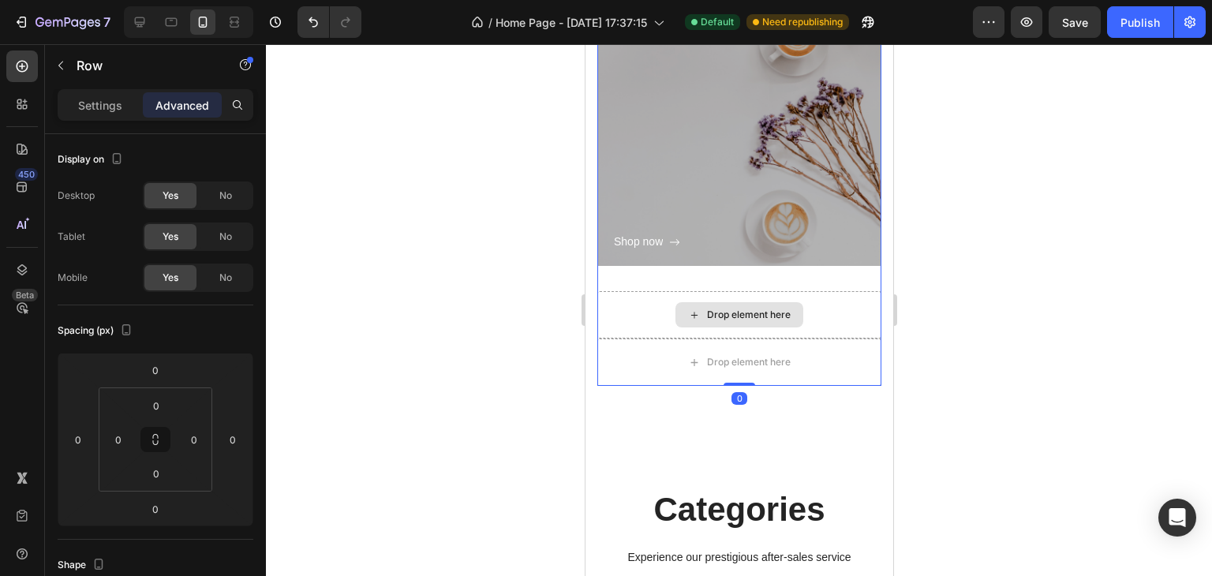
drag, startPoint x: 720, startPoint y: 382, endPoint x: 724, endPoint y: 291, distance: 90.8
click at [724, 291] on div "Weasel coffee Heading Shop now Button Row Hero Banner Drop element here Drop el…" at bounding box center [739, 156] width 284 height 460
click at [943, 269] on div at bounding box center [739, 310] width 946 height 532
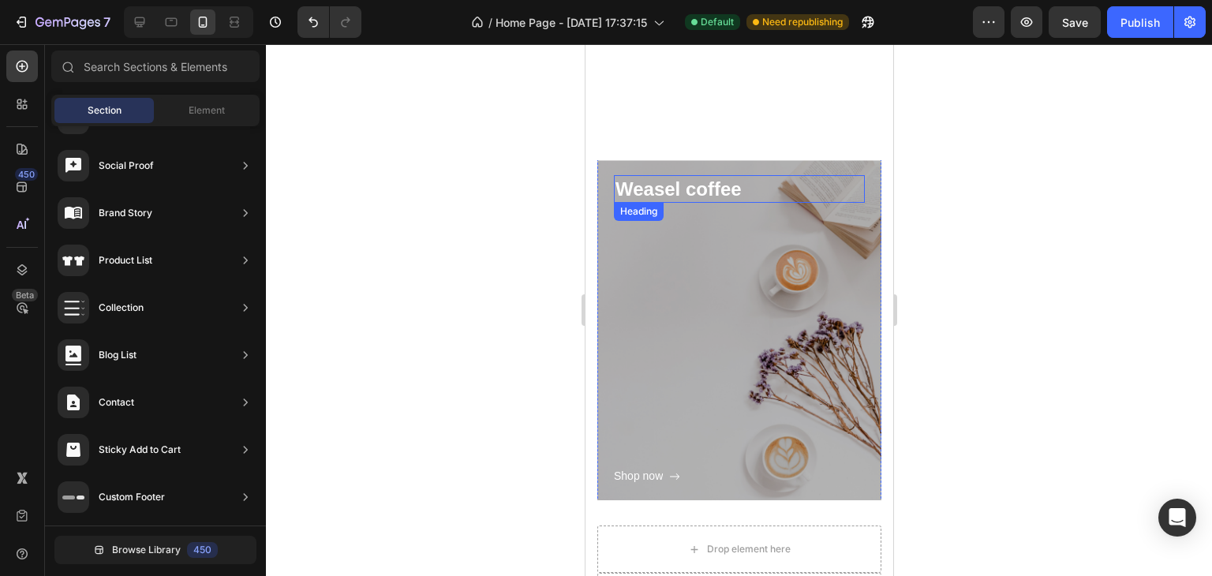
scroll to position [747, 0]
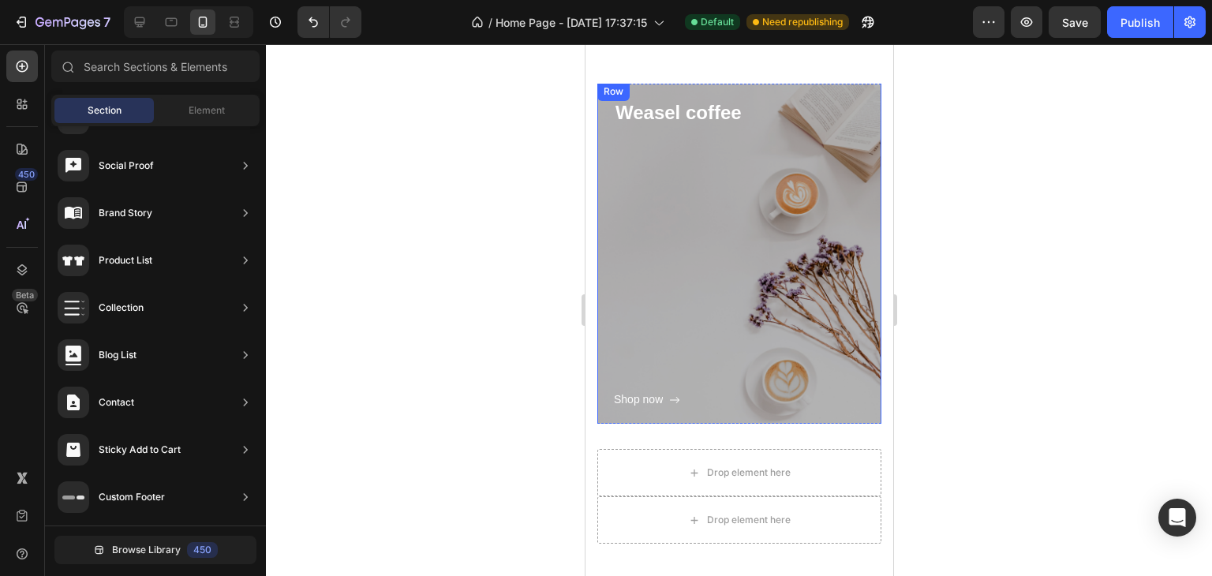
click at [766, 305] on div "Shop now Button" at bounding box center [738, 267] width 251 height 283
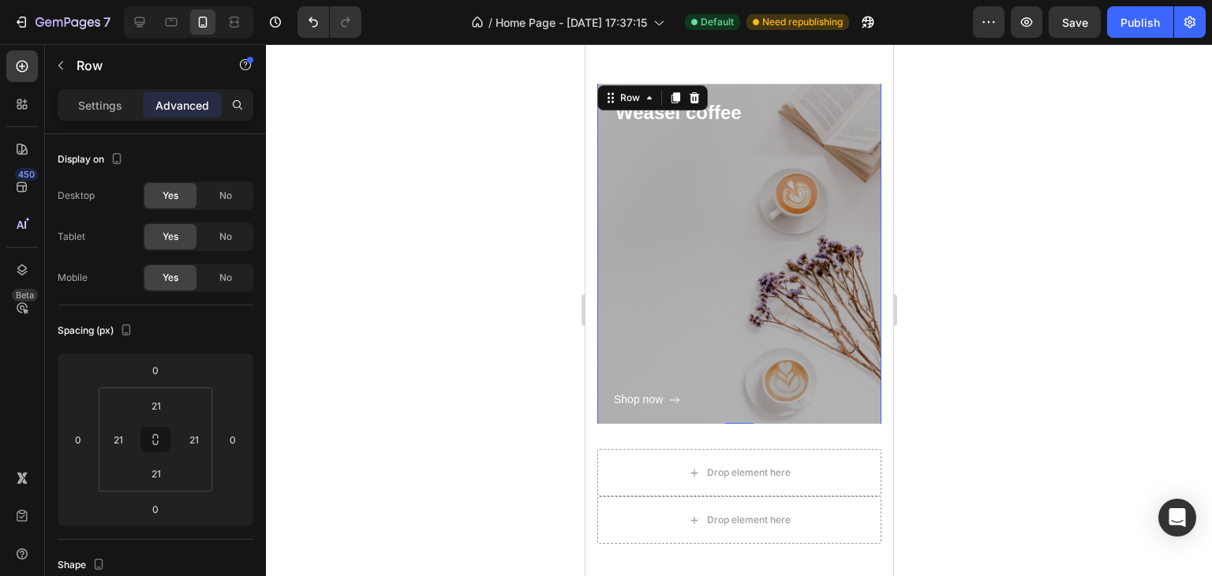
click at [101, 121] on div "Settings Advanced" at bounding box center [155, 111] width 221 height 45
click at [104, 110] on p "Settings" at bounding box center [100, 105] width 44 height 17
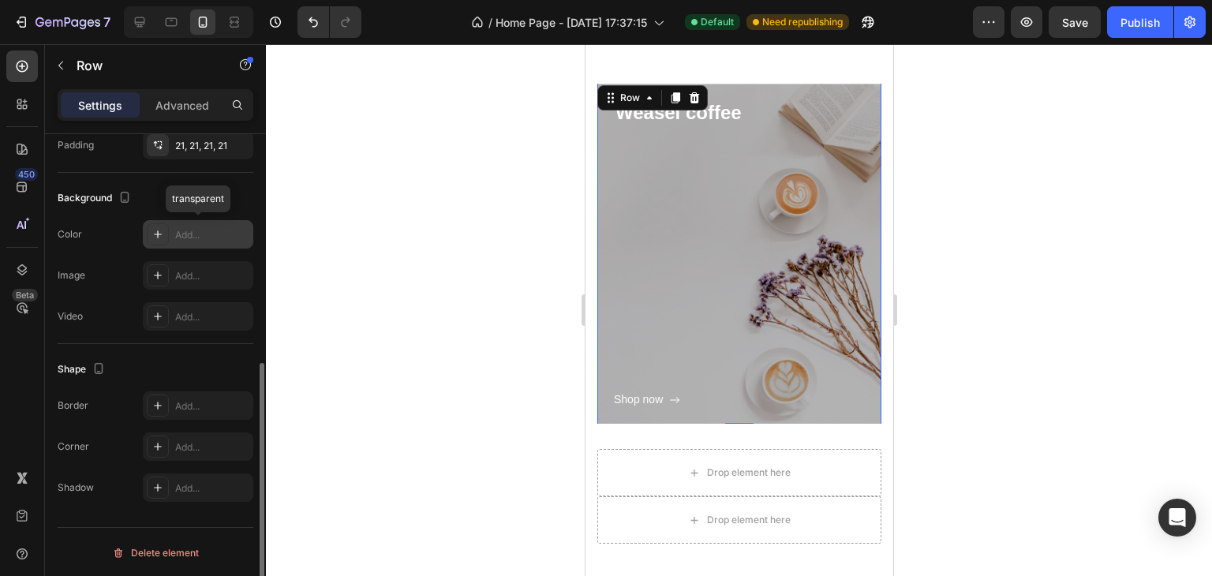
scroll to position [0, 0]
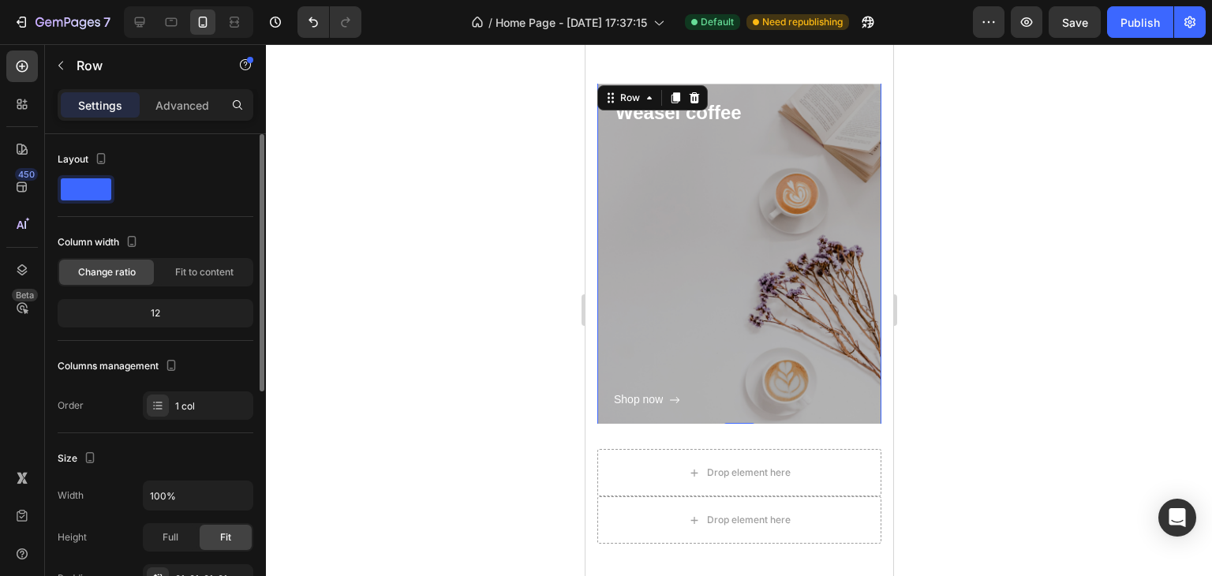
click at [709, 226] on div "Shop now Button" at bounding box center [738, 267] width 251 height 283
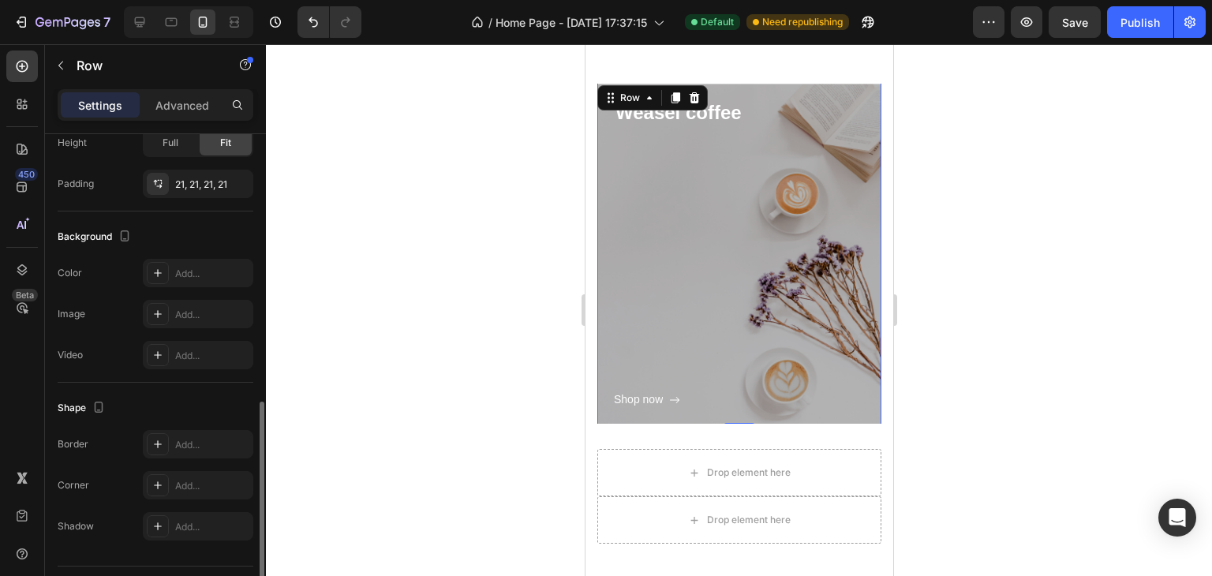
scroll to position [433, 0]
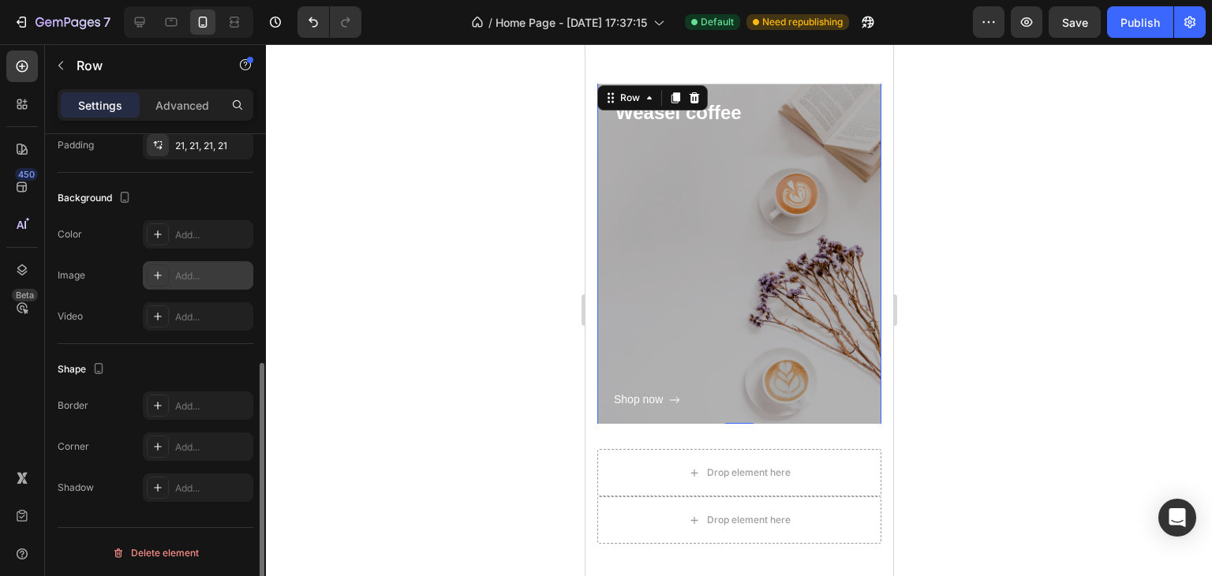
click at [164, 271] on div at bounding box center [158, 275] width 22 height 22
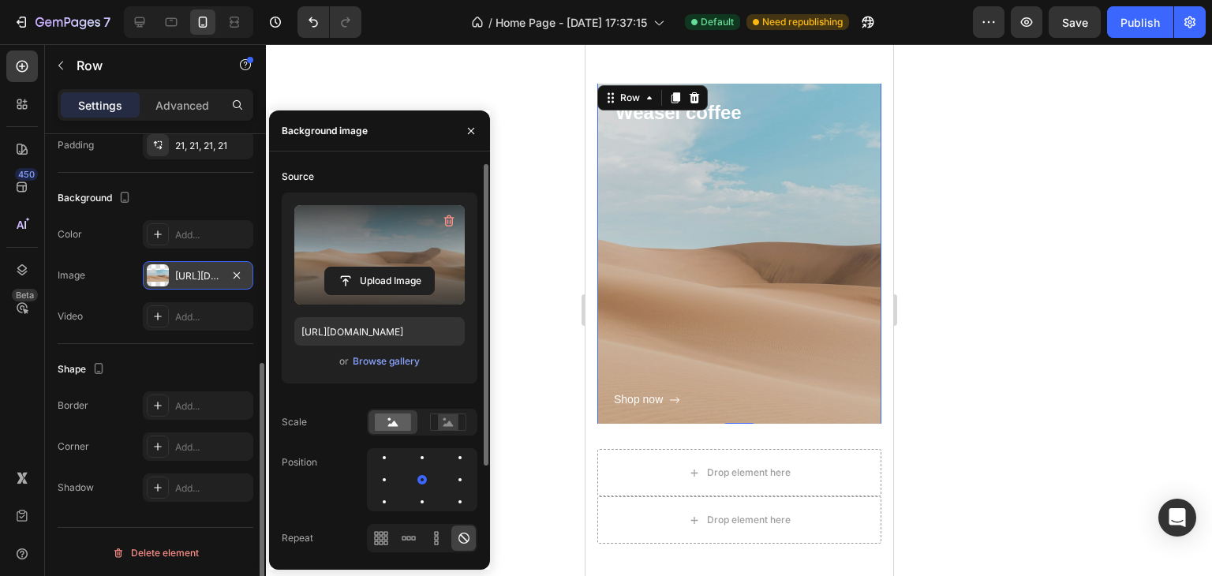
click at [335, 249] on label at bounding box center [379, 254] width 170 height 99
click at [335, 268] on input "file" at bounding box center [379, 281] width 109 height 27
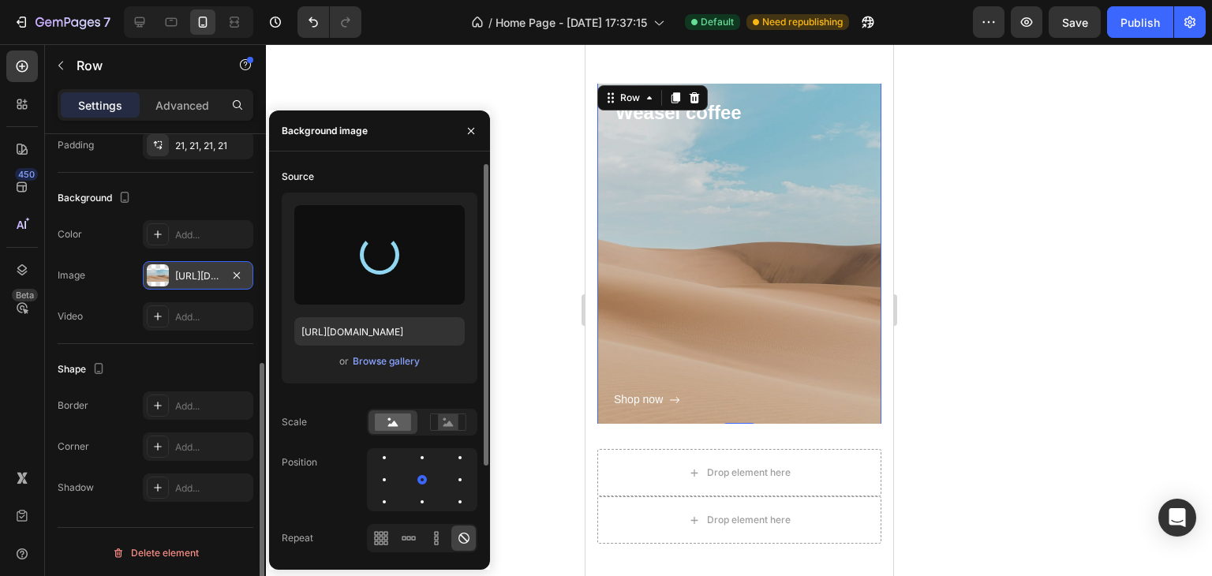
type input "https://cdn.shopify.com/s/files/1/0976/7226/5992/files/gempages_574983958953985…"
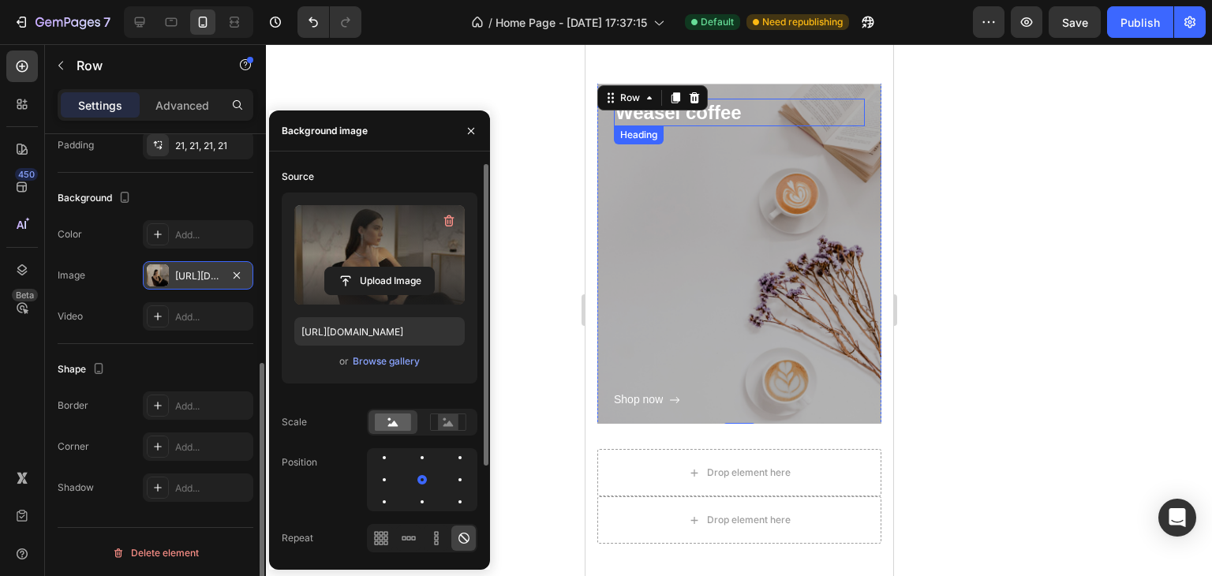
click at [724, 115] on p "Weasel coffee" at bounding box center [739, 112] width 248 height 24
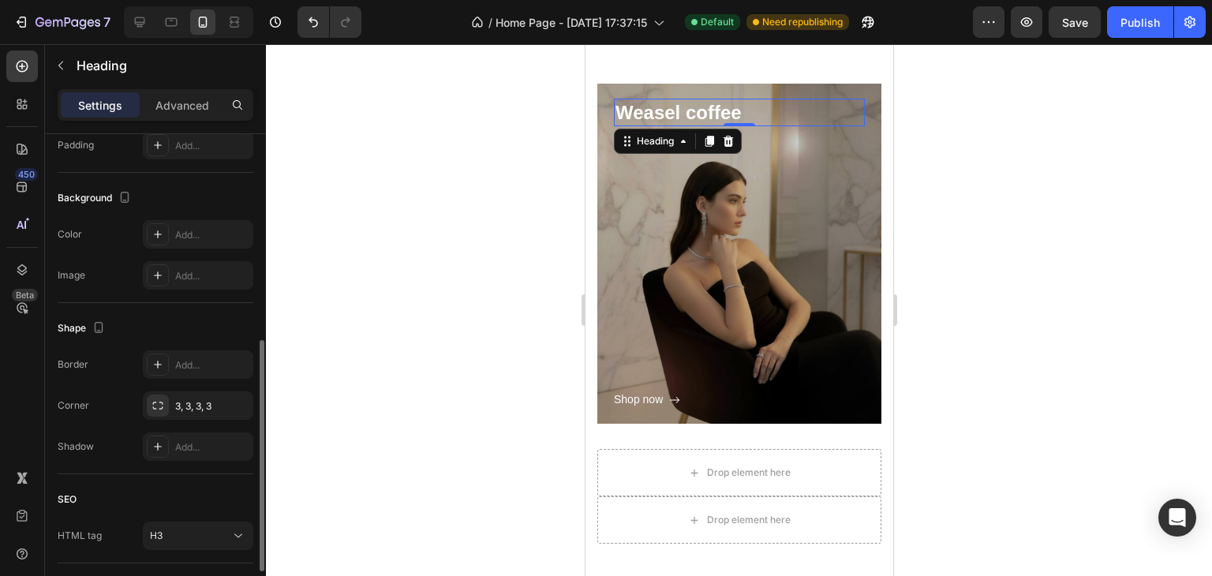
scroll to position [0, 0]
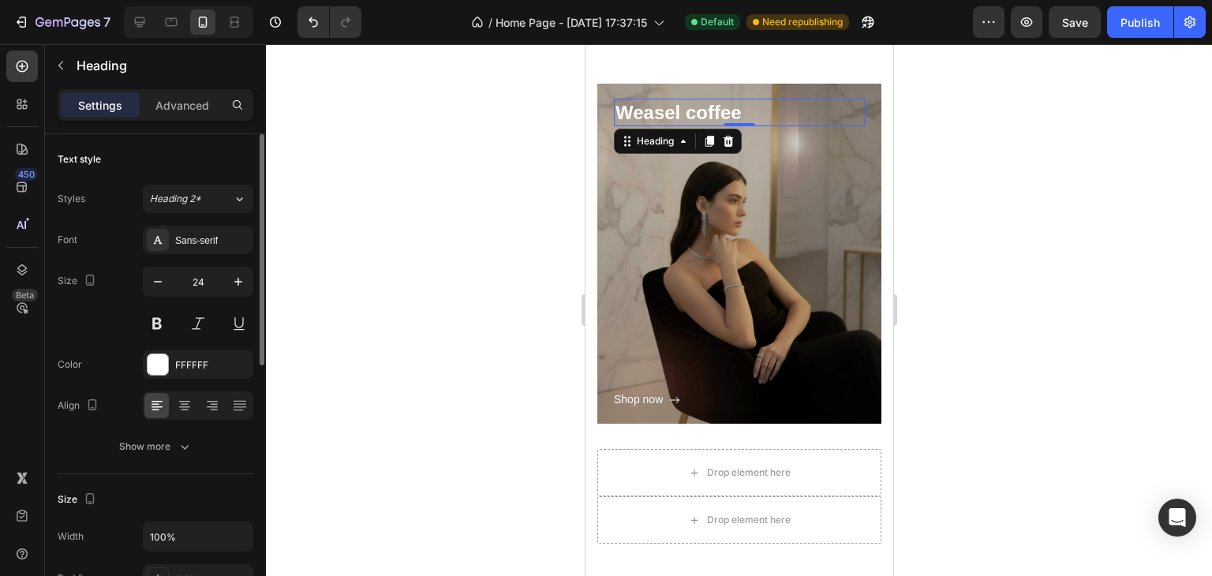
click at [762, 110] on p "Weasel coffee" at bounding box center [739, 112] width 248 height 24
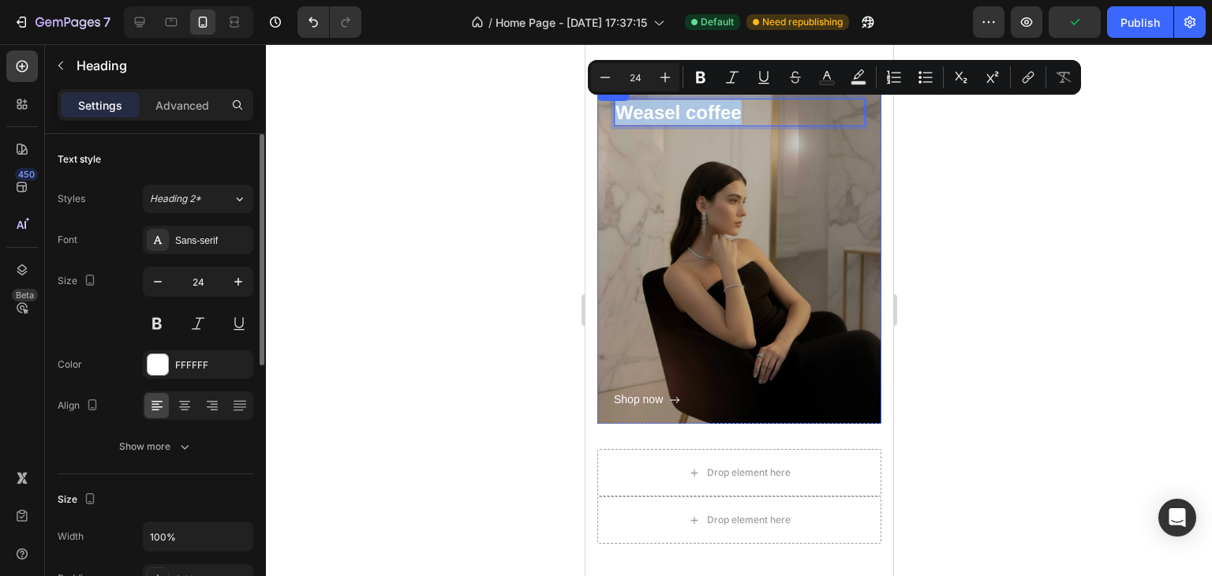
drag, startPoint x: 719, startPoint y: 104, endPoint x: 588, endPoint y: 102, distance: 131.0
click at [588, 102] on div "Weasel coffee Heading 0 Shop now Button Row Hero Banner Drop element here Drop …" at bounding box center [739, 301] width 308 height 561
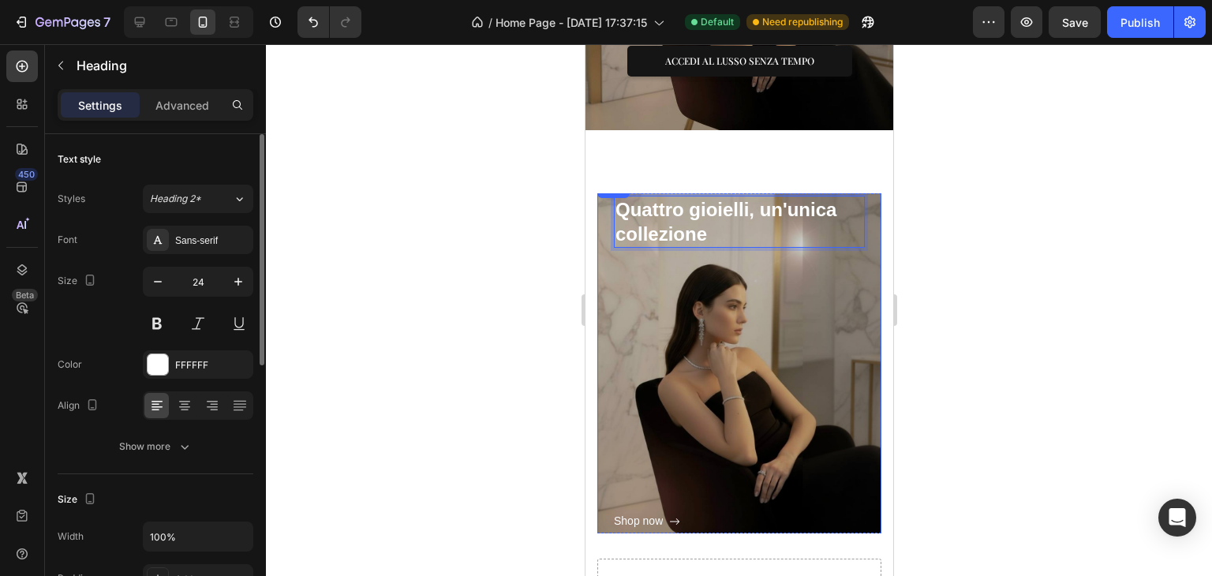
scroll to position [655, 0]
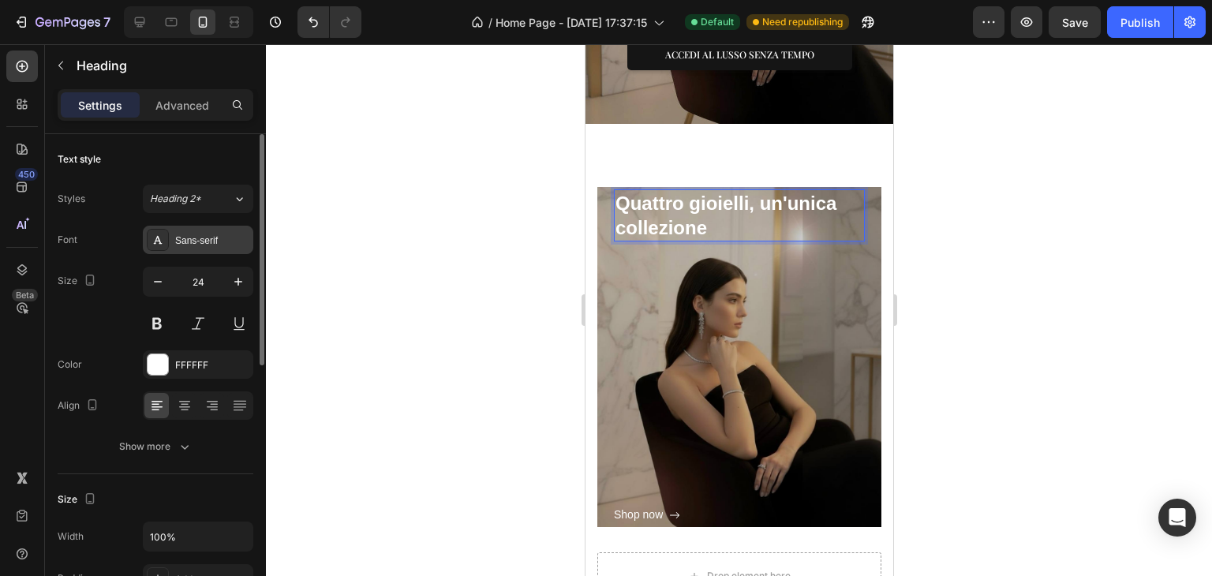
click at [177, 241] on div "Sans-serif" at bounding box center [212, 241] width 74 height 14
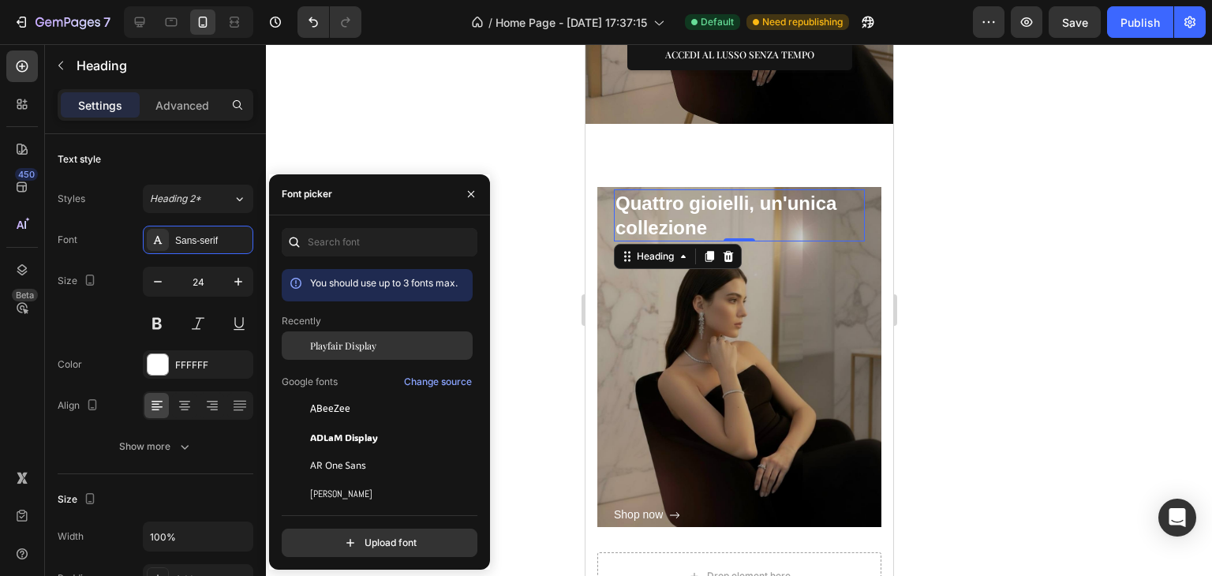
click at [329, 339] on span "Playfair Display" at bounding box center [343, 346] width 66 height 14
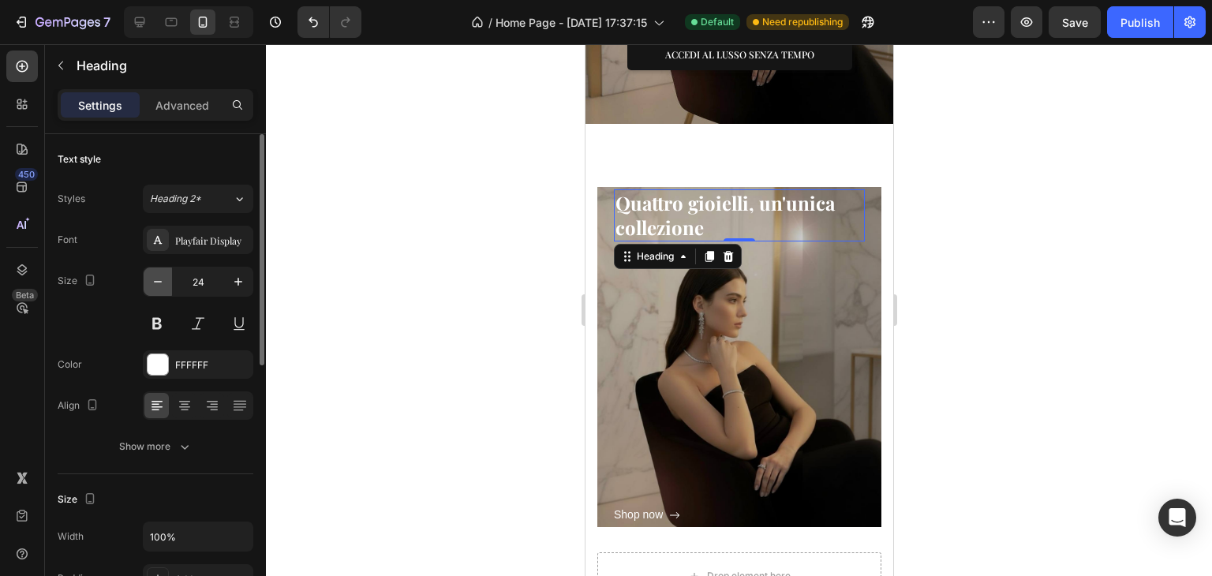
drag, startPoint x: 159, startPoint y: 287, endPoint x: 167, endPoint y: 288, distance: 7.9
click at [167, 290] on button "button" at bounding box center [158, 282] width 28 height 28
click at [167, 288] on button "button" at bounding box center [158, 282] width 28 height 28
click at [167, 285] on button "button" at bounding box center [158, 282] width 28 height 28
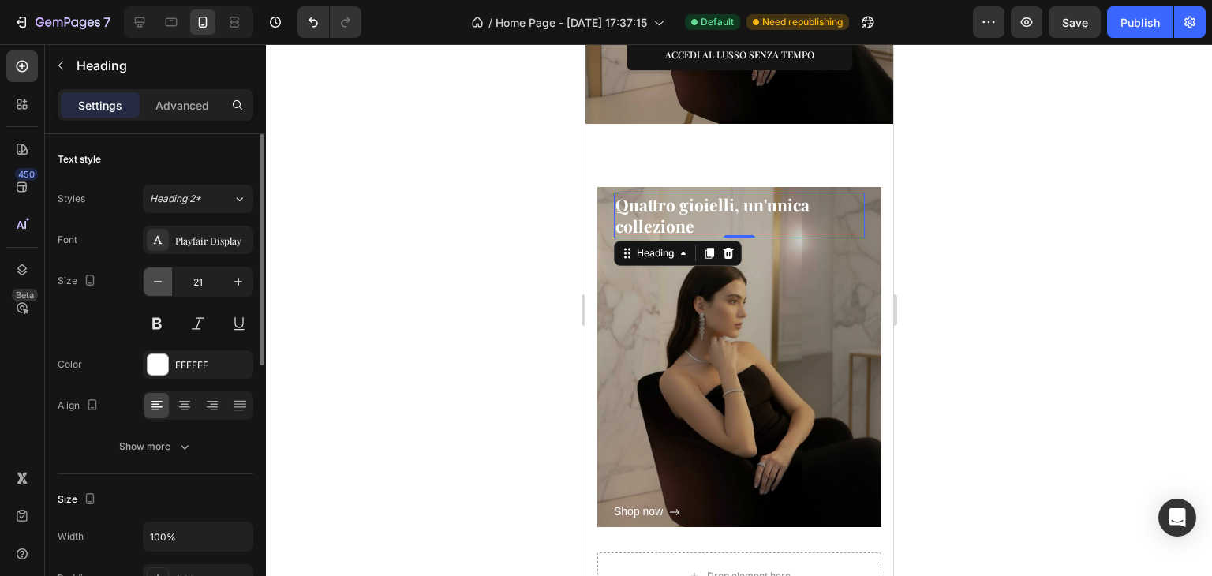
click at [170, 285] on button "button" at bounding box center [158, 282] width 28 height 28
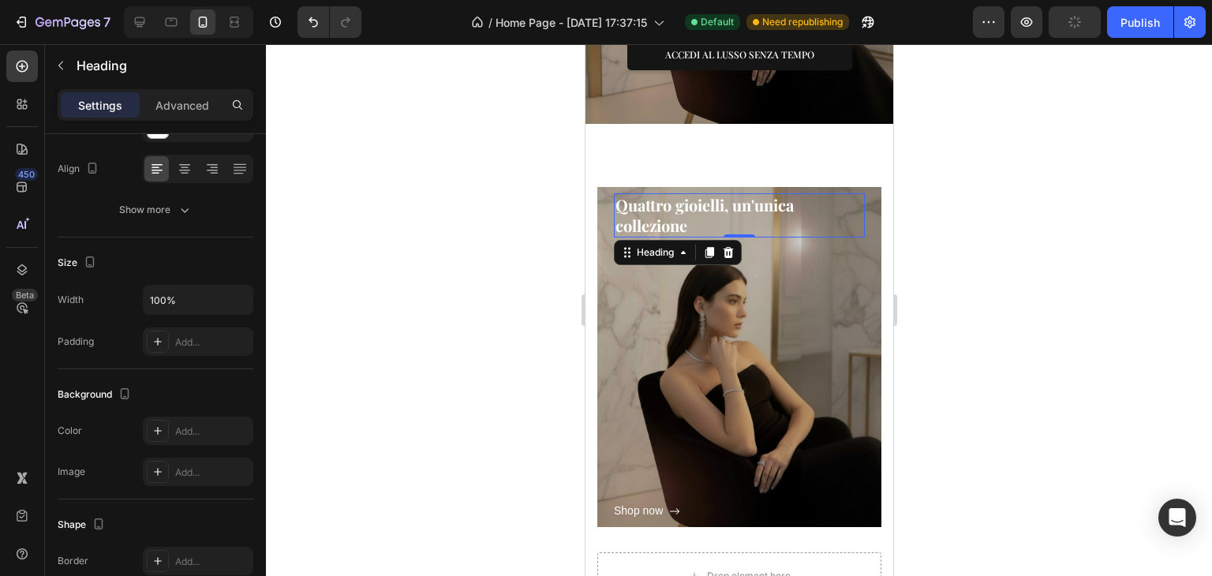
scroll to position [0, 0]
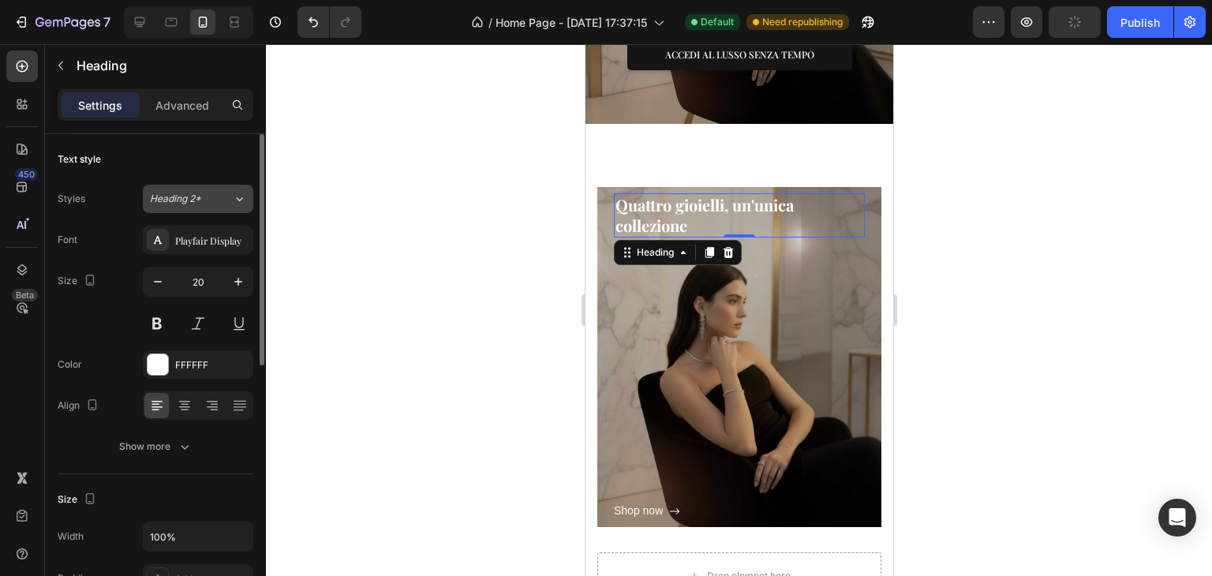
click at [197, 199] on span "Heading 2*" at bounding box center [175, 199] width 51 height 14
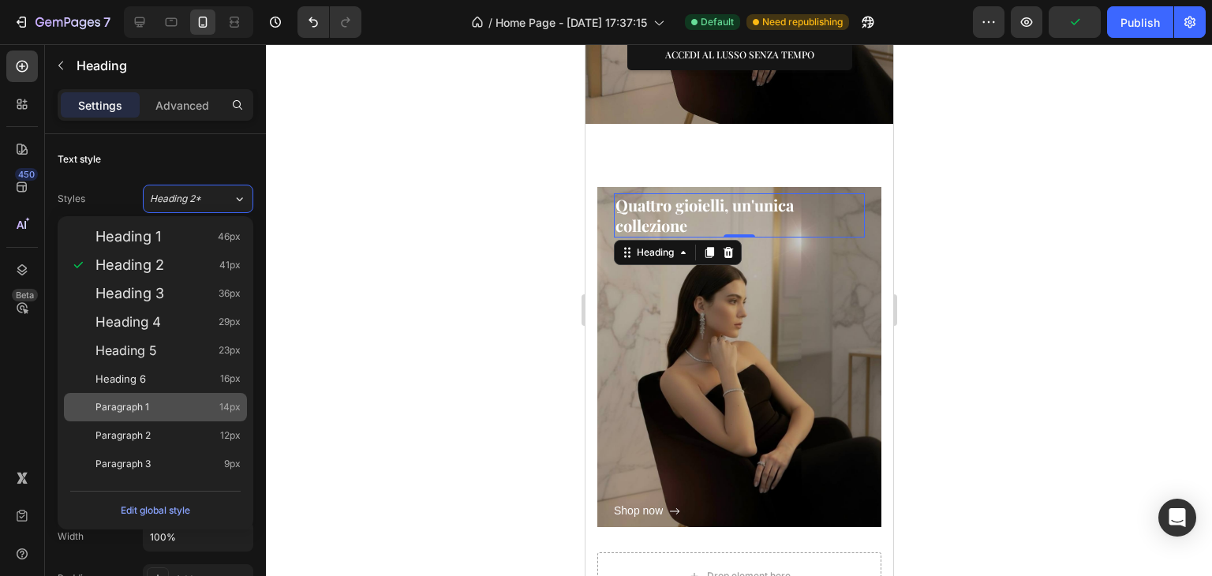
click at [189, 395] on div "Paragraph 1 14px" at bounding box center [155, 407] width 183 height 28
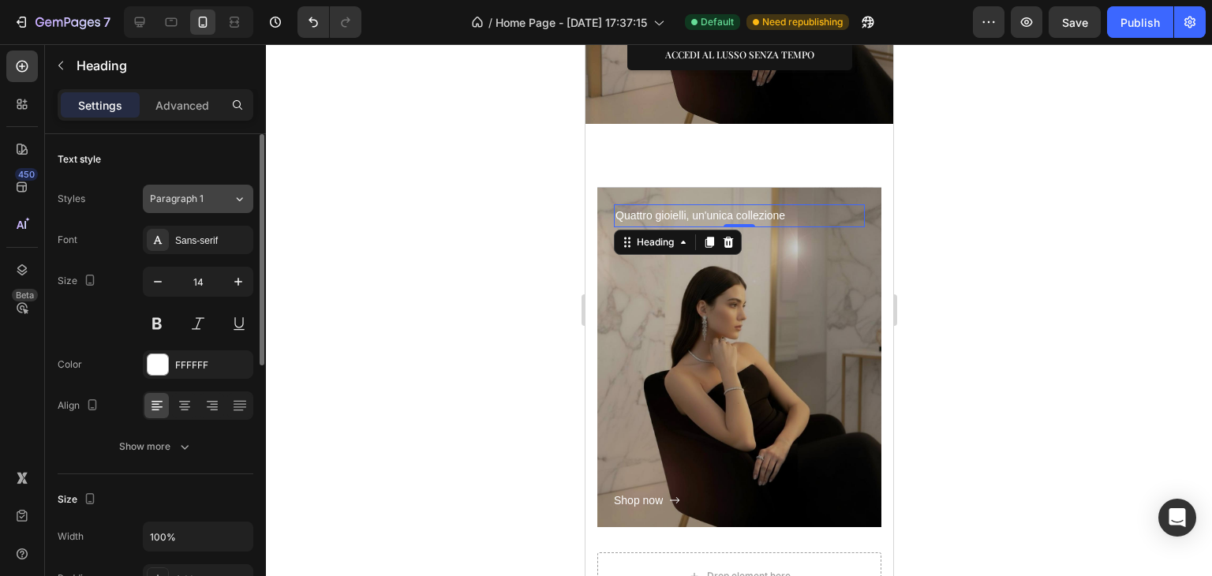
click at [215, 195] on div "Paragraph 1" at bounding box center [191, 199] width 83 height 14
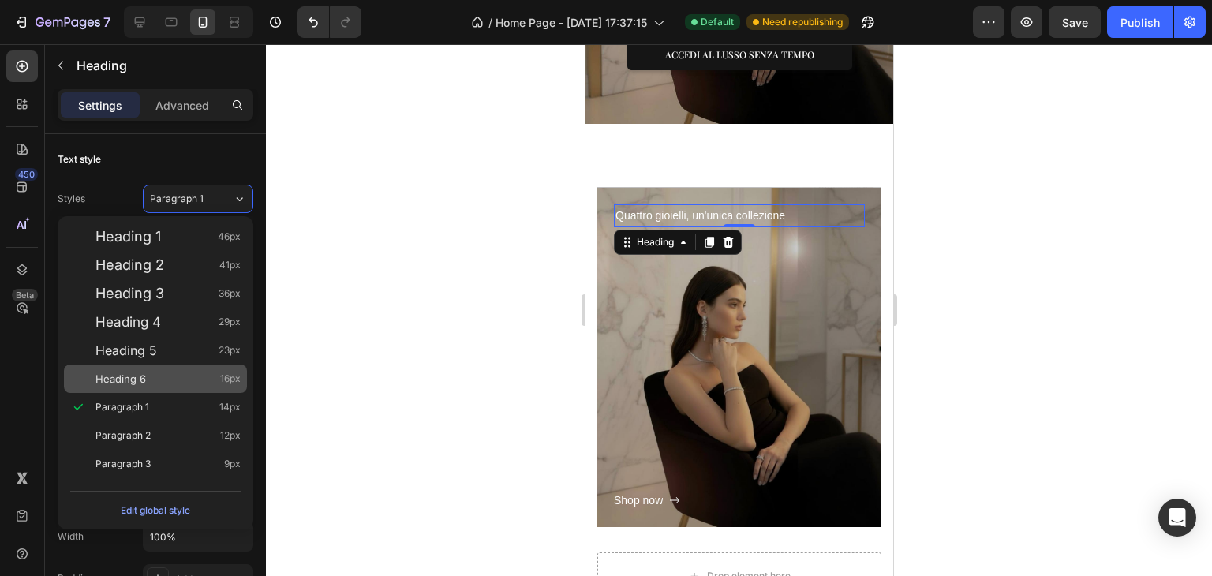
click at [215, 365] on div "Heading 6 16px" at bounding box center [155, 379] width 183 height 28
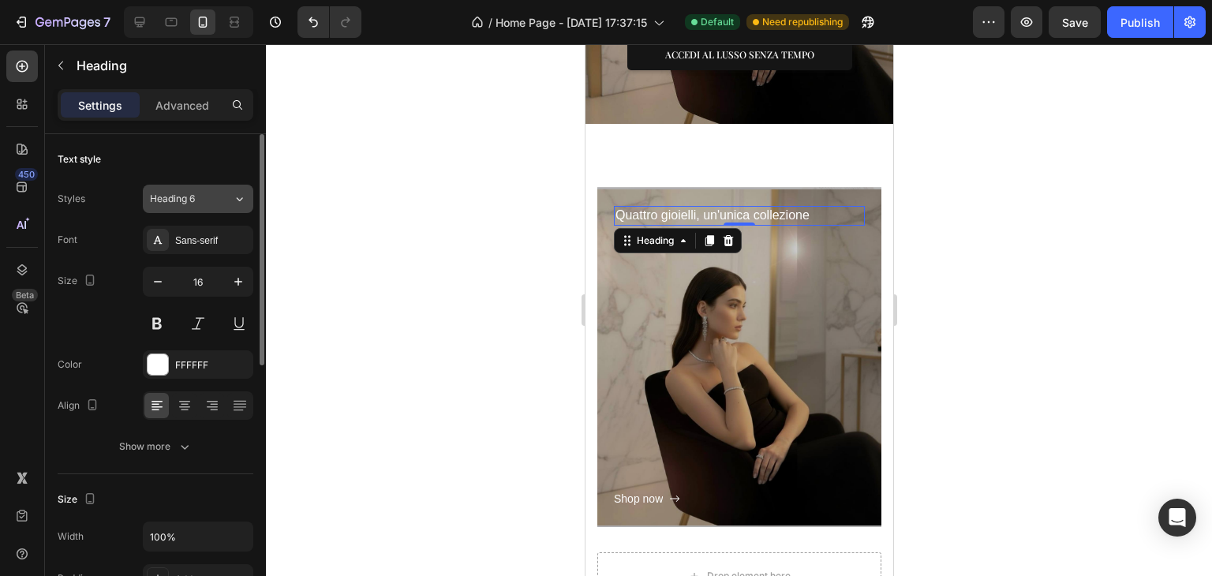
click at [208, 206] on button "Heading 6" at bounding box center [198, 199] width 110 height 28
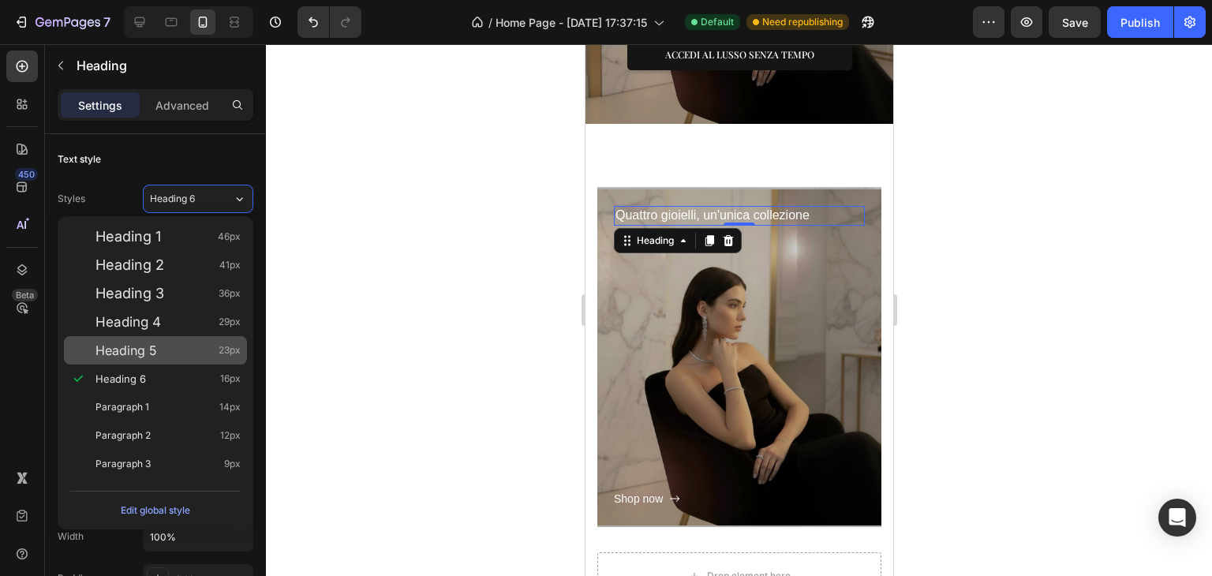
click at [204, 354] on div "Heading 5 23px" at bounding box center [167, 350] width 145 height 16
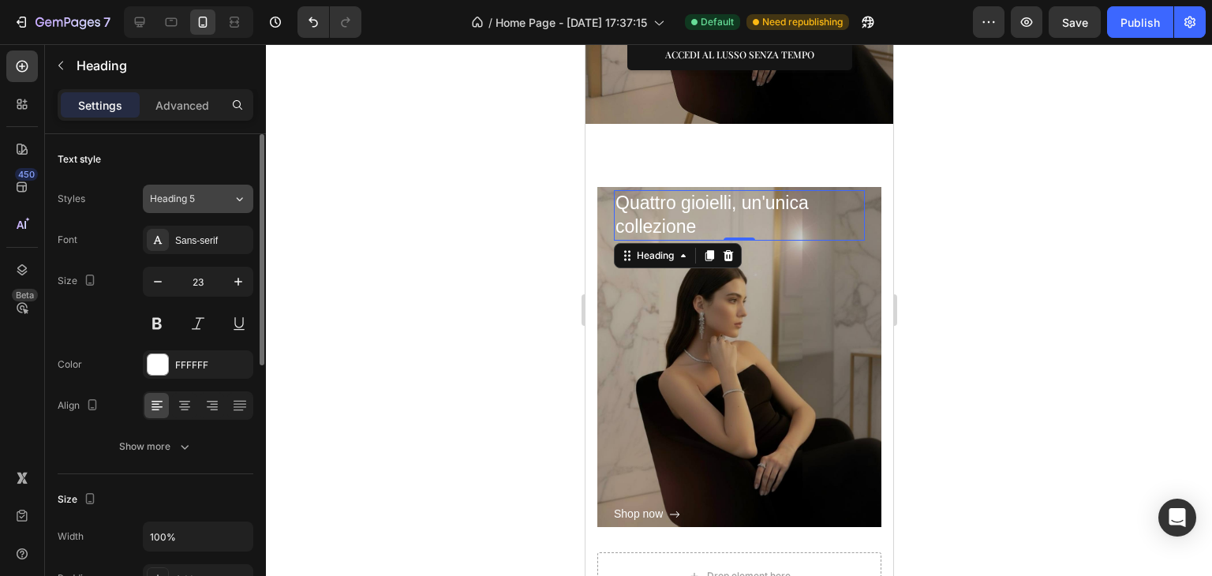
click at [184, 206] on button "Heading 5" at bounding box center [198, 199] width 110 height 28
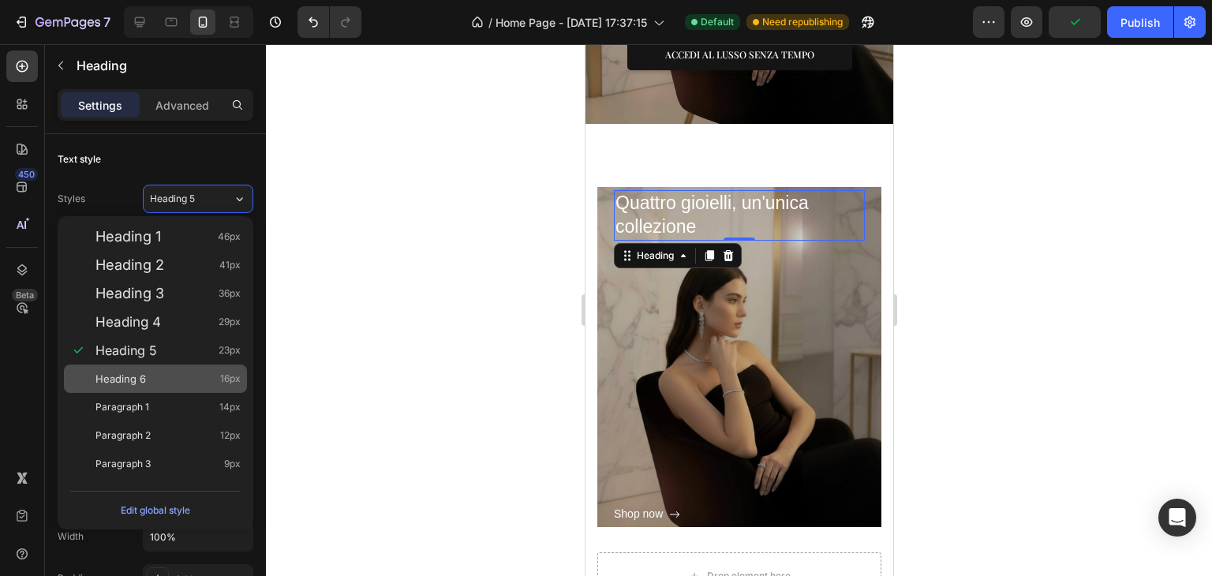
click at [165, 369] on div "Heading 6 16px" at bounding box center [155, 379] width 183 height 28
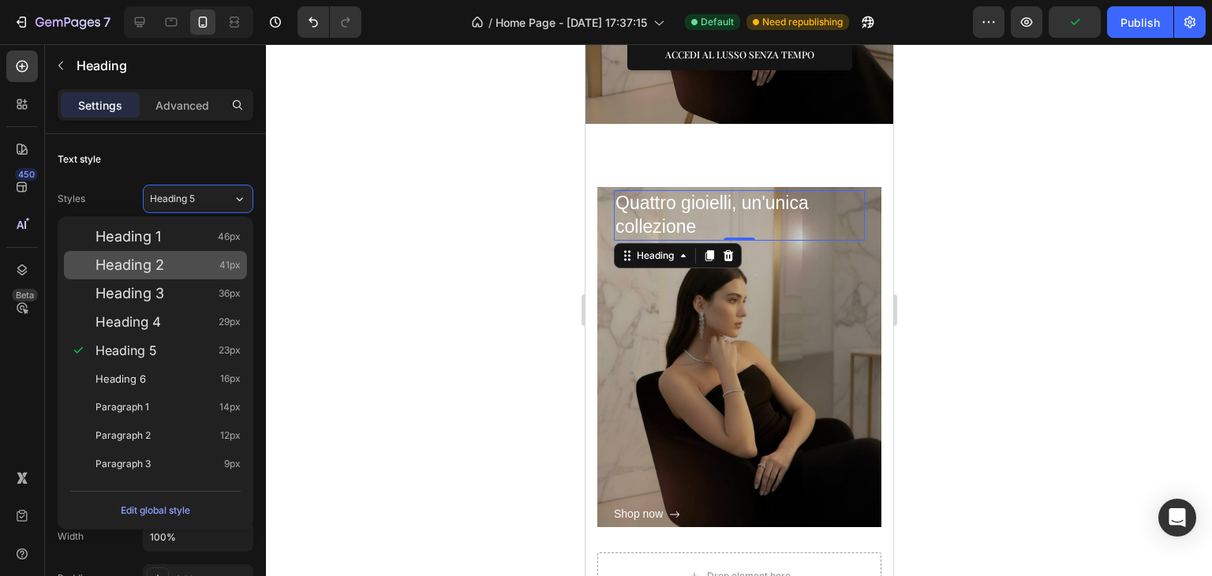
type input "16"
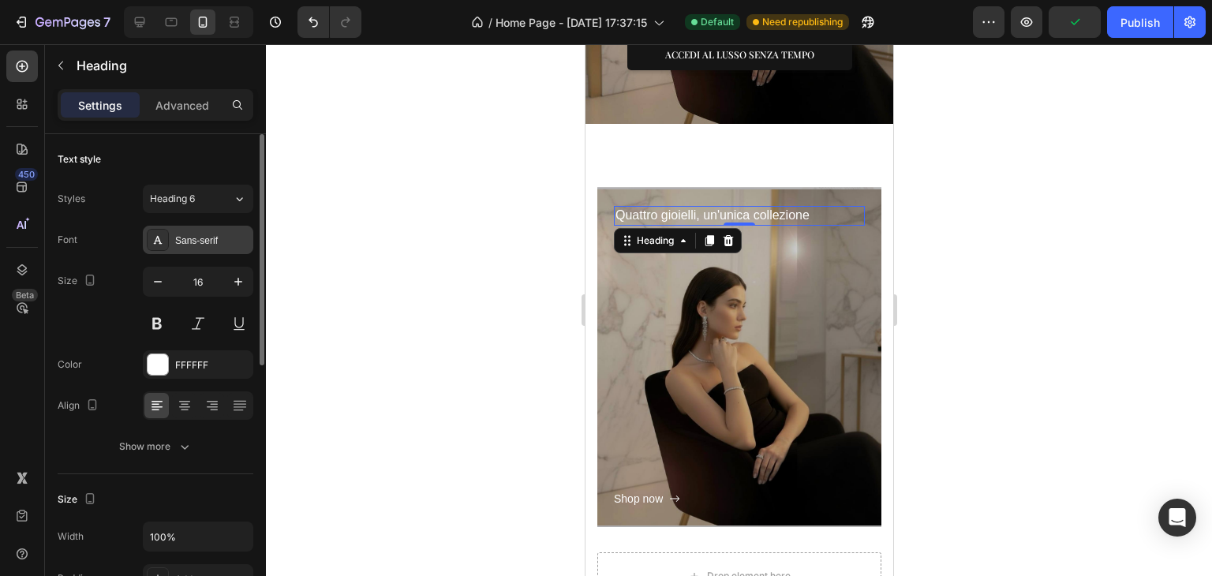
click at [211, 241] on div "Sans-serif" at bounding box center [212, 241] width 74 height 14
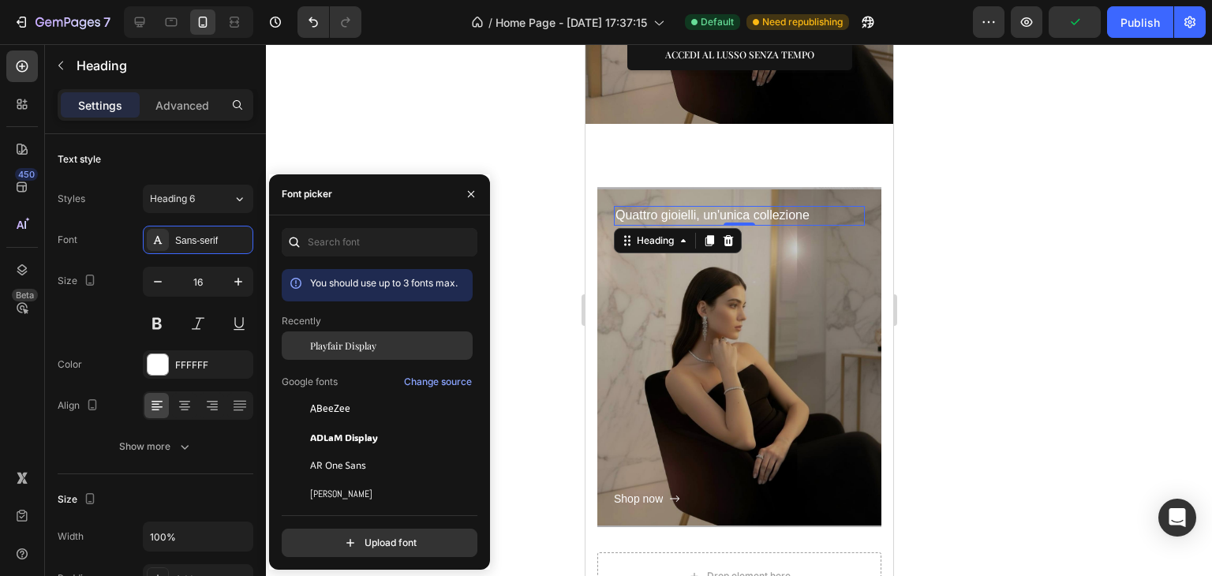
click at [324, 342] on span "Playfair Display" at bounding box center [343, 346] width 66 height 14
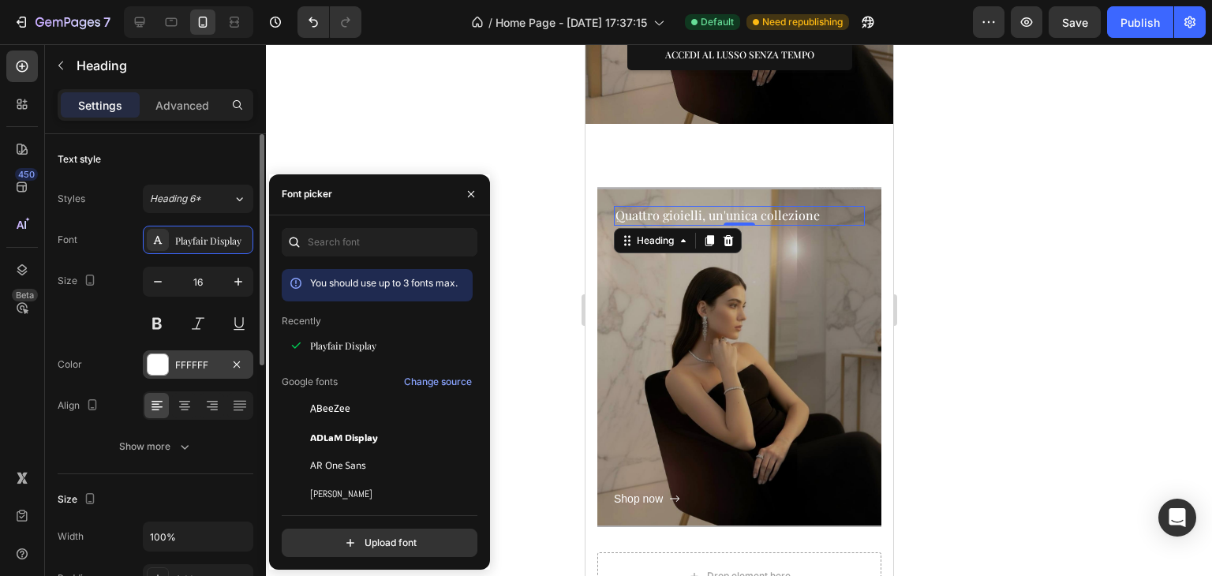
scroll to position [79, 0]
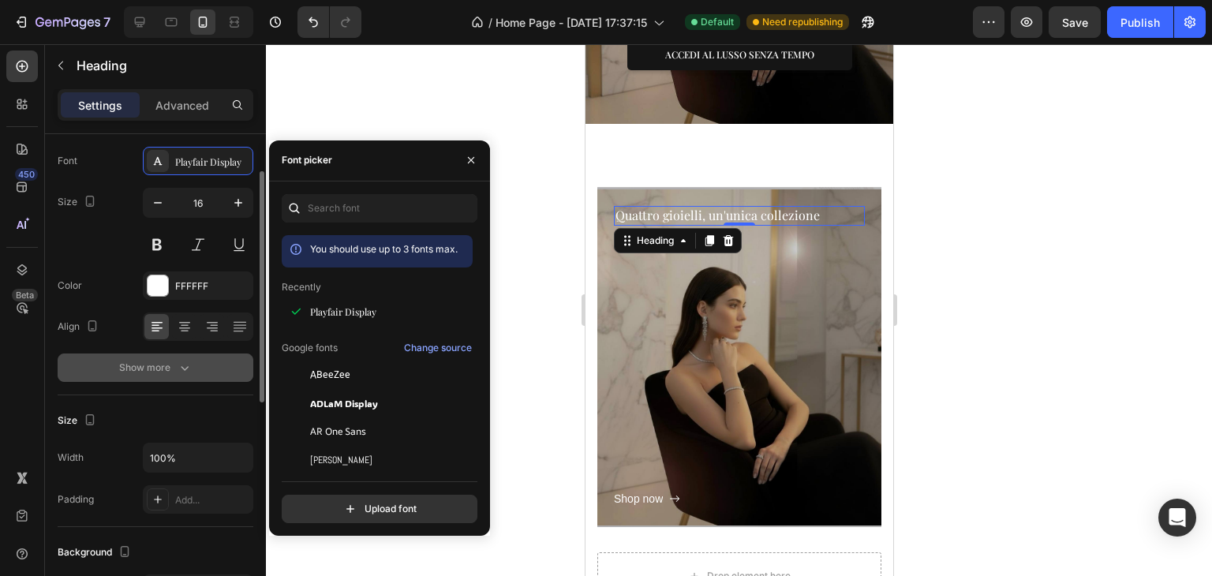
click at [183, 369] on icon "button" at bounding box center [185, 368] width 8 height 5
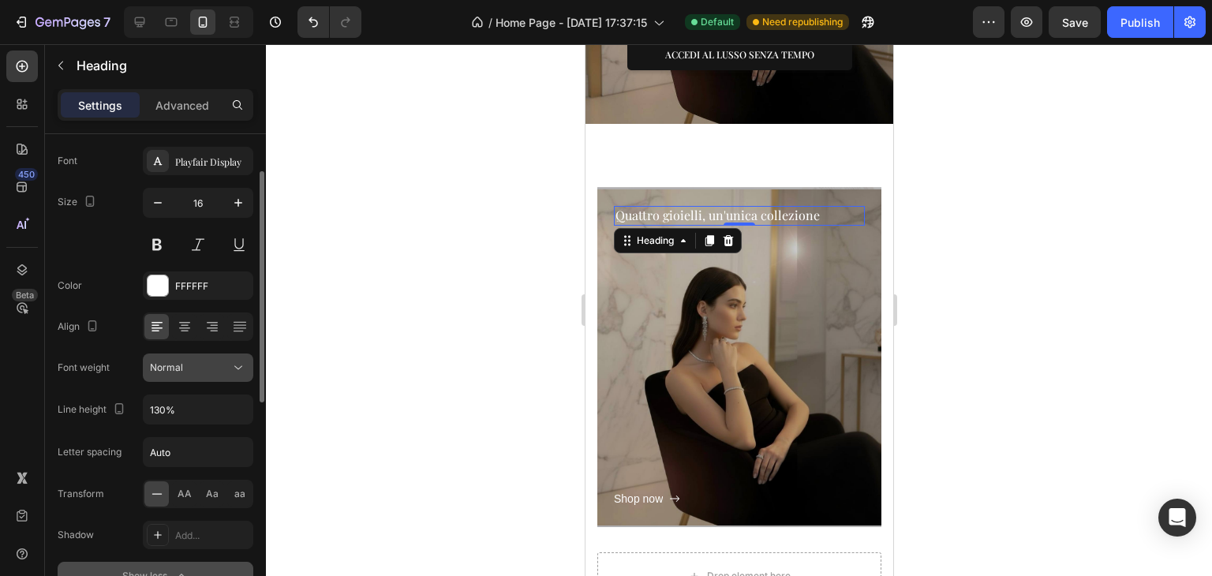
click at [160, 380] on button "Normal" at bounding box center [198, 368] width 110 height 28
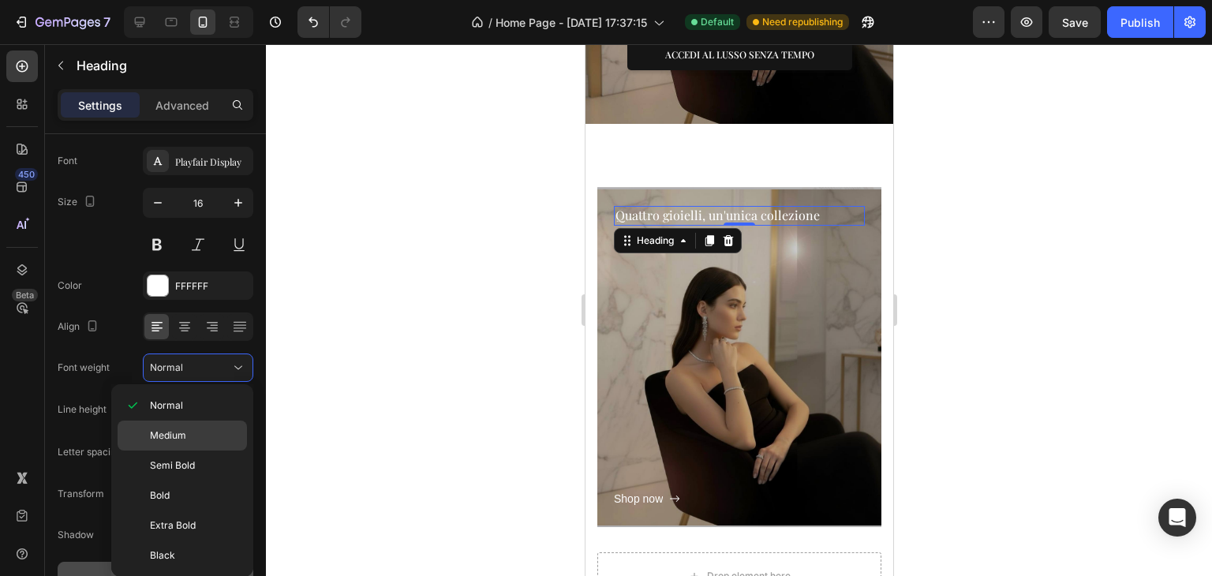
click at [175, 439] on span "Medium" at bounding box center [168, 436] width 36 height 14
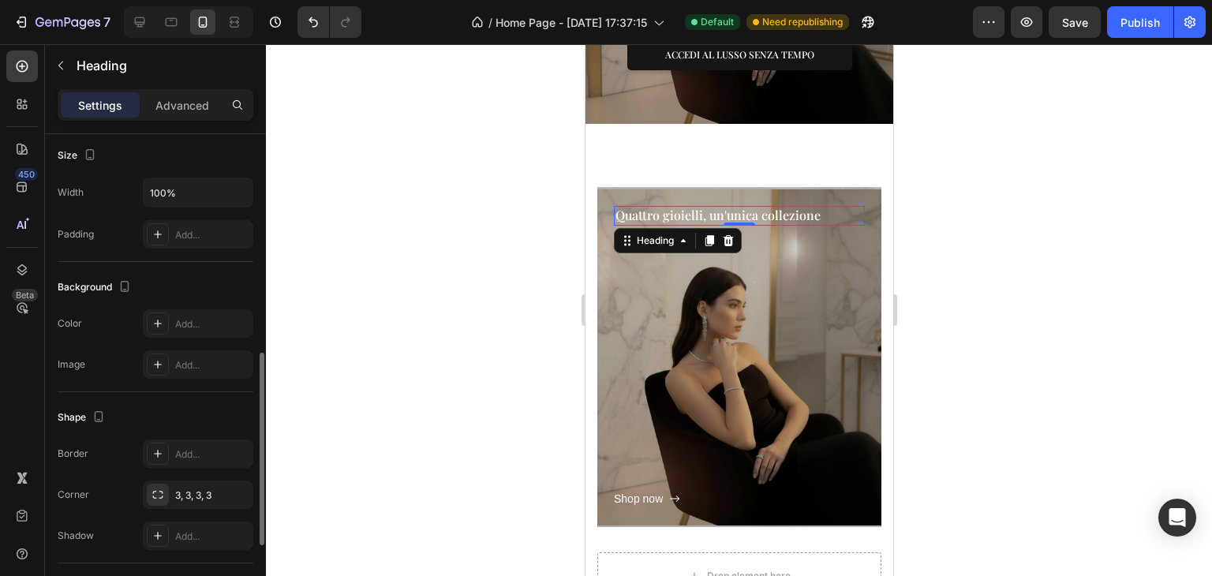
scroll to position [710, 0]
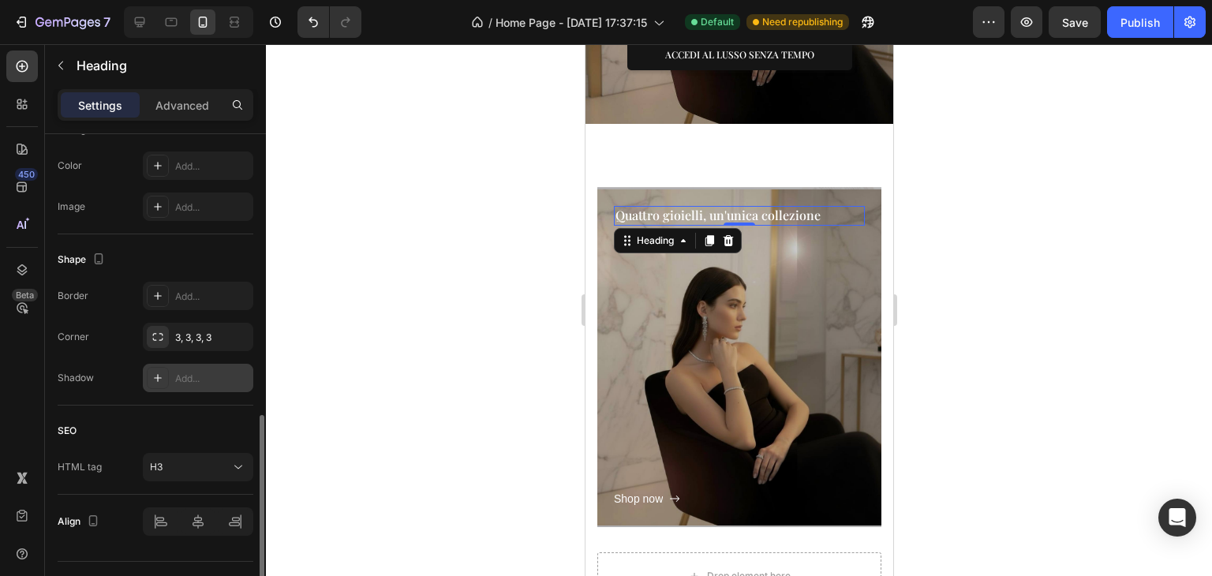
click at [183, 367] on div "Add..." at bounding box center [198, 378] width 110 height 28
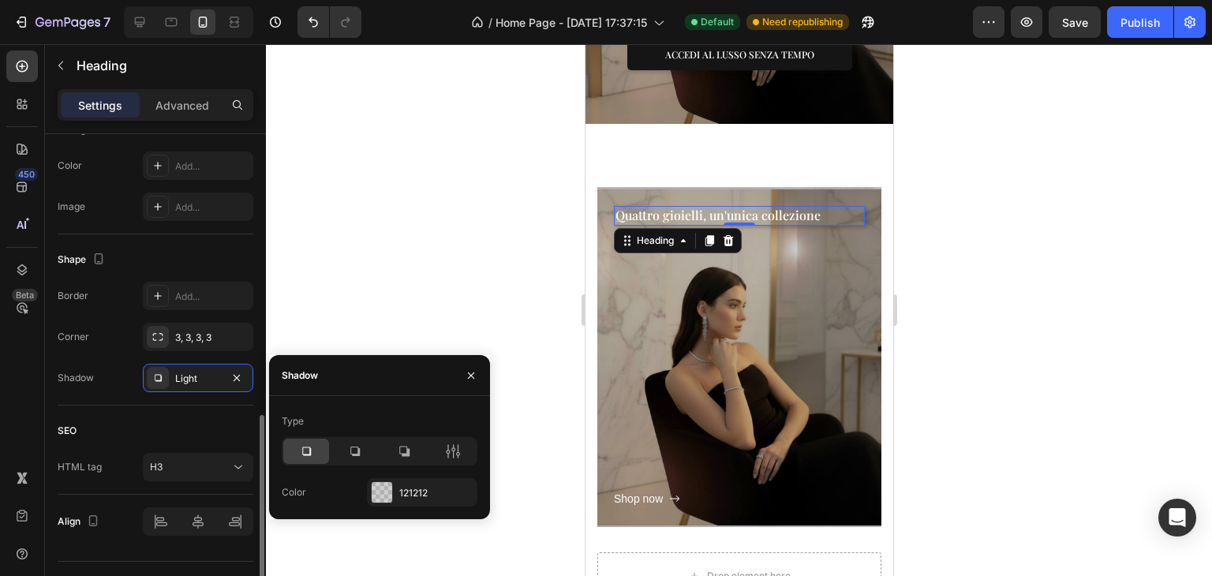
click at [245, 257] on div "Shape" at bounding box center [156, 259] width 196 height 25
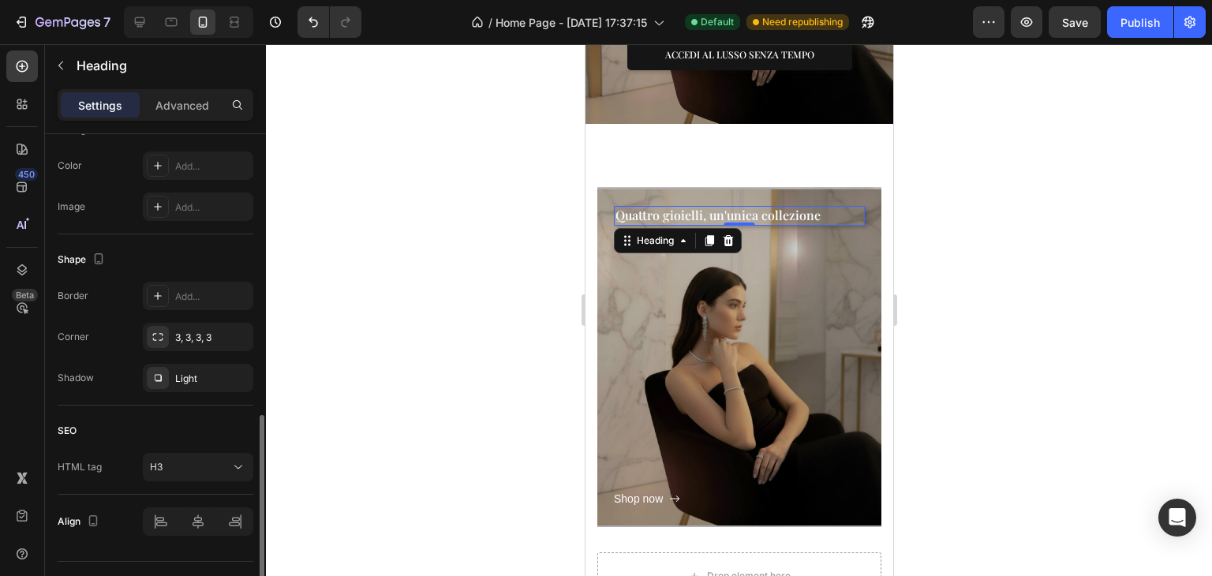
click at [245, 257] on div "Shape" at bounding box center [156, 259] width 196 height 25
click at [330, 247] on div at bounding box center [739, 310] width 946 height 532
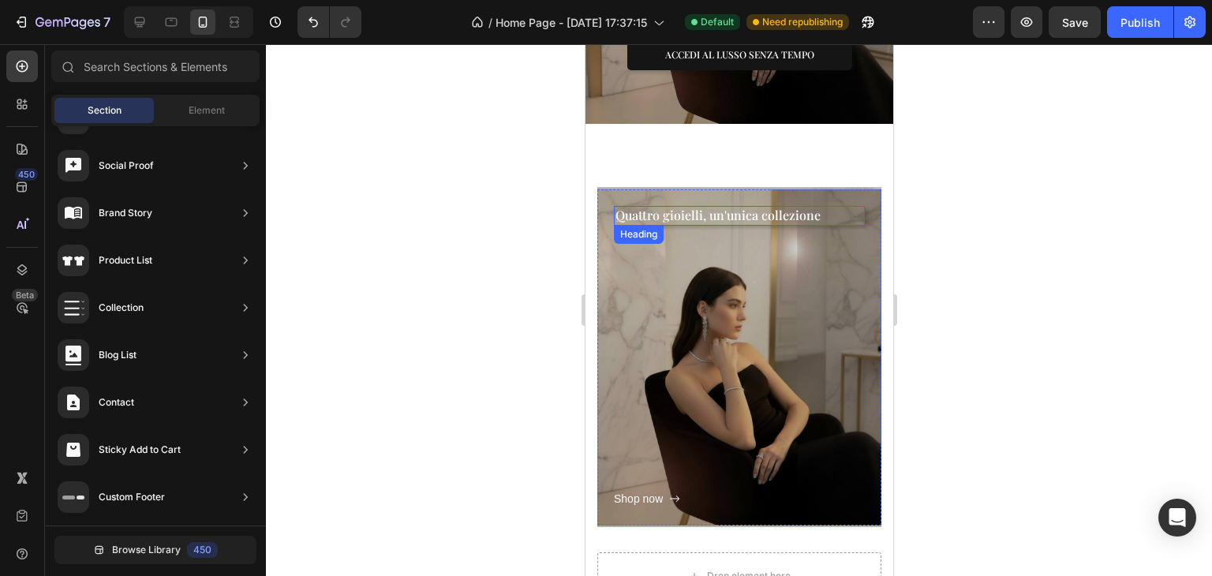
click at [829, 208] on p "Quattro gioielli, un'unica collezione" at bounding box center [739, 216] width 248 height 17
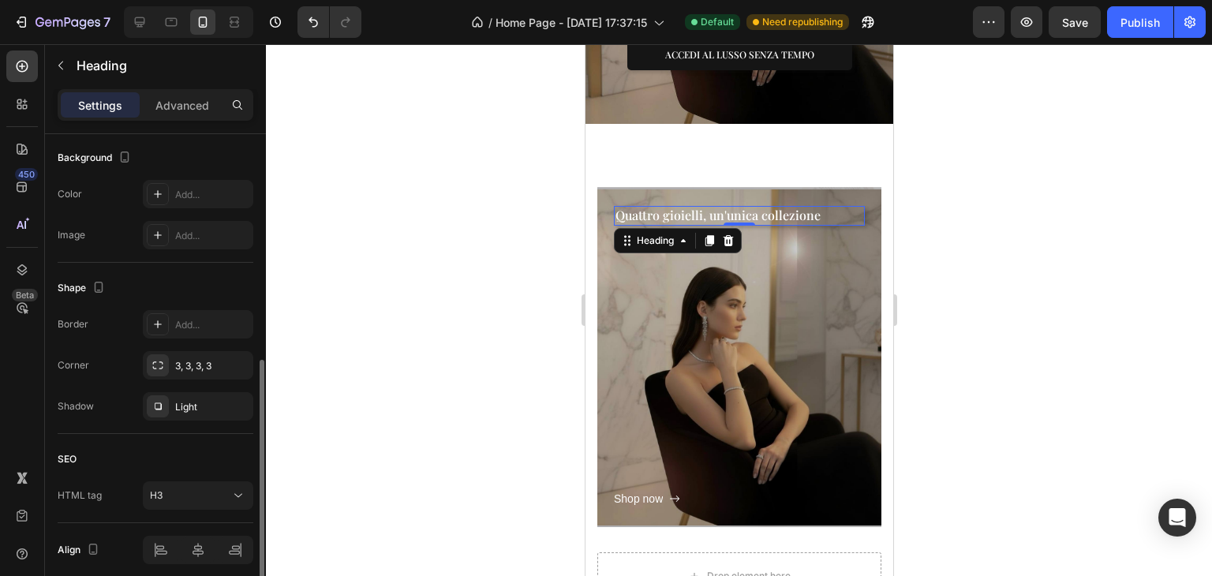
scroll to position [536, 0]
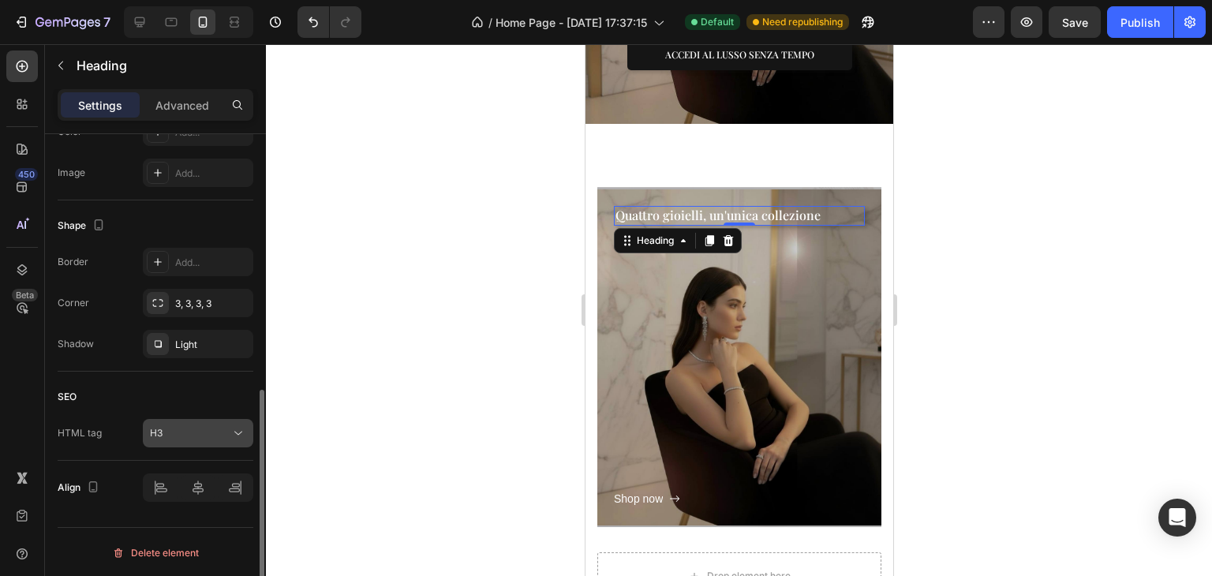
click at [194, 422] on button "H3" at bounding box center [198, 433] width 110 height 28
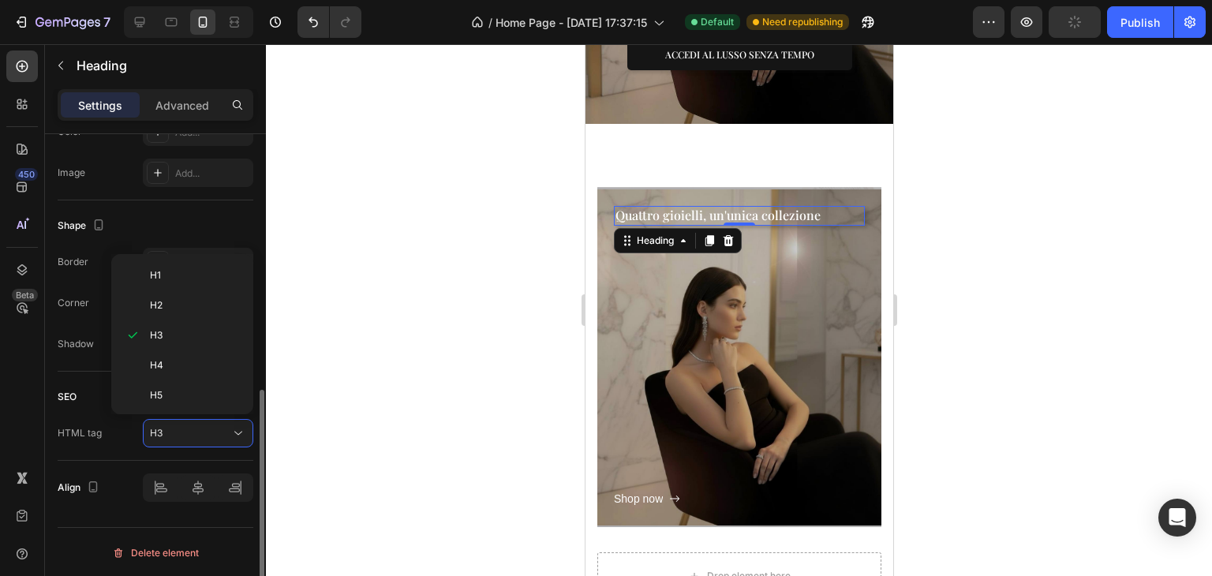
click at [83, 407] on div "SEO" at bounding box center [156, 396] width 196 height 25
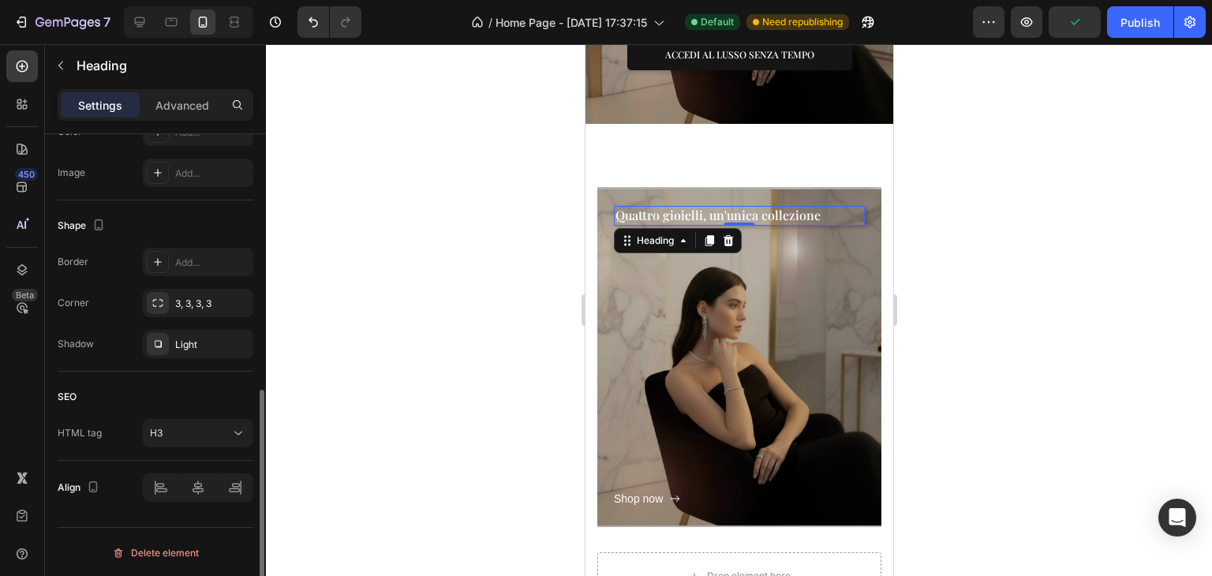
click at [167, 357] on div "Shape Border Add... Corner 3, 3, 3, 3 Shadow Light" at bounding box center [156, 285] width 196 height 171
click at [180, 346] on div "Light" at bounding box center [198, 345] width 46 height 14
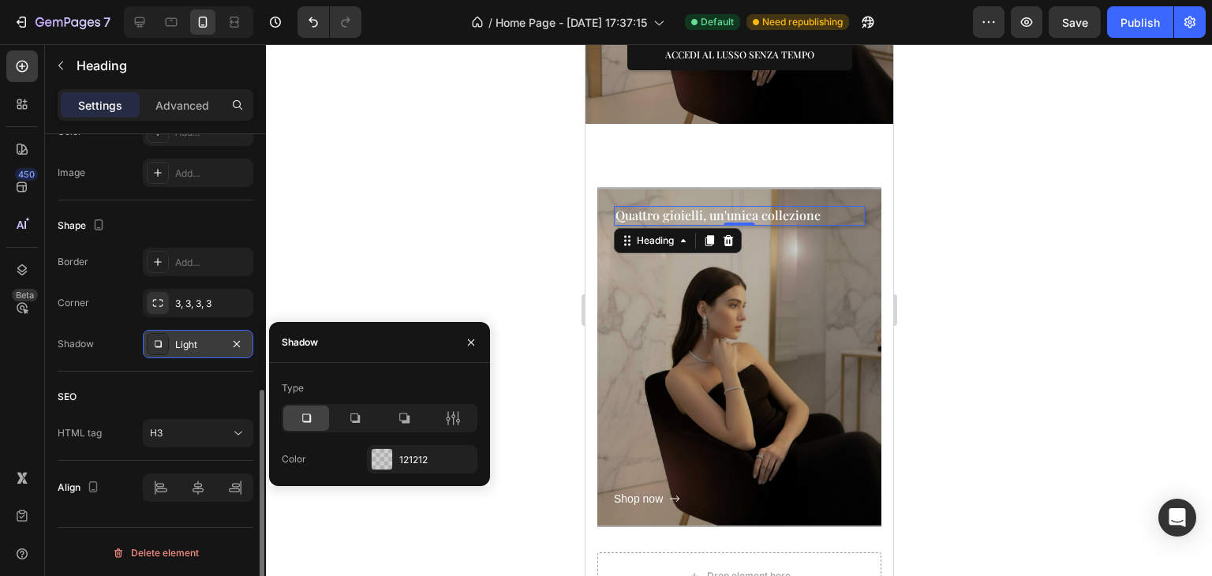
click at [242, 338] on icon "button" at bounding box center [236, 344] width 13 height 13
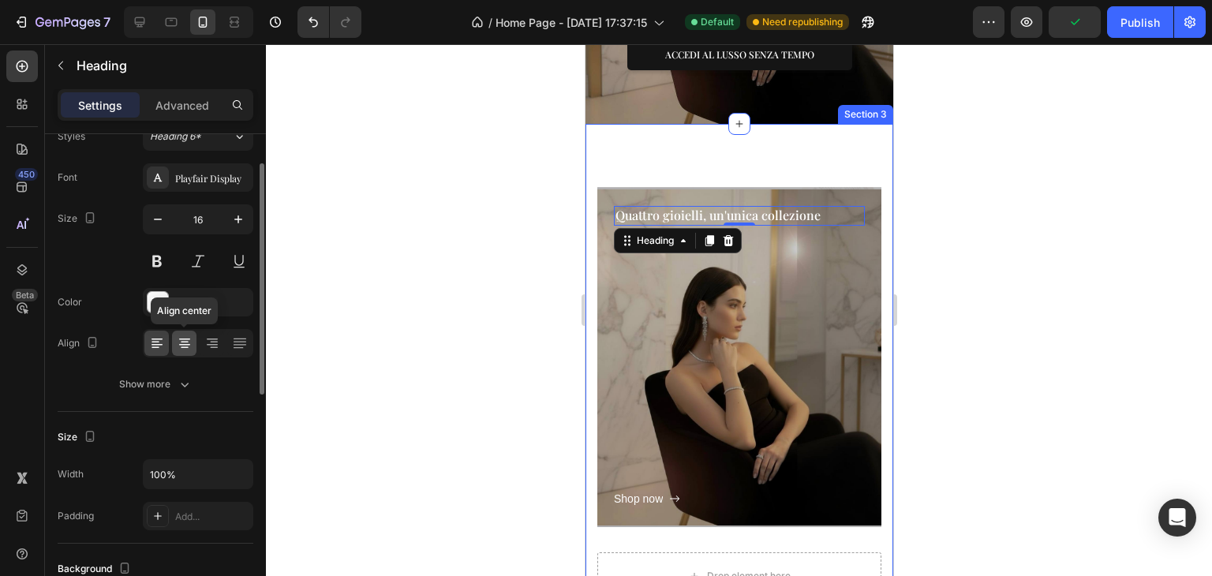
scroll to position [0, 0]
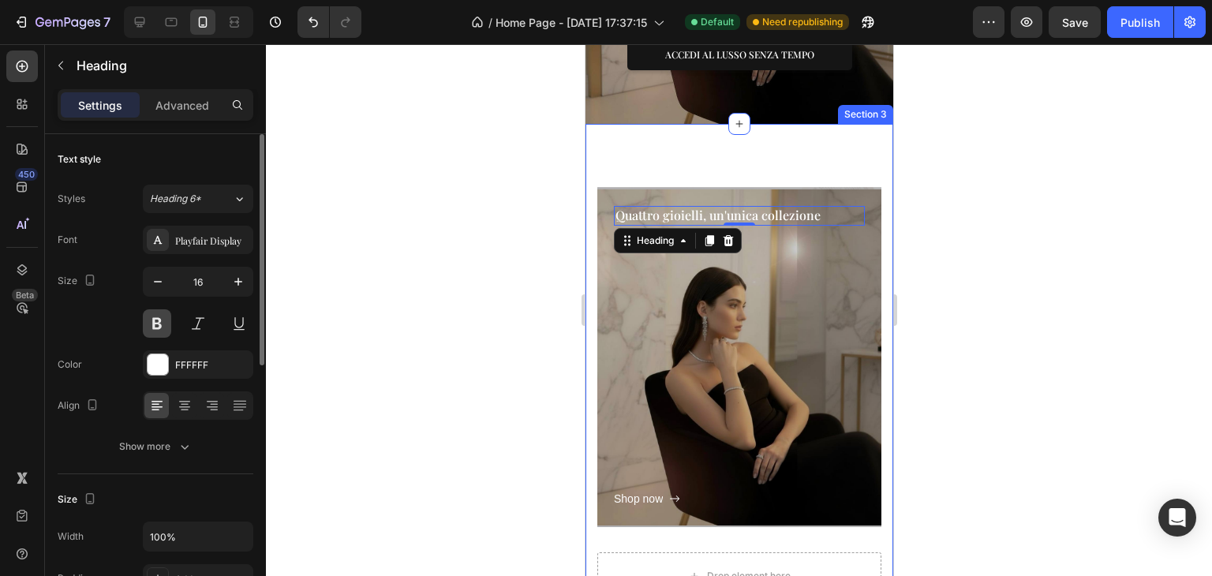
click at [151, 320] on button at bounding box center [157, 323] width 28 height 28
click at [185, 362] on div "FFFFFF" at bounding box center [198, 365] width 46 height 14
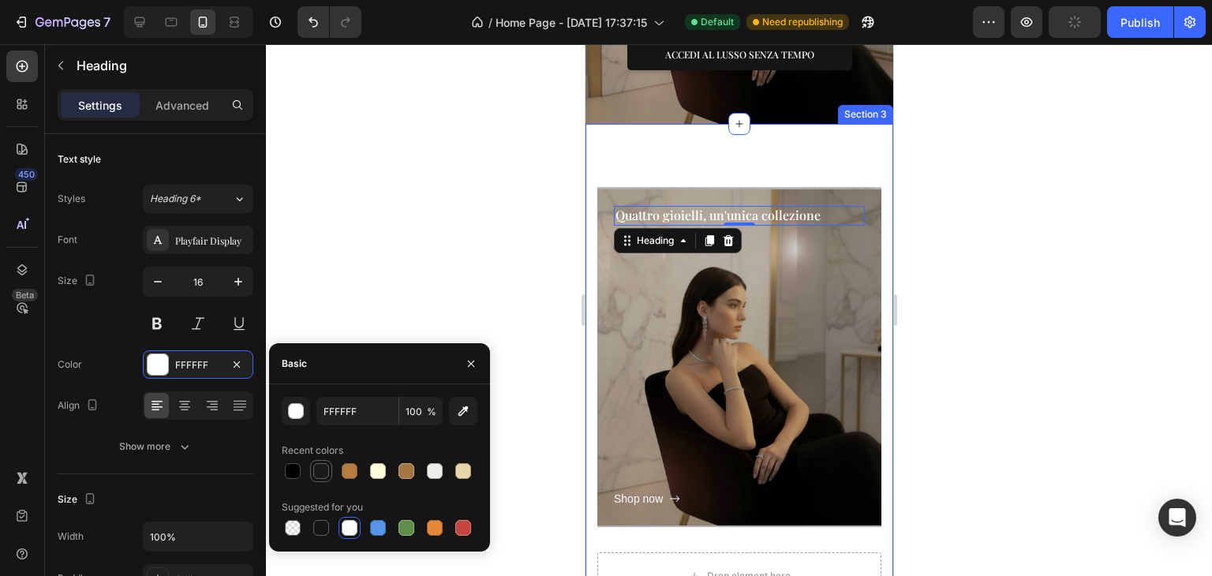
click at [316, 468] on div at bounding box center [321, 471] width 16 height 16
click at [296, 463] on div at bounding box center [292, 471] width 19 height 19
click at [319, 525] on div at bounding box center [321, 528] width 16 height 16
type input "151515"
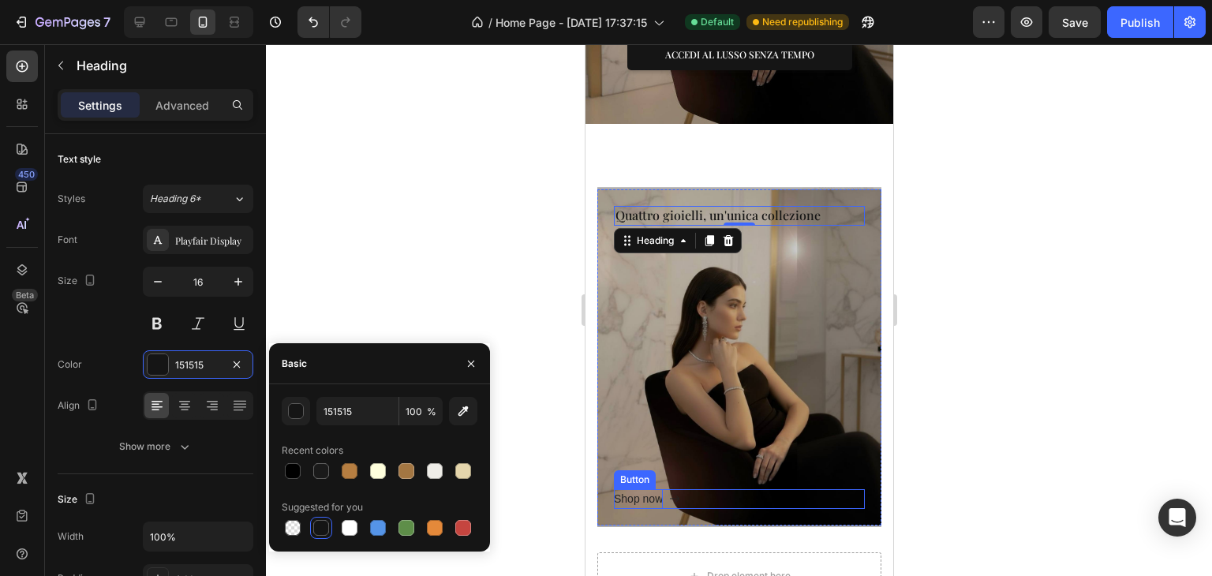
click at [623, 489] on div "Shop now" at bounding box center [637, 499] width 49 height 20
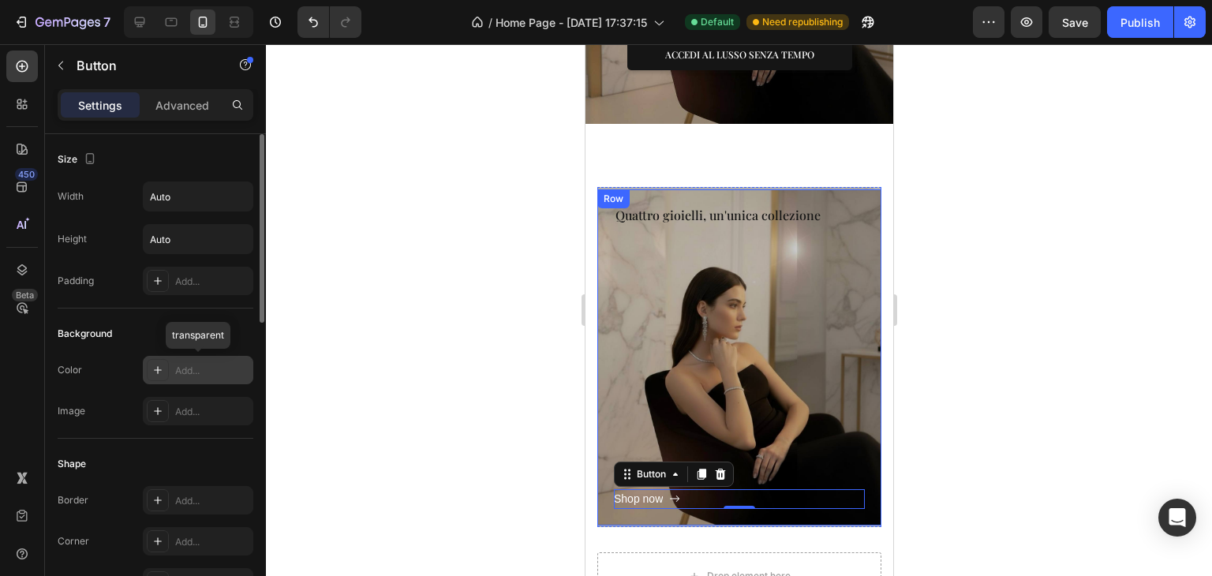
click at [234, 382] on div "Add..." at bounding box center [198, 370] width 110 height 28
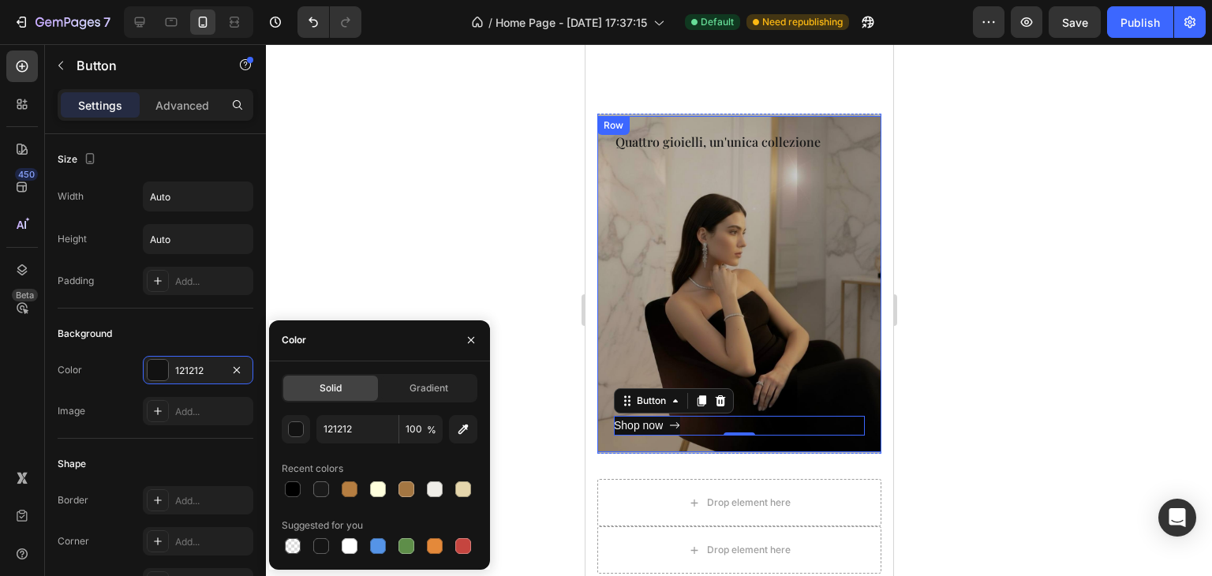
scroll to position [734, 0]
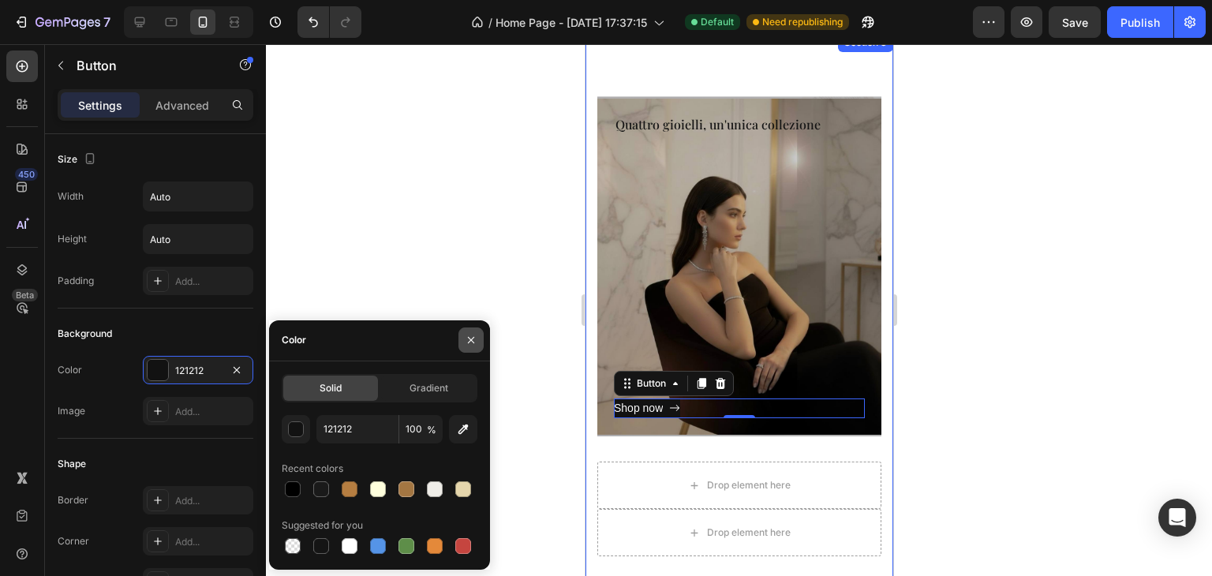
click at [481, 343] on button "button" at bounding box center [470, 339] width 25 height 25
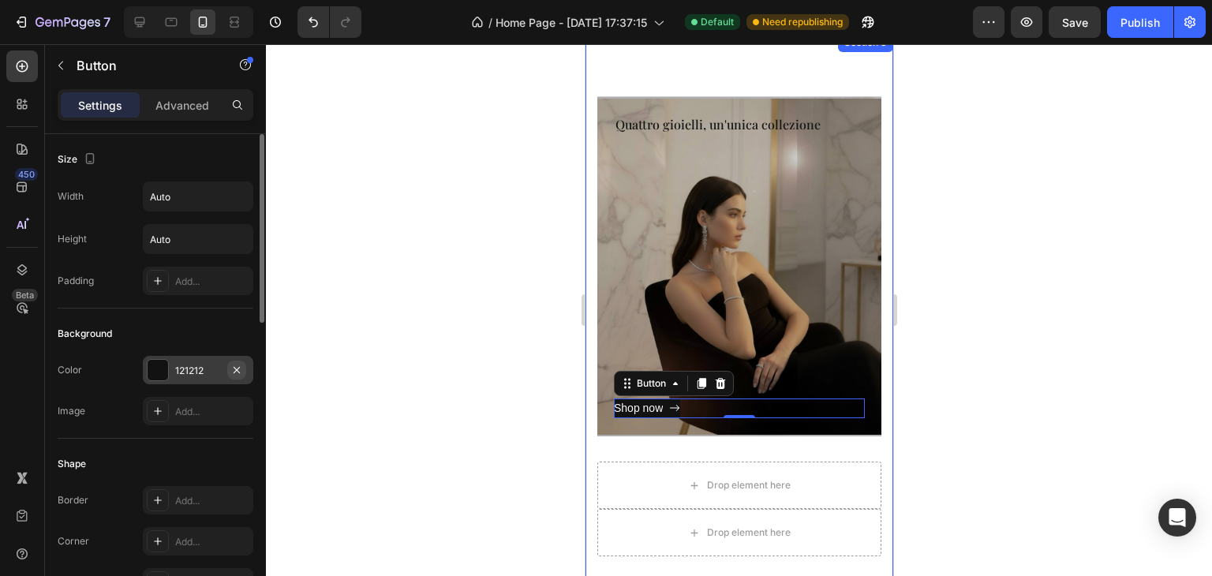
click at [234, 364] on icon "button" at bounding box center [236, 370] width 13 height 13
click at [210, 406] on div "Add..." at bounding box center [212, 412] width 74 height 14
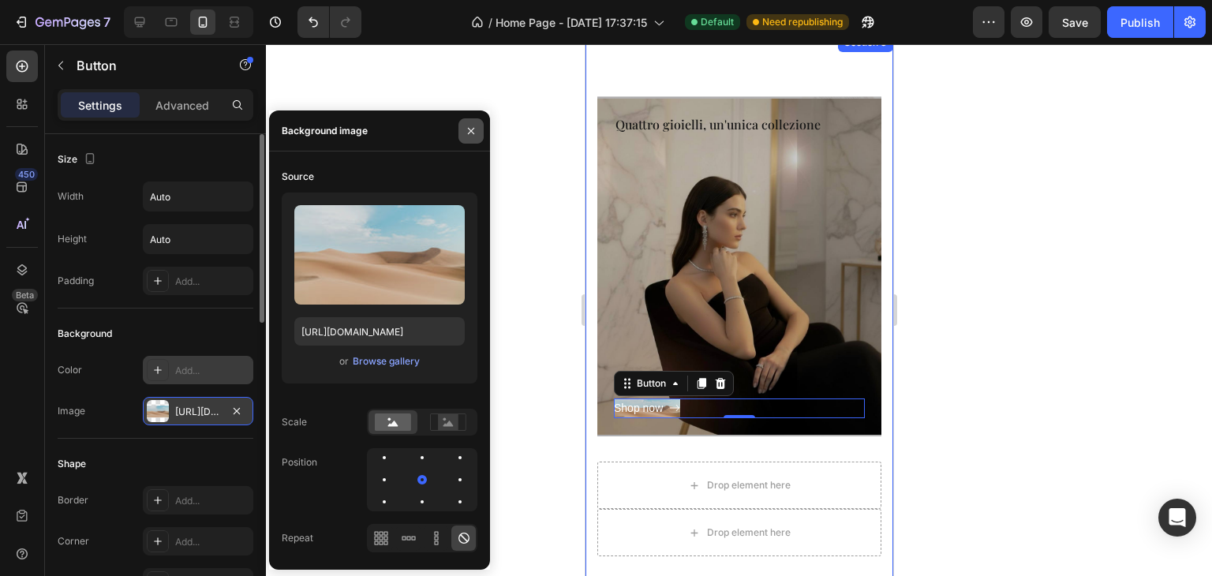
click at [463, 128] on button "button" at bounding box center [470, 130] width 25 height 25
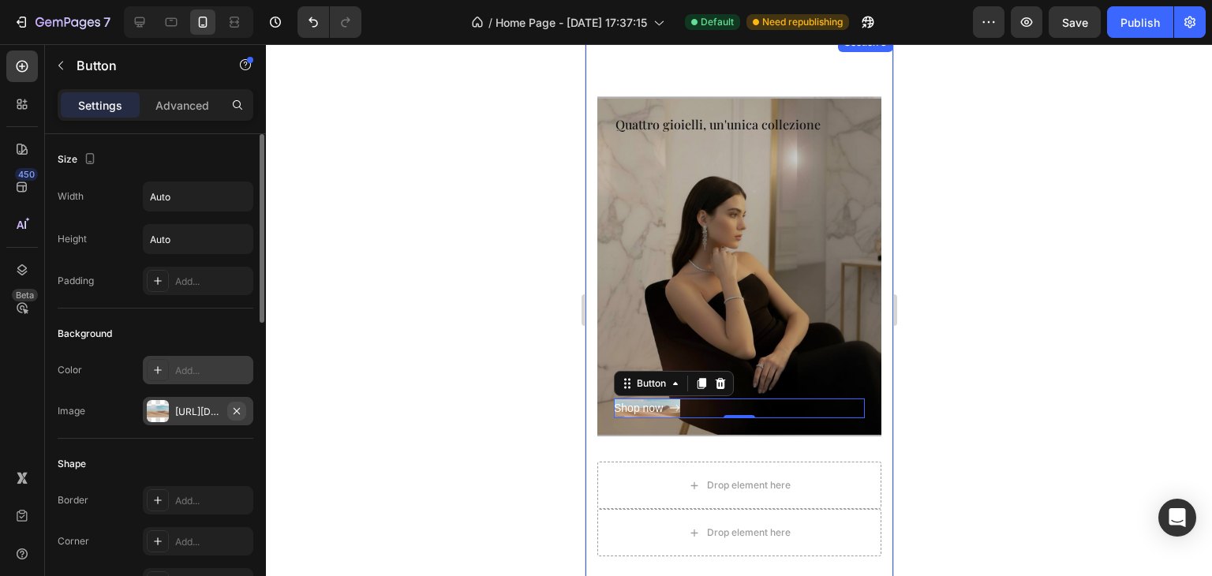
click at [241, 407] on icon "button" at bounding box center [236, 411] width 13 height 13
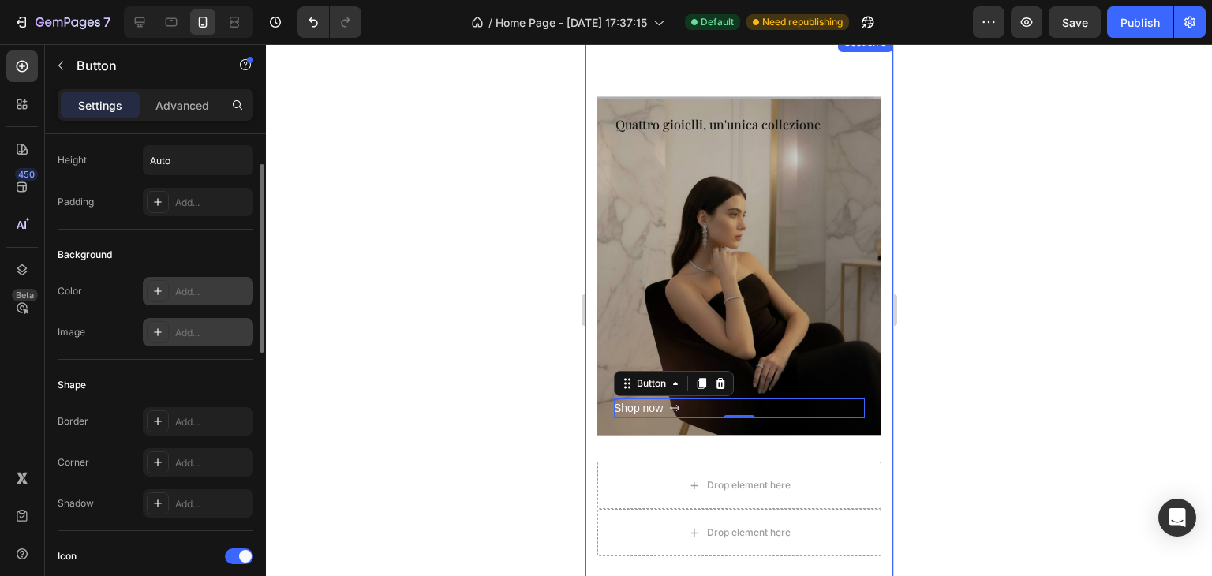
scroll to position [158, 0]
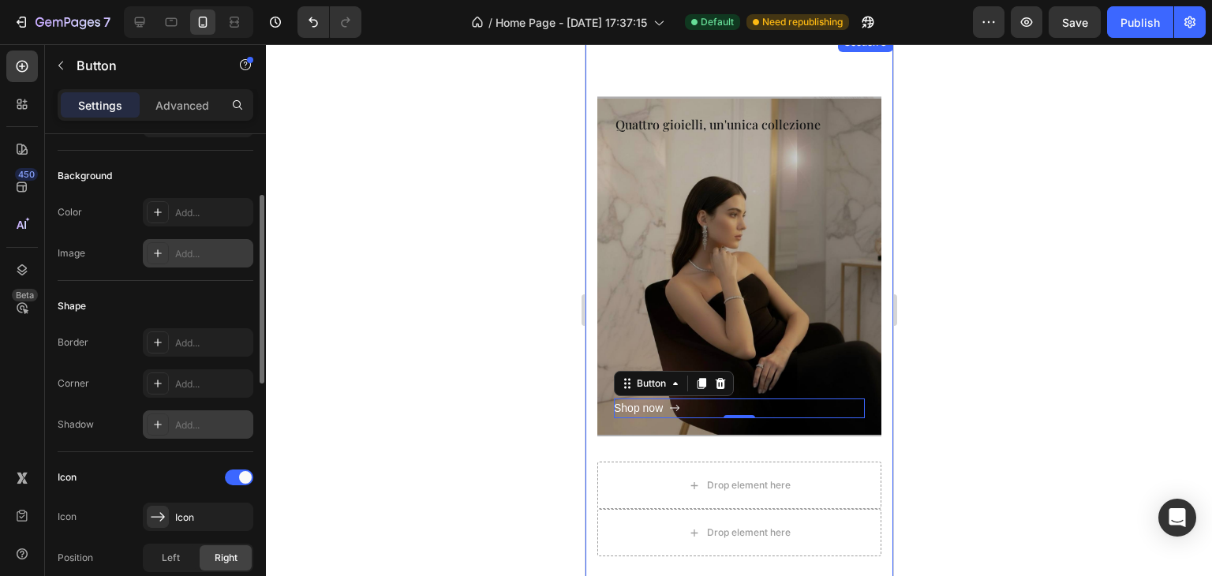
click at [204, 424] on div "Add..." at bounding box center [212, 425] width 74 height 14
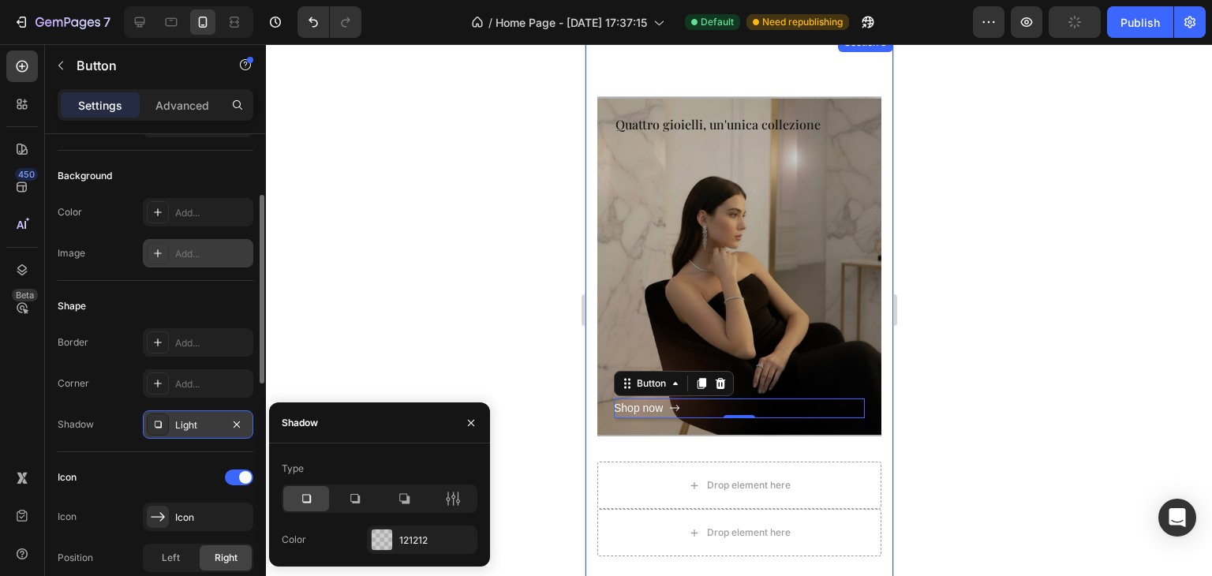
click at [219, 298] on div "Shape" at bounding box center [156, 306] width 196 height 25
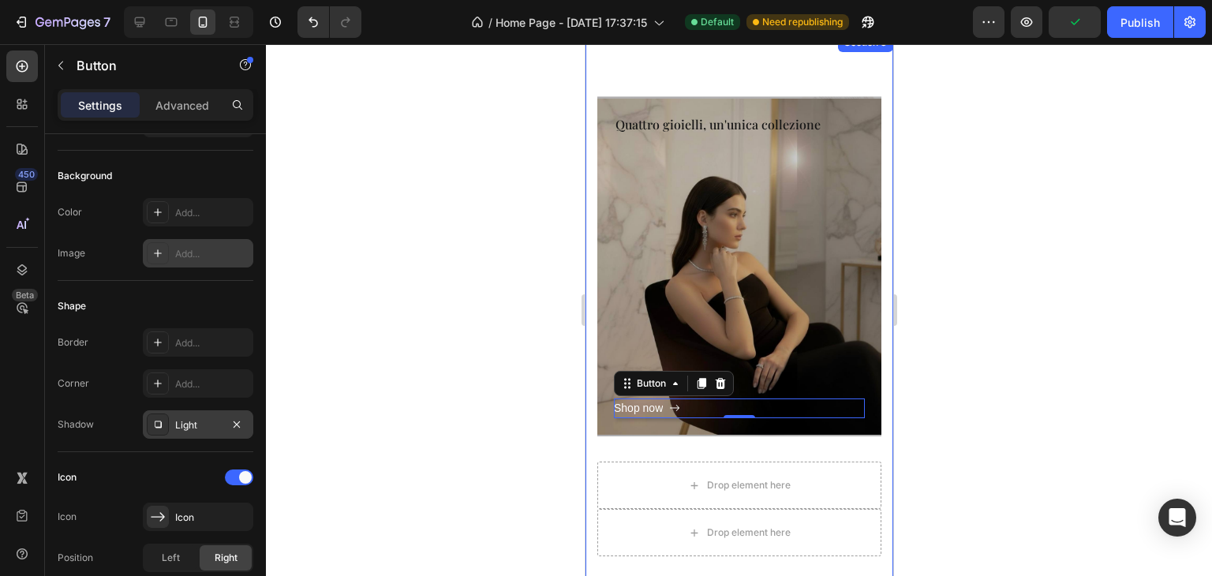
click at [386, 337] on div at bounding box center [739, 310] width 946 height 532
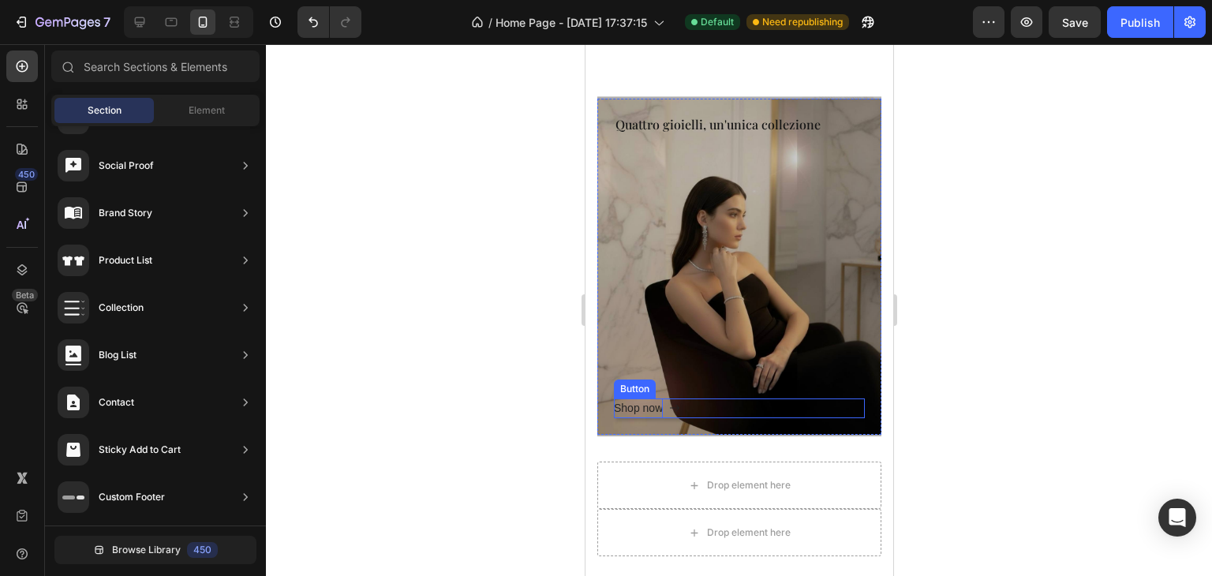
click at [630, 402] on div "Shop now" at bounding box center [637, 409] width 49 height 20
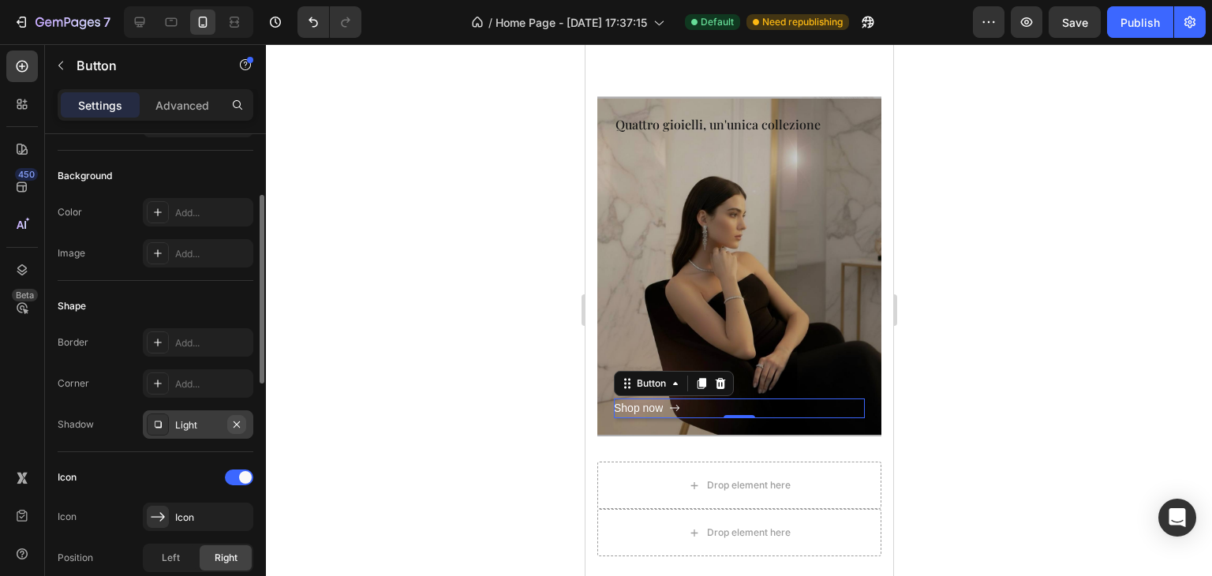
click at [242, 421] on icon "button" at bounding box center [236, 424] width 13 height 13
click at [215, 424] on div "Add..." at bounding box center [212, 425] width 74 height 14
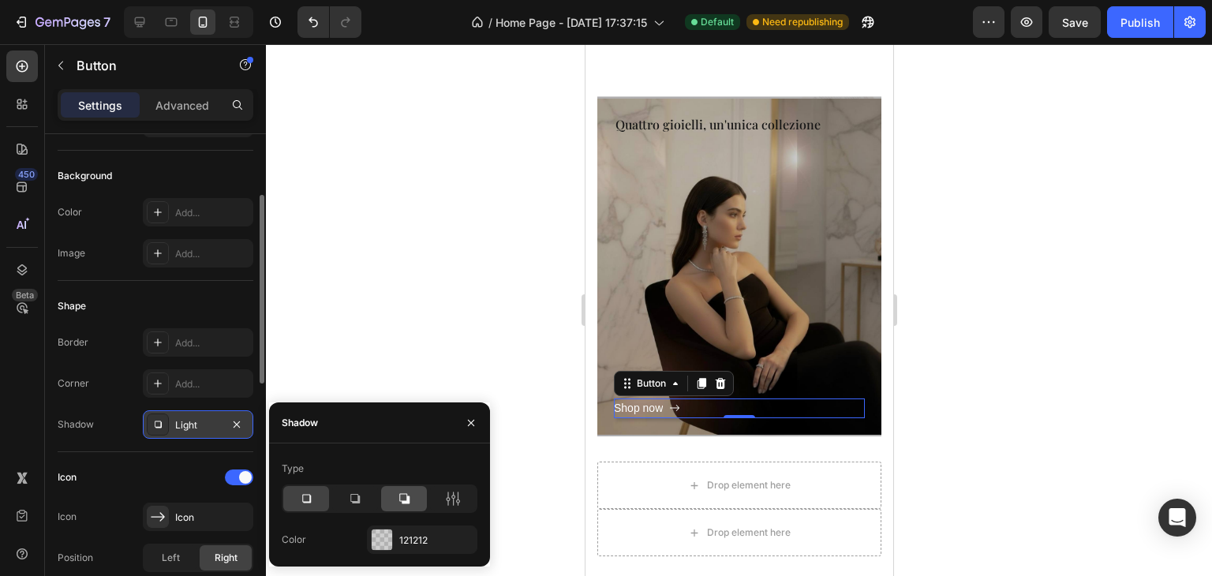
click at [395, 500] on div at bounding box center [404, 498] width 46 height 25
click at [283, 363] on div at bounding box center [739, 310] width 946 height 532
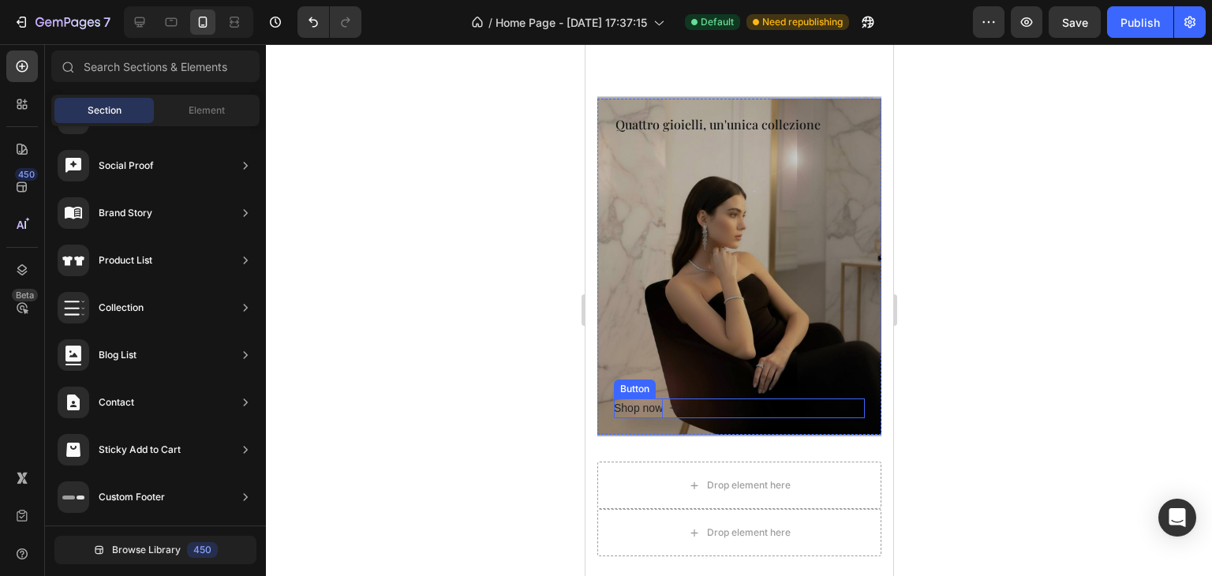
click at [653, 410] on div "Shop now" at bounding box center [637, 409] width 49 height 20
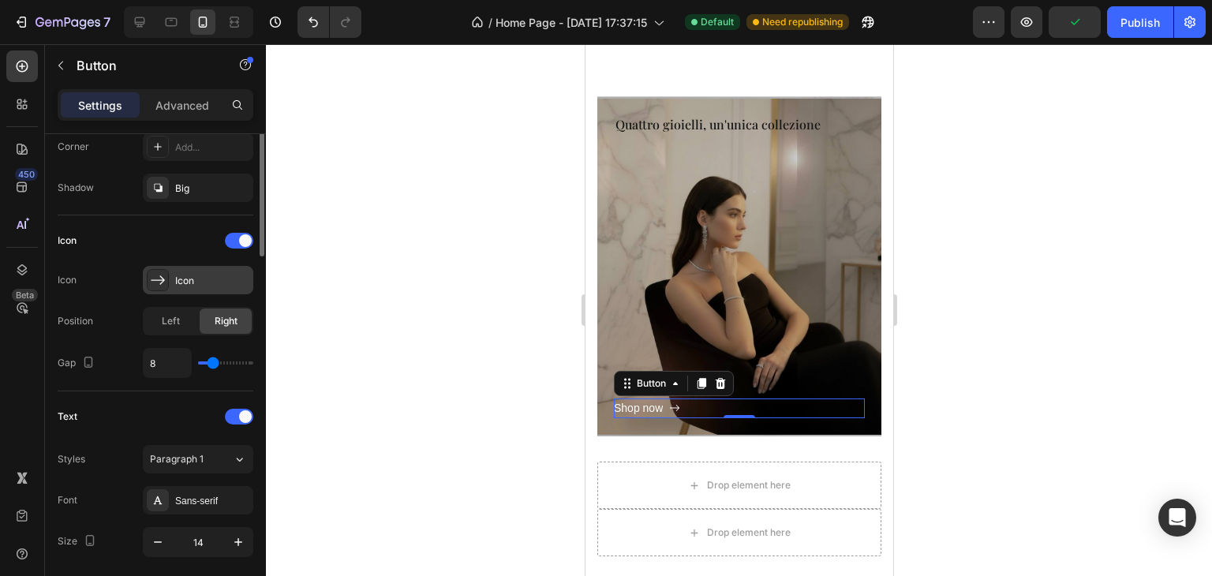
scroll to position [237, 0]
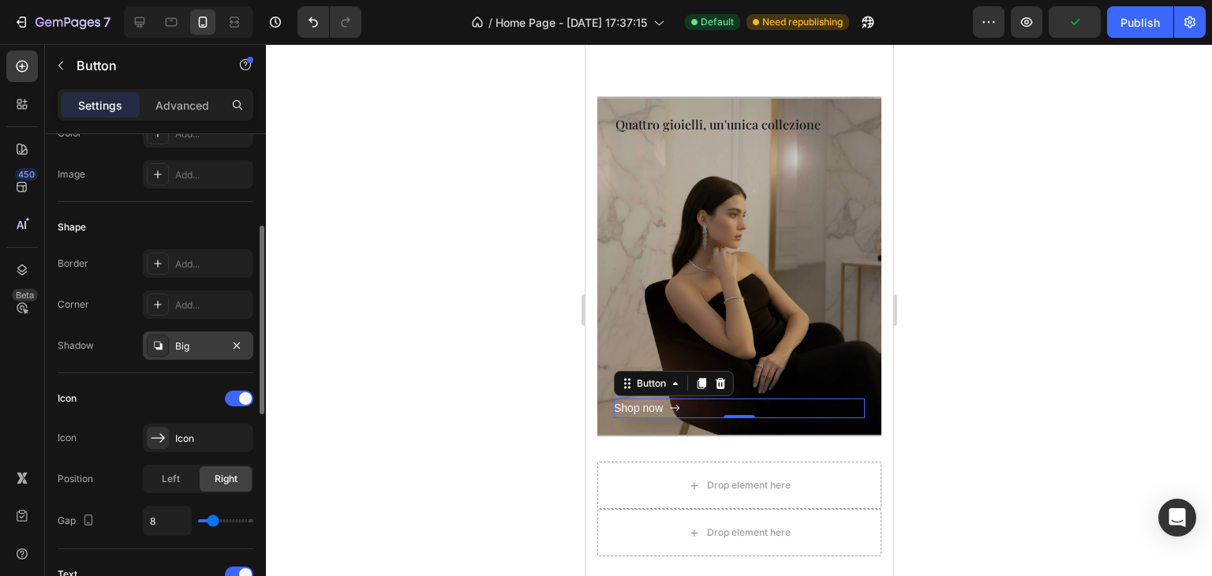
click at [248, 342] on div "Big" at bounding box center [198, 345] width 110 height 28
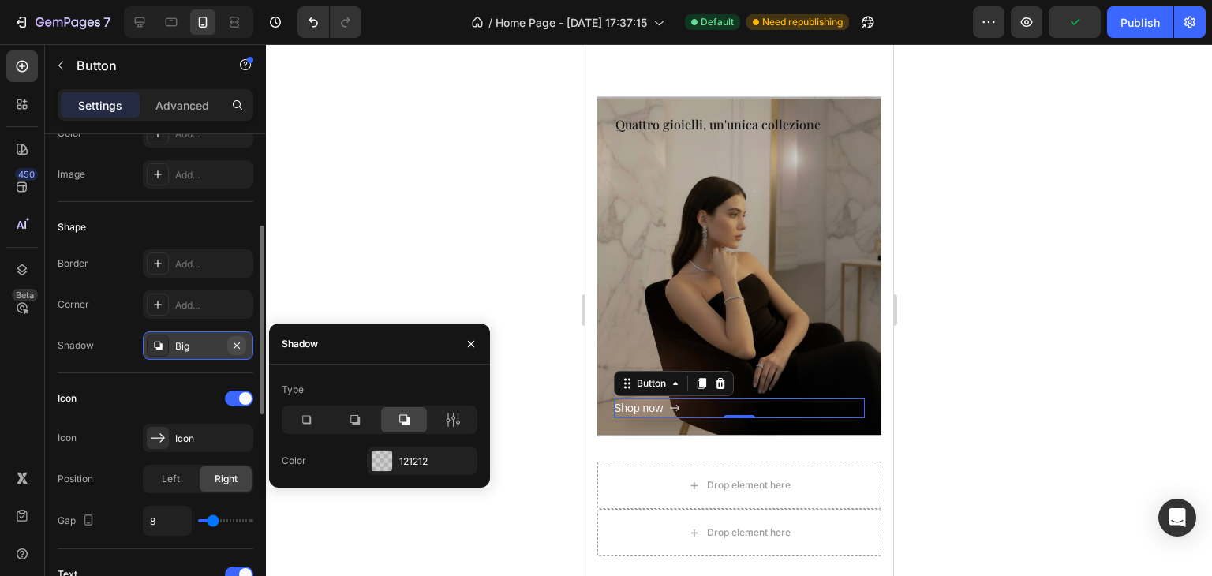
click at [234, 348] on icon "button" at bounding box center [236, 345] width 13 height 13
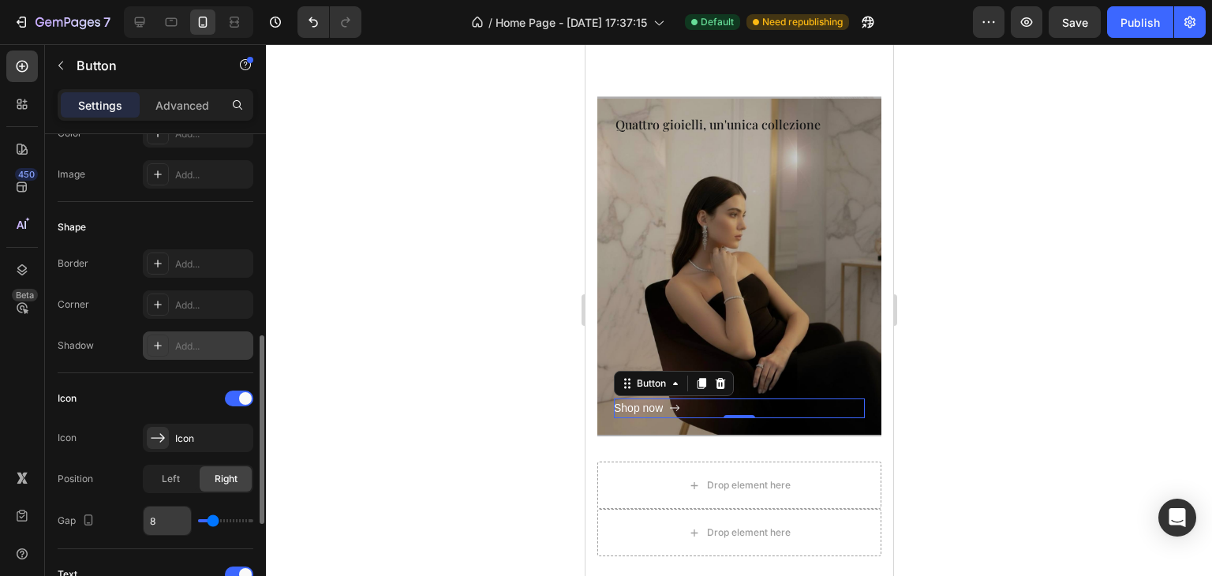
scroll to position [316, 0]
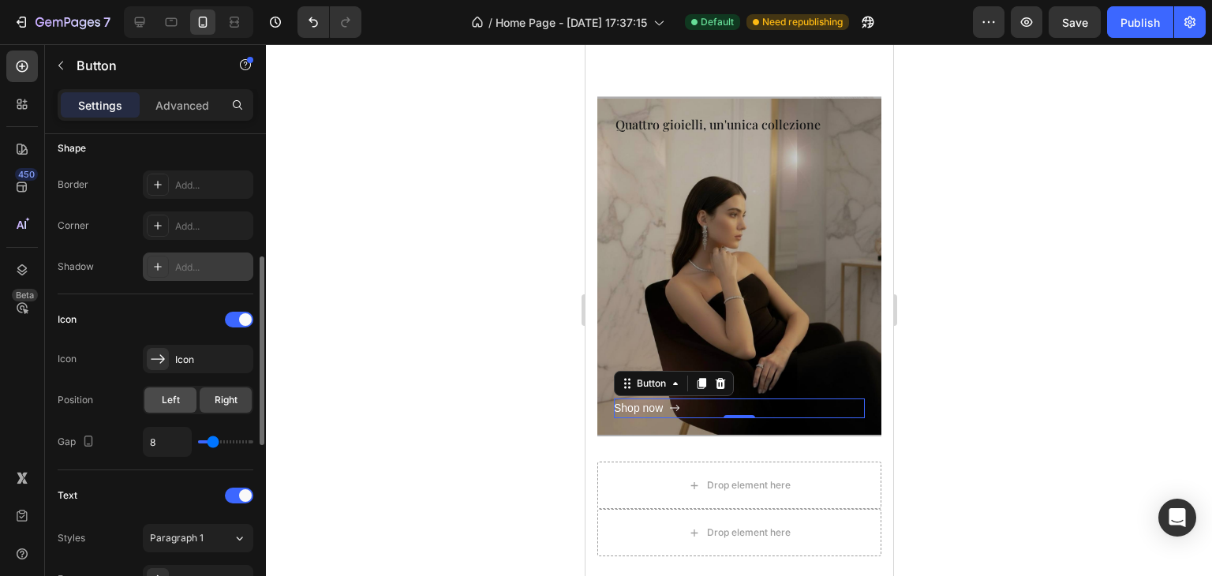
click at [183, 395] on div "Left" at bounding box center [170, 399] width 52 height 25
click at [234, 399] on span "Right" at bounding box center [226, 400] width 23 height 14
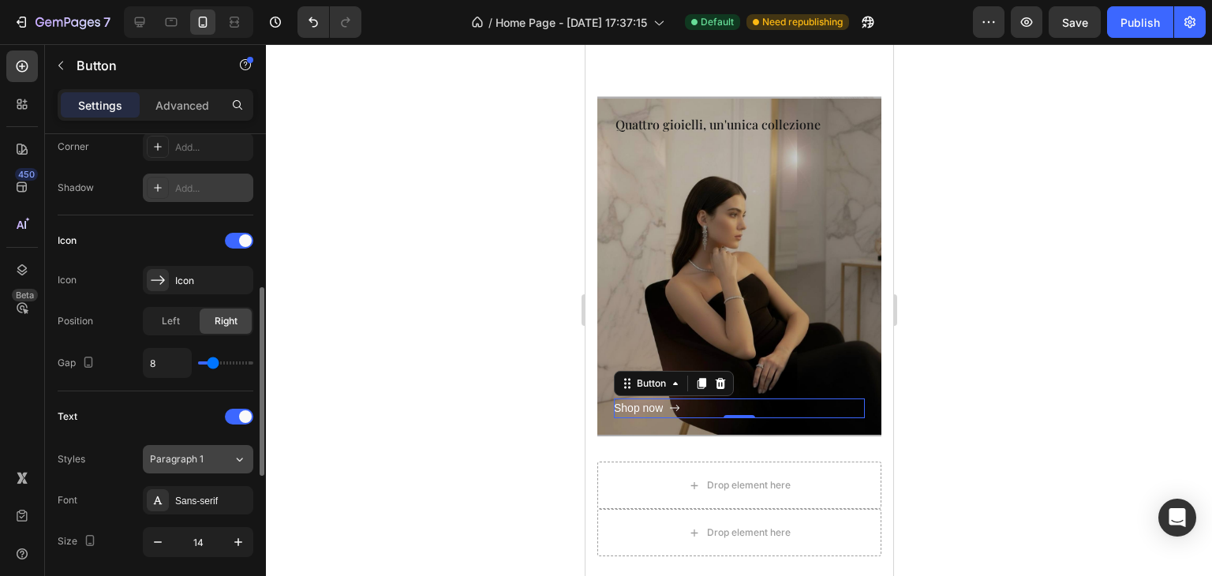
scroll to position [473, 0]
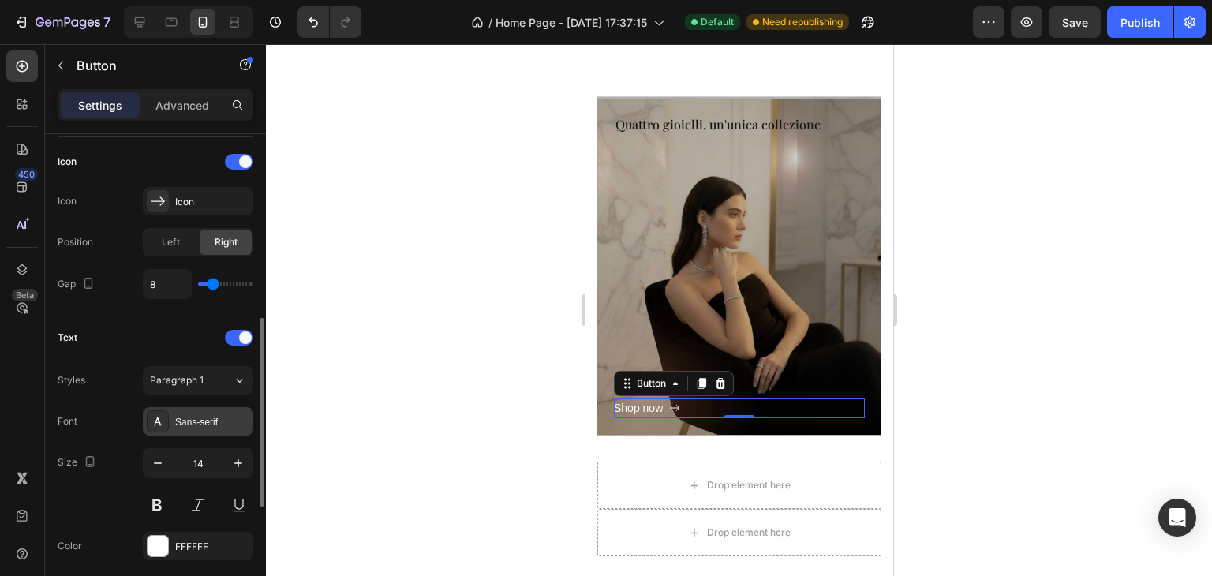
click at [194, 419] on div "Sans-serif" at bounding box center [212, 422] width 74 height 14
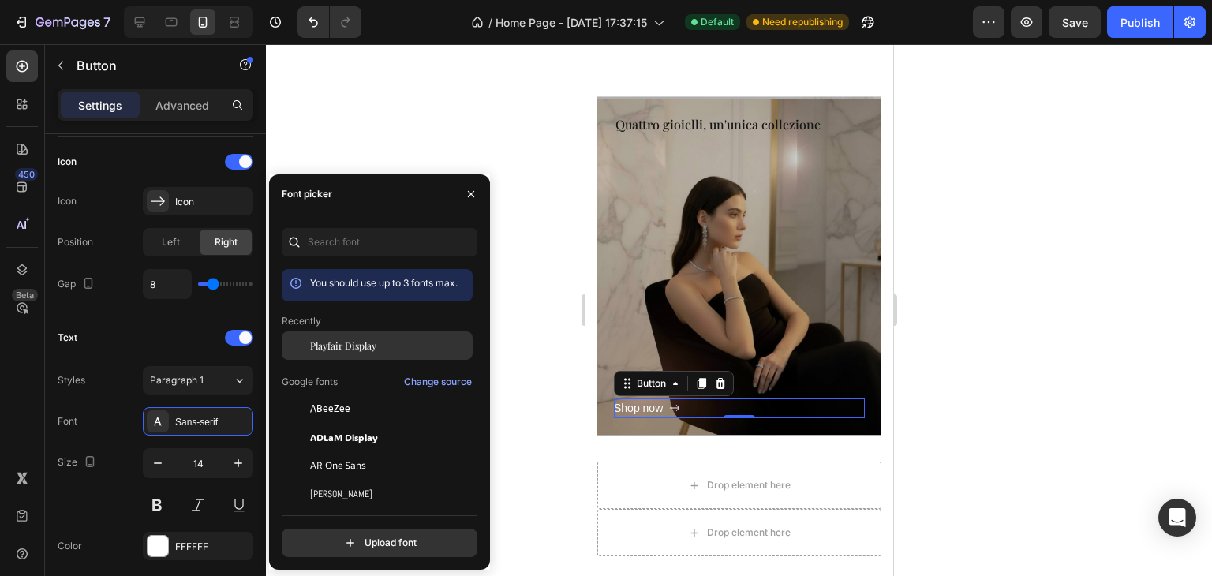
click at [298, 348] on div at bounding box center [296, 345] width 28 height 28
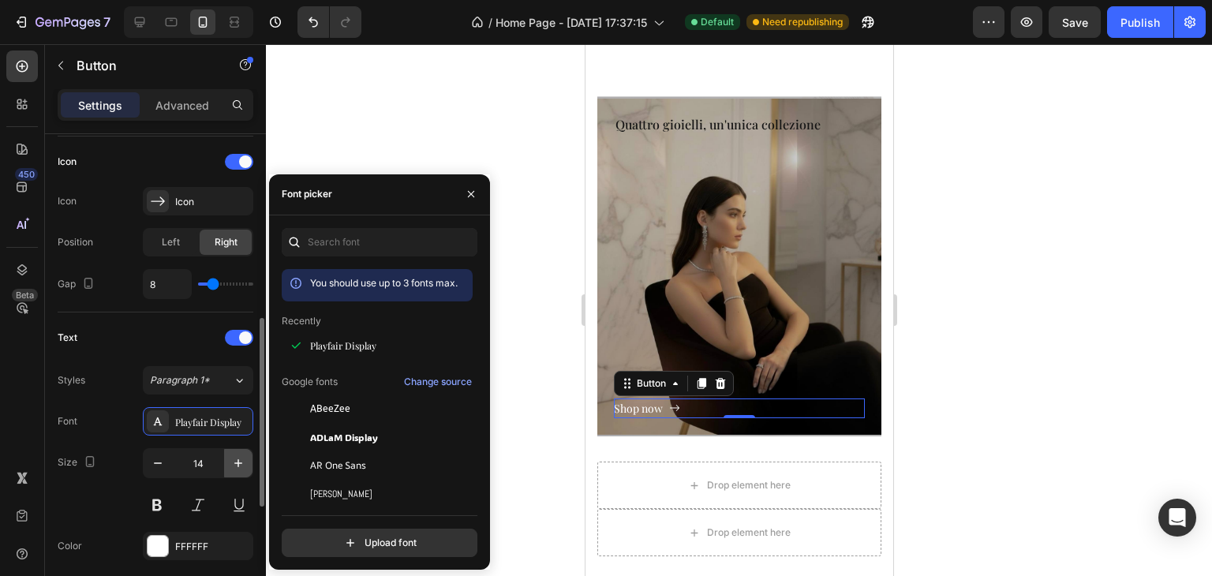
click at [225, 449] on button "button" at bounding box center [238, 463] width 28 height 28
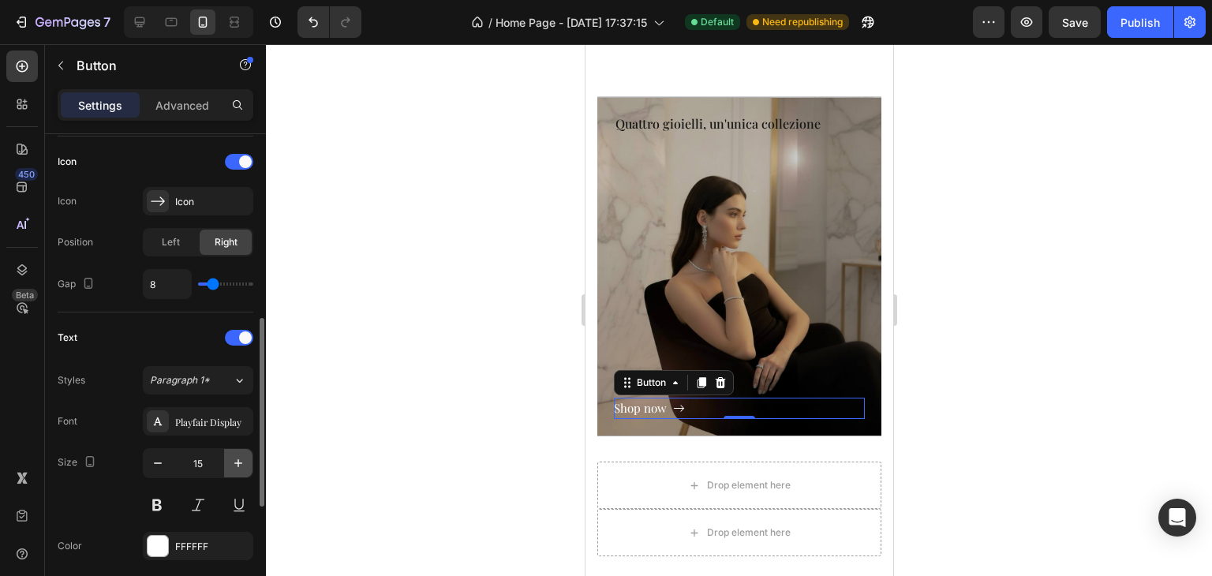
click at [231, 449] on button "button" at bounding box center [238, 463] width 28 height 28
type input "16"
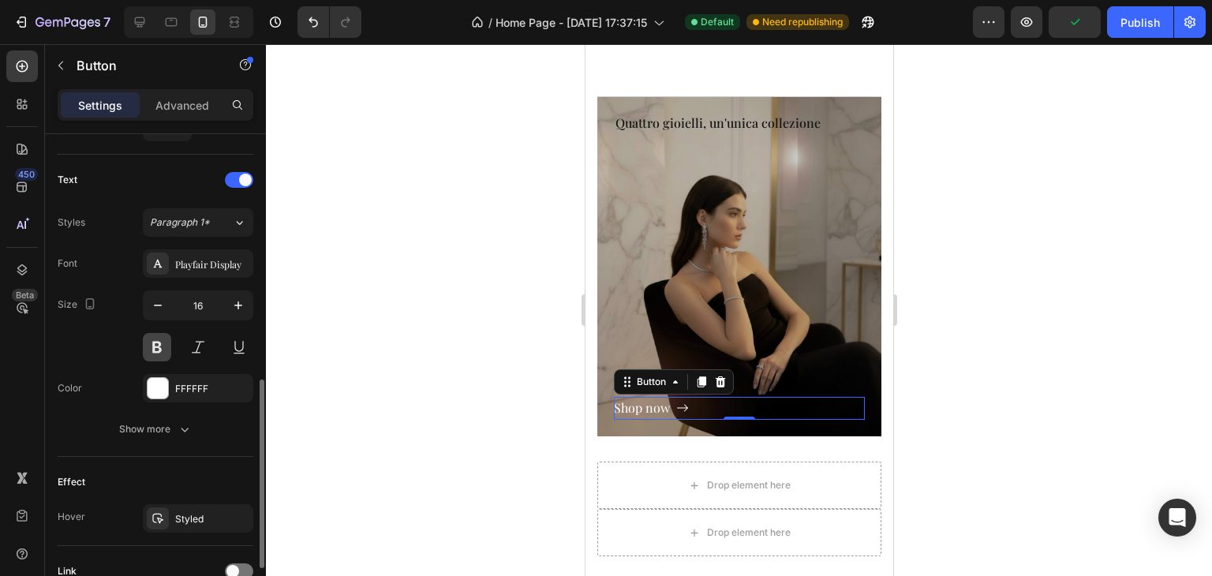
click at [158, 351] on button at bounding box center [157, 347] width 28 height 28
click at [158, 345] on button at bounding box center [157, 347] width 28 height 28
click at [174, 424] on div "Show more" at bounding box center [155, 429] width 73 height 16
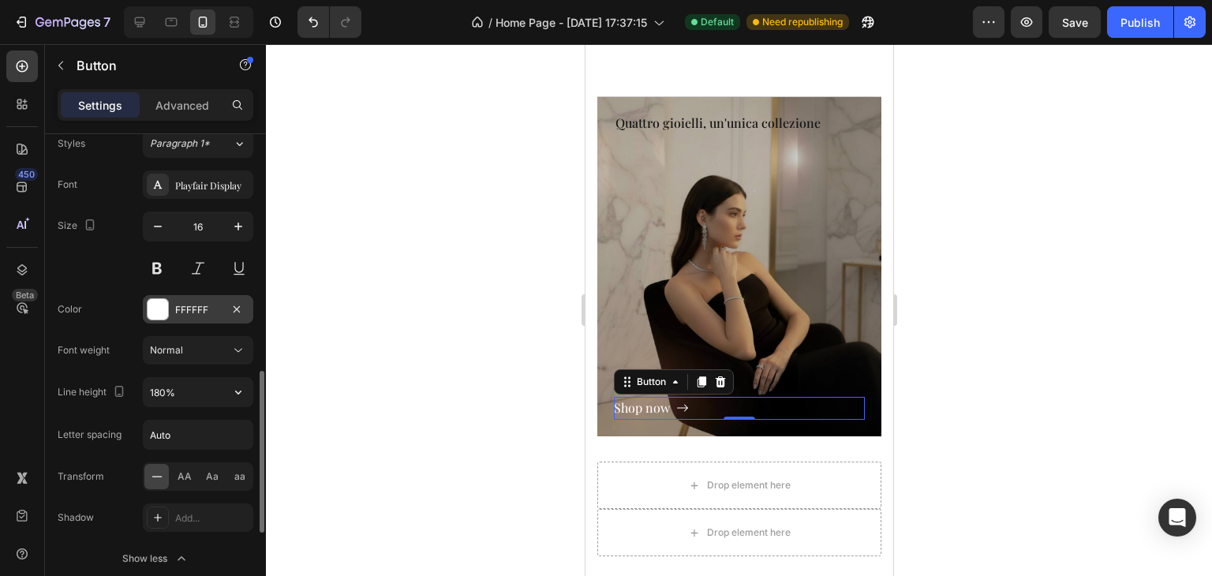
scroll to position [789, 0]
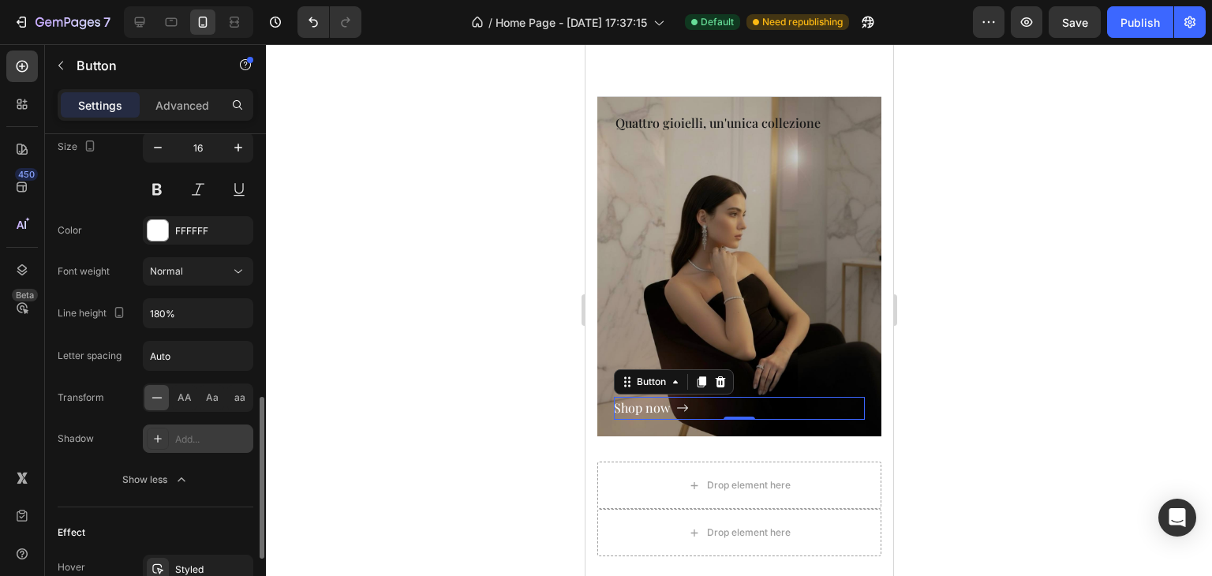
click at [196, 427] on div "Add..." at bounding box center [198, 439] width 110 height 28
click at [103, 406] on div "Transform" at bounding box center [81, 397] width 47 height 25
click at [177, 236] on div "FFFFFF" at bounding box center [198, 230] width 110 height 28
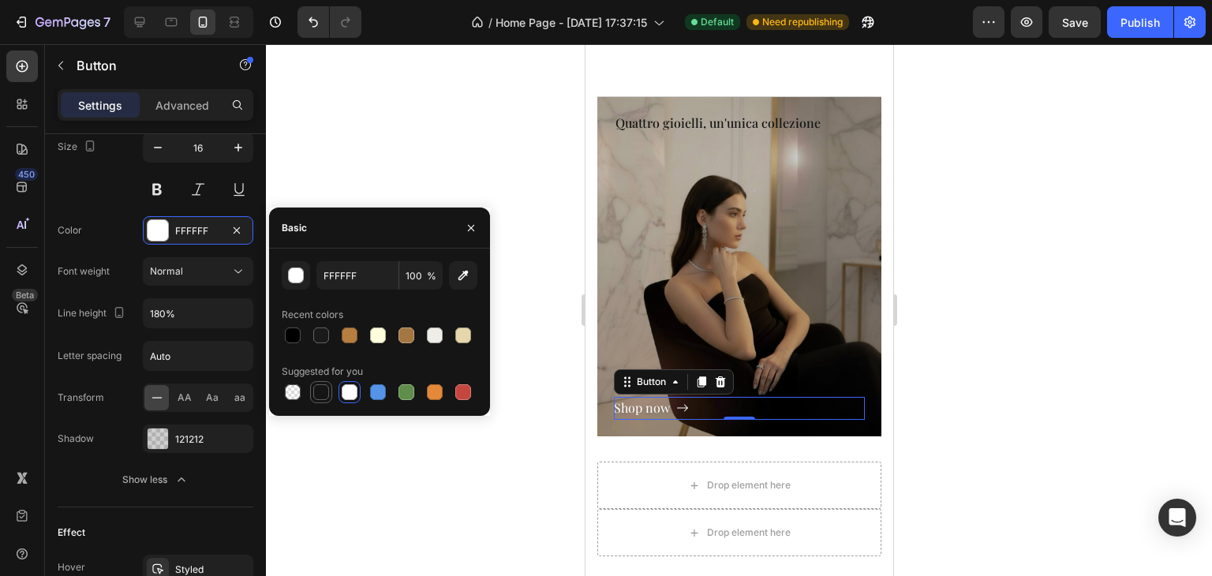
click at [320, 391] on div at bounding box center [321, 392] width 16 height 16
click at [350, 395] on div at bounding box center [350, 392] width 16 height 16
type input "FFFFFF"
click at [758, 129] on p "Quattro gioielli, un'unica collezione" at bounding box center [739, 123] width 248 height 17
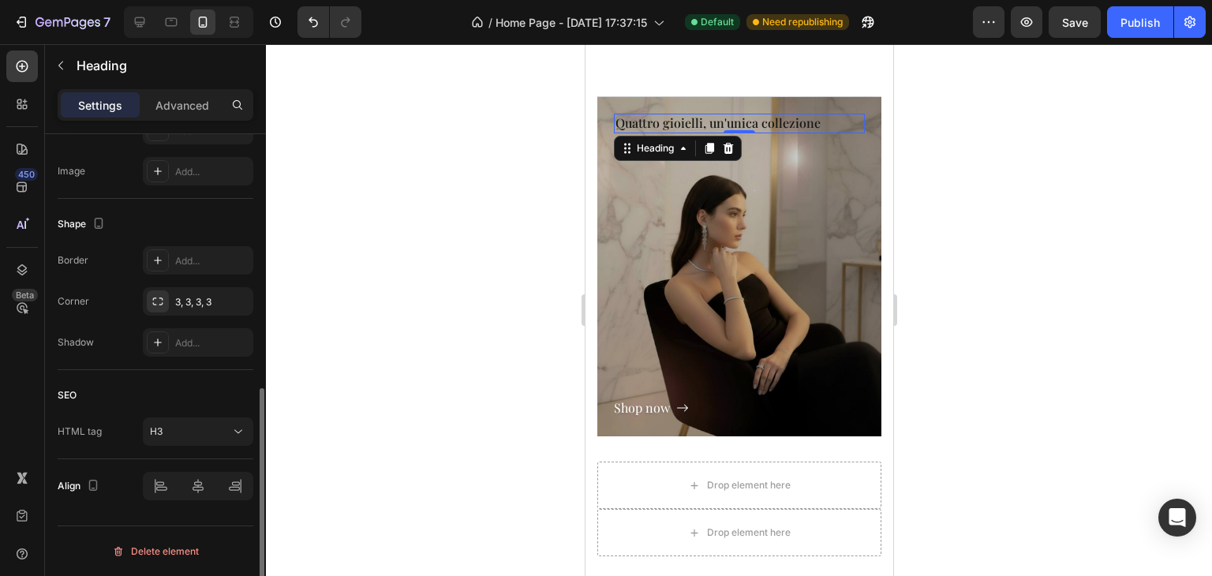
scroll to position [0, 0]
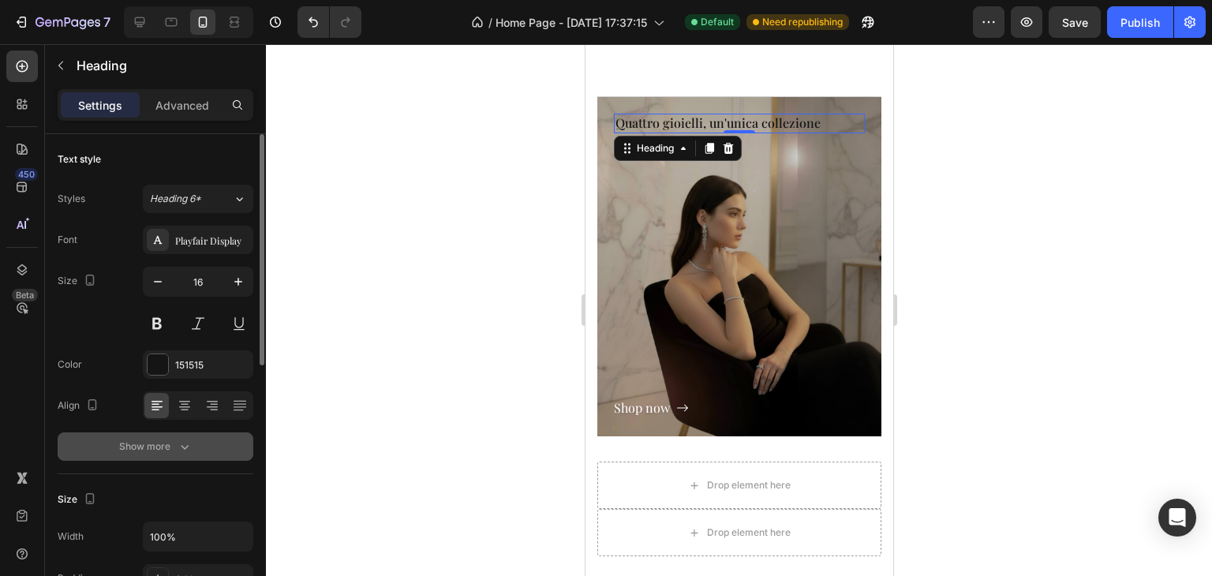
click at [136, 449] on div "Show more" at bounding box center [155, 447] width 73 height 16
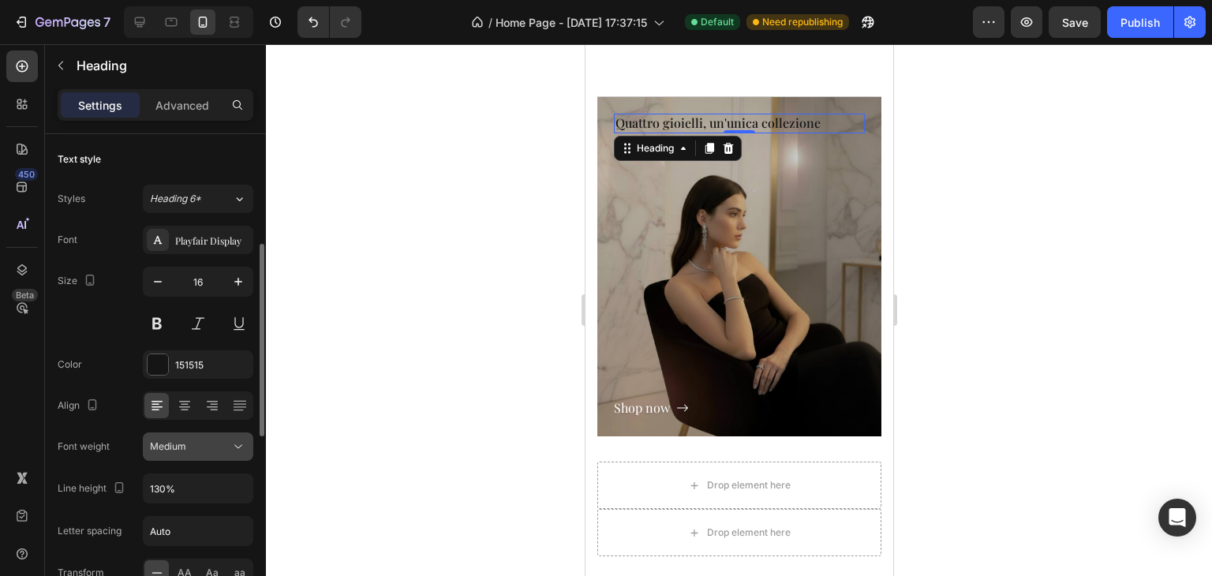
scroll to position [158, 0]
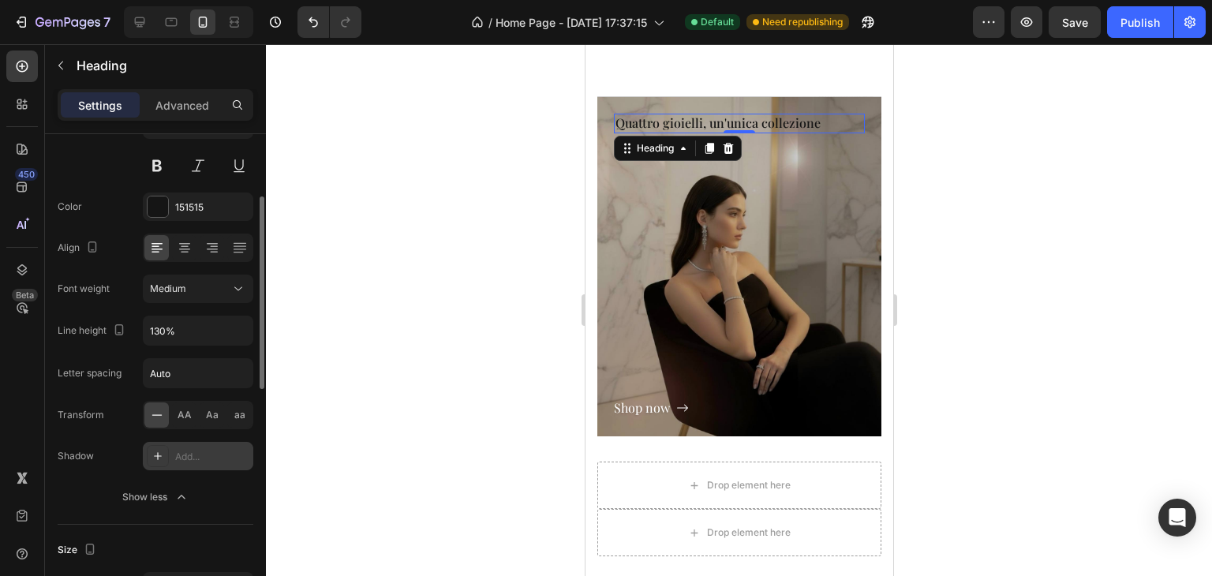
click at [193, 458] on div "Add..." at bounding box center [212, 457] width 74 height 14
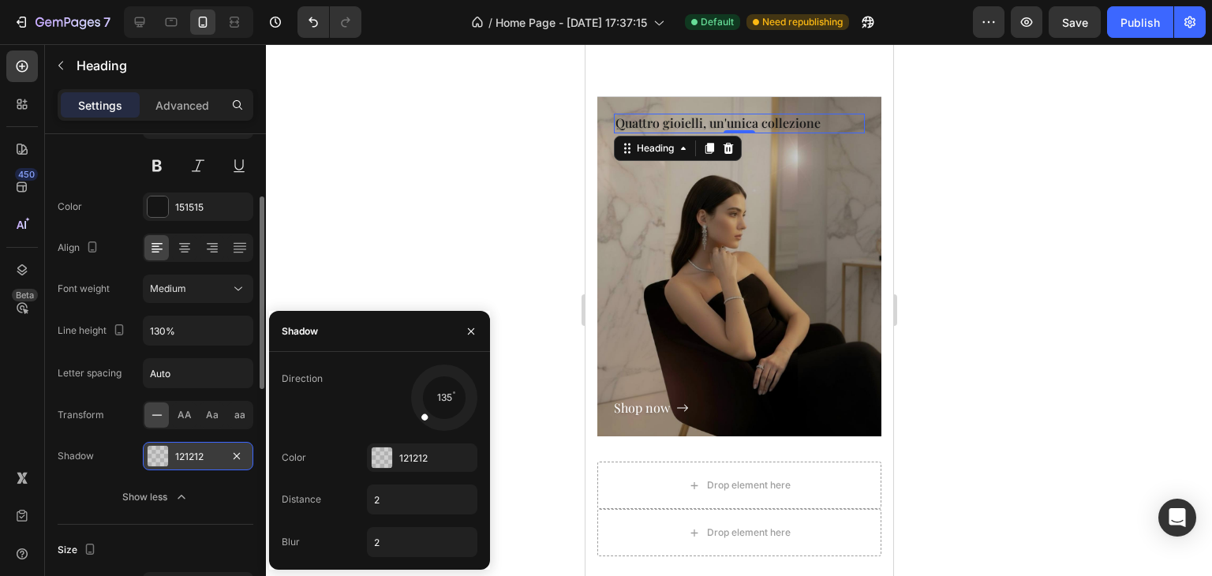
click at [110, 443] on div "Shadow 121212" at bounding box center [156, 456] width 196 height 28
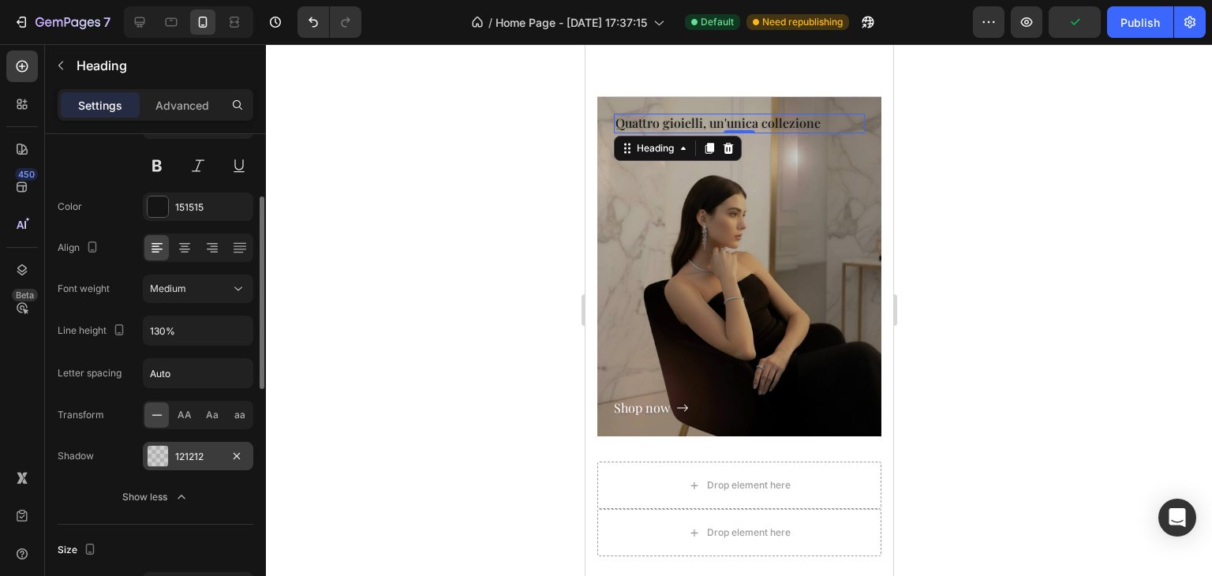
scroll to position [79, 0]
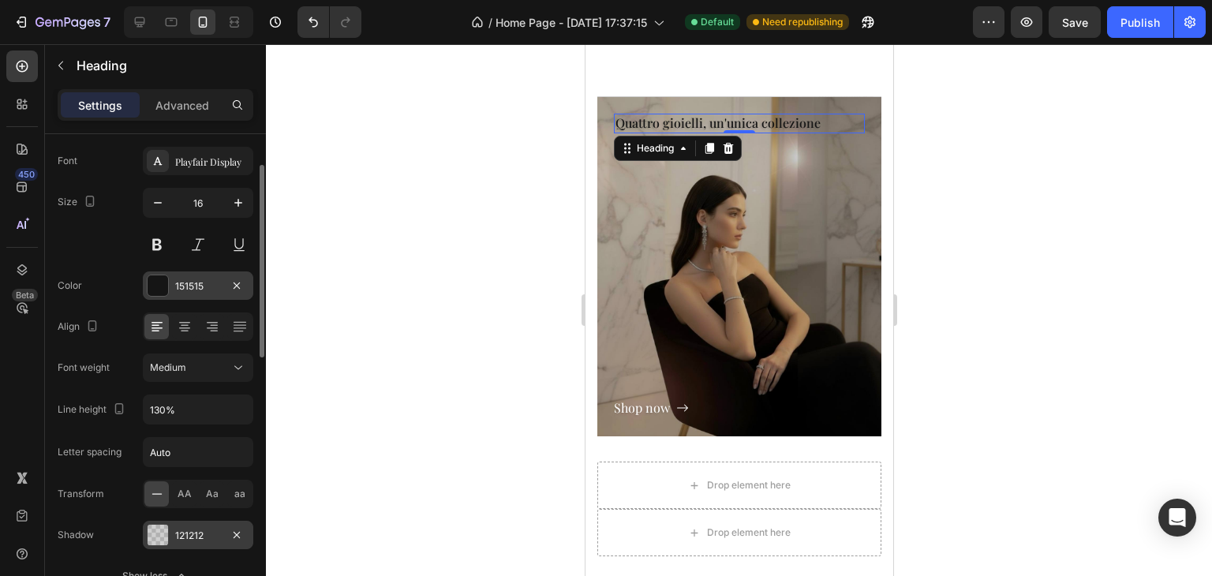
click at [184, 287] on div "151515" at bounding box center [198, 286] width 46 height 14
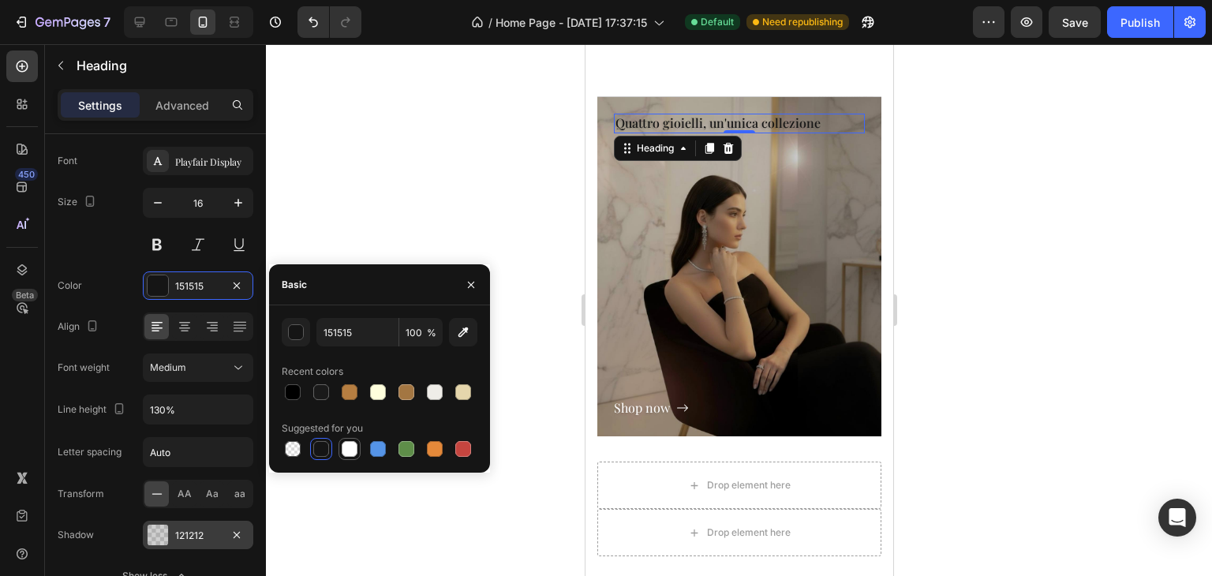
click at [341, 440] on div at bounding box center [349, 449] width 19 height 19
type input "FFFFFF"
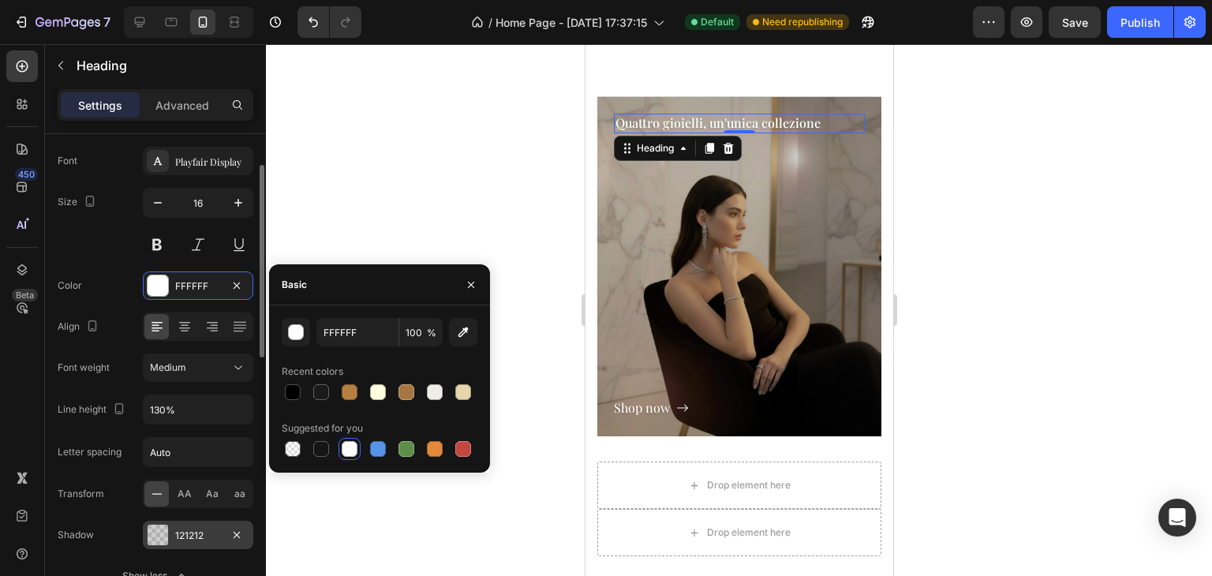
click at [101, 253] on div "Size 16" at bounding box center [156, 223] width 196 height 71
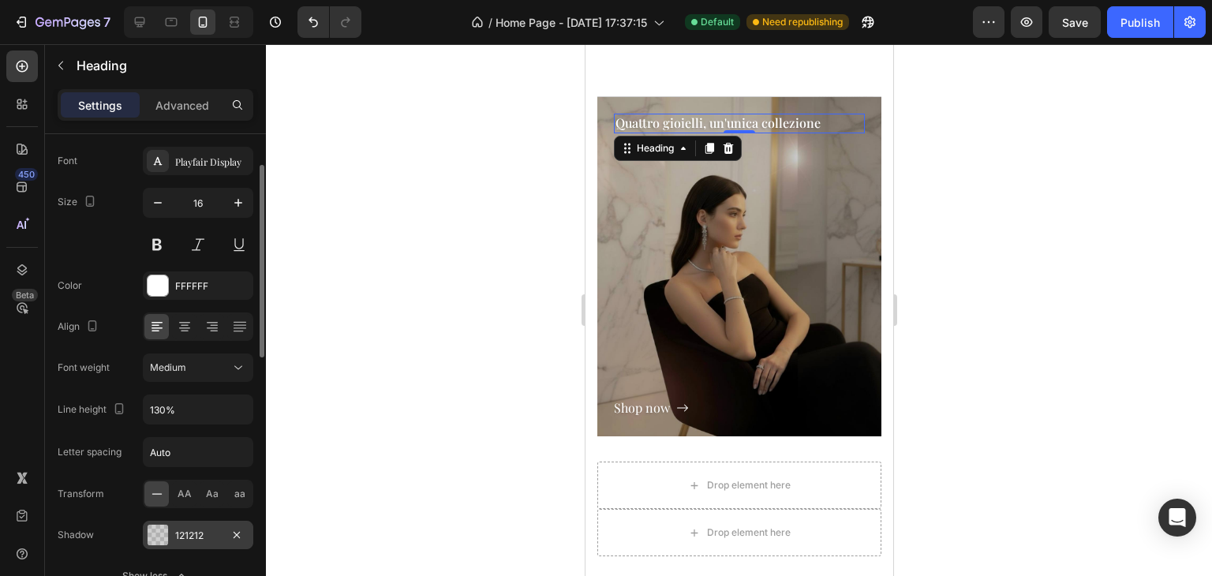
click at [101, 253] on div "Size 16" at bounding box center [156, 223] width 196 height 71
click at [282, 257] on div at bounding box center [739, 310] width 946 height 532
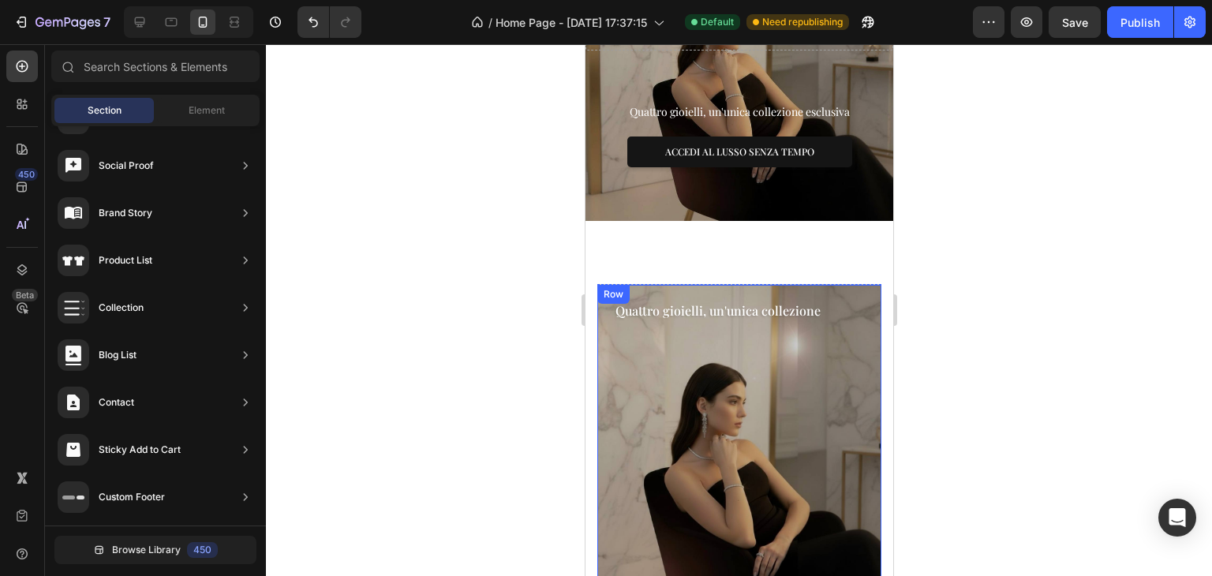
scroll to position [655, 0]
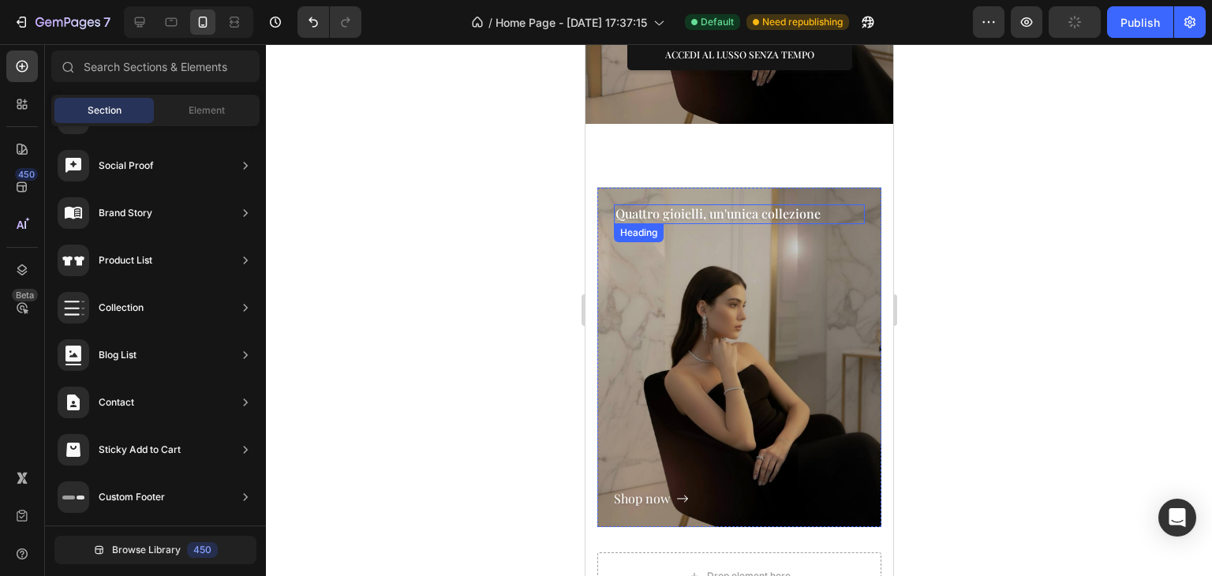
click at [623, 206] on p "Quattro gioielli, un'unica collezione" at bounding box center [739, 214] width 248 height 17
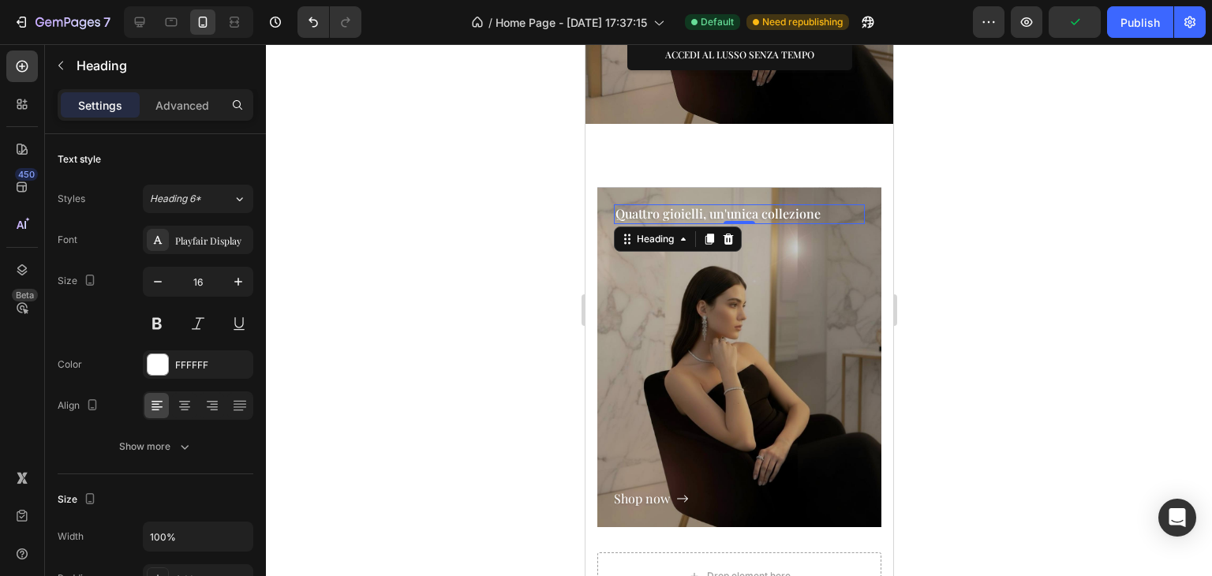
drag, startPoint x: 781, startPoint y: 202, endPoint x: 797, endPoint y: 200, distance: 16.0
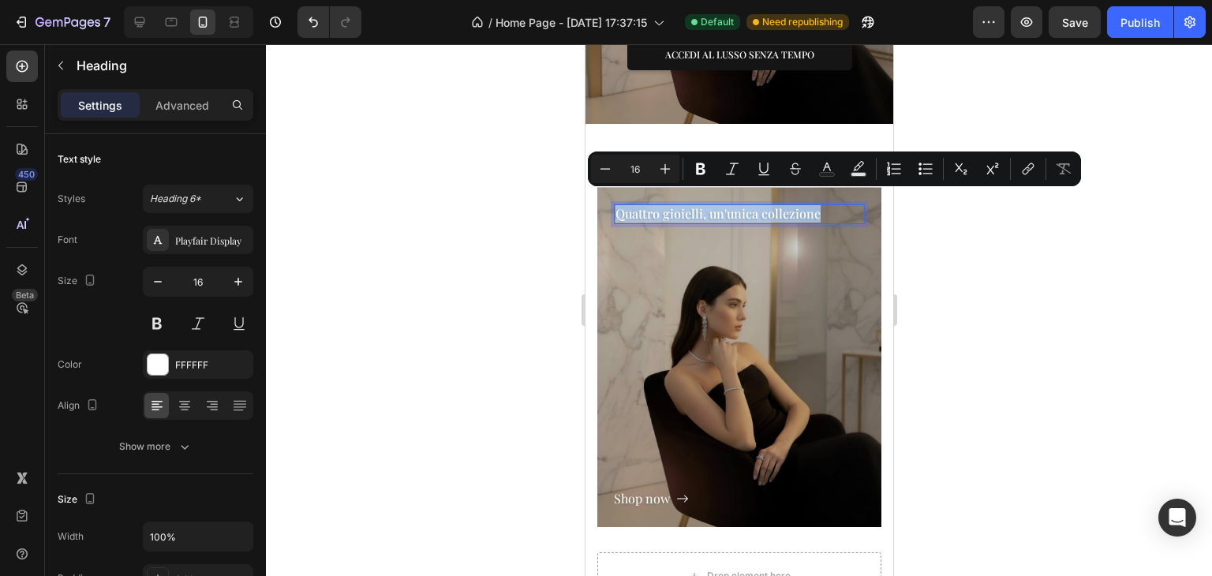
drag, startPoint x: 818, startPoint y: 198, endPoint x: 616, endPoint y: 203, distance: 202.1
click at [616, 206] on p "Quattro gioielli, un'unica collezione" at bounding box center [739, 214] width 248 height 17
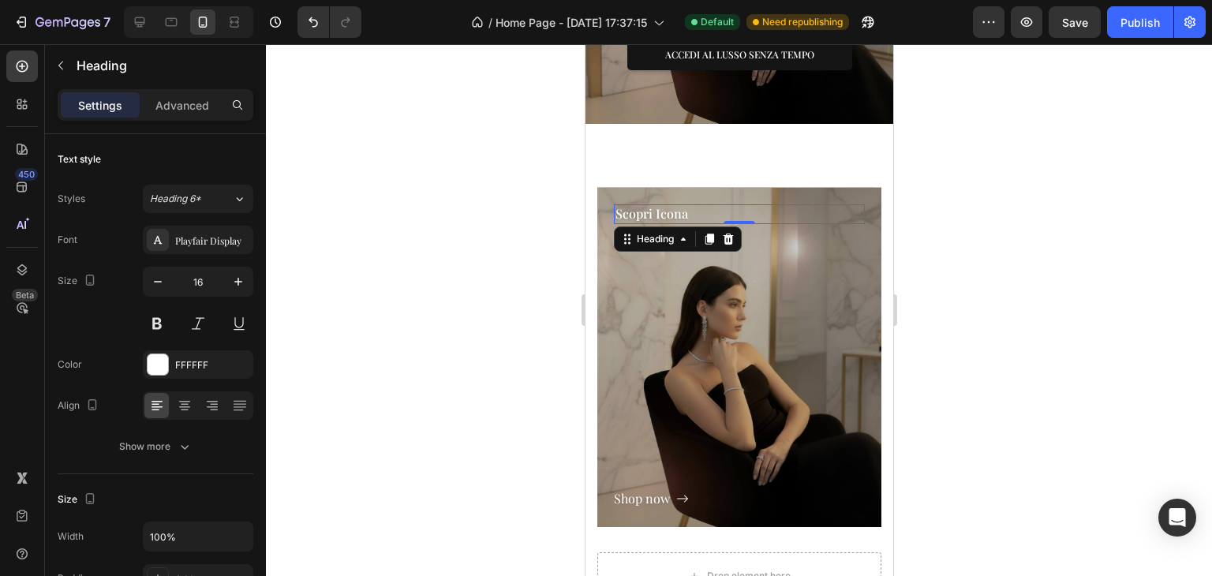
click at [975, 270] on div at bounding box center [739, 310] width 946 height 532
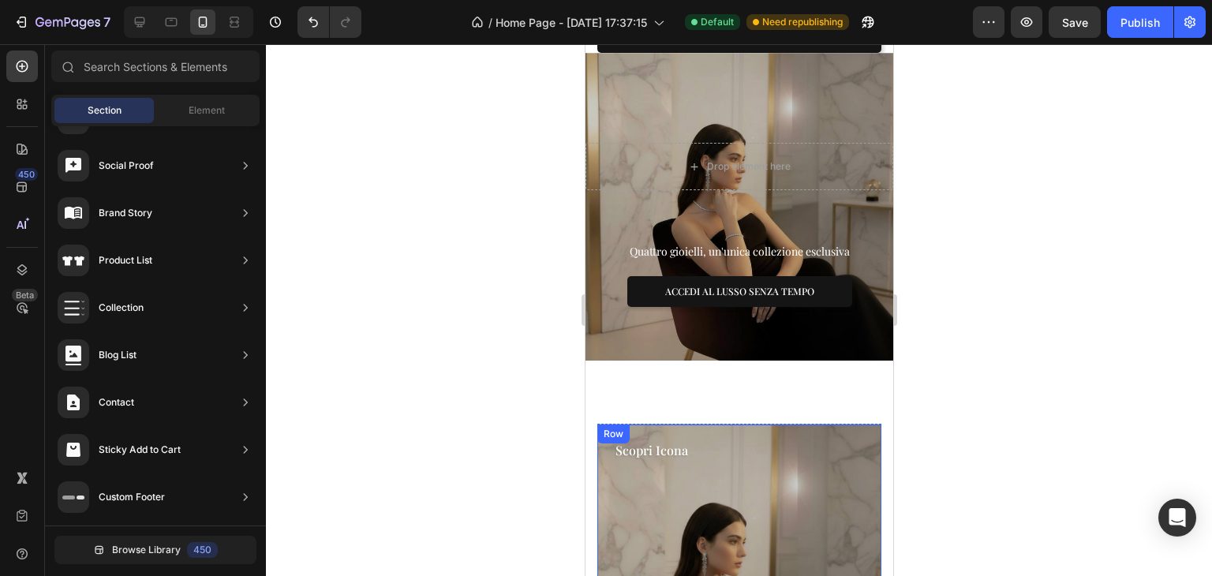
scroll to position [339, 0]
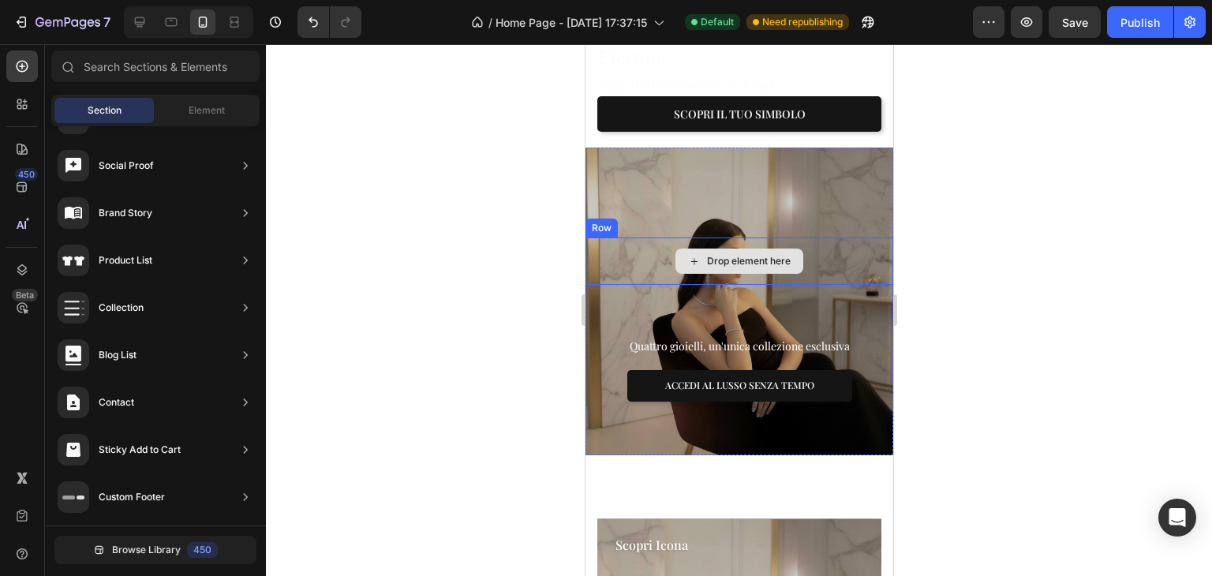
click at [820, 238] on div "Drop element here" at bounding box center [739, 261] width 308 height 47
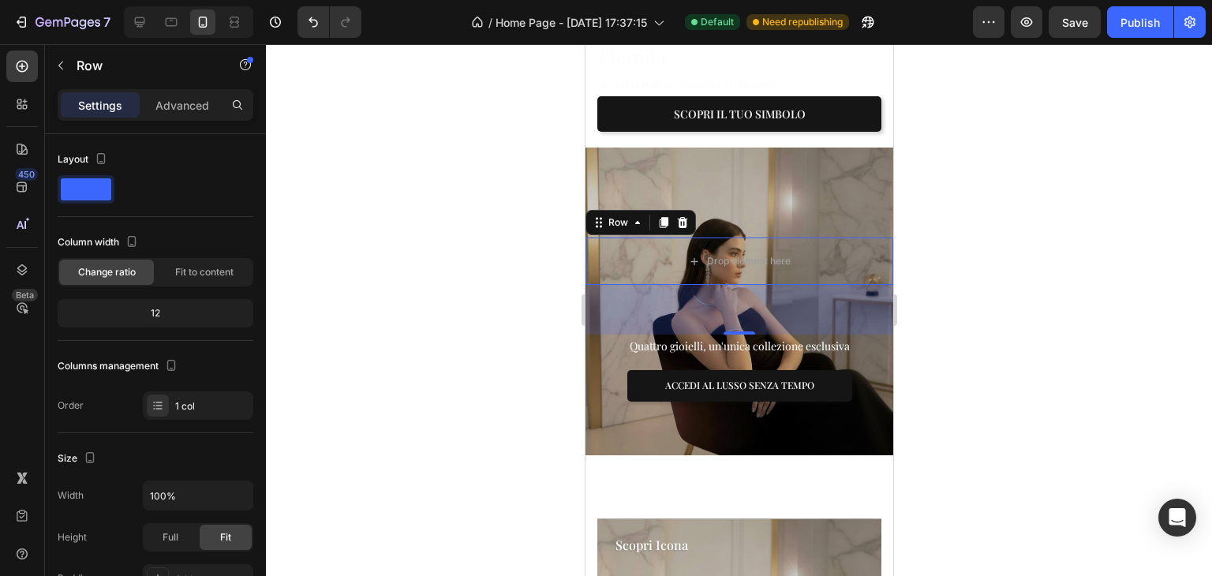
click at [733, 307] on div "63" at bounding box center [739, 310] width 308 height 50
drag, startPoint x: 735, startPoint y: 313, endPoint x: 735, endPoint y: 298, distance: 14.2
click at [735, 298] on div "63" at bounding box center [739, 310] width 308 height 50
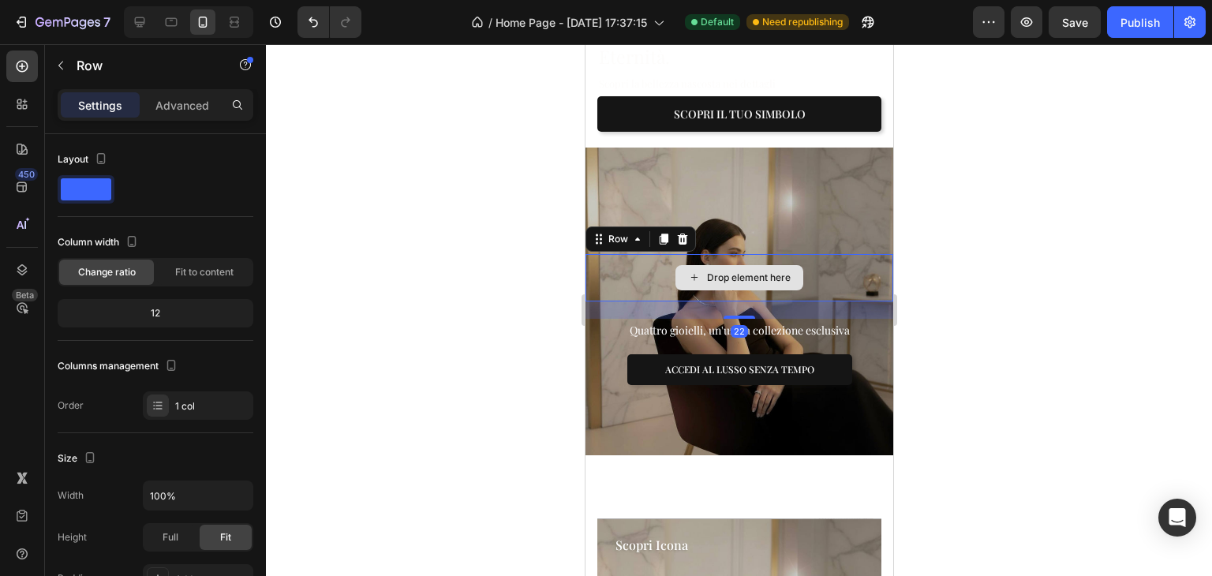
drag, startPoint x: 739, startPoint y: 309, endPoint x: 748, endPoint y: 277, distance: 33.5
click at [748, 277] on div "Drop element here Row 22" at bounding box center [739, 277] width 308 height 47
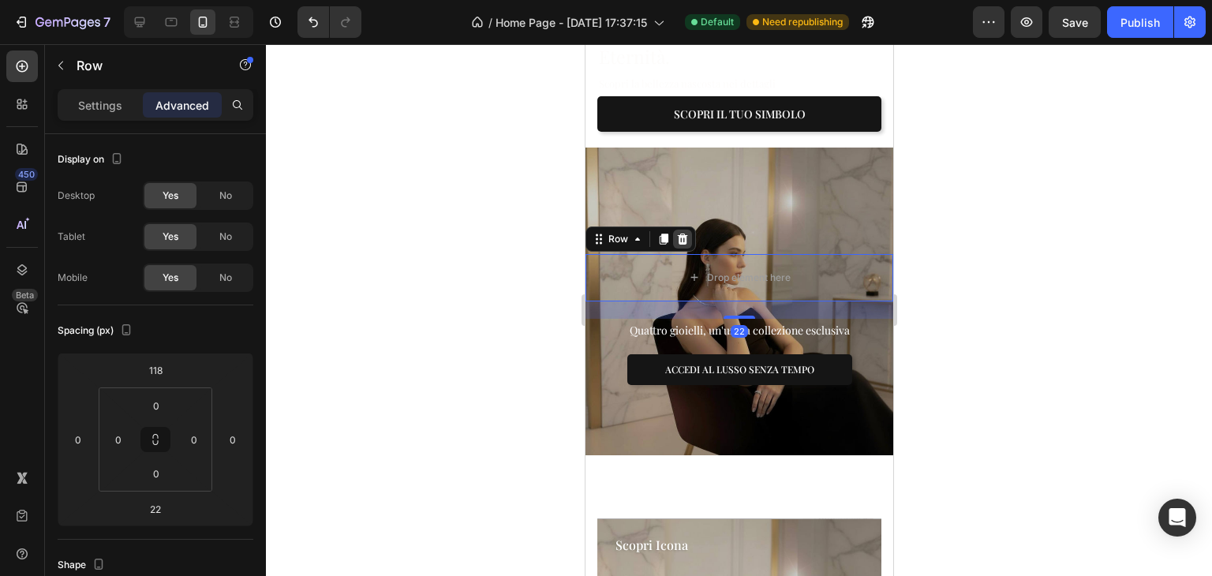
click at [677, 233] on icon at bounding box center [682, 238] width 10 height 11
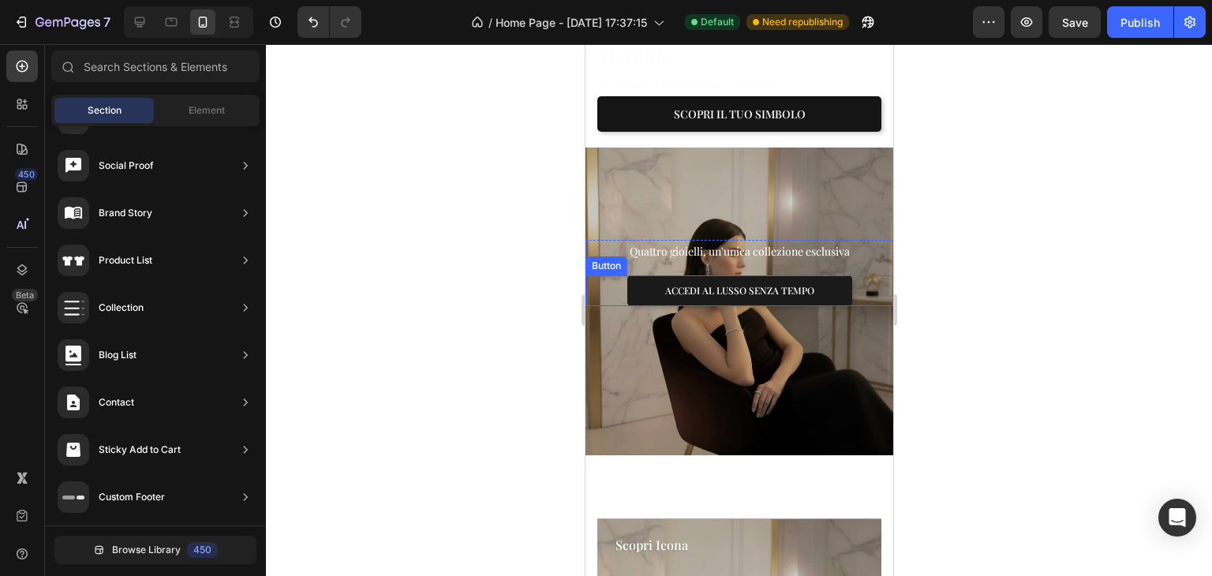
click at [743, 275] on button "ACCEDI AL LUSSO SENZA TEMPO" at bounding box center [739, 291] width 225 height 32
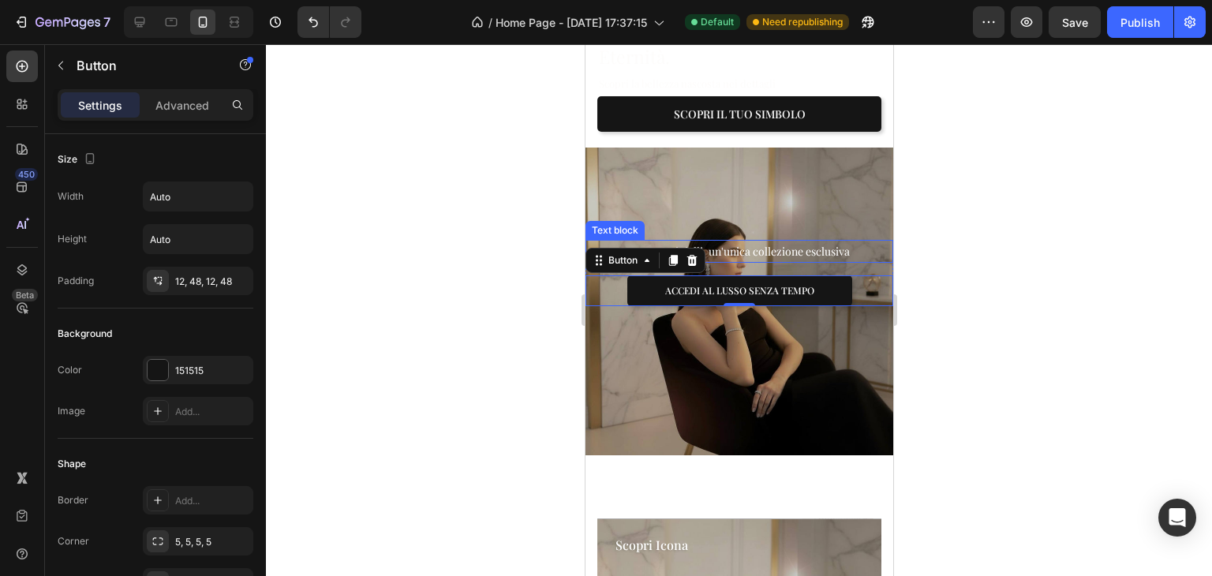
click at [857, 246] on div "Quattro gioielli, un'unica collezione esclusiva Text block ACCEDI AL LUSSO SENZ…" at bounding box center [739, 273] width 308 height 67
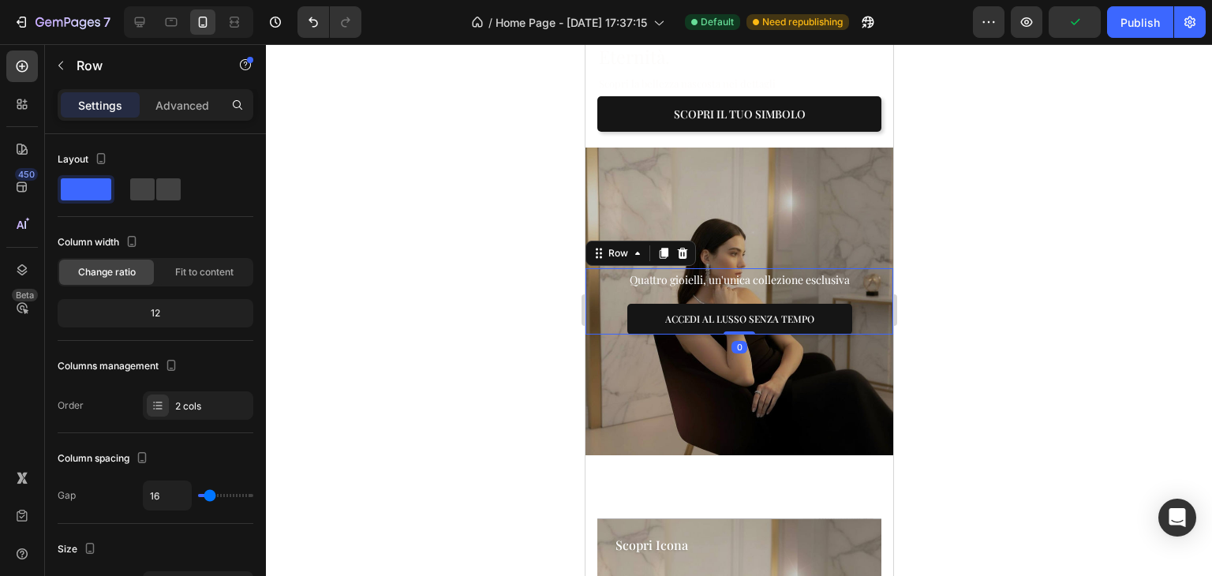
drag, startPoint x: 739, startPoint y: 339, endPoint x: 751, endPoint y: 250, distance: 90.0
click at [751, 268] on div "Quattro gioielli, un'unica collezione esclusiva Text block ACCEDI AL LUSSO SENZ…" at bounding box center [739, 301] width 308 height 67
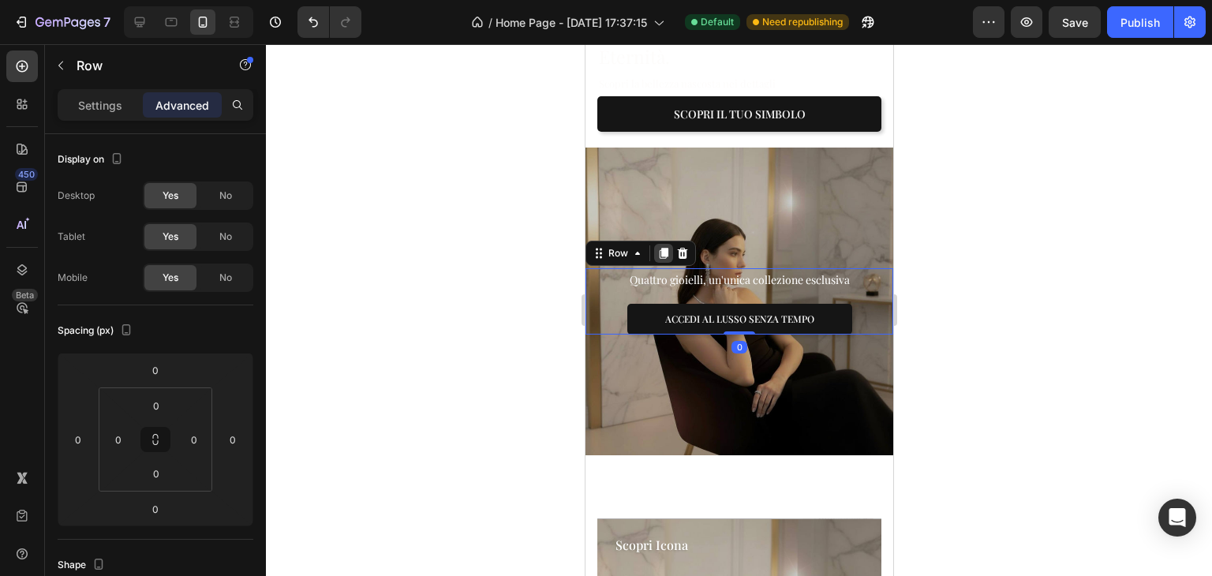
click at [664, 248] on icon at bounding box center [663, 253] width 9 height 11
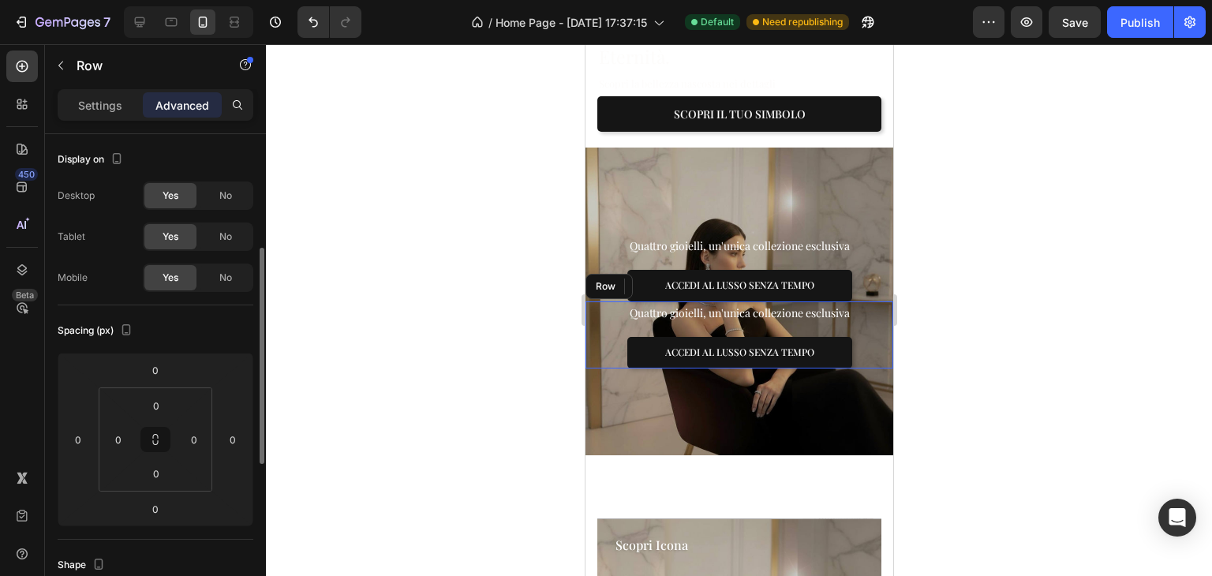
scroll to position [79, 0]
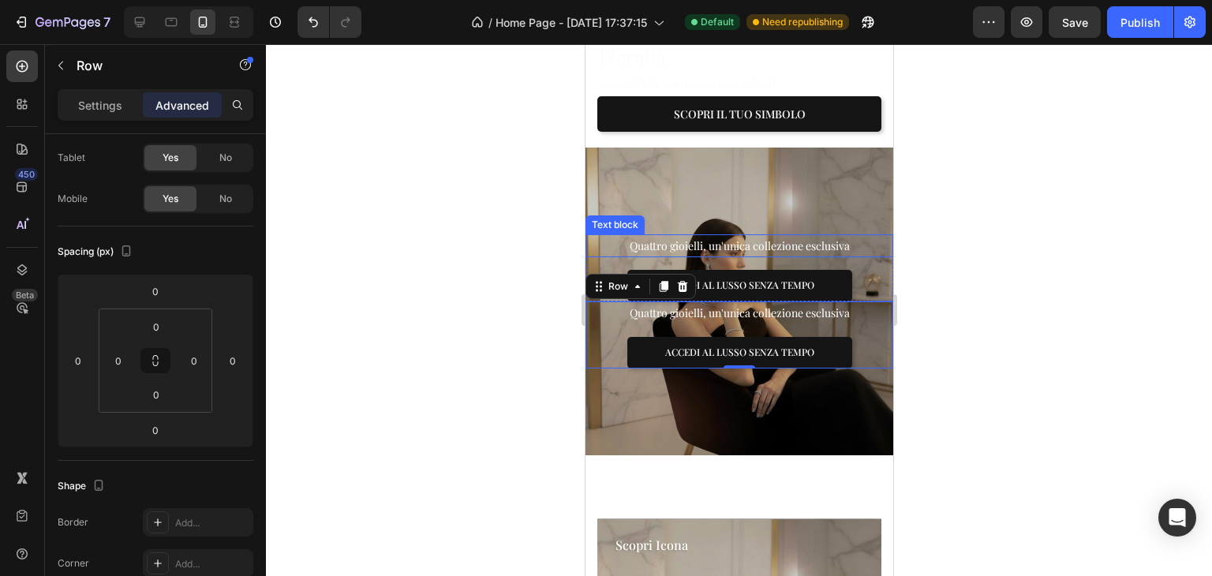
click at [697, 236] on p "Quattro gioielli, un'unica collezione esclusiva" at bounding box center [738, 246] width 305 height 20
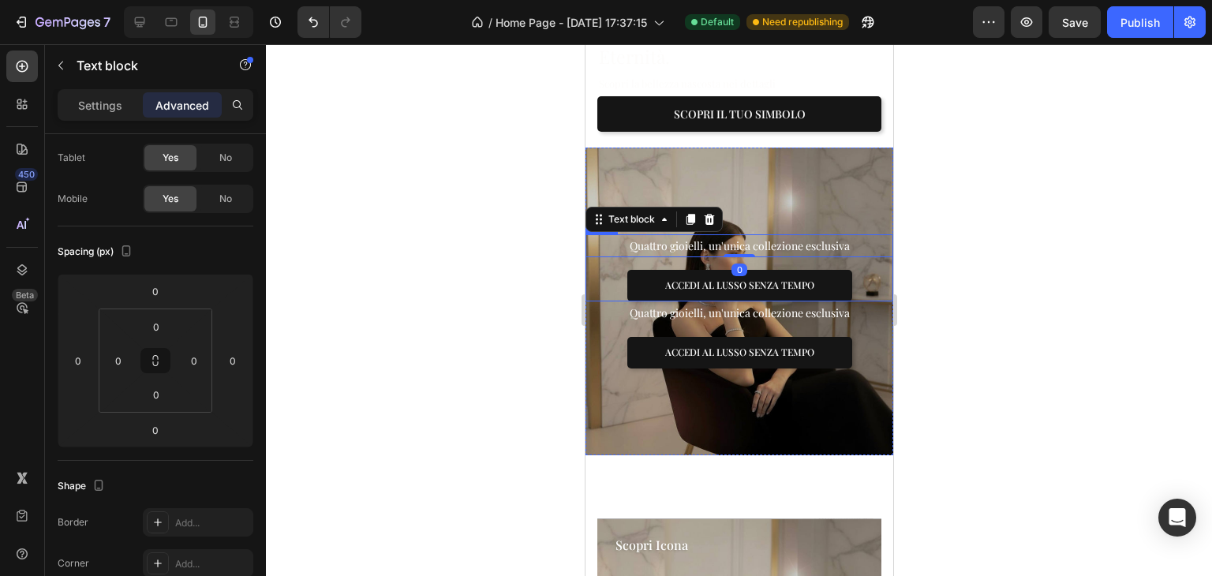
scroll to position [0, 0]
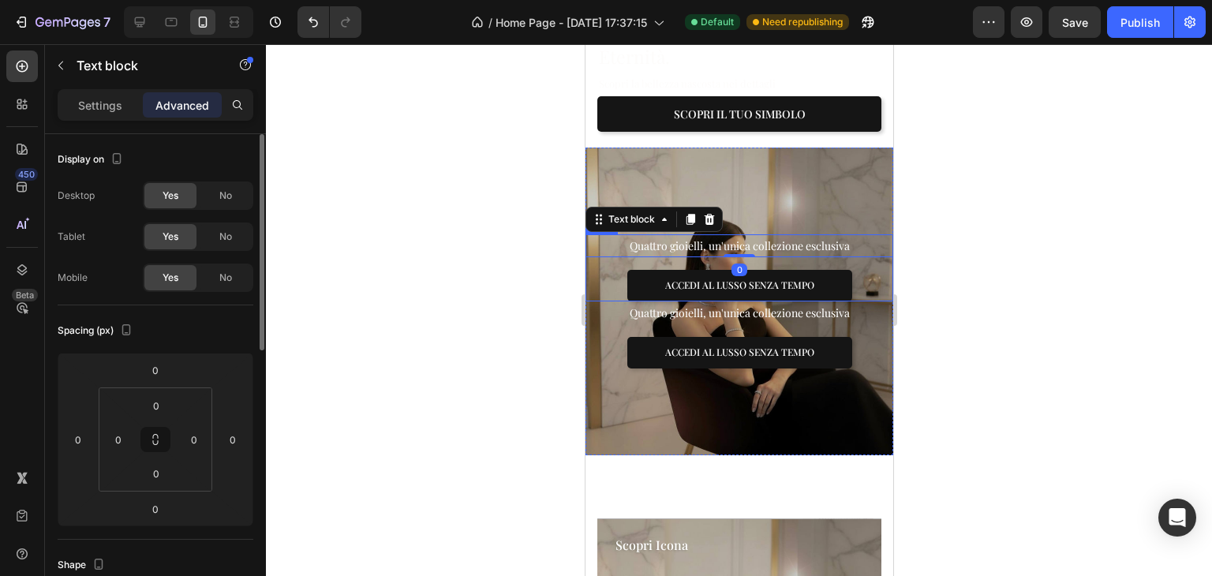
click at [683, 241] on div "Quattro gioielli, un'unica collezione esclusiva Text block 0 ACCEDI AL LUSSO SE…" at bounding box center [739, 267] width 308 height 67
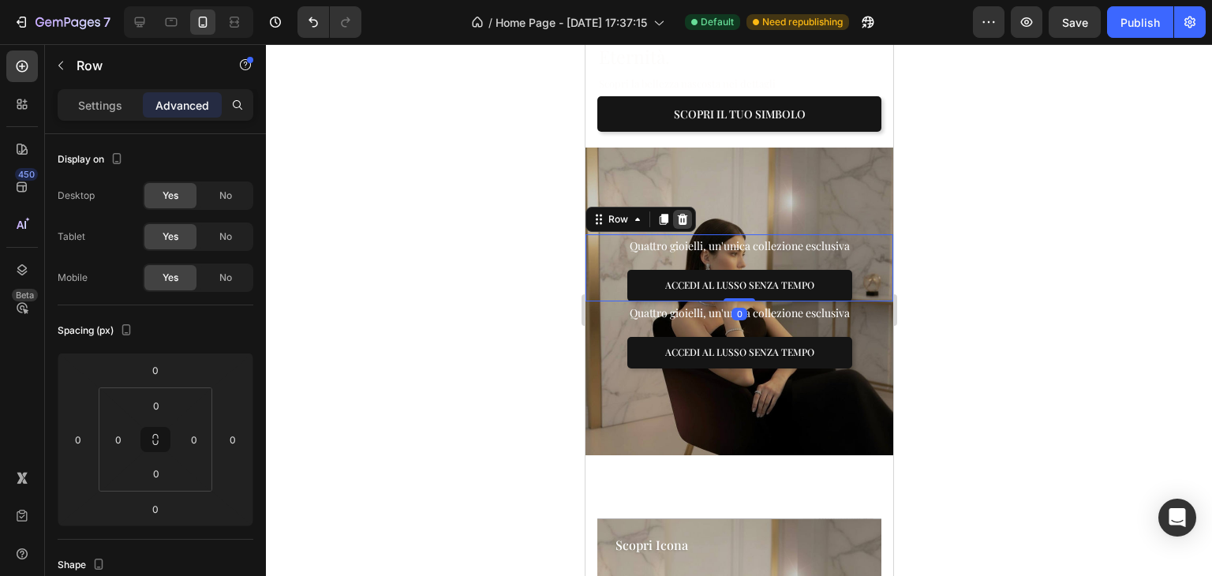
click at [688, 210] on div at bounding box center [681, 219] width 19 height 19
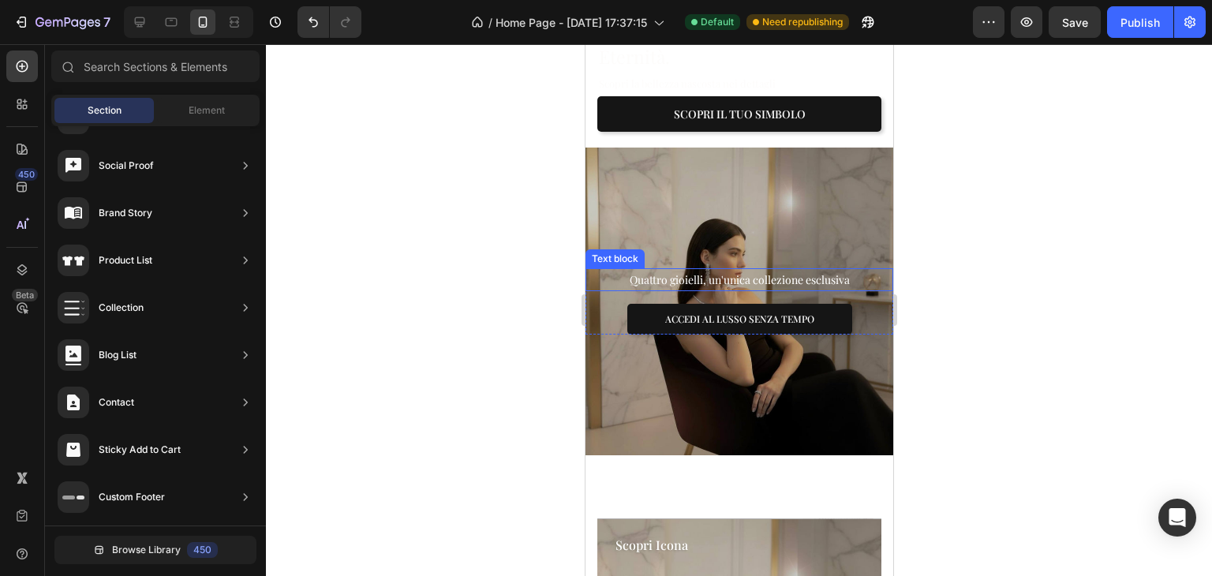
click at [698, 272] on div "Quattro gioielli, un'unica collezione esclusiva Text block ACCEDI AL LUSSO SENZ…" at bounding box center [739, 301] width 308 height 67
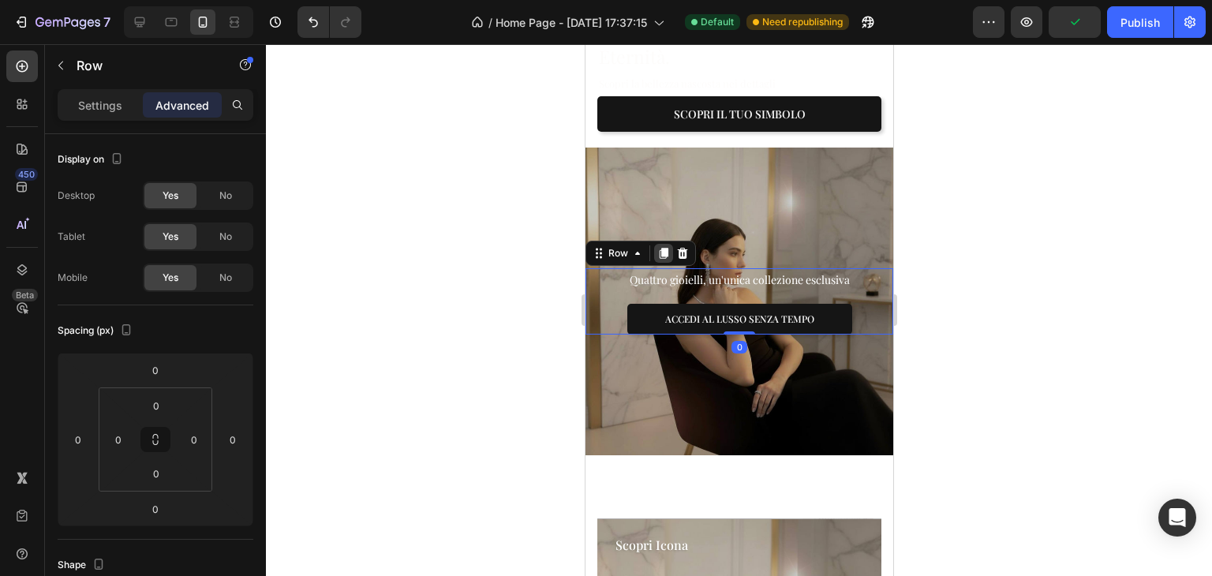
click at [657, 247] on icon at bounding box center [663, 253] width 13 height 13
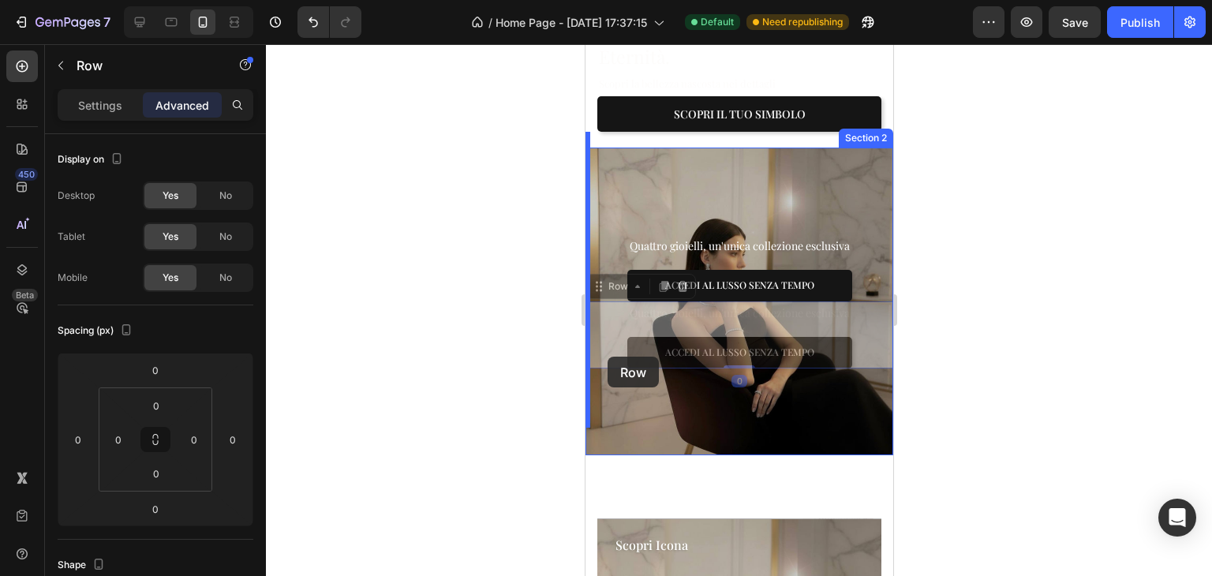
drag, startPoint x: 602, startPoint y: 265, endPoint x: 607, endPoint y: 356, distance: 90.9
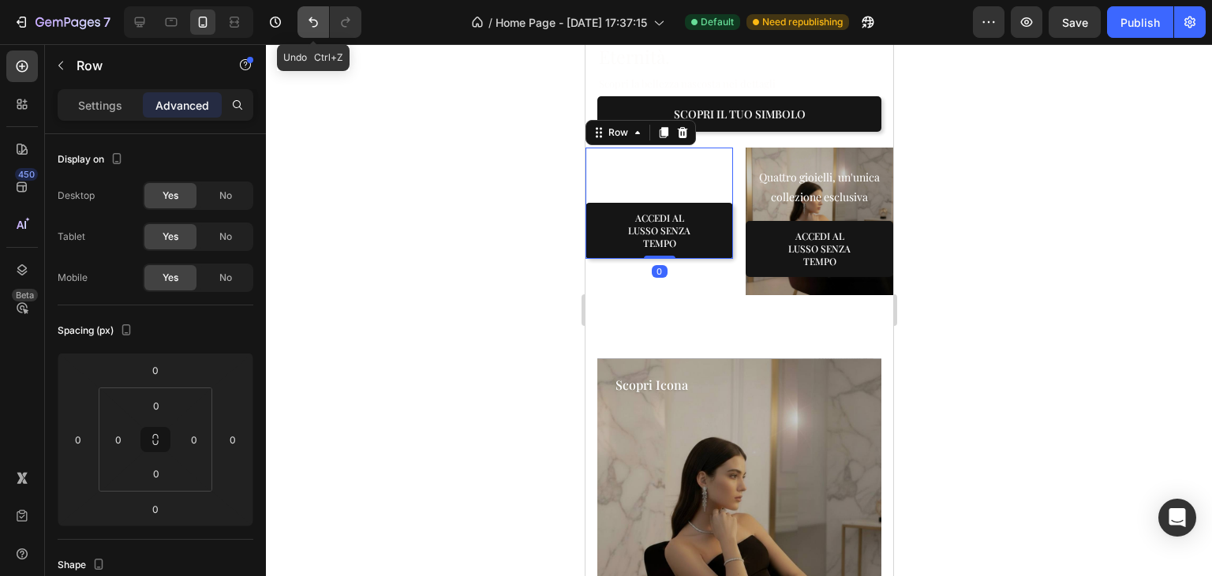
click at [313, 32] on button "Undo/Redo" at bounding box center [314, 22] width 32 height 32
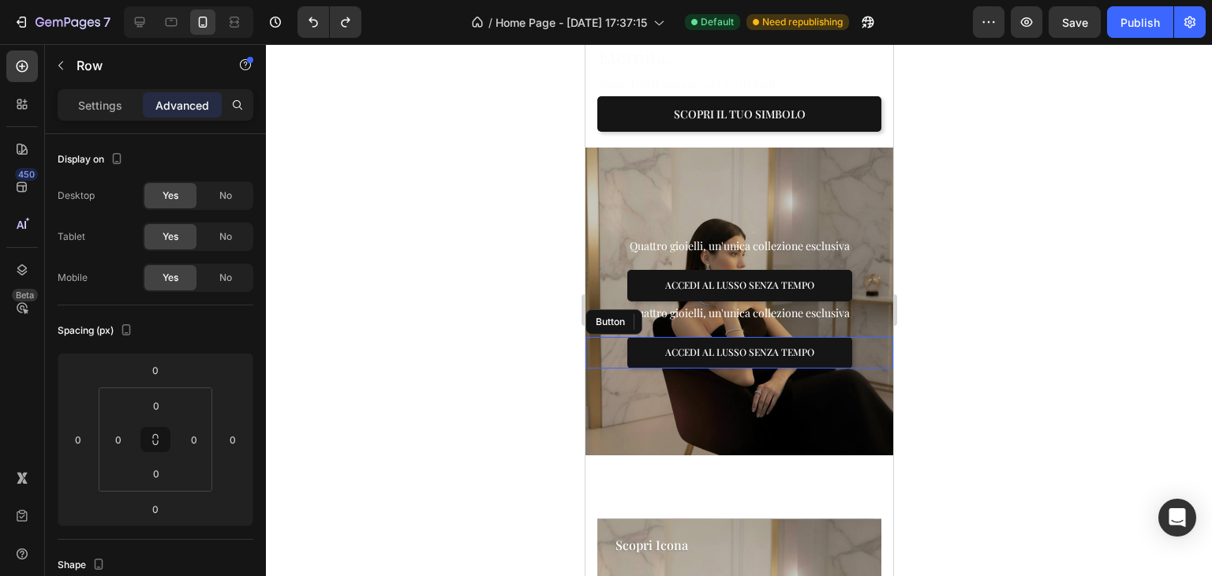
click at [602, 337] on div "ACCEDI AL LUSSO SENZA TEMPO Button" at bounding box center [739, 353] width 308 height 32
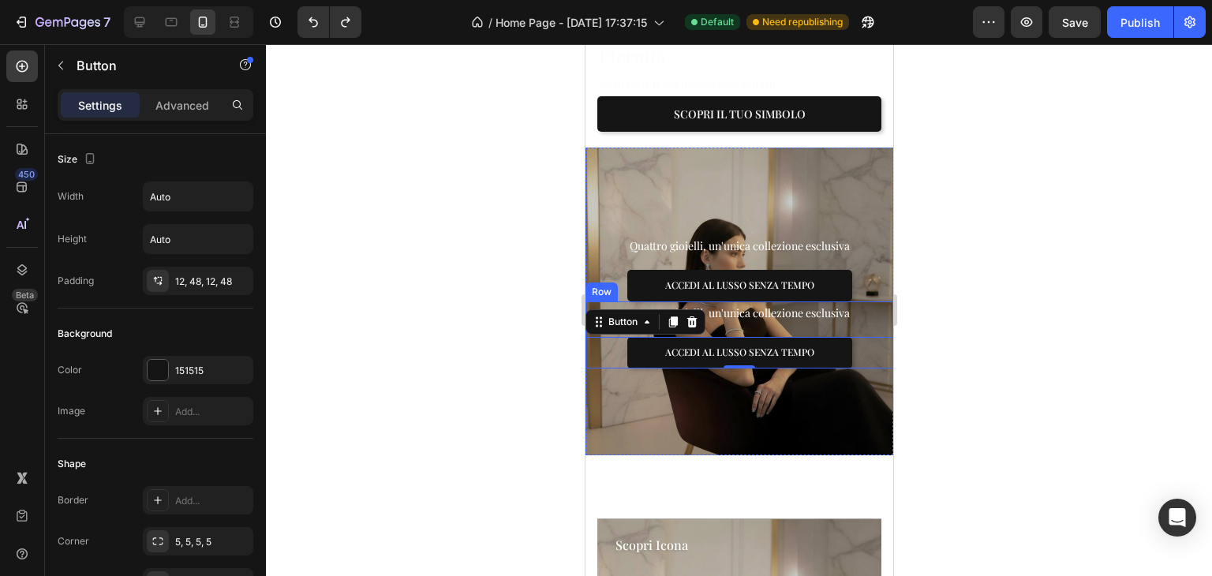
click at [777, 305] on div "Quattro gioielli, un'unica collezione esclusiva Text block ACCEDI AL LUSSO SENZ…" at bounding box center [739, 334] width 308 height 67
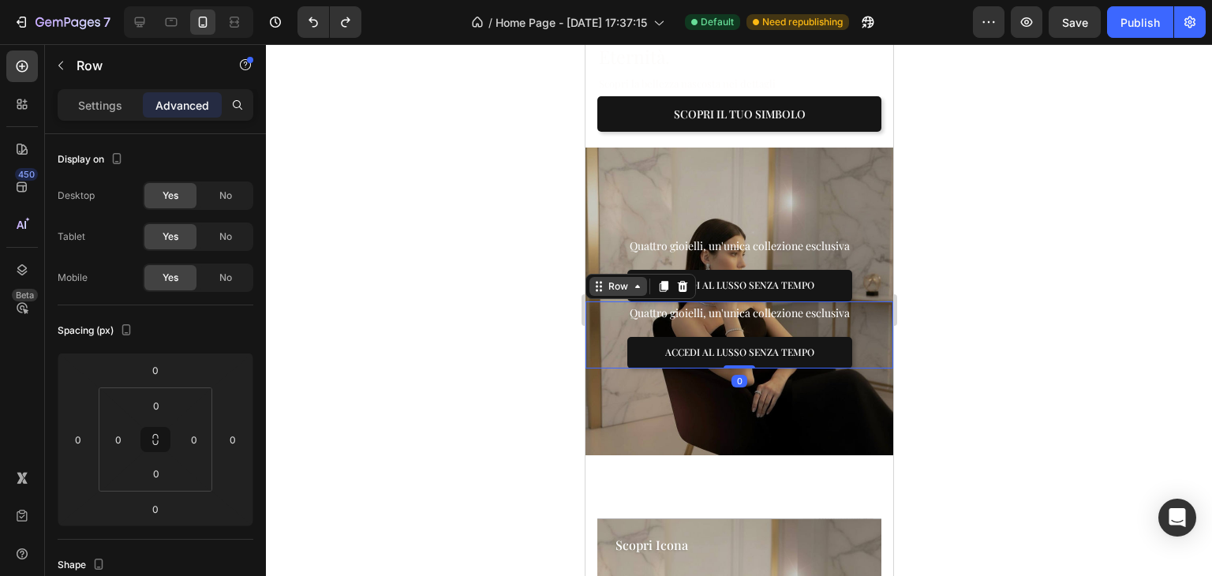
click at [644, 277] on div "Row" at bounding box center [618, 286] width 58 height 19
click at [790, 239] on div "Quattro gioielli, un'unica collezione esclusiva Text block ACCEDI AL LUSSO SENZ…" at bounding box center [739, 267] width 308 height 67
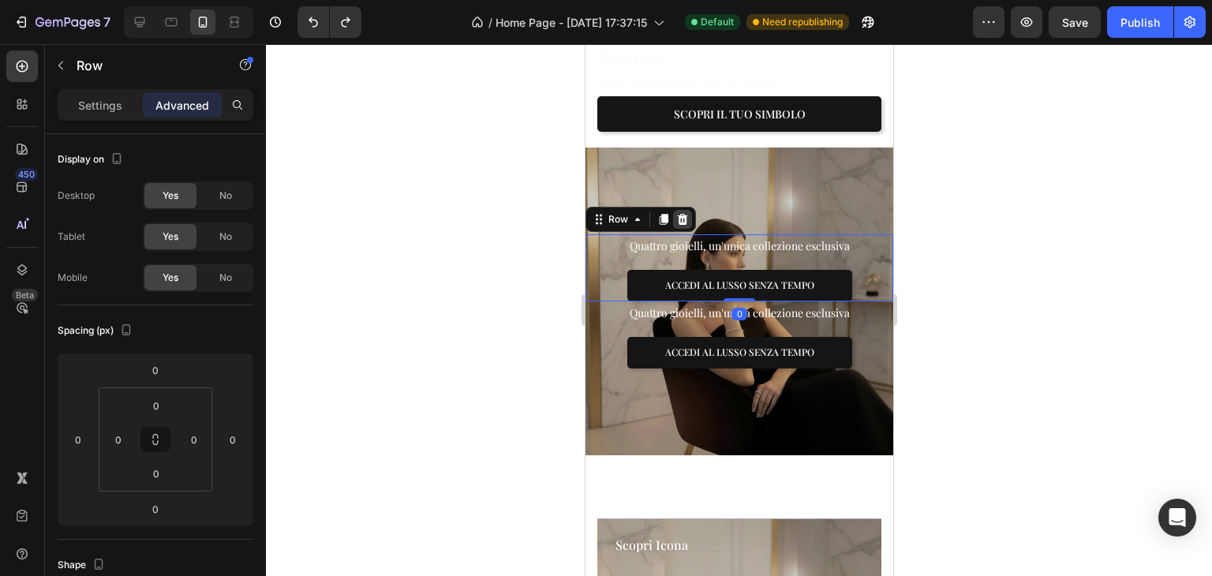
click at [677, 214] on icon at bounding box center [682, 219] width 10 height 11
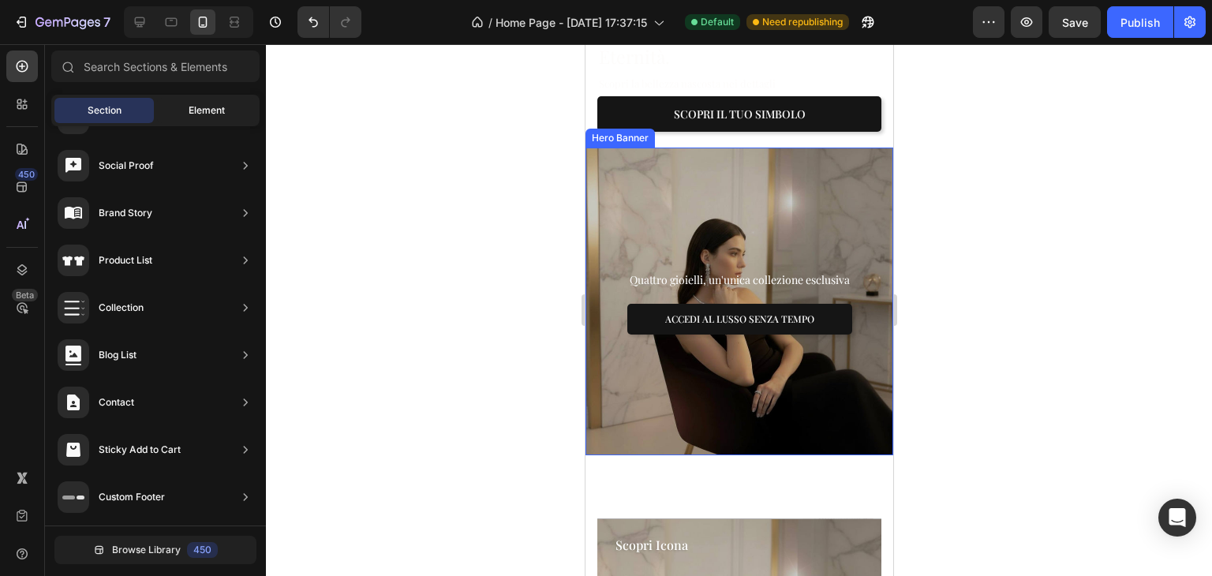
click at [167, 106] on div "Element" at bounding box center [206, 110] width 99 height 25
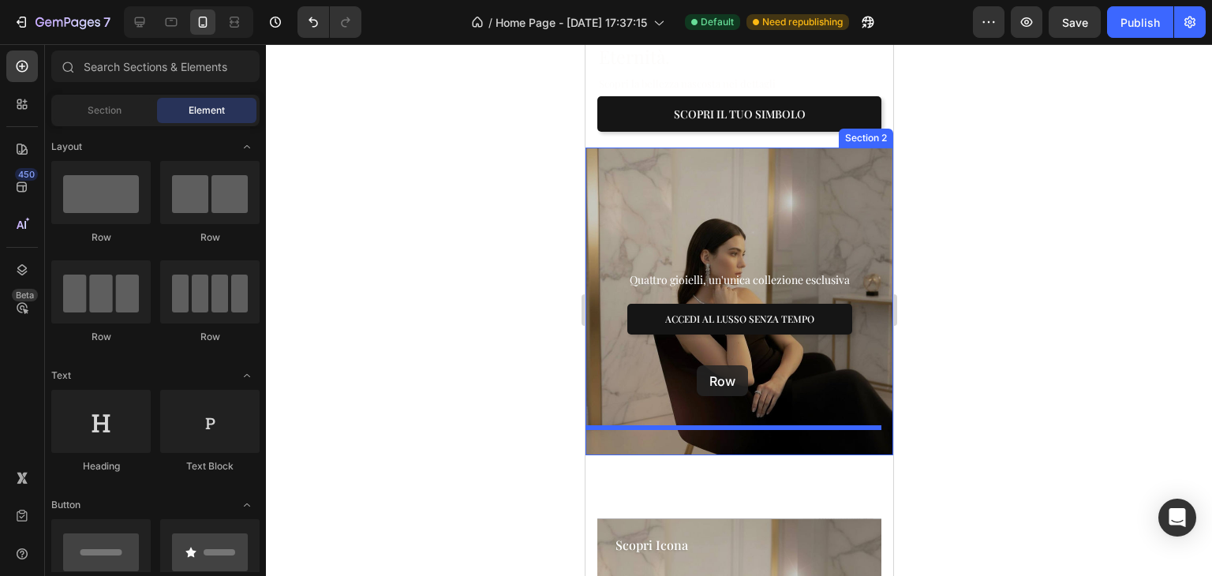
drag, startPoint x: 683, startPoint y: 238, endPoint x: 696, endPoint y: 365, distance: 128.5
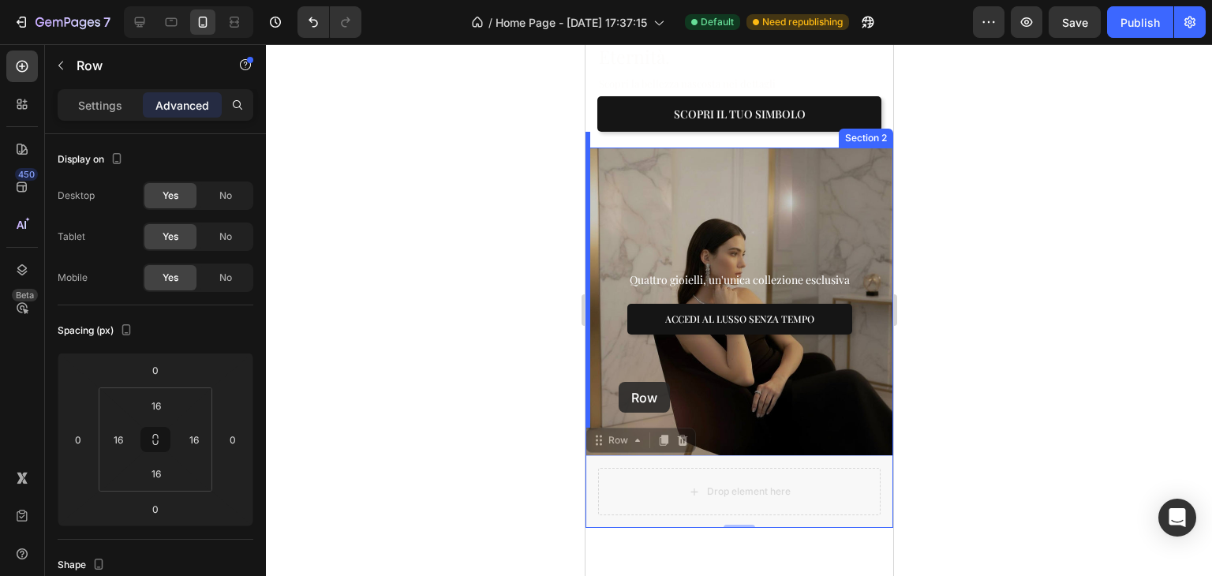
drag, startPoint x: 604, startPoint y: 416, endPoint x: 618, endPoint y: 382, distance: 36.8
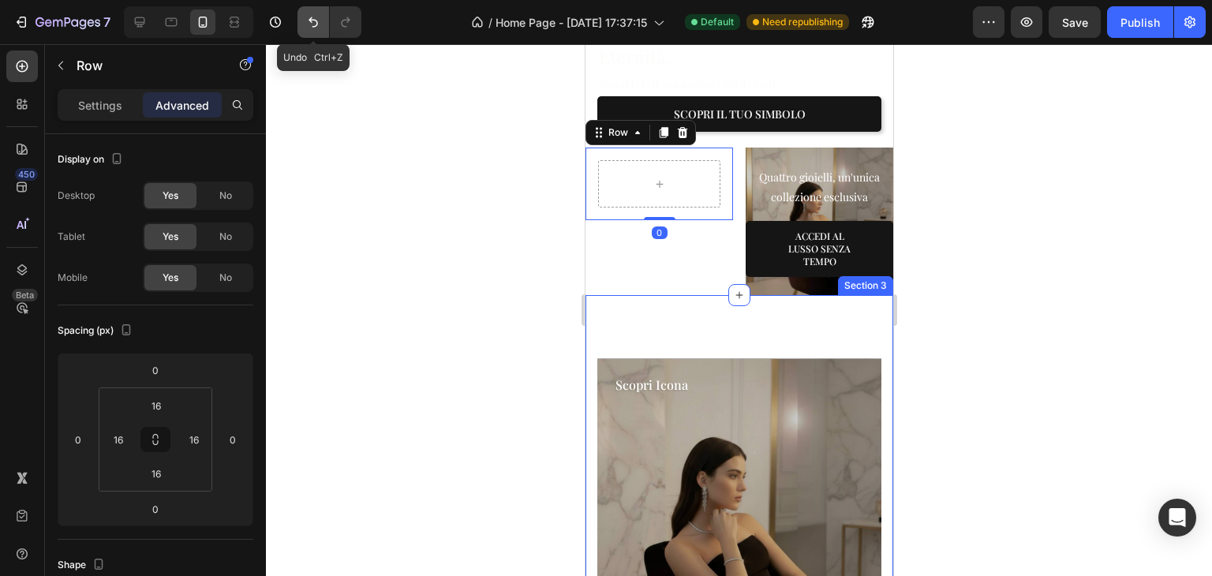
click at [320, 24] on icon "Undo/Redo" at bounding box center [313, 22] width 16 height 16
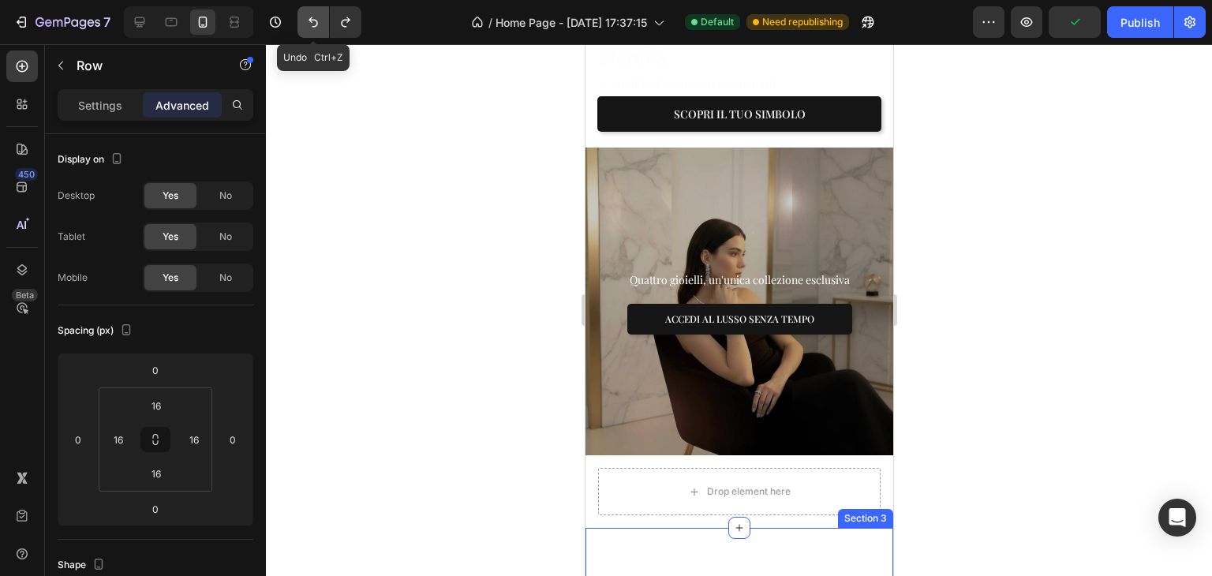
click at [320, 24] on icon "Undo/Redo" at bounding box center [313, 22] width 16 height 16
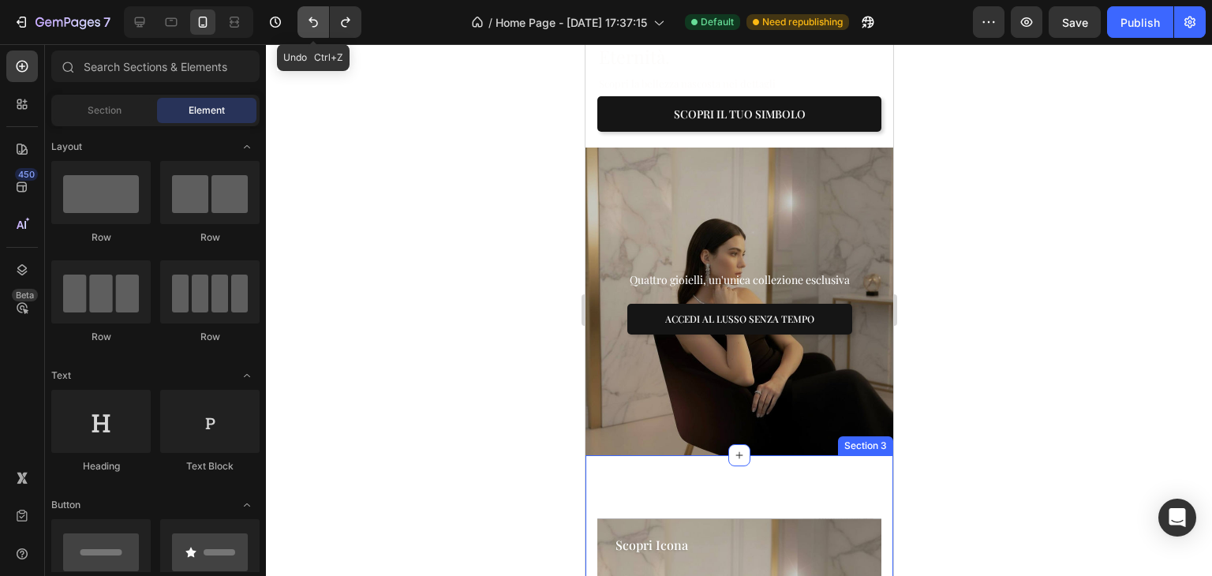
click at [320, 24] on icon "Undo/Redo" at bounding box center [313, 22] width 16 height 16
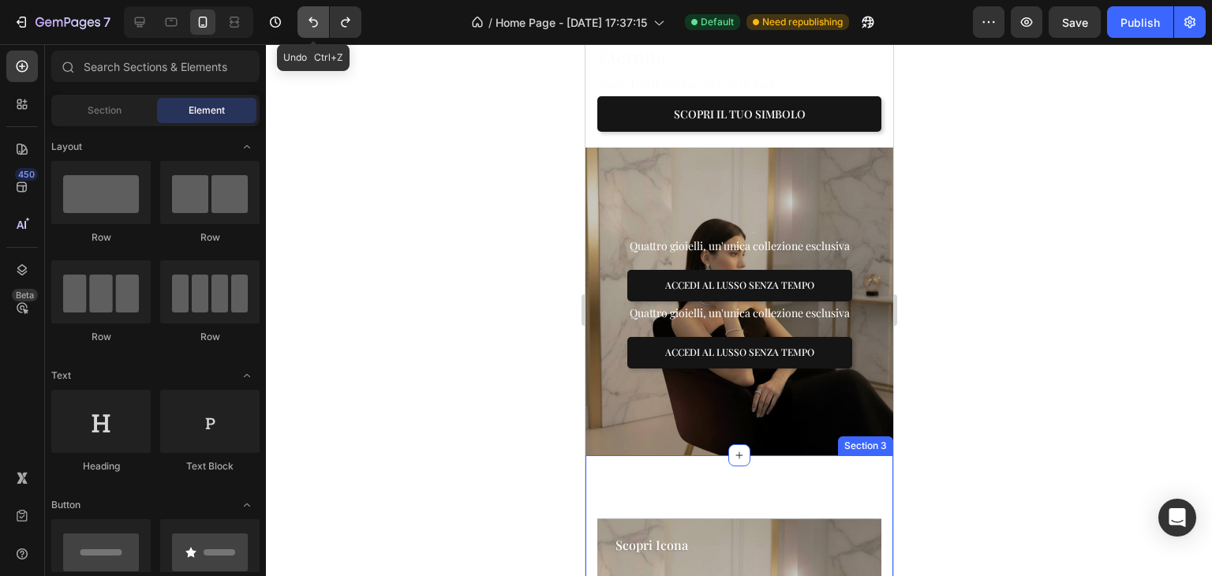
click at [320, 24] on icon "Undo/Redo" at bounding box center [313, 22] width 16 height 16
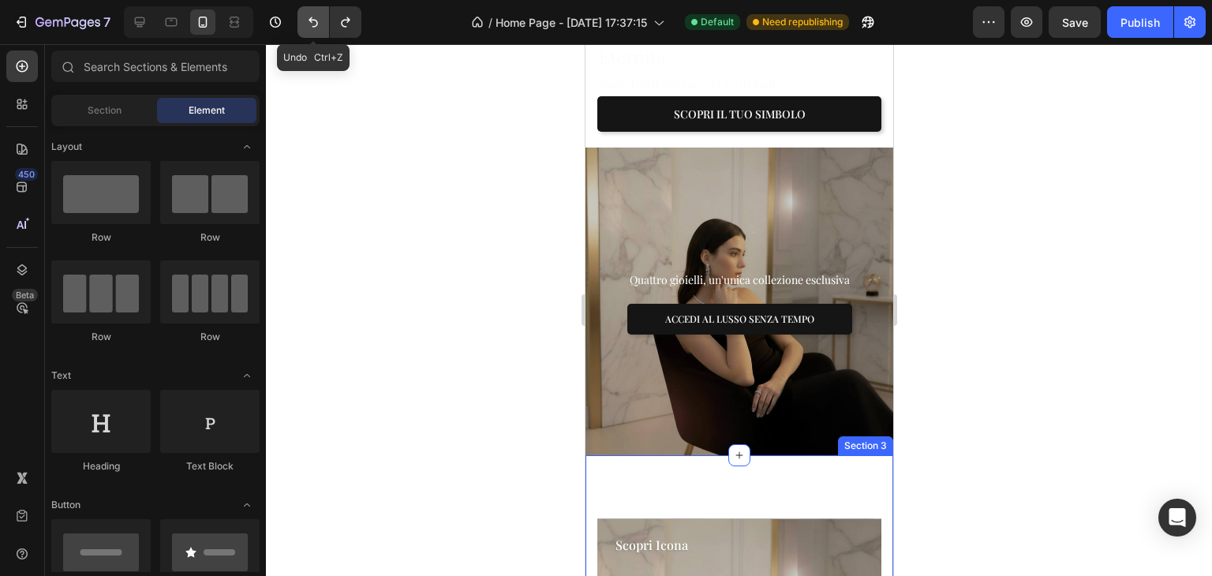
click at [320, 24] on icon "Undo/Redo" at bounding box center [313, 22] width 16 height 16
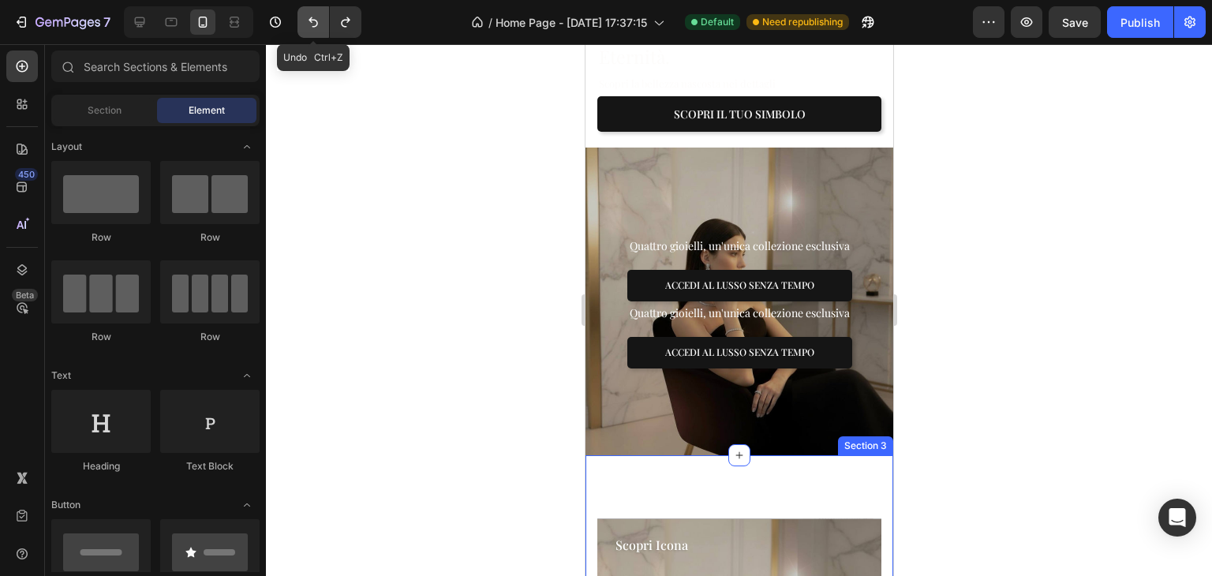
click at [320, 24] on icon "Undo/Redo" at bounding box center [313, 22] width 16 height 16
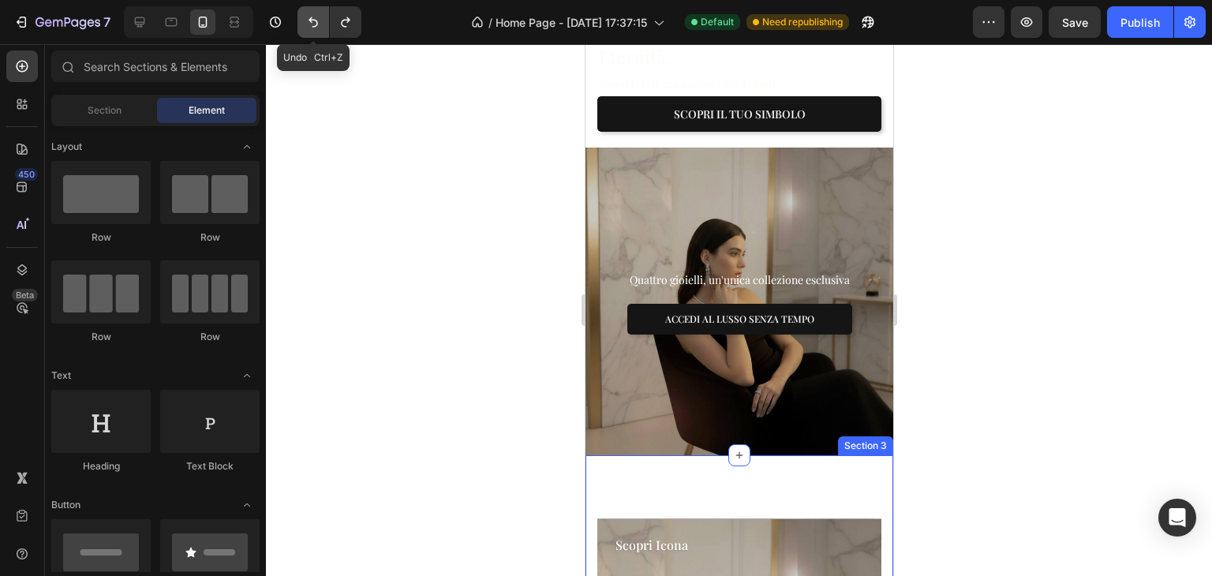
click at [320, 24] on icon "Undo/Redo" at bounding box center [313, 22] width 16 height 16
click at [319, 24] on icon "Undo/Redo" at bounding box center [313, 22] width 16 height 16
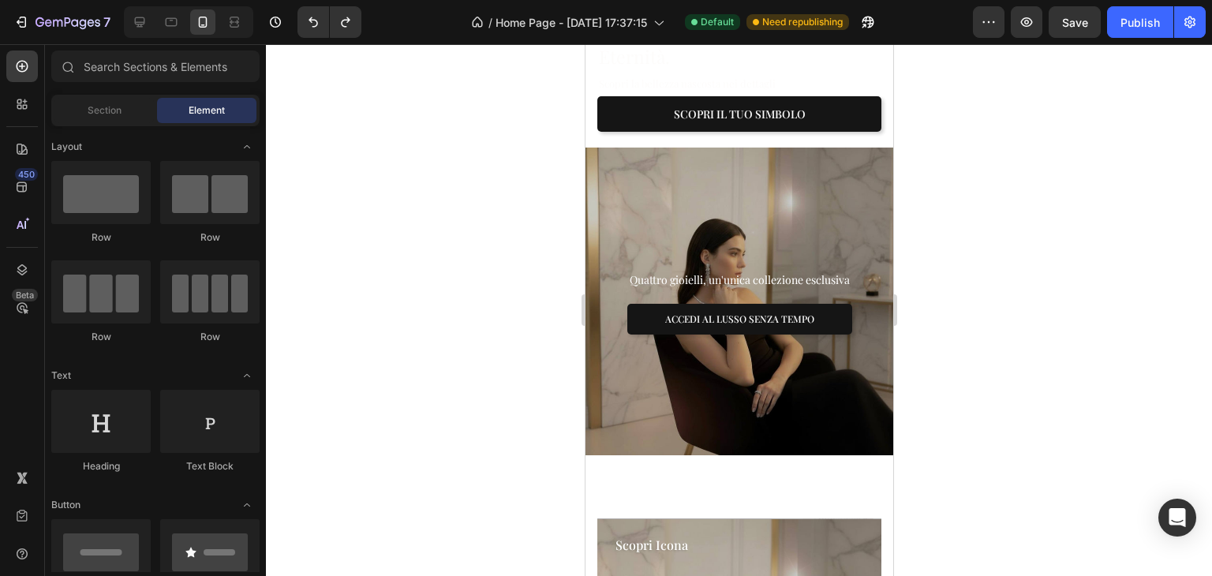
click at [1072, 204] on div at bounding box center [739, 310] width 946 height 532
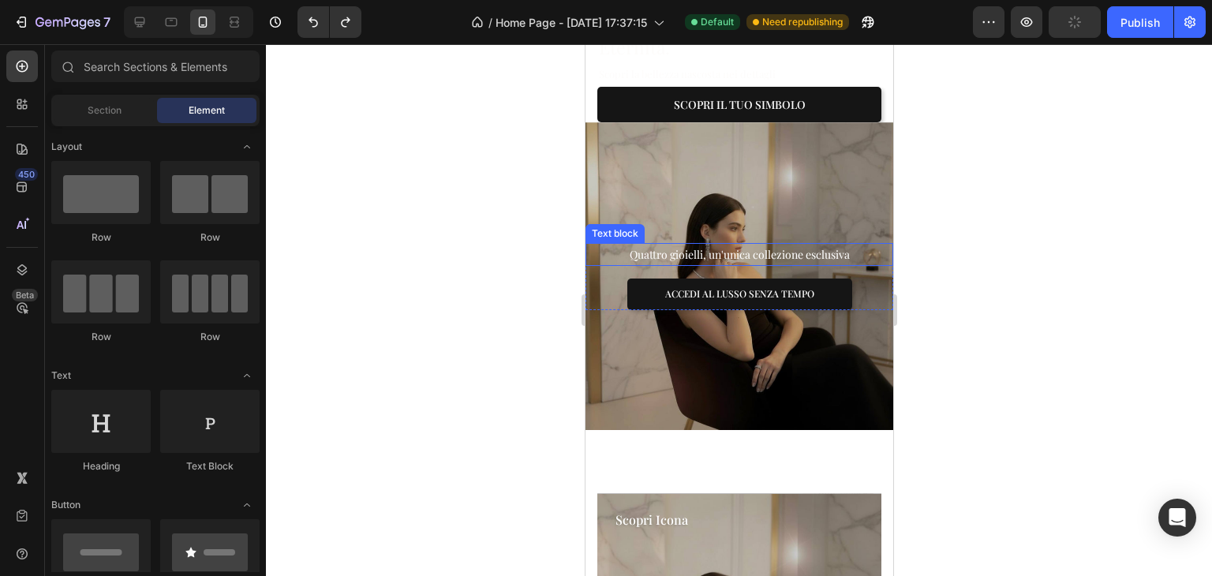
scroll to position [339, 0]
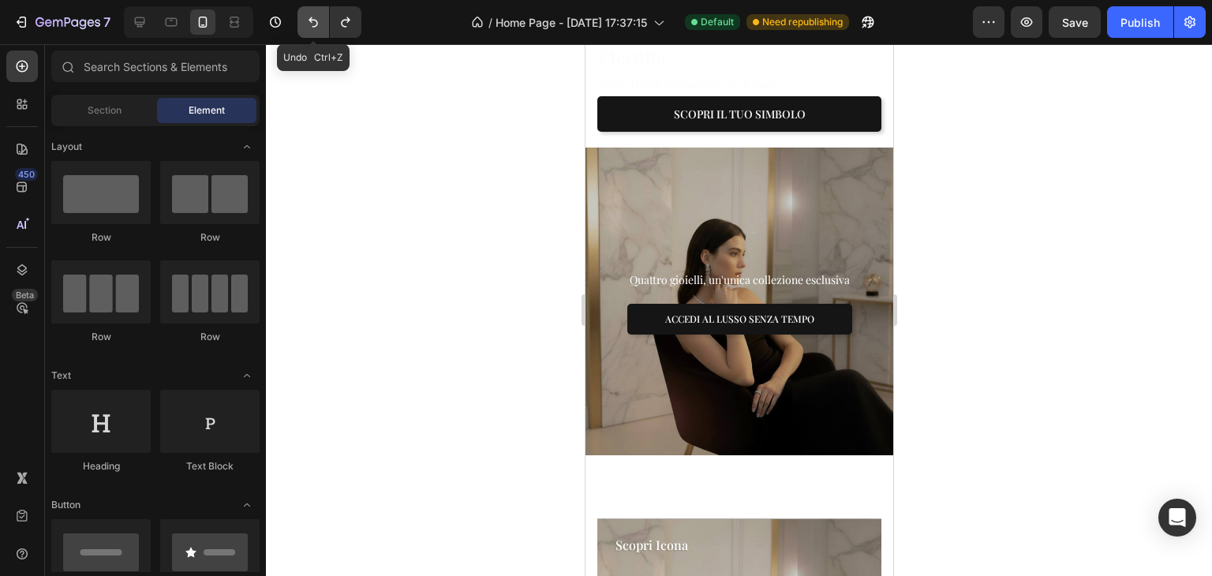
click at [306, 24] on icon "Undo/Redo" at bounding box center [313, 22] width 16 height 16
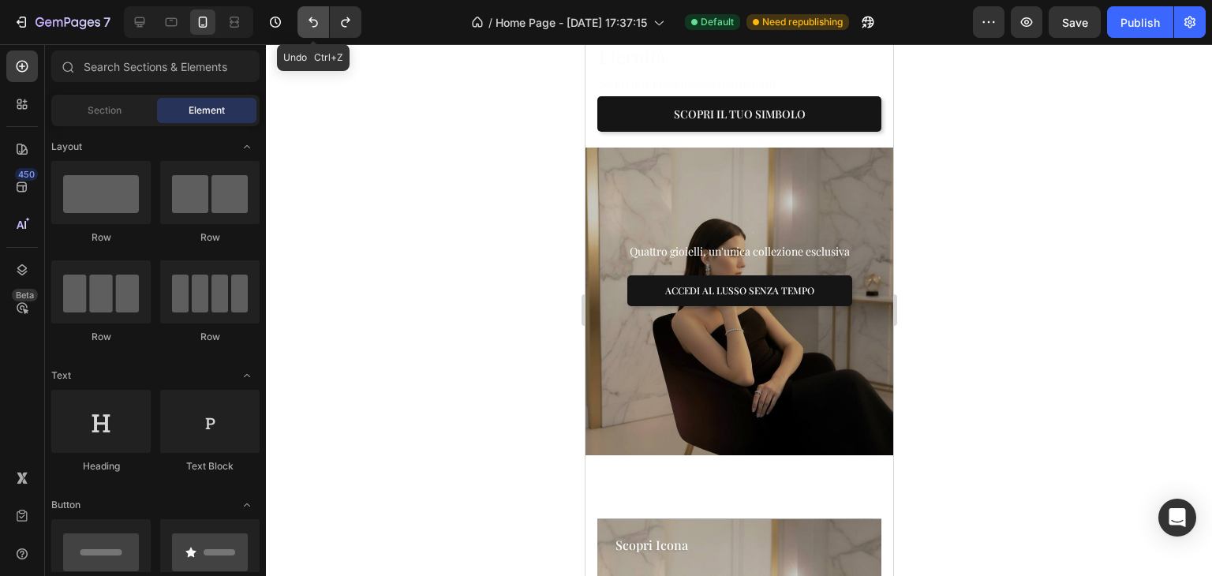
click at [306, 24] on icon "Undo/Redo" at bounding box center [313, 22] width 16 height 16
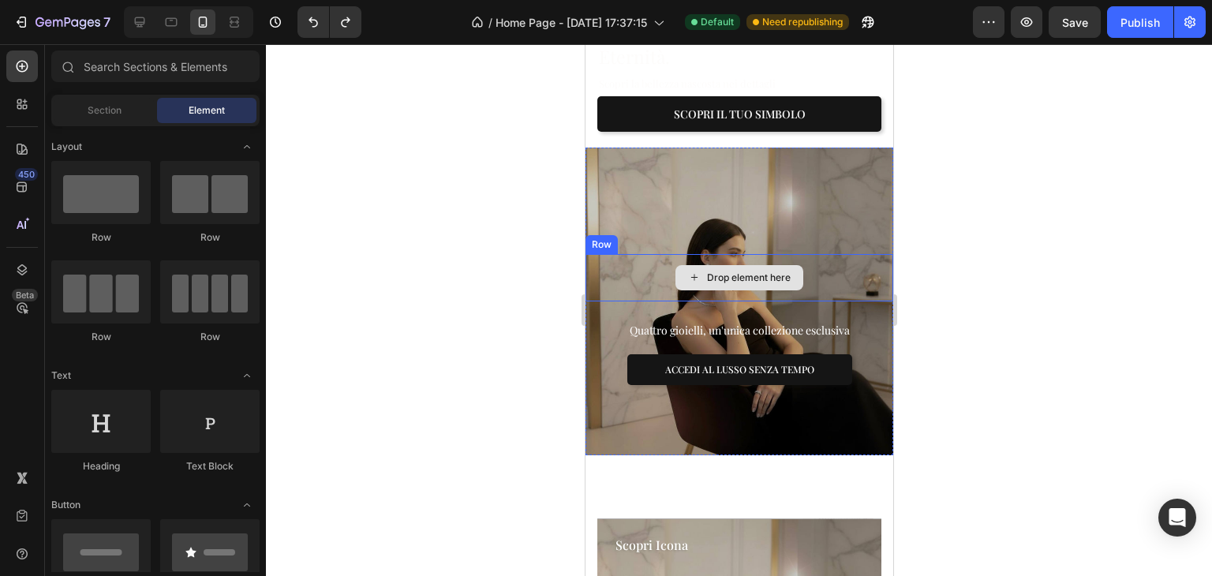
click at [858, 256] on div "Drop element here" at bounding box center [739, 277] width 308 height 47
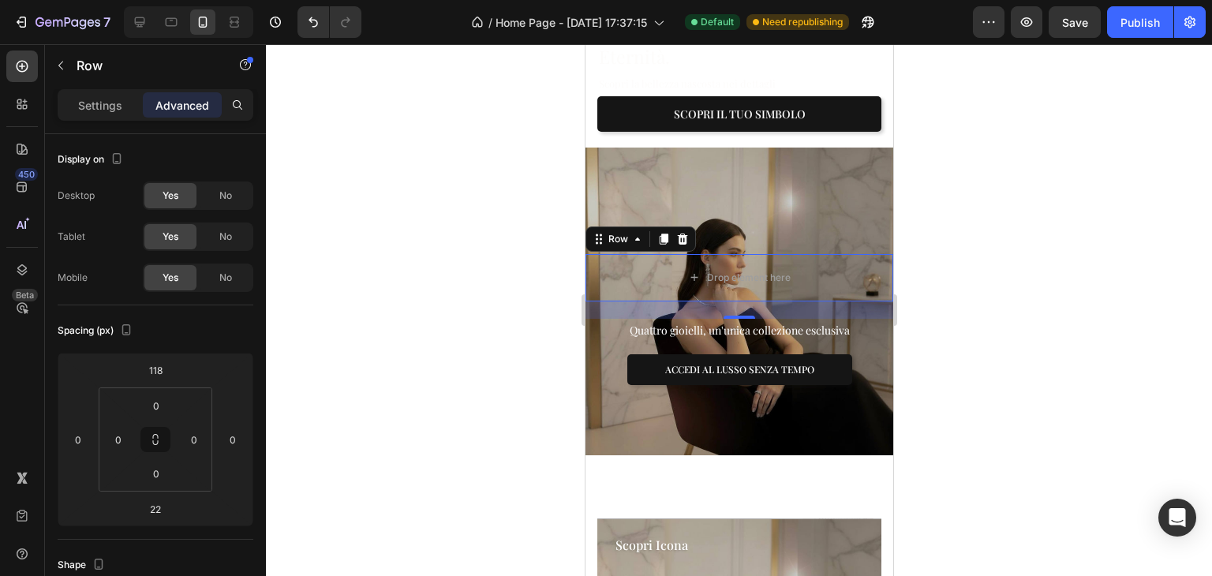
drag, startPoint x: 740, startPoint y: 294, endPoint x: 741, endPoint y: 279, distance: 15.0
click at [741, 301] on div "22" at bounding box center [739, 301] width 308 height 0
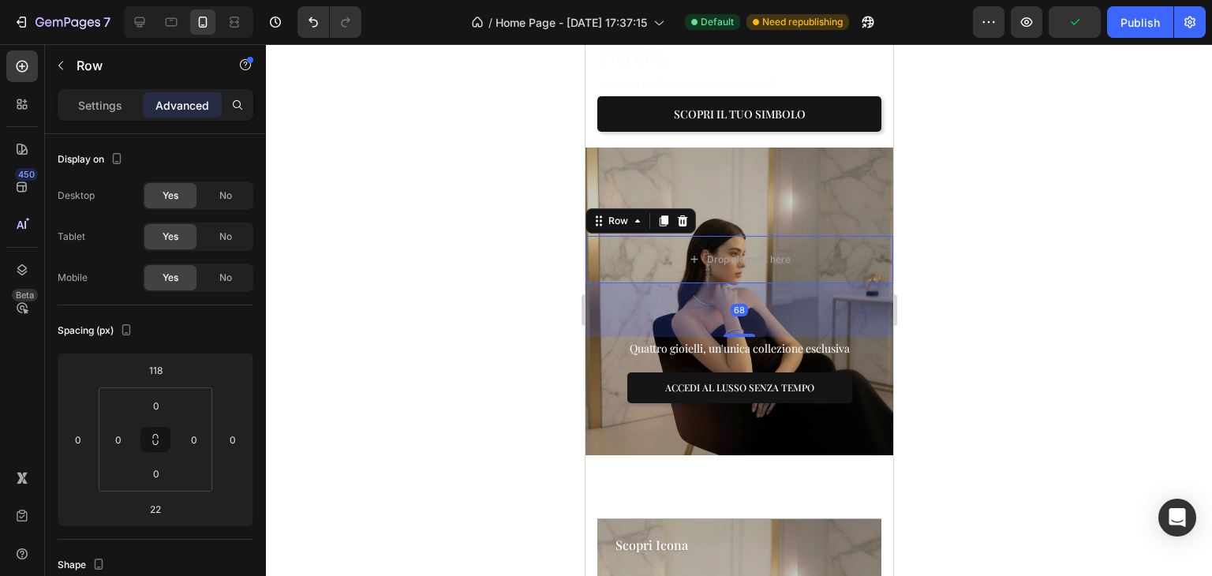
drag, startPoint x: 736, startPoint y: 294, endPoint x: 735, endPoint y: 330, distance: 36.3
click at [735, 330] on div "Drop element here Row 68 Quattro gioielli, un'unica collezione esclusiva Text b…" at bounding box center [739, 302] width 308 height 318
click at [1089, 200] on div at bounding box center [739, 310] width 946 height 532
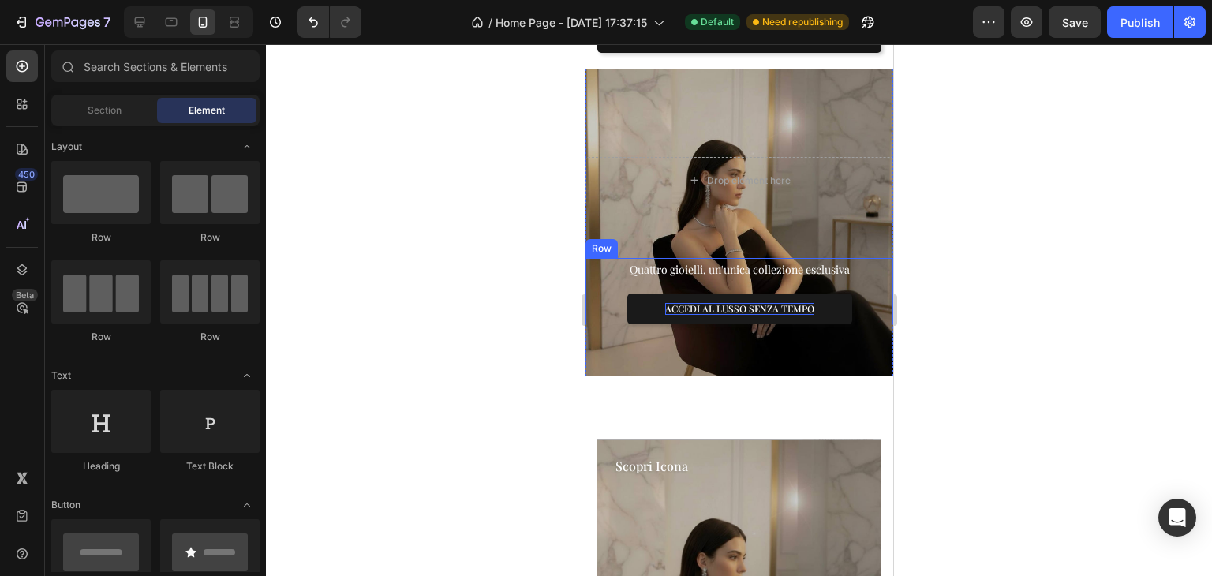
scroll to position [655, 0]
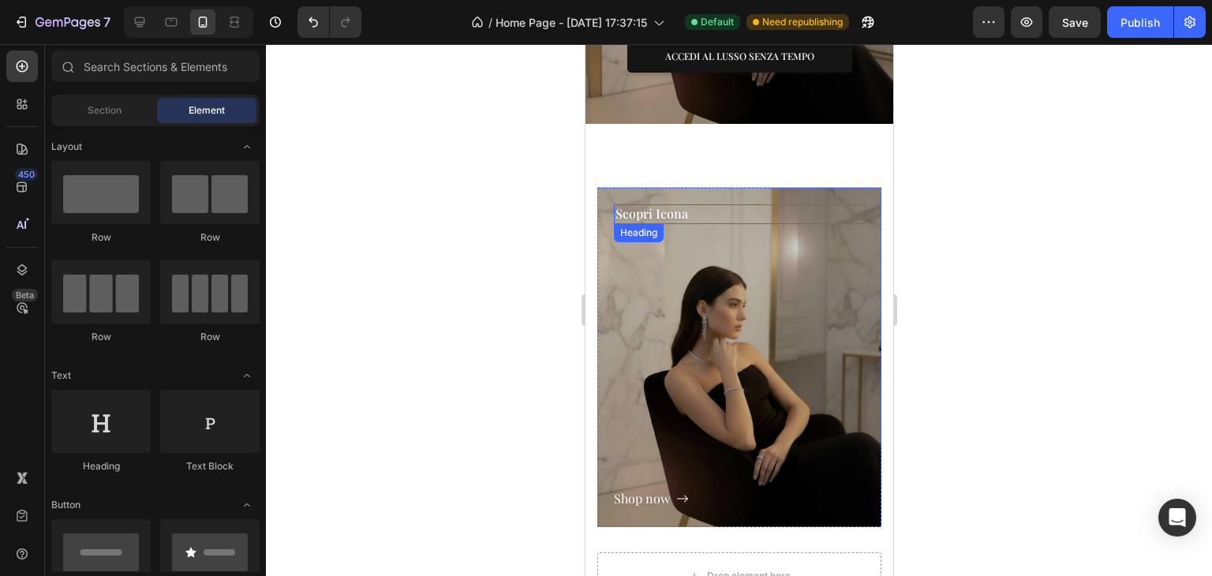
click at [673, 206] on p "Scopri Icona" at bounding box center [739, 214] width 248 height 17
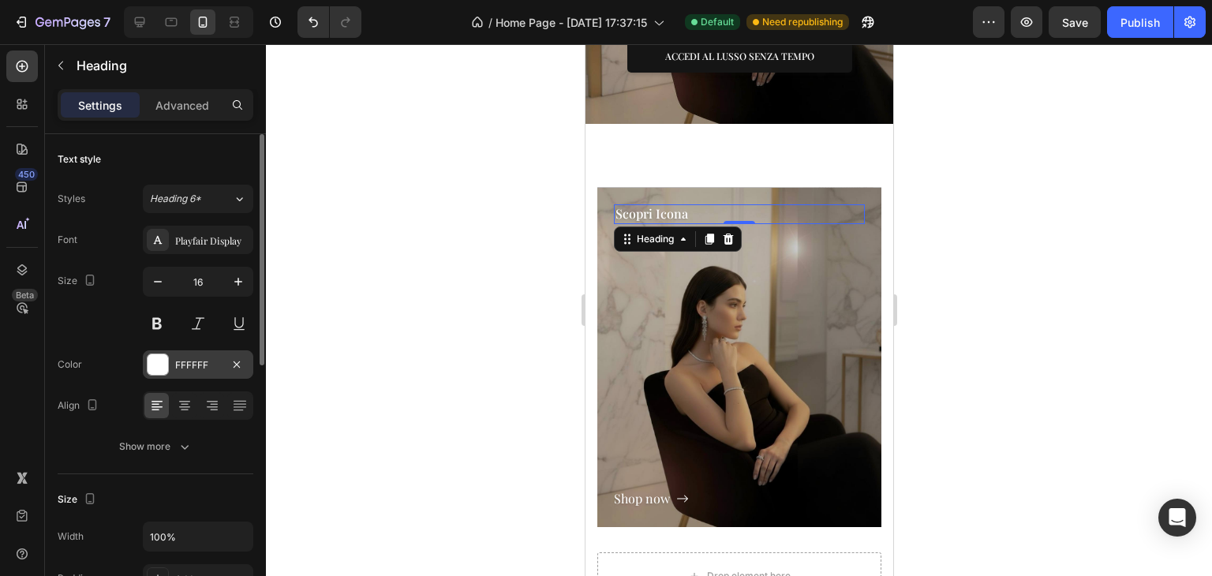
click at [188, 358] on div "FFFFFF" at bounding box center [198, 365] width 46 height 14
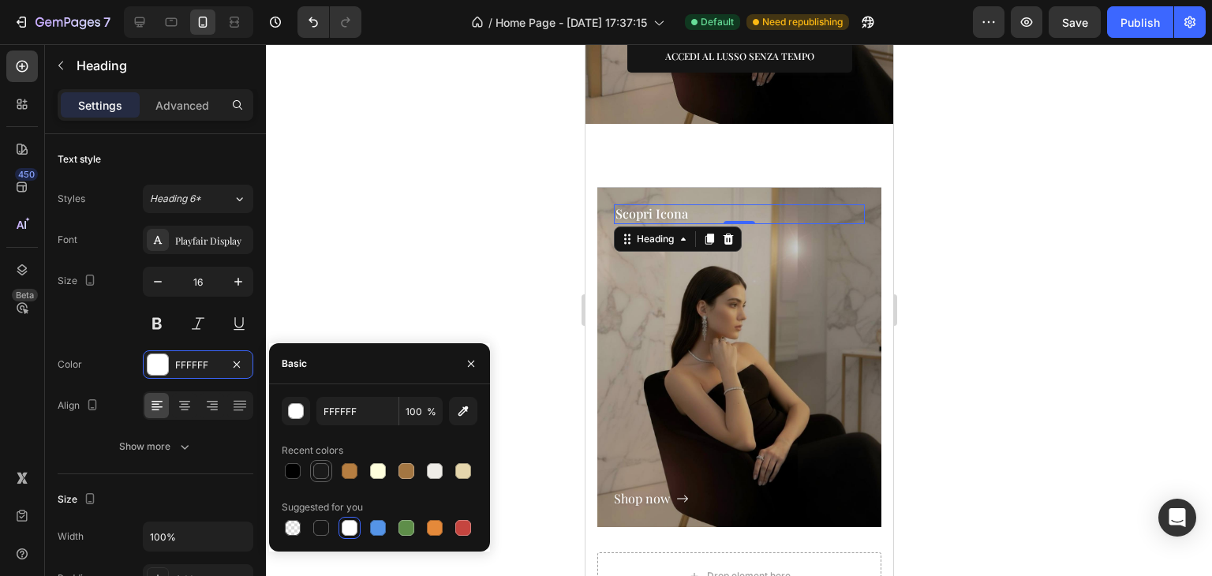
click at [318, 464] on div at bounding box center [321, 471] width 16 height 16
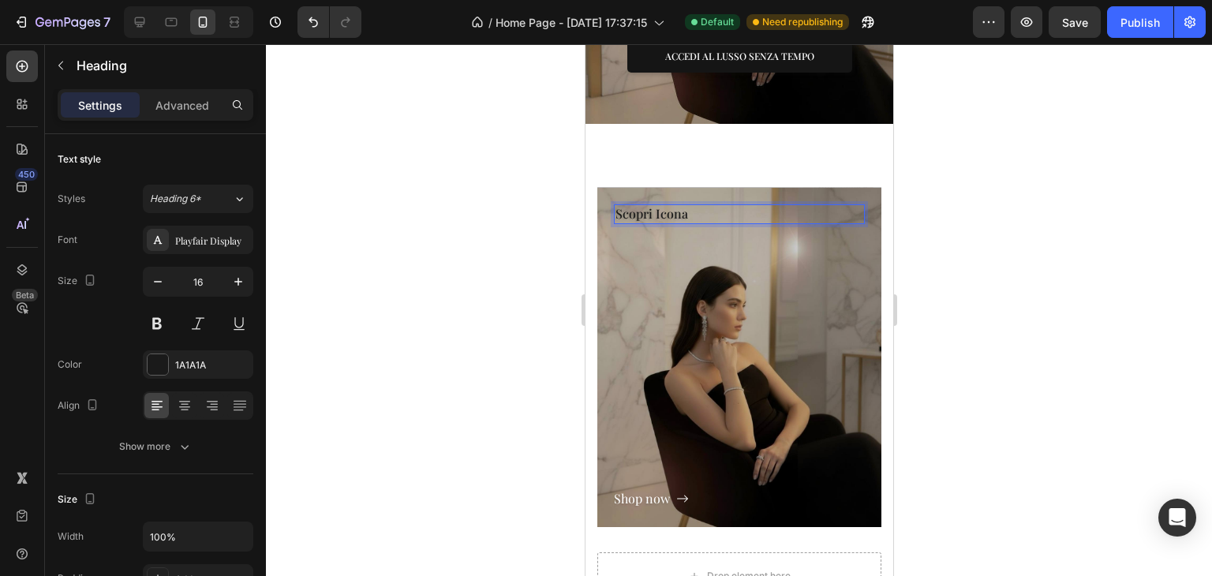
click at [645, 206] on p "Scopri Icona" at bounding box center [739, 214] width 248 height 17
drag, startPoint x: 653, startPoint y: 203, endPoint x: 610, endPoint y: 203, distance: 42.6
click at [610, 203] on div "Scopri Icona Heading 0 Shop now Button Row" at bounding box center [739, 357] width 284 height 339
drag, startPoint x: 687, startPoint y: 203, endPoint x: 610, endPoint y: 203, distance: 77.3
click at [610, 203] on div "Scopri Icona Heading 0 Shop now Button Row" at bounding box center [739, 357] width 284 height 339
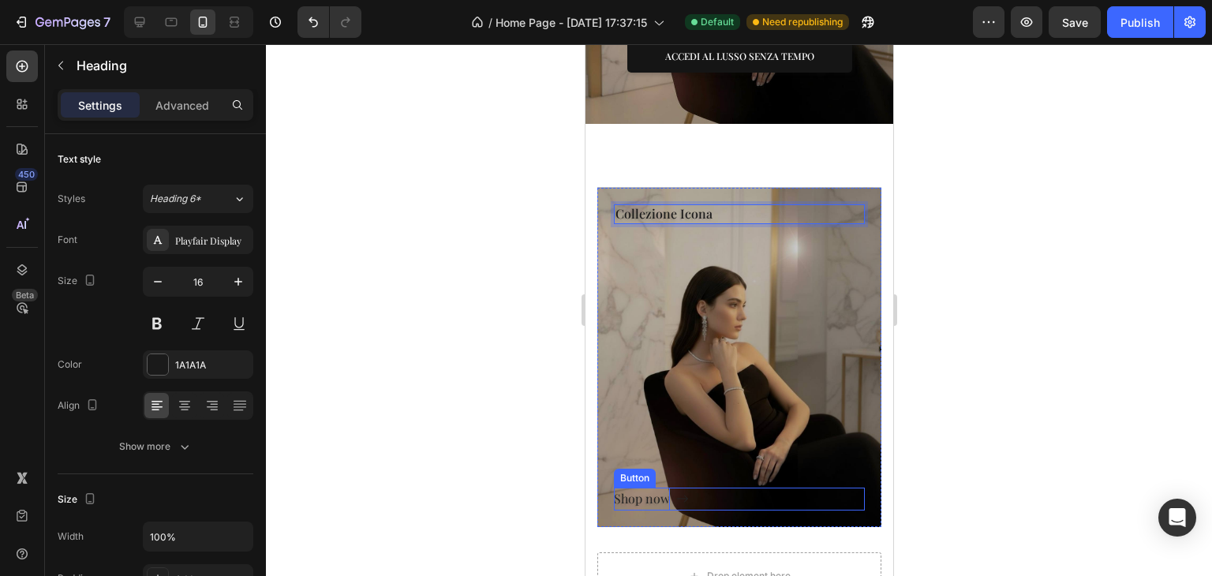
click at [658, 489] on div "Shop now" at bounding box center [641, 499] width 56 height 23
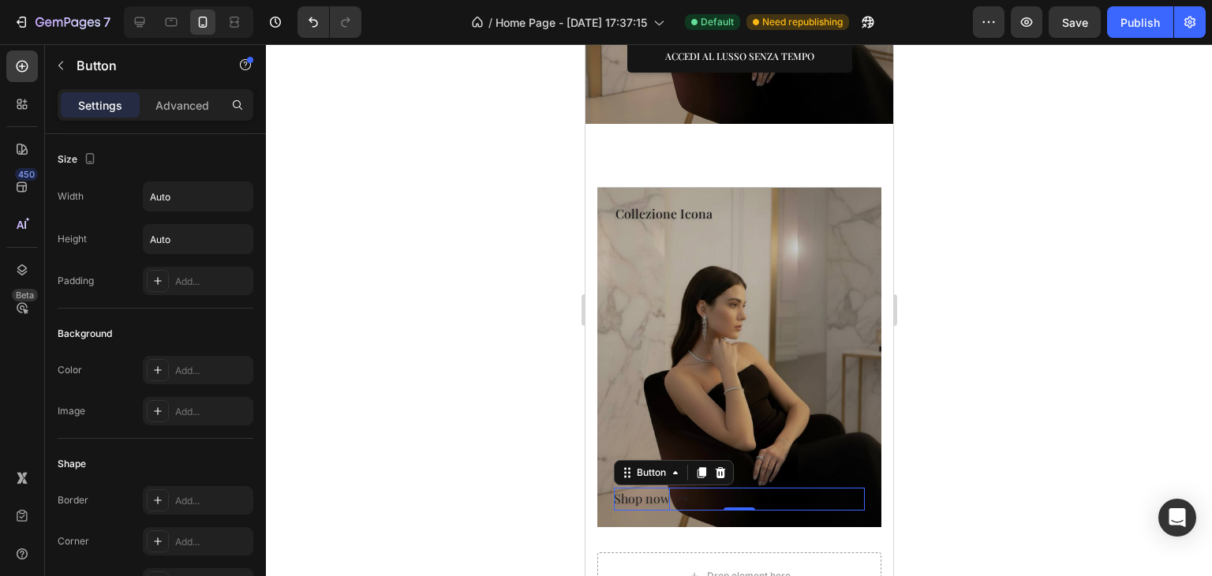
click at [662, 489] on div "Shop now" at bounding box center [641, 499] width 56 height 23
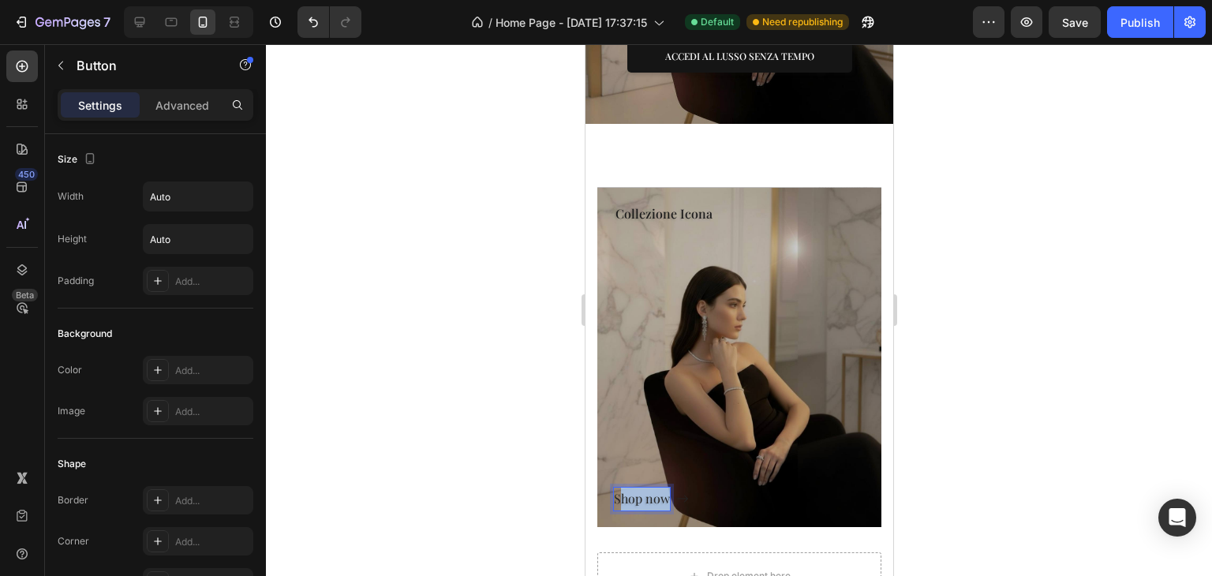
drag, startPoint x: 667, startPoint y: 489, endPoint x: 619, endPoint y: 488, distance: 48.1
click at [619, 488] on p "Shop now" at bounding box center [641, 499] width 56 height 23
click at [613, 488] on button "ACCEDI" at bounding box center [645, 499] width 65 height 23
click at [613, 488] on button "Accedi" at bounding box center [641, 499] width 57 height 23
click at [613, 488] on button "Accedi al" at bounding box center [648, 499] width 70 height 23
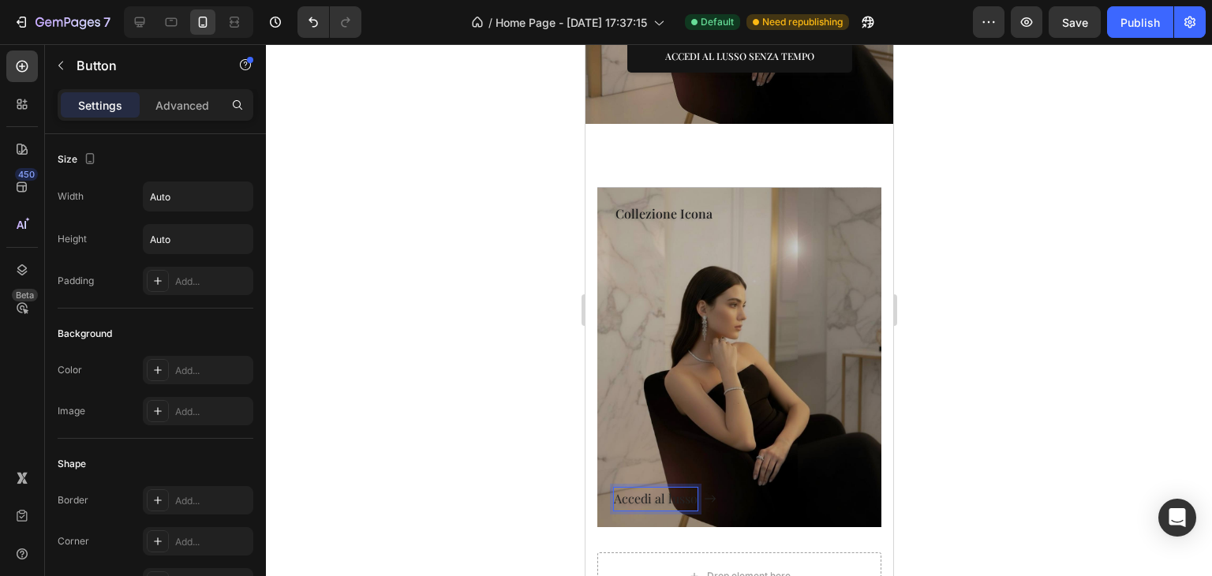
click at [613, 488] on button "Accedi al lusso" at bounding box center [664, 499] width 103 height 23
click at [613, 488] on button "Accedi al lusso senza" at bounding box center [682, 499] width 138 height 23
click at [1034, 335] on div at bounding box center [739, 310] width 946 height 532
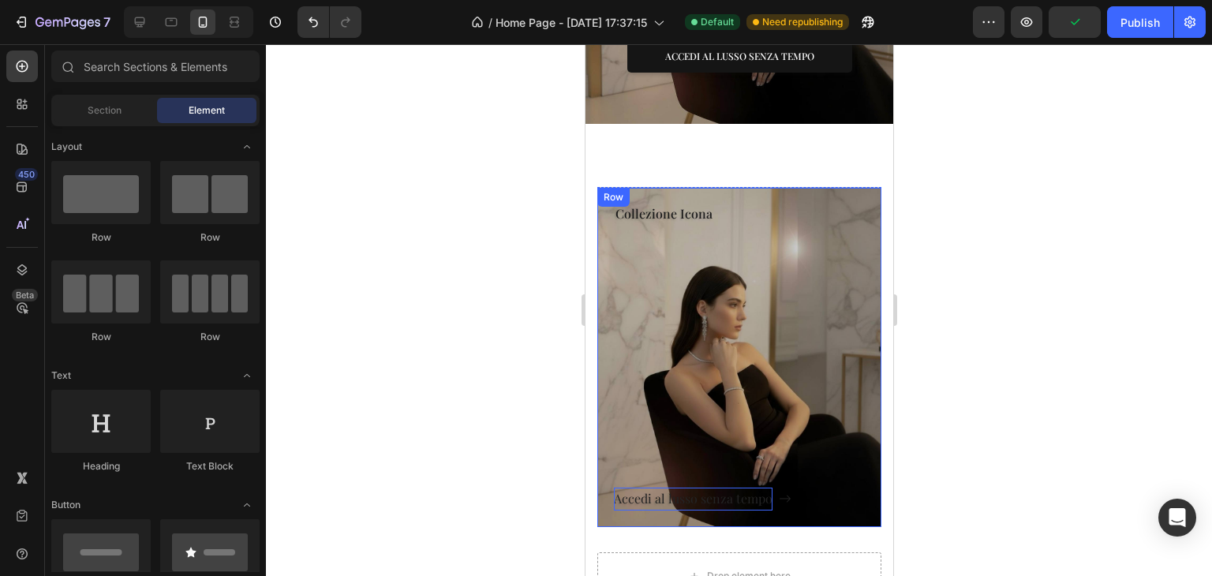
scroll to position [734, 0]
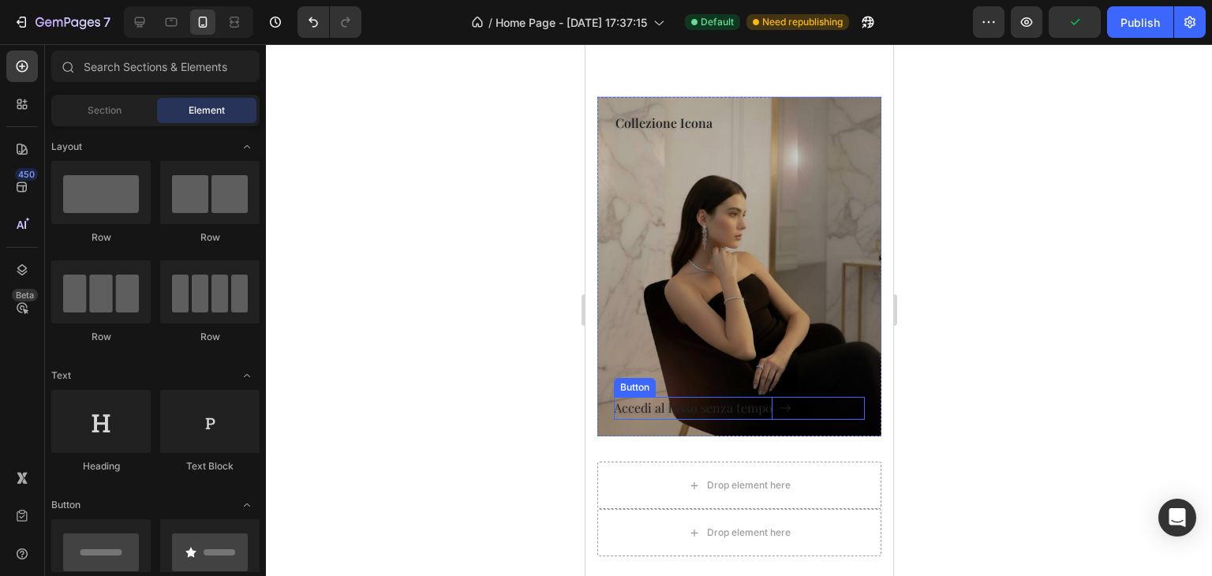
click at [709, 405] on p "Accedi al lusso senza tempo" at bounding box center [692, 408] width 159 height 23
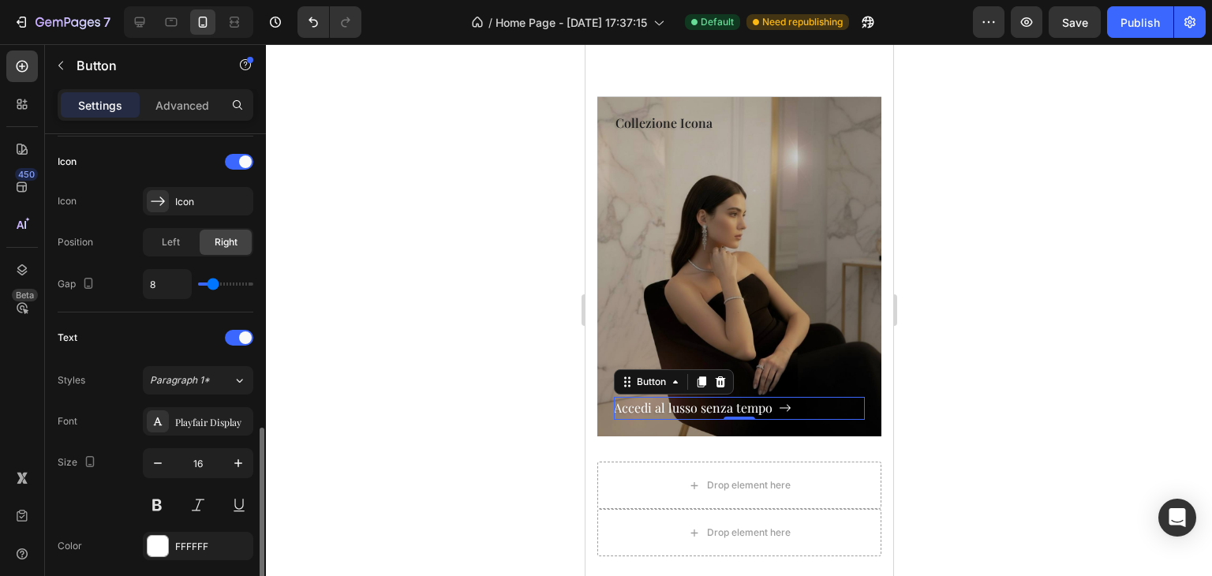
scroll to position [552, 0]
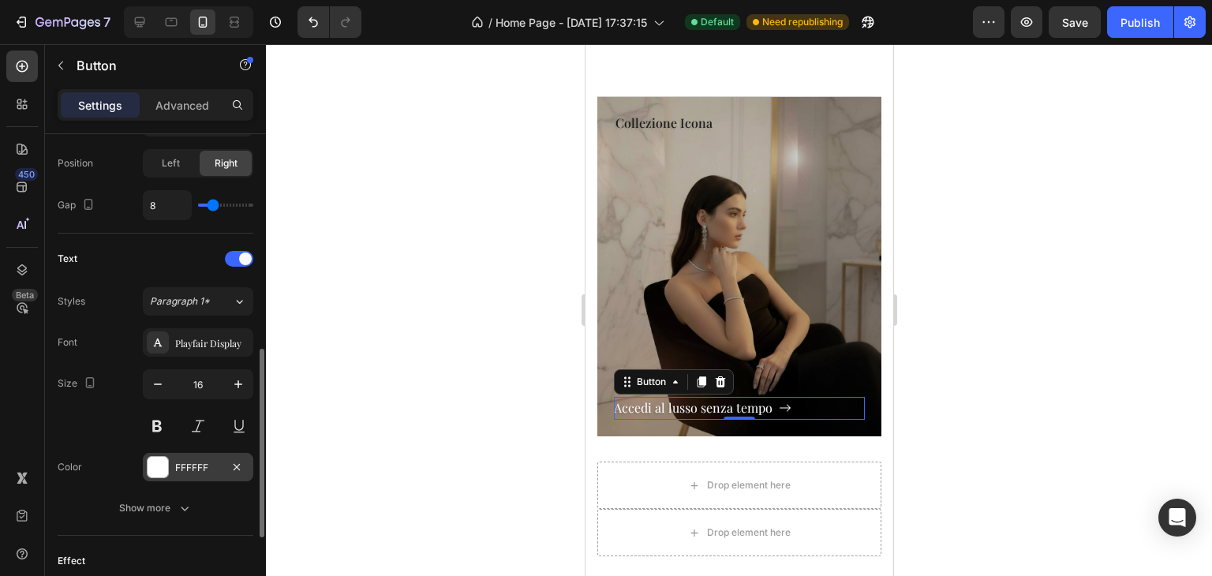
click at [206, 471] on div "FFFFFF" at bounding box center [198, 468] width 46 height 14
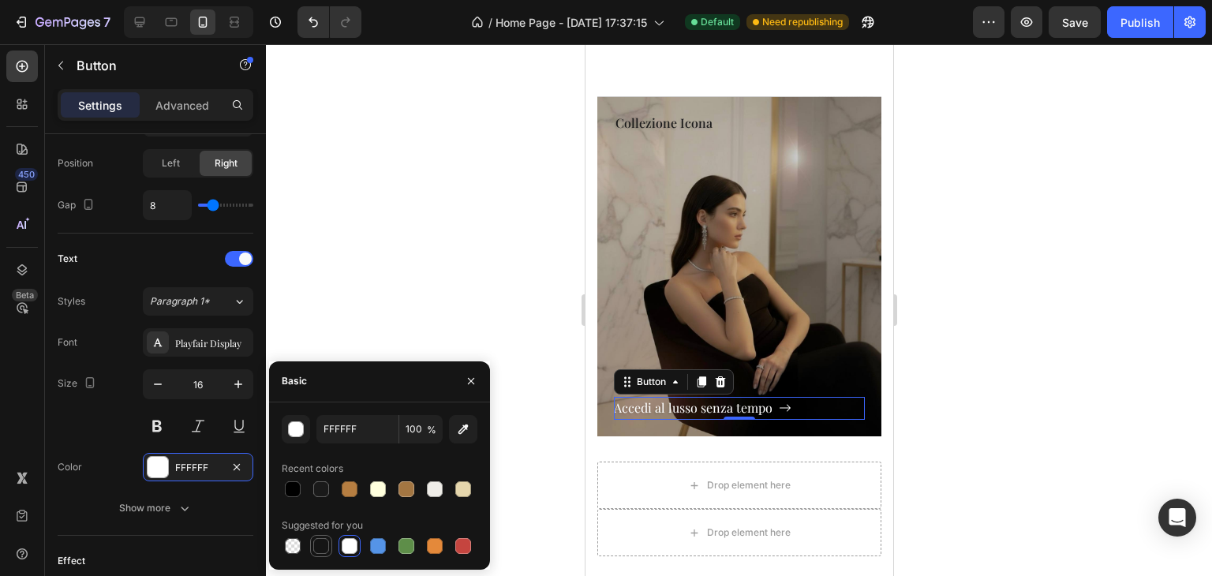
click at [326, 544] on div at bounding box center [321, 546] width 16 height 16
click at [354, 298] on div at bounding box center [739, 310] width 946 height 532
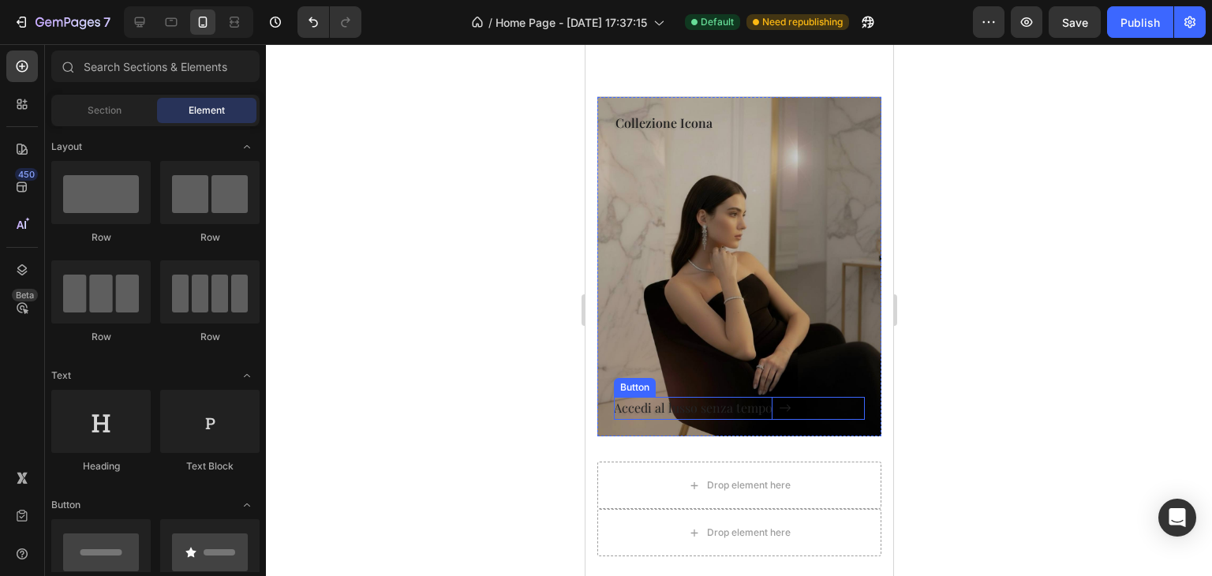
click at [671, 408] on p "Accedi al lusso senza tempo" at bounding box center [692, 408] width 159 height 23
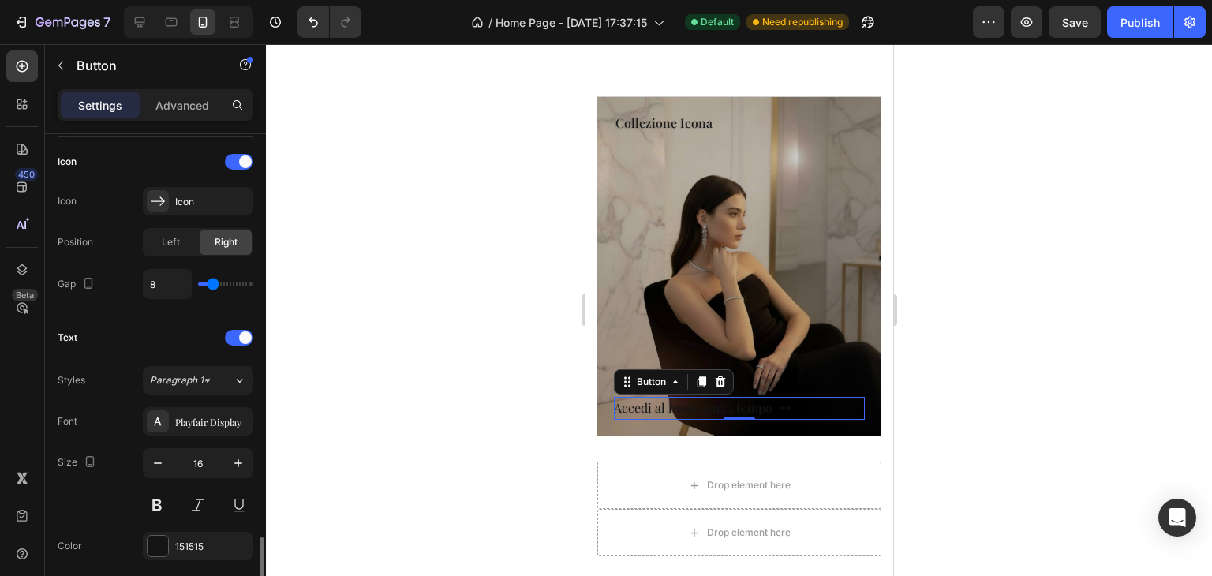
scroll to position [631, 0]
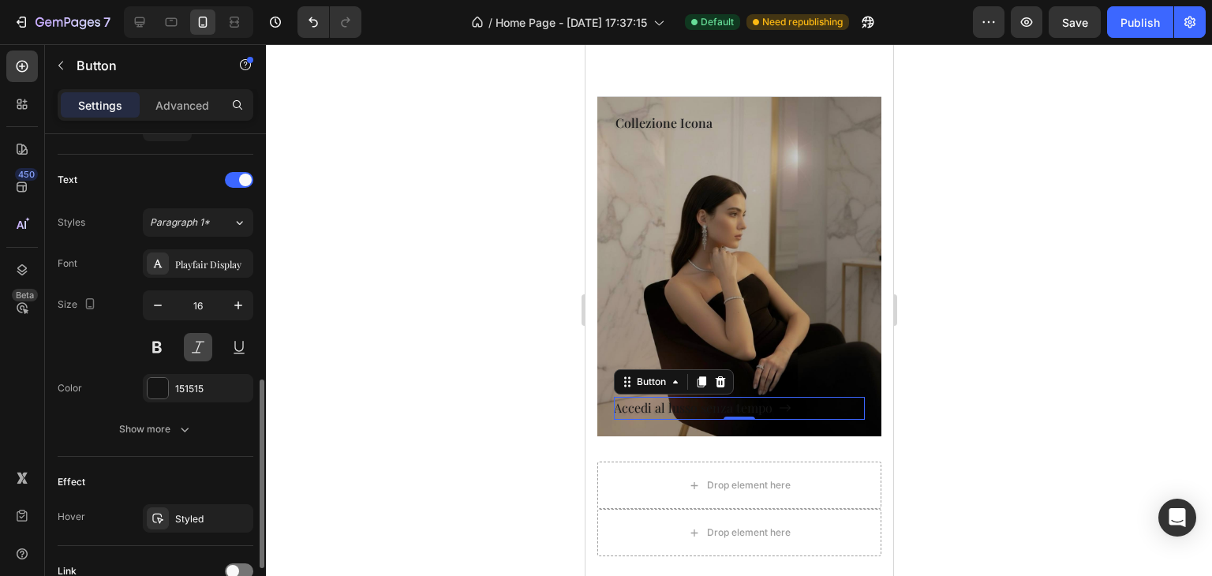
click at [208, 347] on button at bounding box center [198, 347] width 28 height 28
click at [188, 339] on button at bounding box center [198, 347] width 28 height 28
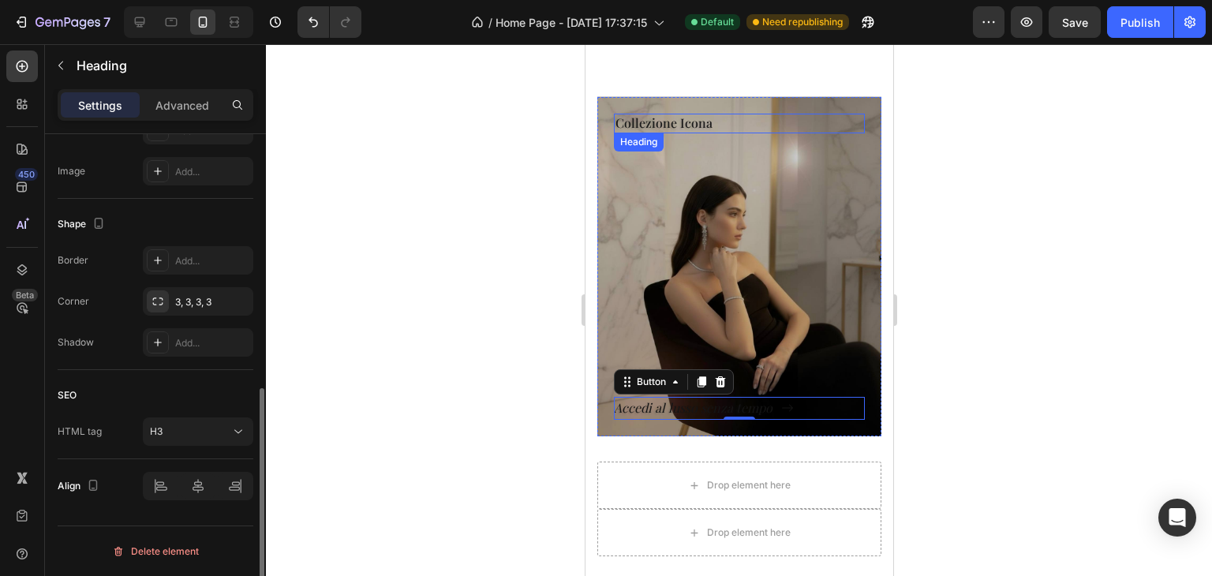
click at [648, 125] on p "Collezione Icona" at bounding box center [739, 123] width 248 height 17
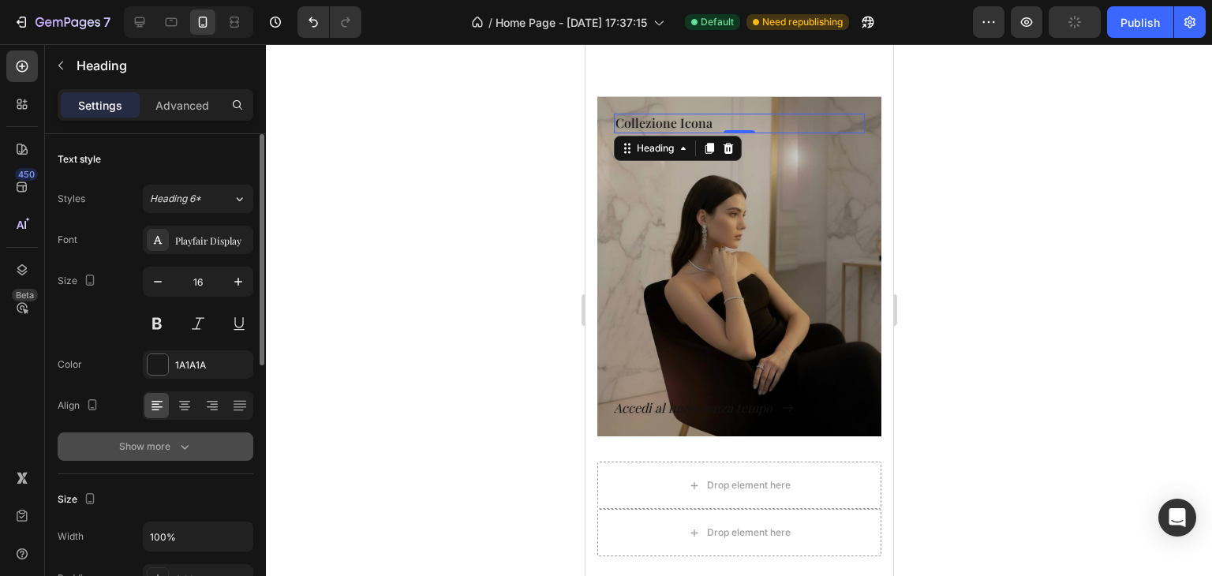
click at [186, 447] on icon "button" at bounding box center [185, 447] width 8 height 5
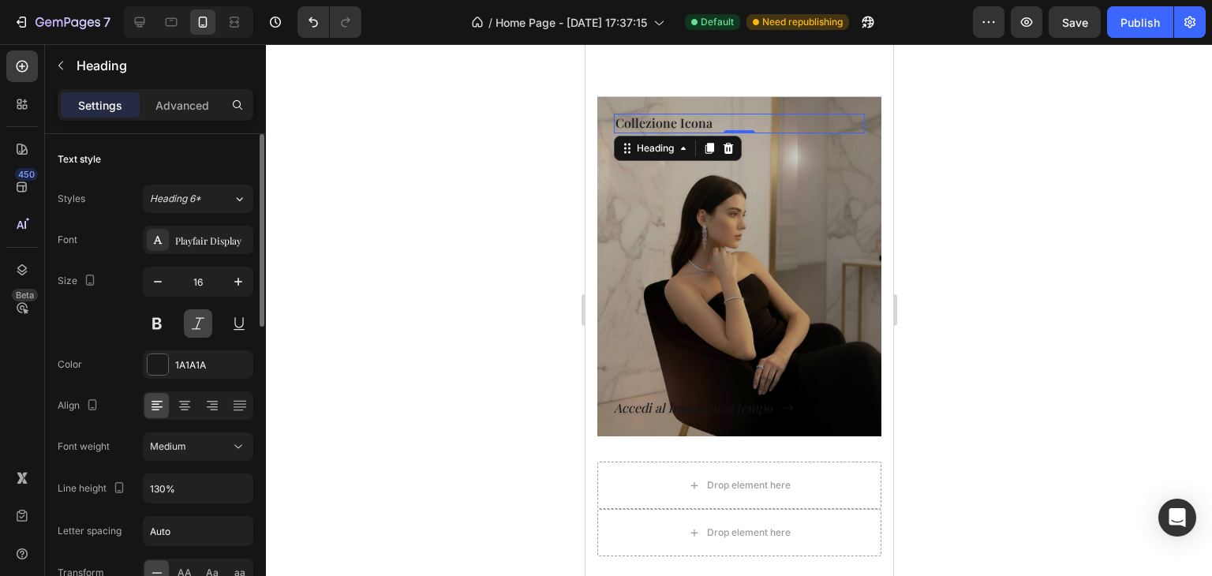
click at [197, 329] on button at bounding box center [198, 323] width 28 height 28
click at [197, 367] on div "1A1A1A" at bounding box center [198, 365] width 46 height 14
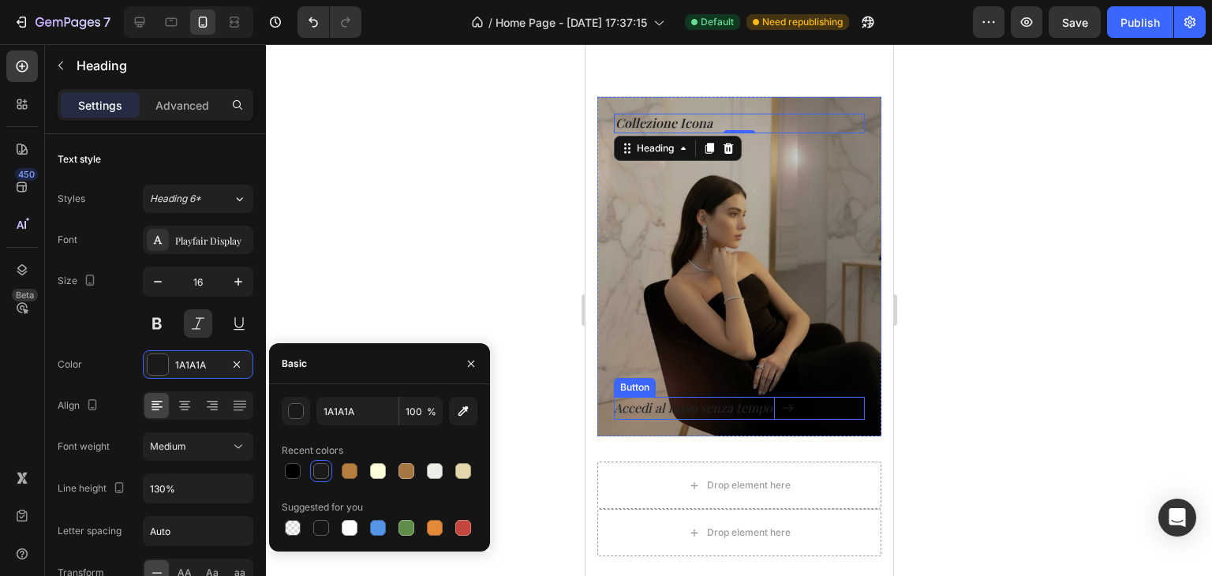
click at [638, 410] on p "Accedi al lusso senza tempo" at bounding box center [693, 408] width 161 height 23
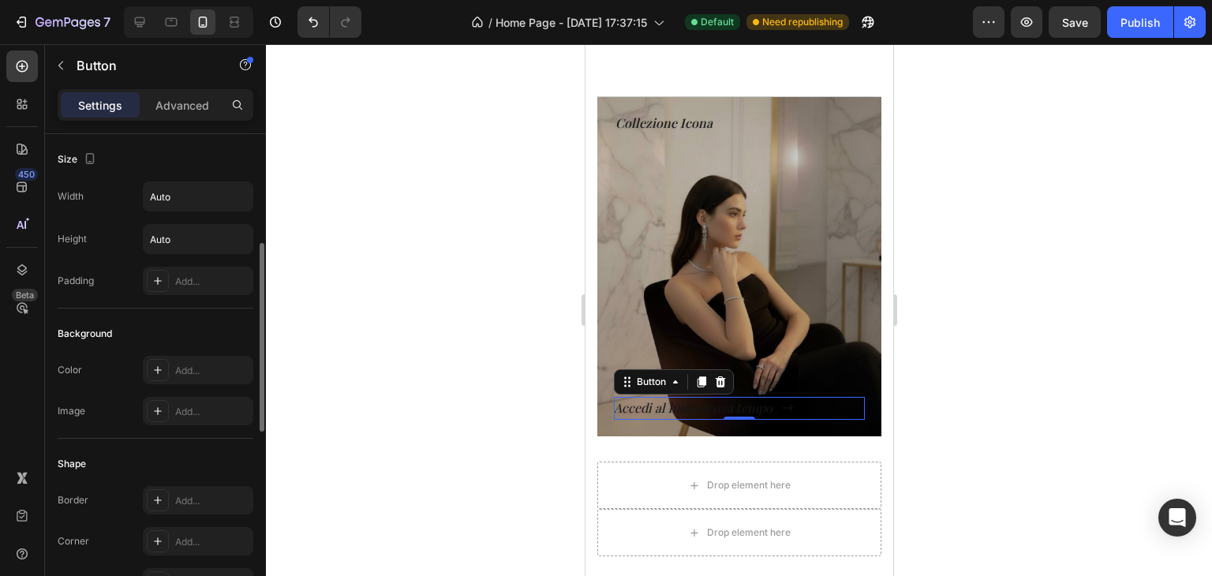
scroll to position [767, 0]
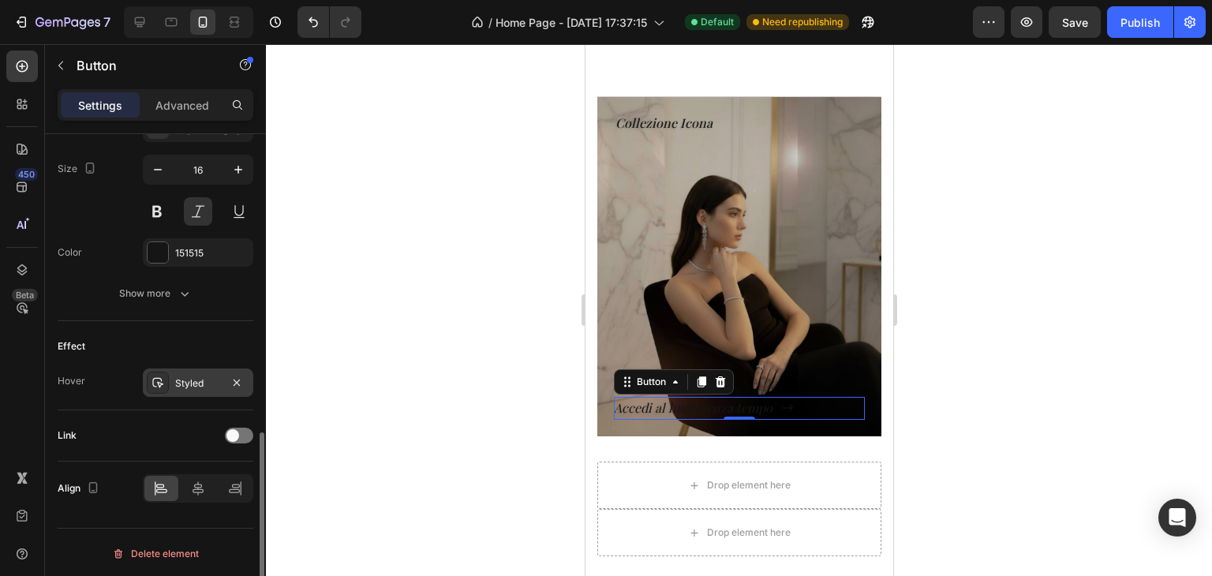
click at [165, 386] on div at bounding box center [158, 383] width 22 height 22
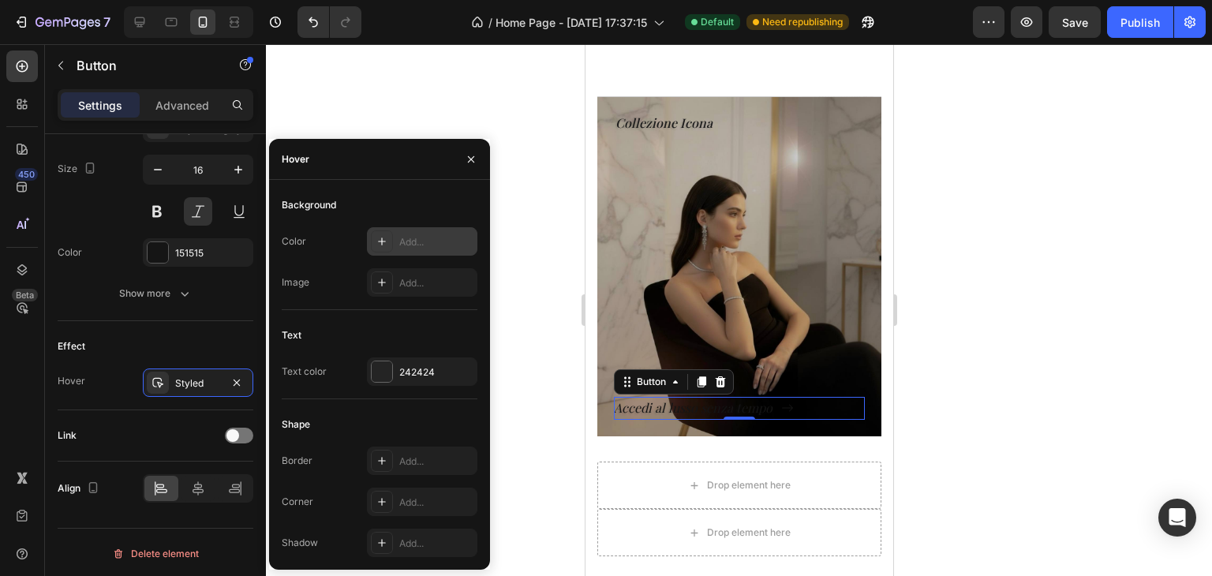
click at [427, 251] on div "Add..." at bounding box center [422, 241] width 110 height 28
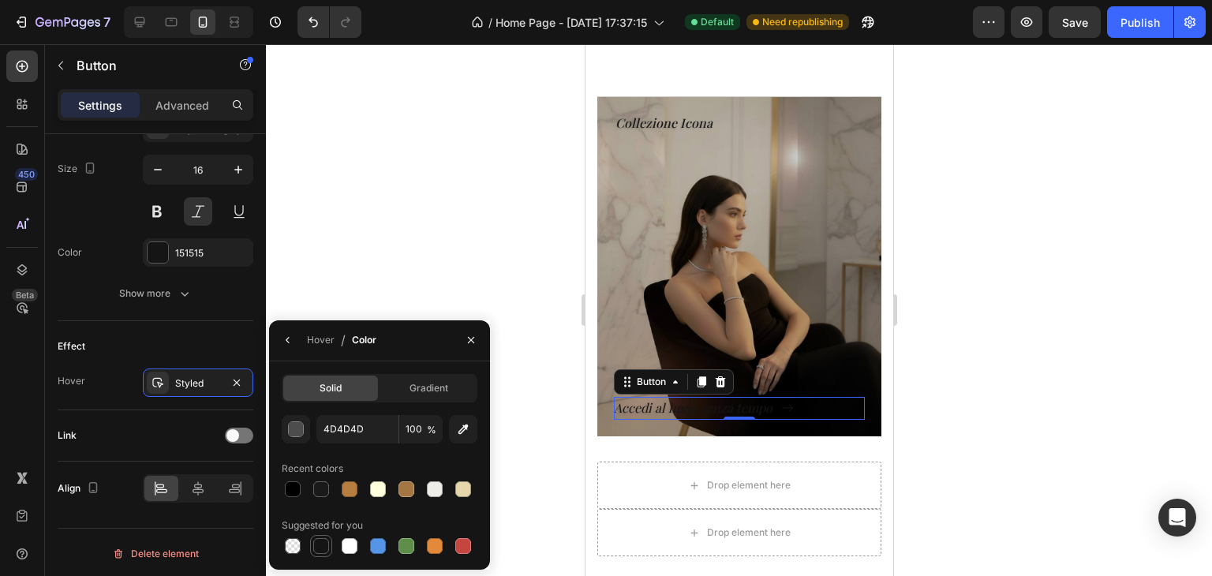
click at [315, 540] on div at bounding box center [321, 546] width 16 height 16
click at [215, 326] on div "Effect Hover Styled" at bounding box center [156, 365] width 196 height 89
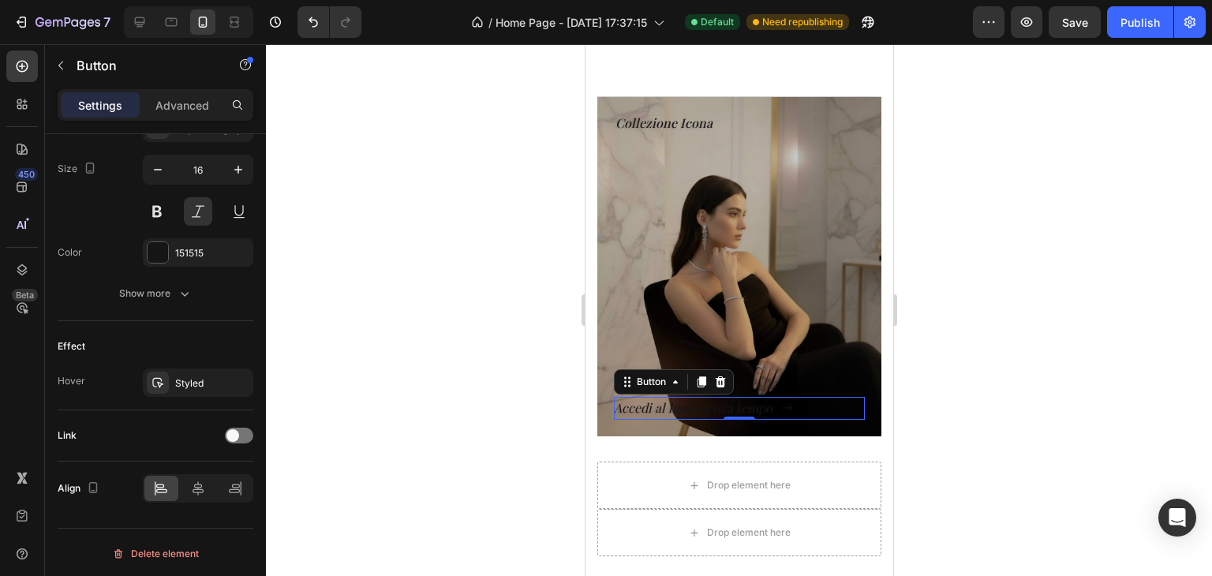
click at [522, 290] on div at bounding box center [739, 310] width 946 height 532
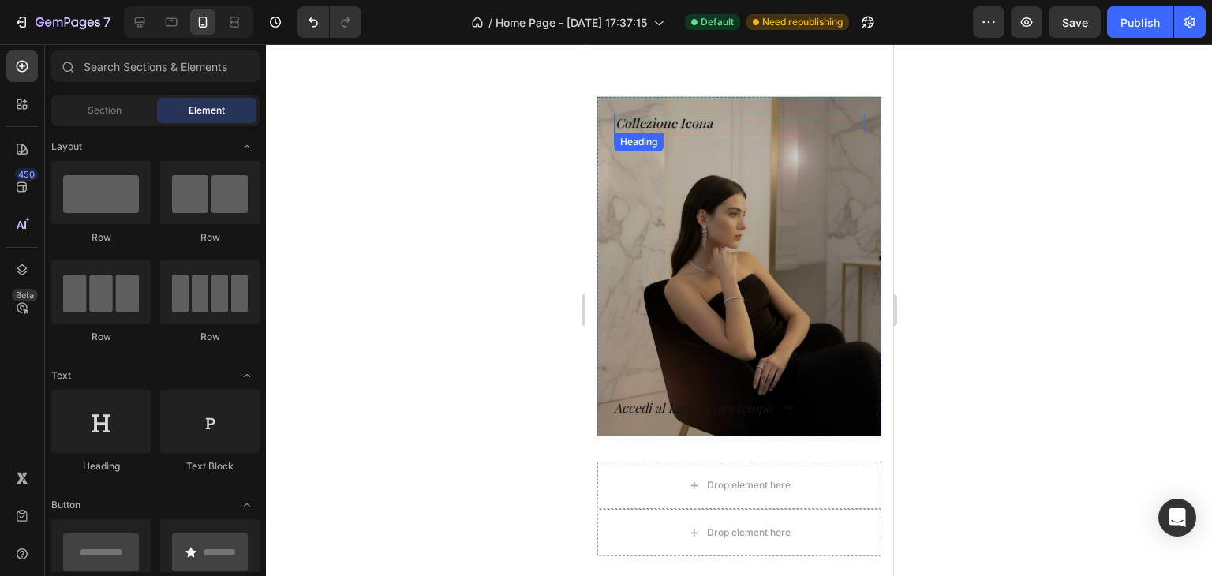
click at [659, 126] on p "Collezione Icona" at bounding box center [739, 123] width 248 height 17
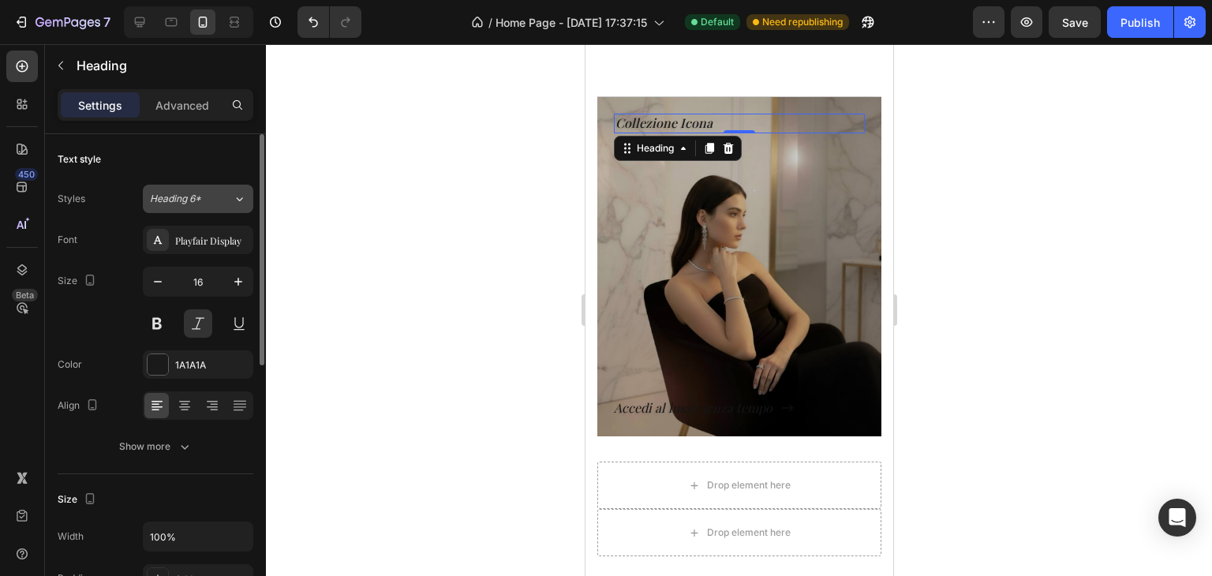
click at [205, 208] on button "Heading 6*" at bounding box center [198, 199] width 110 height 28
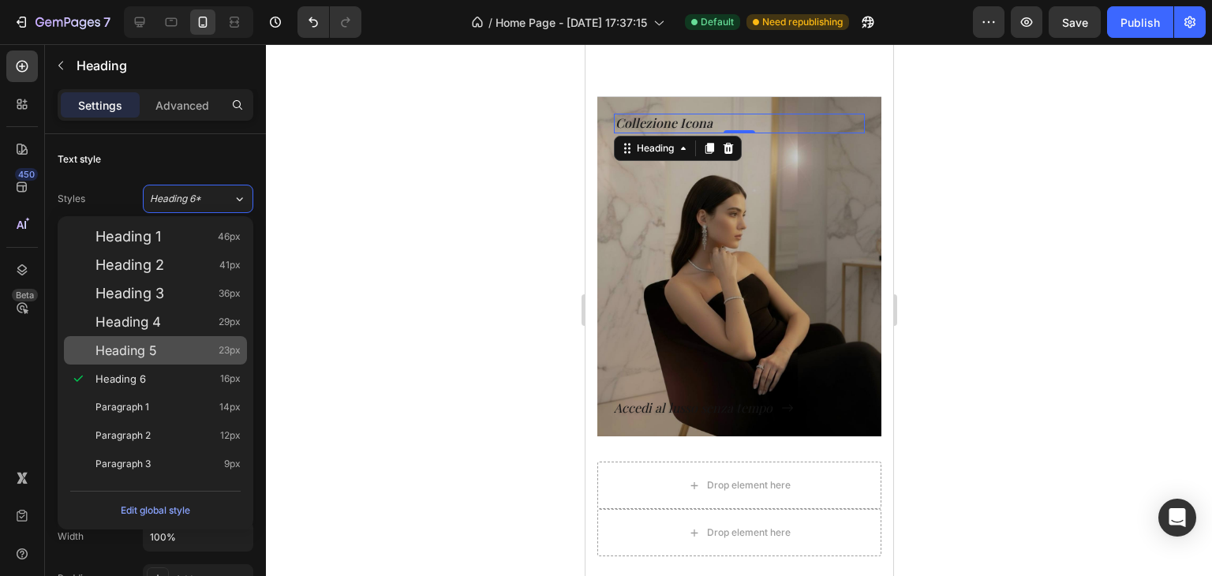
click at [182, 339] on div "Heading 5 23px" at bounding box center [155, 350] width 183 height 28
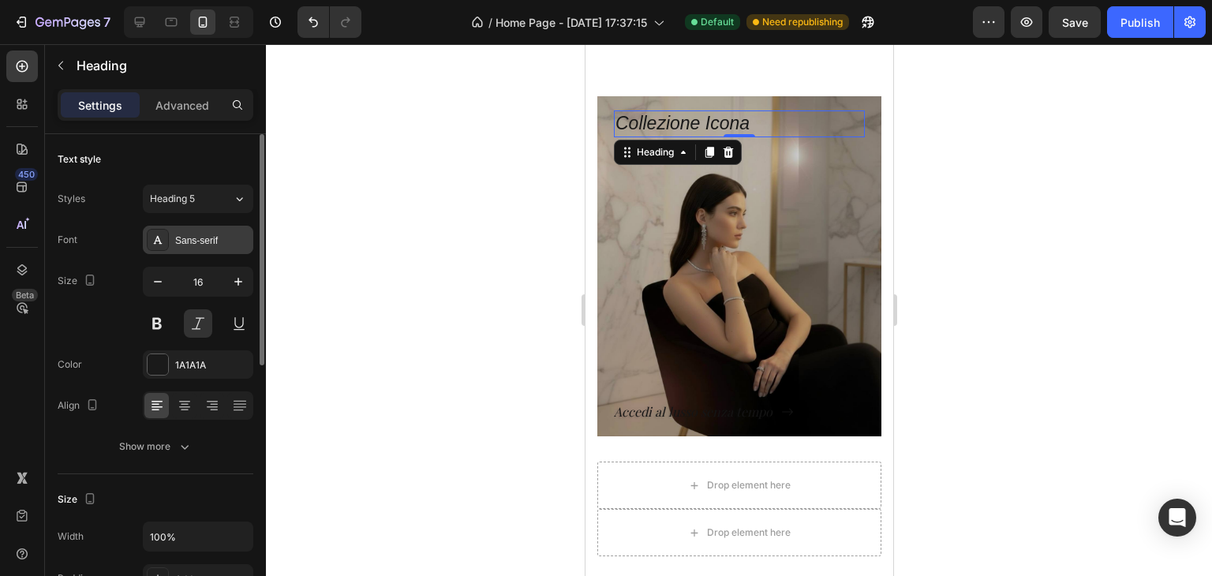
click at [241, 249] on div "Sans-serif" at bounding box center [198, 240] width 110 height 28
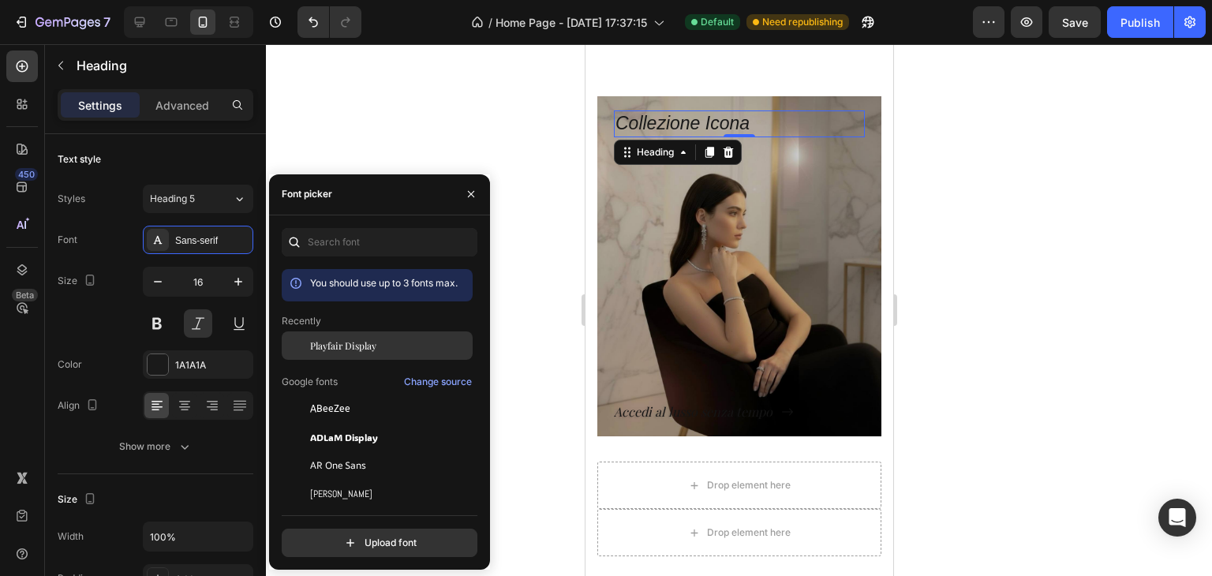
click at [336, 348] on span "Playfair Display" at bounding box center [343, 346] width 66 height 14
click at [1121, 263] on div at bounding box center [739, 310] width 946 height 532
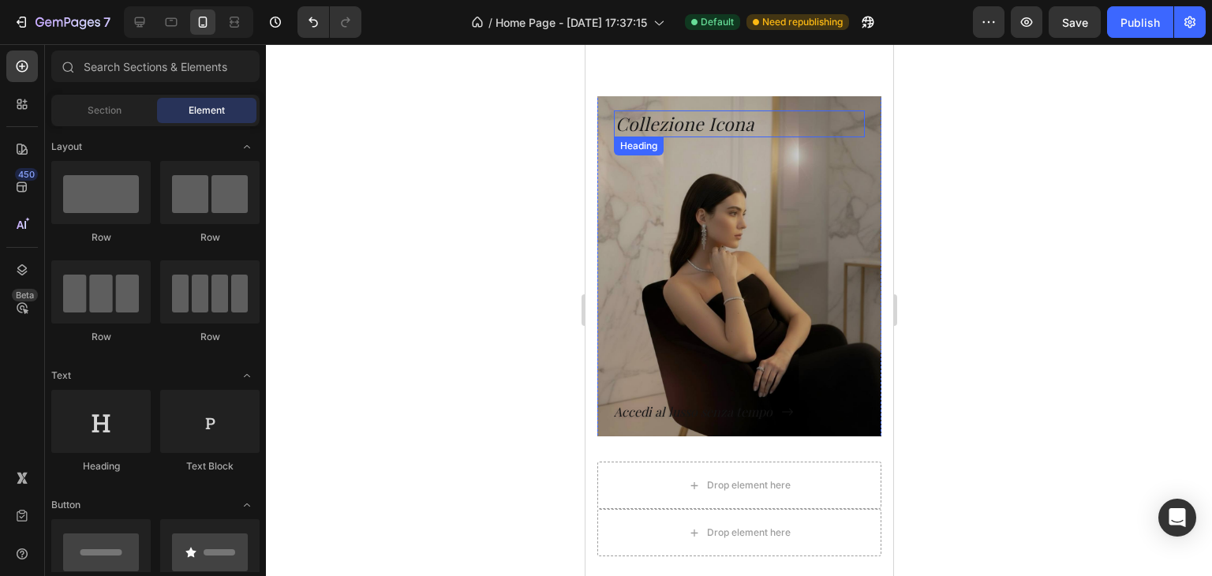
click at [719, 129] on p "Collezione Icona" at bounding box center [739, 124] width 248 height 24
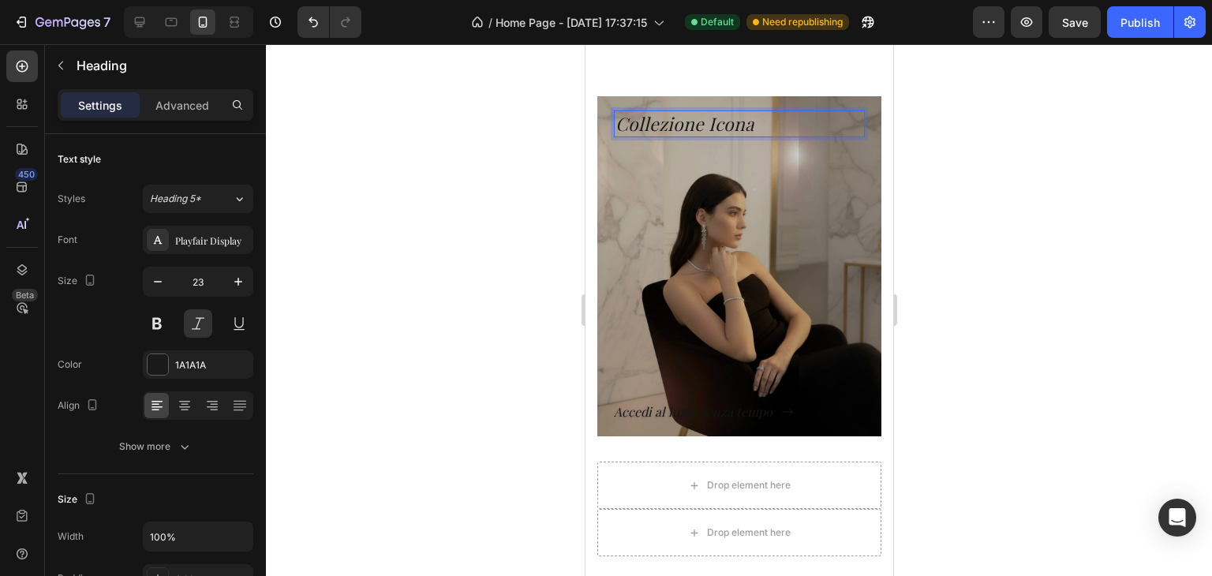
click at [752, 124] on p "Collezione Icona" at bounding box center [739, 124] width 248 height 24
drag, startPoint x: 752, startPoint y: 124, endPoint x: 616, endPoint y: 118, distance: 135.9
click at [616, 118] on p "Collezione Icona" at bounding box center [739, 124] width 248 height 24
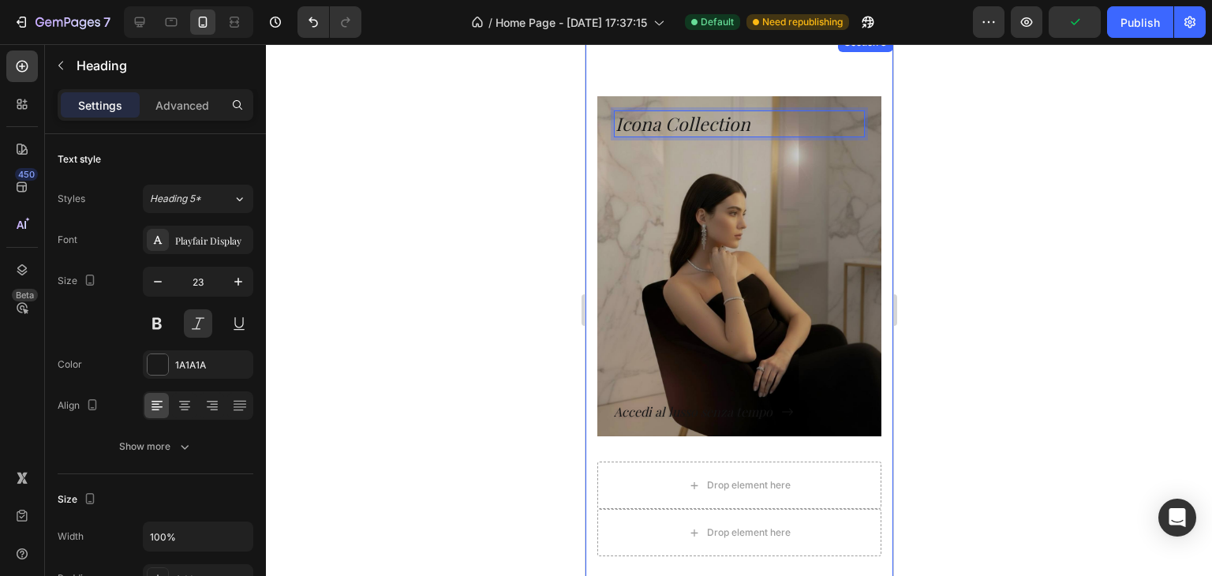
click at [973, 149] on div at bounding box center [739, 310] width 946 height 532
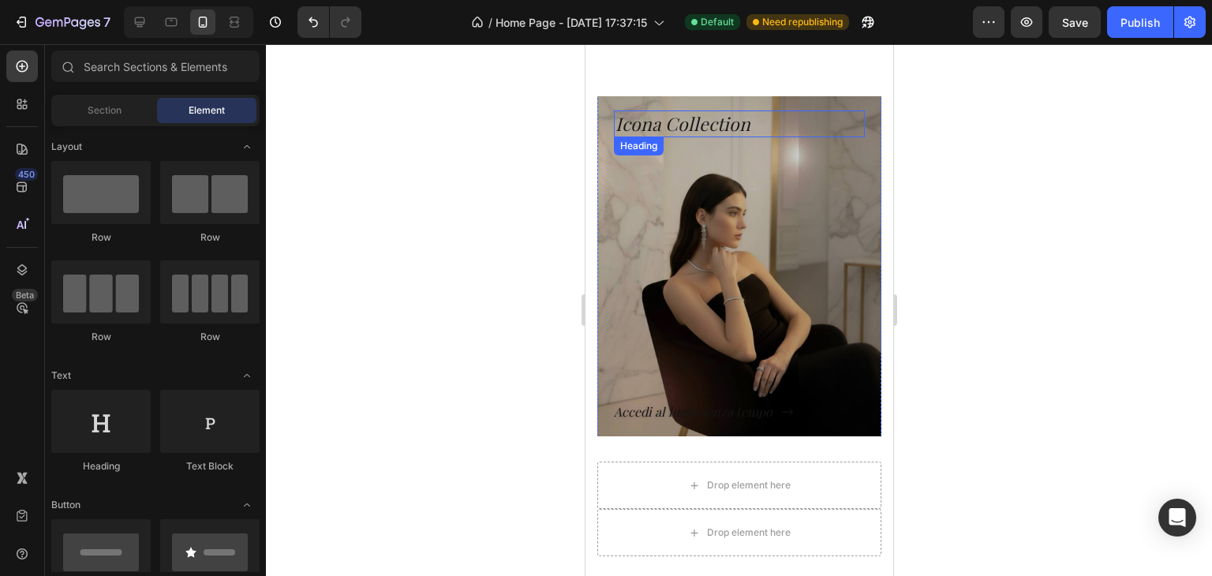
click at [722, 129] on p "Icona Collection" at bounding box center [739, 124] width 248 height 24
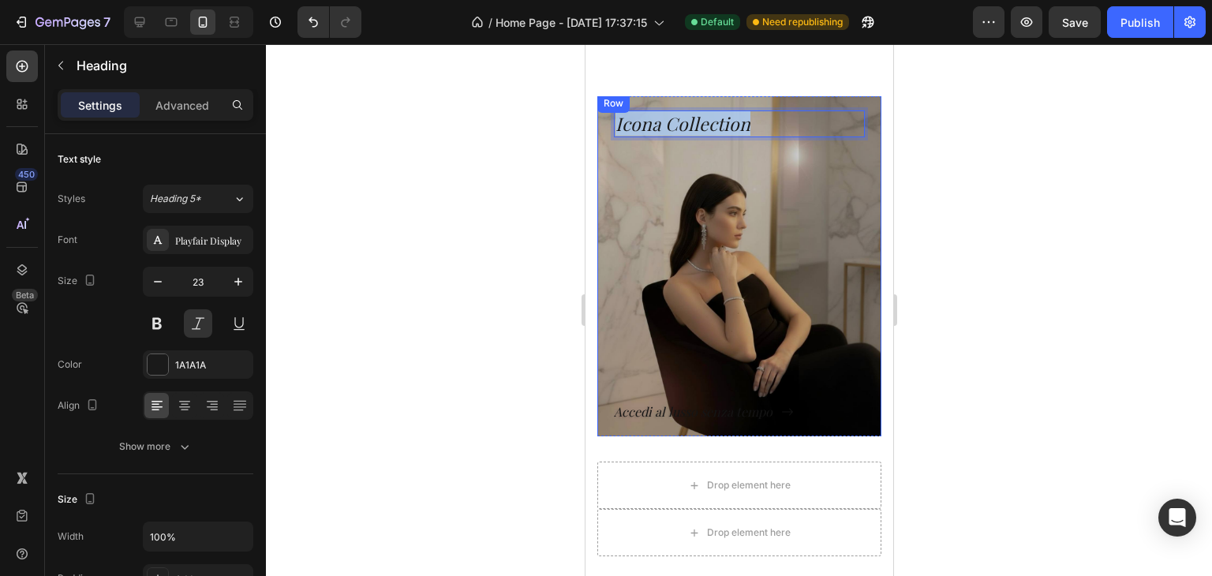
drag, startPoint x: 747, startPoint y: 127, endPoint x: 609, endPoint y: 117, distance: 138.5
click at [609, 117] on div "Icona Collection Heading 0 Accedi al lusso senza tempo Button Row" at bounding box center [739, 267] width 284 height 346
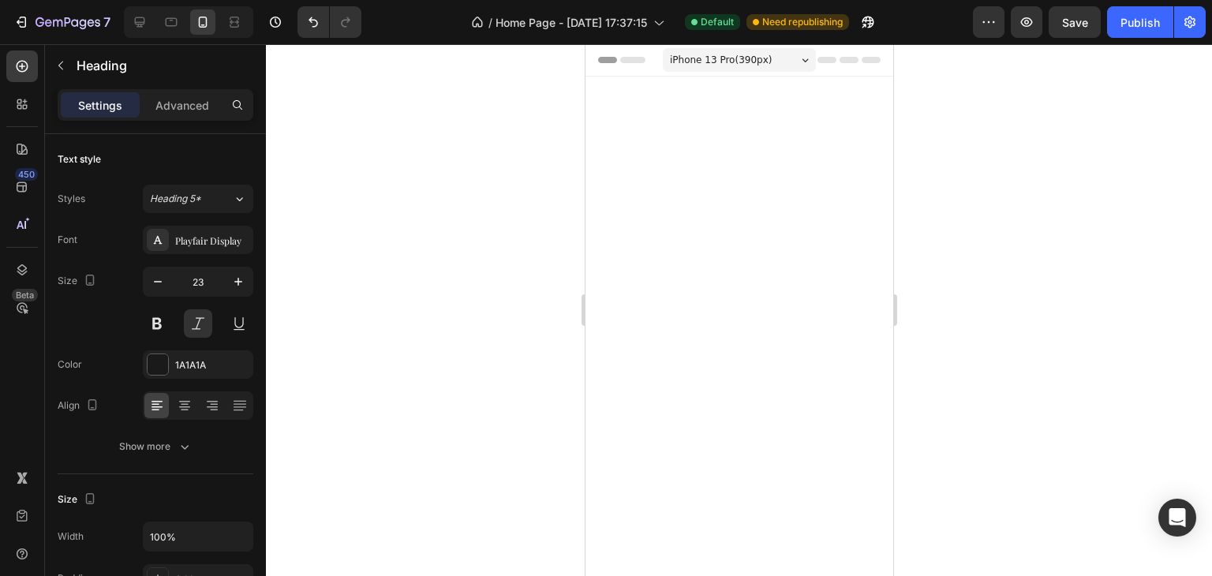
scroll to position [734, 0]
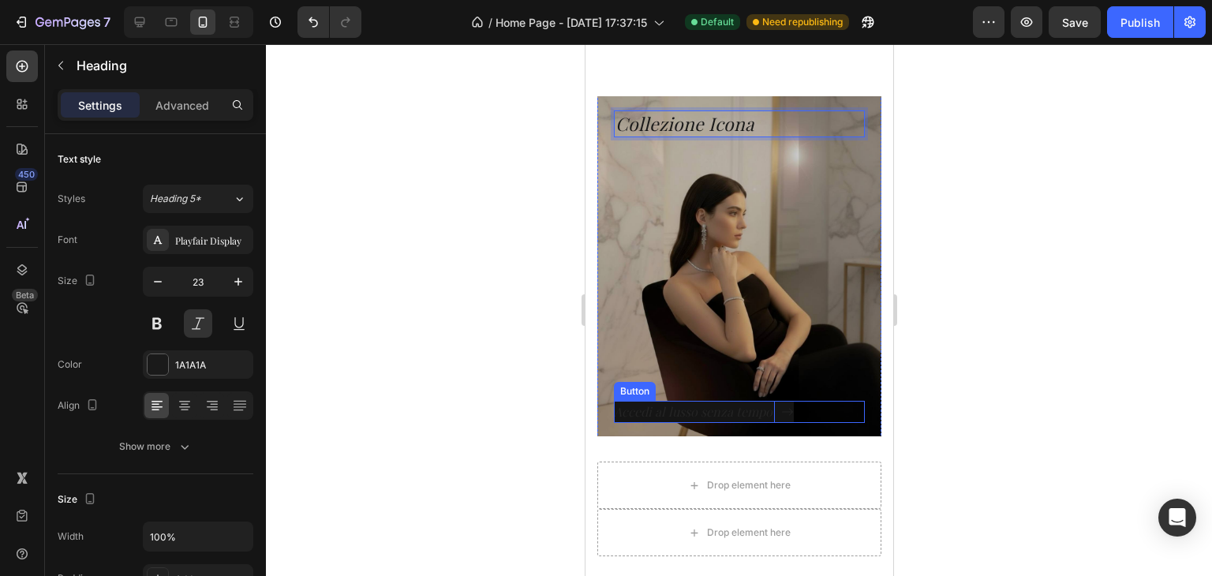
click at [670, 418] on p "Accedi al lusso senza tempo" at bounding box center [693, 412] width 161 height 23
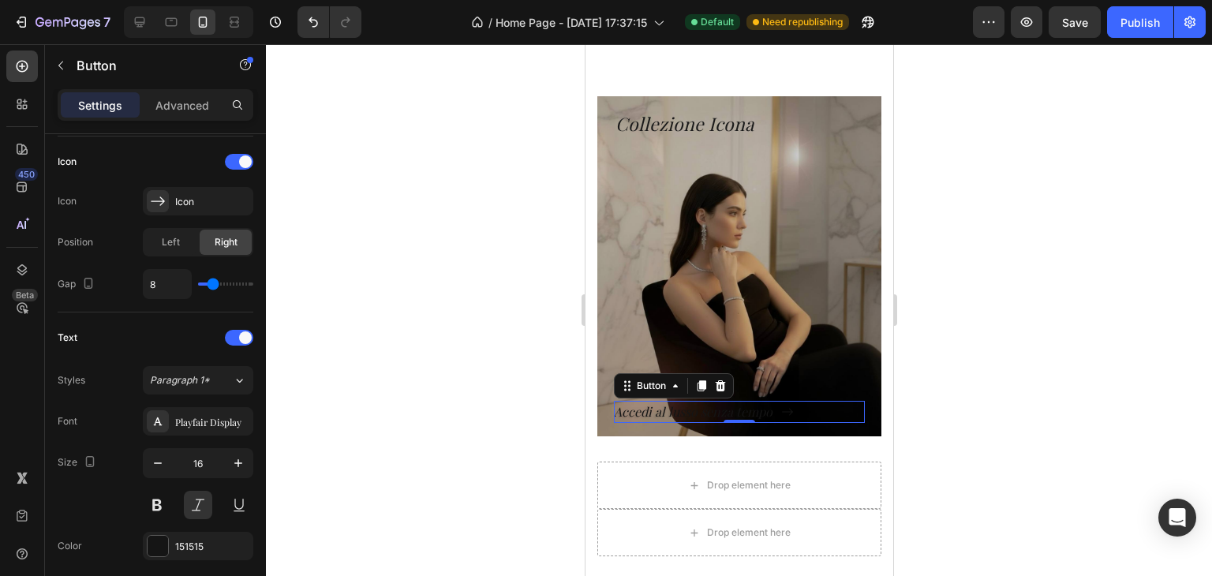
scroll to position [767, 0]
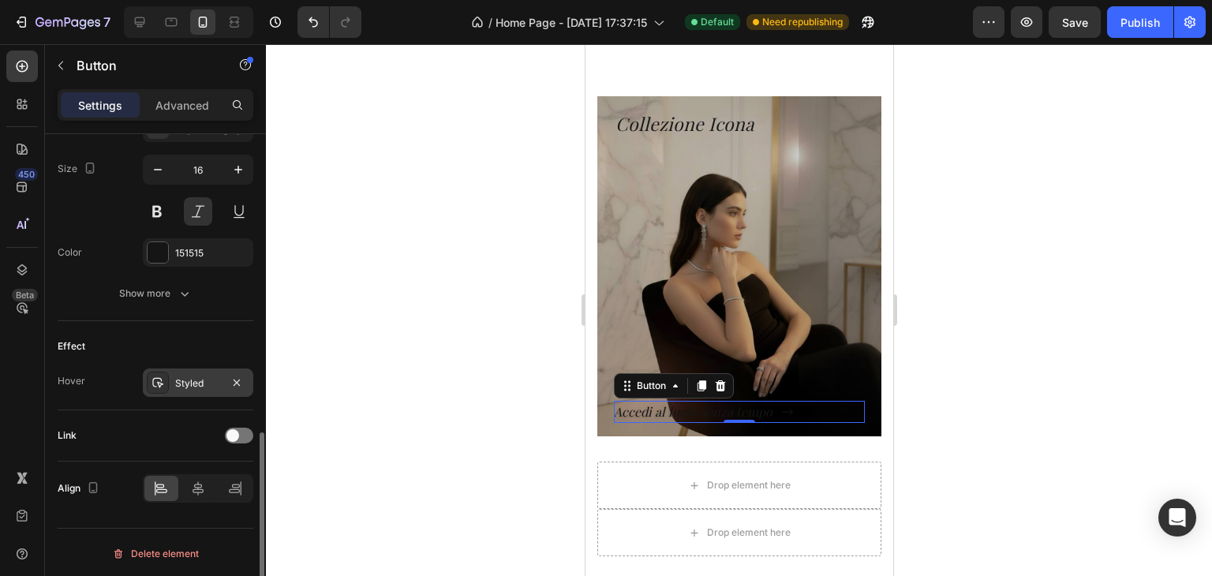
click at [210, 382] on div "Styled" at bounding box center [198, 383] width 46 height 14
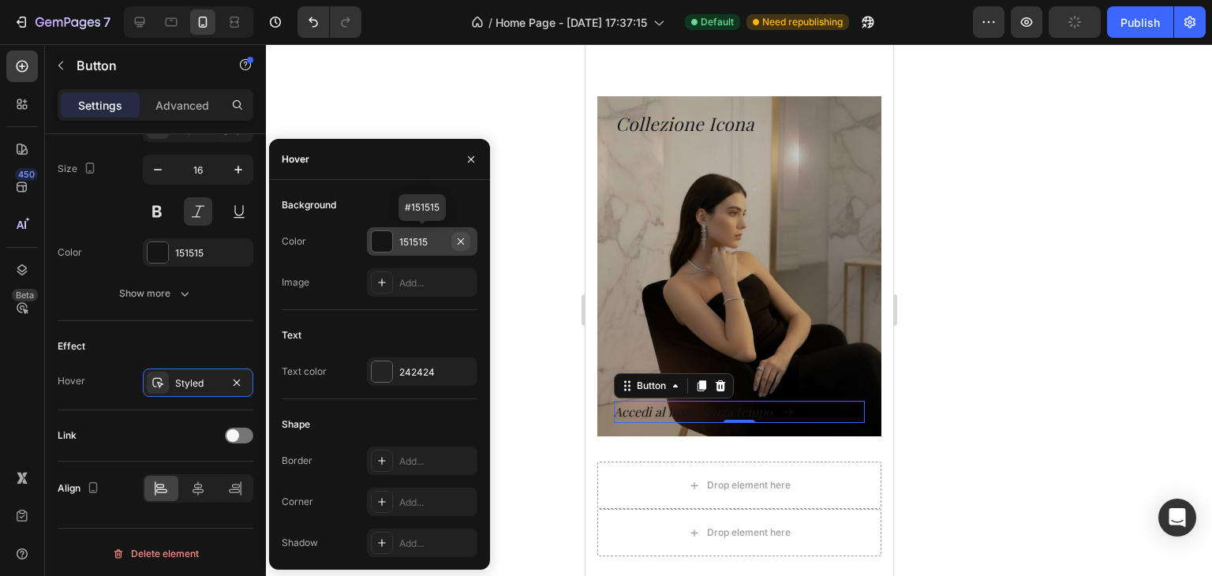
click at [464, 238] on icon "button" at bounding box center [461, 241] width 13 height 13
click at [427, 369] on div "242424" at bounding box center [422, 372] width 46 height 14
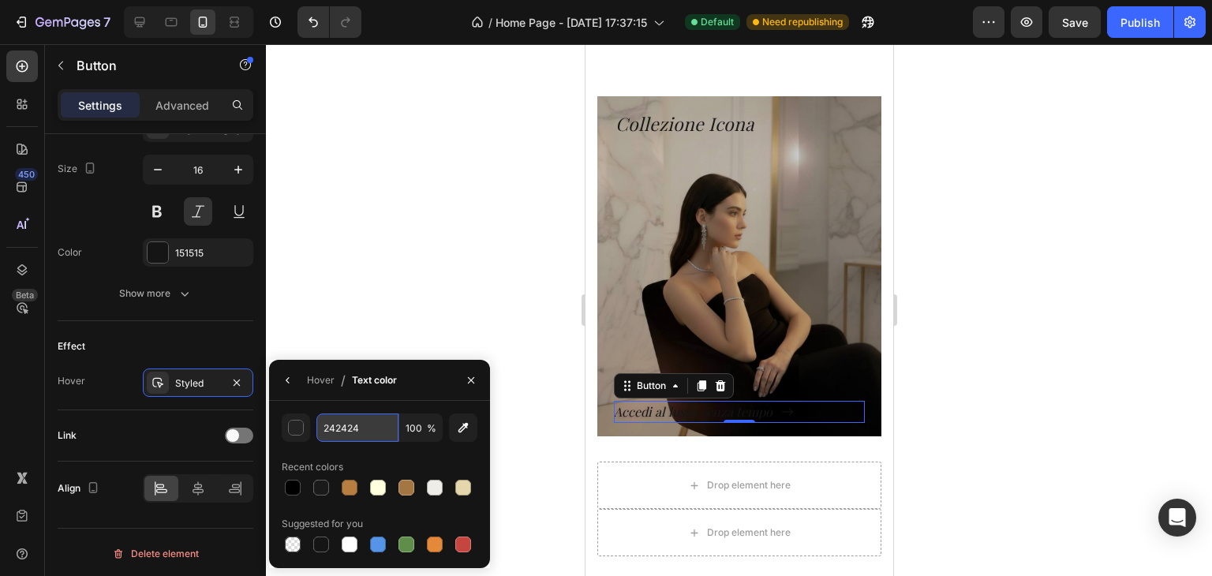
click at [369, 417] on input "242424" at bounding box center [357, 428] width 82 height 28
type input "fdfbf7"
click at [348, 429] on input "fdfbf7" at bounding box center [357, 428] width 82 height 28
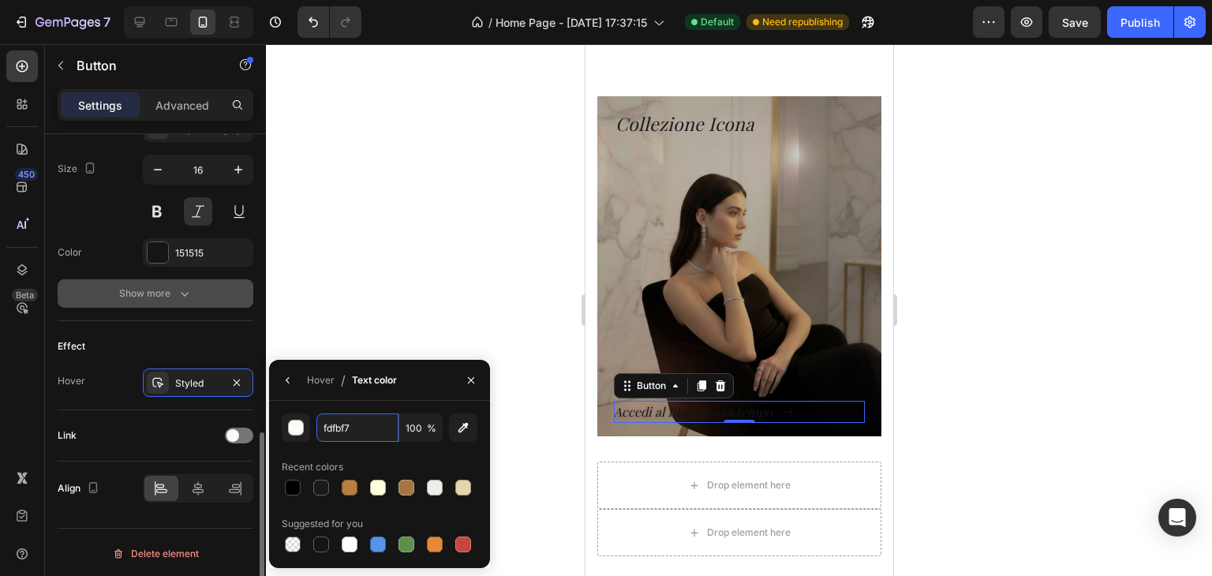
scroll to position [609, 0]
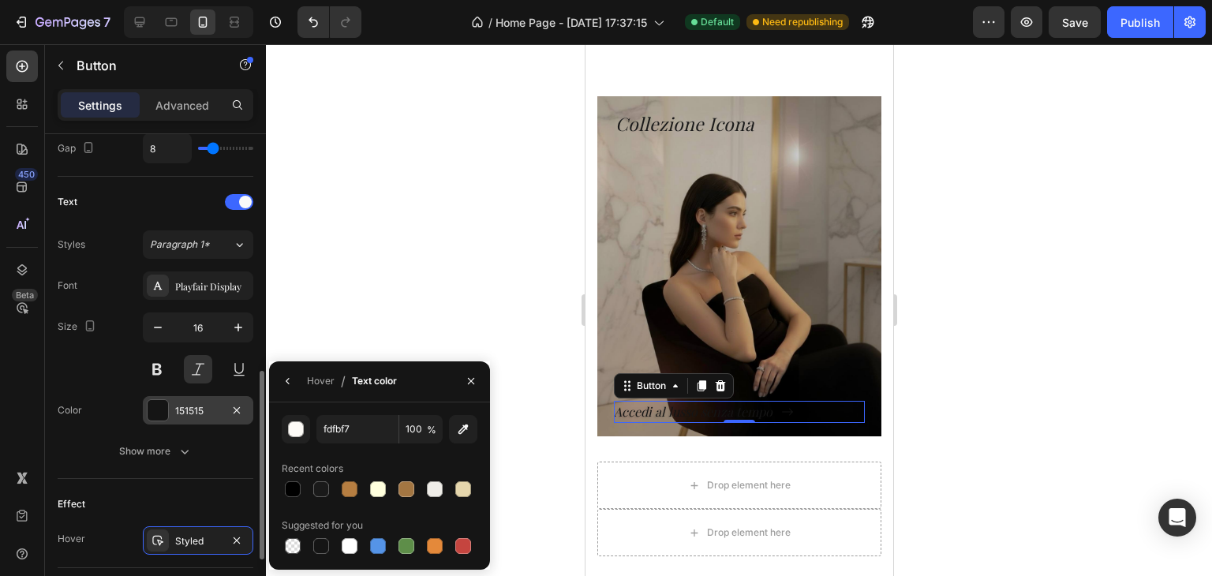
click at [195, 404] on div "151515" at bounding box center [198, 411] width 46 height 14
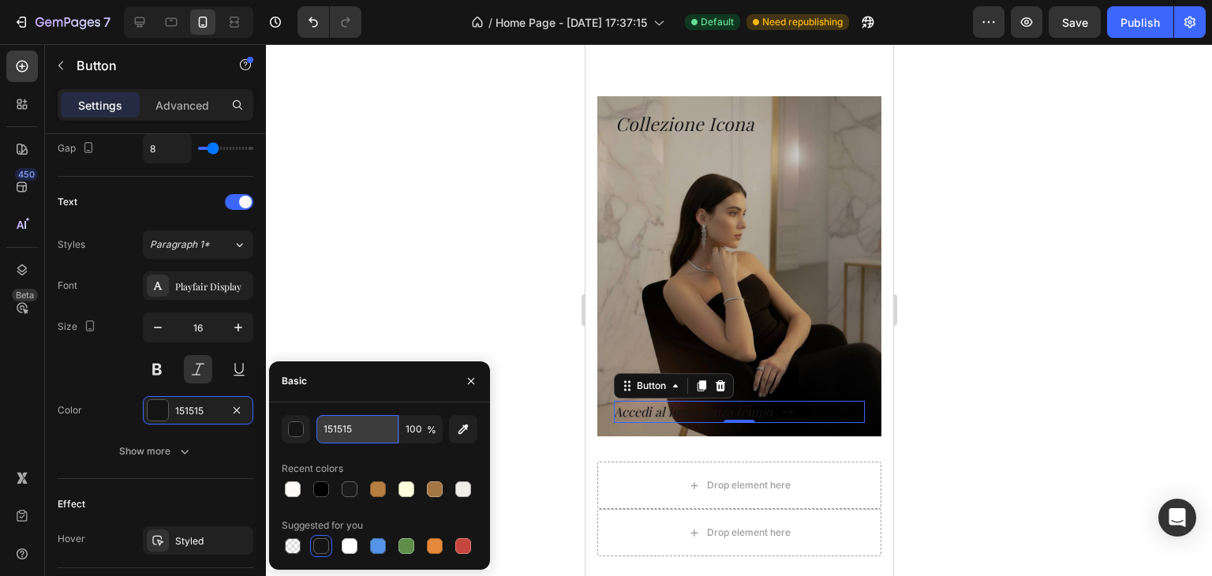
click at [325, 430] on input "151515" at bounding box center [357, 429] width 82 height 28
click at [325, 429] on input "151515" at bounding box center [357, 429] width 82 height 28
paste input "fdfbf7"
type input "fdfbf7"
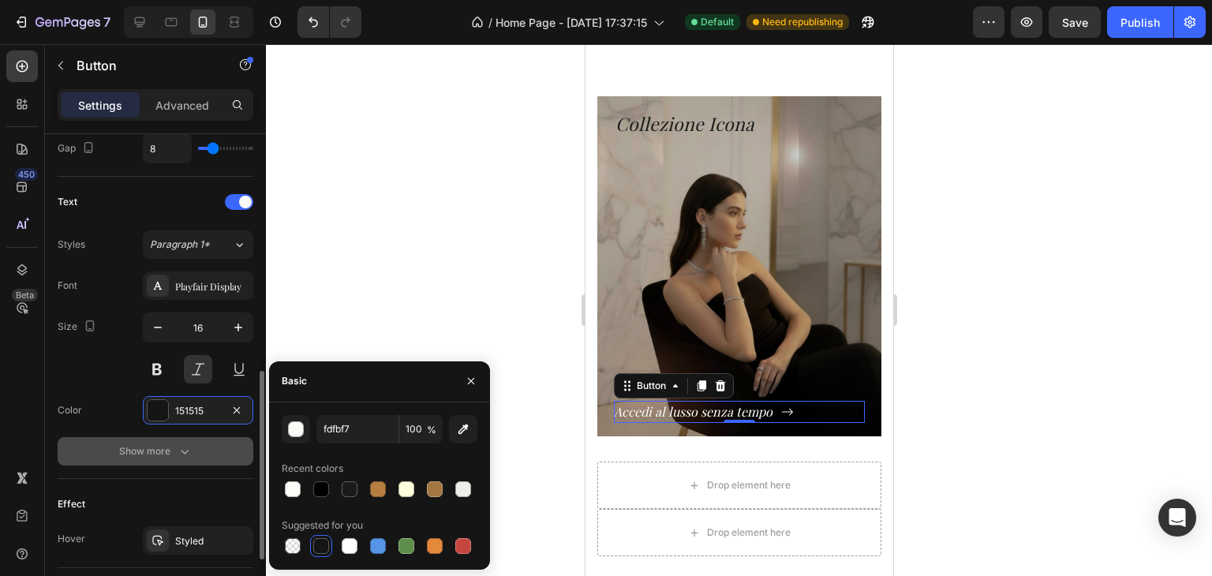
click at [198, 449] on button "Show more" at bounding box center [156, 451] width 196 height 28
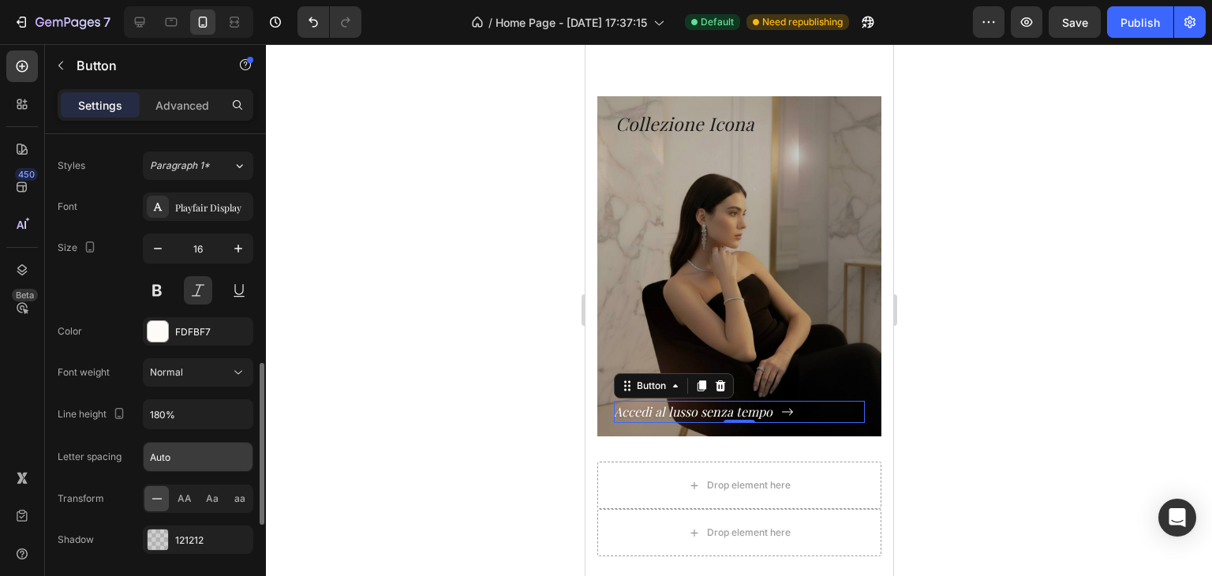
scroll to position [925, 0]
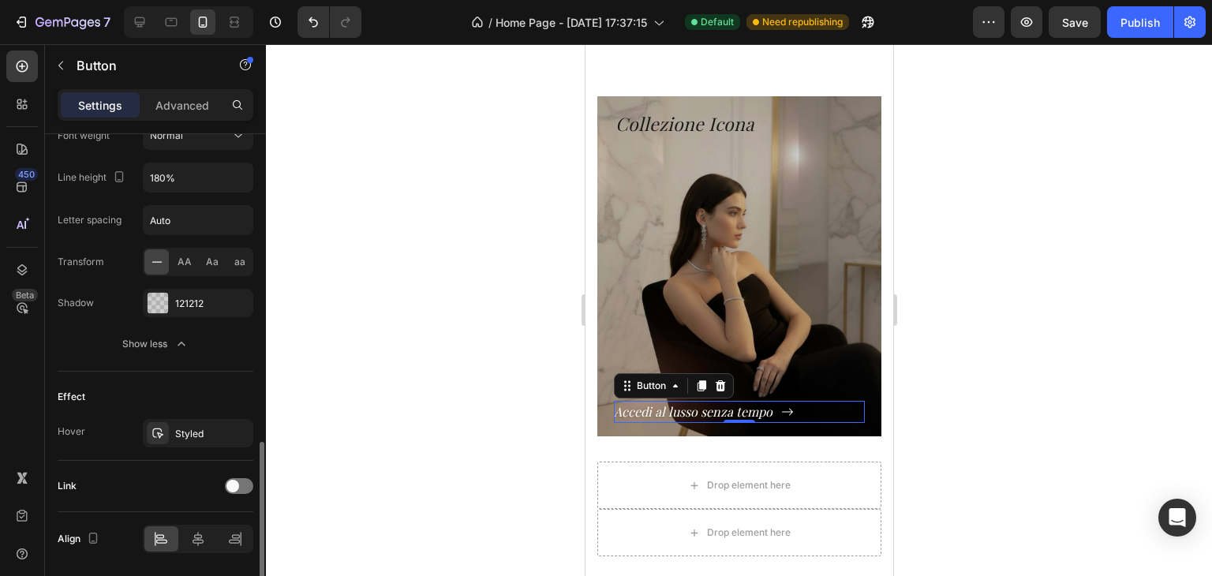
click at [177, 283] on div "Font Playfair Display Size 16 Color FDFBF7 Font weight Normal Line height 180% …" at bounding box center [156, 157] width 196 height 402
click at [180, 301] on div "121212" at bounding box center [198, 304] width 46 height 14
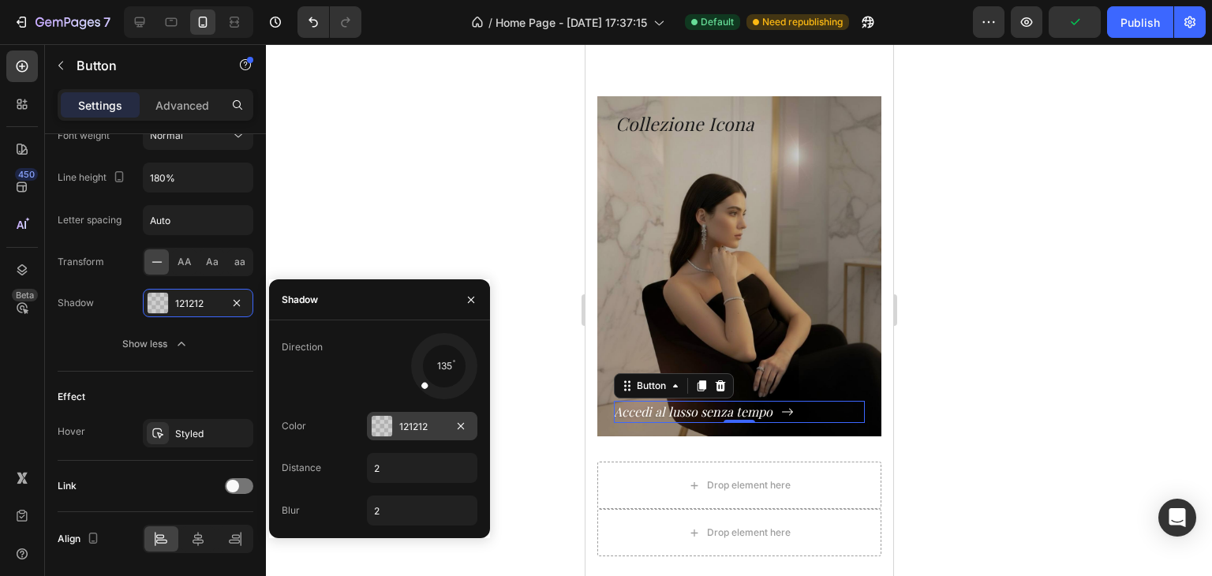
click at [384, 420] on div at bounding box center [382, 426] width 21 height 21
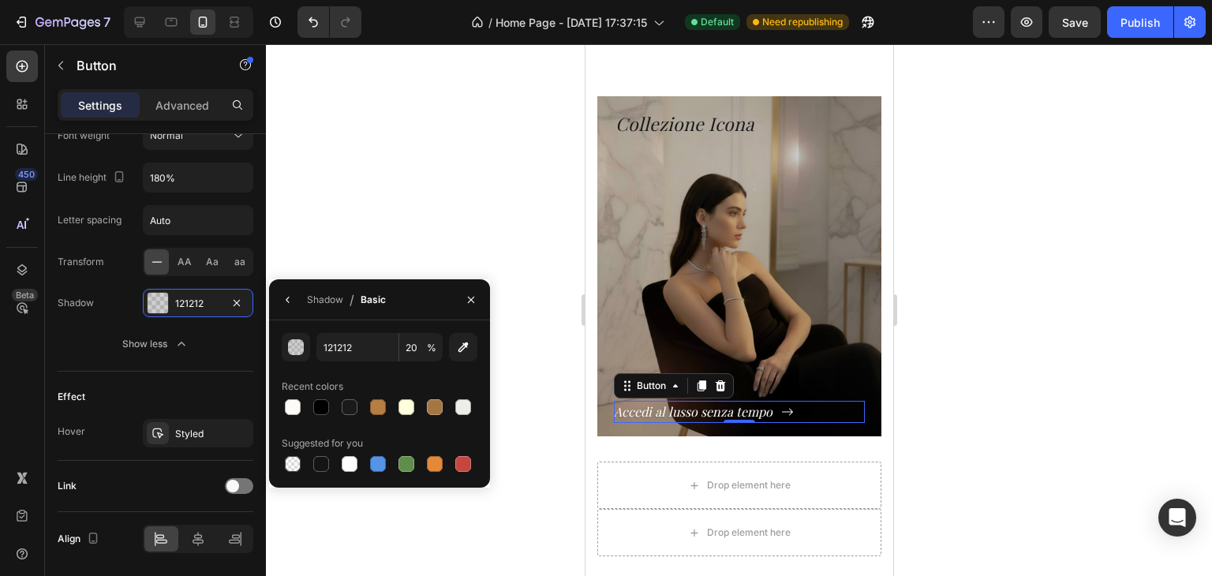
drag, startPoint x: 316, startPoint y: 464, endPoint x: 363, endPoint y: 457, distance: 47.1
click at [316, 465] on div at bounding box center [321, 464] width 16 height 16
type input "151515"
type input "100"
click at [319, 417] on div at bounding box center [321, 407] width 22 height 22
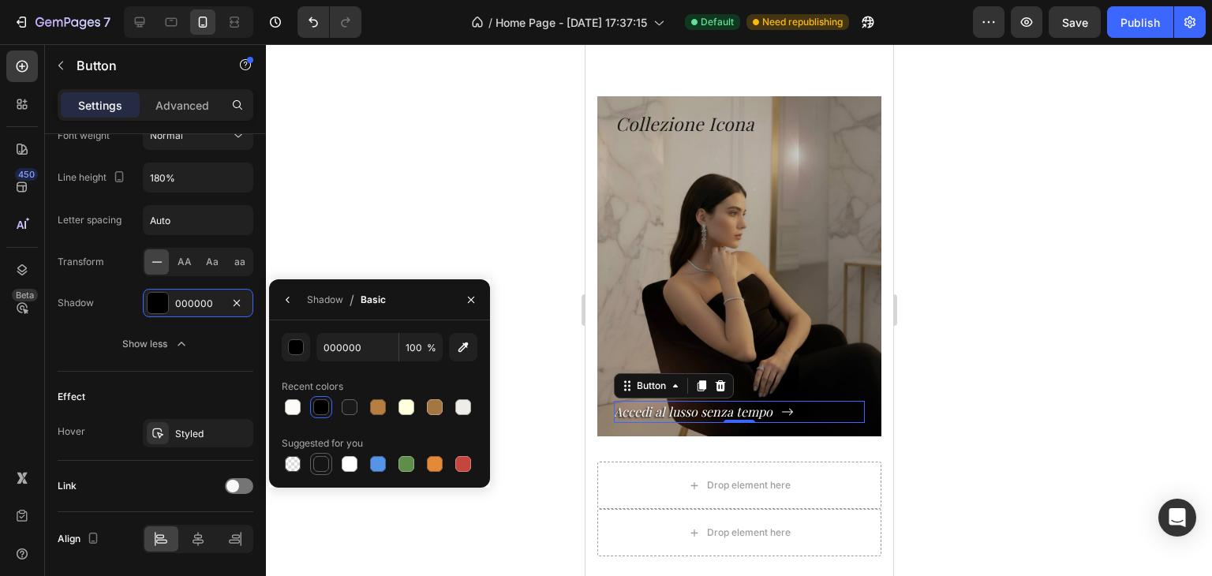
click at [324, 463] on div at bounding box center [321, 464] width 16 height 16
type input "151515"
click at [338, 298] on div "Shadow" at bounding box center [325, 300] width 36 height 14
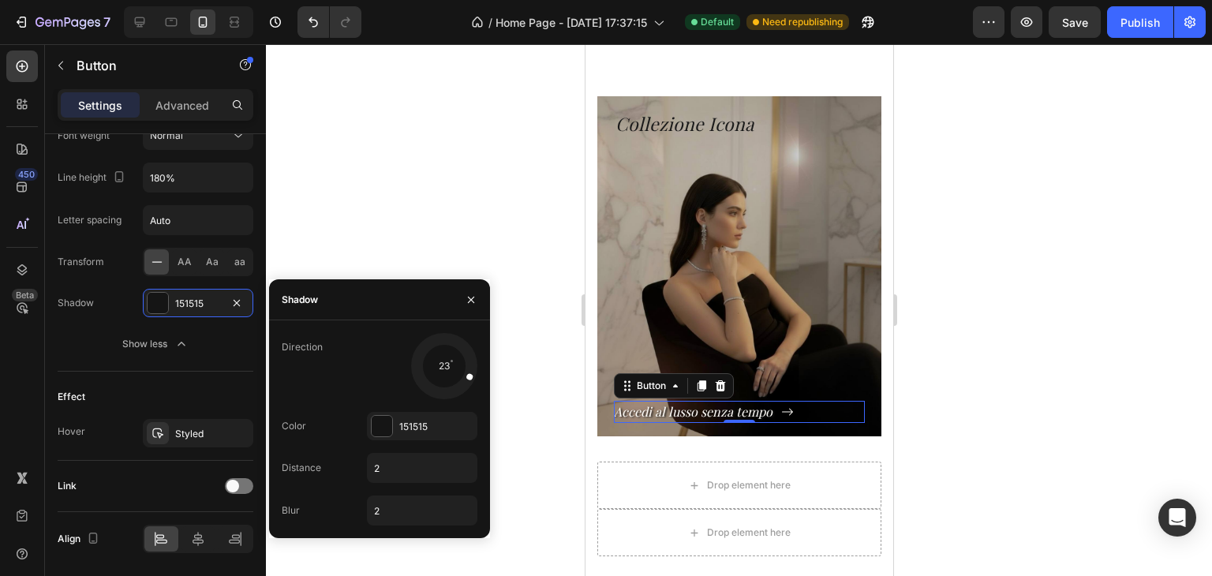
drag, startPoint x: 429, startPoint y: 386, endPoint x: 480, endPoint y: 380, distance: 50.9
click at [480, 380] on div at bounding box center [444, 366] width 71 height 71
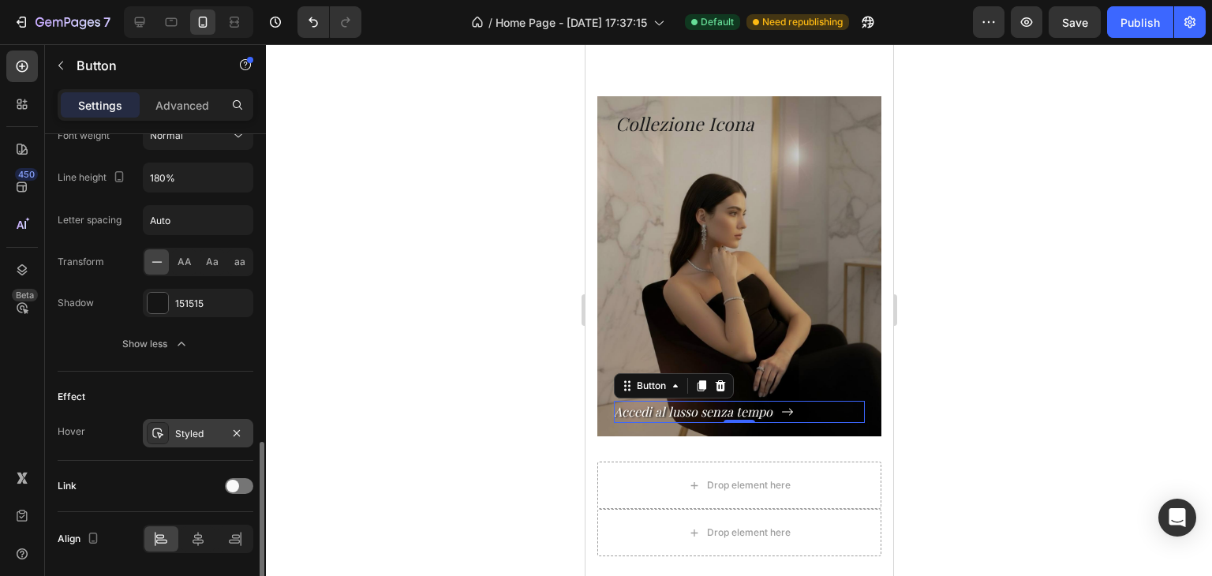
click at [203, 432] on div "Styled" at bounding box center [198, 434] width 46 height 14
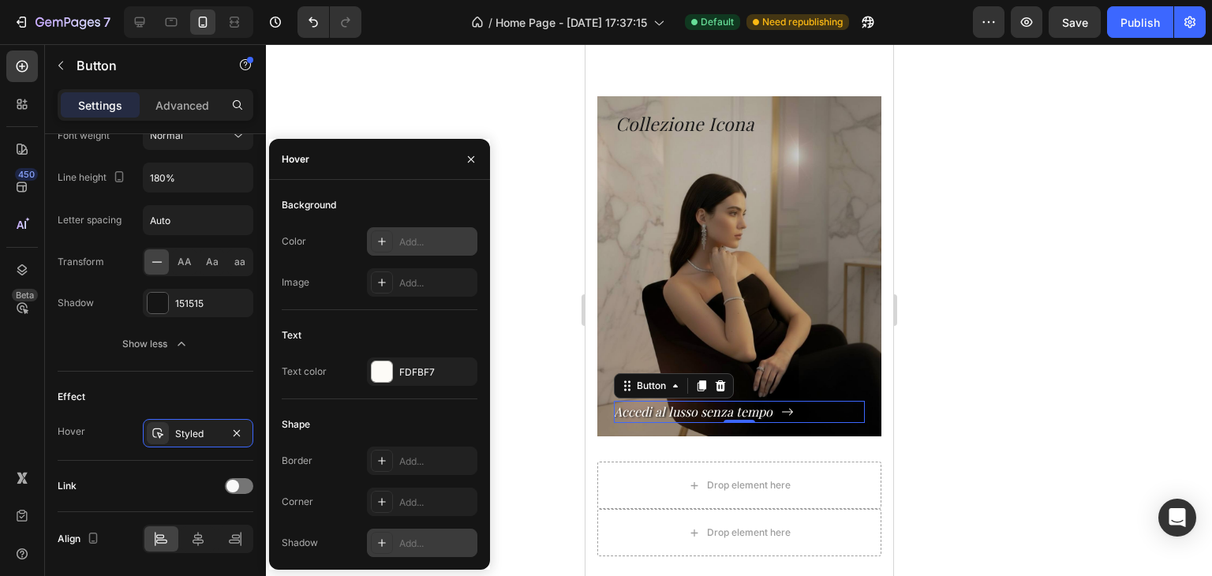
click at [410, 537] on div "Add..." at bounding box center [436, 544] width 74 height 14
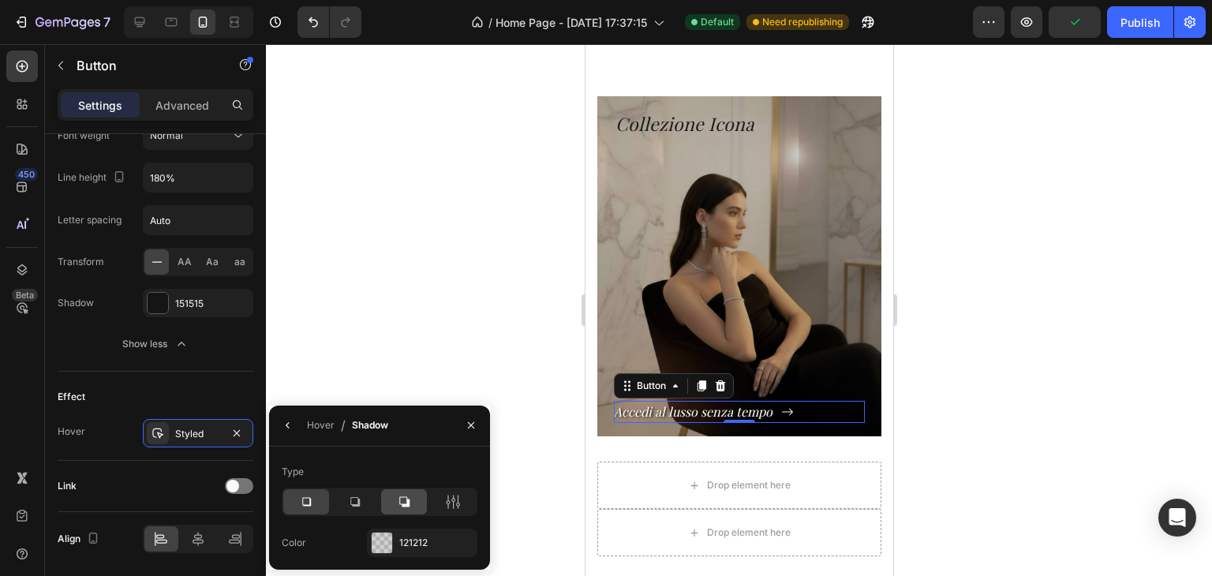
click at [410, 501] on icon at bounding box center [404, 501] width 10 height 10
click at [400, 537] on div "121212" at bounding box center [422, 543] width 46 height 14
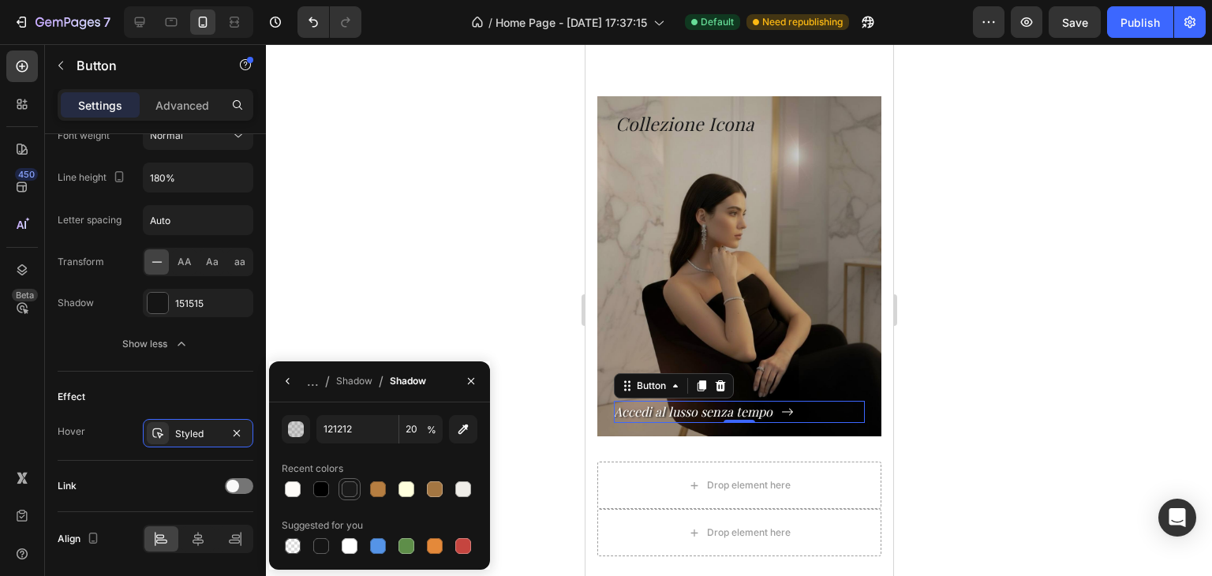
click at [353, 490] on div at bounding box center [350, 489] width 16 height 16
type input "1A1A1A"
type input "100"
click at [221, 357] on div "Text Styles Paragraph 1* Font Playfair Display Size 16 Color FDFBF7 Font weight…" at bounding box center [156, 116] width 196 height 511
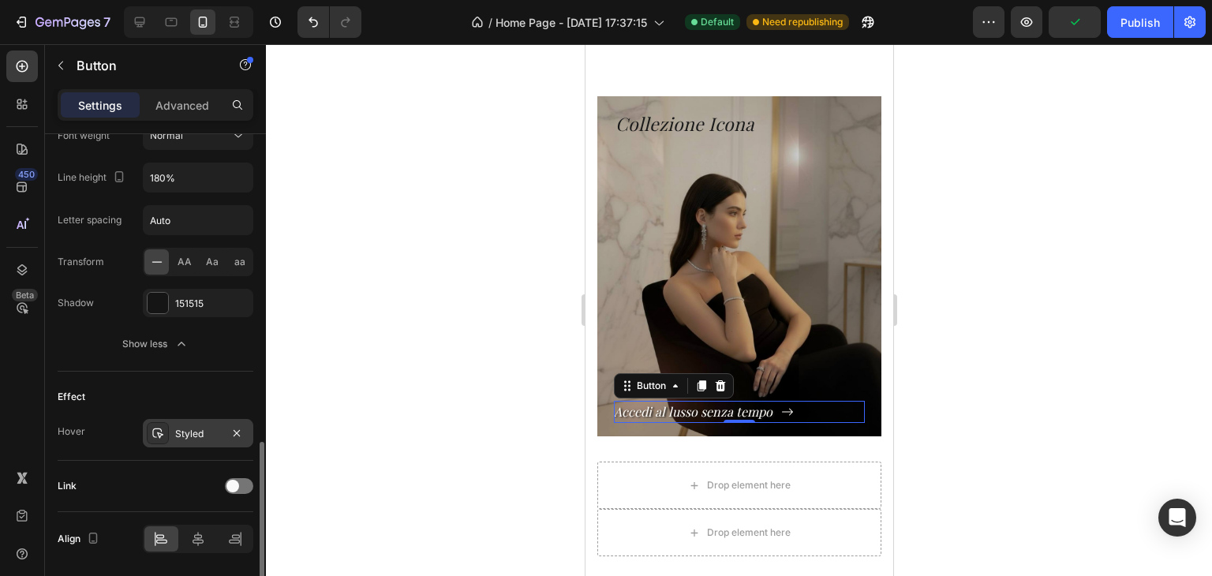
click at [189, 429] on div "Styled" at bounding box center [198, 434] width 46 height 14
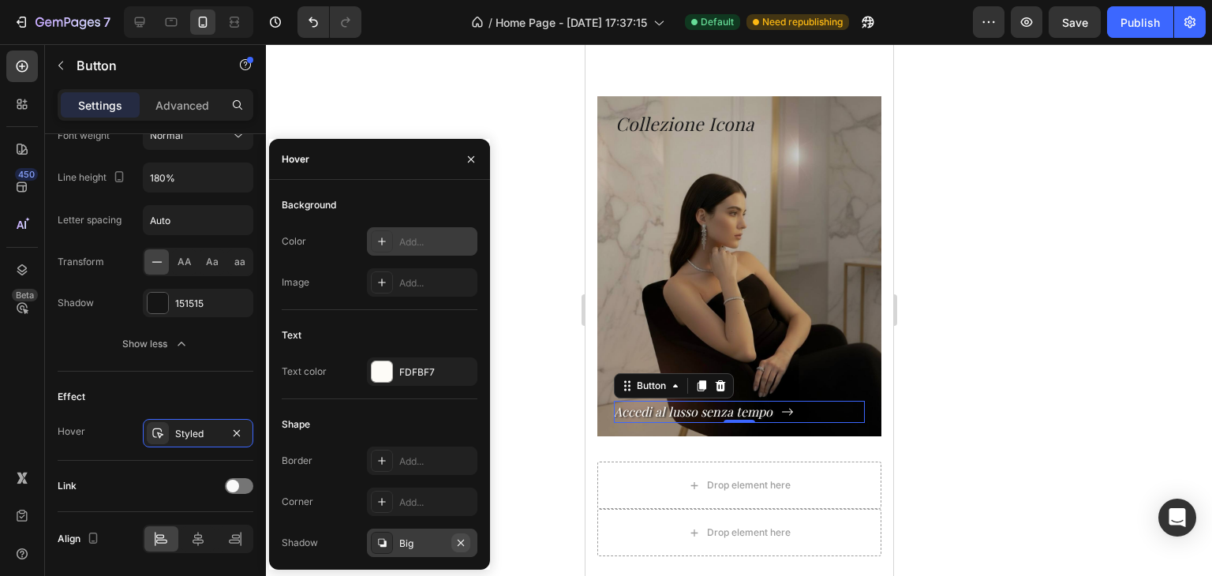
click at [459, 541] on icon "button" at bounding box center [461, 542] width 6 height 6
click at [414, 531] on div "Add..." at bounding box center [422, 543] width 110 height 28
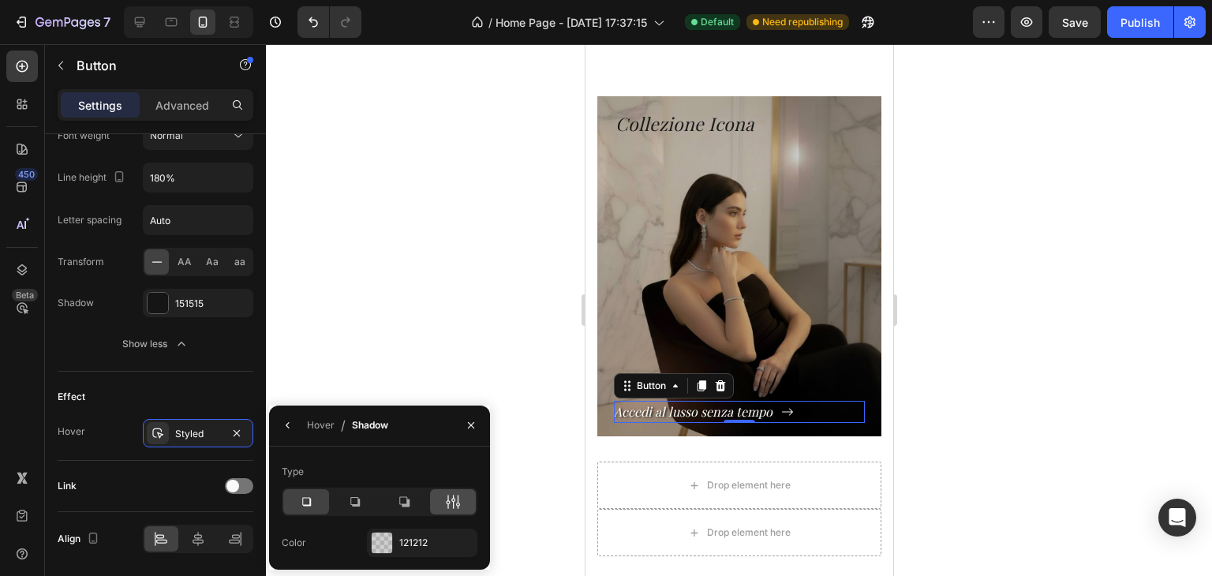
click at [444, 503] on div at bounding box center [453, 501] width 46 height 25
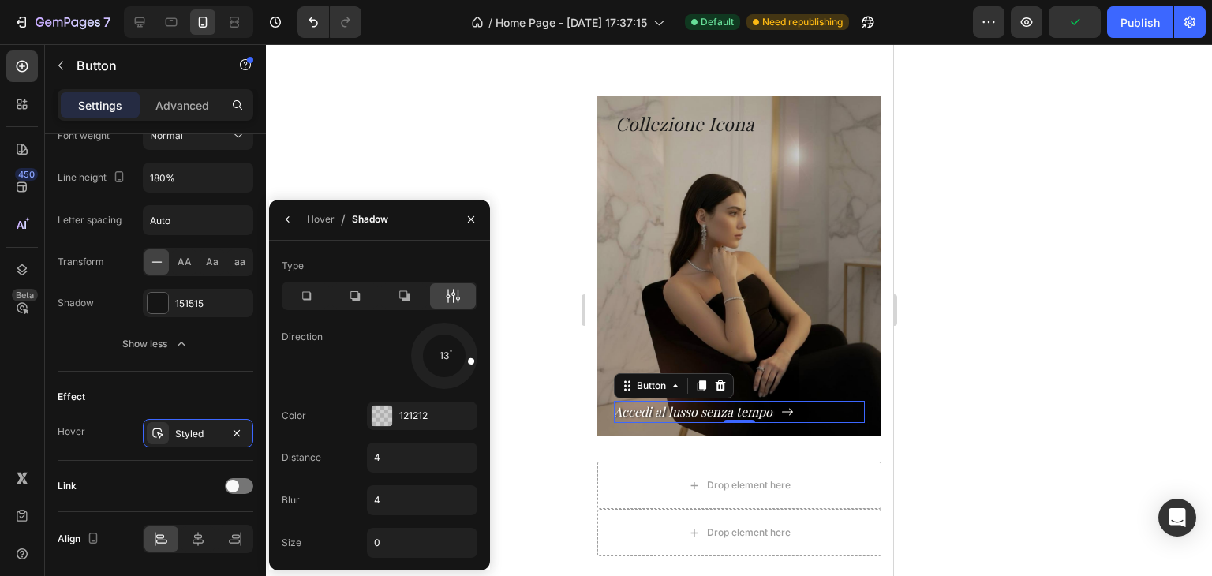
drag, startPoint x: 462, startPoint y: 372, endPoint x: 486, endPoint y: 363, distance: 26.0
click at [486, 363] on div "Type Direction 13 Color 121212 Distance 4 Blur 4 Size 0" at bounding box center [379, 405] width 221 height 305
click at [318, 228] on div "Hover" at bounding box center [321, 219] width 28 height 25
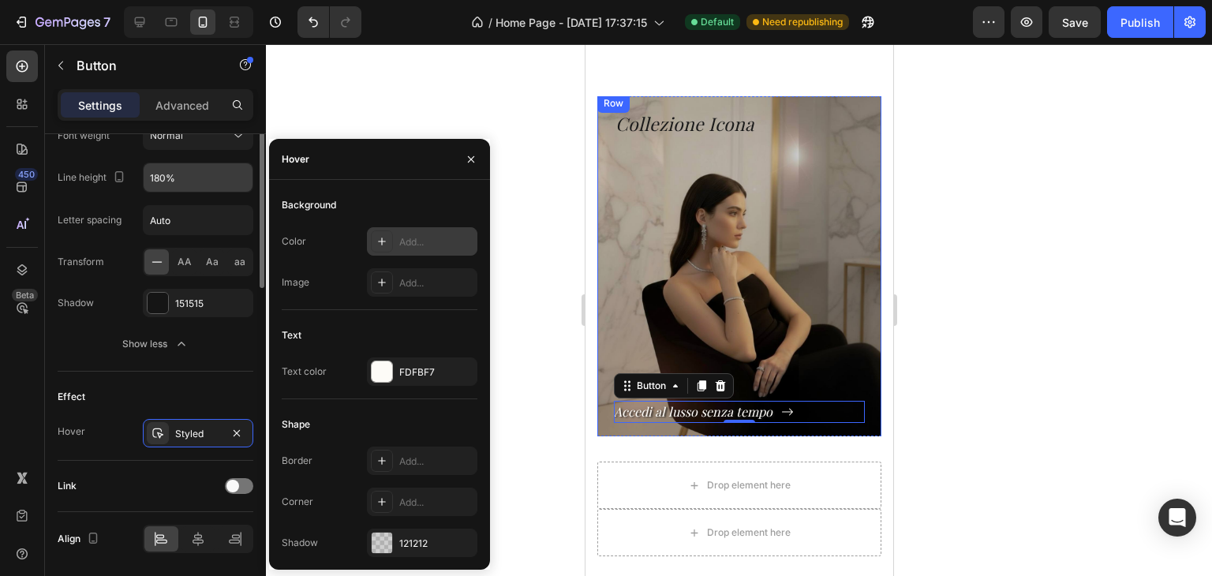
scroll to position [688, 0]
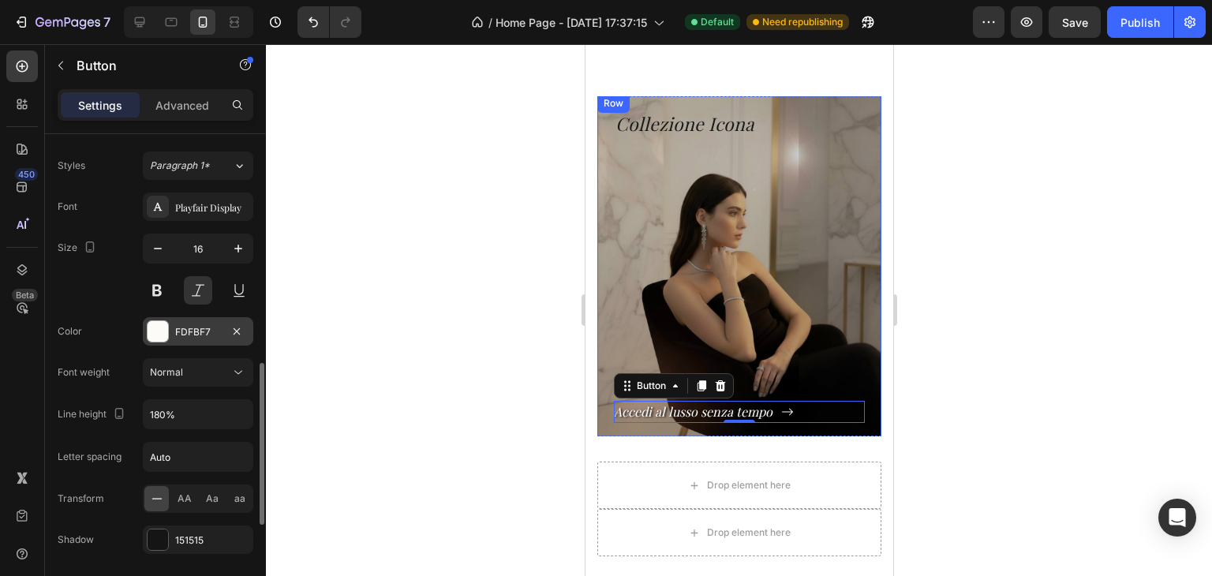
click at [189, 337] on div "FDFBF7" at bounding box center [198, 331] width 110 height 28
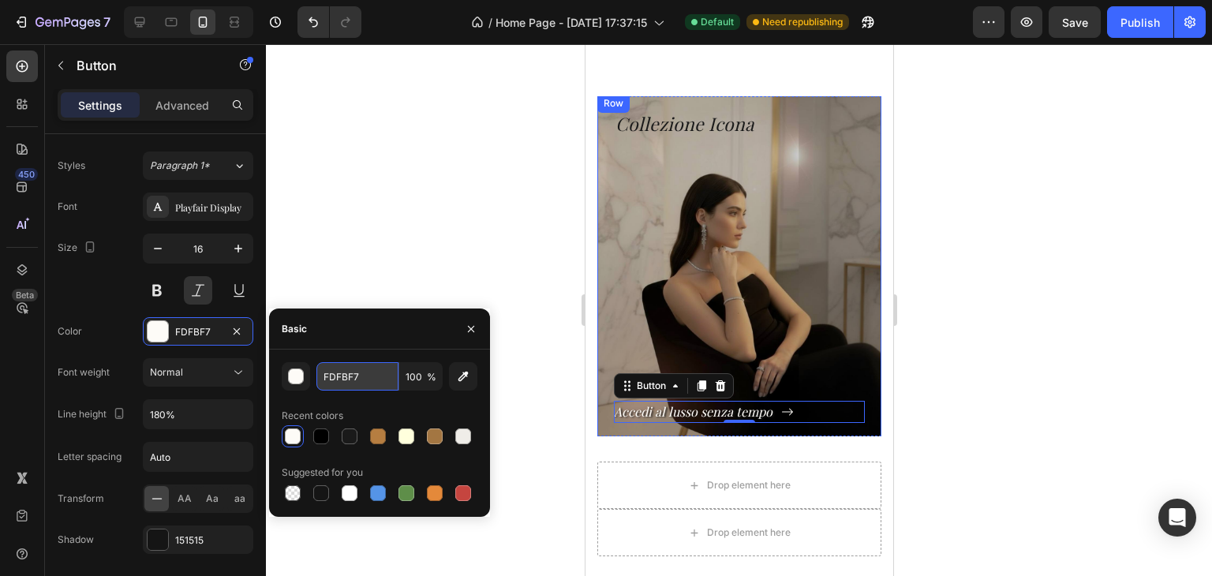
click at [354, 376] on input "FDFBF7" at bounding box center [357, 376] width 82 height 28
click at [351, 376] on input "b67e41" at bounding box center [357, 376] width 82 height 28
click at [350, 377] on input "b67e41" at bounding box center [357, 376] width 82 height 28
paste input "fdfbf7"
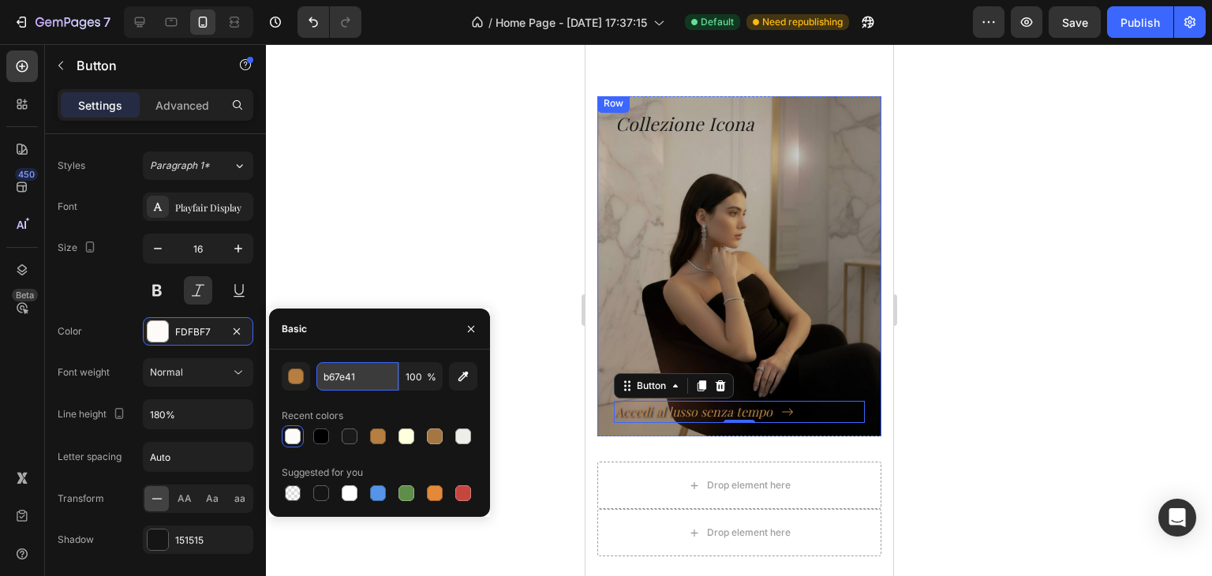
type input "fdfbf7"
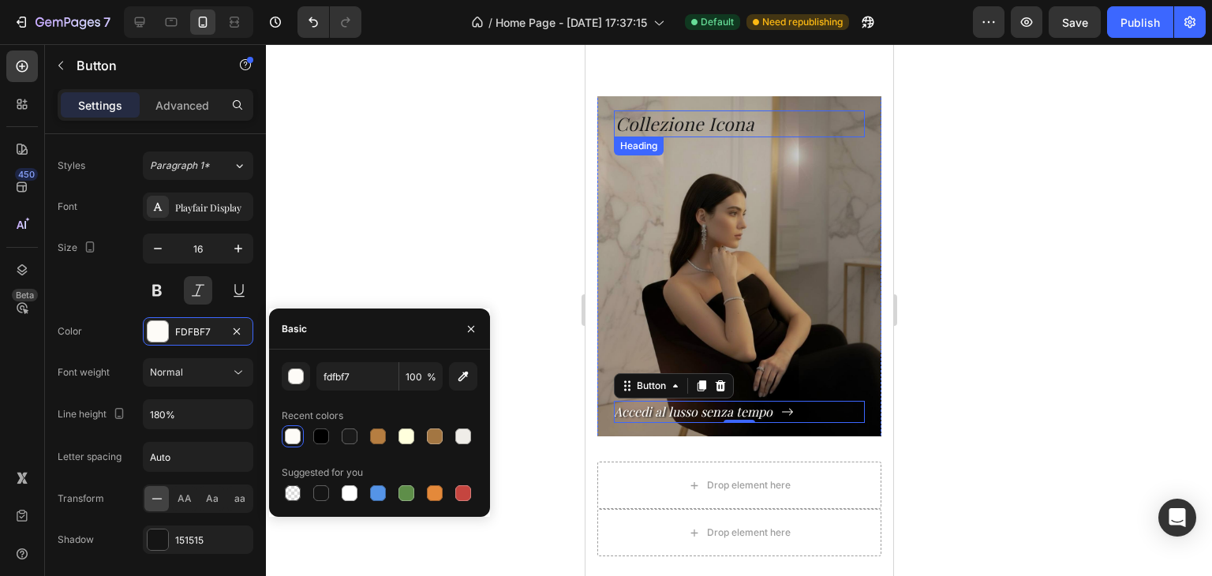
click at [642, 127] on p "Collezione Icona" at bounding box center [739, 124] width 248 height 24
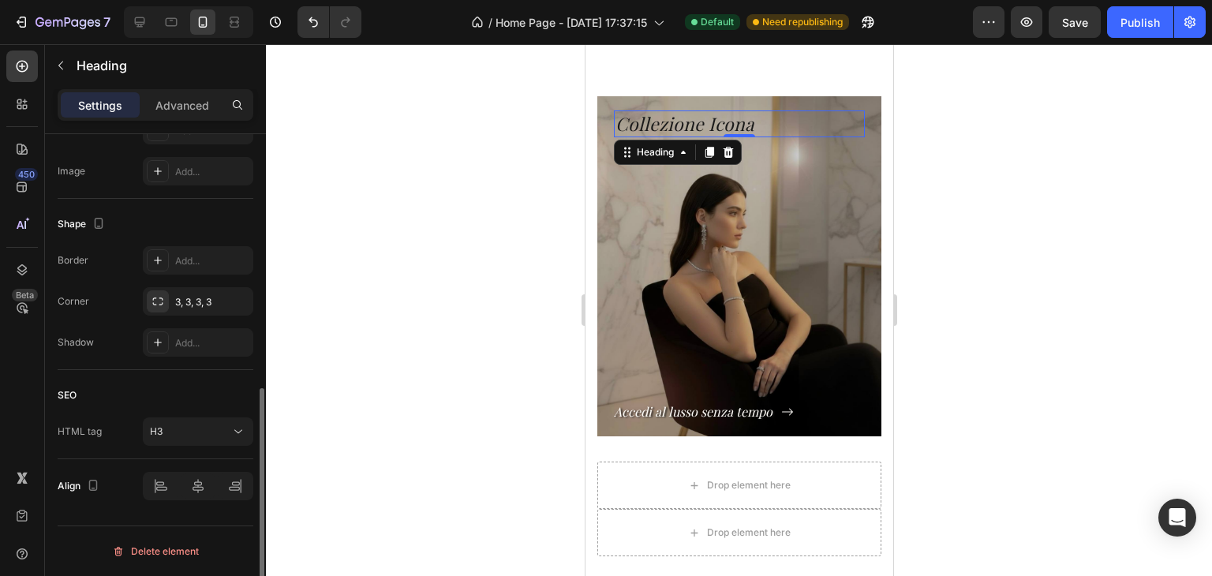
scroll to position [0, 0]
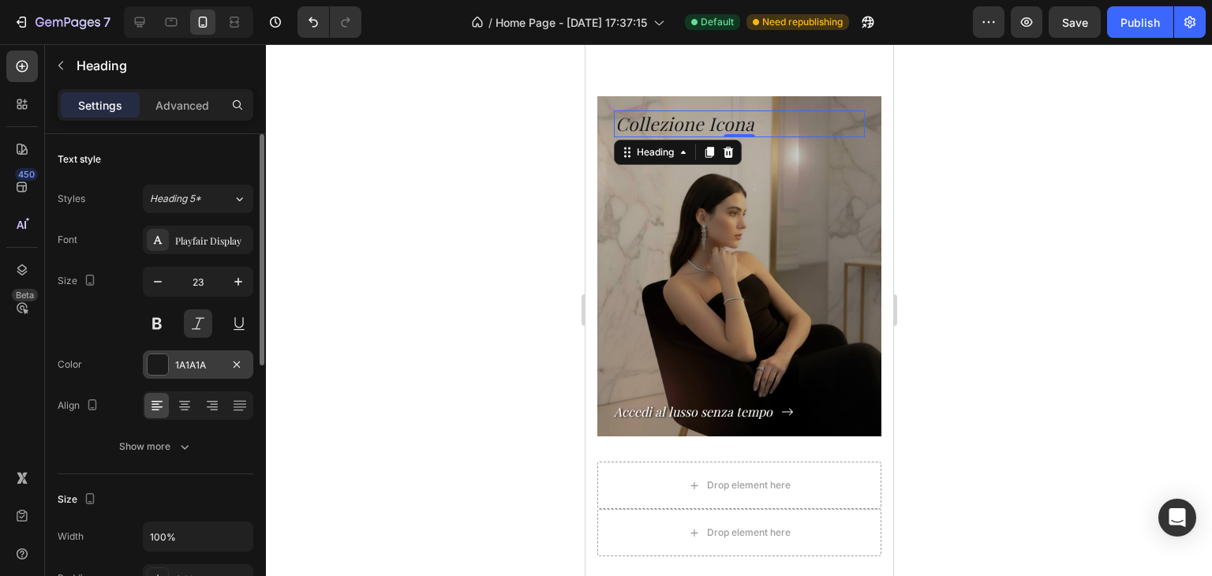
click at [189, 364] on div "1A1A1A" at bounding box center [198, 365] width 46 height 14
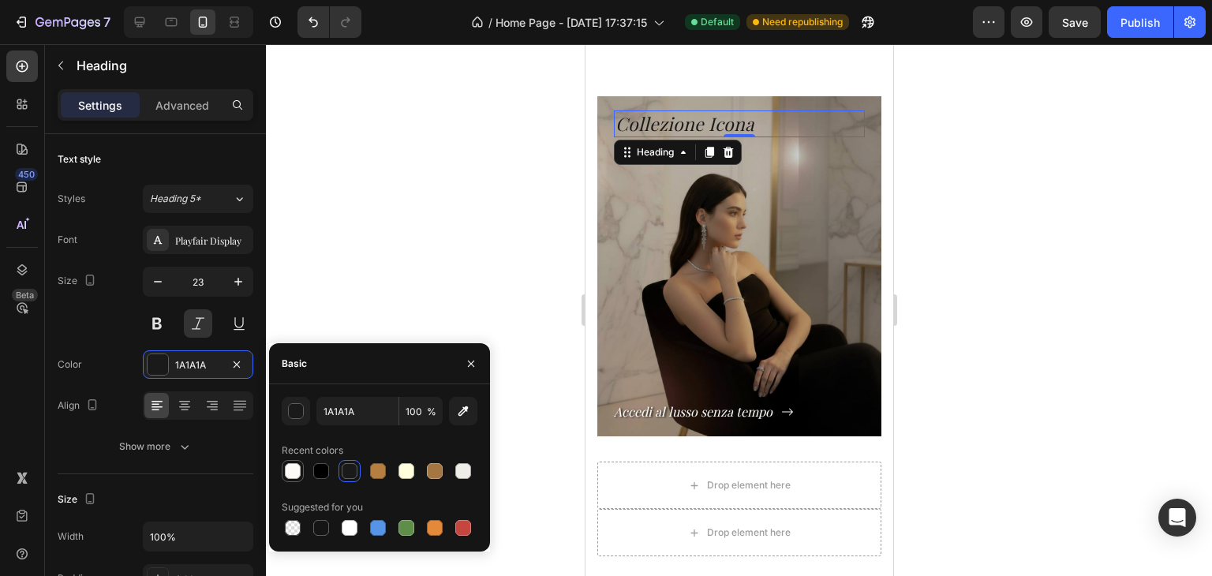
click at [298, 471] on div at bounding box center [293, 471] width 16 height 16
click at [347, 468] on div at bounding box center [350, 471] width 16 height 16
type input "1A1A1A"
click at [752, 417] on p "Accedi al lusso senza tempo" at bounding box center [693, 412] width 161 height 23
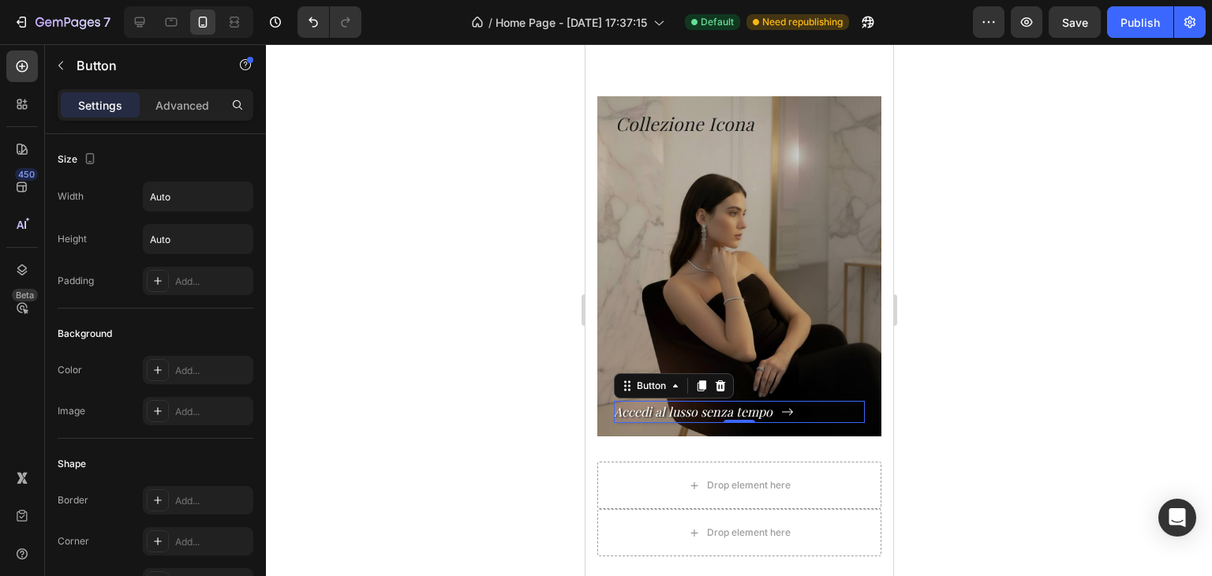
click at [788, 410] on icon "<p>Accedi al lusso senza tempo</p>" at bounding box center [786, 411] width 11 height 7
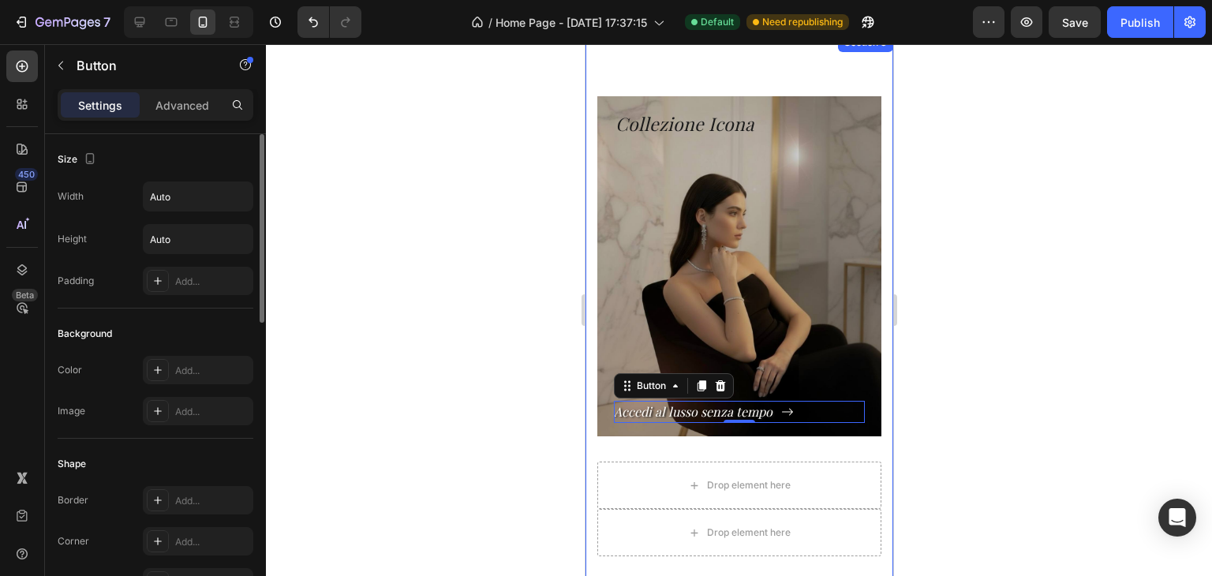
scroll to position [316, 0]
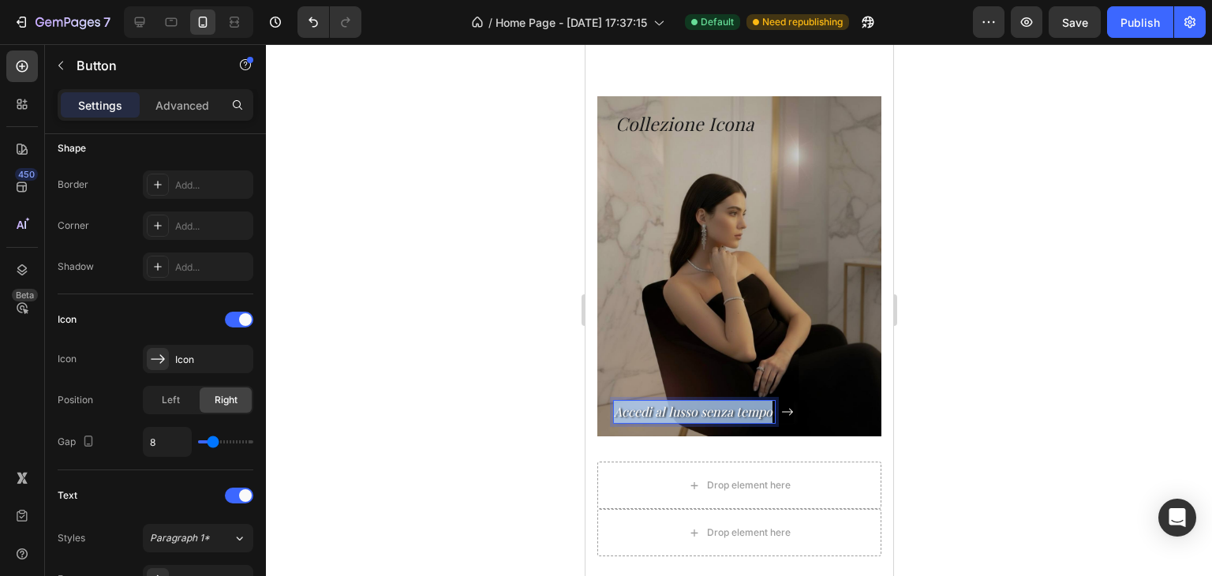
drag, startPoint x: 768, startPoint y: 417, endPoint x: 612, endPoint y: 404, distance: 156.0
click at [613, 404] on p "Accedi al lusso senza tempo" at bounding box center [693, 412] width 161 height 23
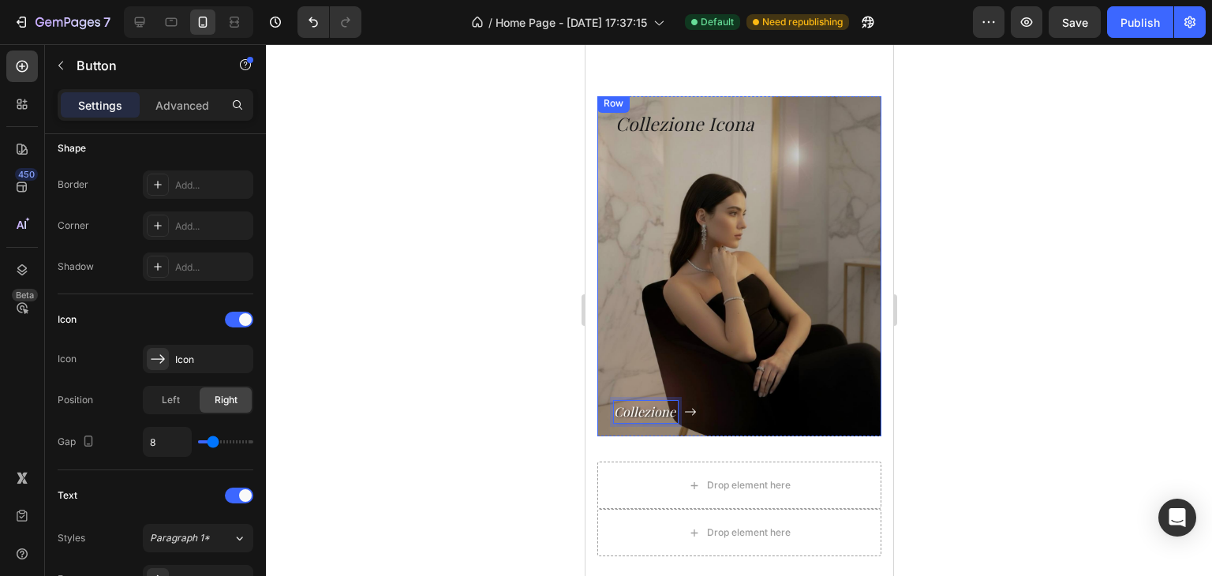
click at [613, 401] on button "Collezione" at bounding box center [654, 412] width 83 height 23
click at [613, 401] on button "Collezione a" at bounding box center [659, 412] width 92 height 23
click at [613, 401] on button "Collezione a numero" at bounding box center [683, 412] width 140 height 23
click at [613, 401] on button "Non" at bounding box center [635, 412] width 45 height 23
click at [613, 401] on button "Non per" at bounding box center [646, 412] width 67 height 23
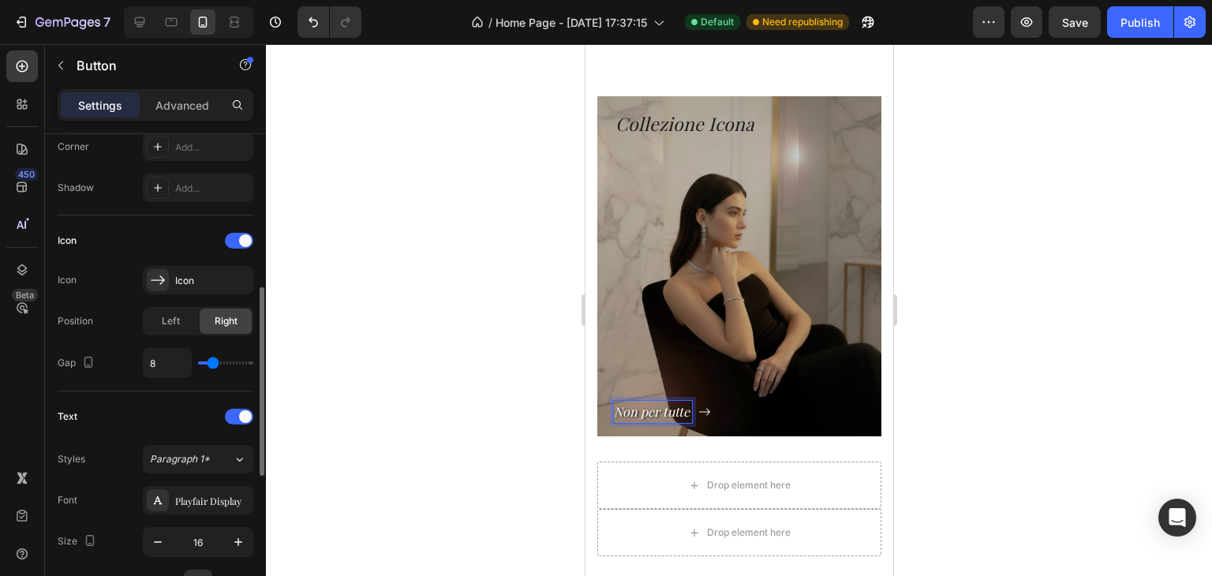
scroll to position [552, 0]
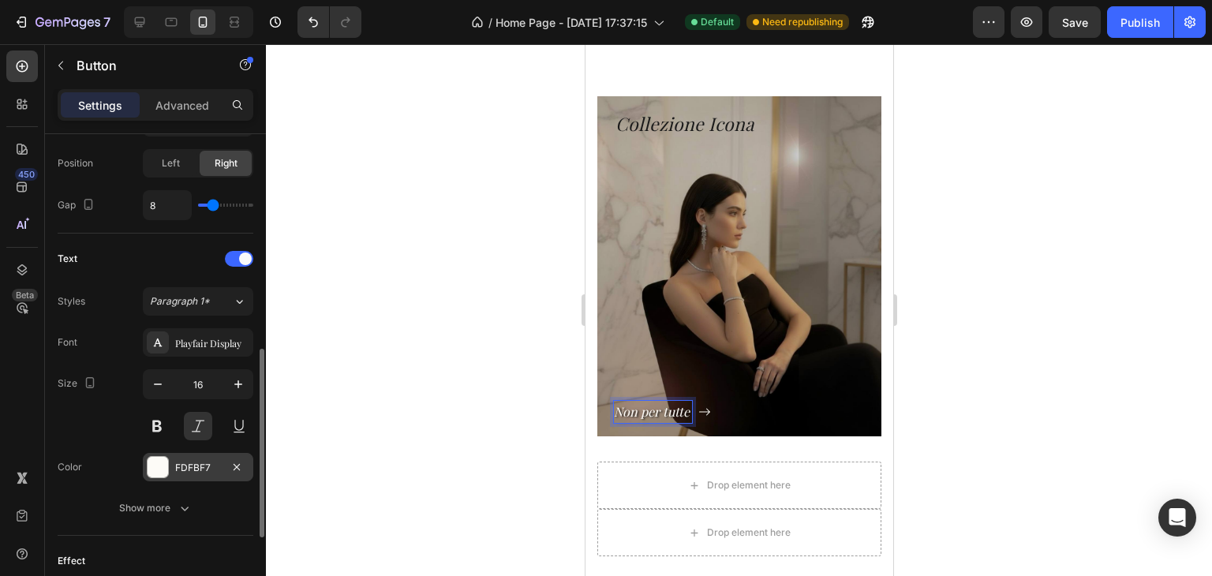
click at [187, 463] on div "FDFBF7" at bounding box center [198, 468] width 46 height 14
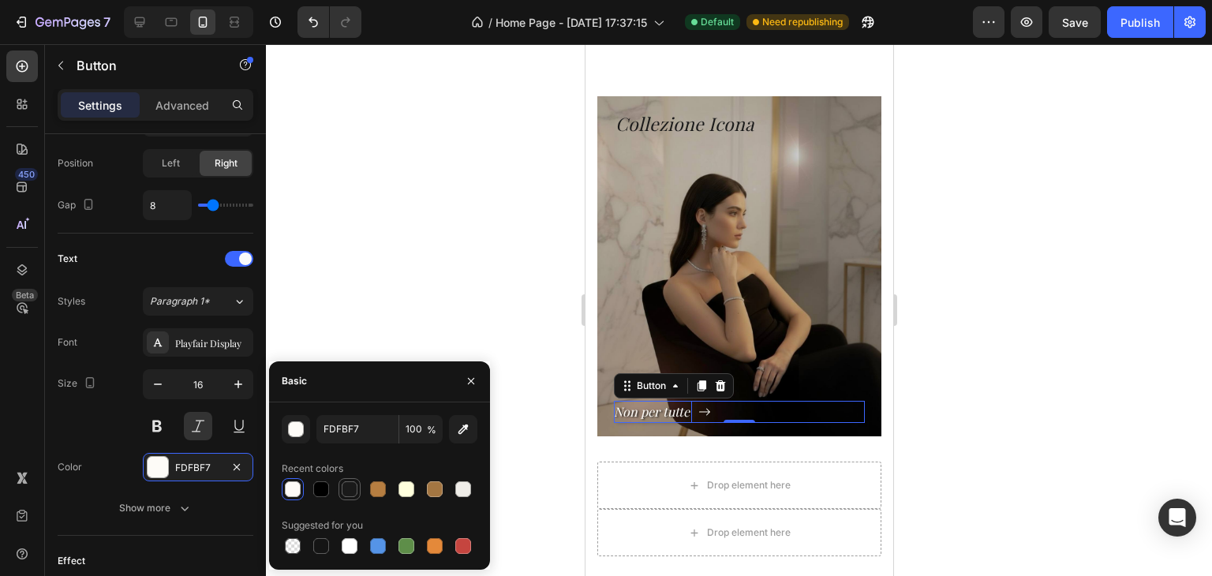
click at [350, 490] on div at bounding box center [350, 489] width 16 height 16
click at [322, 482] on div at bounding box center [321, 489] width 16 height 16
type input "000000"
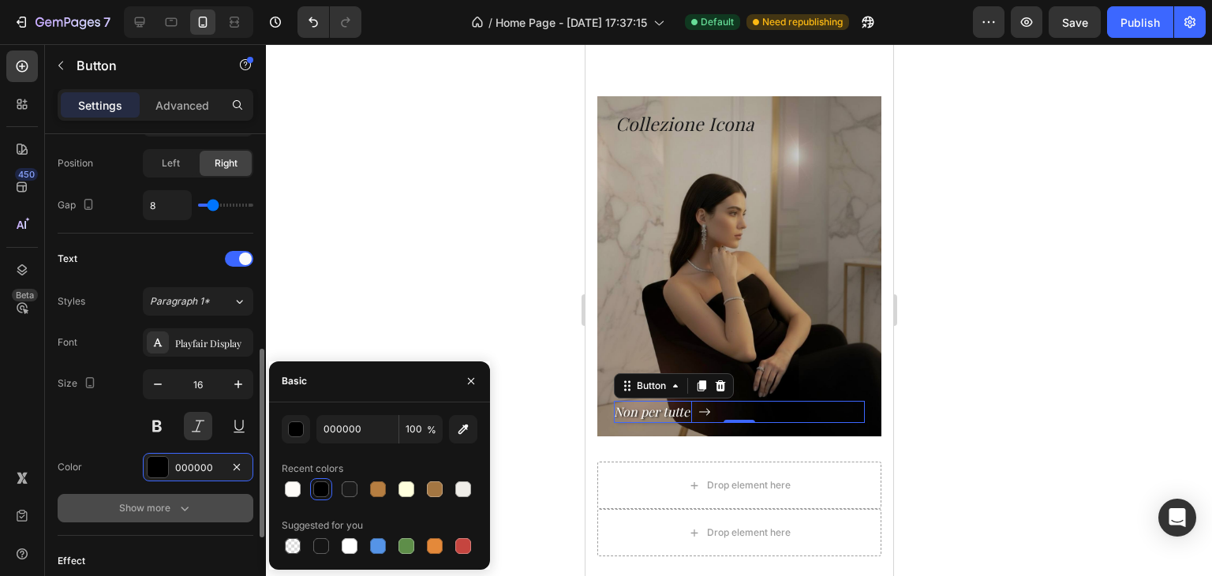
click at [217, 496] on button "Show more" at bounding box center [156, 508] width 196 height 28
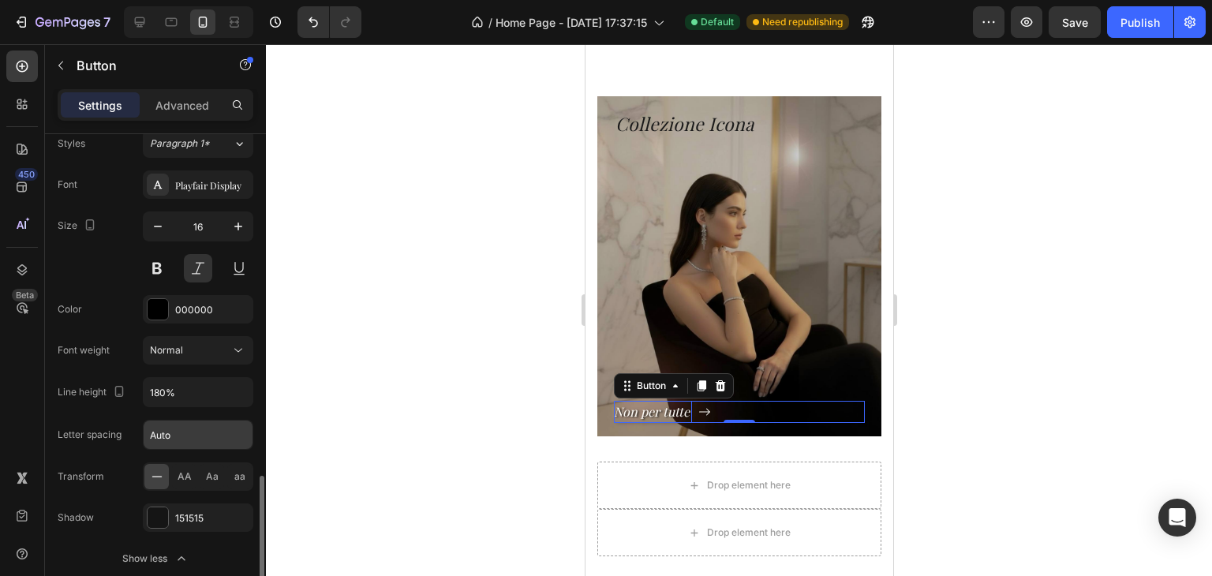
scroll to position [789, 0]
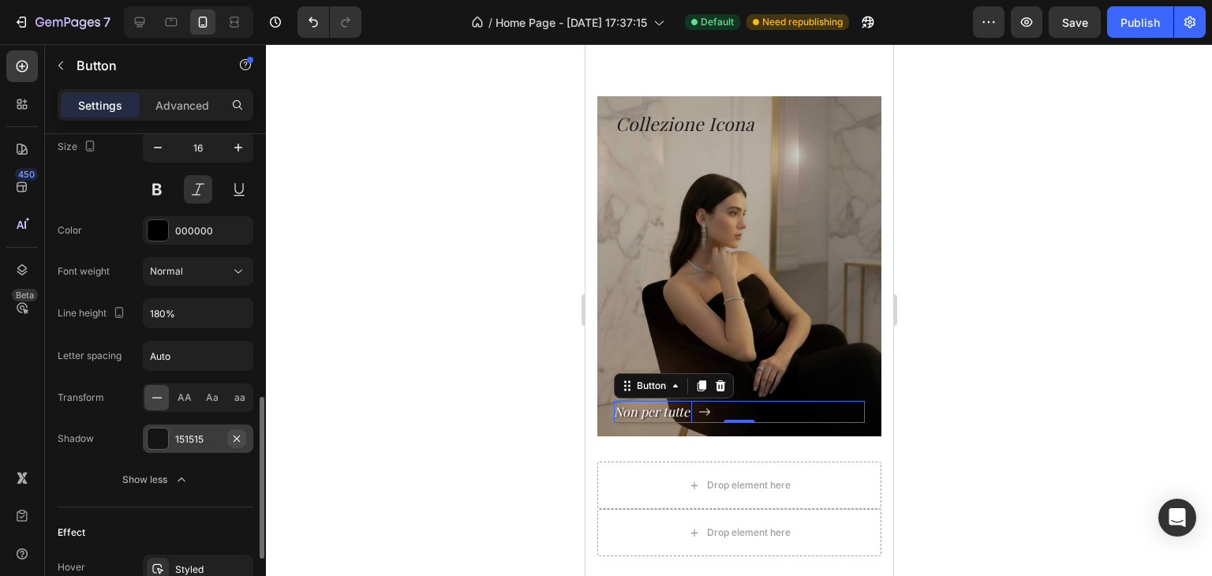
click at [241, 441] on icon "button" at bounding box center [236, 438] width 13 height 13
click at [193, 267] on div "Normal" at bounding box center [190, 271] width 80 height 14
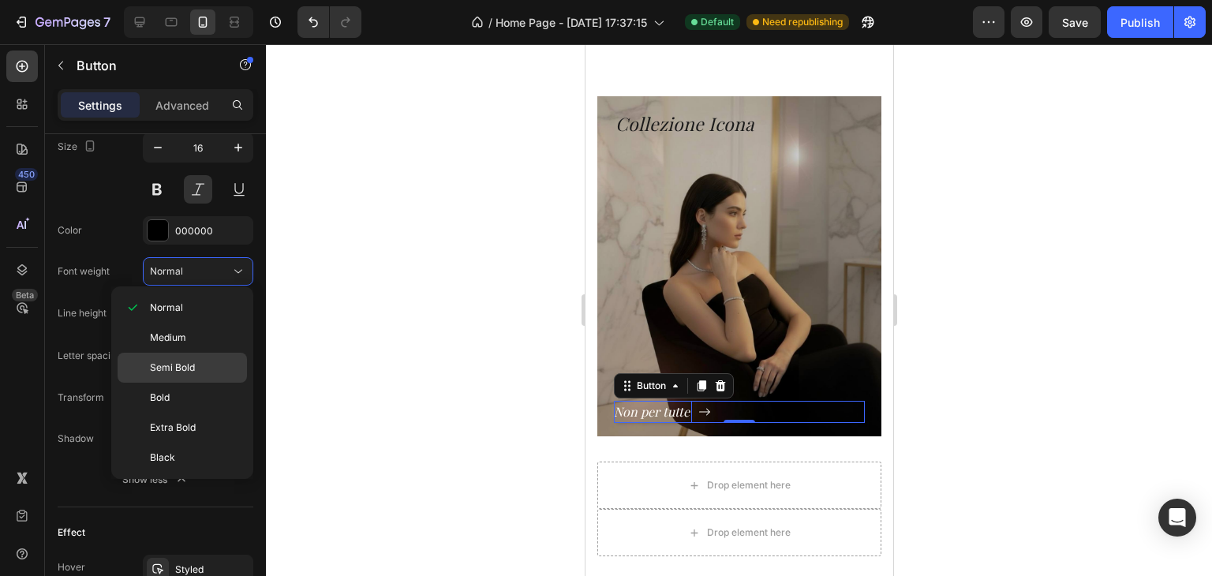
click at [185, 370] on span "Semi Bold" at bounding box center [172, 368] width 45 height 14
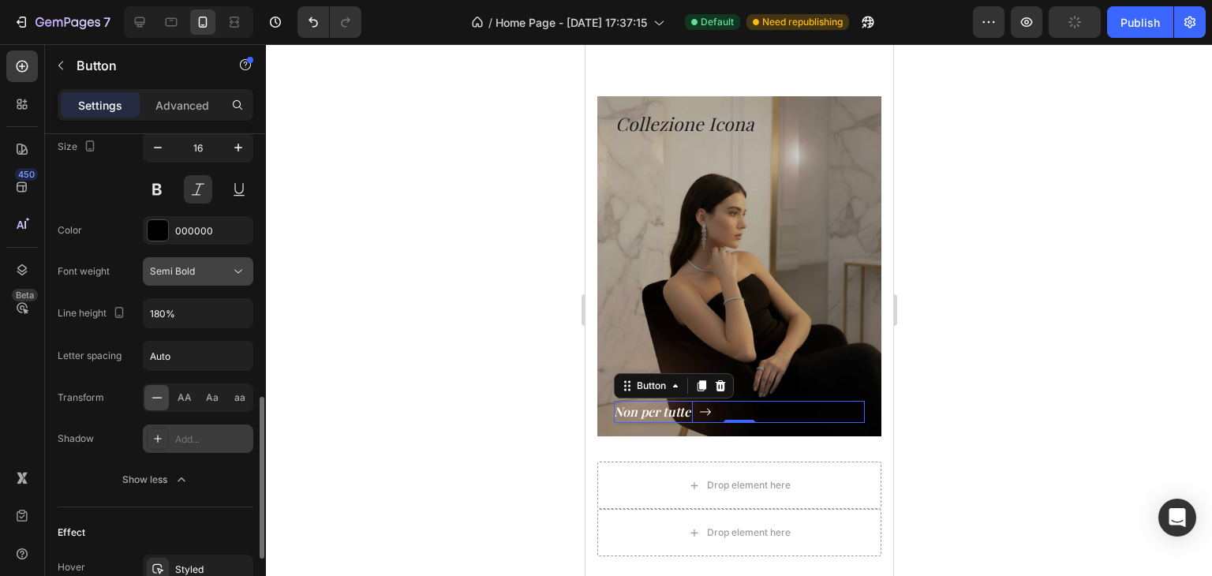
click at [194, 275] on span "Semi Bold" at bounding box center [172, 271] width 45 height 14
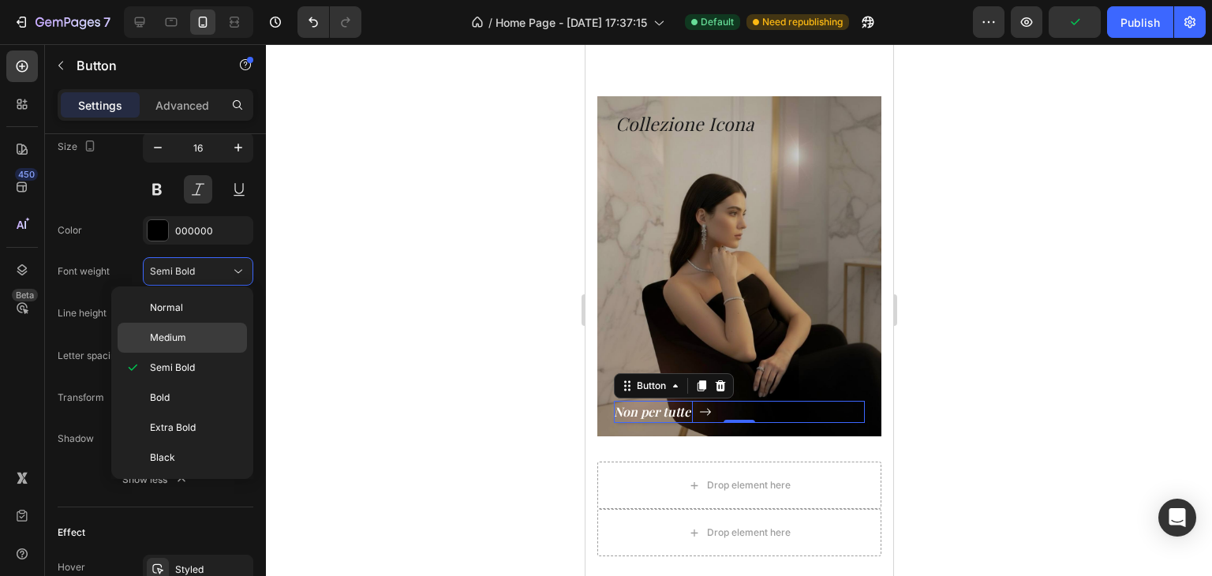
click at [196, 342] on p "Medium" at bounding box center [195, 338] width 90 height 14
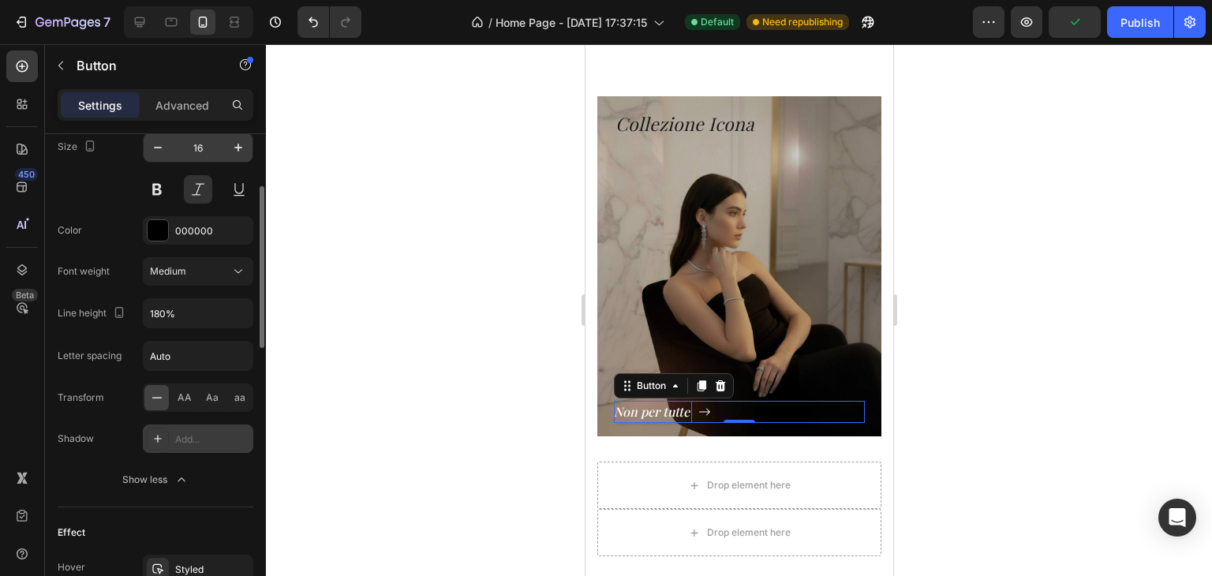
scroll to position [631, 0]
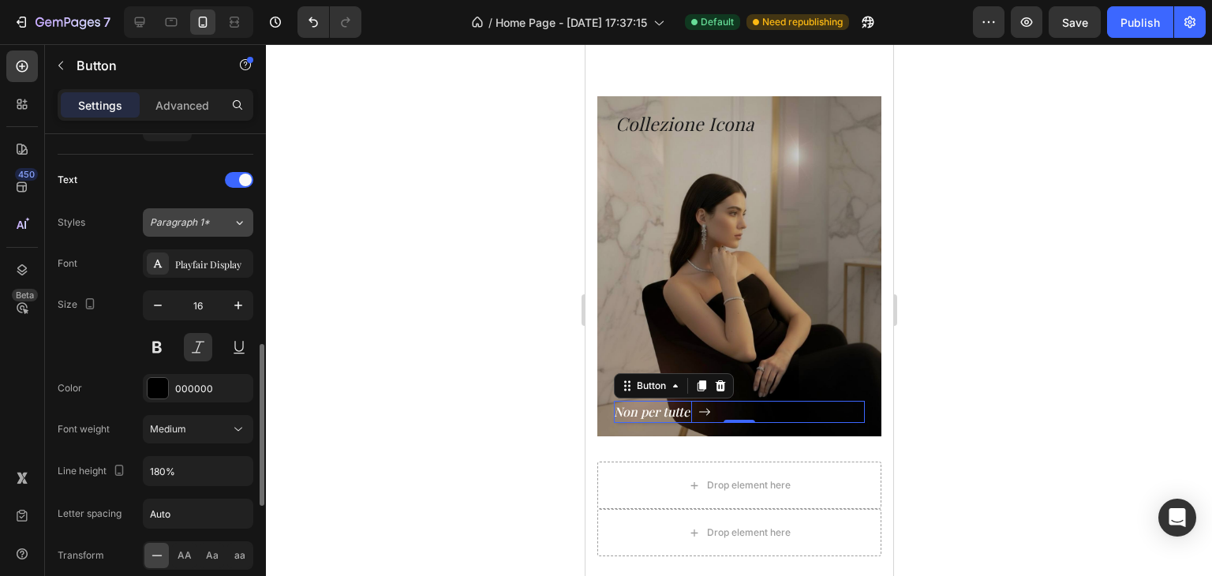
click at [186, 234] on button "Paragraph 1*" at bounding box center [198, 222] width 110 height 28
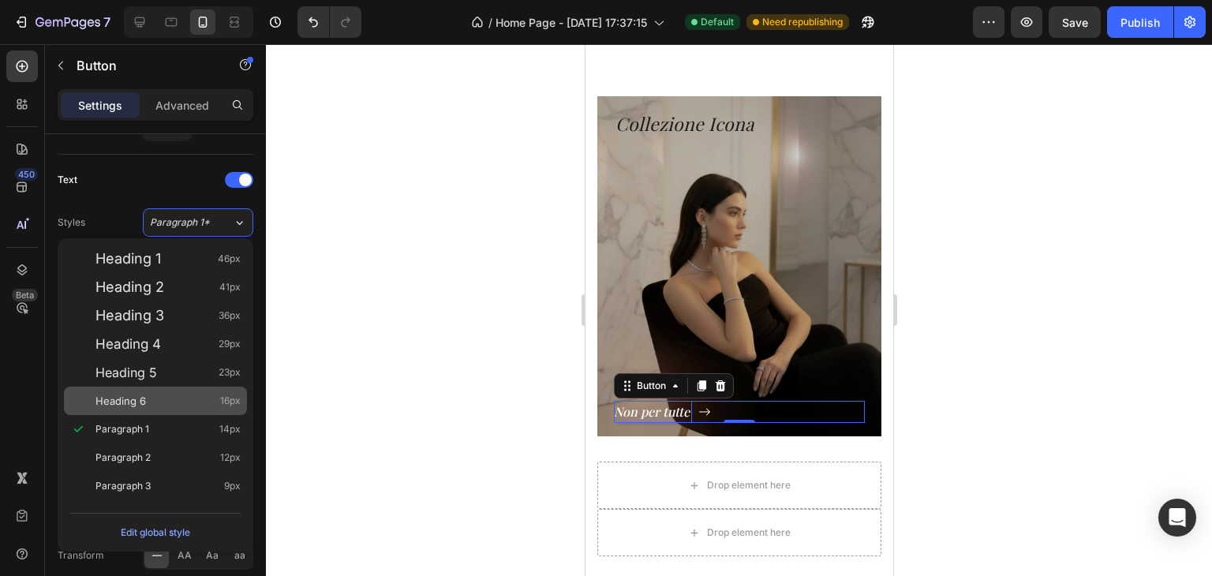
click at [174, 398] on div "Heading 6 16px" at bounding box center [167, 401] width 145 height 16
type input "130%"
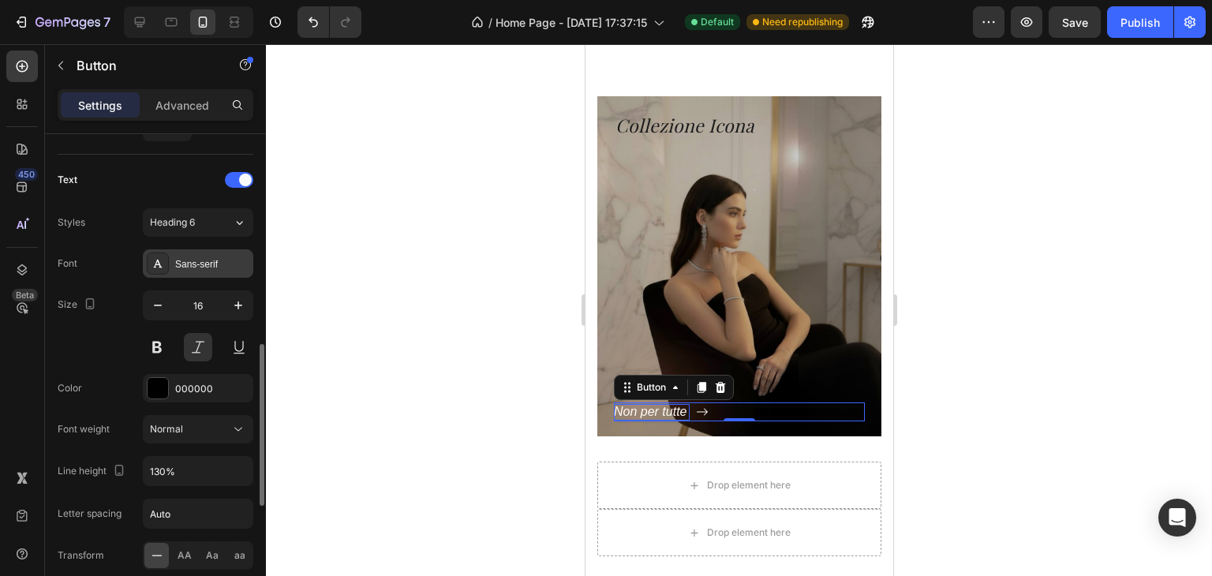
click at [198, 259] on div "Sans-serif" at bounding box center [212, 264] width 74 height 14
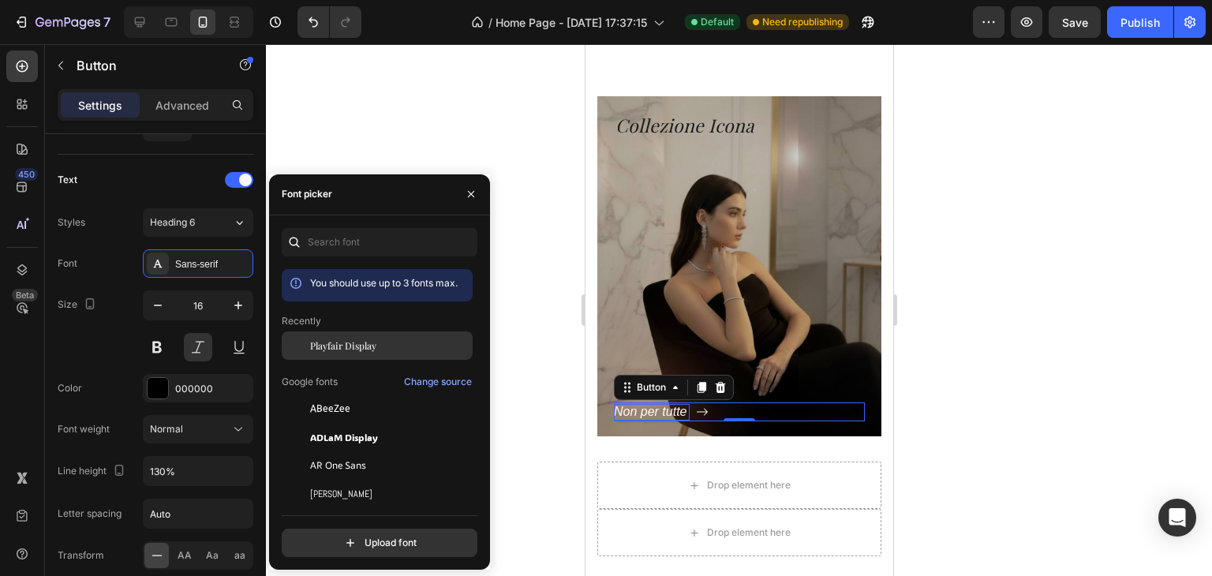
click at [319, 345] on span "Playfair Display" at bounding box center [343, 346] width 66 height 14
click at [526, 304] on div at bounding box center [739, 310] width 946 height 532
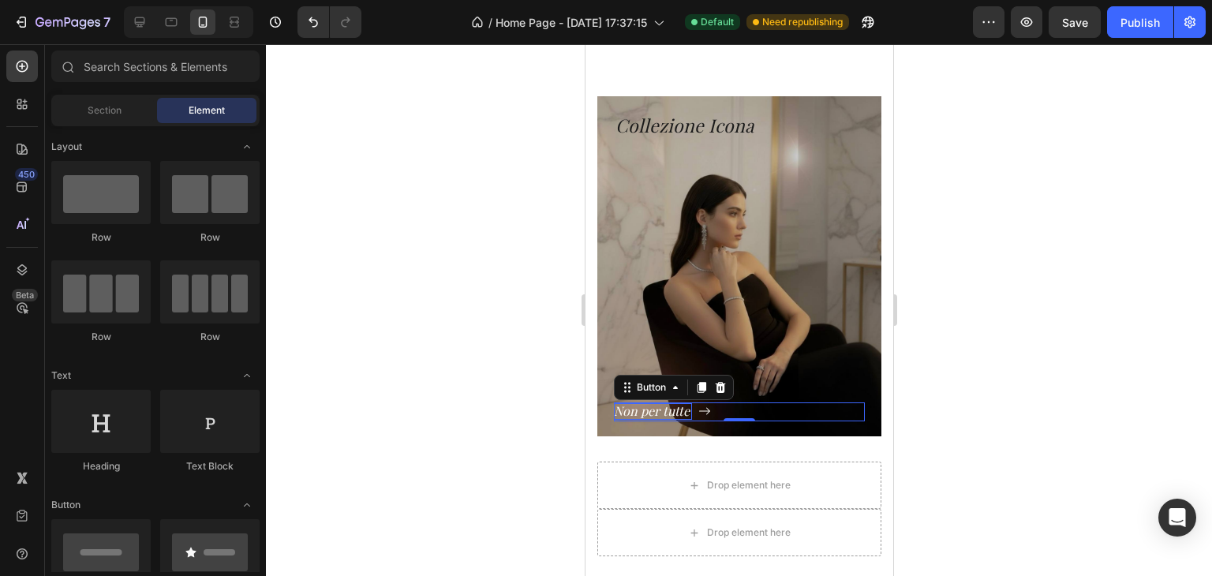
click at [529, 304] on div at bounding box center [739, 310] width 946 height 532
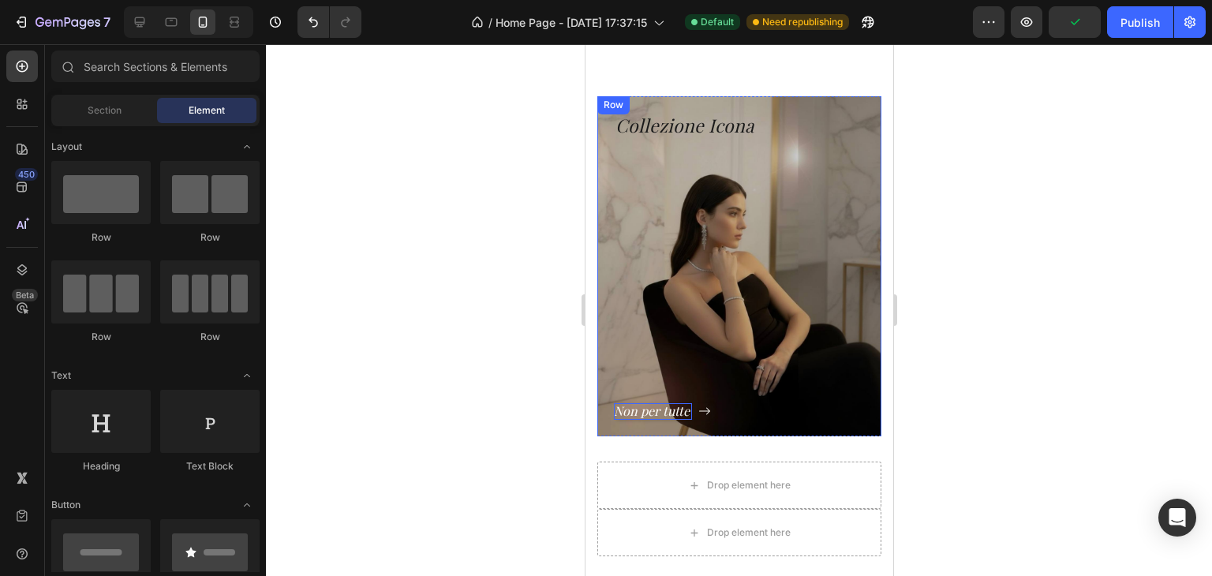
scroll to position [813, 0]
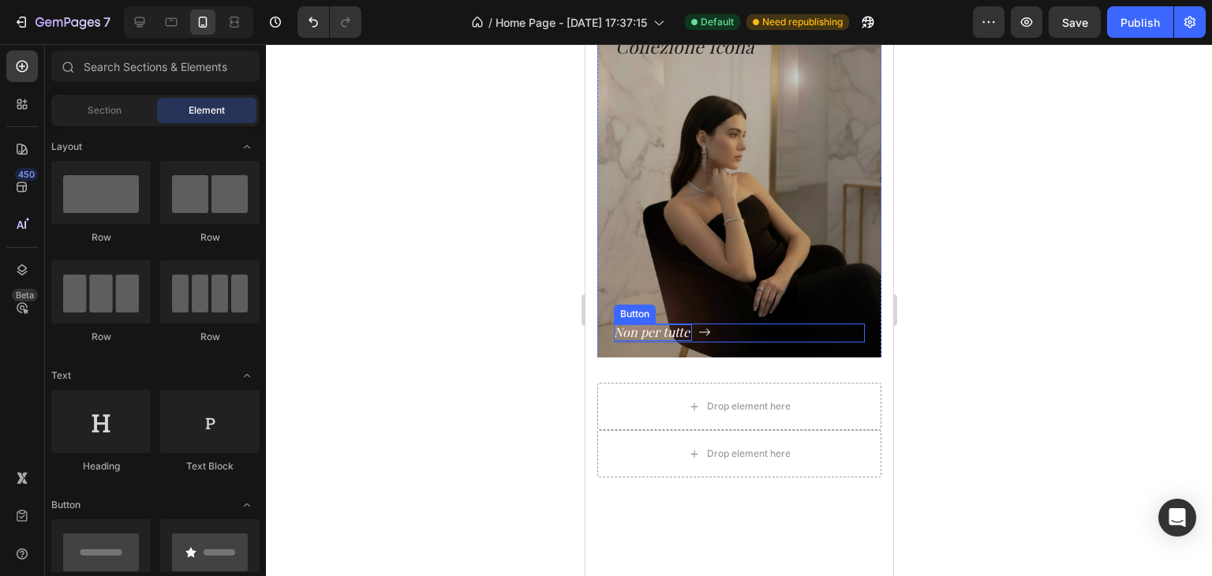
click at [674, 331] on p "Non per tutte" at bounding box center [652, 332] width 78 height 17
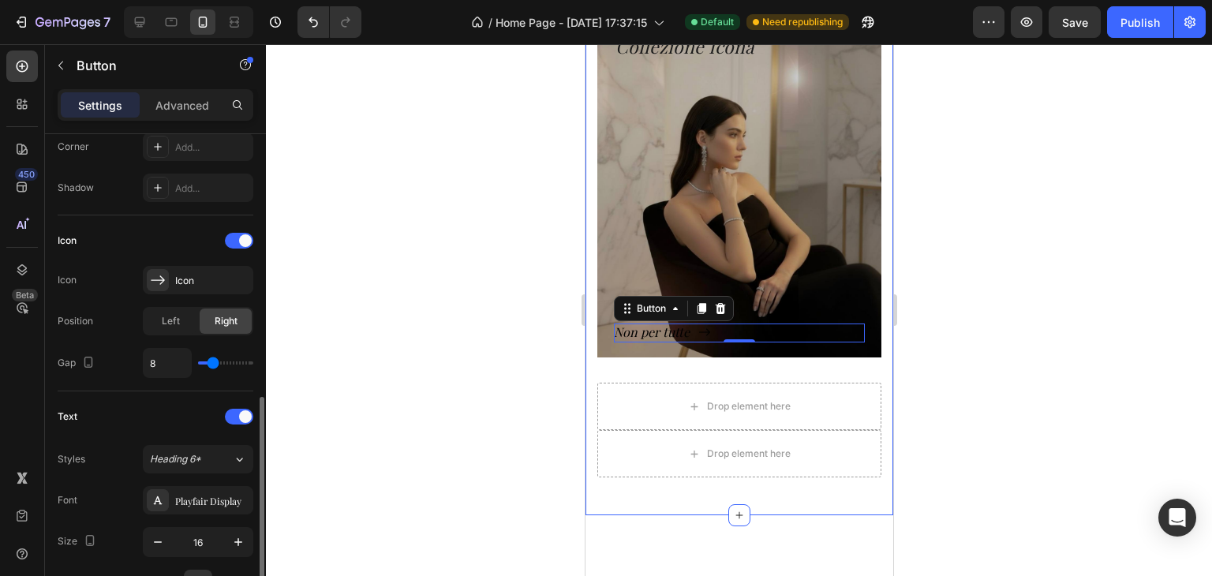
scroll to position [552, 0]
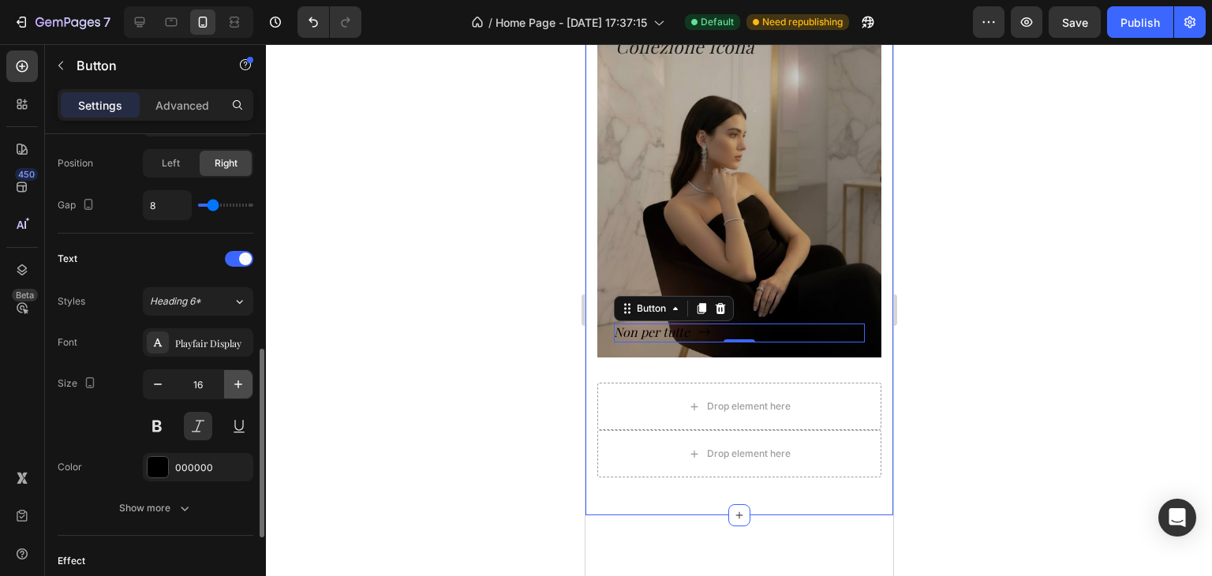
click at [245, 385] on icon "button" at bounding box center [238, 384] width 16 height 16
type input "18"
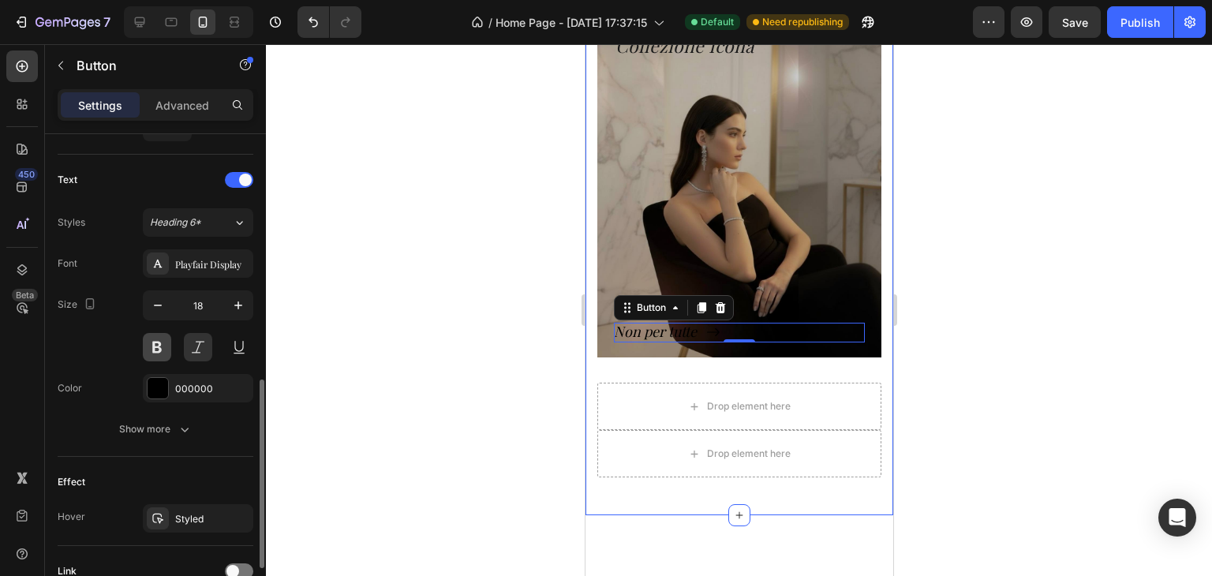
click at [164, 338] on button at bounding box center [157, 347] width 28 height 28
click at [202, 442] on div "Text Styles Heading 6* Font Playfair Display Size 18 Color 000000 Show more" at bounding box center [156, 306] width 196 height 302
click at [199, 434] on button "Show more" at bounding box center [156, 429] width 196 height 28
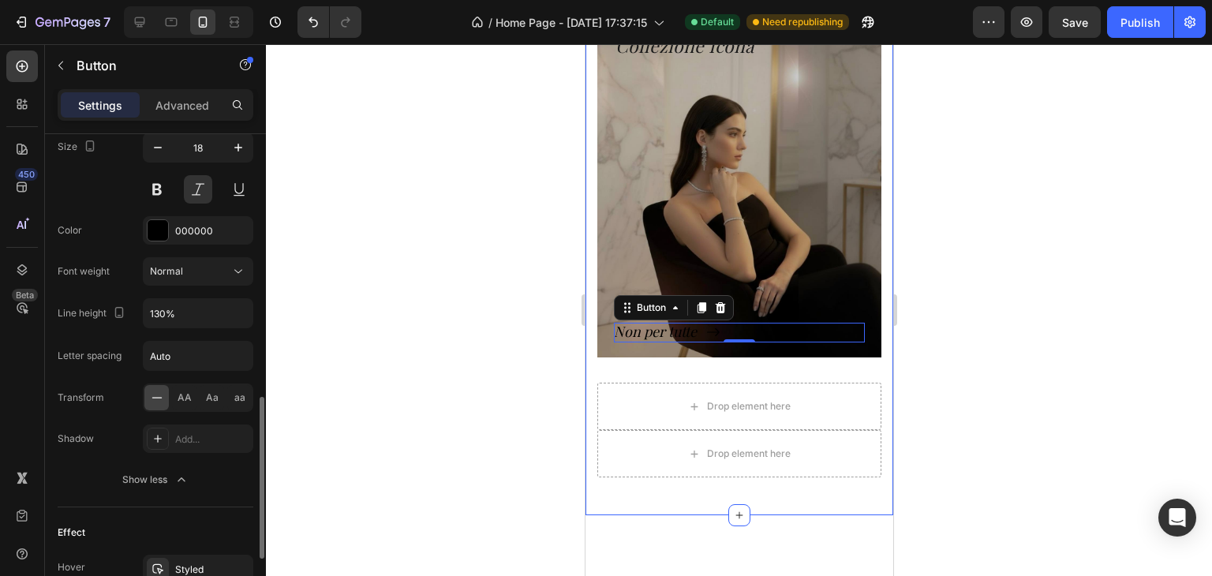
scroll to position [947, 0]
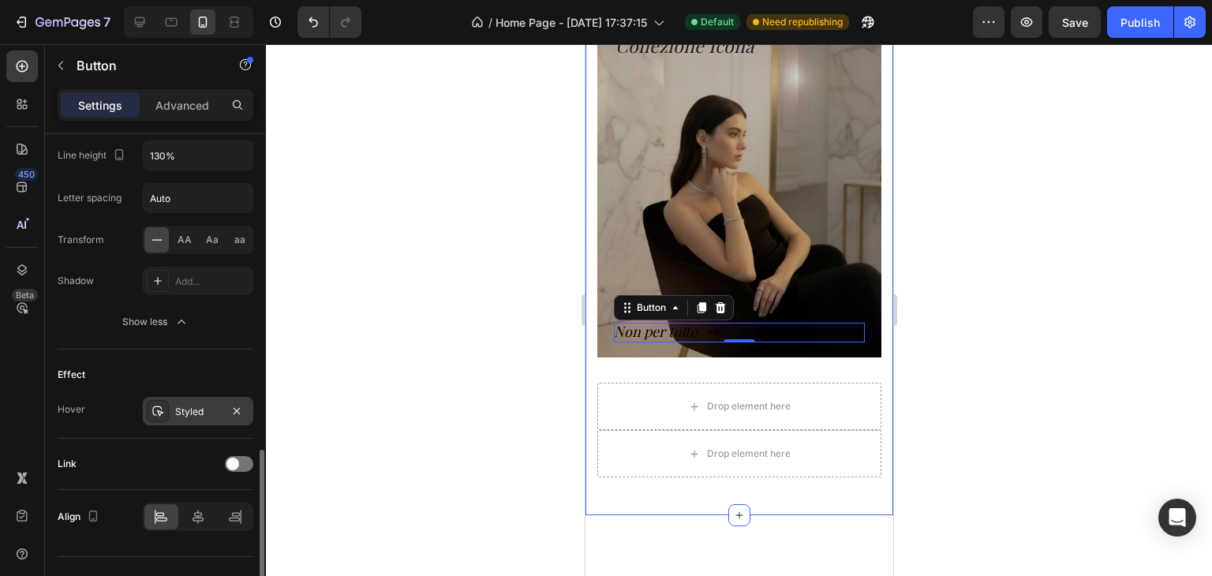
click at [200, 408] on div "Styled" at bounding box center [198, 412] width 46 height 14
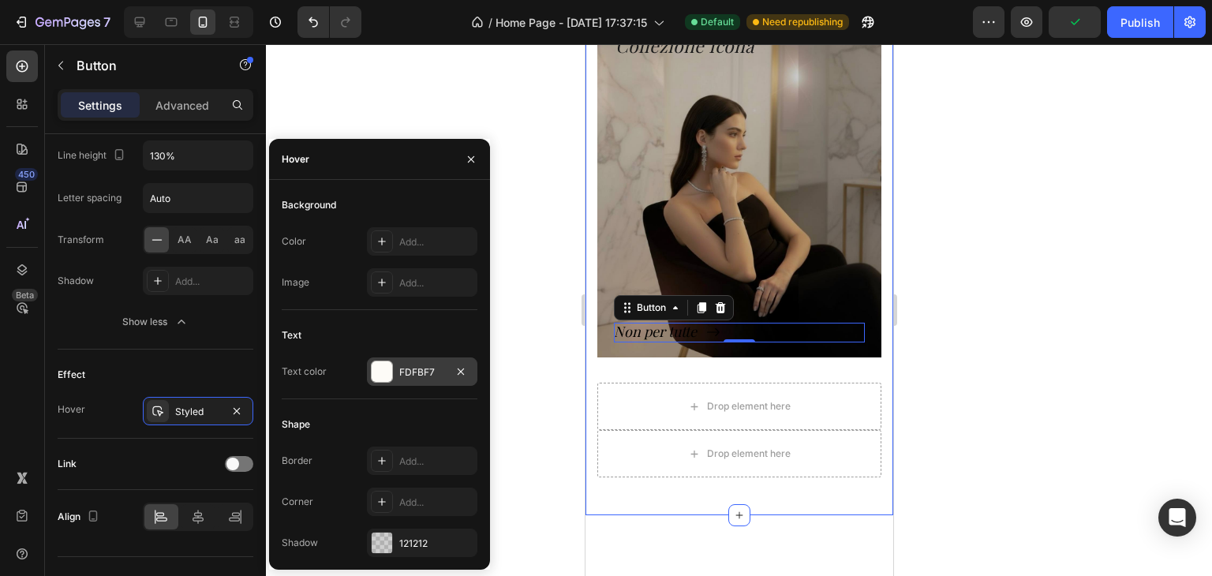
click at [425, 365] on div "FDFBF7" at bounding box center [422, 372] width 46 height 14
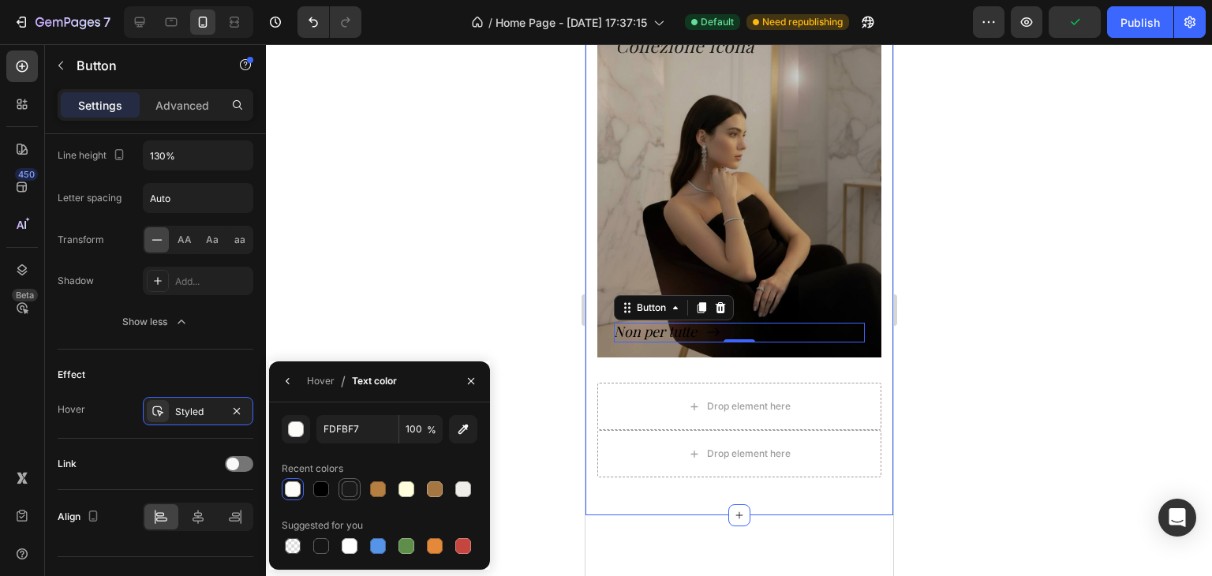
click at [343, 485] on div at bounding box center [350, 489] width 16 height 16
type input "1A1A1A"
click at [305, 374] on div "Hover / Text color" at bounding box center [336, 381] width 134 height 40
click at [317, 387] on div "Hover" at bounding box center [321, 381] width 28 height 14
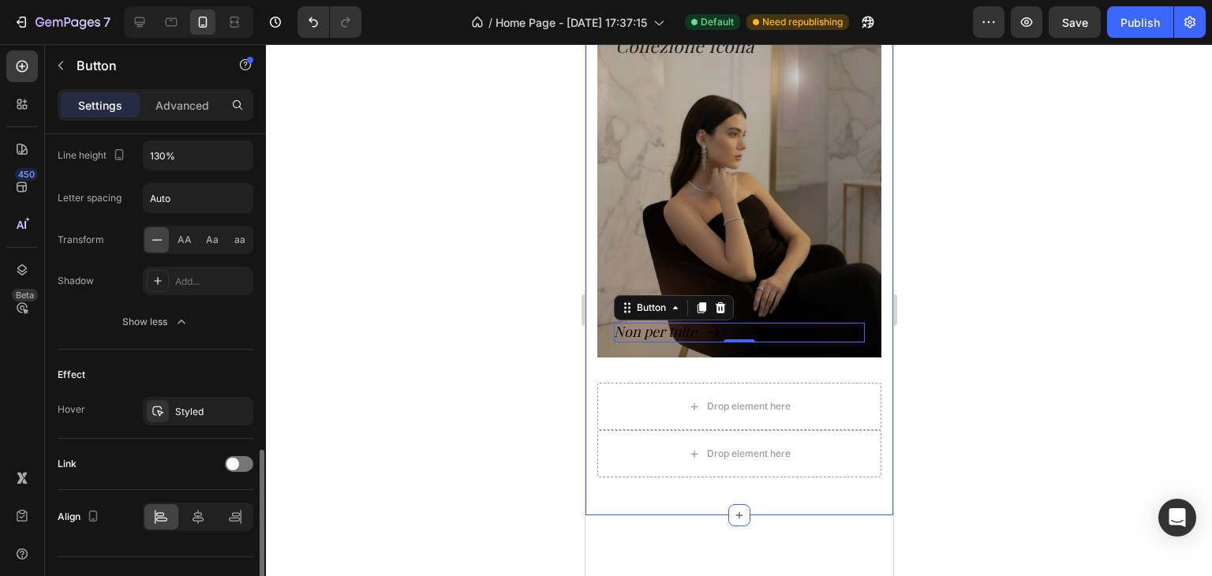
click at [197, 365] on div "Effect" at bounding box center [156, 374] width 196 height 25
click at [200, 365] on div "Effect" at bounding box center [156, 374] width 196 height 25
click at [453, 342] on div at bounding box center [739, 310] width 946 height 532
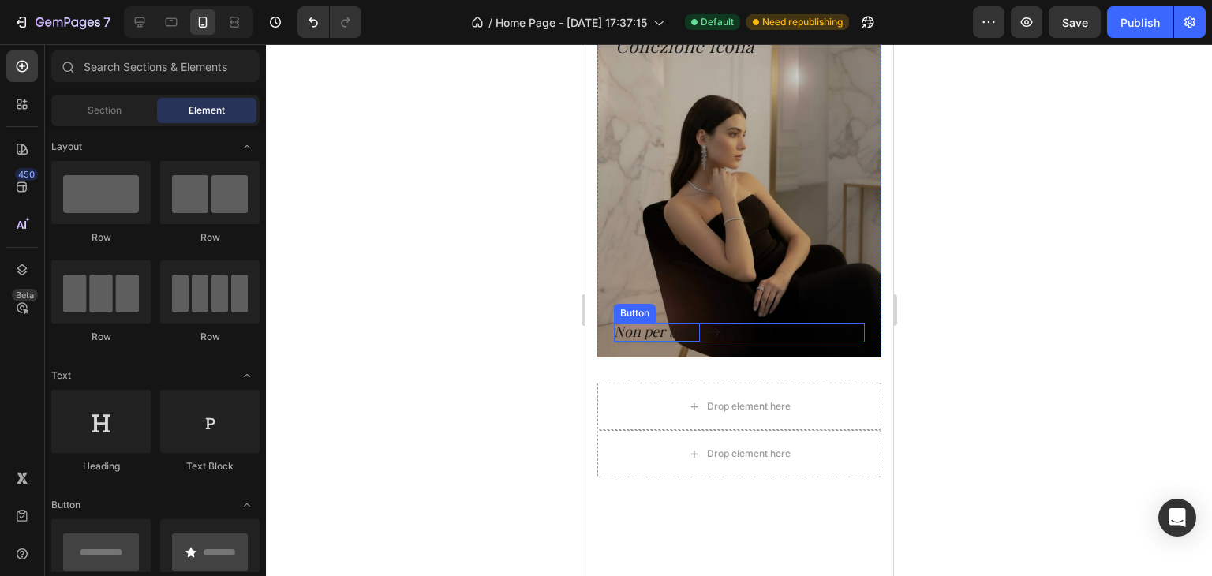
click at [665, 334] on p "Non per tutte" at bounding box center [656, 332] width 86 height 18
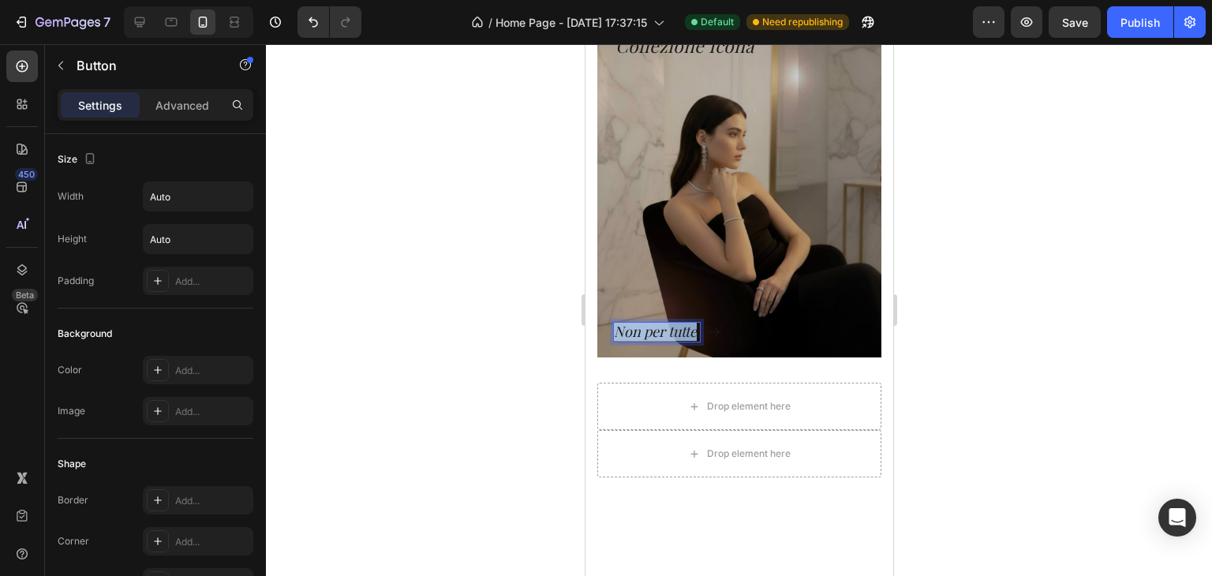
drag, startPoint x: 698, startPoint y: 331, endPoint x: 611, endPoint y: 329, distance: 86.8
click at [610, 331] on div "Collezione Icona Heading Non per tutte Button 0 Row" at bounding box center [739, 187] width 284 height 343
click at [613, 323] on button "Collezione" at bounding box center [658, 332] width 91 height 18
click at [613, 323] on button "Collezione a" at bounding box center [663, 332] width 101 height 18
click at [613, 323] on button "Collezione a numero" at bounding box center [690, 332] width 155 height 18
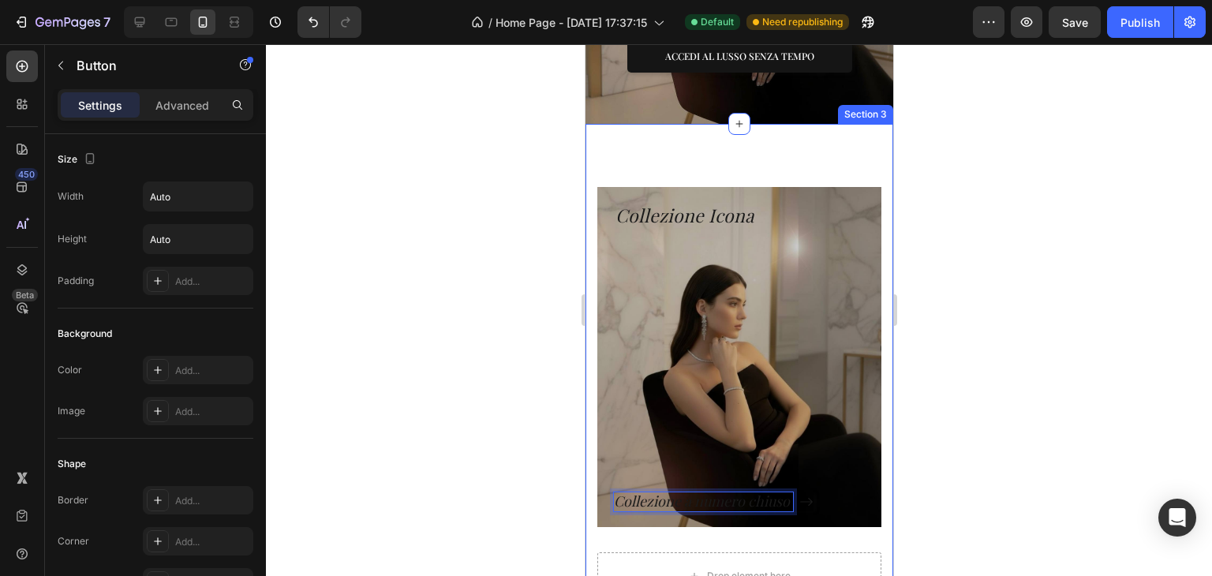
scroll to position [734, 0]
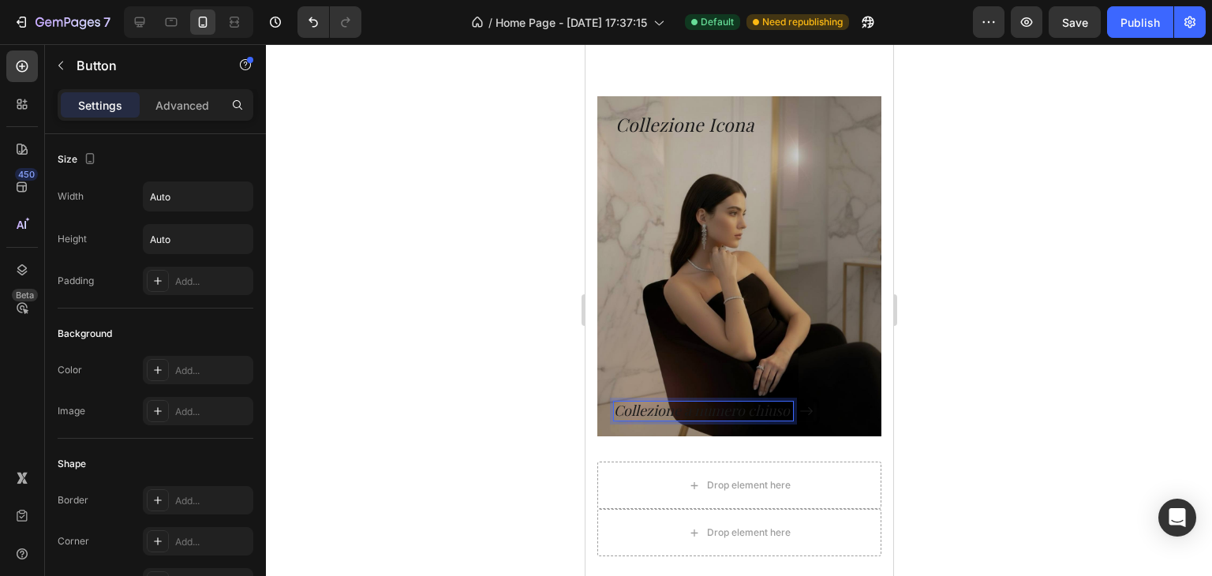
click at [745, 414] on p "Collezione a numero chiuso" at bounding box center [702, 411] width 179 height 18
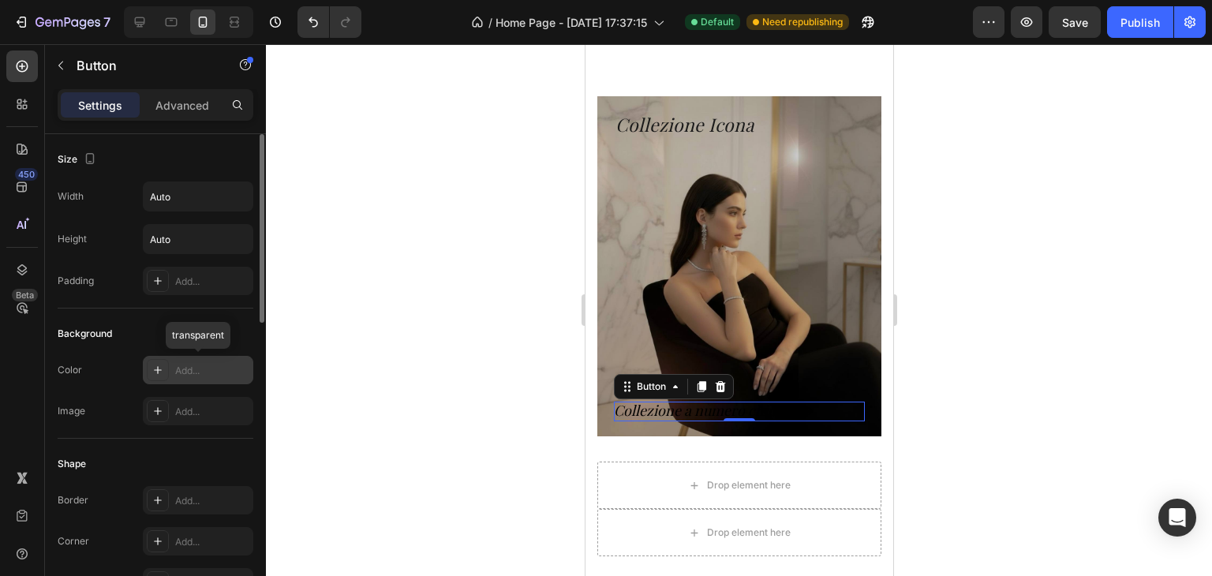
click at [183, 367] on div "Add..." at bounding box center [212, 371] width 74 height 14
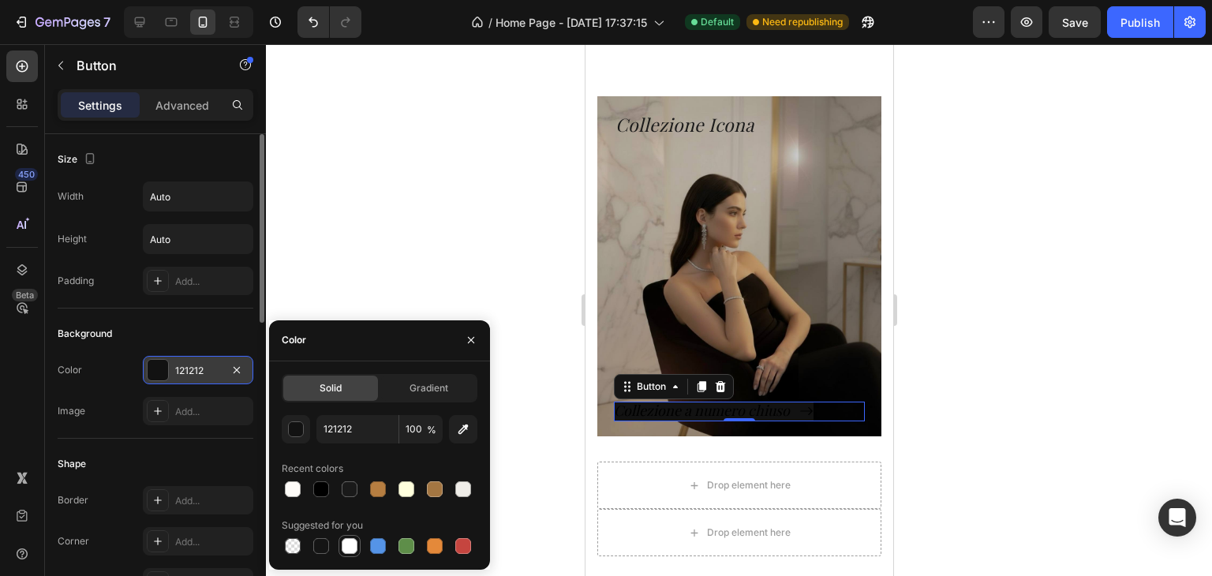
click at [346, 548] on div at bounding box center [350, 546] width 16 height 16
click at [467, 485] on div at bounding box center [463, 489] width 16 height 16
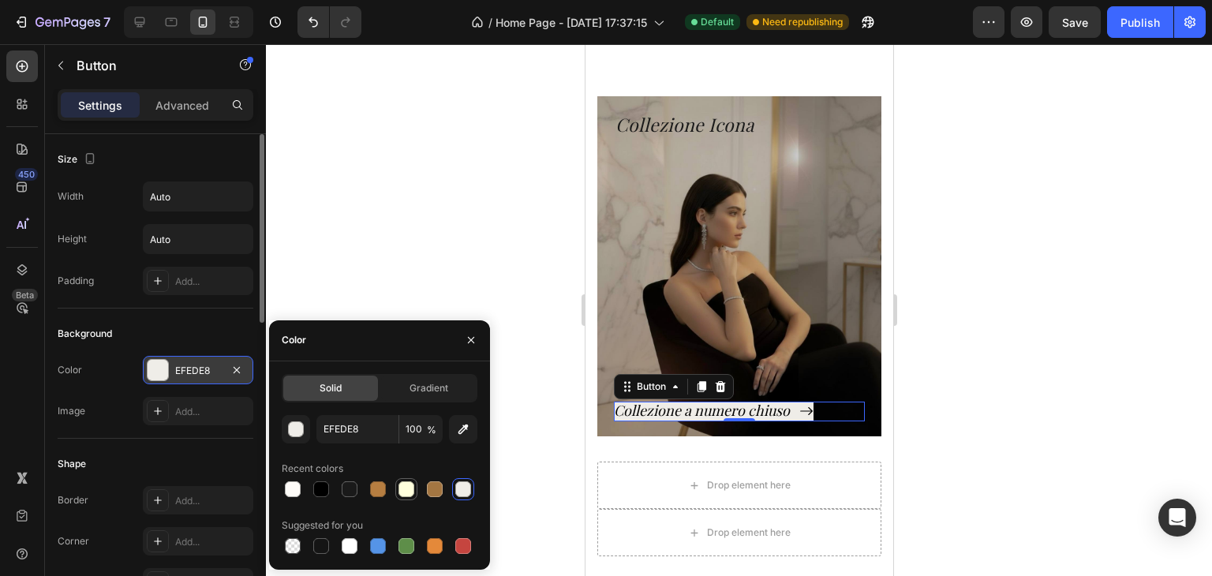
click at [398, 493] on div at bounding box center [406, 489] width 19 height 19
type input "FFFFDD"
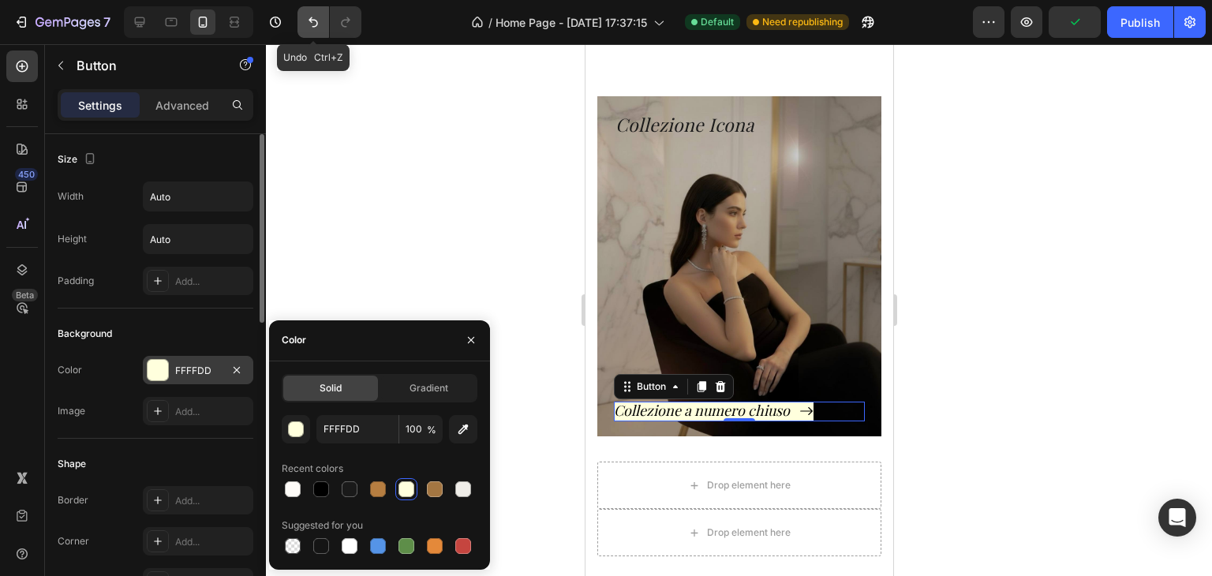
click at [303, 17] on button "Undo/Redo" at bounding box center [314, 22] width 32 height 32
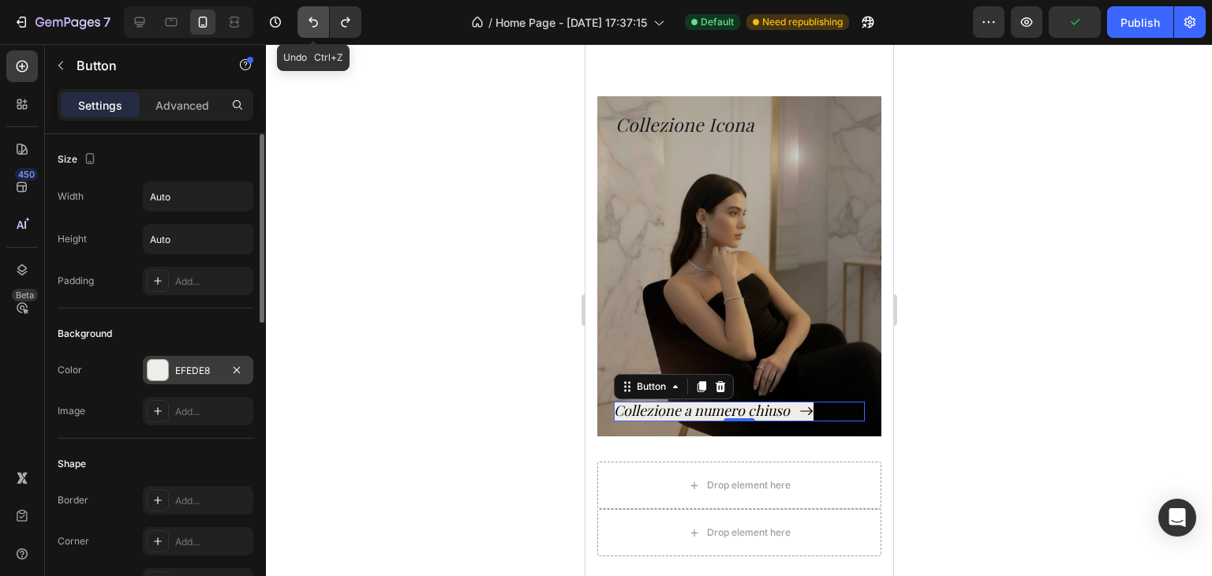
click at [303, 17] on button "Undo/Redo" at bounding box center [314, 22] width 32 height 32
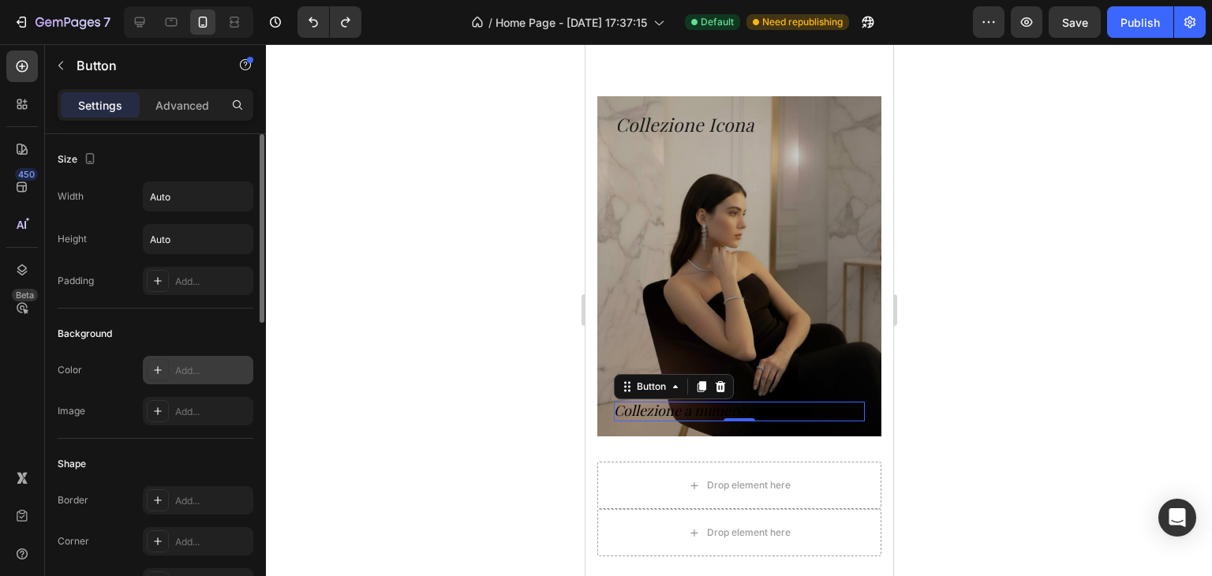
click at [453, 229] on div at bounding box center [739, 310] width 946 height 532
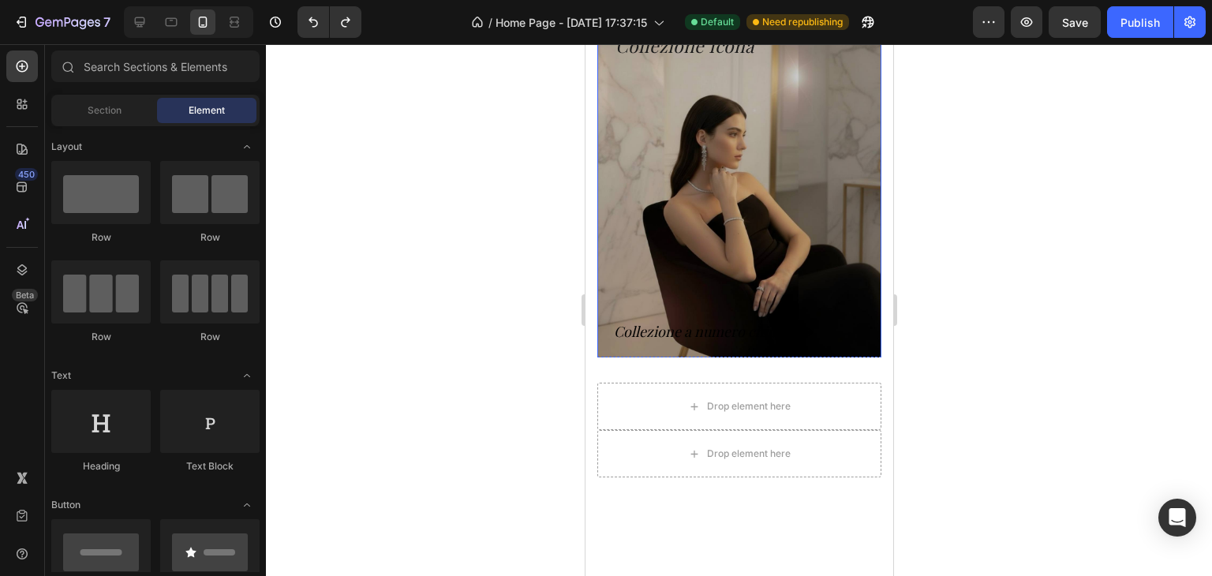
scroll to position [655, 0]
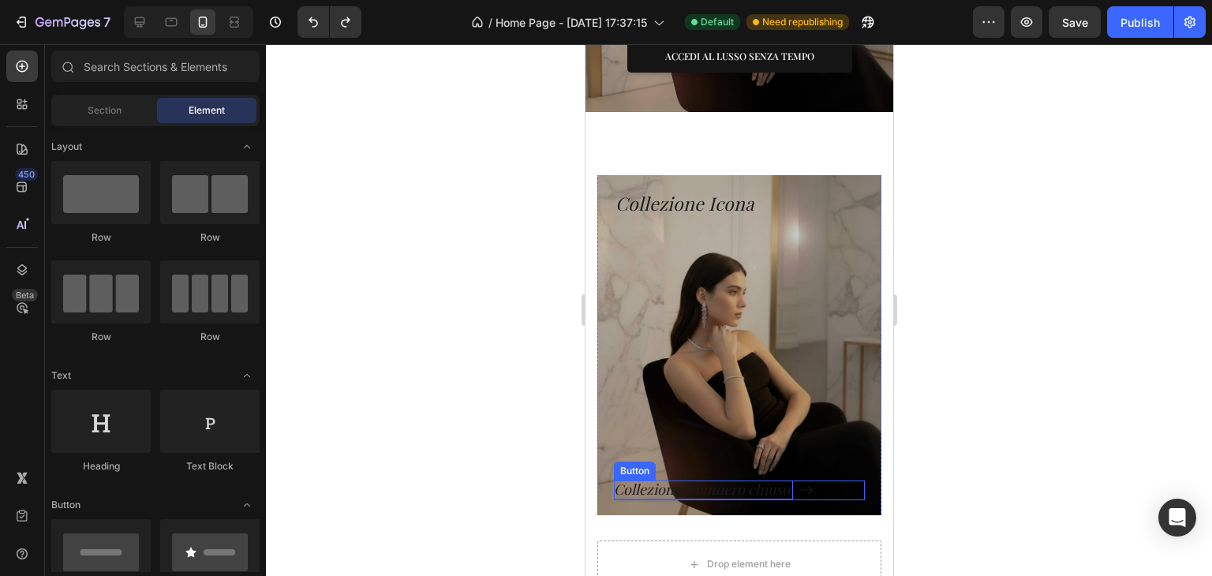
click at [703, 496] on p "Collezione a numero chiuso" at bounding box center [702, 490] width 179 height 18
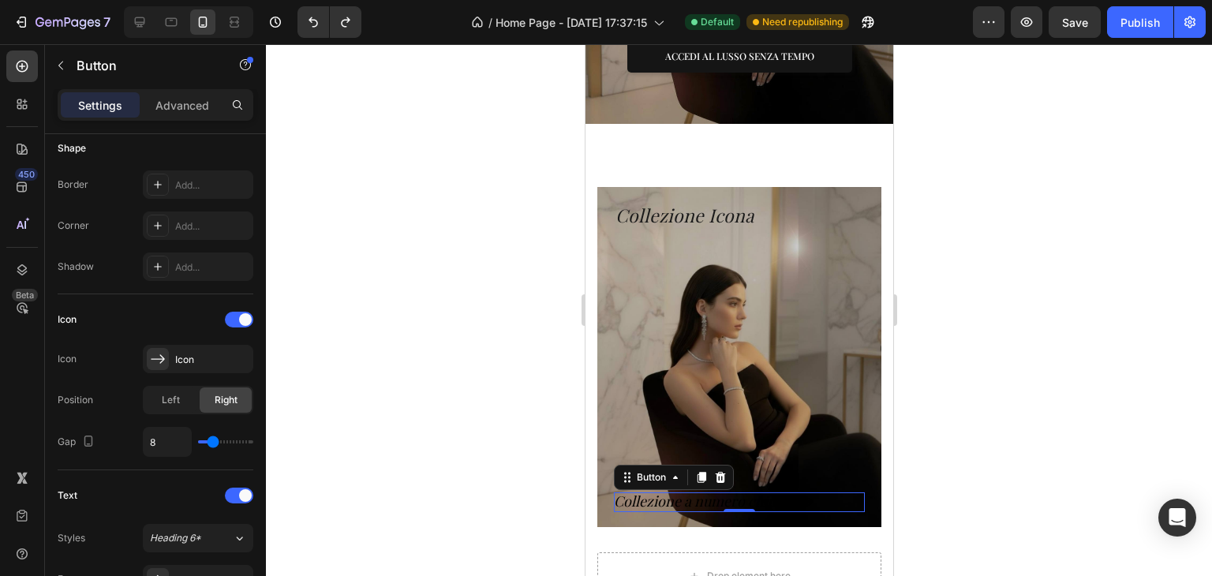
scroll to position [552, 0]
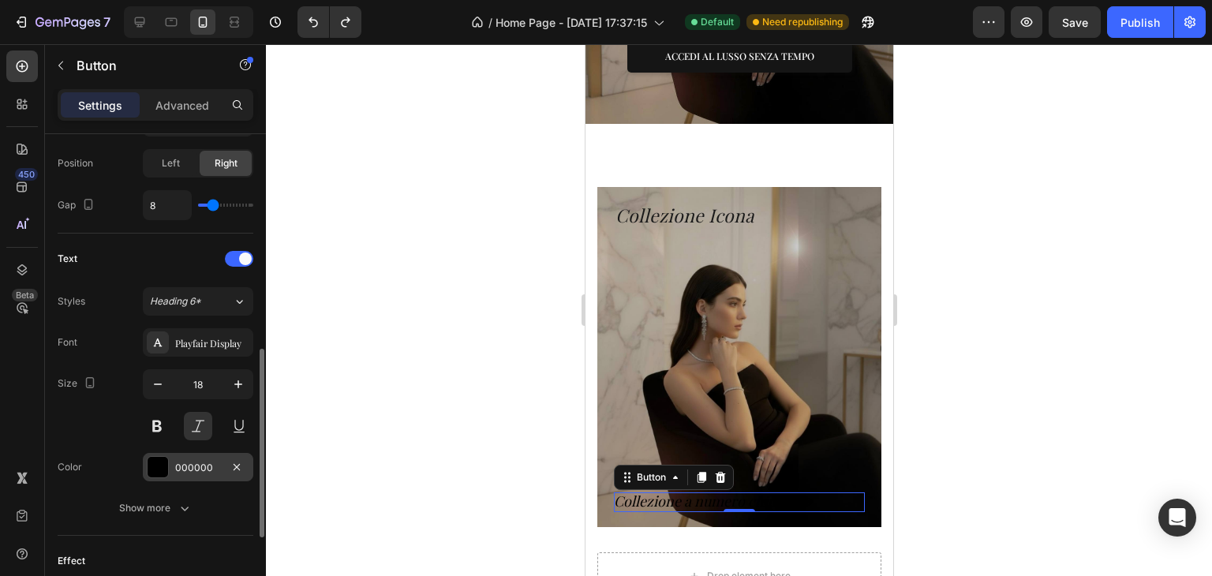
click at [204, 468] on div "000000" at bounding box center [198, 468] width 46 height 14
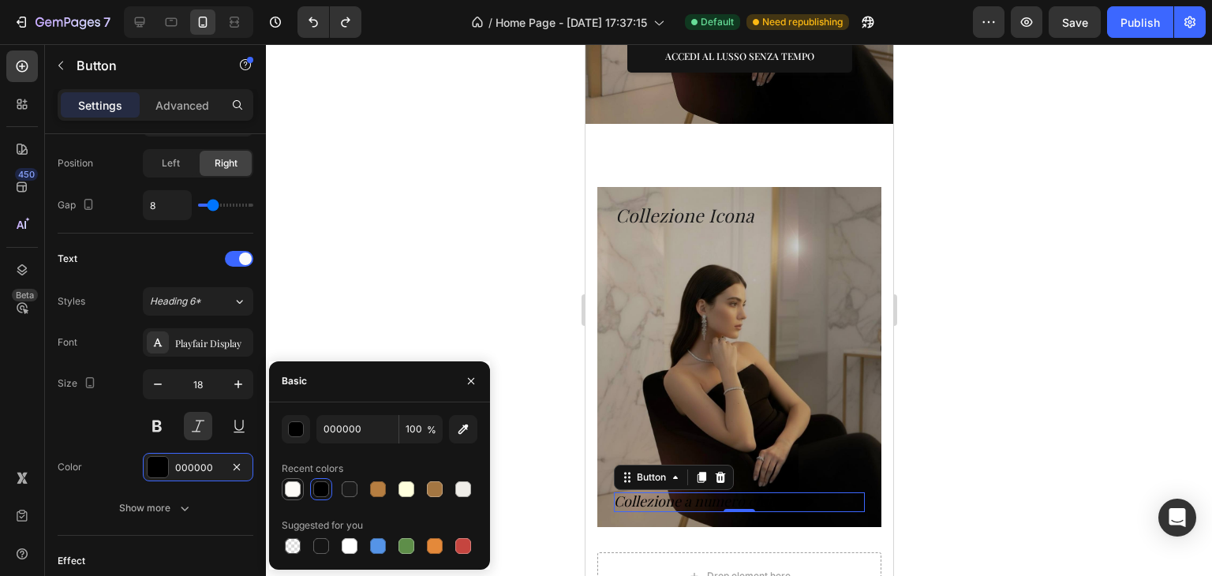
click at [298, 484] on div at bounding box center [293, 489] width 16 height 16
type input "FDFBF7"
click at [494, 262] on div at bounding box center [739, 310] width 946 height 532
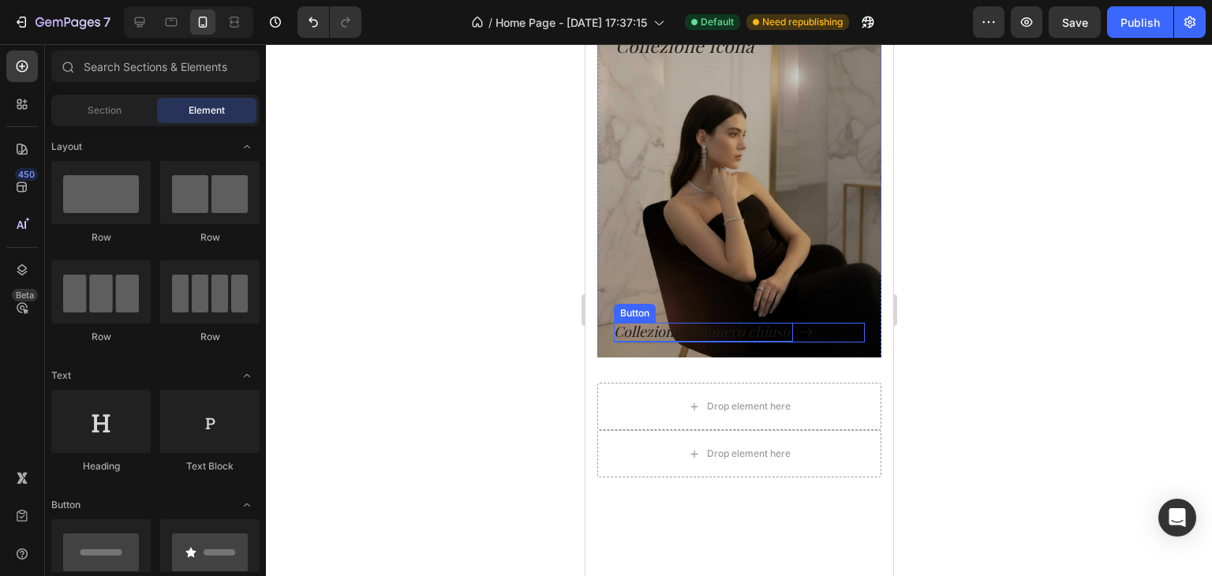
scroll to position [734, 0]
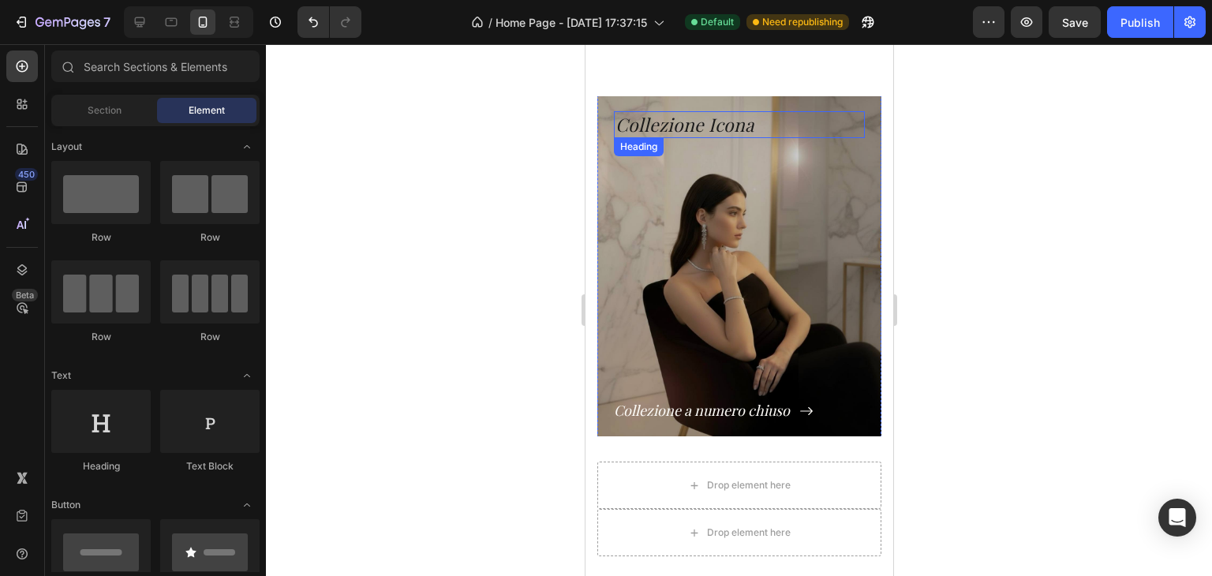
click at [689, 121] on p "Collezione Icona" at bounding box center [739, 125] width 248 height 24
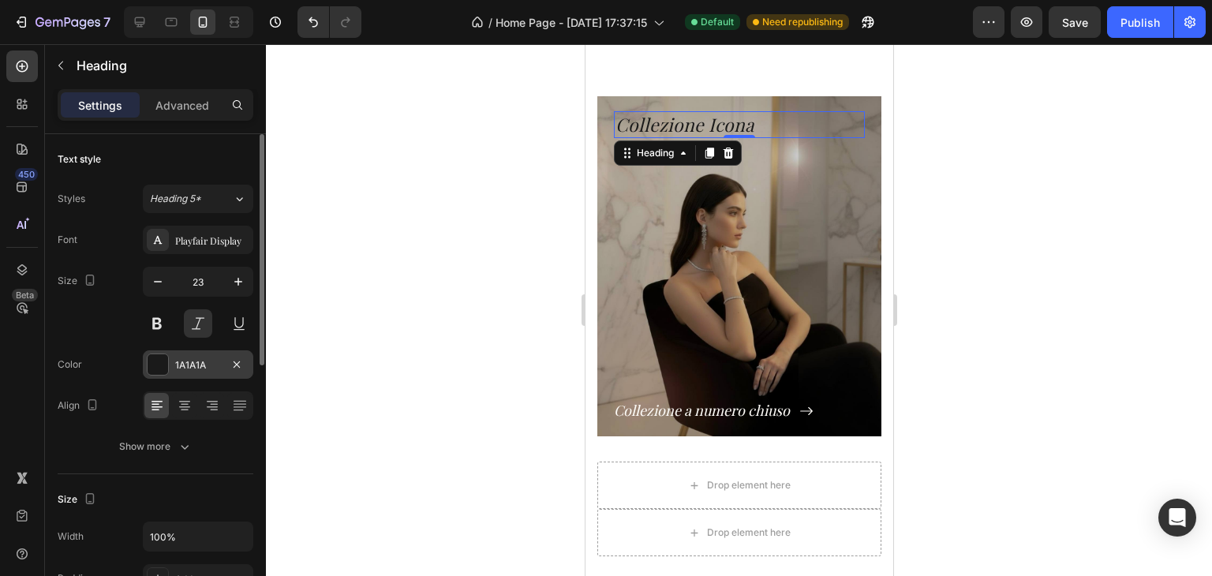
click at [202, 363] on div "1A1A1A" at bounding box center [198, 365] width 46 height 14
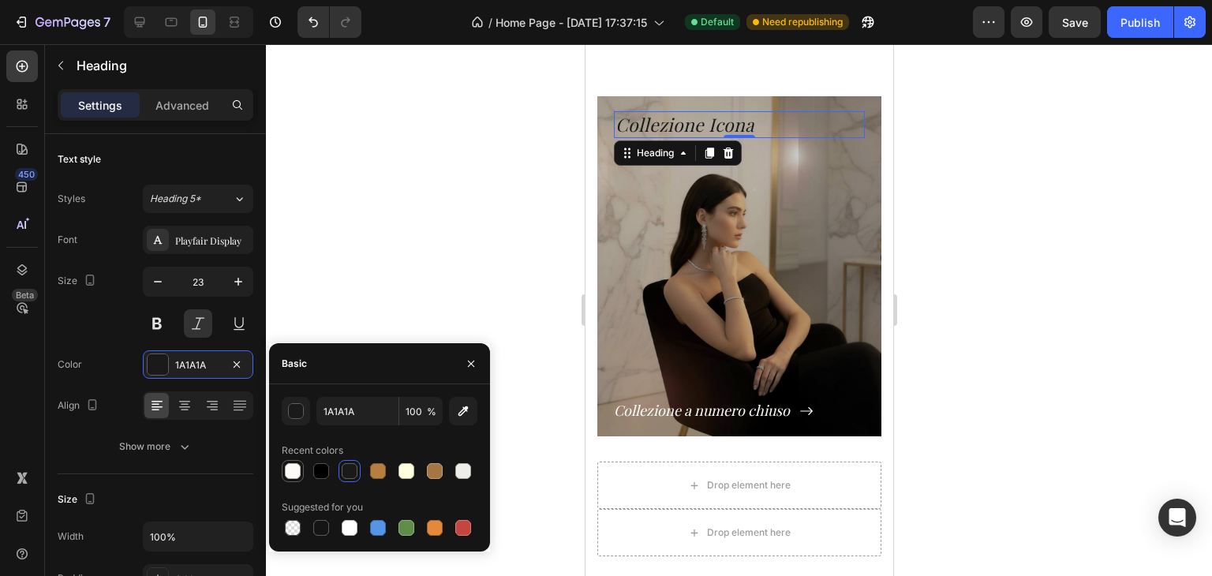
click at [301, 468] on div at bounding box center [292, 471] width 19 height 19
type input "FDFBF7"
click at [293, 327] on div at bounding box center [739, 310] width 946 height 532
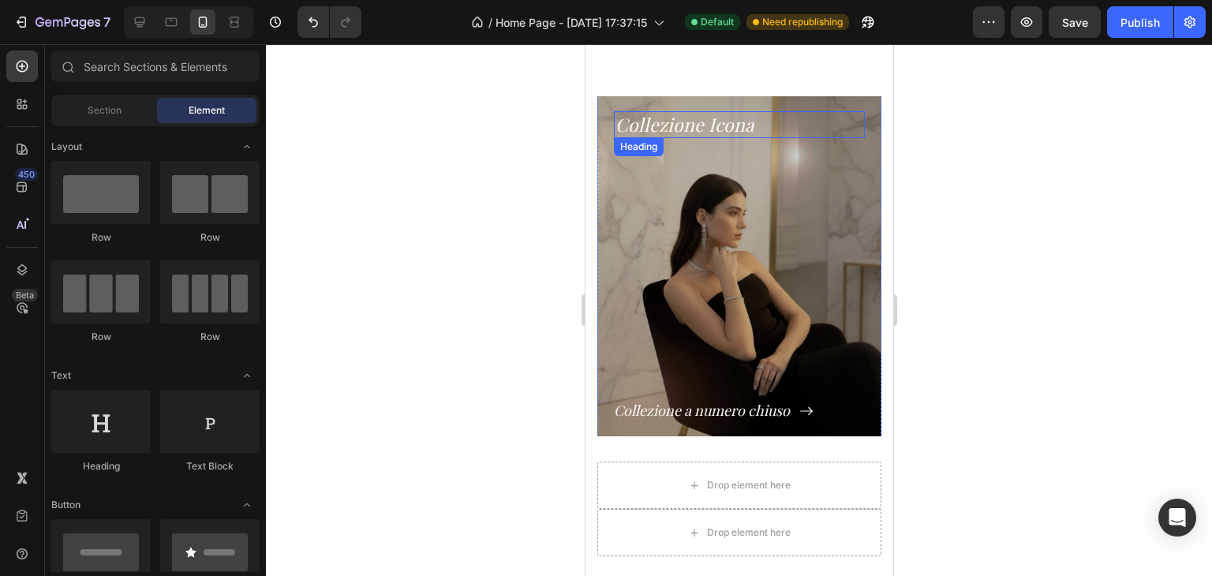
click at [708, 129] on p "Collezione Icona" at bounding box center [739, 125] width 248 height 24
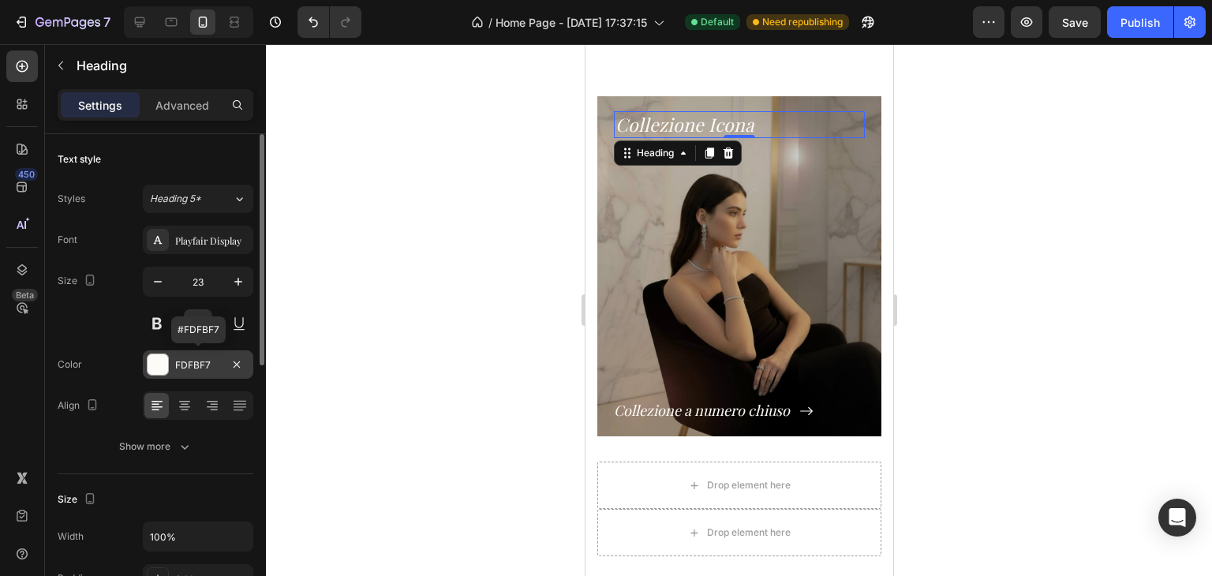
click at [193, 368] on div "FDFBF7" at bounding box center [198, 365] width 46 height 14
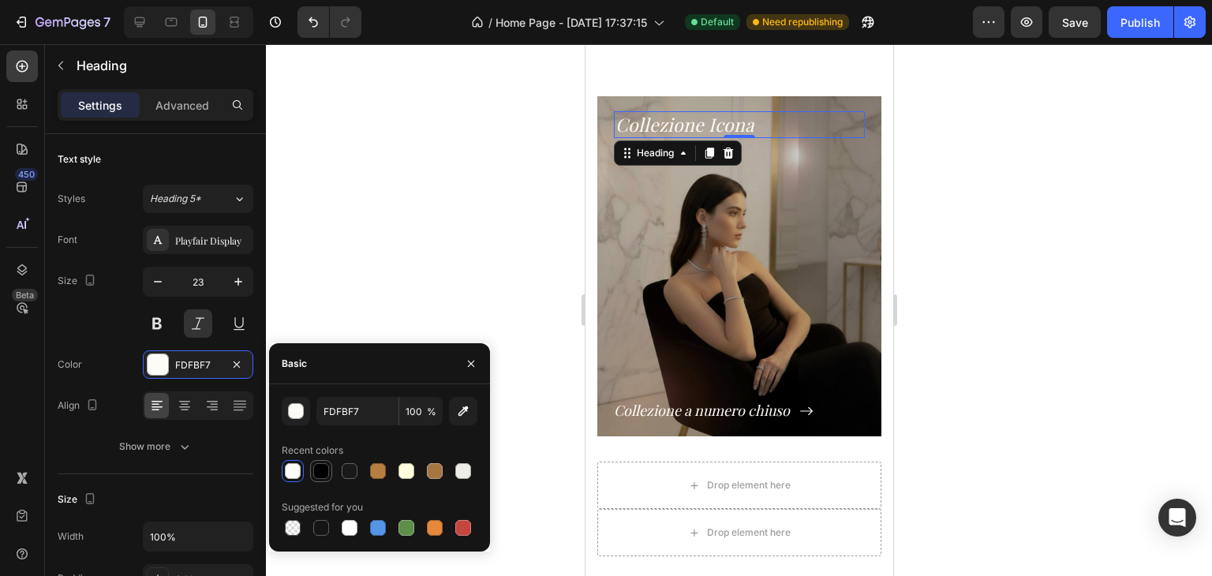
click at [325, 474] on div at bounding box center [321, 471] width 16 height 16
type input "000000"
click at [410, 236] on div at bounding box center [739, 310] width 946 height 532
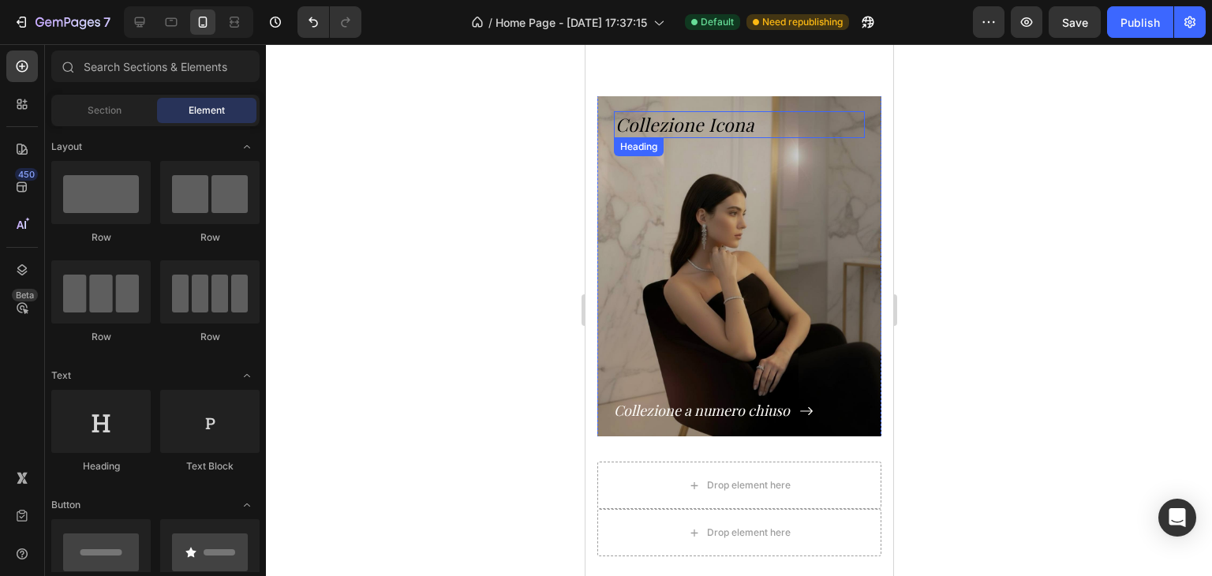
click at [652, 124] on p "Collezione Icona" at bounding box center [739, 125] width 248 height 24
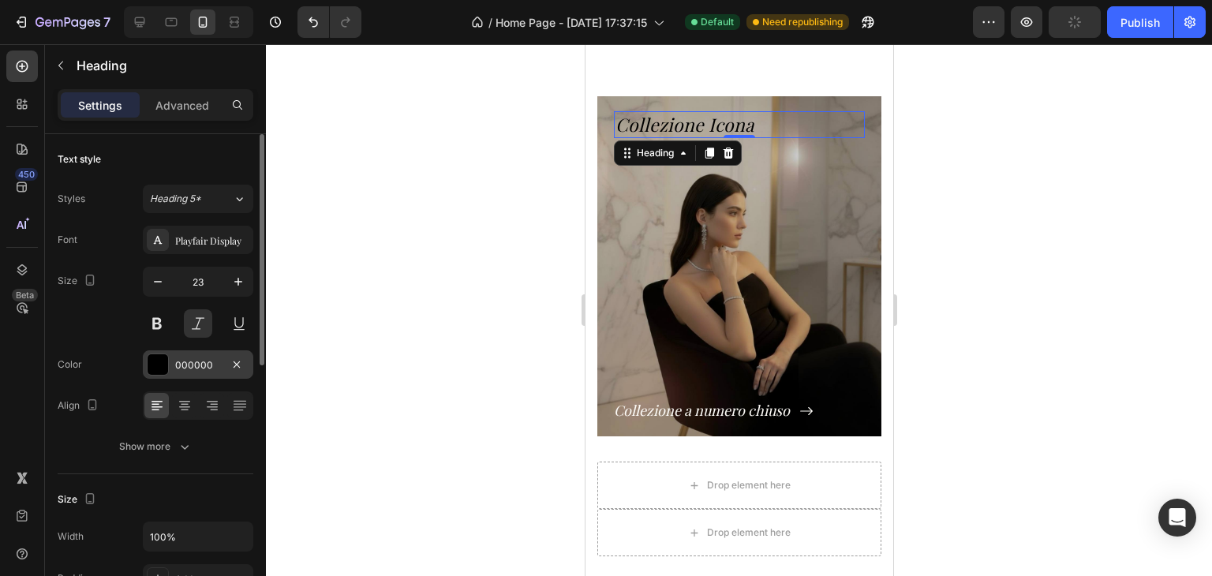
click at [211, 365] on div "000000" at bounding box center [198, 365] width 46 height 14
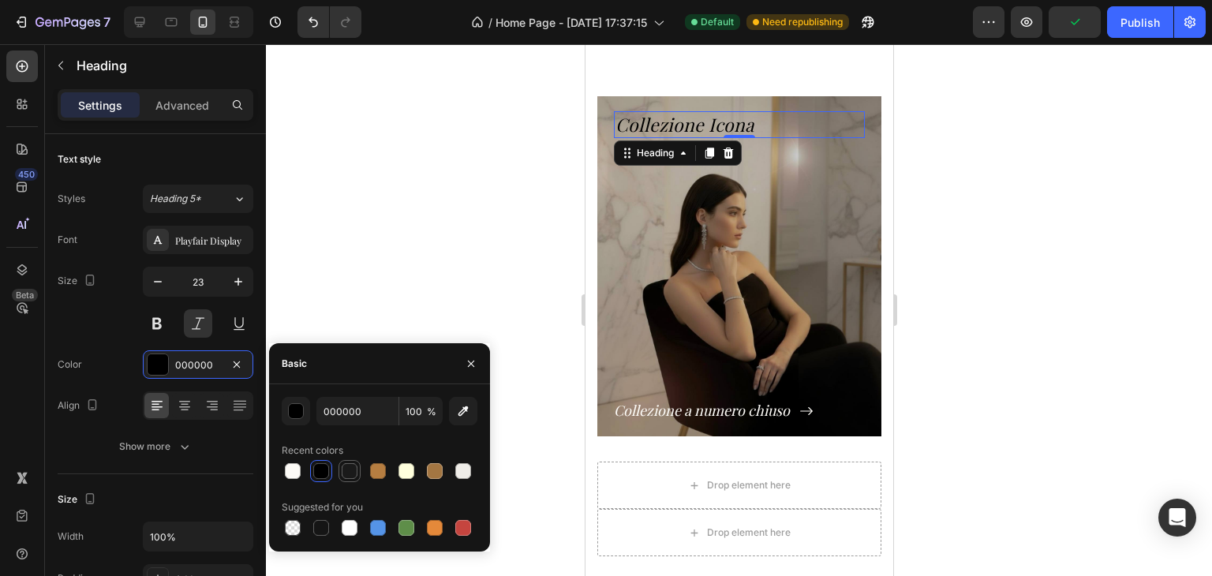
click at [355, 470] on div at bounding box center [350, 471] width 16 height 16
type input "1A1A1A"
click at [357, 219] on div at bounding box center [739, 310] width 946 height 532
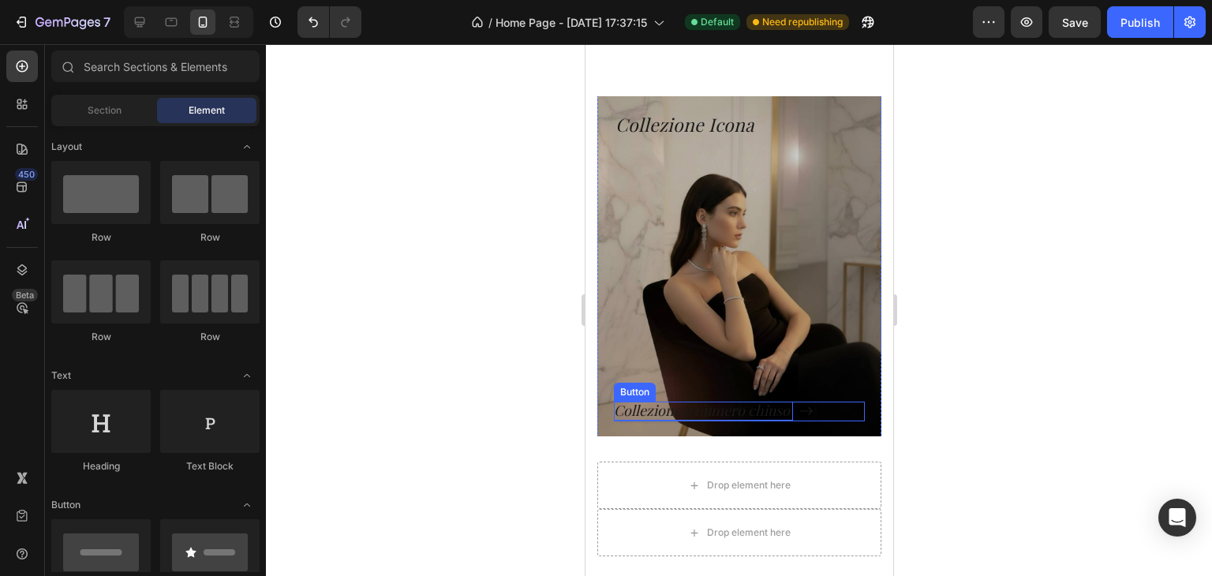
click at [768, 412] on p "Collezione a numero chiuso" at bounding box center [702, 411] width 179 height 18
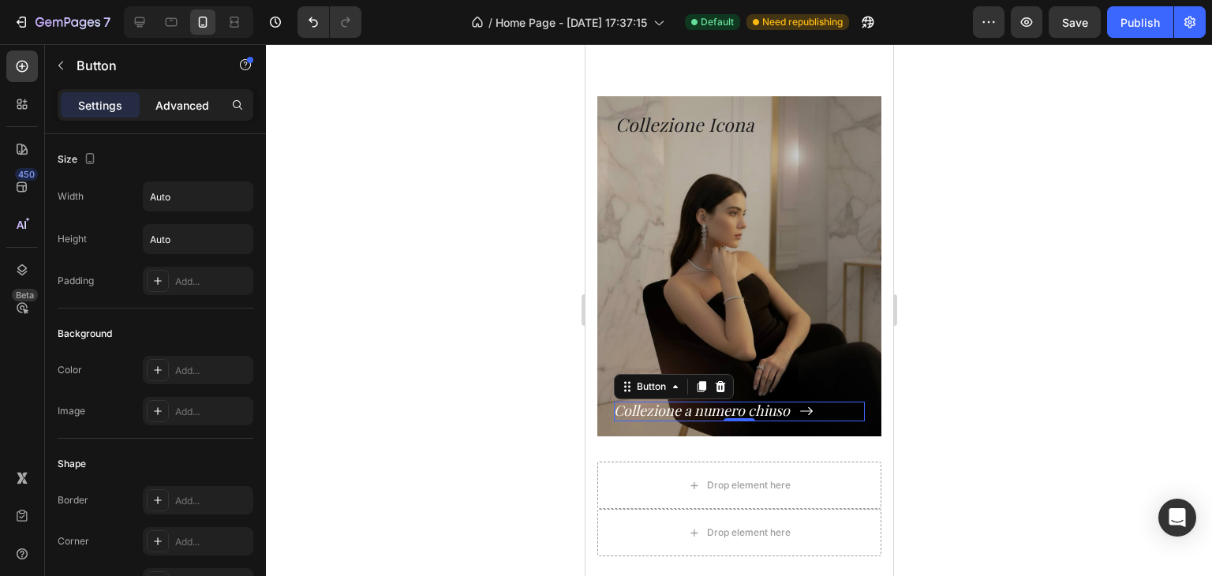
click at [189, 95] on div "Advanced" at bounding box center [182, 104] width 79 height 25
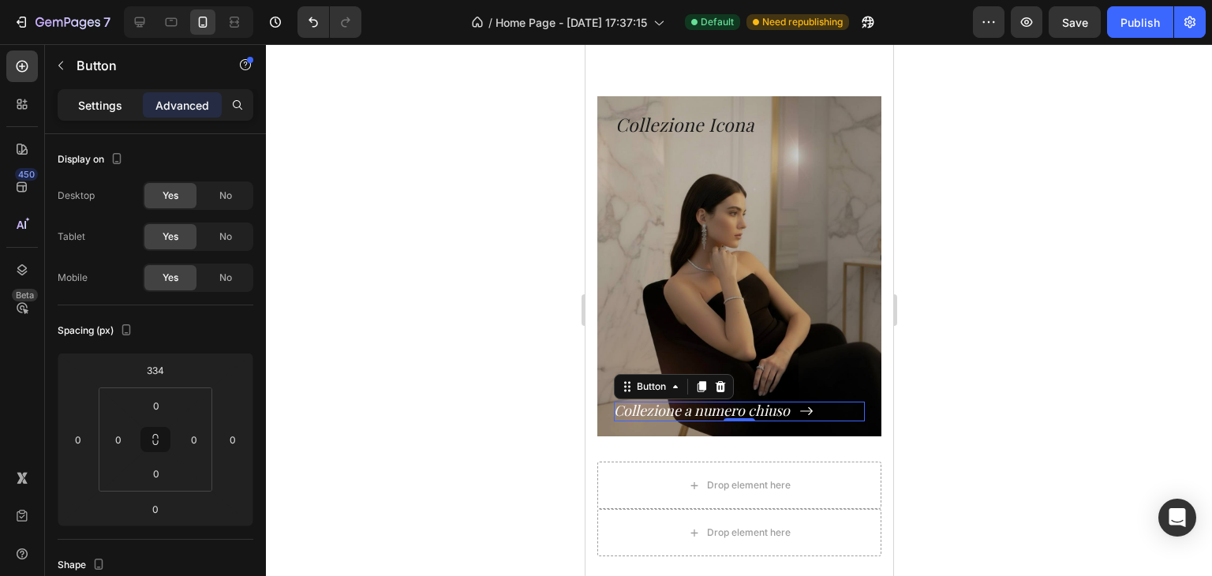
click at [88, 103] on p "Settings" at bounding box center [100, 105] width 44 height 17
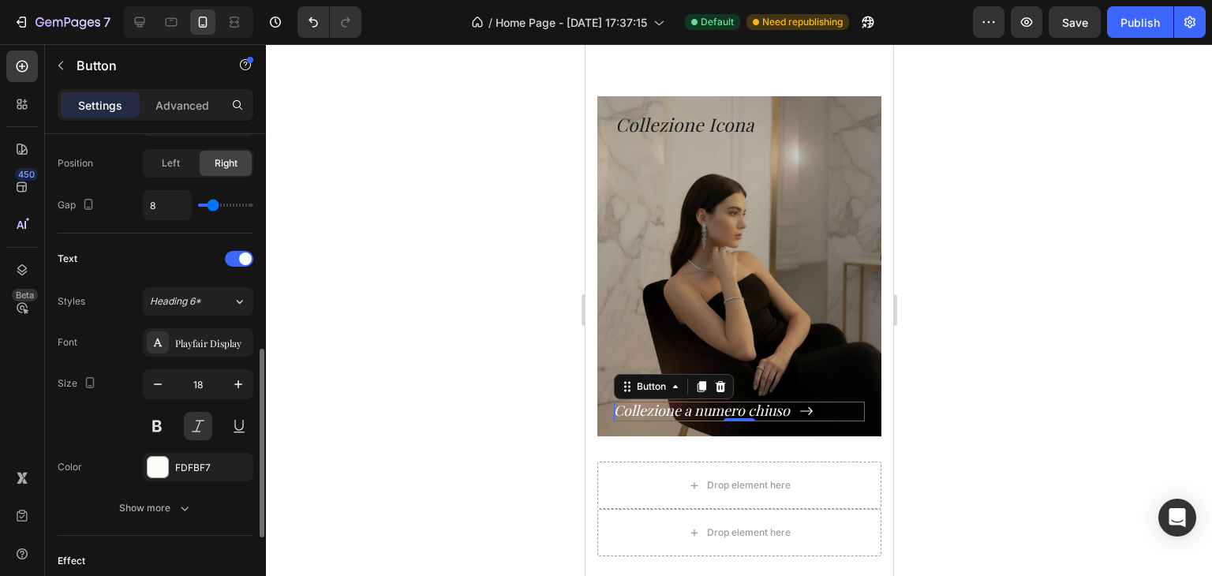
scroll to position [631, 0]
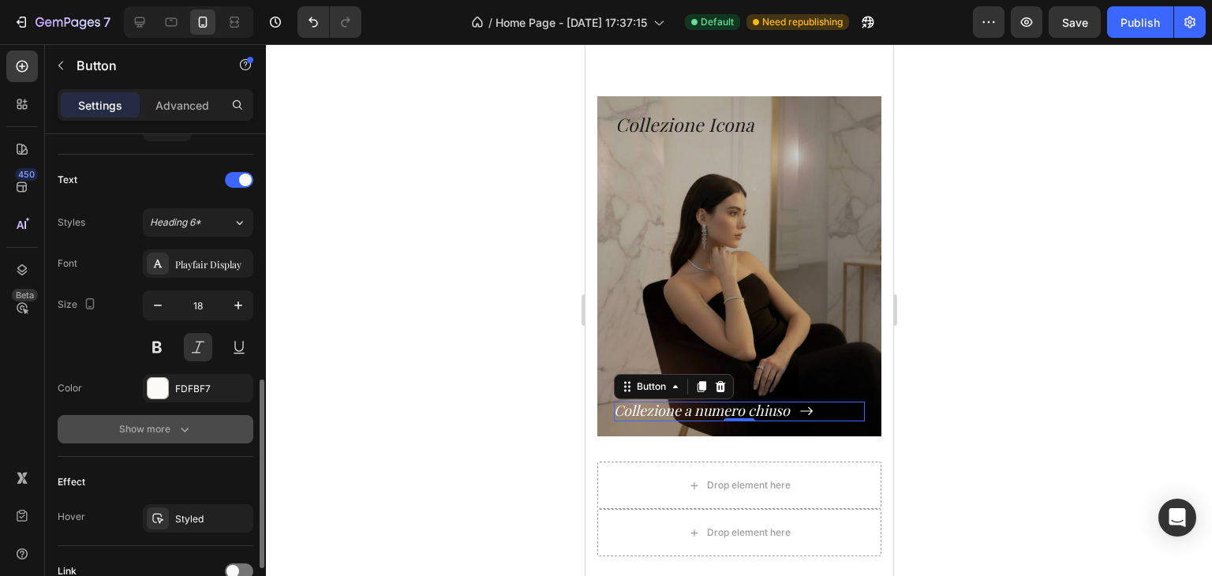
click at [169, 427] on div "Show more" at bounding box center [155, 429] width 73 height 16
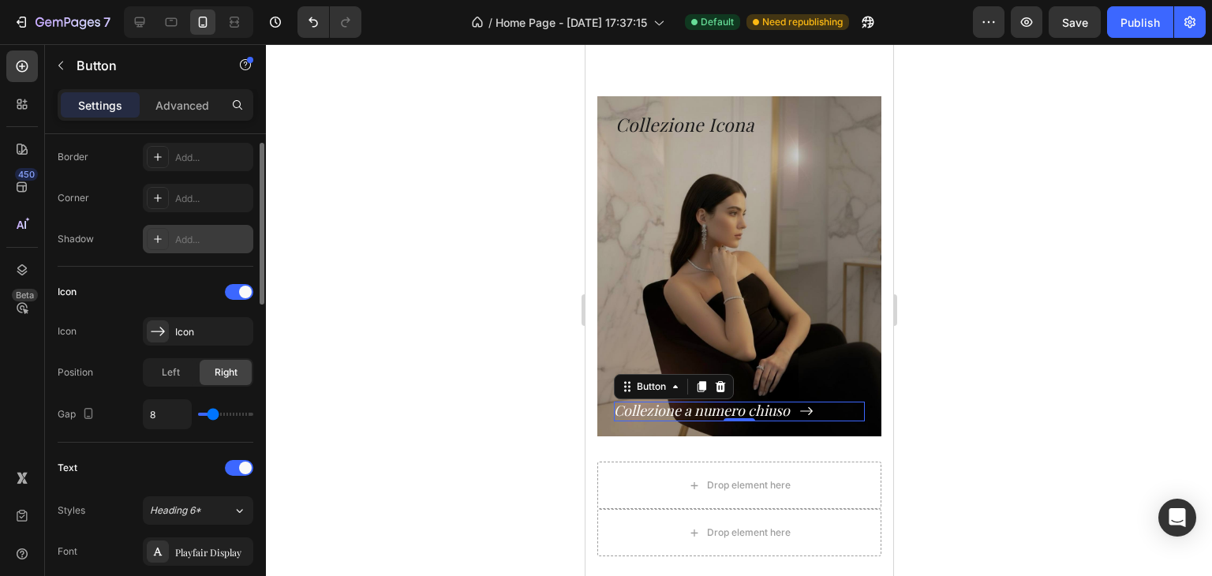
scroll to position [107, 0]
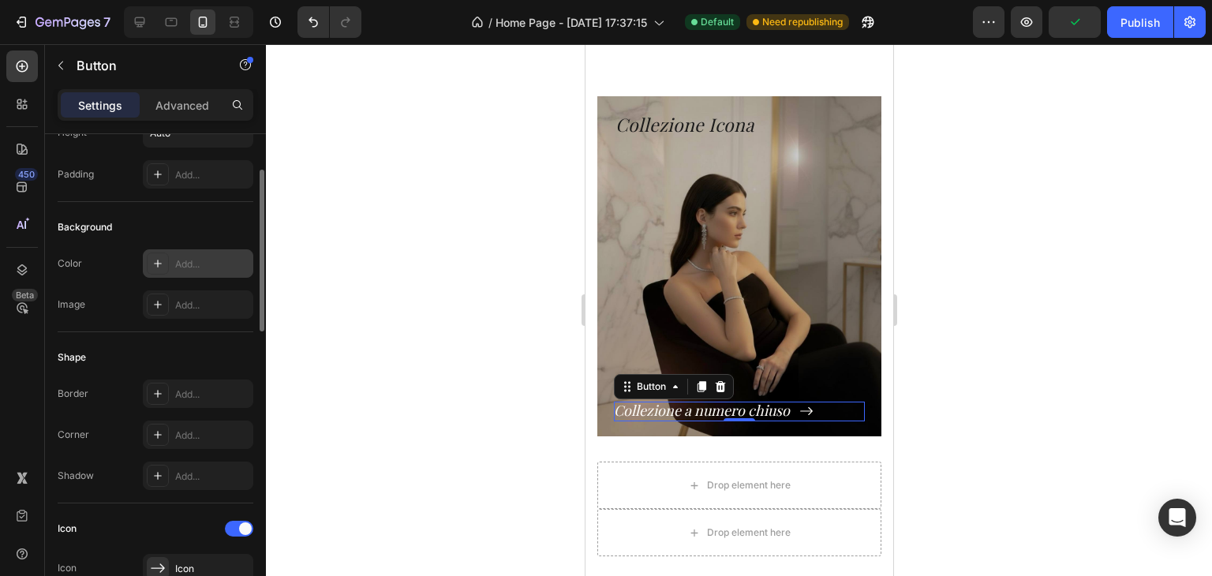
click at [189, 272] on div "Add..." at bounding box center [198, 263] width 110 height 28
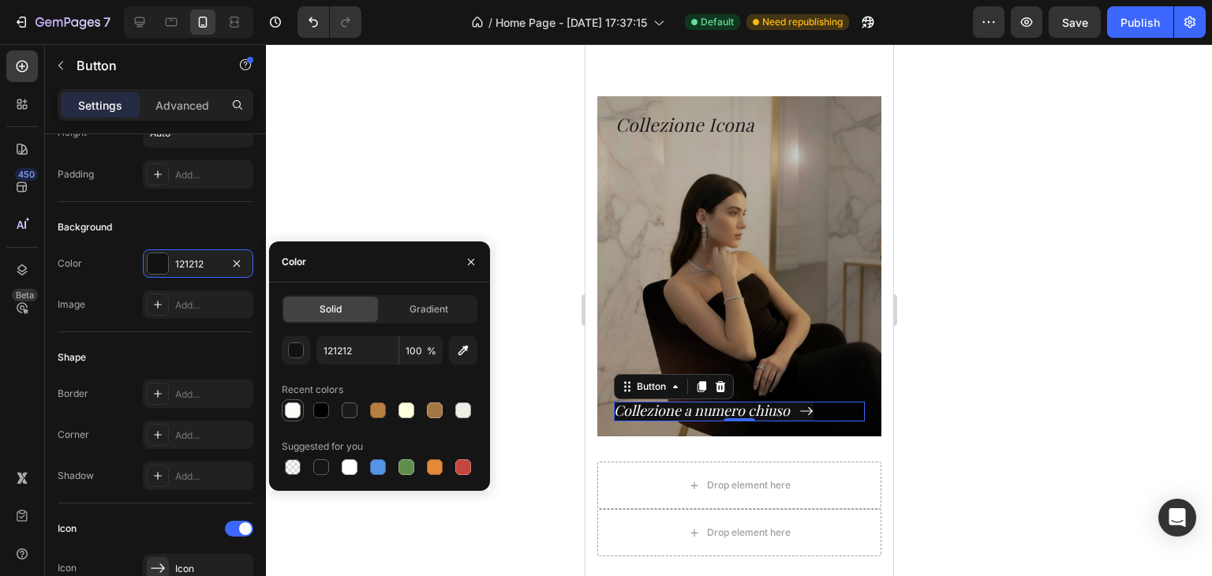
click at [296, 406] on div at bounding box center [293, 410] width 16 height 16
type input "FDFBF7"
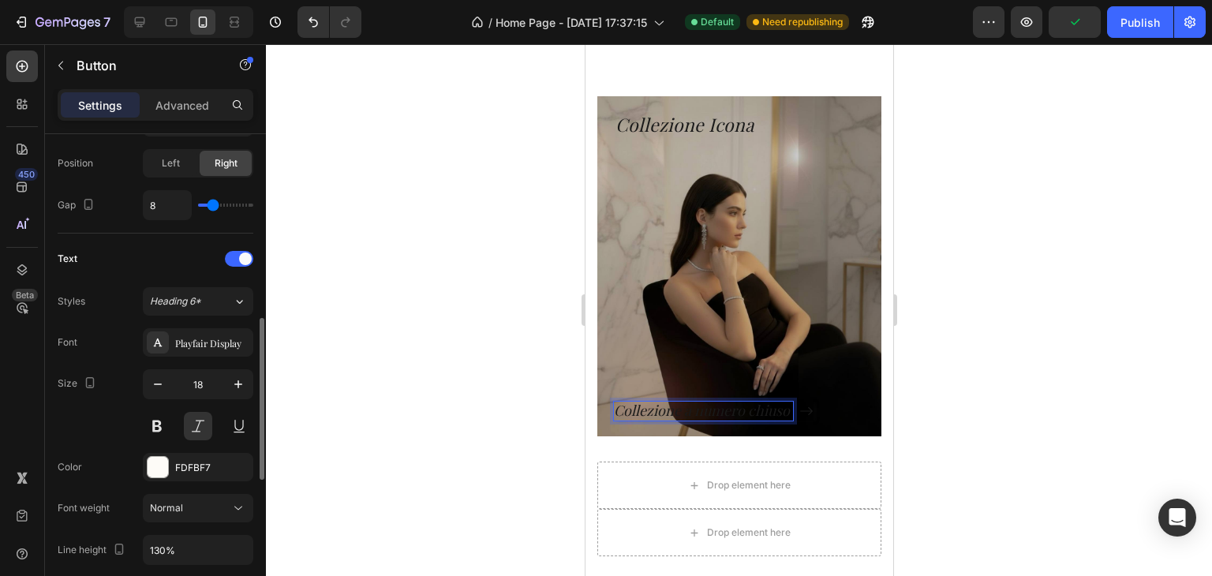
scroll to position [710, 0]
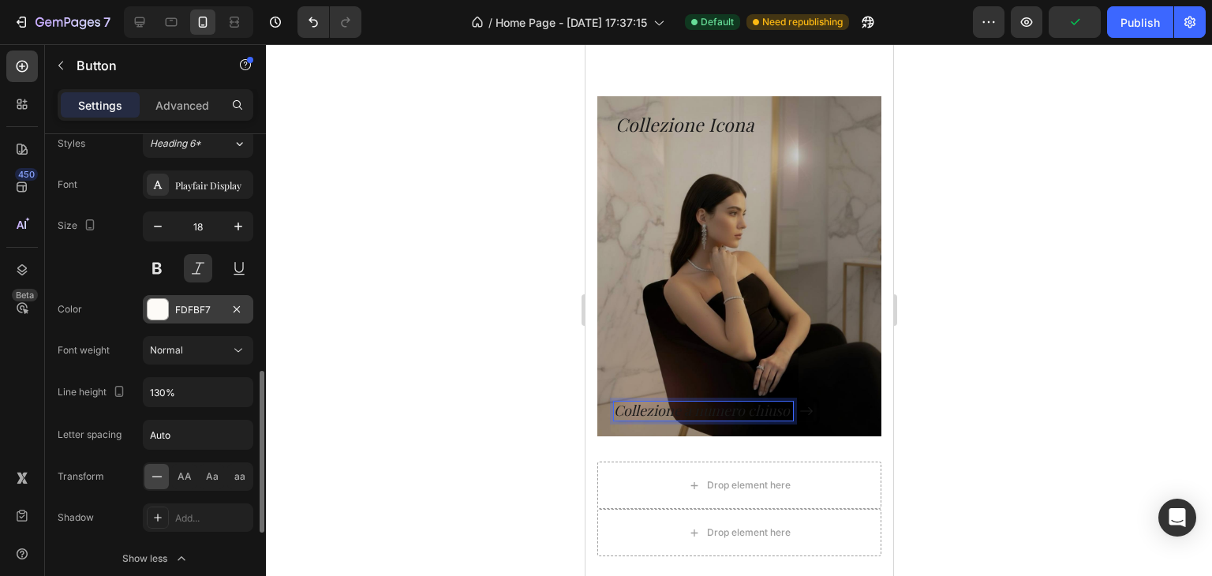
click at [177, 316] on div "FDFBF7" at bounding box center [198, 309] width 110 height 28
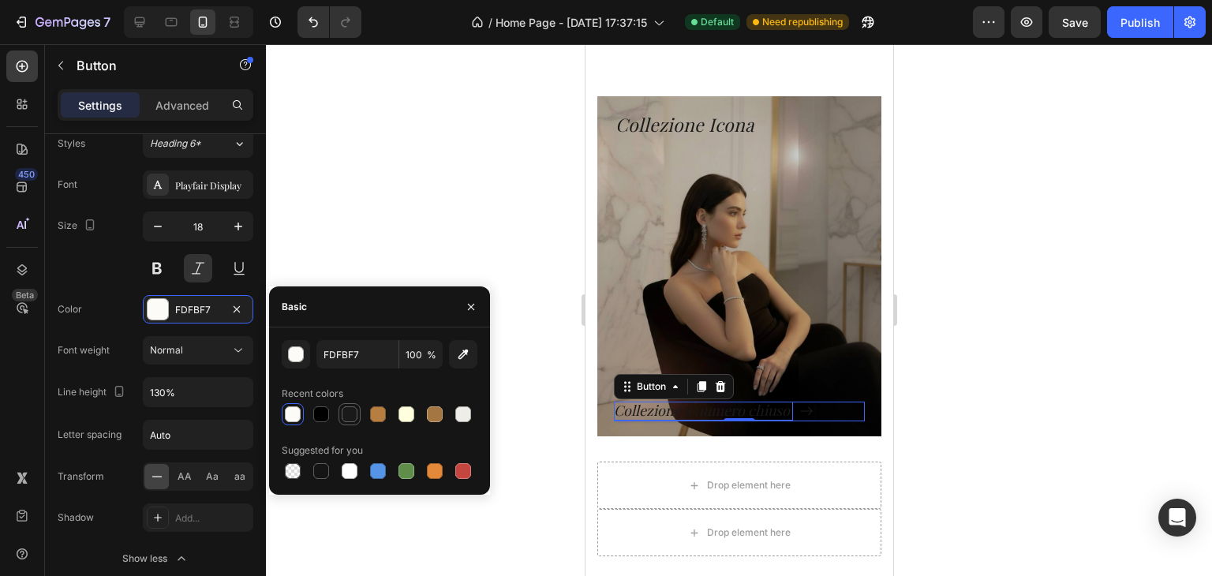
click at [339, 414] on div at bounding box center [350, 414] width 22 height 22
type input "1A1A1A"
click at [114, 276] on div "Size 18" at bounding box center [156, 246] width 196 height 71
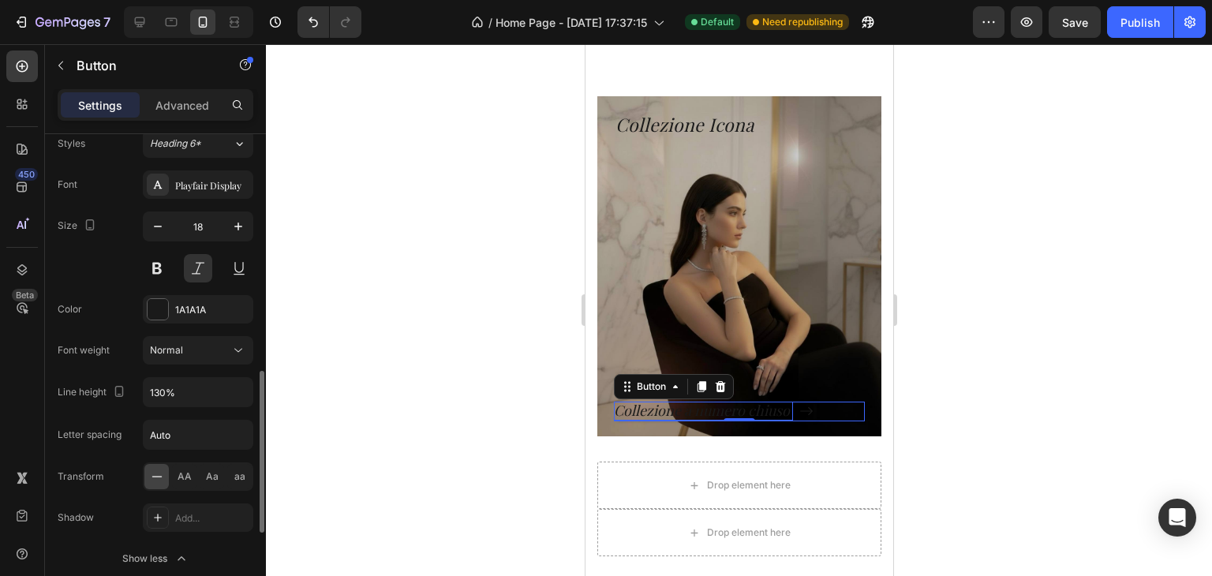
click at [95, 275] on div "Size 18" at bounding box center [156, 246] width 196 height 71
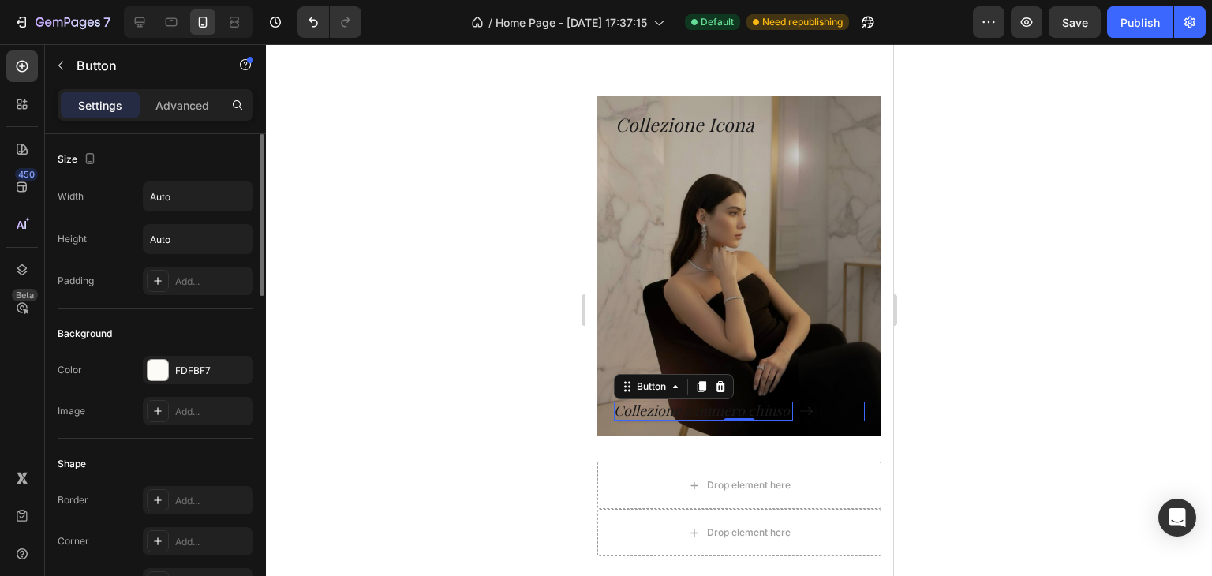
scroll to position [237, 0]
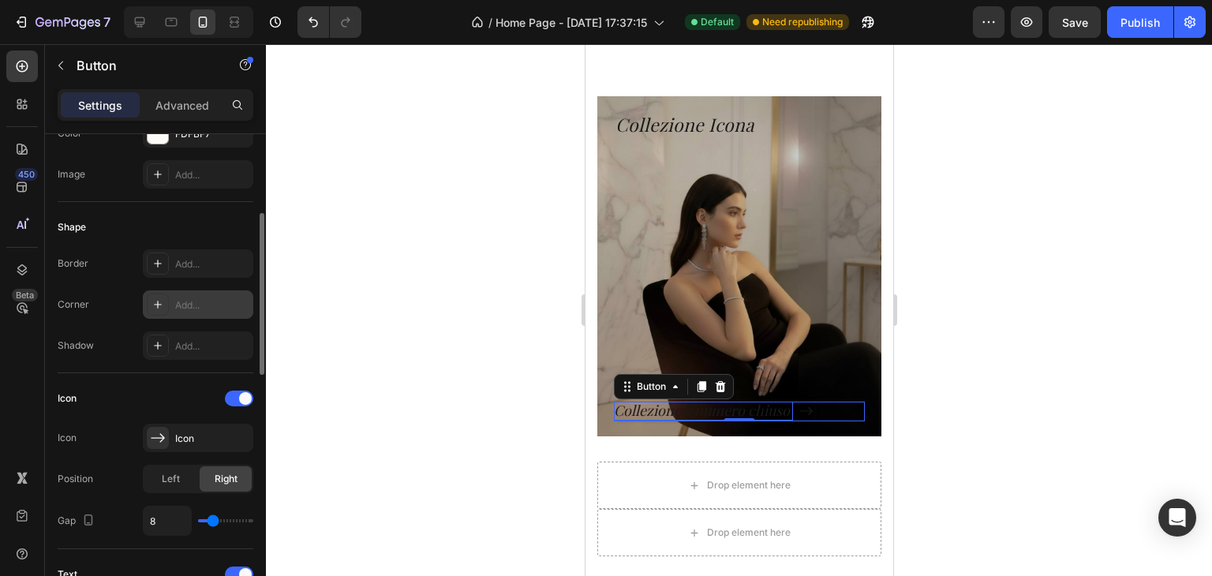
click at [183, 302] on div "Add..." at bounding box center [212, 305] width 74 height 14
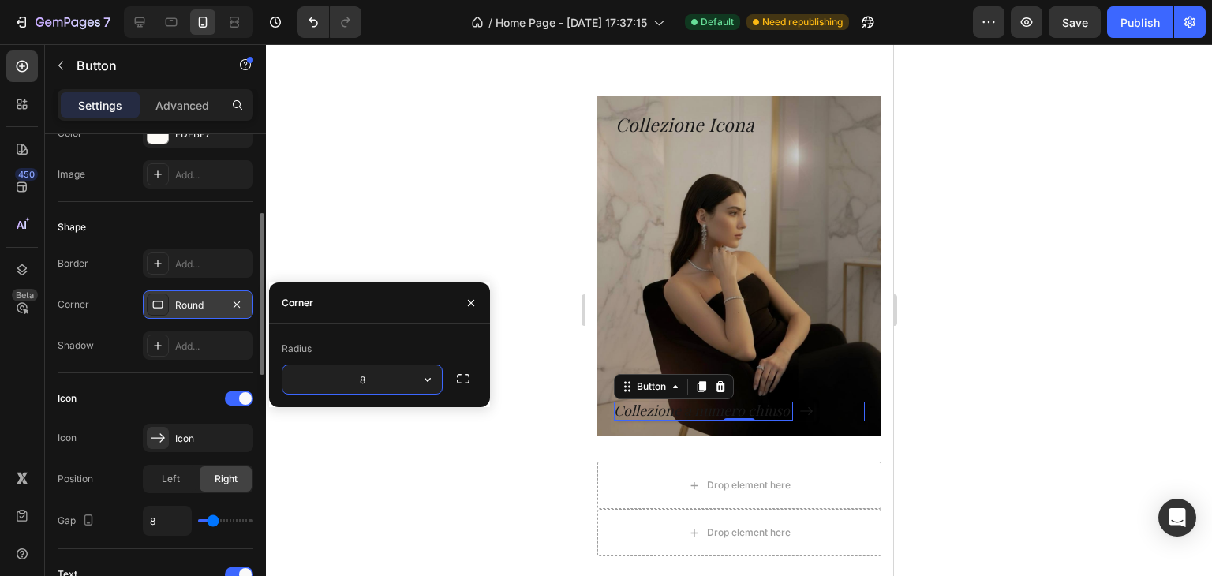
type input "5"
click at [202, 336] on div "Add..." at bounding box center [198, 345] width 110 height 28
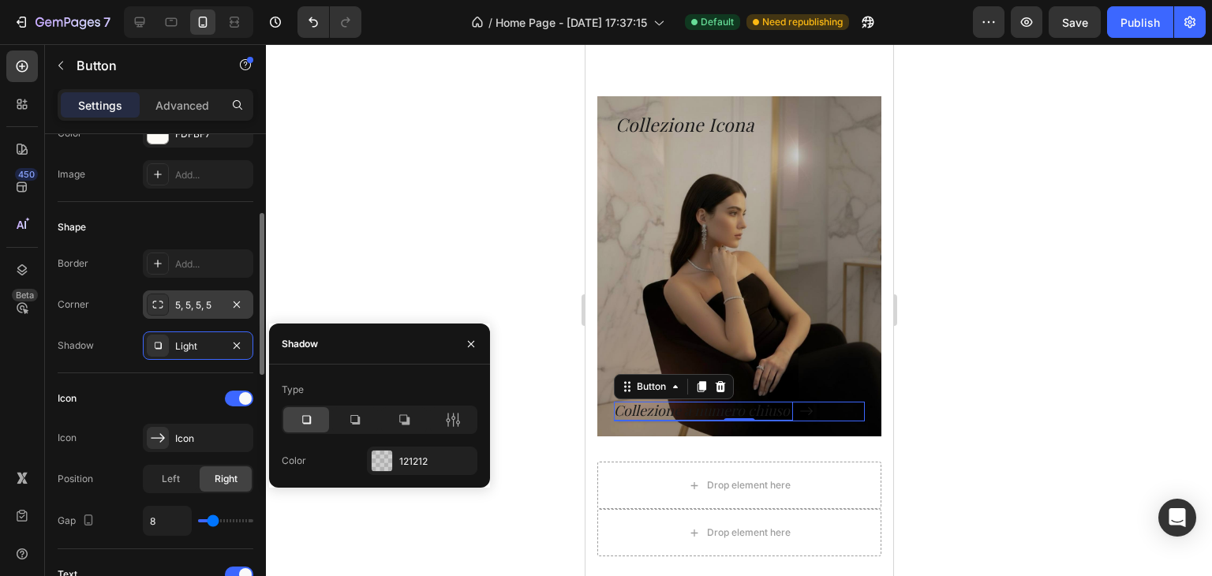
click at [152, 383] on div "Icon Icon Icon Position Left Right Gap 8" at bounding box center [156, 461] width 196 height 176
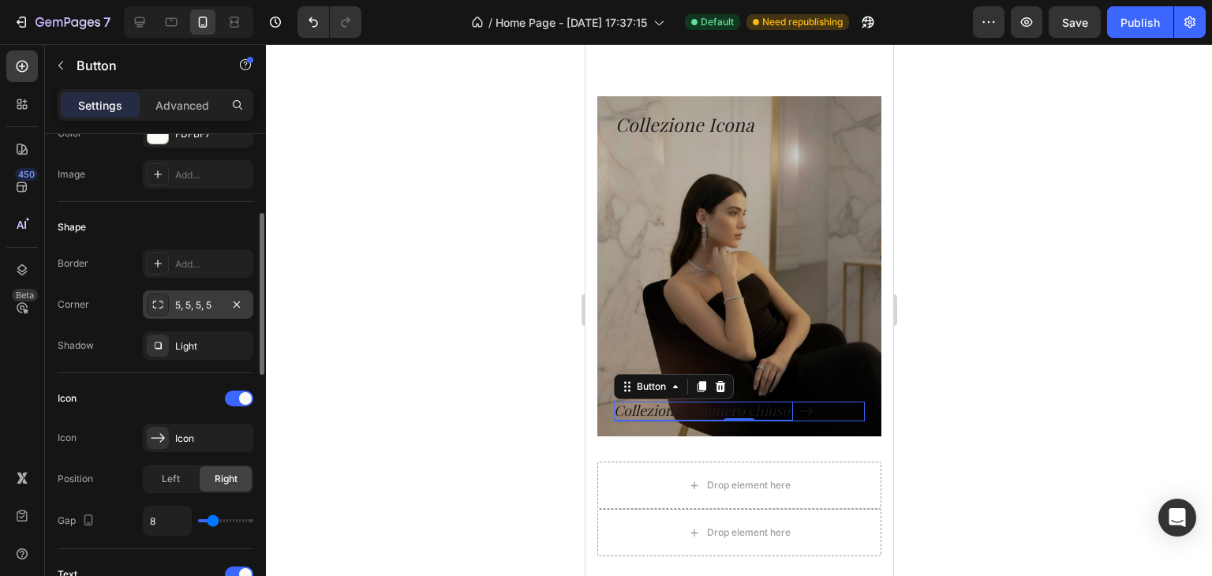
click at [152, 383] on div "Icon Icon Icon Position Left Right Gap 8" at bounding box center [156, 461] width 196 height 176
click at [410, 360] on div at bounding box center [739, 310] width 946 height 532
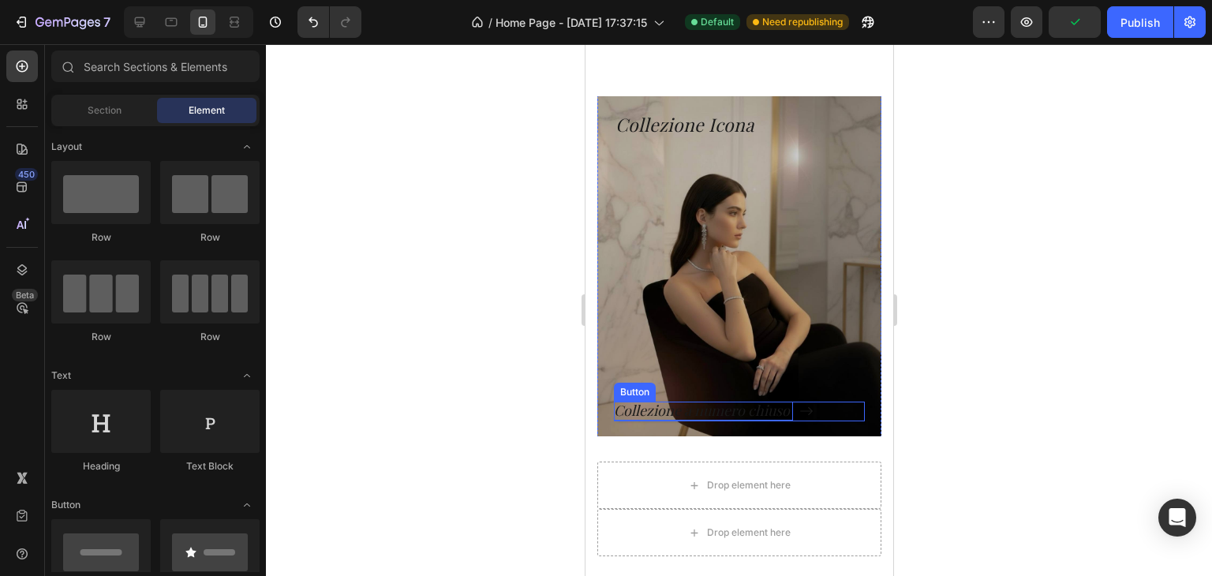
click at [724, 402] on p "Collezione a numero chiuso" at bounding box center [702, 411] width 179 height 18
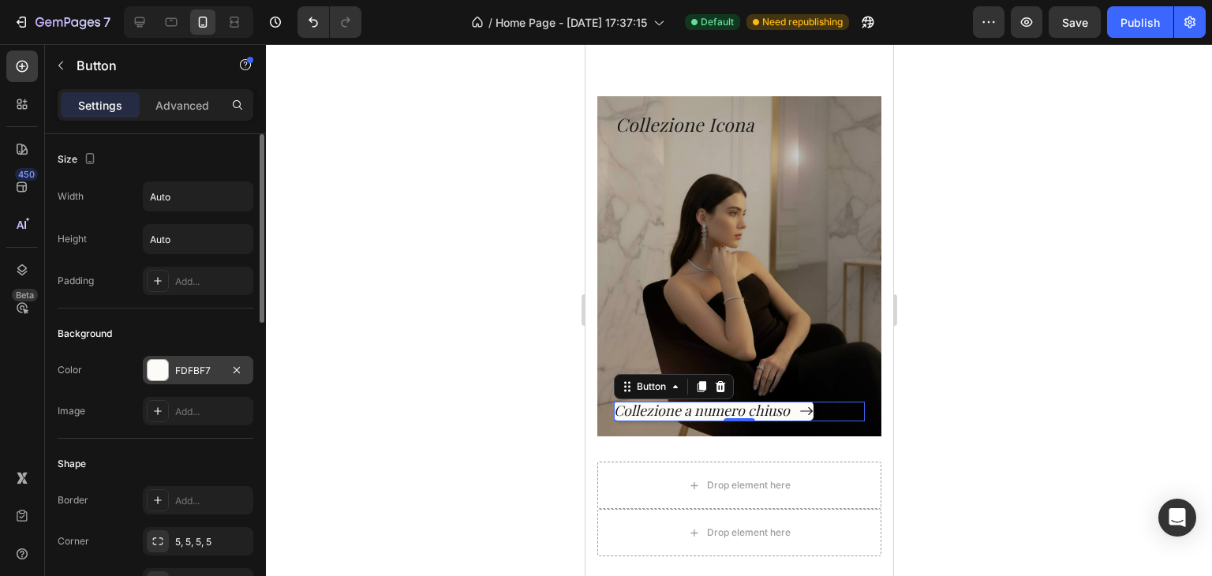
click at [175, 369] on div "FDFBF7" at bounding box center [198, 371] width 46 height 14
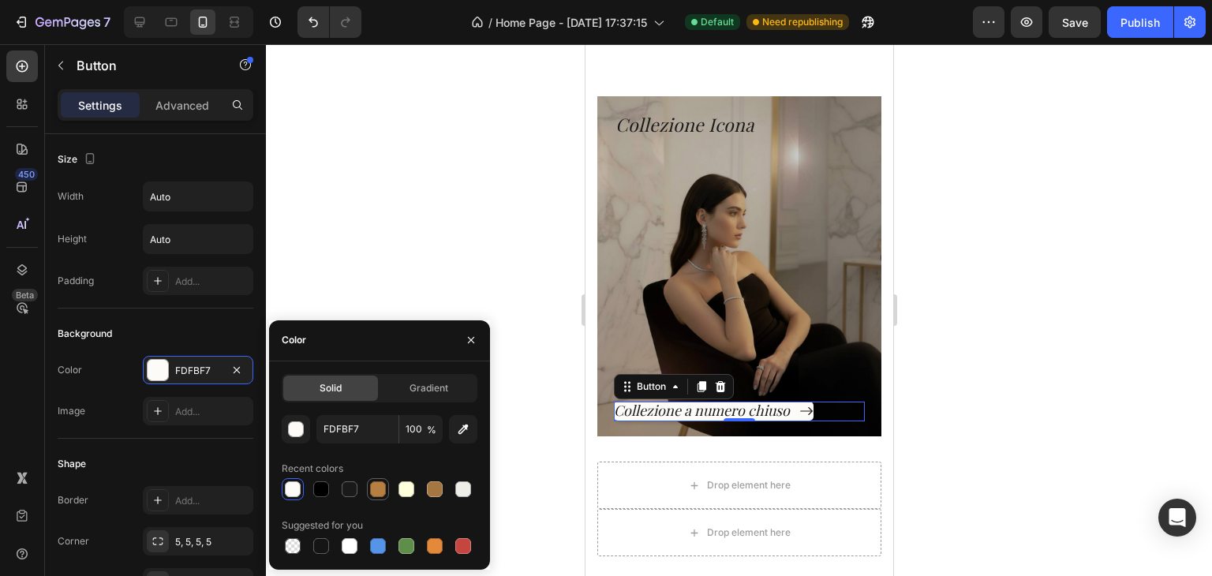
click at [384, 486] on div at bounding box center [378, 489] width 16 height 16
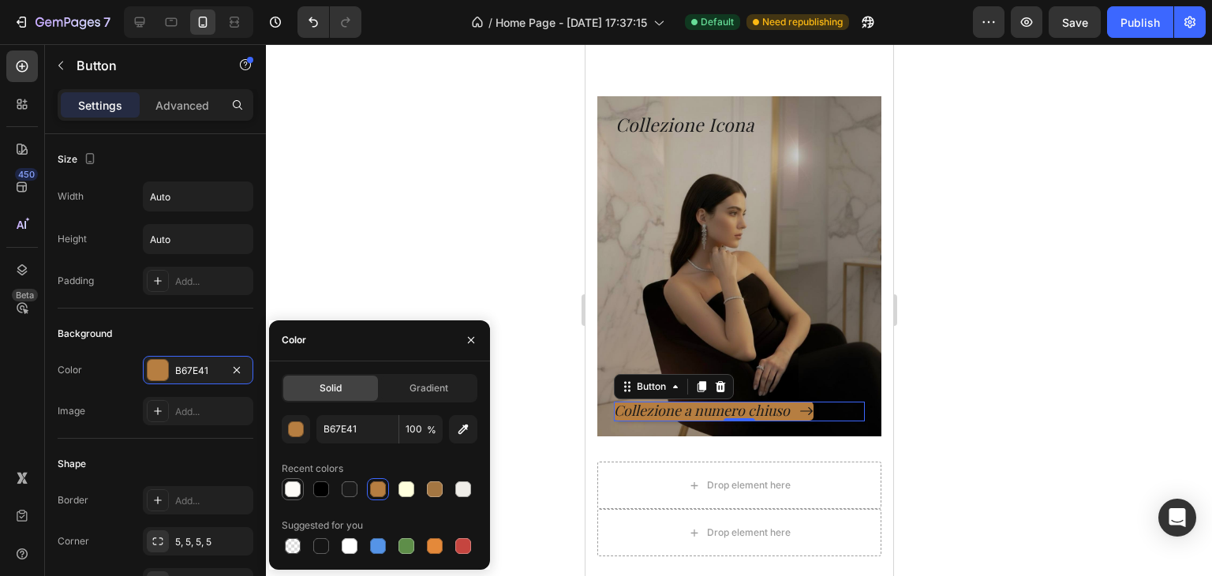
click at [290, 487] on div at bounding box center [293, 489] width 16 height 16
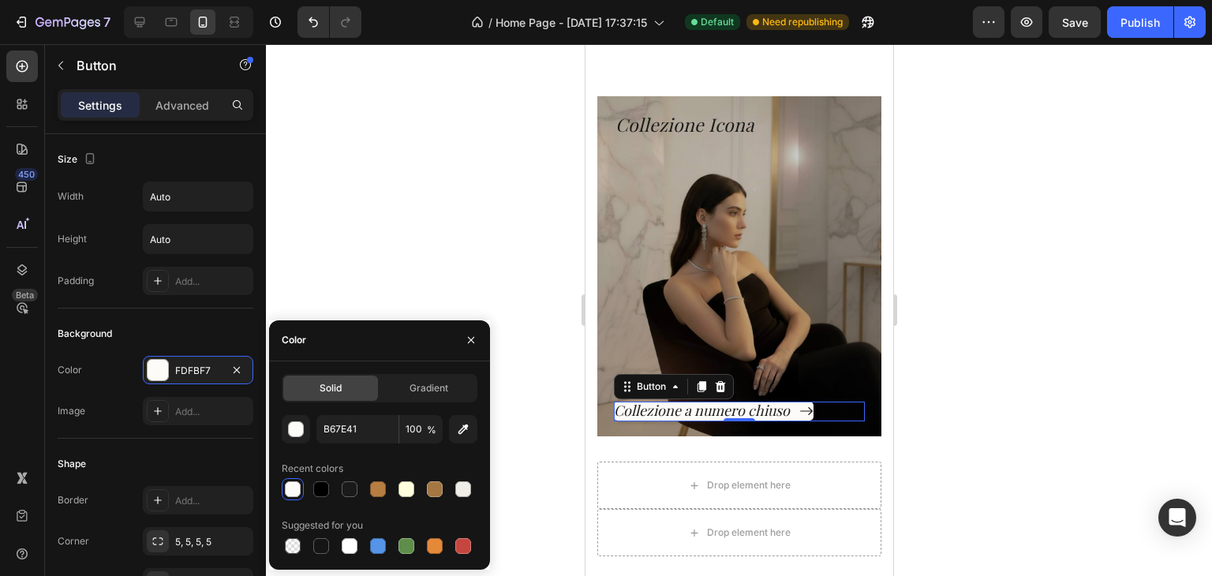
type input "FDFBF7"
click at [296, 480] on div at bounding box center [292, 489] width 19 height 19
click at [306, 430] on button "button" at bounding box center [296, 429] width 28 height 28
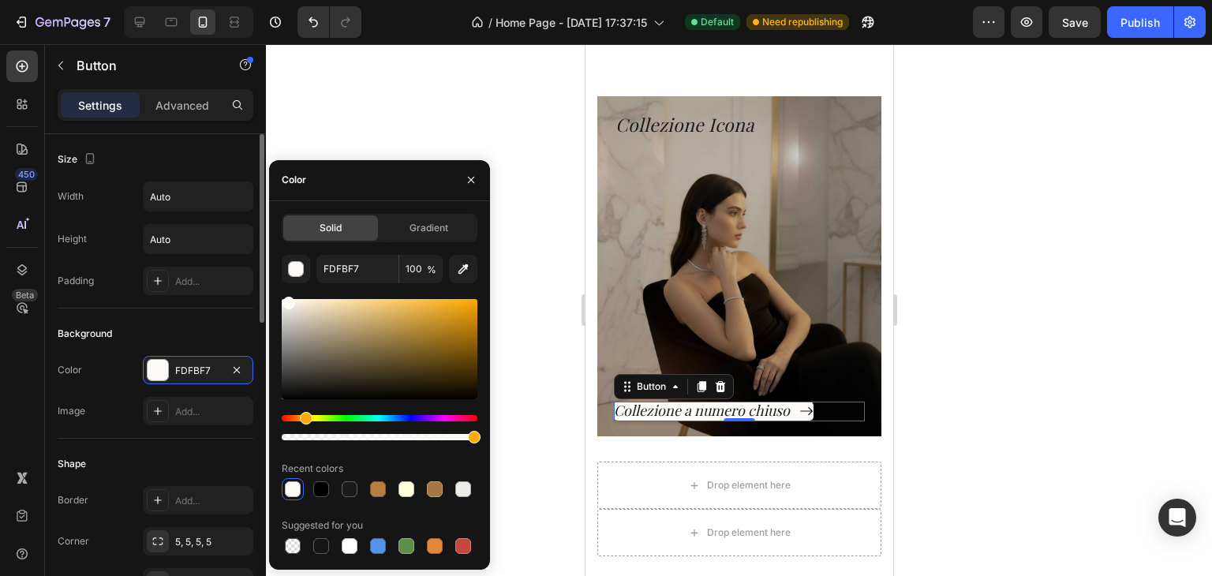
click at [193, 326] on div "Background" at bounding box center [156, 333] width 196 height 25
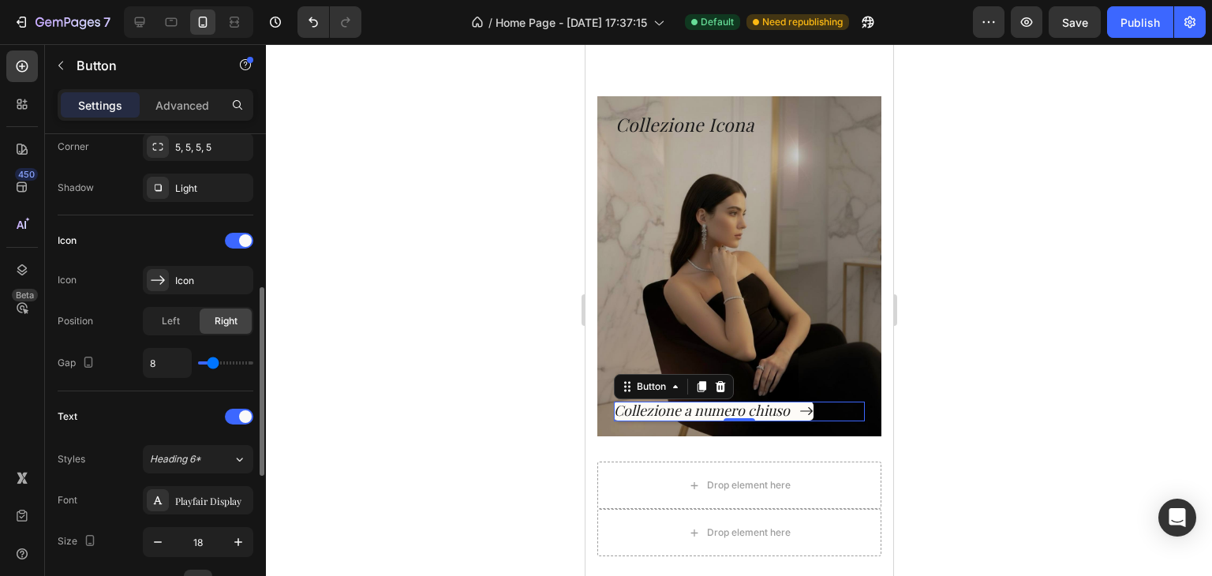
scroll to position [552, 0]
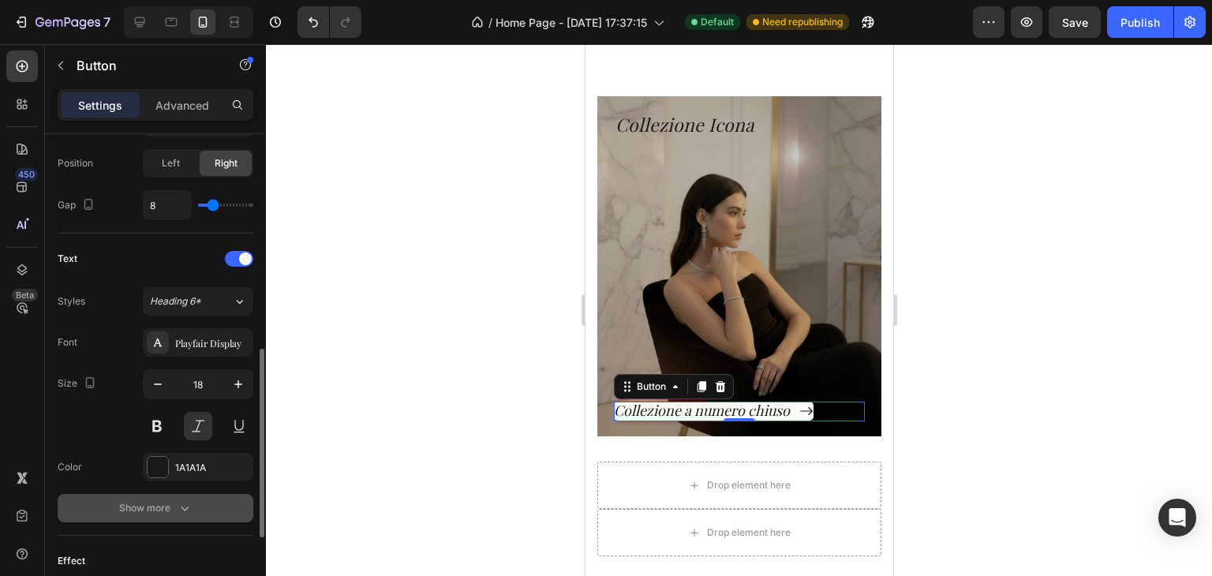
click at [175, 518] on button "Show more" at bounding box center [156, 508] width 196 height 28
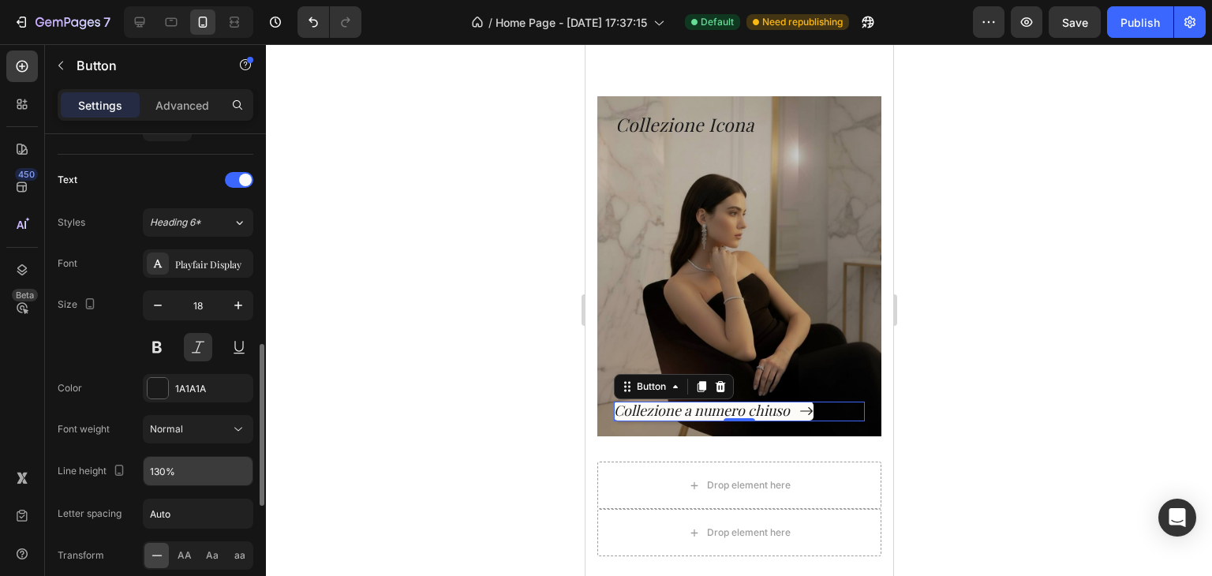
scroll to position [710, 0]
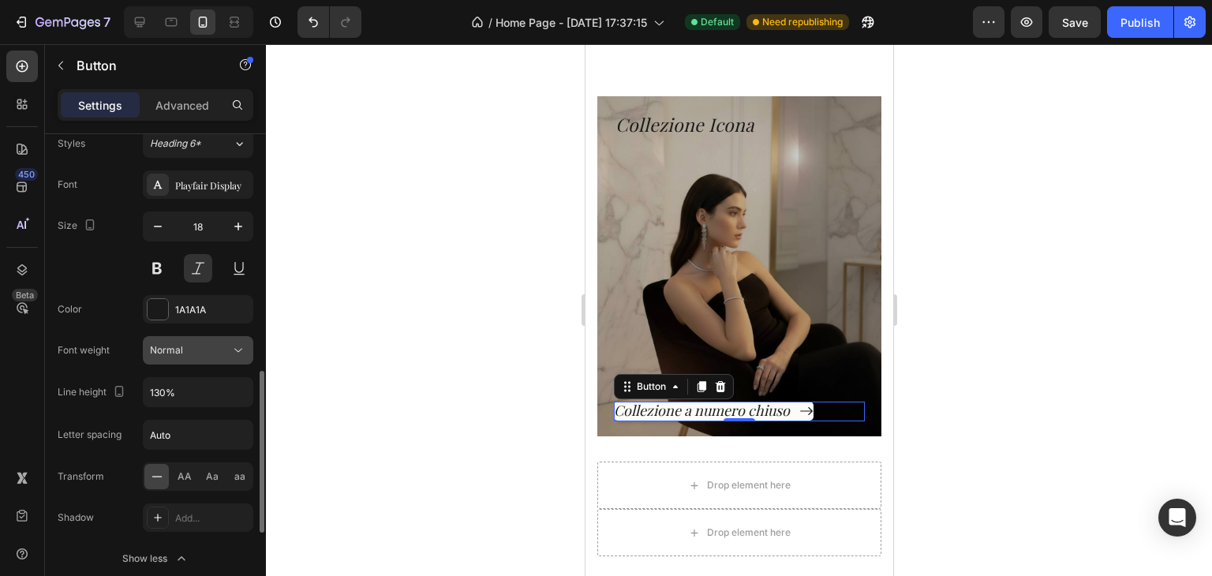
click at [190, 351] on div "Normal" at bounding box center [190, 350] width 80 height 14
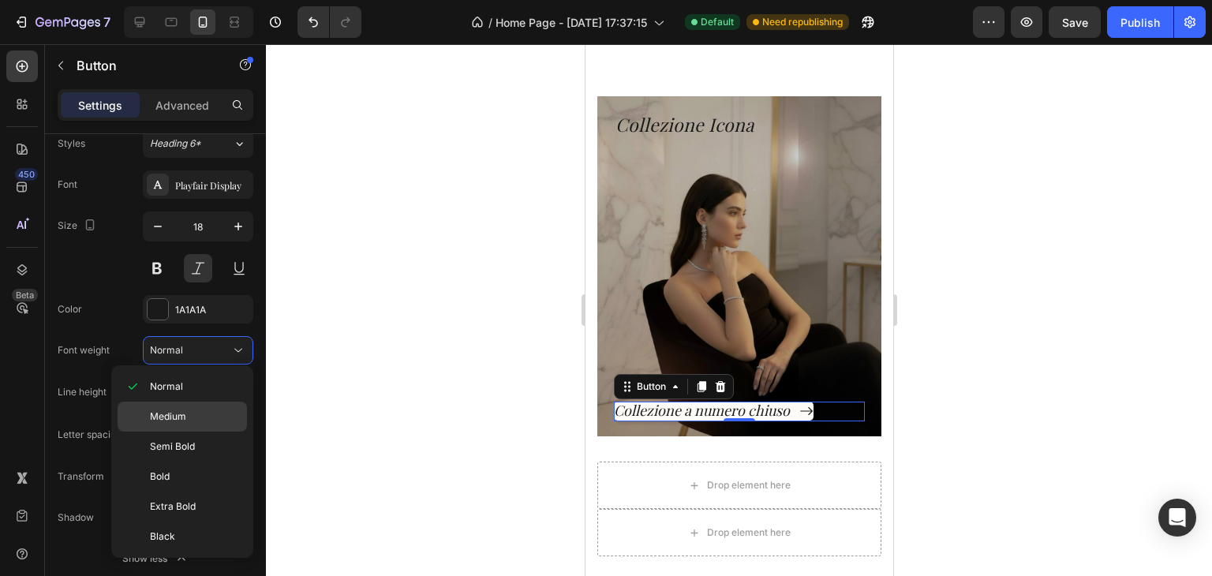
click at [184, 418] on span "Medium" at bounding box center [168, 417] width 36 height 14
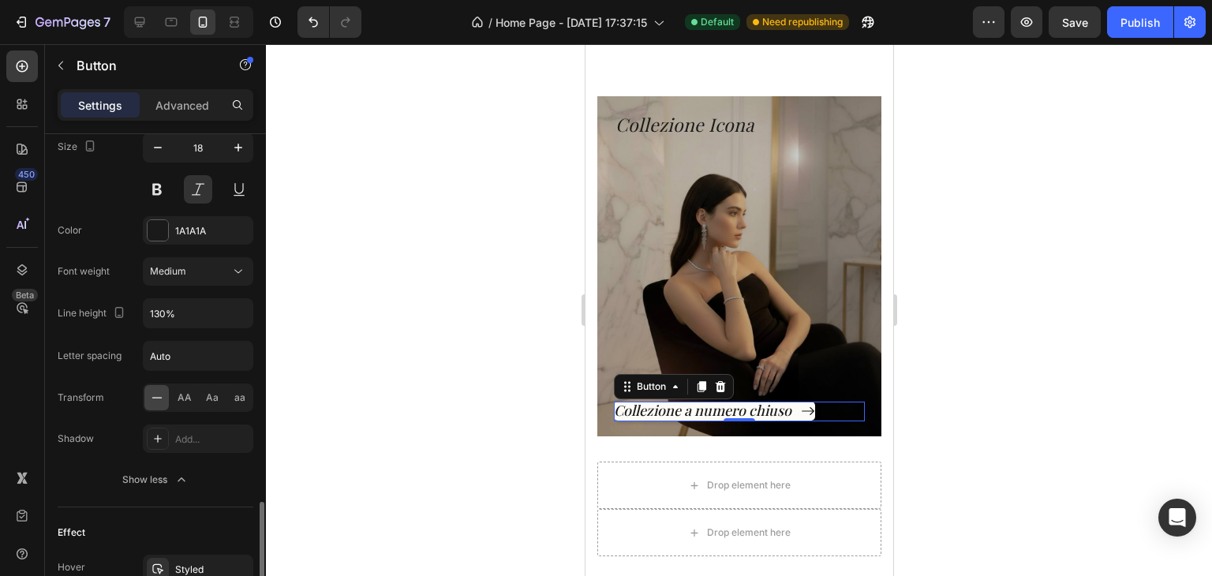
scroll to position [868, 0]
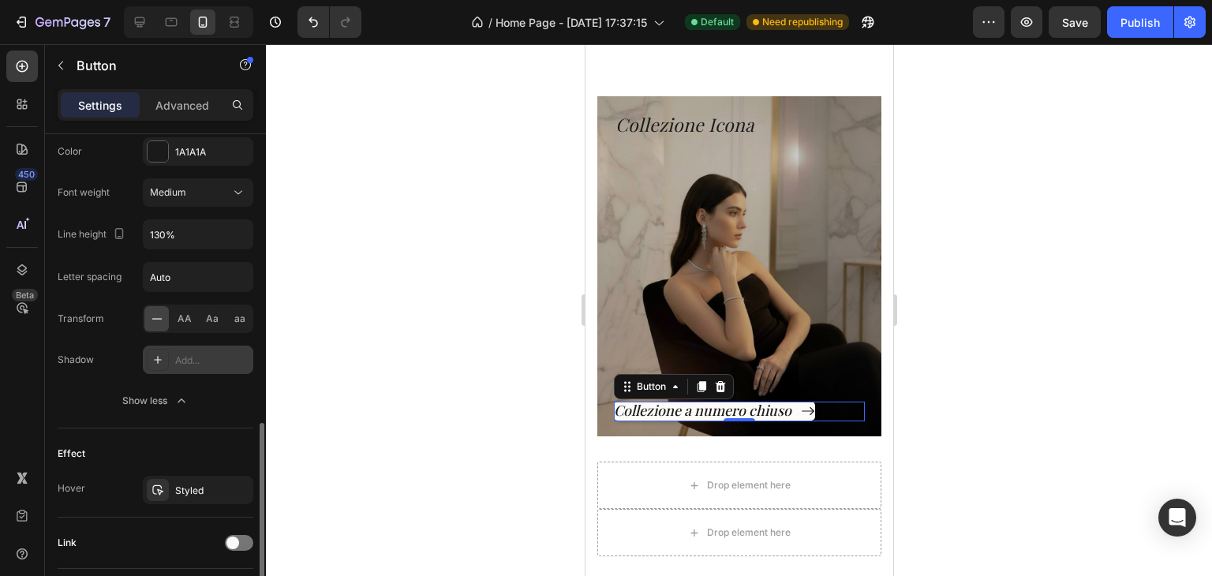
click at [177, 364] on div "Add..." at bounding box center [212, 361] width 74 height 14
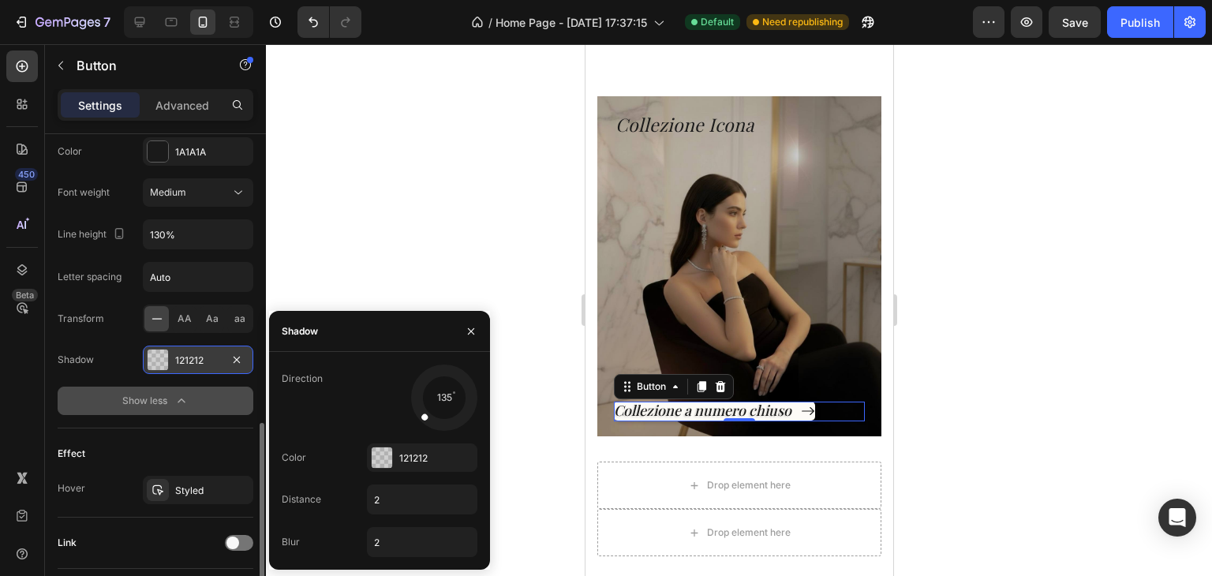
click at [145, 387] on button "Show less" at bounding box center [156, 401] width 196 height 28
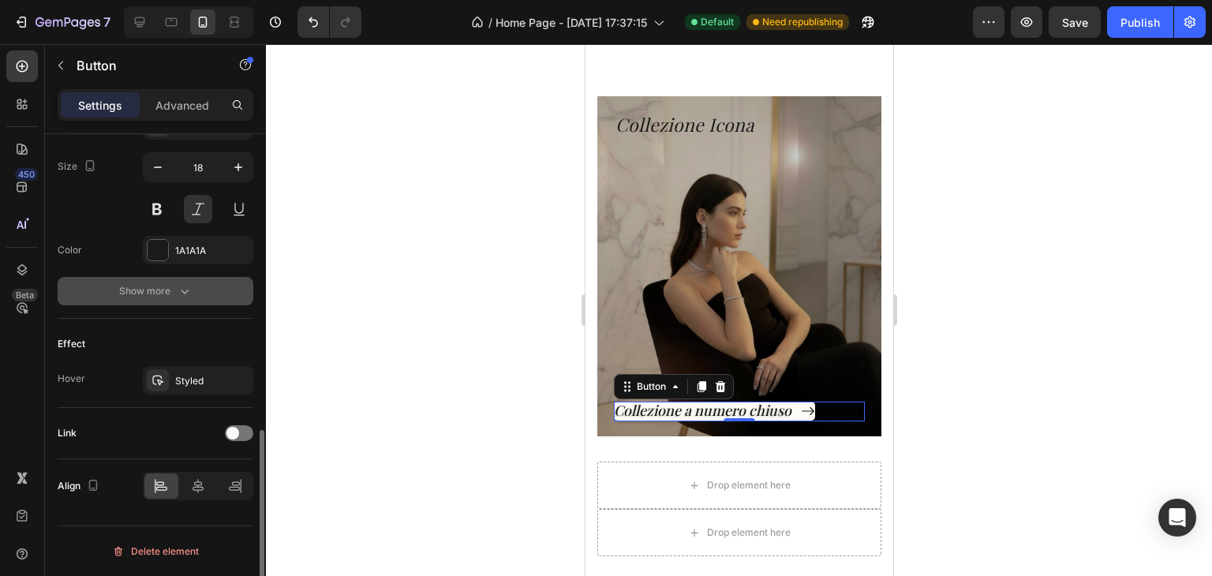
scroll to position [767, 0]
click at [174, 302] on button "Show more" at bounding box center [156, 293] width 196 height 28
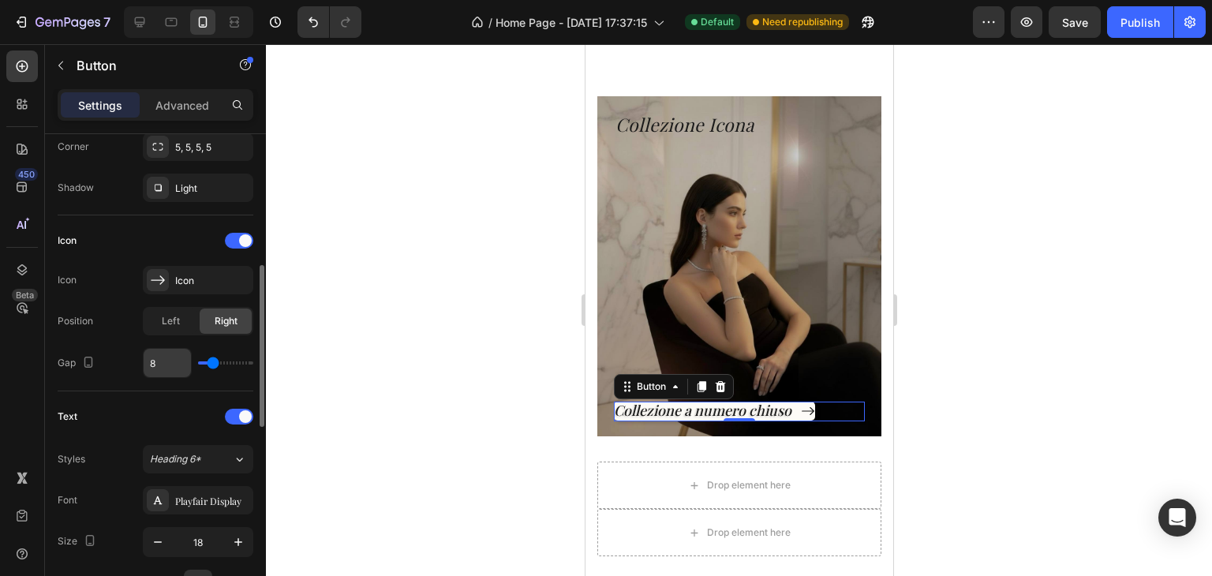
scroll to position [473, 0]
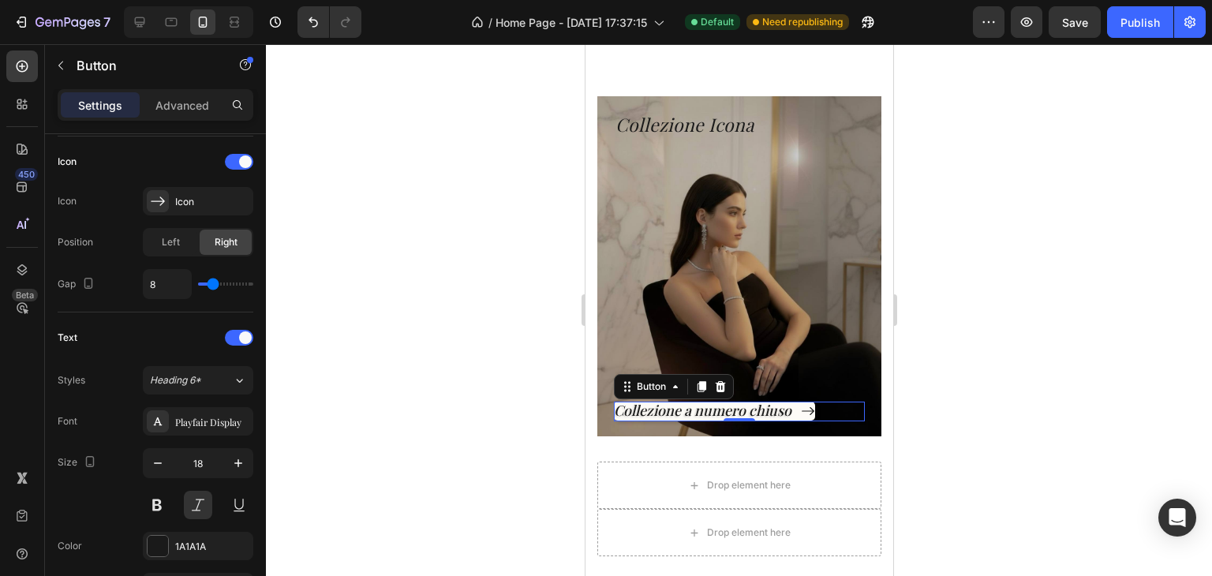
click at [1062, 342] on div at bounding box center [739, 310] width 946 height 532
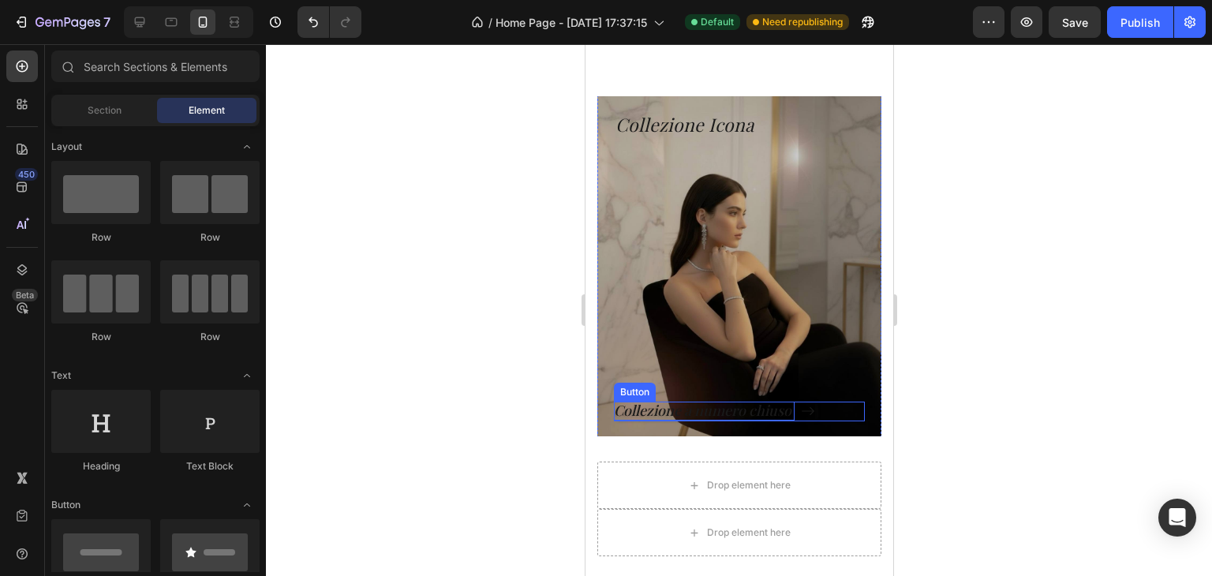
click at [793, 410] on p "Collezione a numero chiuso" at bounding box center [703, 411] width 181 height 18
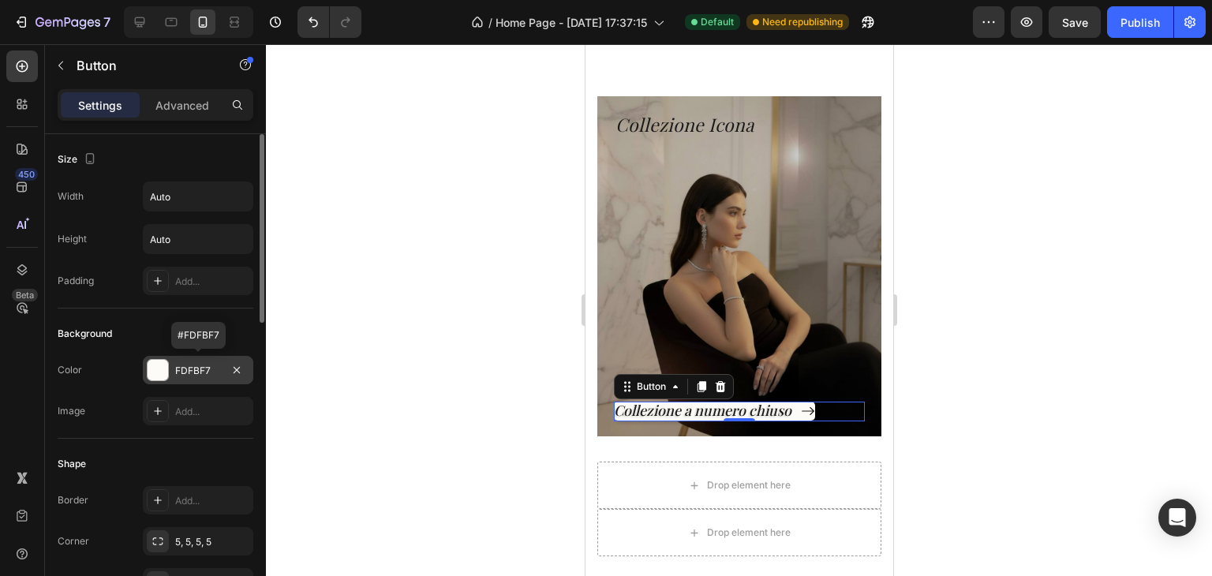
click at [174, 367] on div "FDFBF7" at bounding box center [198, 370] width 110 height 28
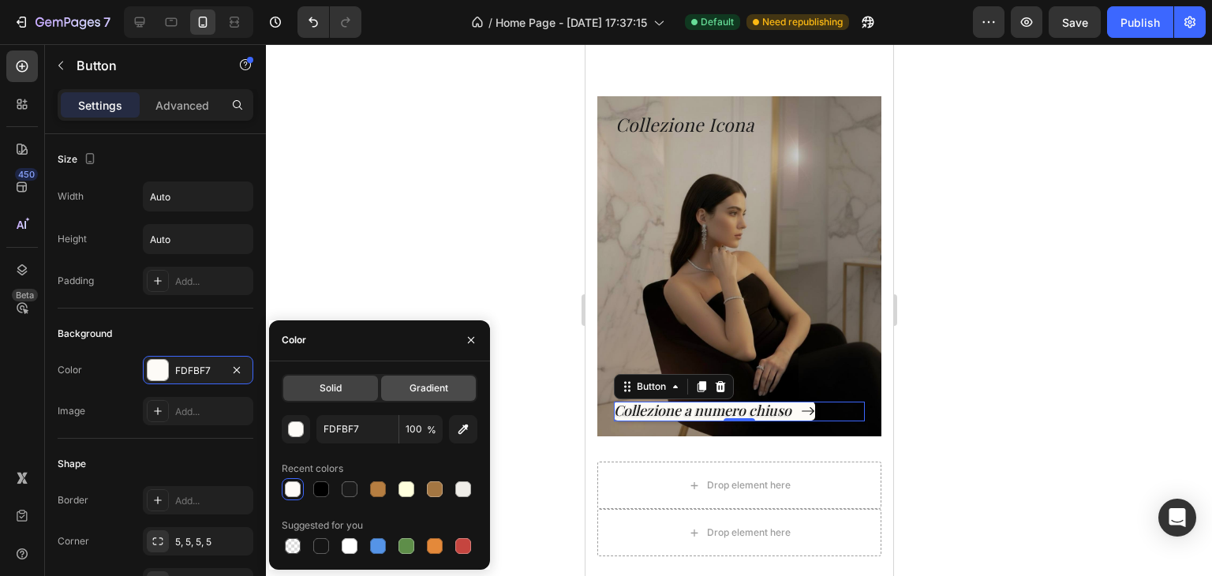
click at [388, 391] on div "Gradient" at bounding box center [428, 388] width 95 height 25
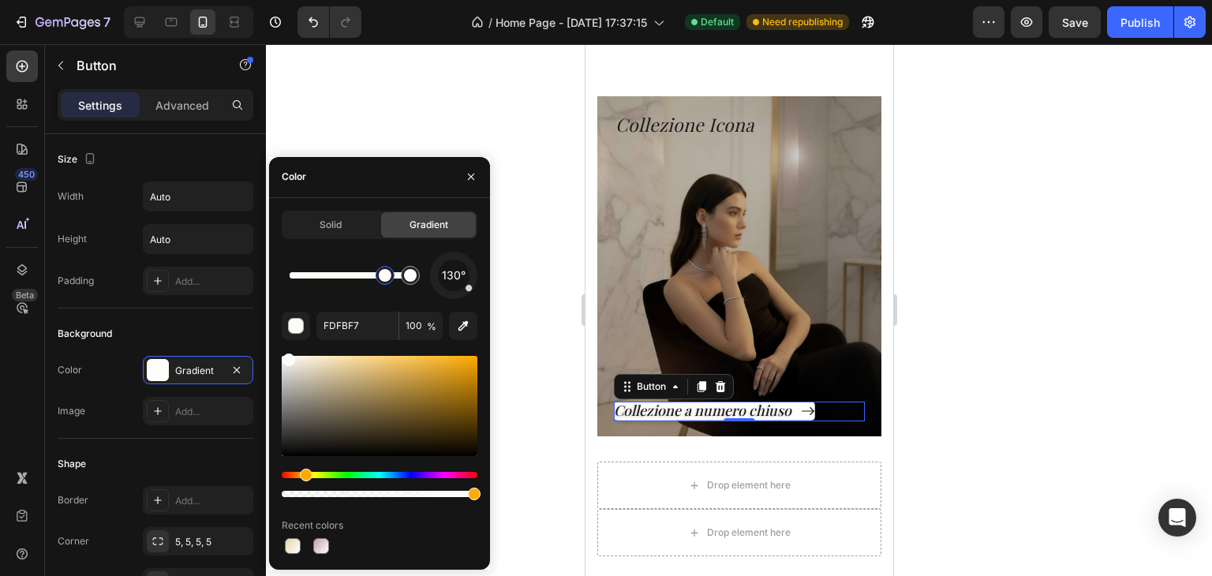
drag, startPoint x: 290, startPoint y: 272, endPoint x: 385, endPoint y: 283, distance: 95.3
click at [385, 282] on div at bounding box center [385, 275] width 13 height 13
drag, startPoint x: 384, startPoint y: 280, endPoint x: 277, endPoint y: 283, distance: 106.6
click at [283, 282] on div at bounding box center [289, 275] width 13 height 13
click at [319, 542] on div at bounding box center [321, 546] width 16 height 16
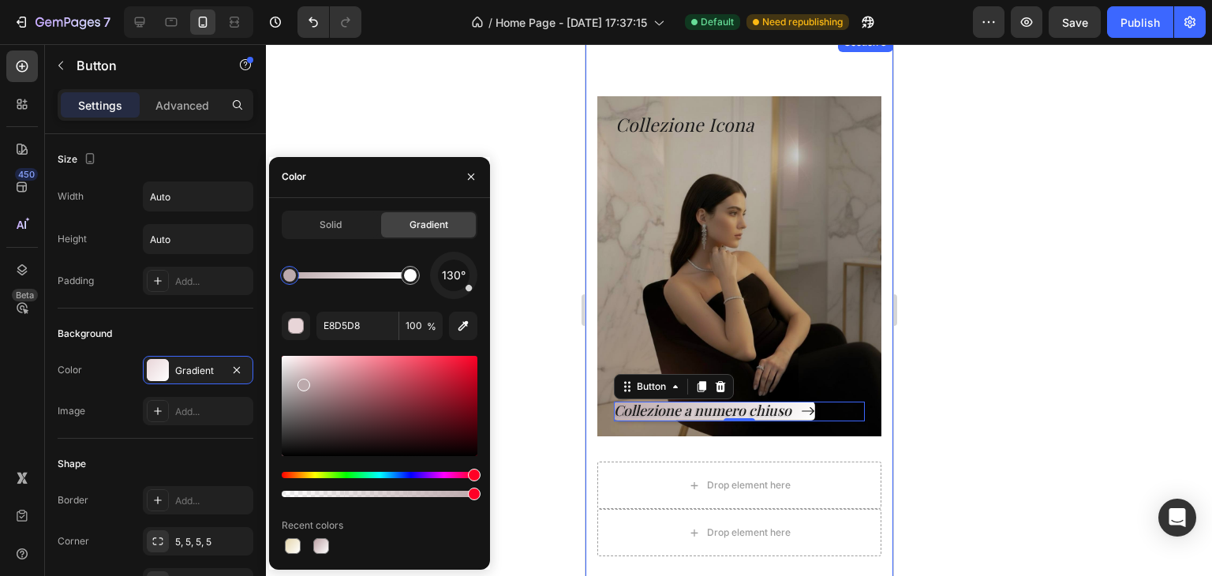
drag, startPoint x: 302, startPoint y: 370, endPoint x: 302, endPoint y: 381, distance: 11.0
click at [302, 381] on div at bounding box center [304, 385] width 13 height 13
drag, startPoint x: 294, startPoint y: 266, endPoint x: 416, endPoint y: 282, distance: 123.3
click at [410, 279] on div at bounding box center [350, 275] width 121 height 6
drag, startPoint x: 306, startPoint y: 381, endPoint x: 290, endPoint y: 371, distance: 18.8
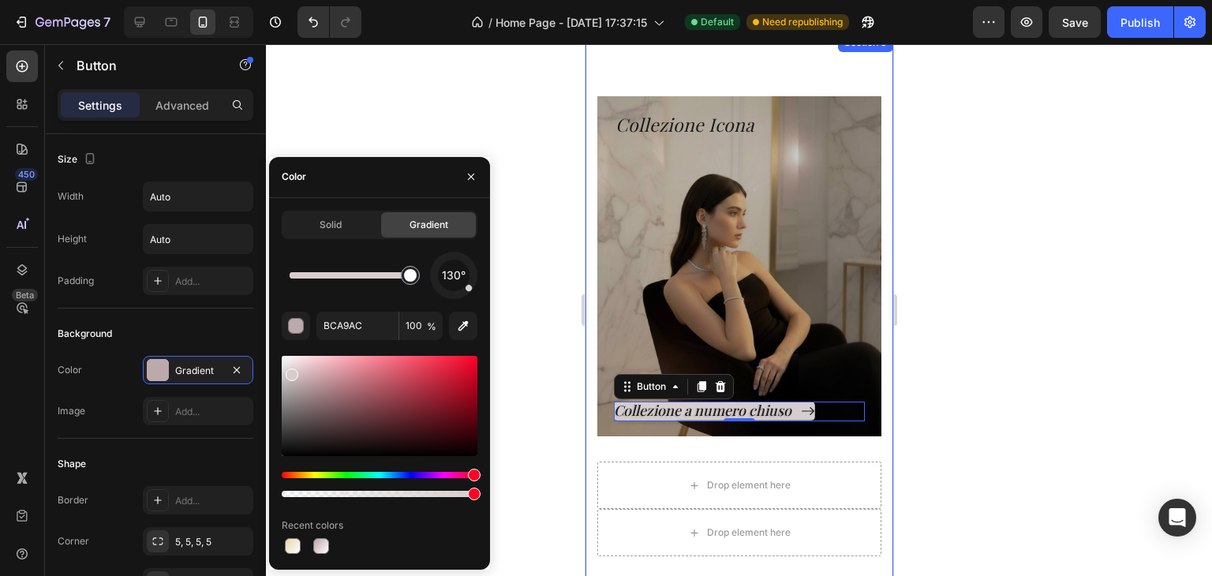
click at [290, 371] on div at bounding box center [292, 375] width 13 height 13
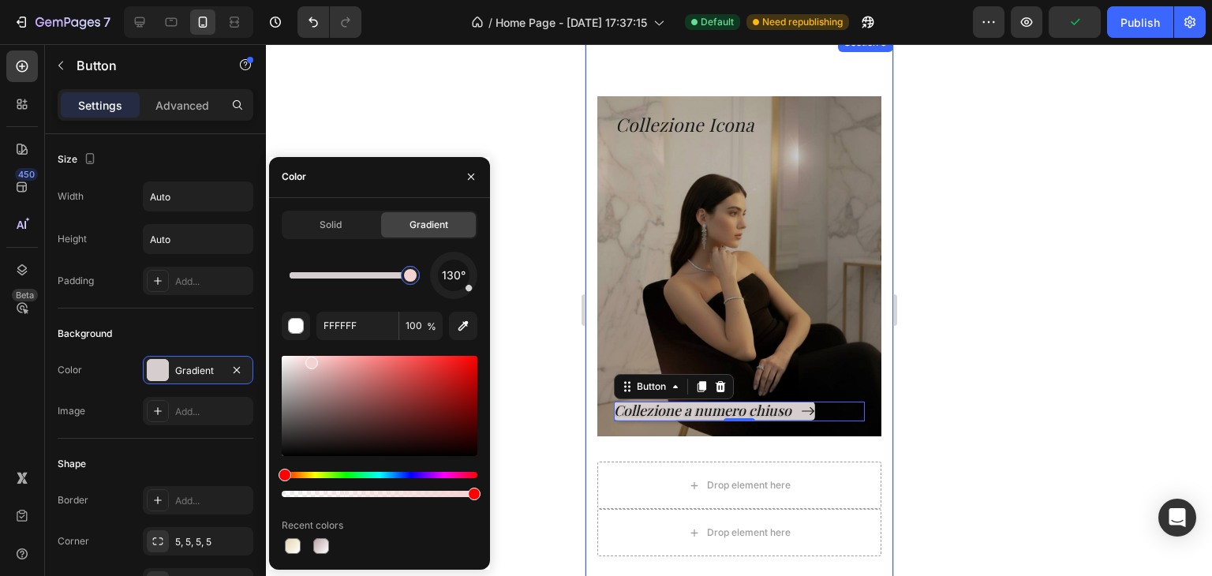
type input "F4D2D2"
drag, startPoint x: 285, startPoint y: 359, endPoint x: 310, endPoint y: 359, distance: 25.3
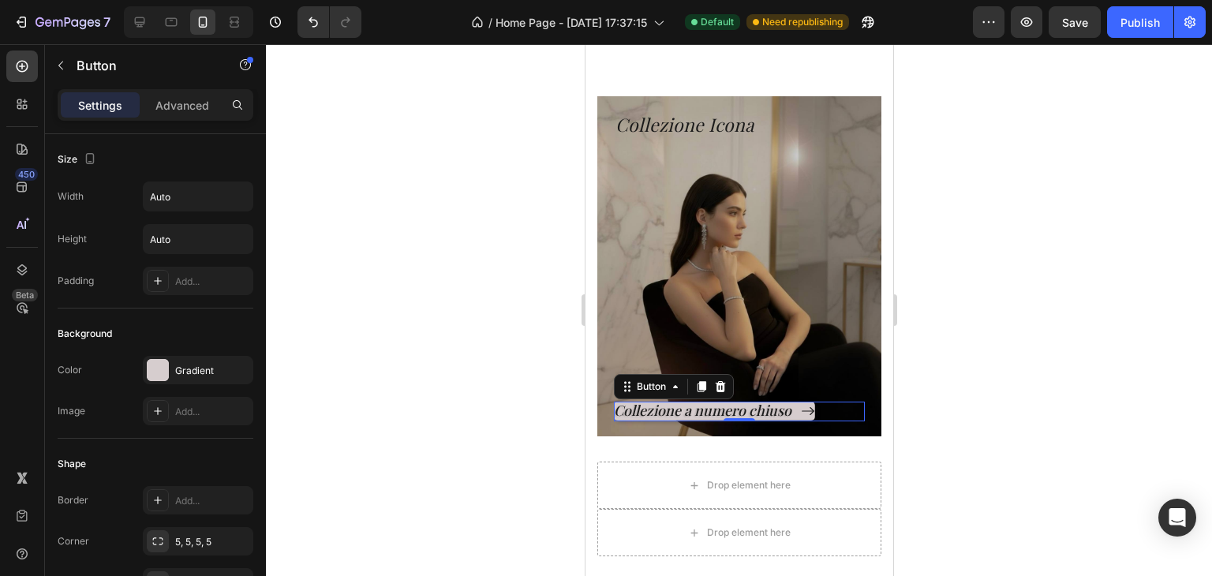
click at [561, 320] on div at bounding box center [739, 310] width 946 height 532
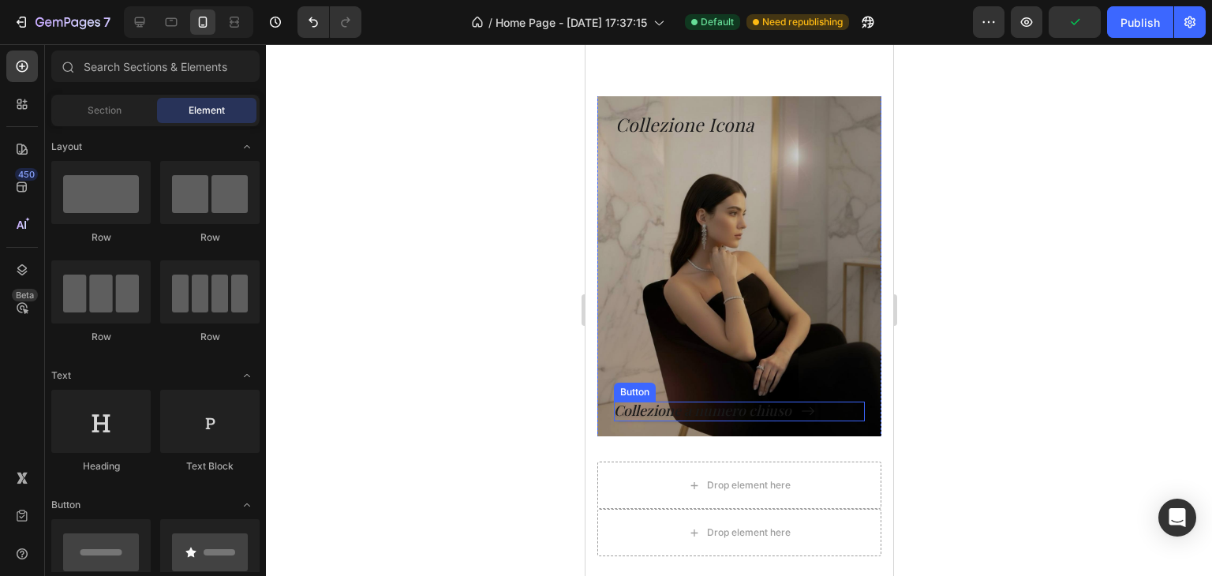
click at [809, 410] on icon "<p>Collezione a numero chiuso</p>" at bounding box center [807, 411] width 14 height 14
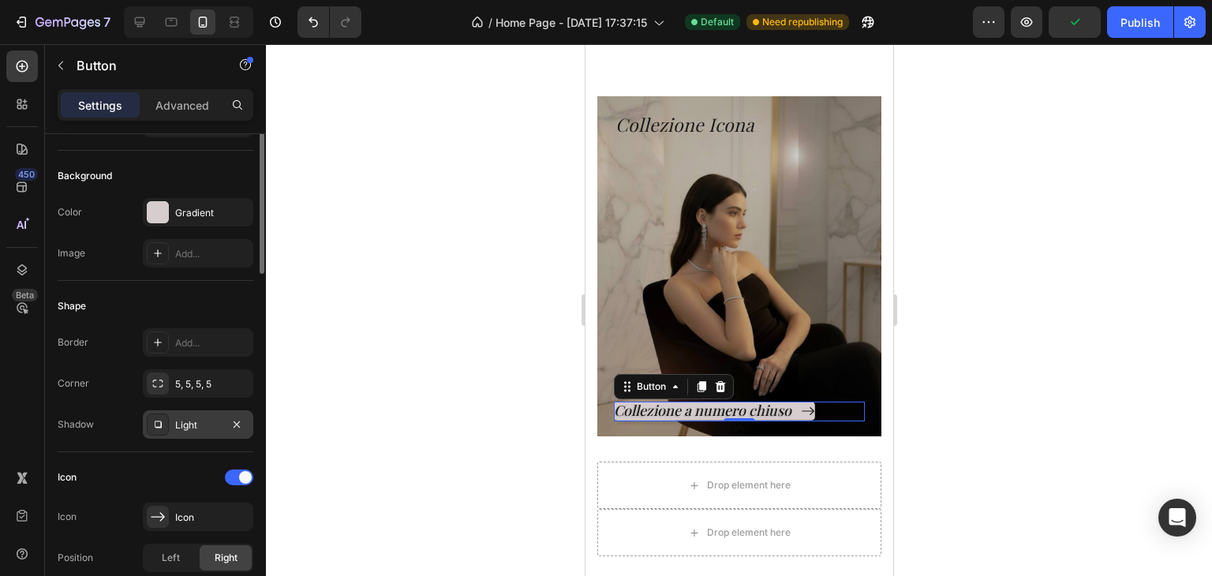
scroll to position [237, 0]
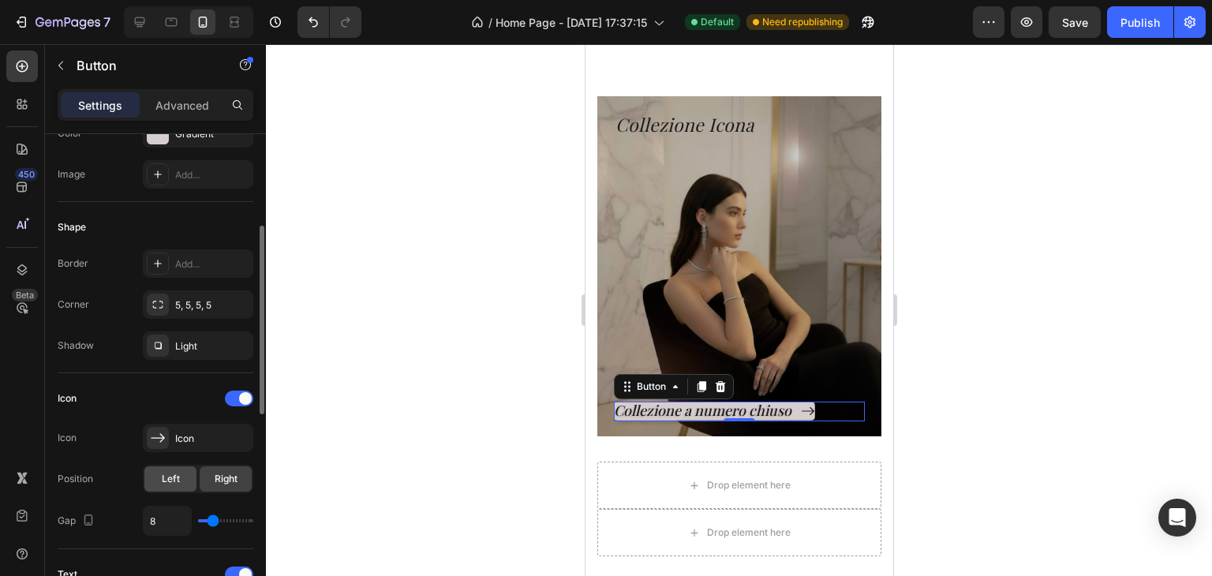
click at [183, 481] on div "Left" at bounding box center [170, 478] width 52 height 25
click at [230, 469] on div "Right" at bounding box center [226, 478] width 52 height 25
click at [172, 518] on input "8" at bounding box center [167, 521] width 47 height 28
type input "6"
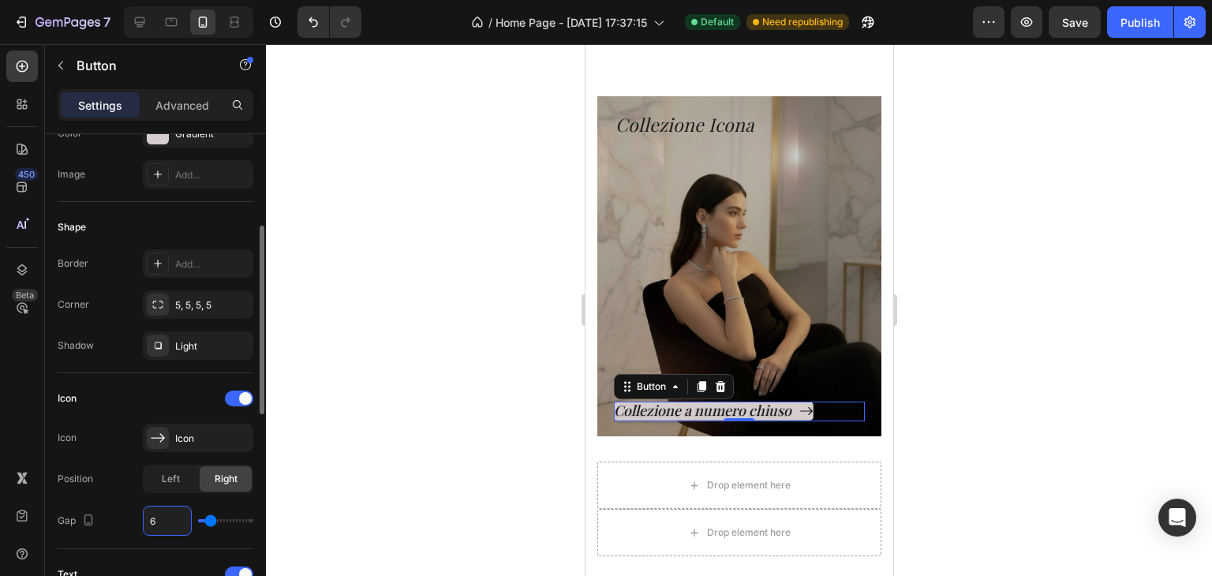
type input "64"
type input "40"
type input "6"
type input "0"
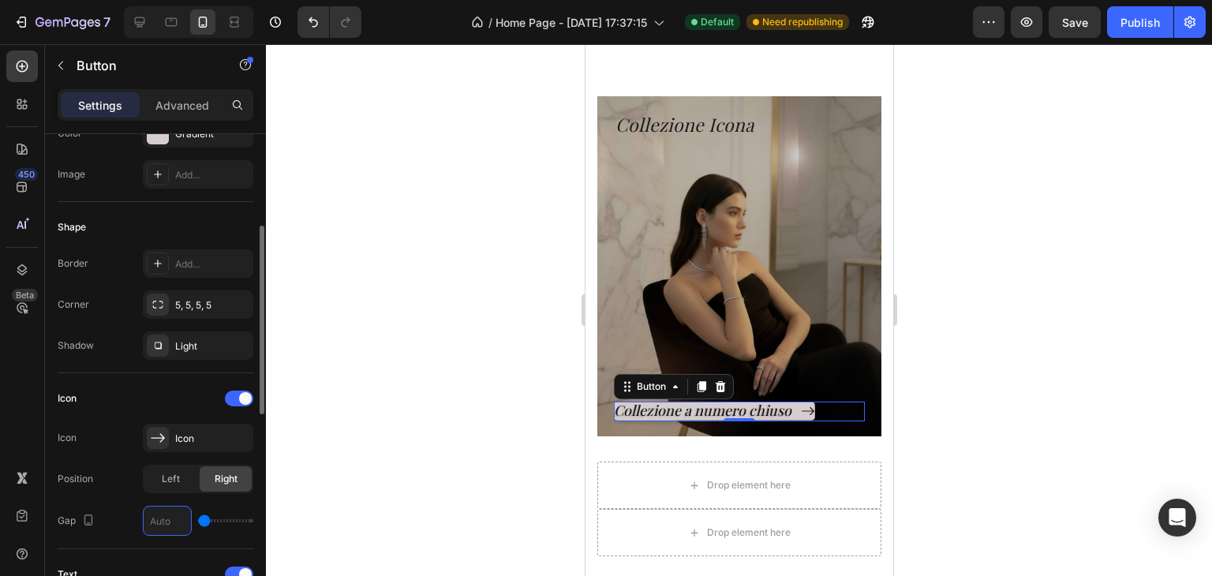
type input "4"
type input "0"
type input "2"
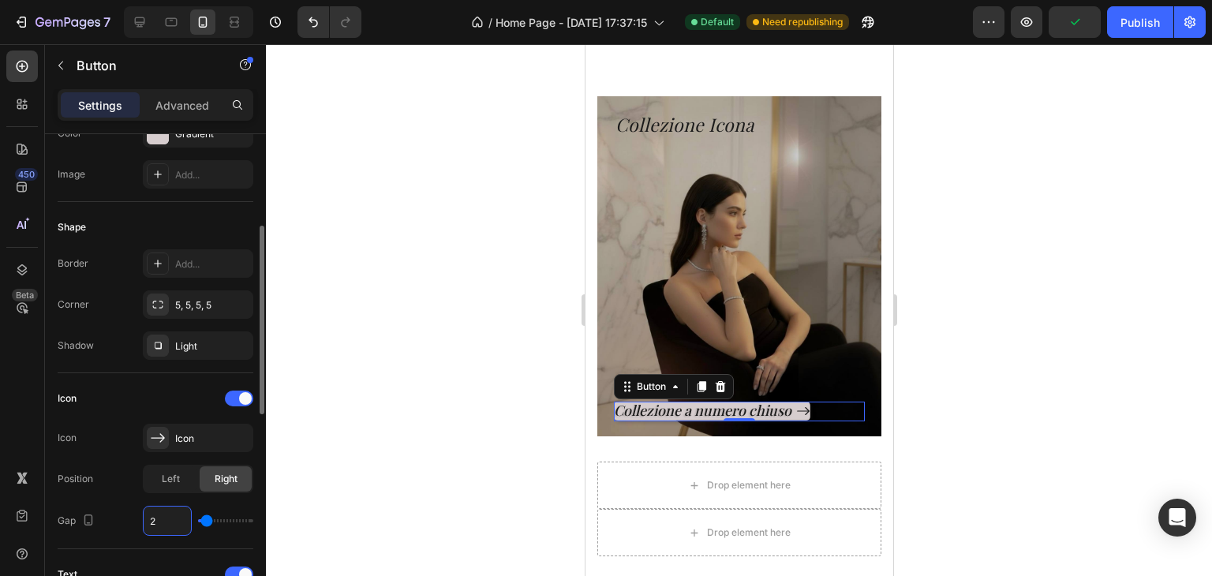
type input "0"
type input "1"
click at [92, 407] on div "Icon" at bounding box center [156, 398] width 196 height 25
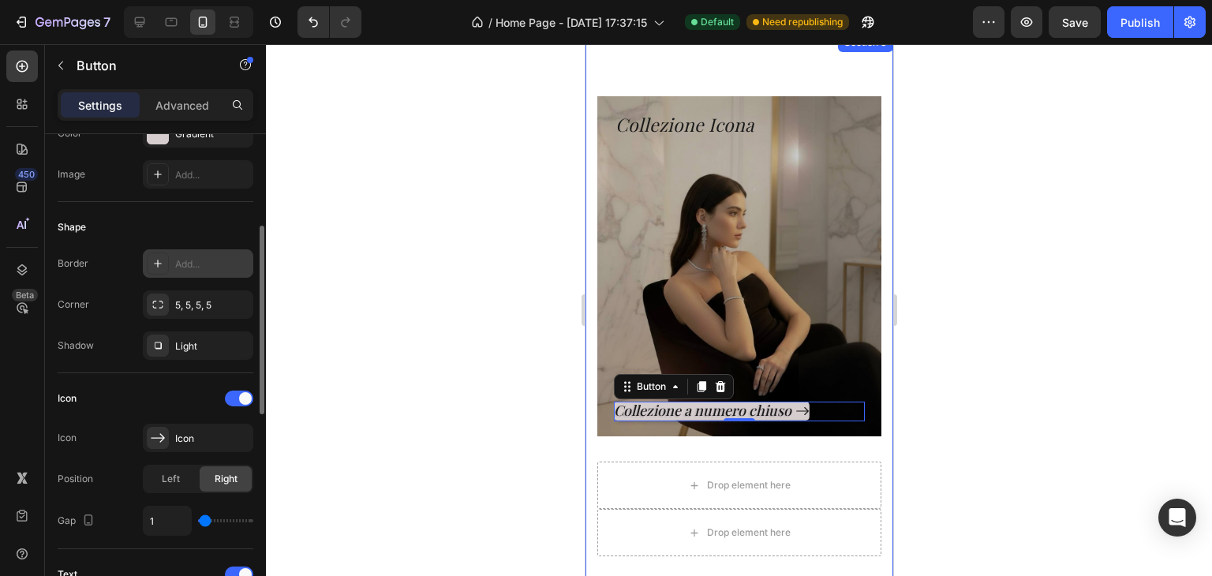
scroll to position [79, 0]
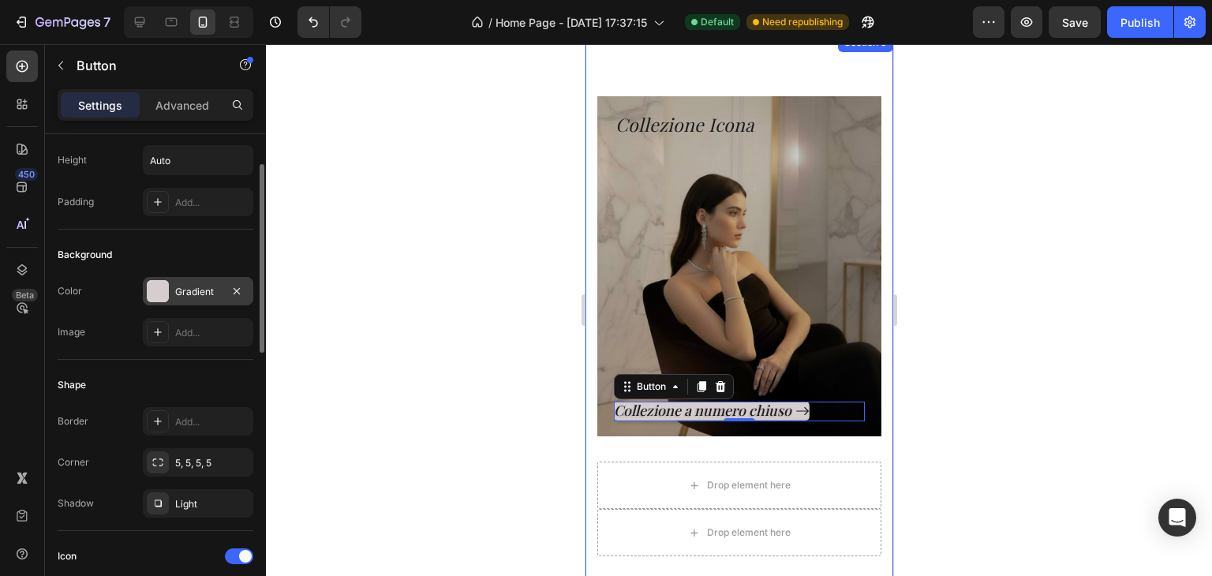
click at [178, 297] on div "Gradient" at bounding box center [198, 292] width 46 height 14
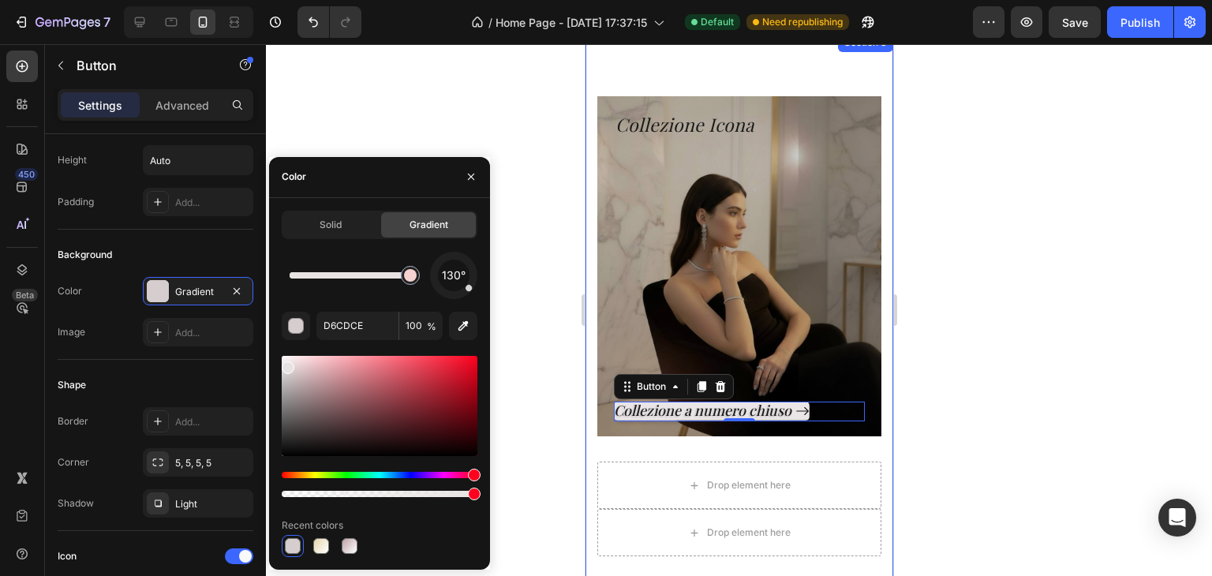
drag, startPoint x: 297, startPoint y: 372, endPoint x: 287, endPoint y: 363, distance: 12.8
click at [287, 363] on div at bounding box center [288, 367] width 13 height 13
drag, startPoint x: 310, startPoint y: 364, endPoint x: 287, endPoint y: 372, distance: 24.2
click at [287, 372] on div at bounding box center [288, 375] width 13 height 13
type input "D3CFCF"
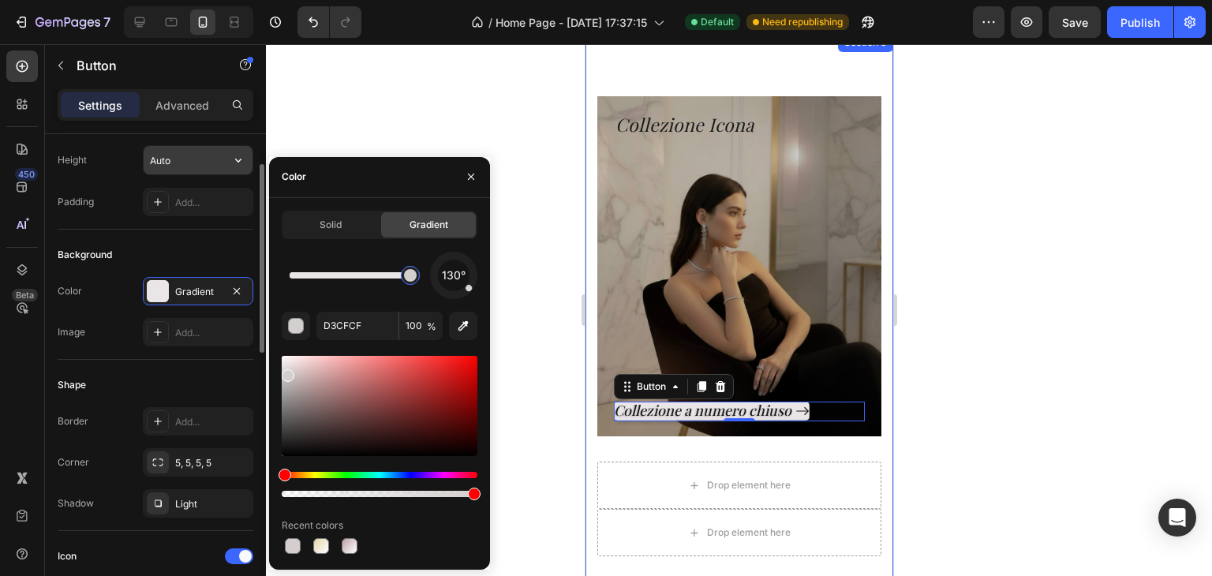
click at [170, 168] on input "Auto" at bounding box center [198, 160] width 109 height 28
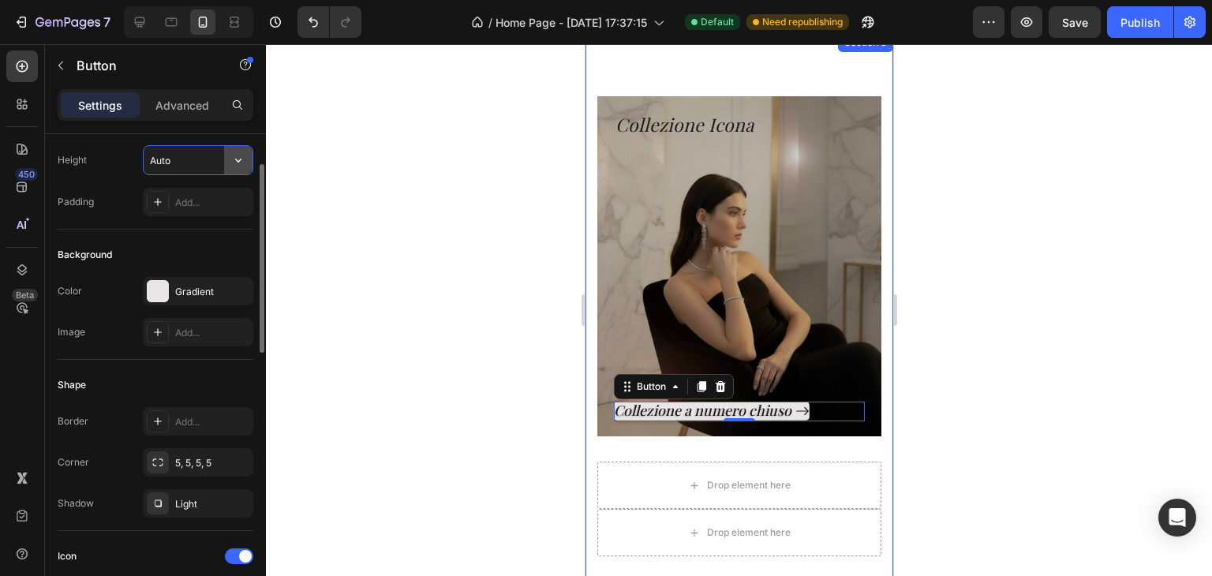
click at [247, 158] on button "button" at bounding box center [238, 160] width 28 height 28
click at [200, 152] on input "Auto" at bounding box center [198, 160] width 109 height 28
type input "2"
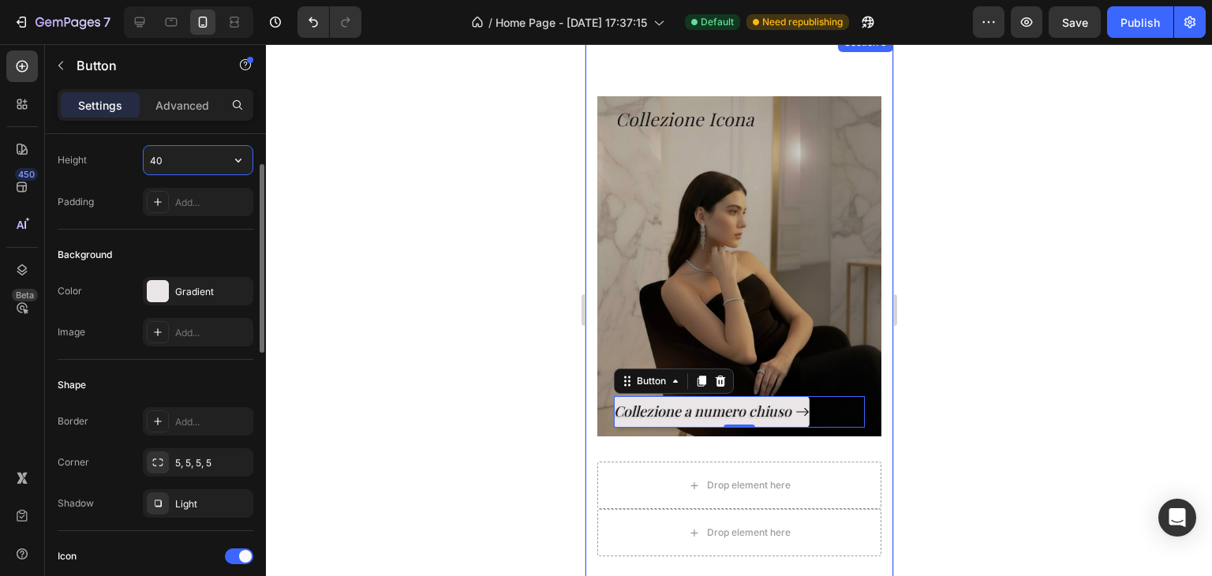
type input "4"
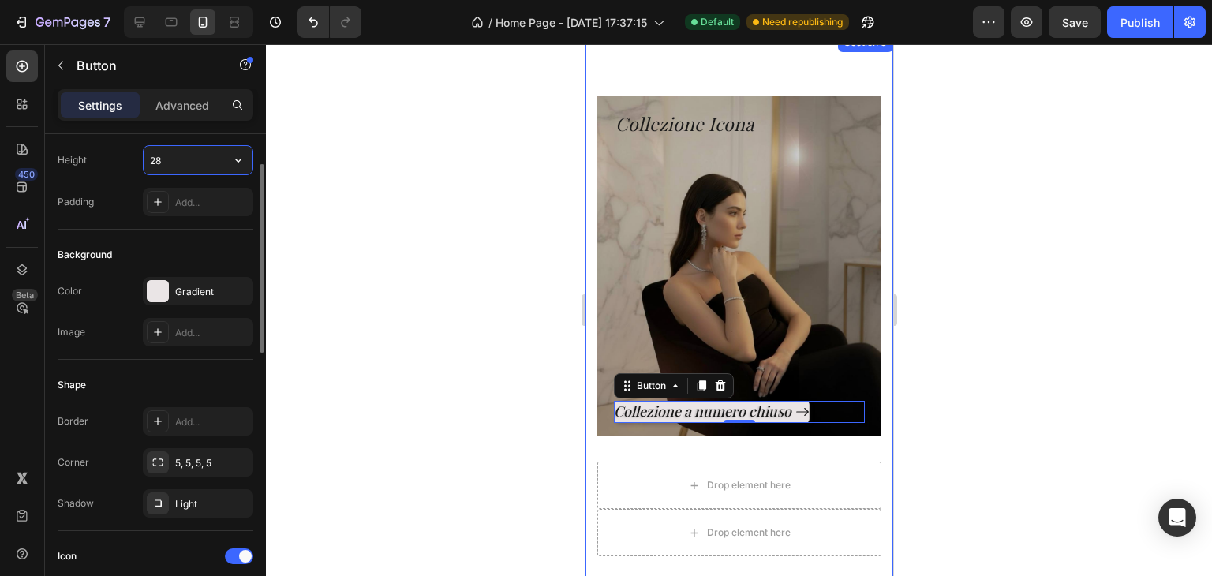
type input "2"
type input "30"
click at [114, 269] on div "Background Color Gradient Image Add..." at bounding box center [156, 295] width 196 height 130
click at [412, 298] on div at bounding box center [739, 310] width 946 height 532
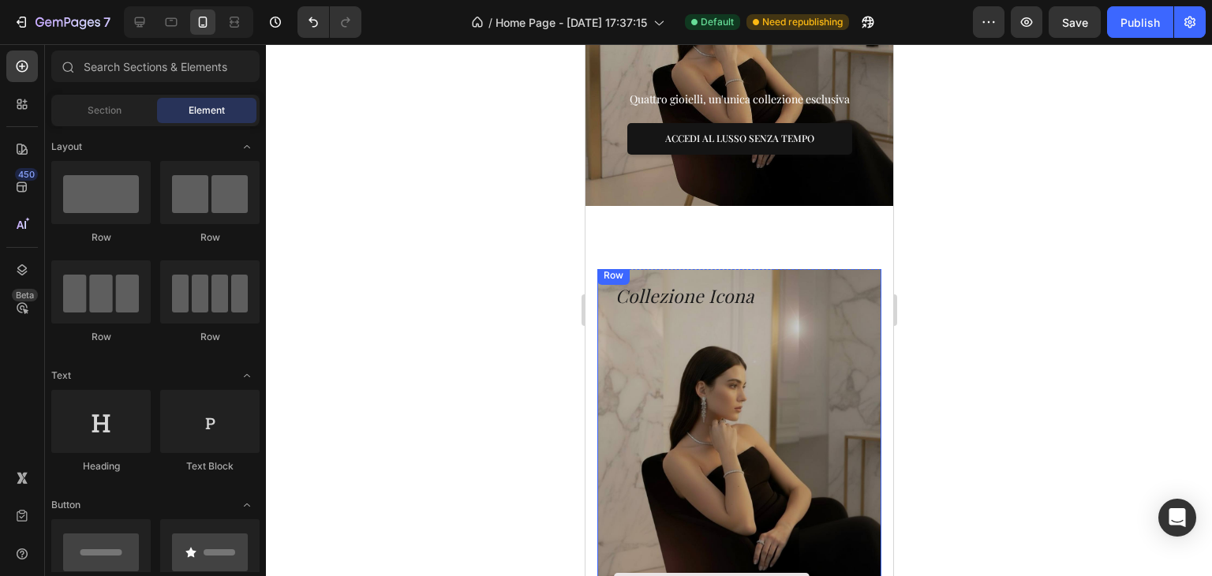
scroll to position [655, 0]
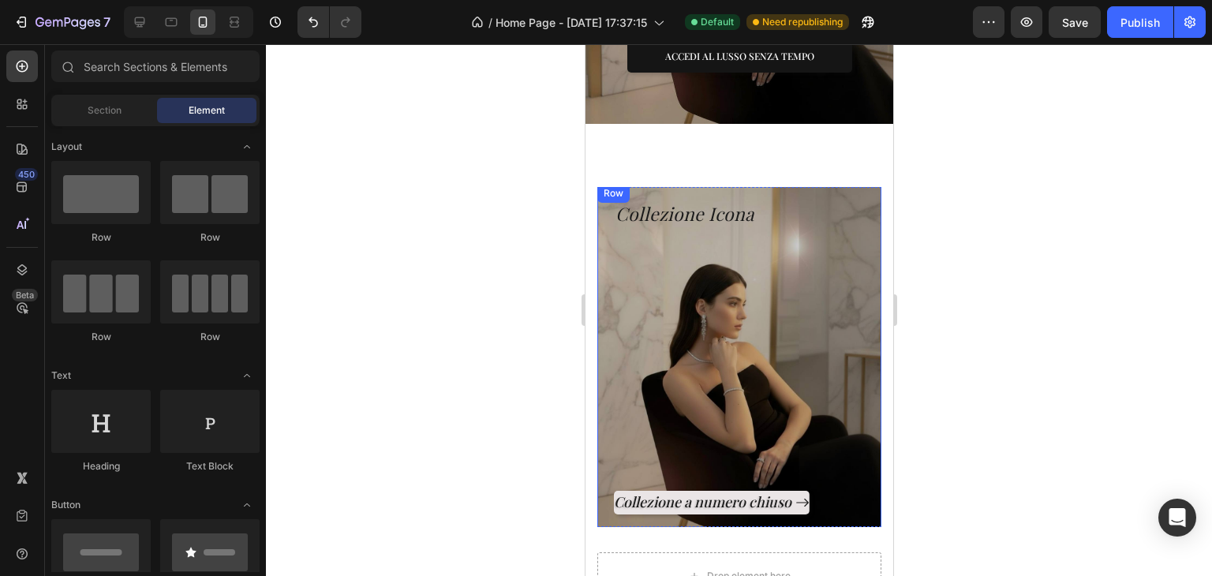
click at [613, 396] on div "Collezione a numero chiuso Button" at bounding box center [738, 370] width 251 height 287
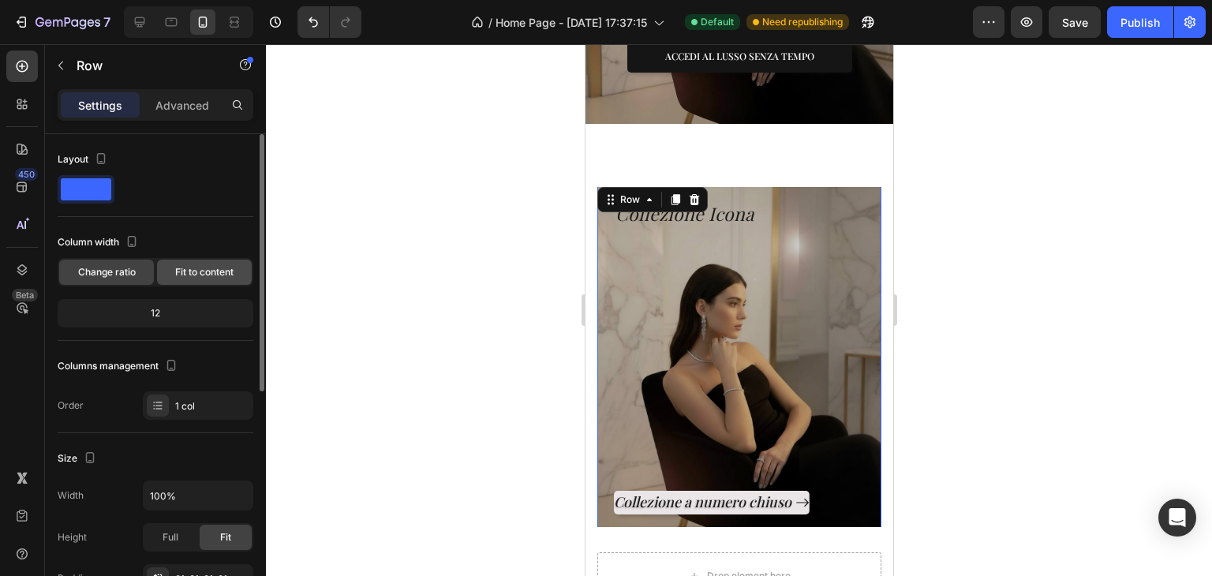
click at [211, 275] on span "Fit to content" at bounding box center [204, 272] width 58 height 14
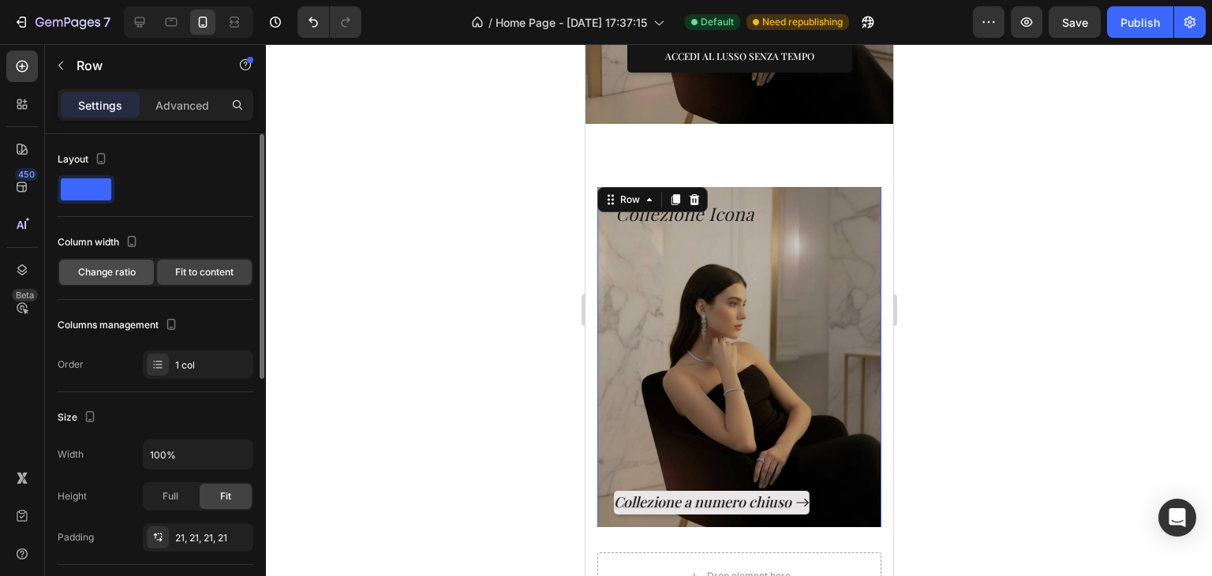
click at [107, 271] on span "Change ratio" at bounding box center [107, 272] width 58 height 14
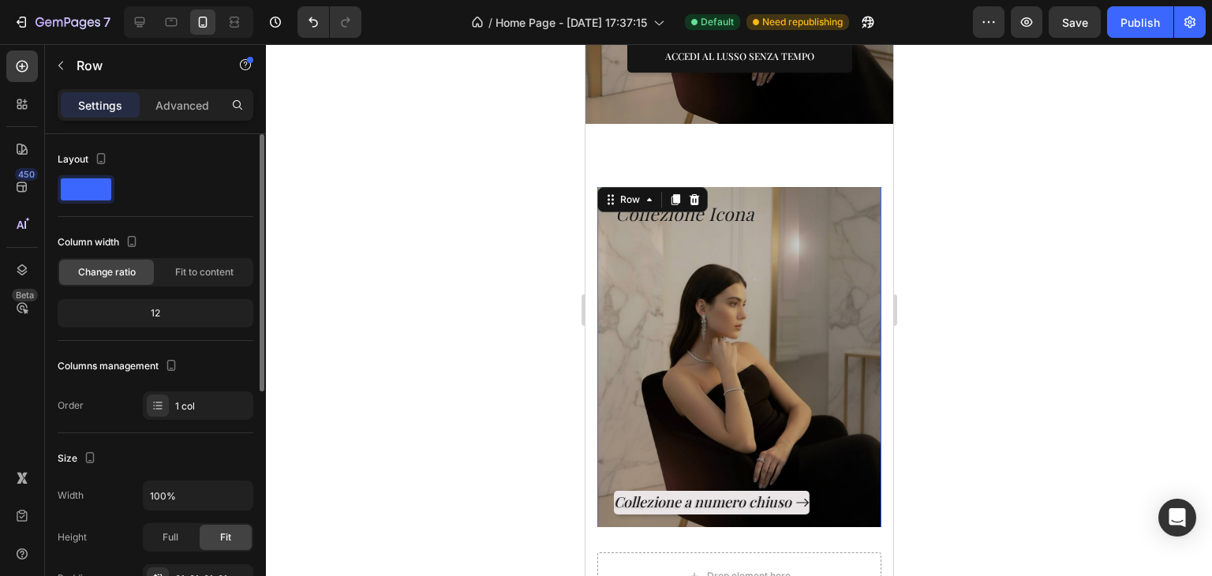
click at [88, 186] on span at bounding box center [86, 189] width 51 height 22
click at [170, 104] on p "Advanced" at bounding box center [182, 105] width 54 height 17
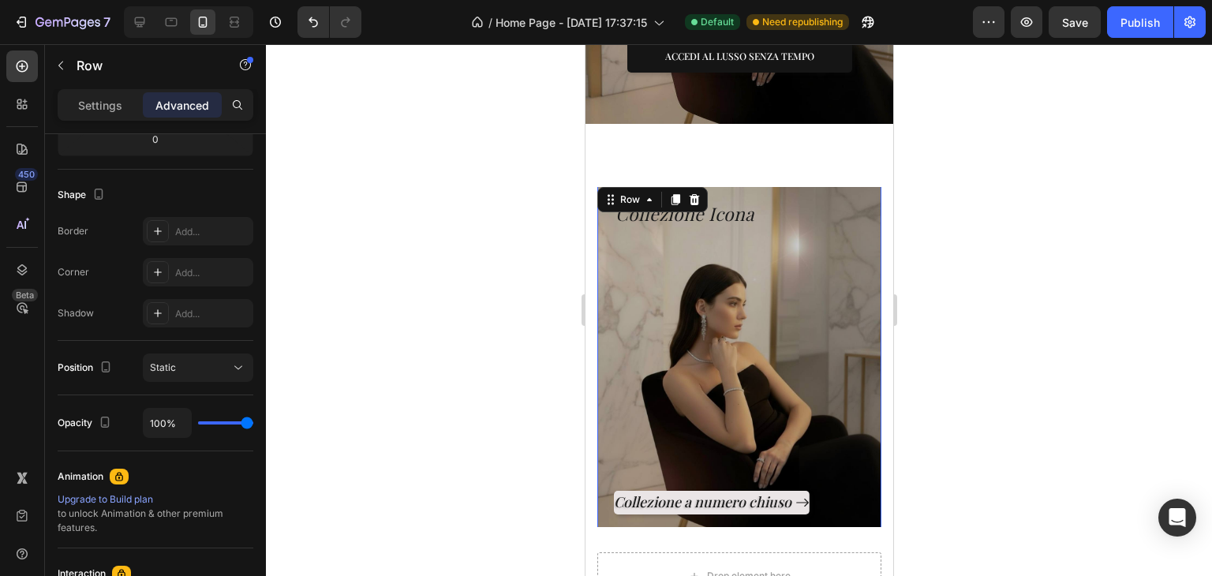
scroll to position [0, 0]
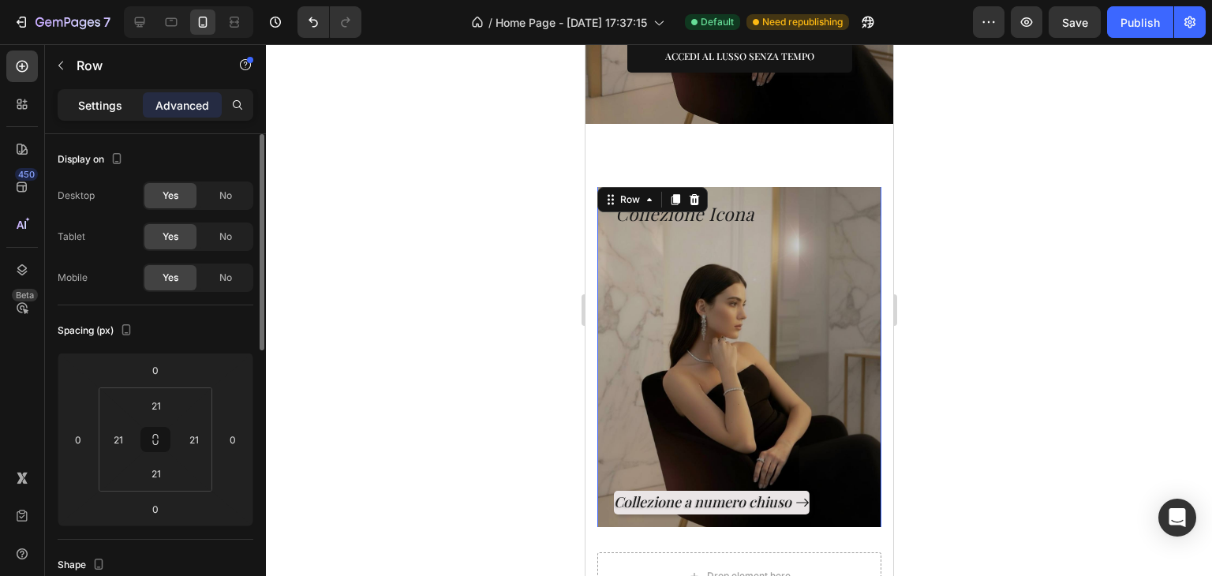
click at [112, 111] on p "Settings" at bounding box center [100, 105] width 44 height 17
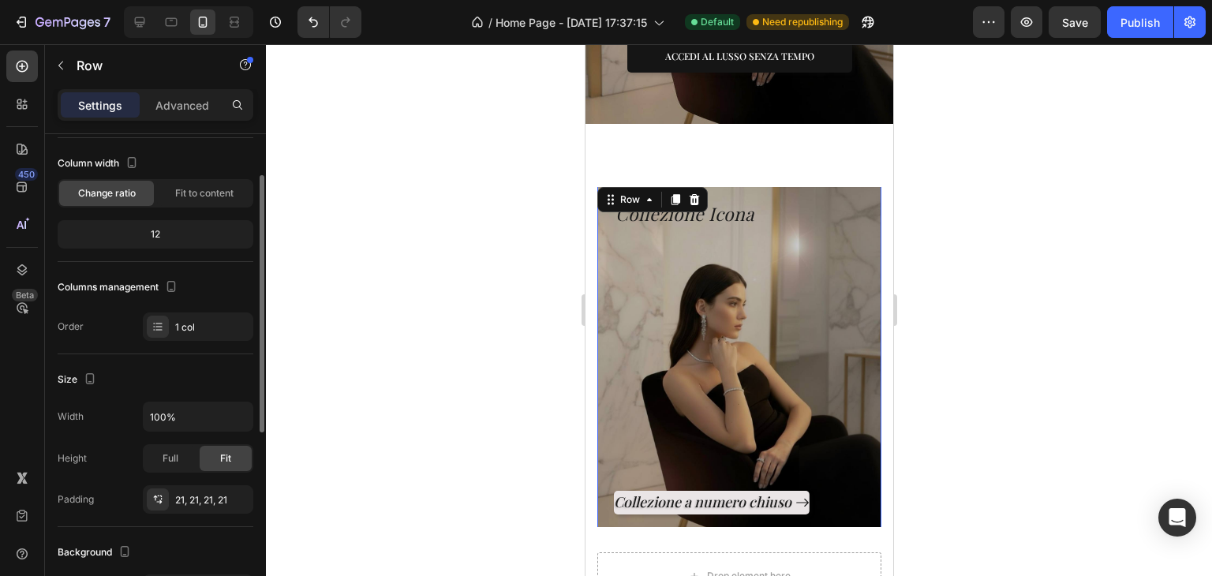
scroll to position [158, 0]
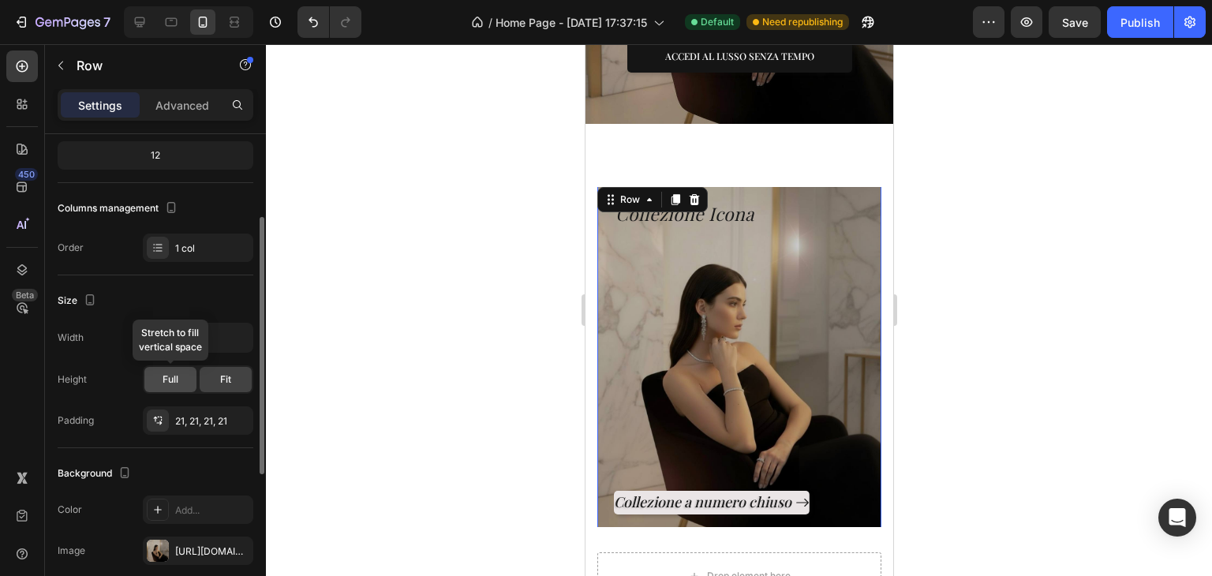
click at [183, 373] on div "Full" at bounding box center [170, 379] width 52 height 25
click at [222, 381] on span "Fit" at bounding box center [225, 379] width 11 height 14
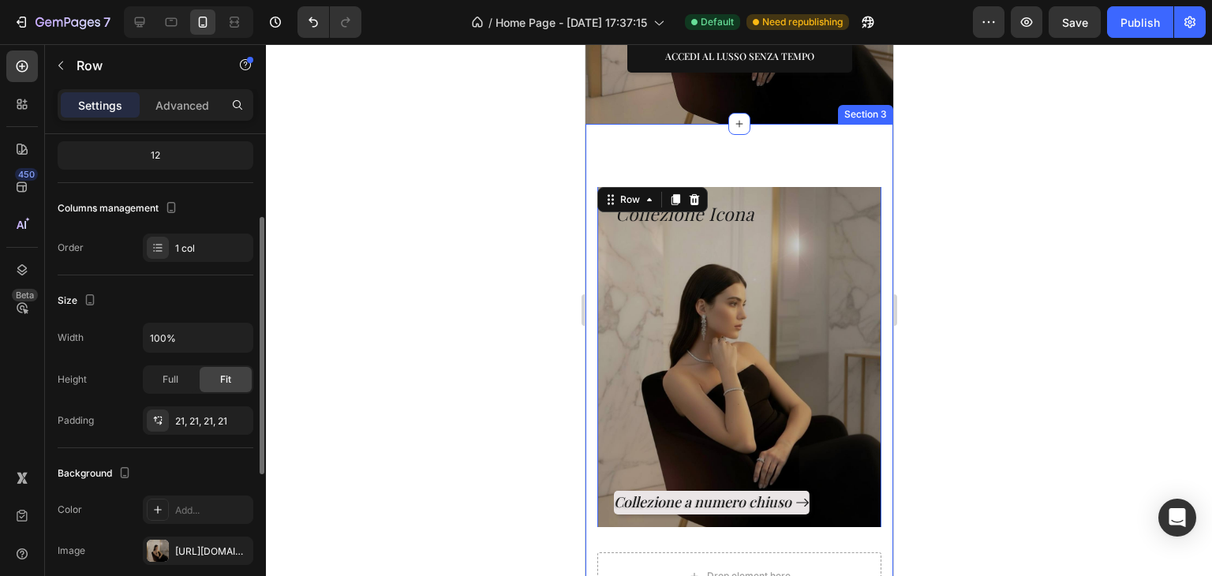
scroll to position [316, 0]
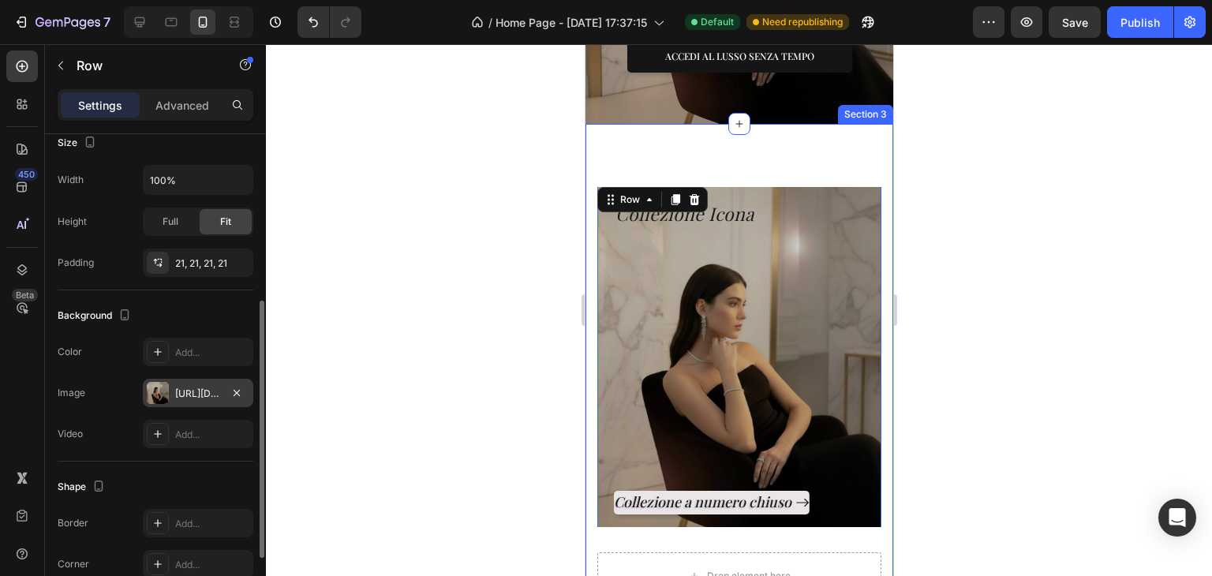
click at [177, 401] on div "https://cdn.shopify.com/s/files/1/0976/7226/5992/files/gempages_574983958953985…" at bounding box center [198, 393] width 110 height 28
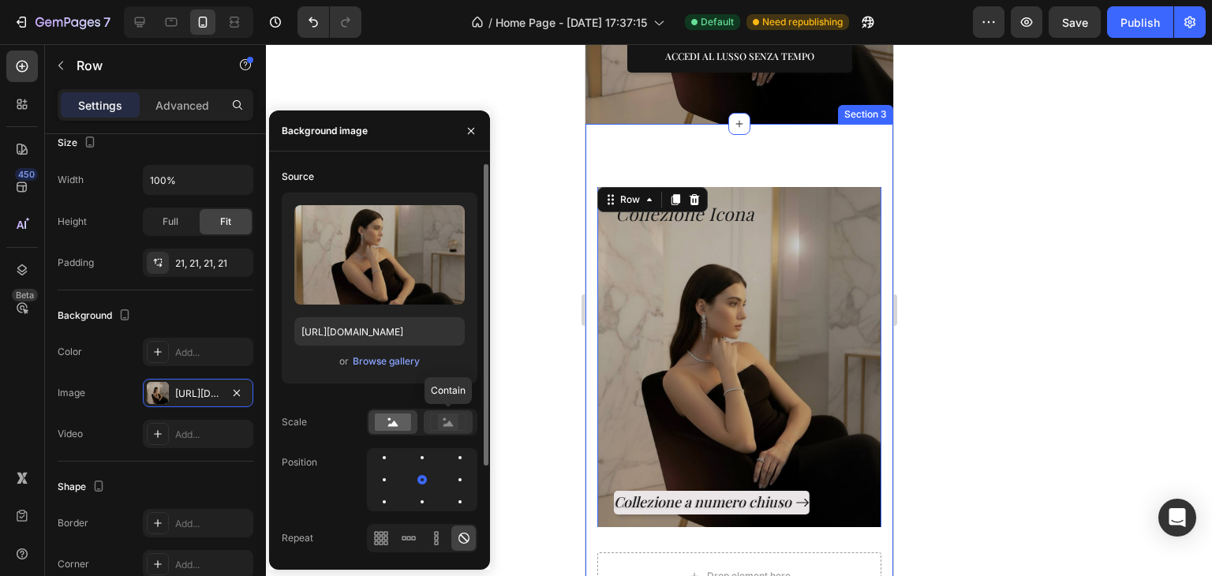
click at [447, 417] on rect at bounding box center [448, 422] width 21 height 16
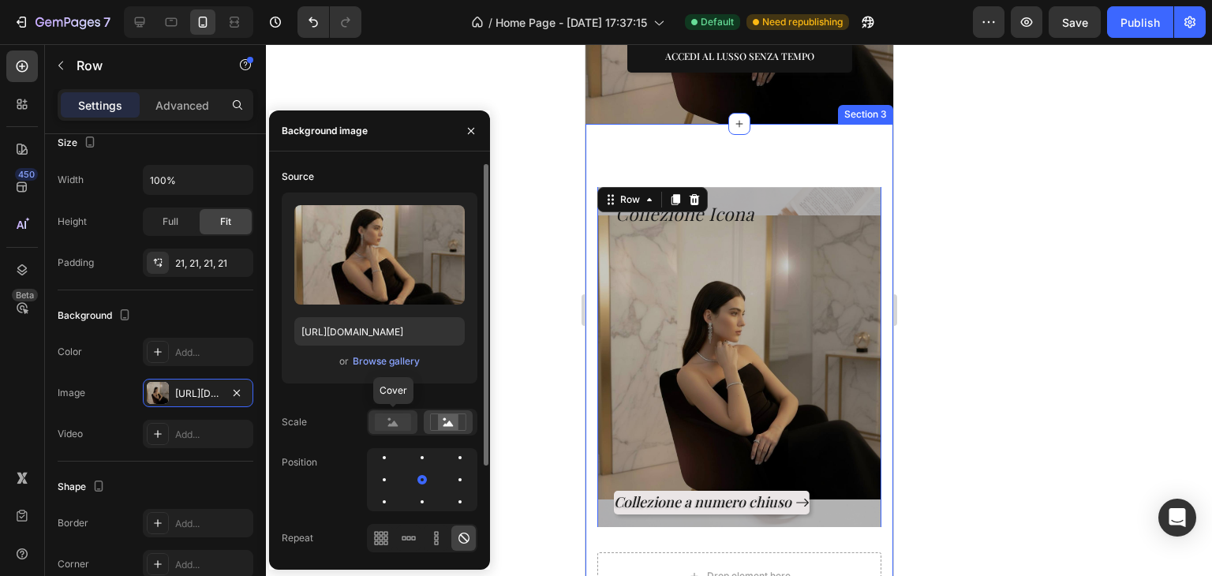
click at [387, 417] on rect at bounding box center [393, 422] width 36 height 17
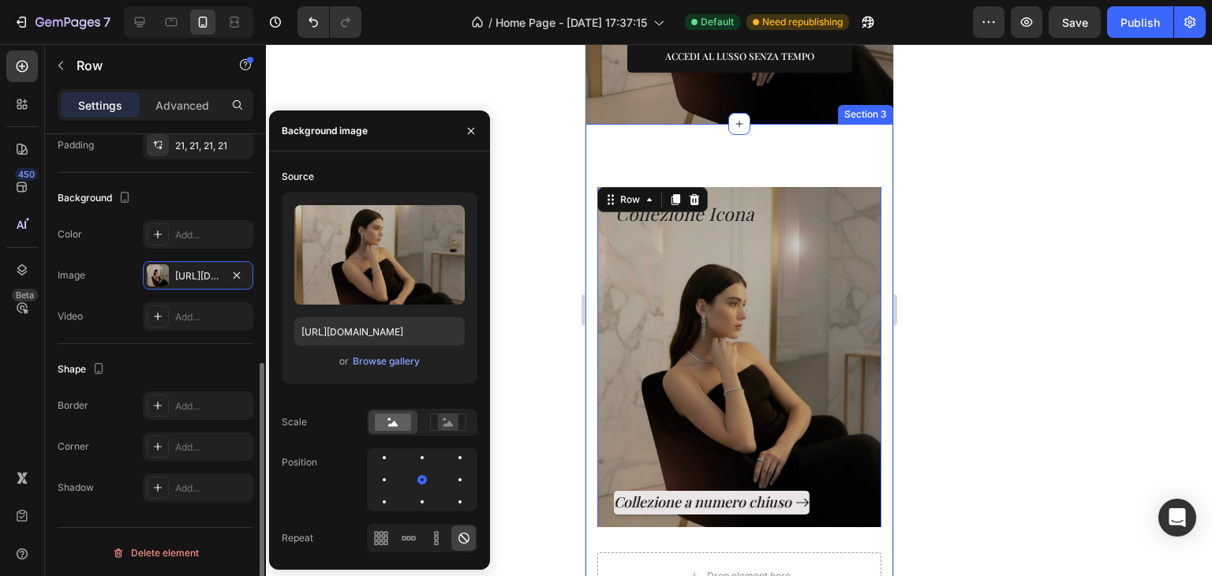
scroll to position [275, 0]
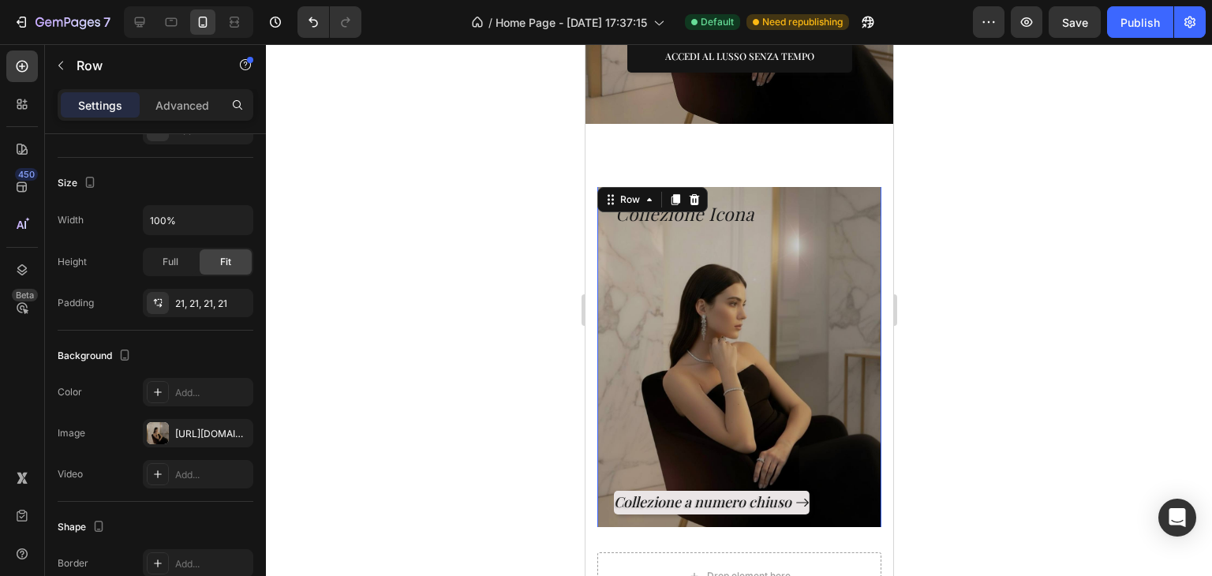
click at [688, 306] on div "Collezione a numero chiuso Button" at bounding box center [738, 370] width 251 height 287
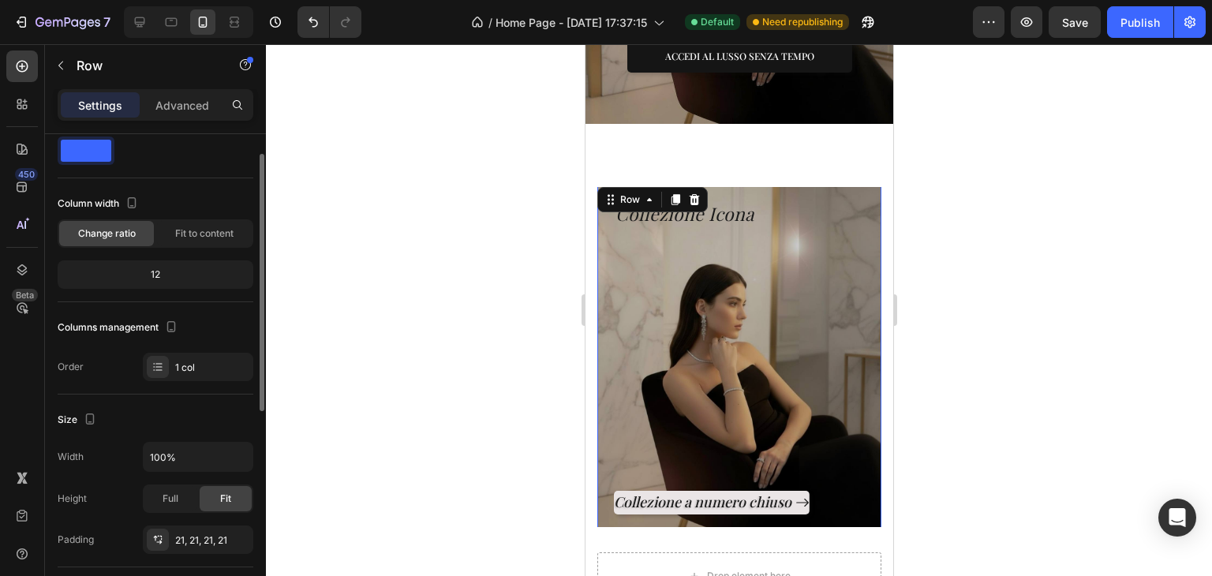
scroll to position [0, 0]
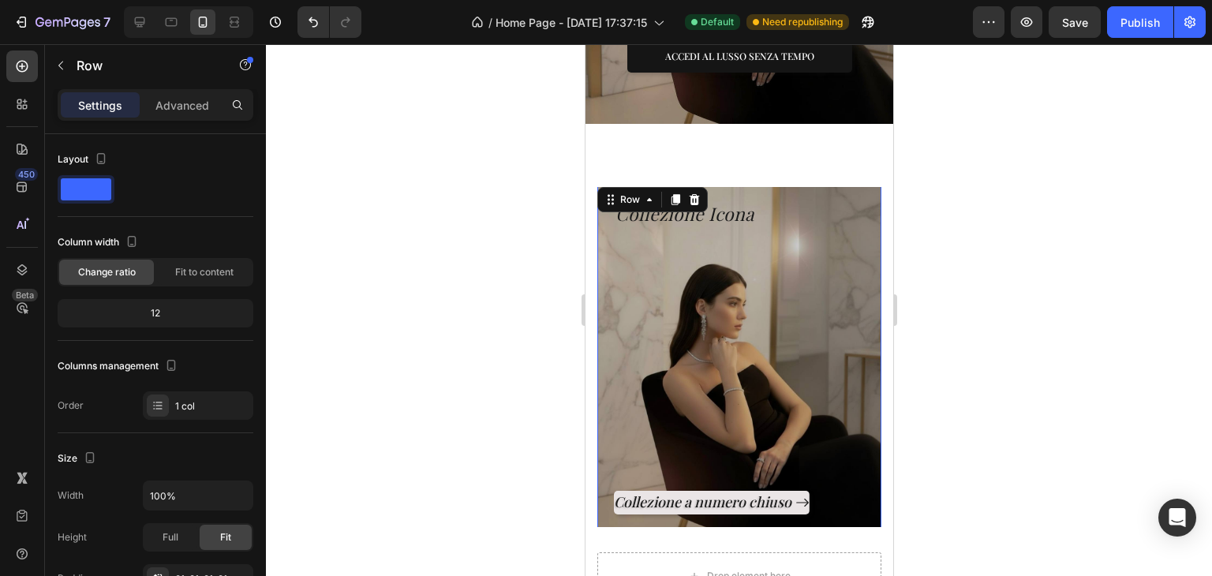
click at [448, 196] on div at bounding box center [739, 310] width 946 height 532
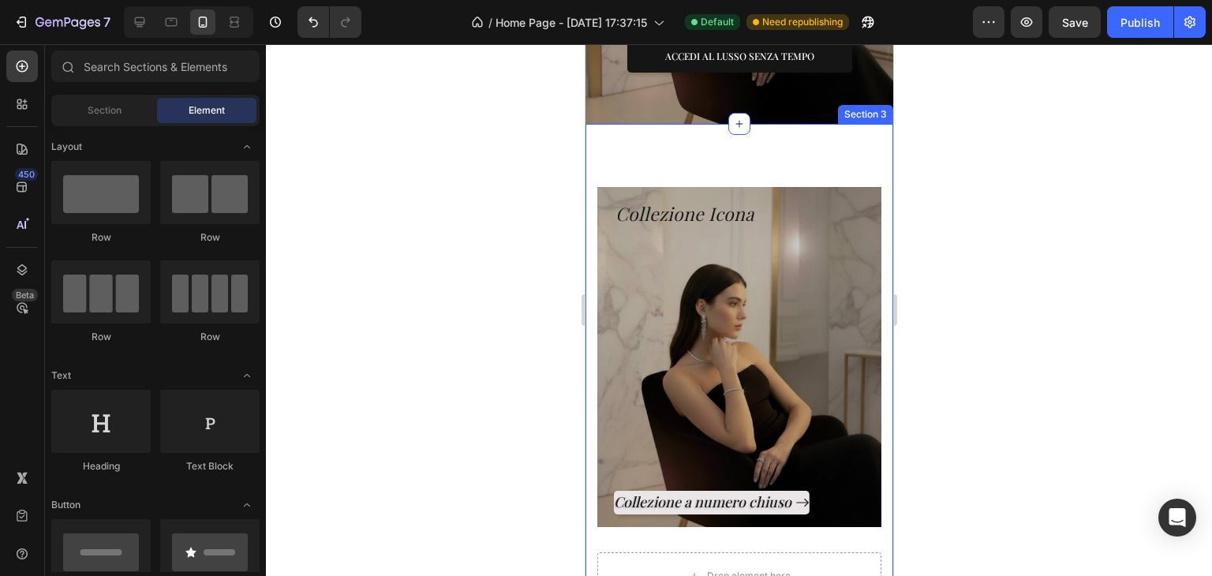
click at [586, 323] on div "Collezione Icona Heading Collezione a numero chiuso Button Row Hero Banner Drop…" at bounding box center [739, 404] width 308 height 561
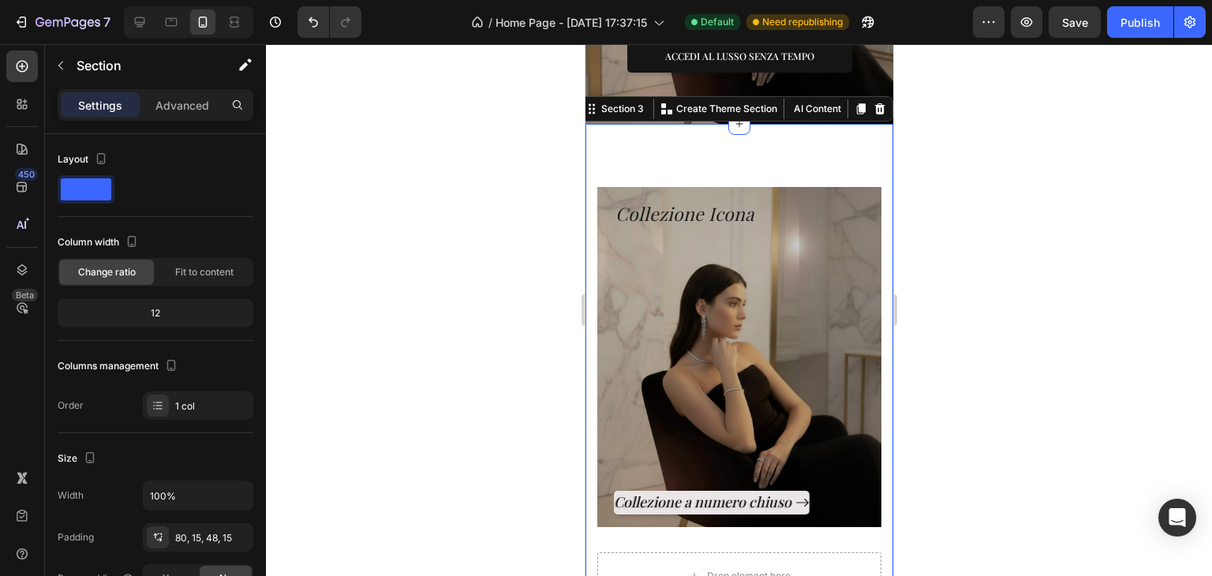
drag, startPoint x: 533, startPoint y: 238, endPoint x: 542, endPoint y: 245, distance: 11.2
click at [533, 238] on div at bounding box center [739, 310] width 946 height 532
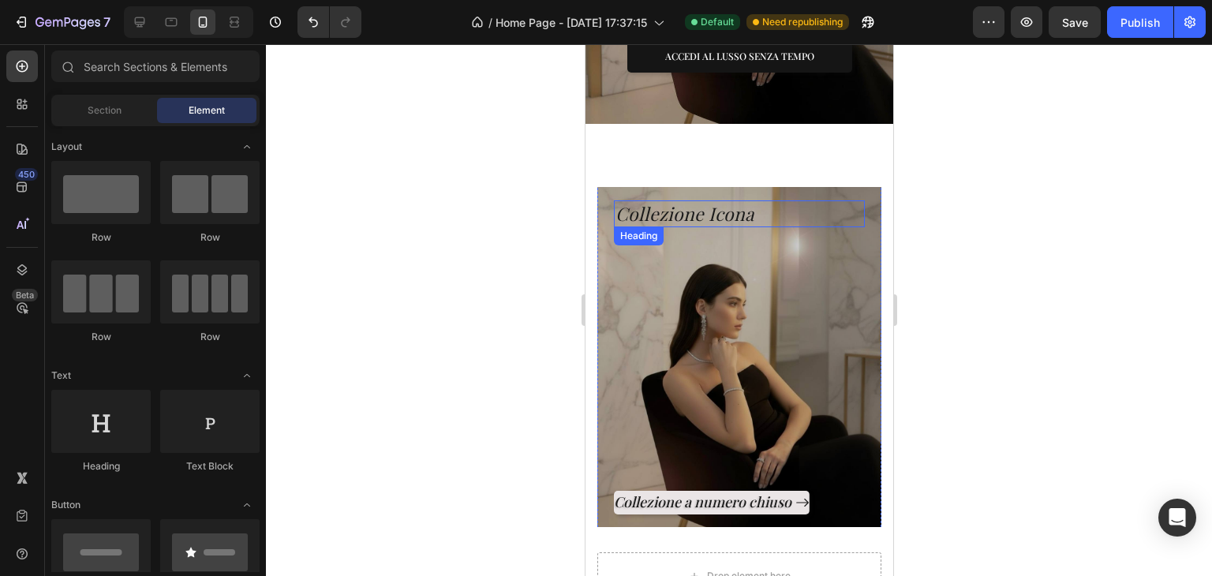
click at [743, 205] on p "Collezione Icona" at bounding box center [739, 214] width 248 height 24
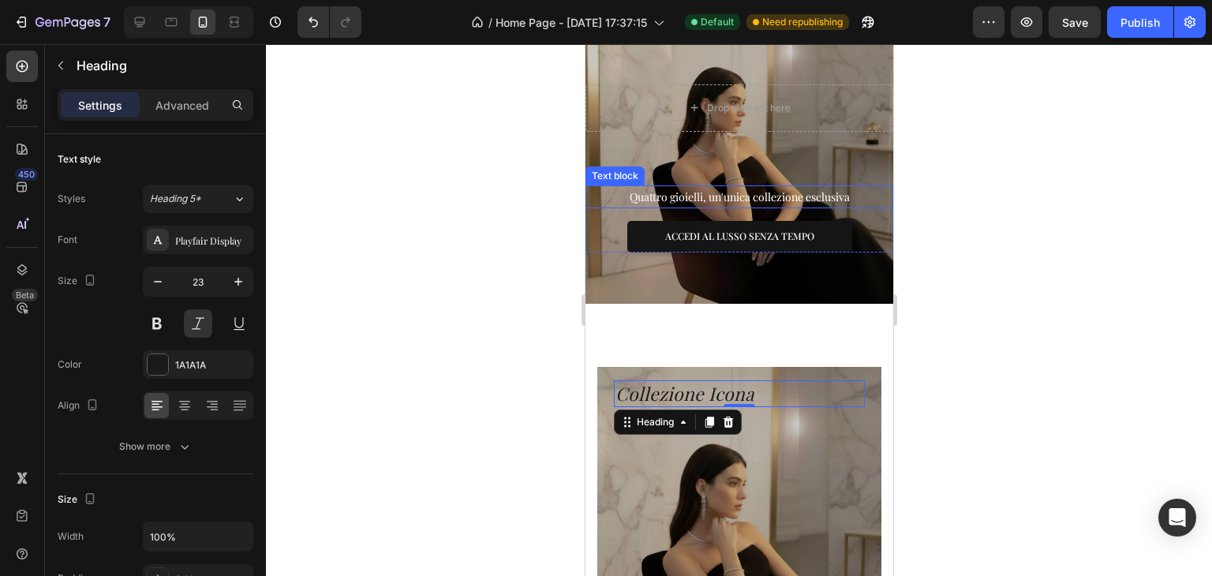
scroll to position [339, 0]
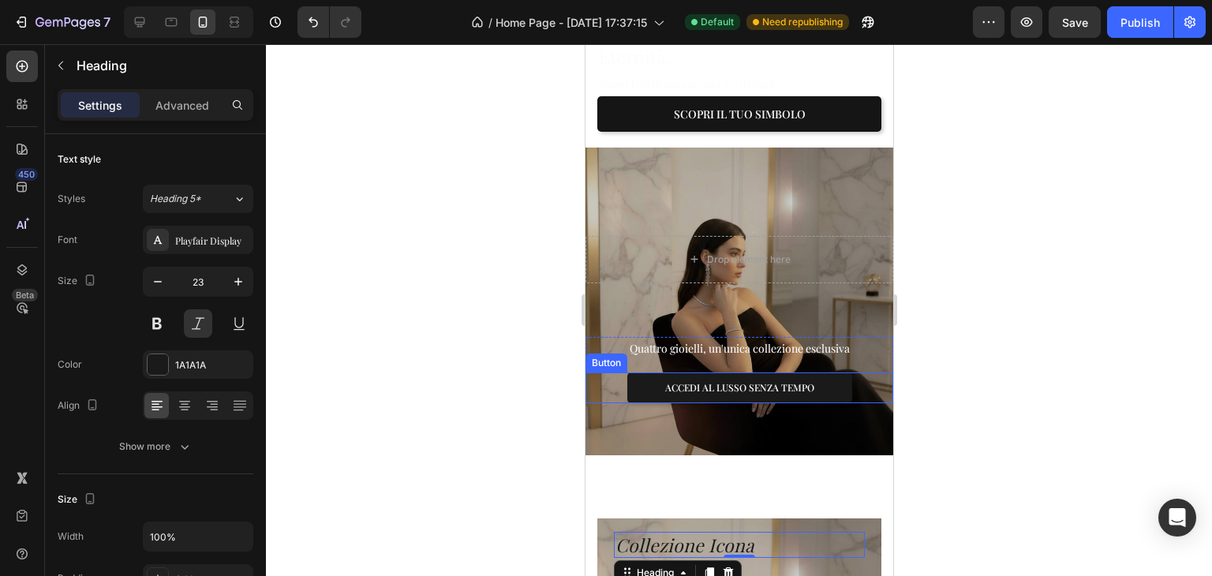
click at [821, 372] on button "ACCEDI AL LUSSO SENZA TEMPO" at bounding box center [739, 388] width 225 height 32
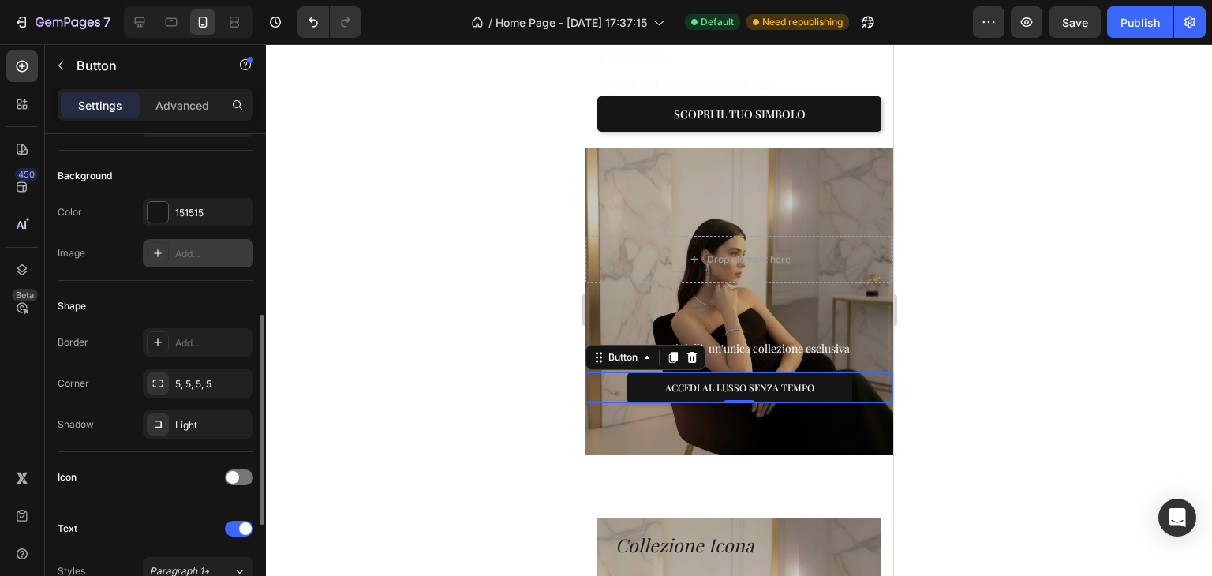
scroll to position [237, 0]
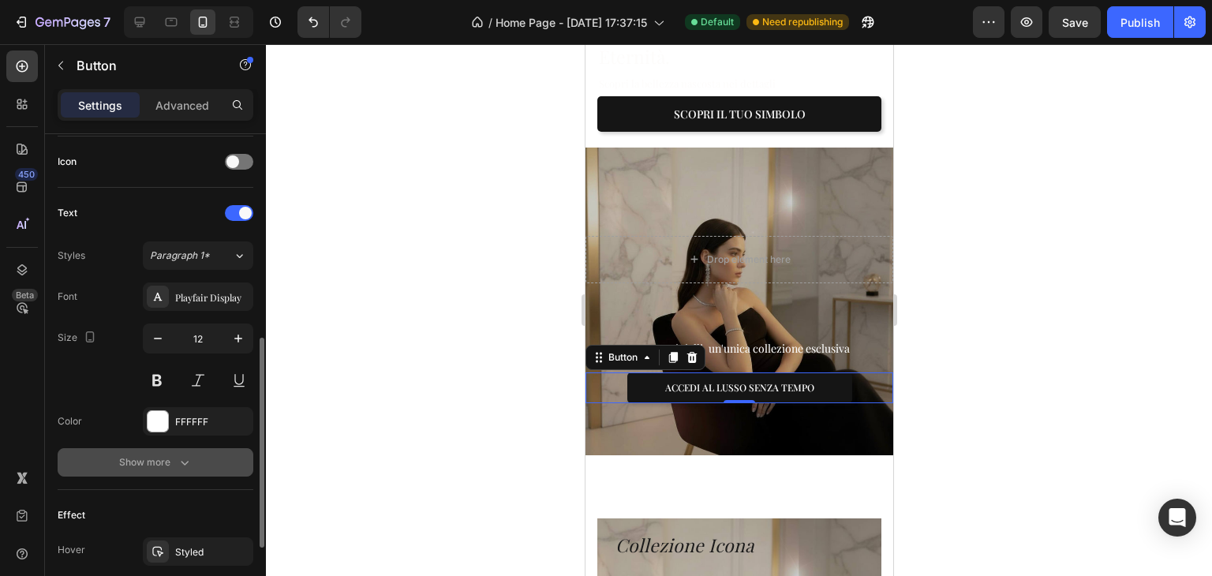
click at [167, 455] on div "Show more" at bounding box center [155, 463] width 73 height 16
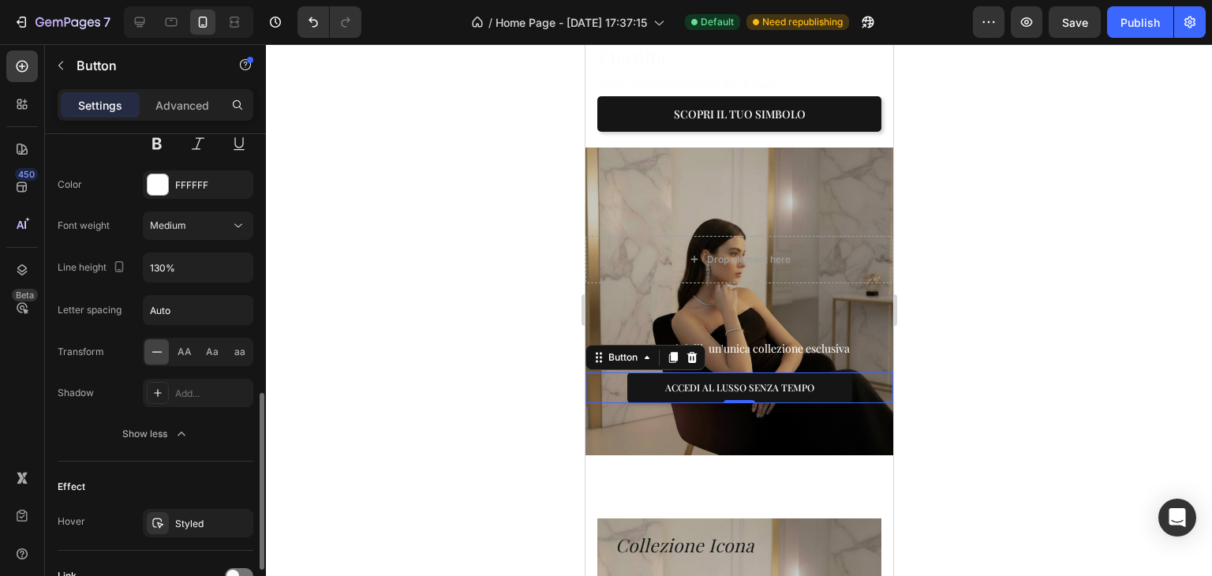
scroll to position [850, 0]
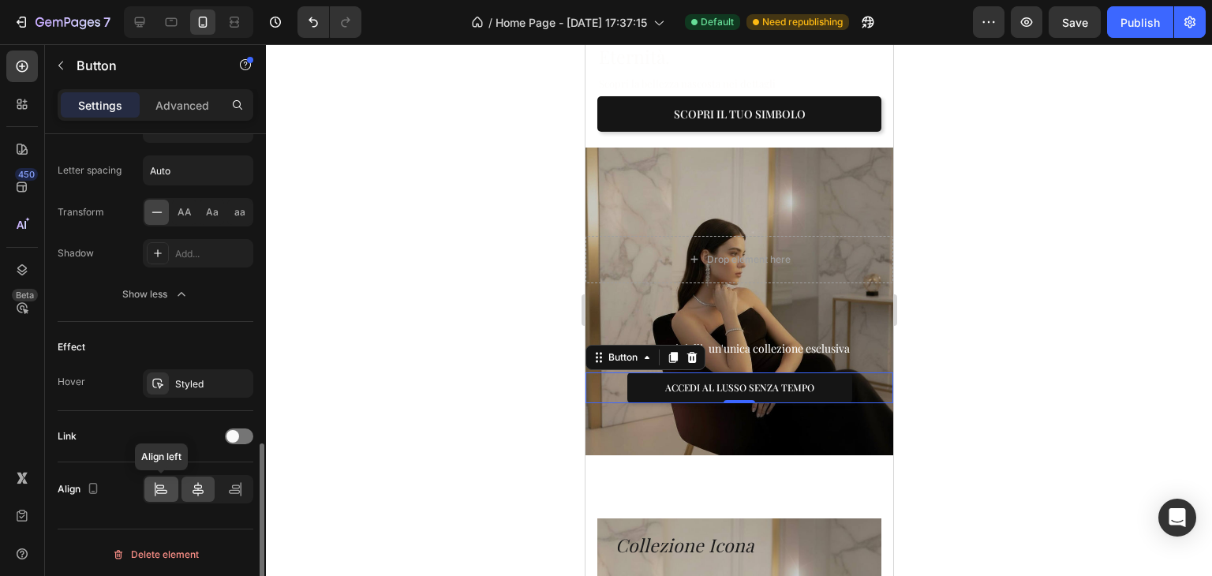
click at [150, 477] on div at bounding box center [161, 489] width 34 height 25
click at [208, 477] on div at bounding box center [199, 489] width 34 height 25
drag, startPoint x: 410, startPoint y: 251, endPoint x: 434, endPoint y: 260, distance: 25.5
click at [414, 253] on div at bounding box center [739, 310] width 946 height 532
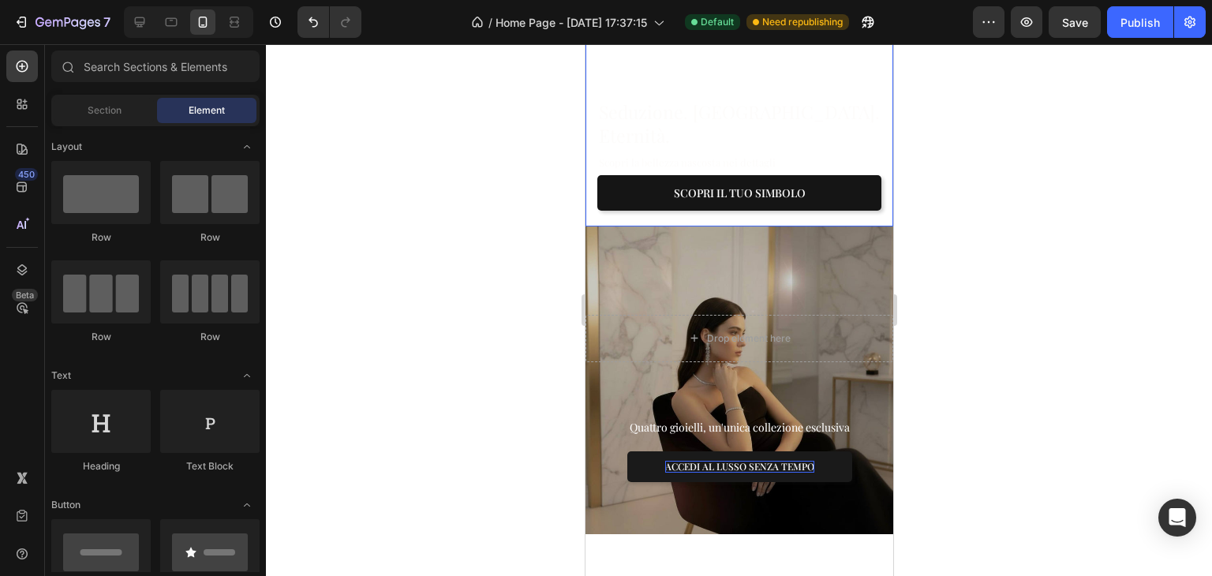
scroll to position [497, 0]
